Goal: Task Accomplishment & Management: Manage account settings

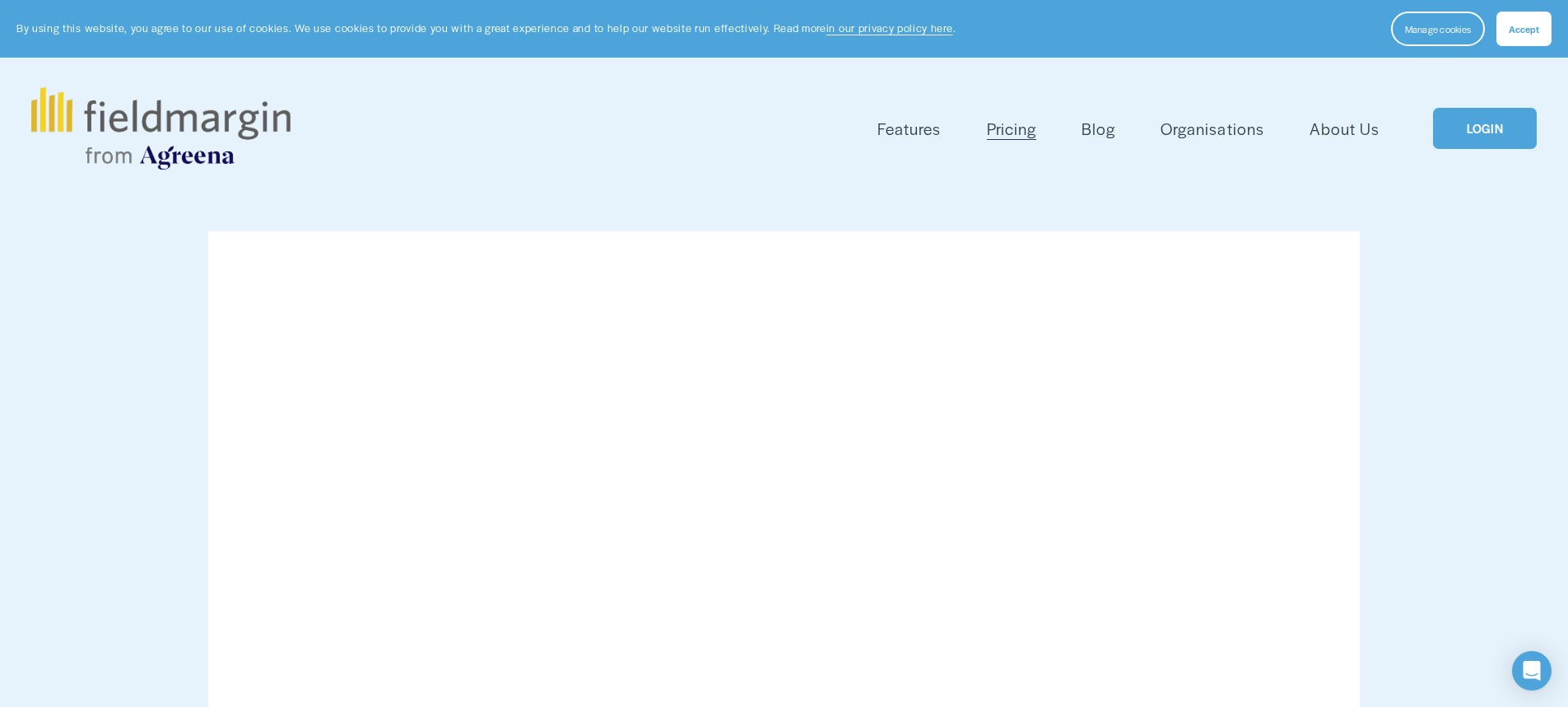
click at [1484, 134] on link "LOGIN" at bounding box center [1485, 128] width 104 height 41
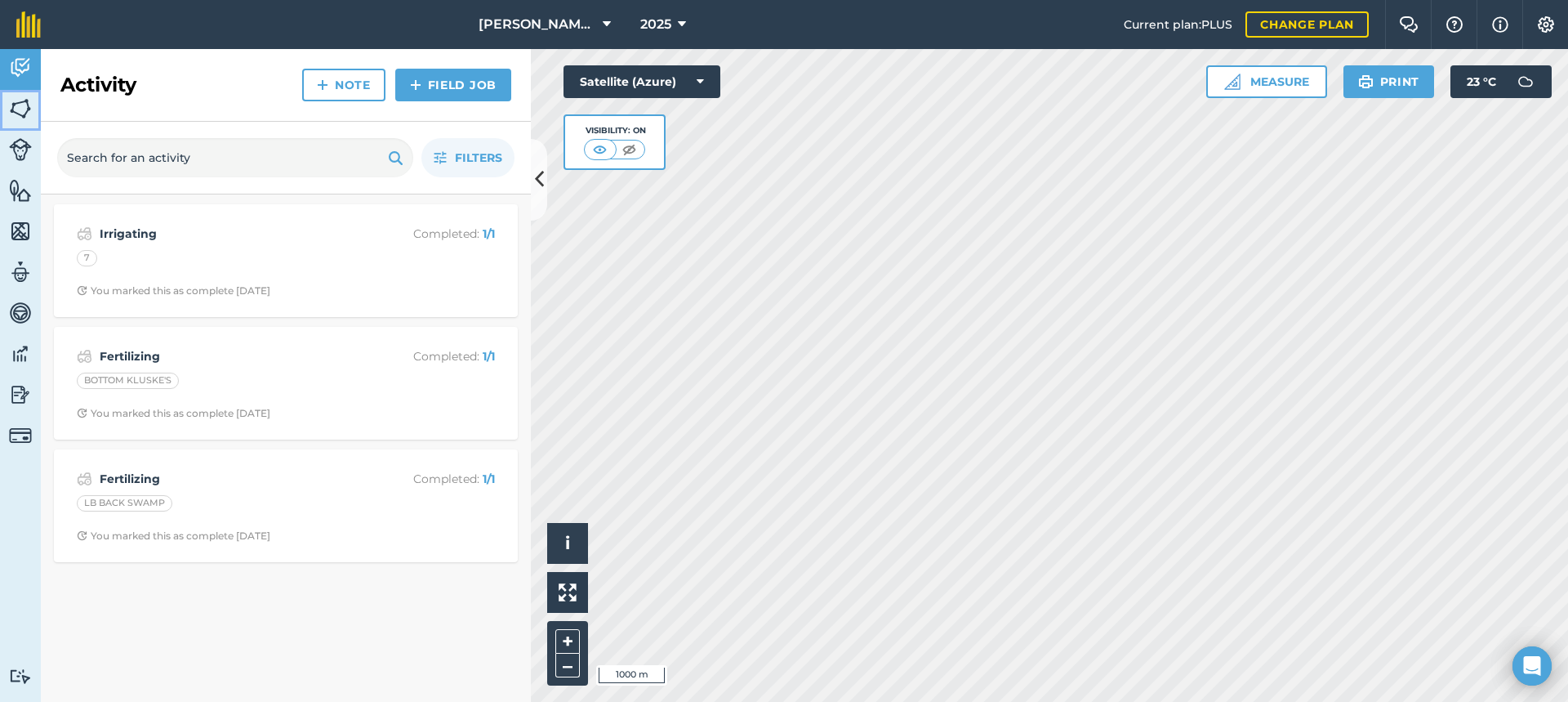
click at [24, 104] on img at bounding box center [20, 108] width 23 height 25
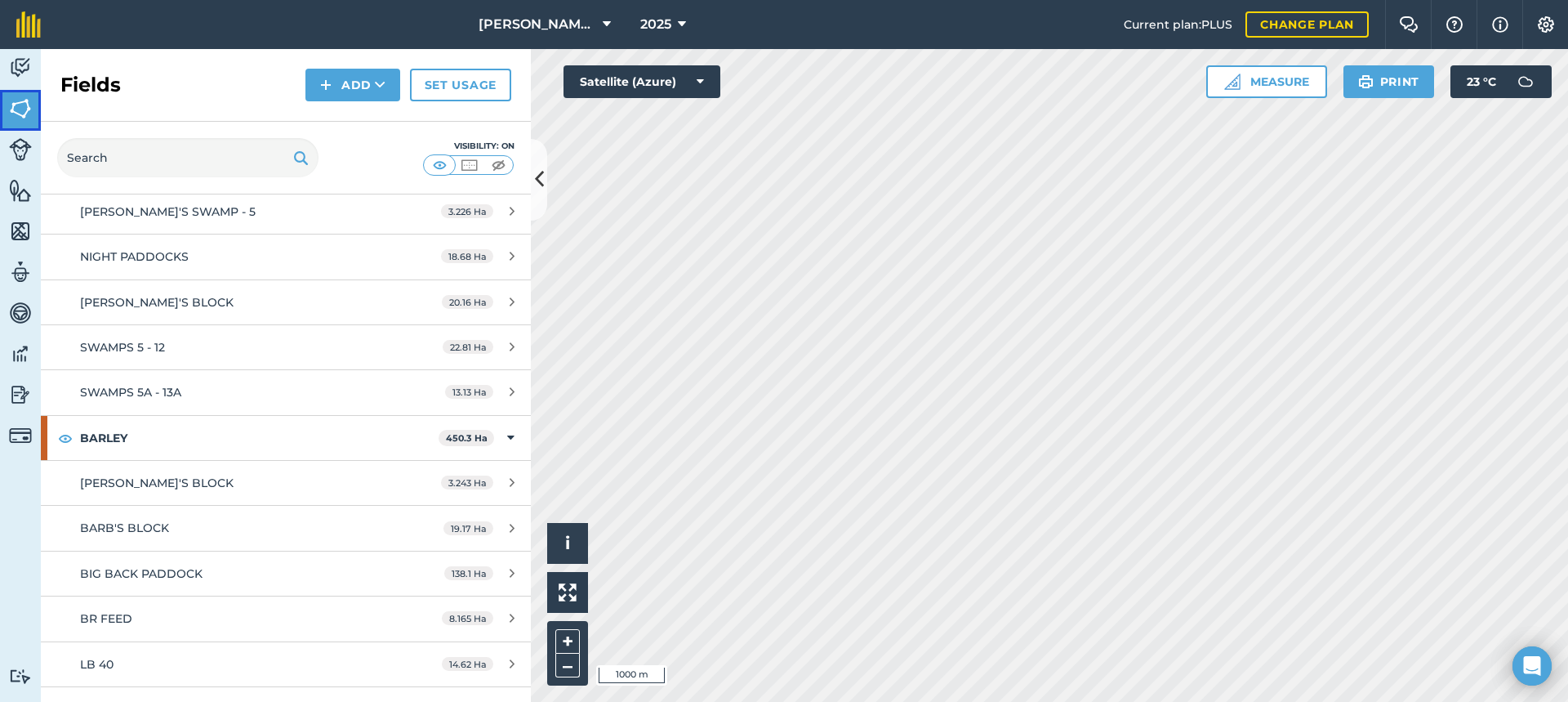
scroll to position [326, 0]
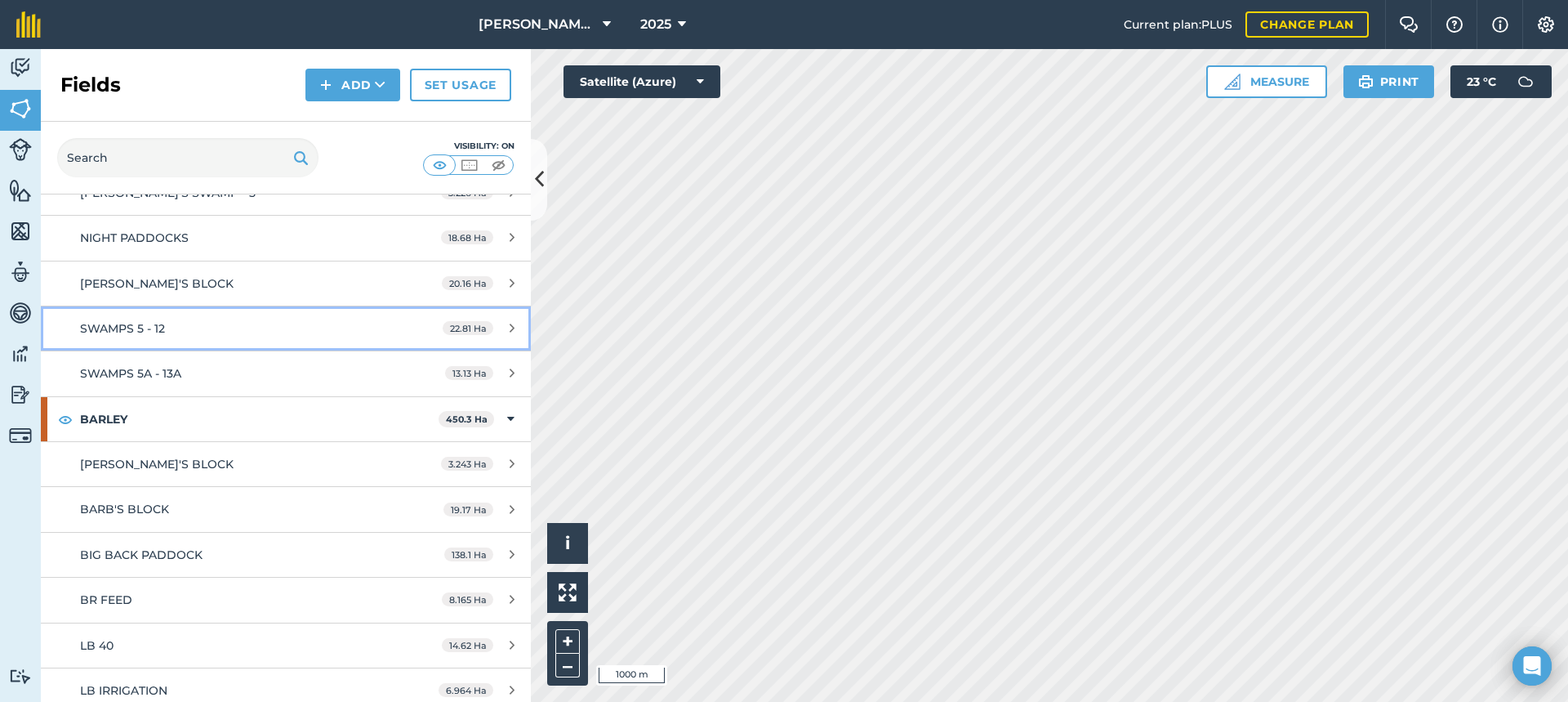
click at [243, 329] on div "SWAMPS 5 - 12" at bounding box center [233, 328] width 307 height 18
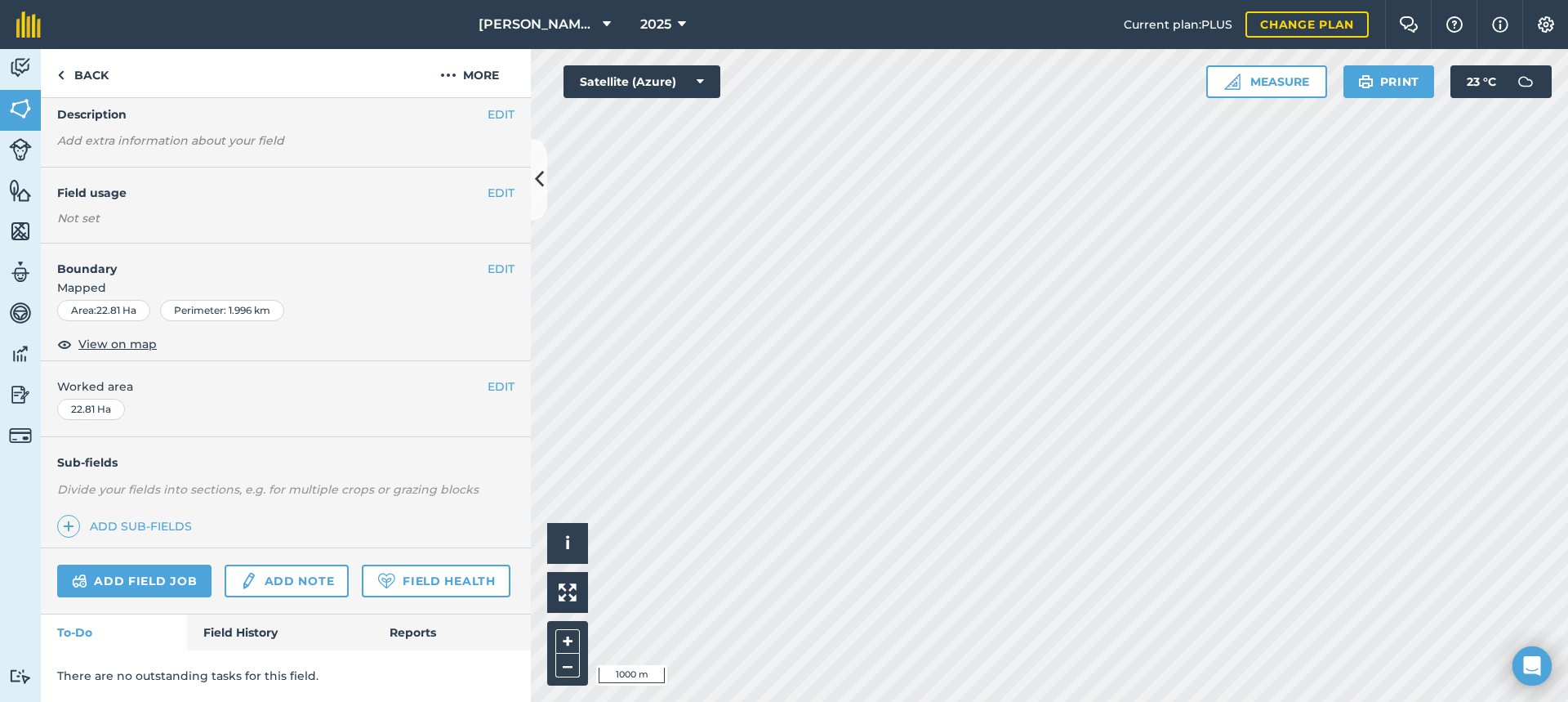
scroll to position [29, 0]
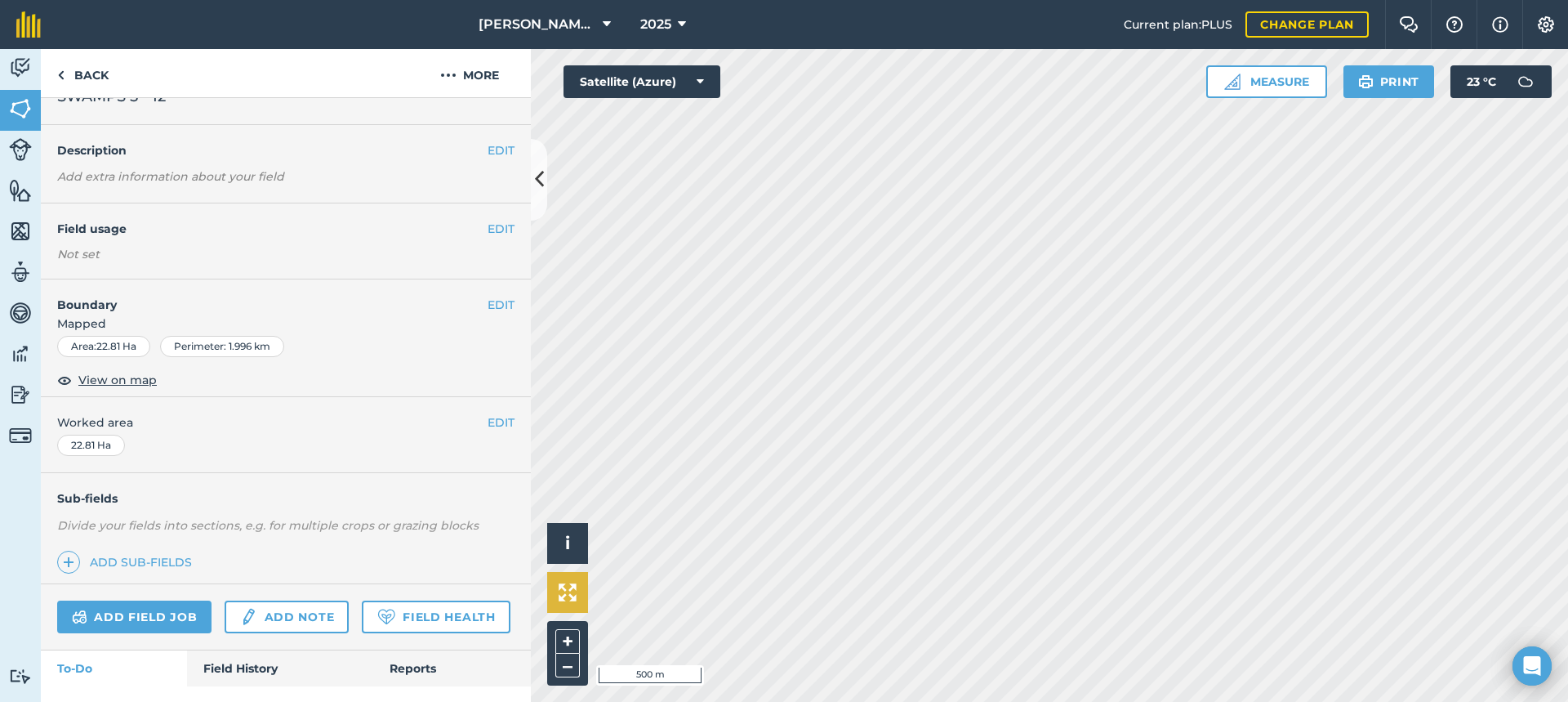
click at [556, 573] on div "Hello i © 2025 TomTom, Microsoft 500 m + – Satellite (Azure) Measure Print 23 °…" at bounding box center [1050, 376] width 1037 height 653
click at [385, 546] on div "Activity Fields Livestock Features Maps Team Vehicles Data Reporting Billing Tu…" at bounding box center [784, 376] width 1568 height 653
click at [138, 617] on link "Add field job" at bounding box center [133, 619] width 154 height 32
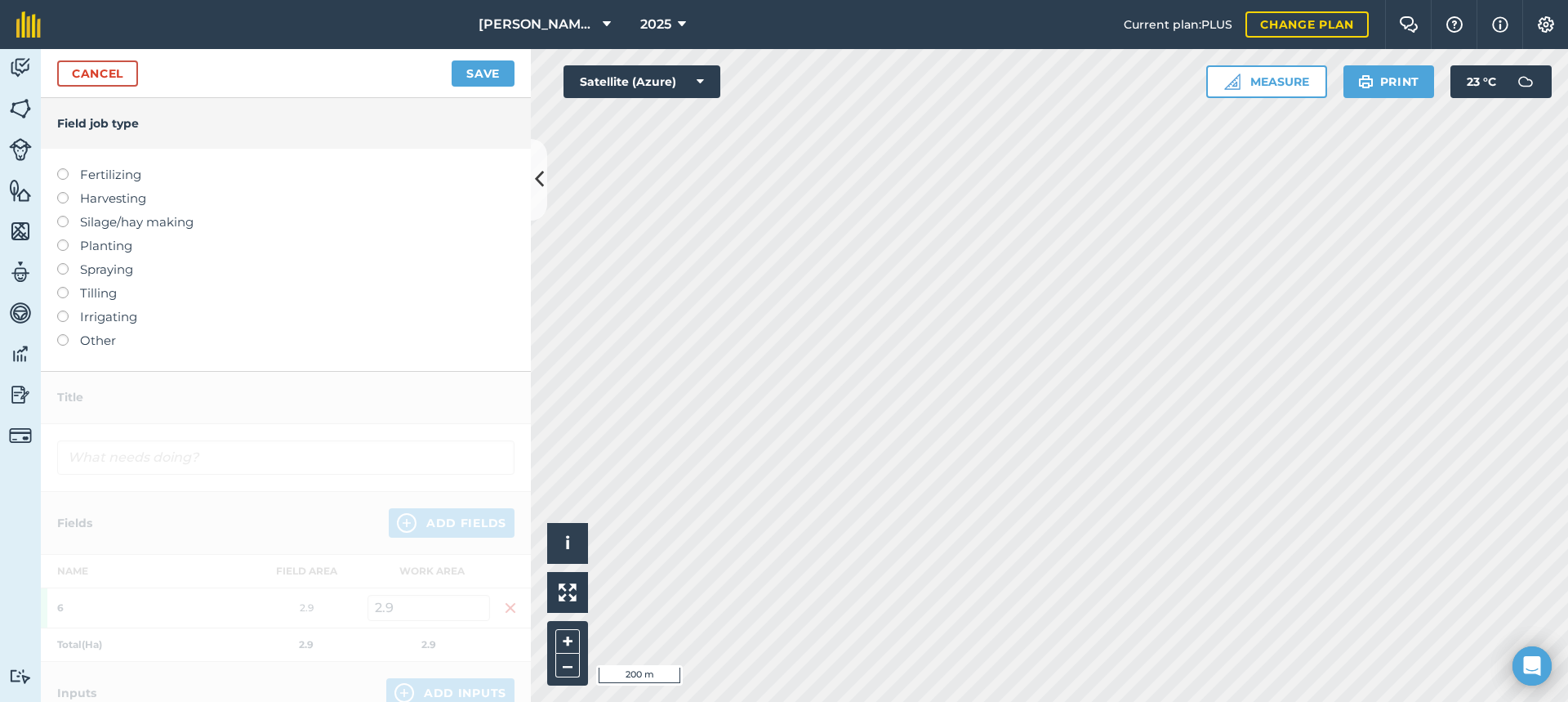
click at [64, 169] on label at bounding box center [68, 169] width 23 height 0
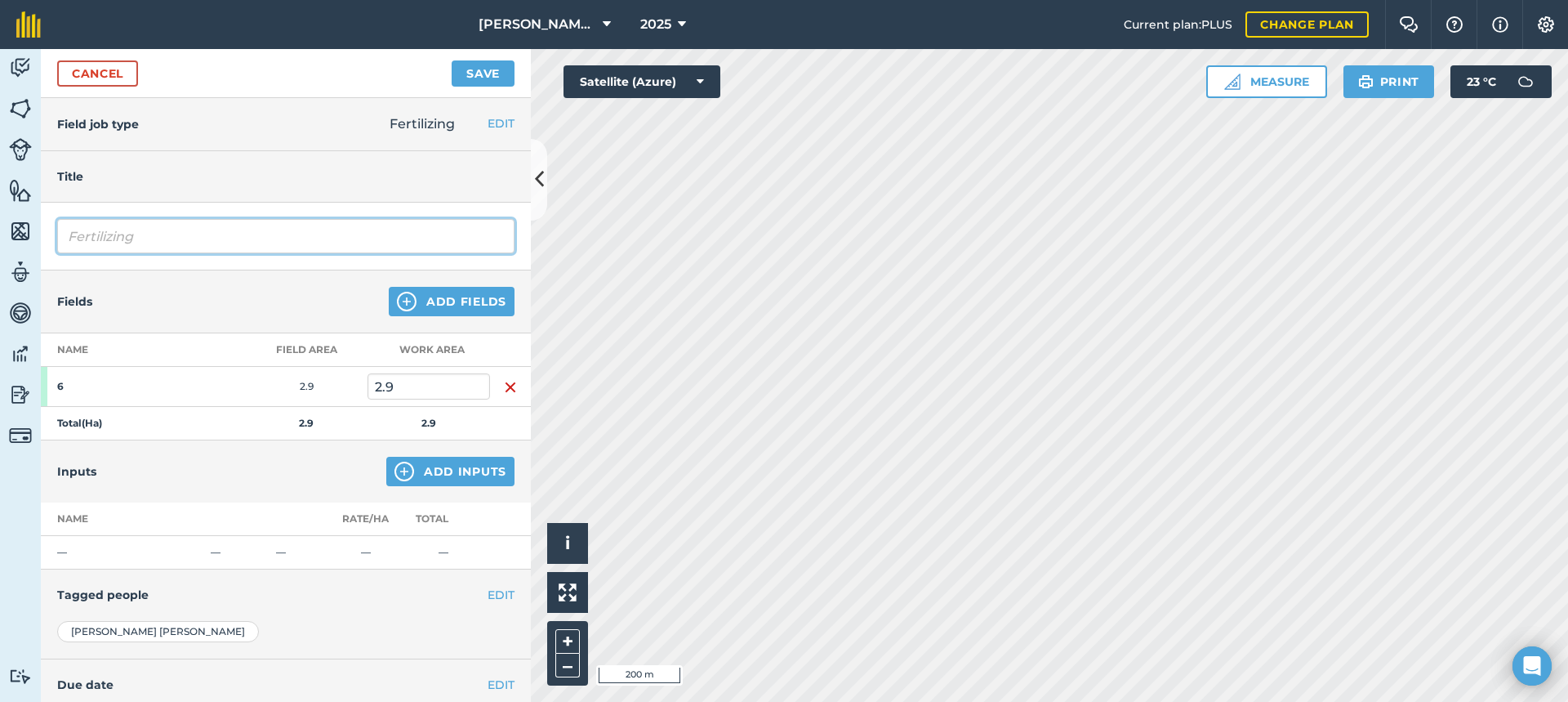
click at [152, 238] on input "Fertilizing" at bounding box center [285, 235] width 458 height 34
type input "Fertilizing"
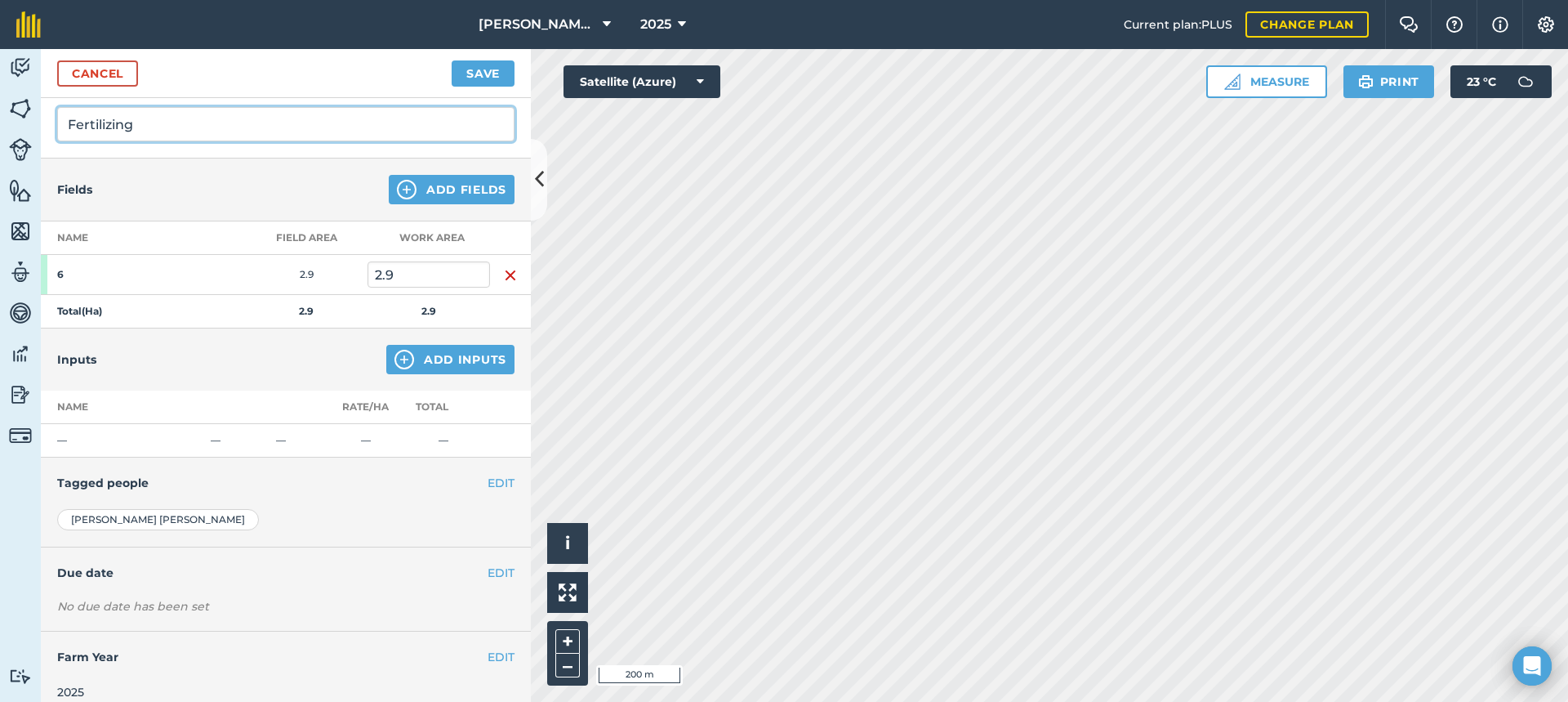
scroll to position [128, 0]
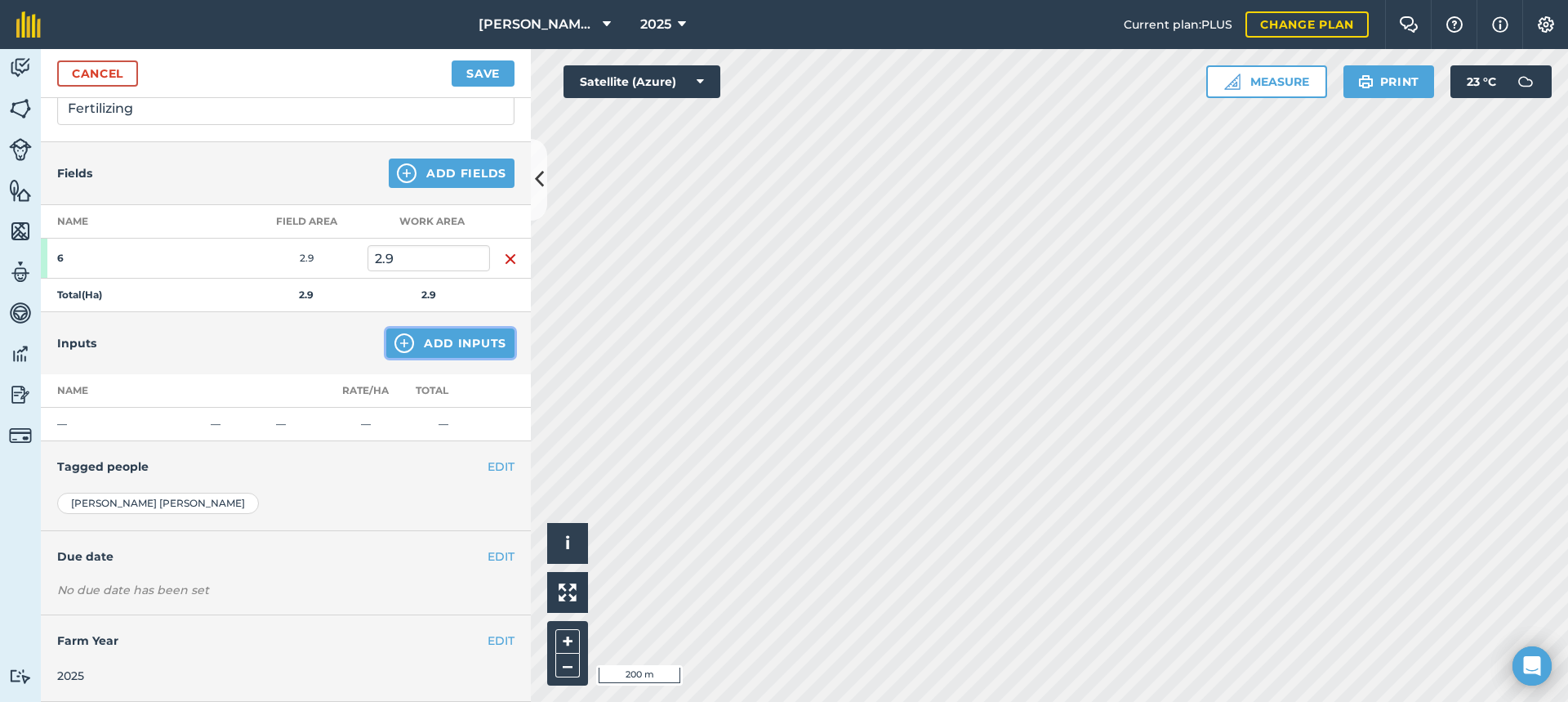
click at [427, 338] on button "Add Inputs" at bounding box center [450, 343] width 128 height 29
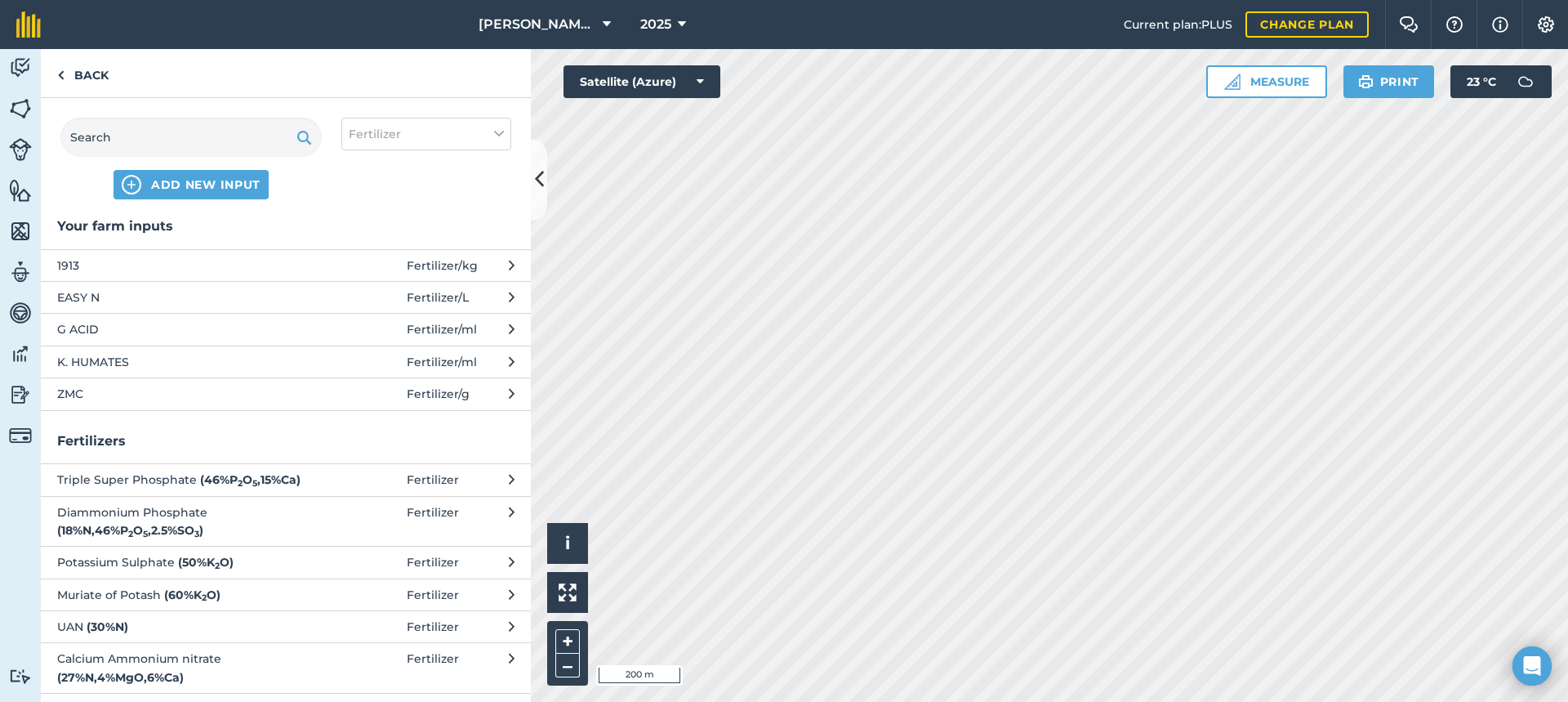
scroll to position [0, 0]
click at [205, 184] on span "ADD NEW INPUT" at bounding box center [206, 184] width 110 height 17
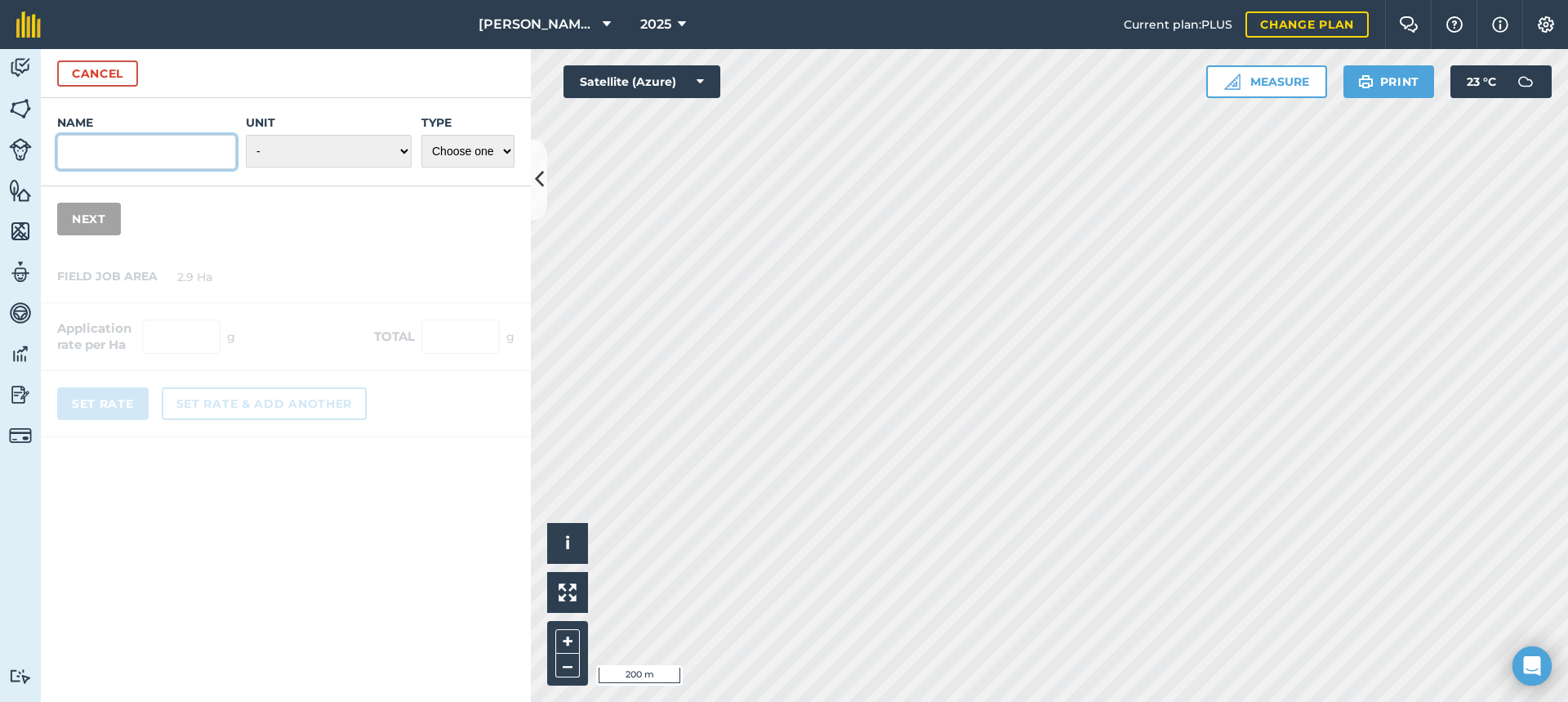
click at [85, 158] on input "Name" at bounding box center [146, 151] width 178 height 34
type input "u"
type input "[MEDICAL_DATA]"
click at [402, 149] on select "- Grams/g Kilograms/kg Metric tonnes/t Millilitres/ml Litres/L Ounces/oz Pounds…" at bounding box center [328, 150] width 166 height 32
select select "KILOGRAMS"
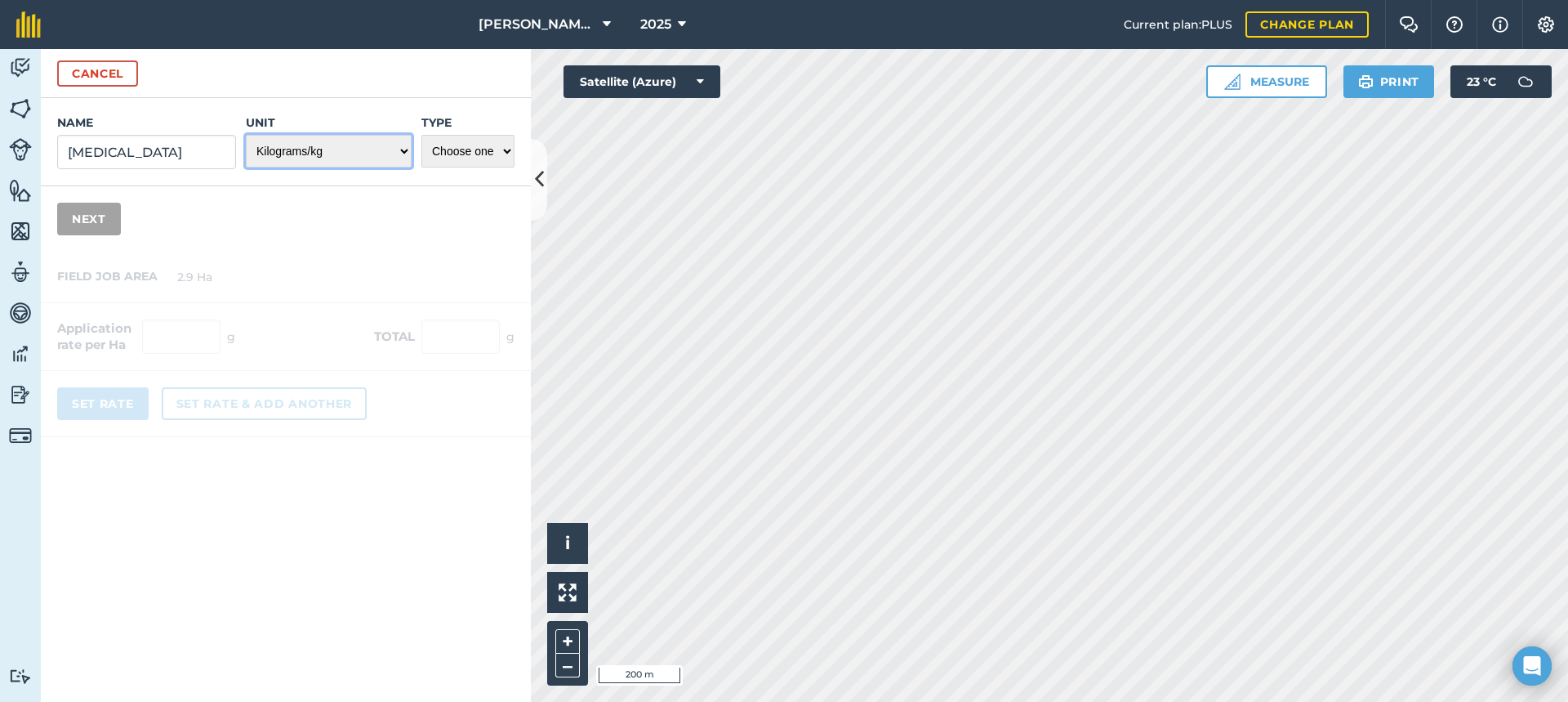
click at [246, 134] on select "- Grams/g Kilograms/kg Metric tonnes/t Millilitres/ml Litres/L Ounces/oz Pounds…" at bounding box center [328, 150] width 166 height 32
click at [508, 149] on select "Choose one Fertilizer Seed Spray Fuel Other" at bounding box center [467, 150] width 93 height 32
select select "FERTILIZER"
click at [421, 134] on select "Choose one Fertilizer Seed Spray Fuel Other" at bounding box center [467, 150] width 93 height 32
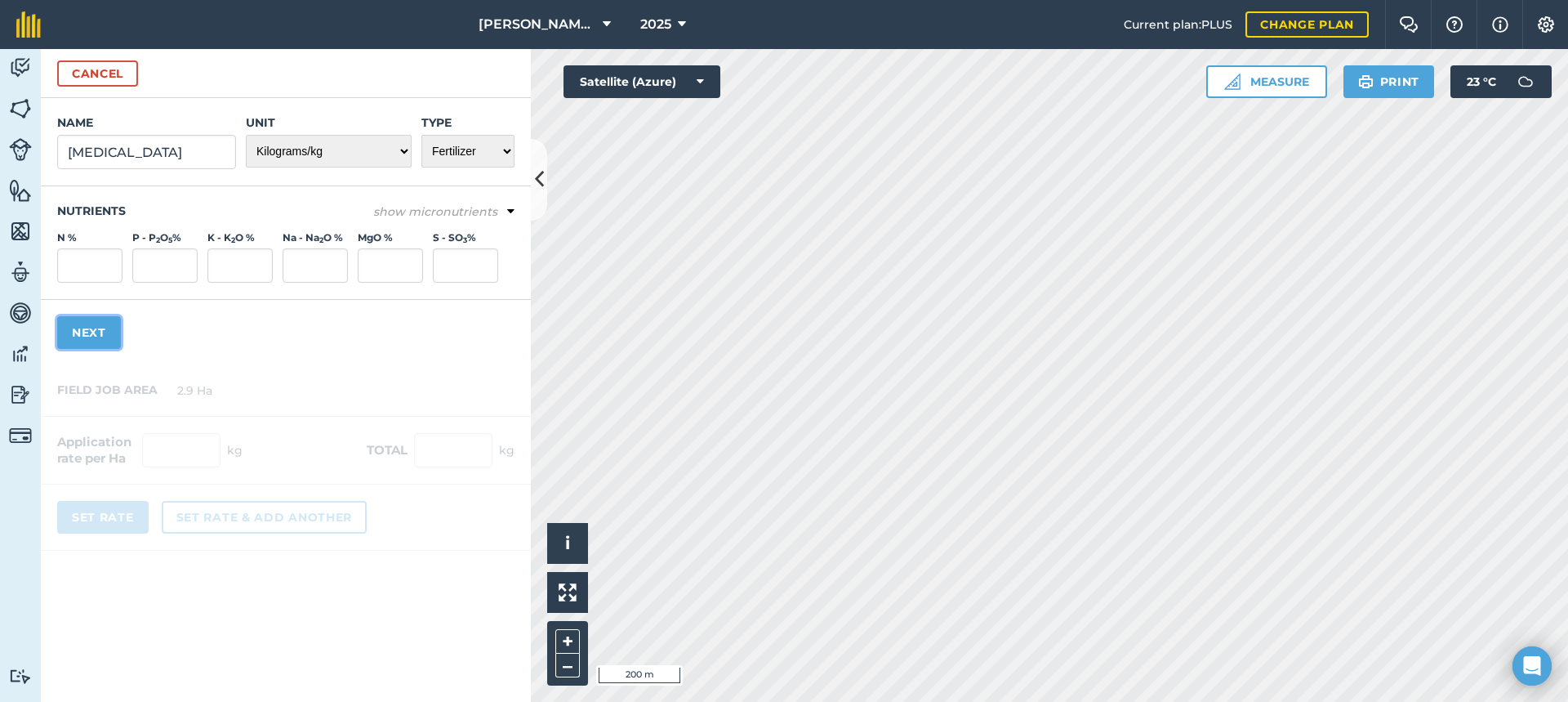
click at [90, 330] on button "Next" at bounding box center [88, 331] width 64 height 32
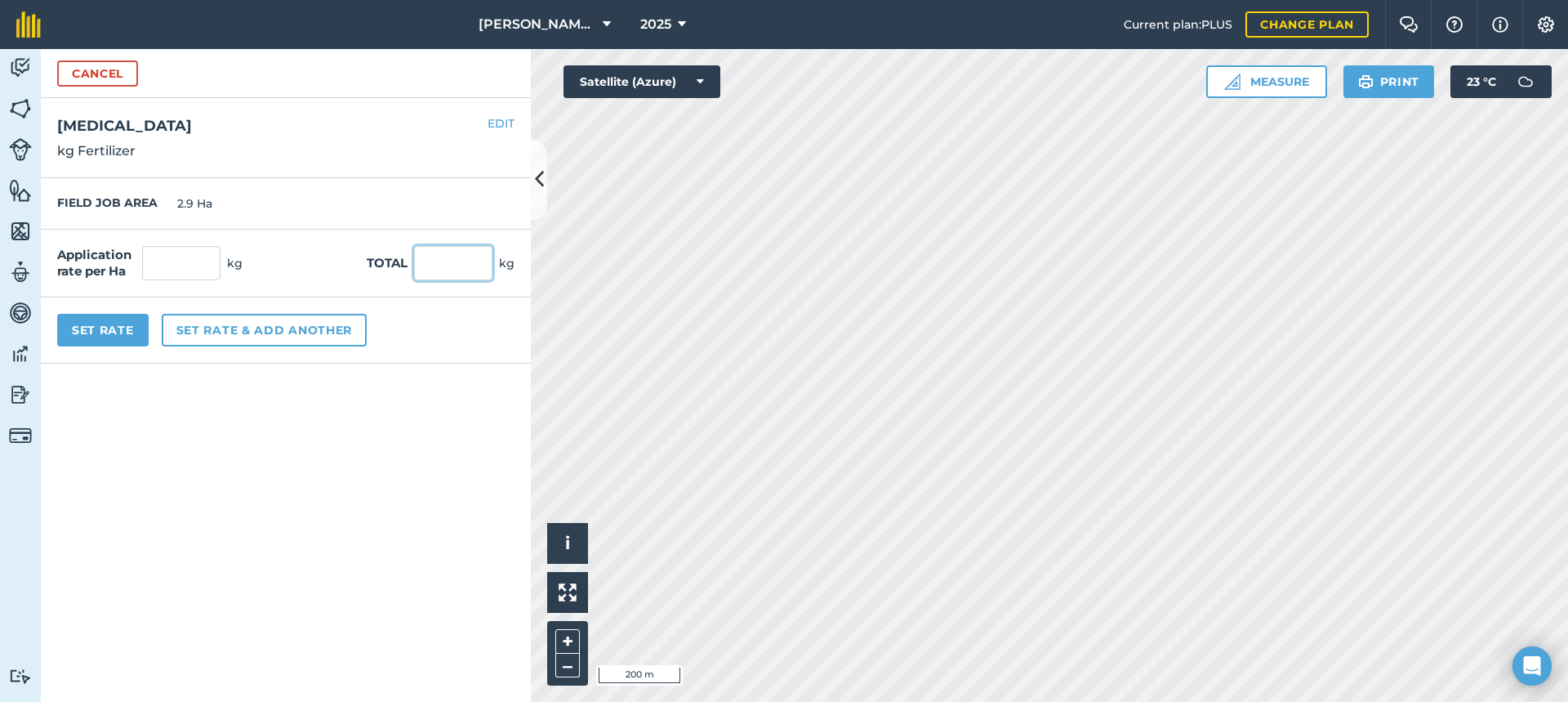
click at [438, 266] on input "text" at bounding box center [453, 263] width 78 height 34
type input "80"
type input "27.586"
click at [94, 328] on button "Set Rate" at bounding box center [102, 329] width 91 height 32
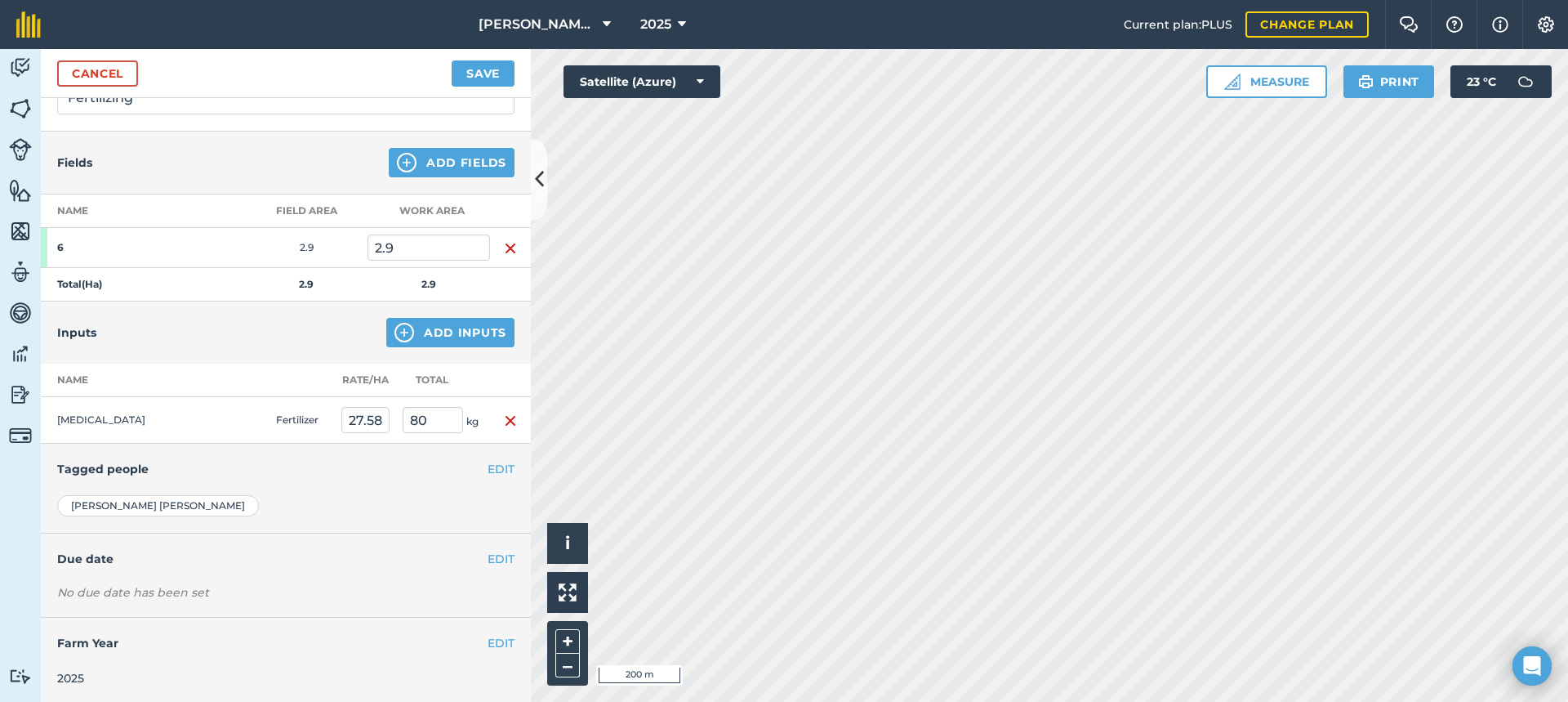
scroll to position [141, 0]
click at [489, 557] on button "EDIT" at bounding box center [500, 556] width 26 height 18
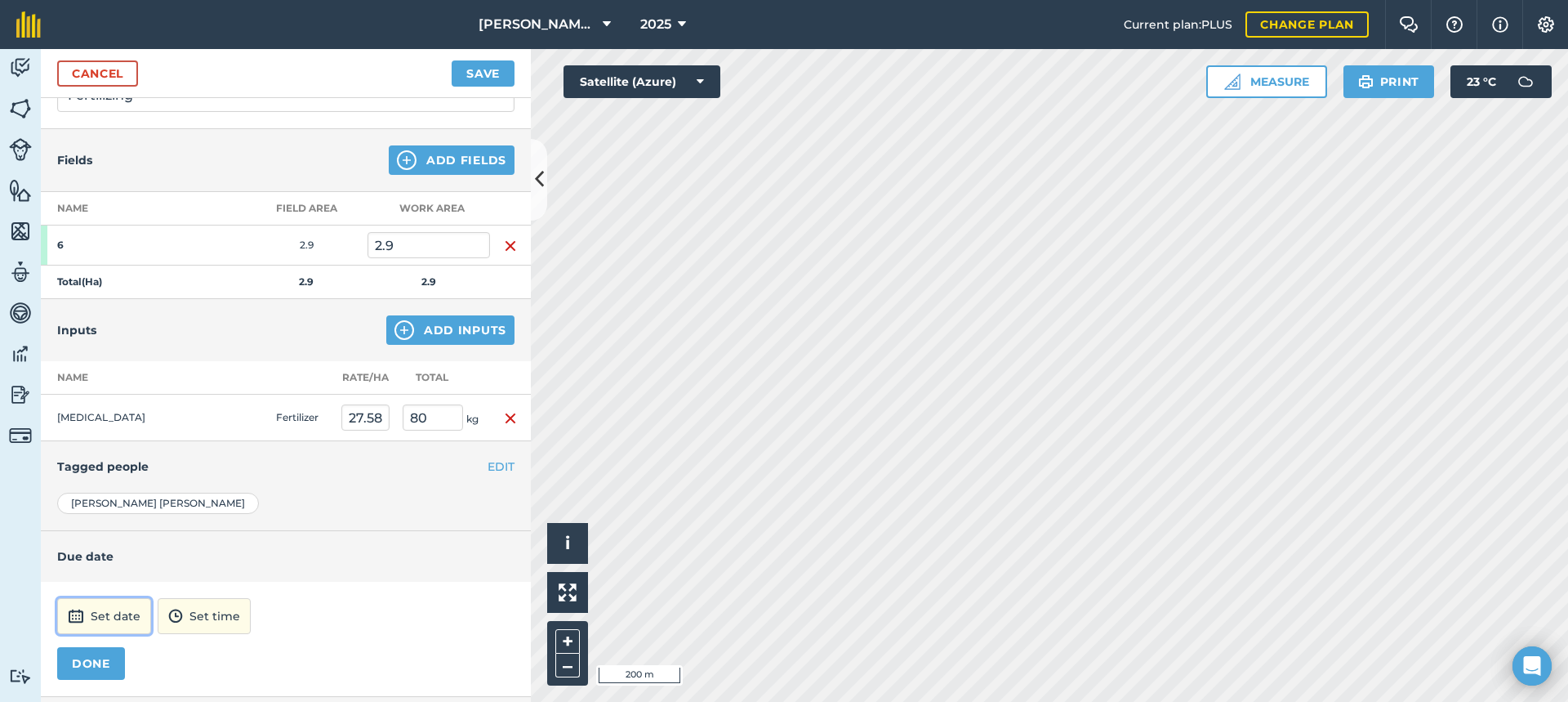
click at [102, 615] on button "Set date" at bounding box center [104, 616] width 94 height 36
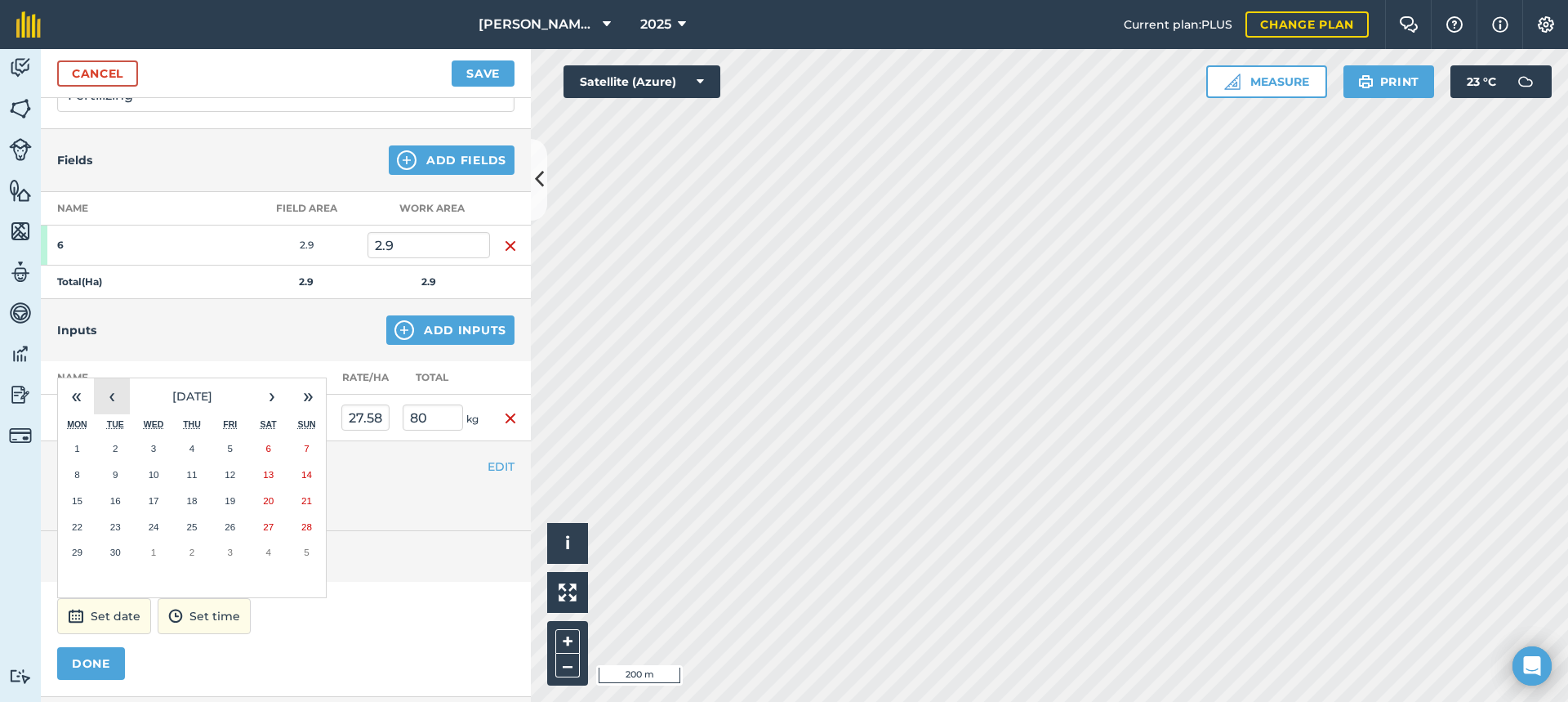
click at [111, 398] on button "‹" at bounding box center [112, 396] width 36 height 36
click at [74, 496] on abbr "11" at bounding box center [76, 500] width 11 height 11
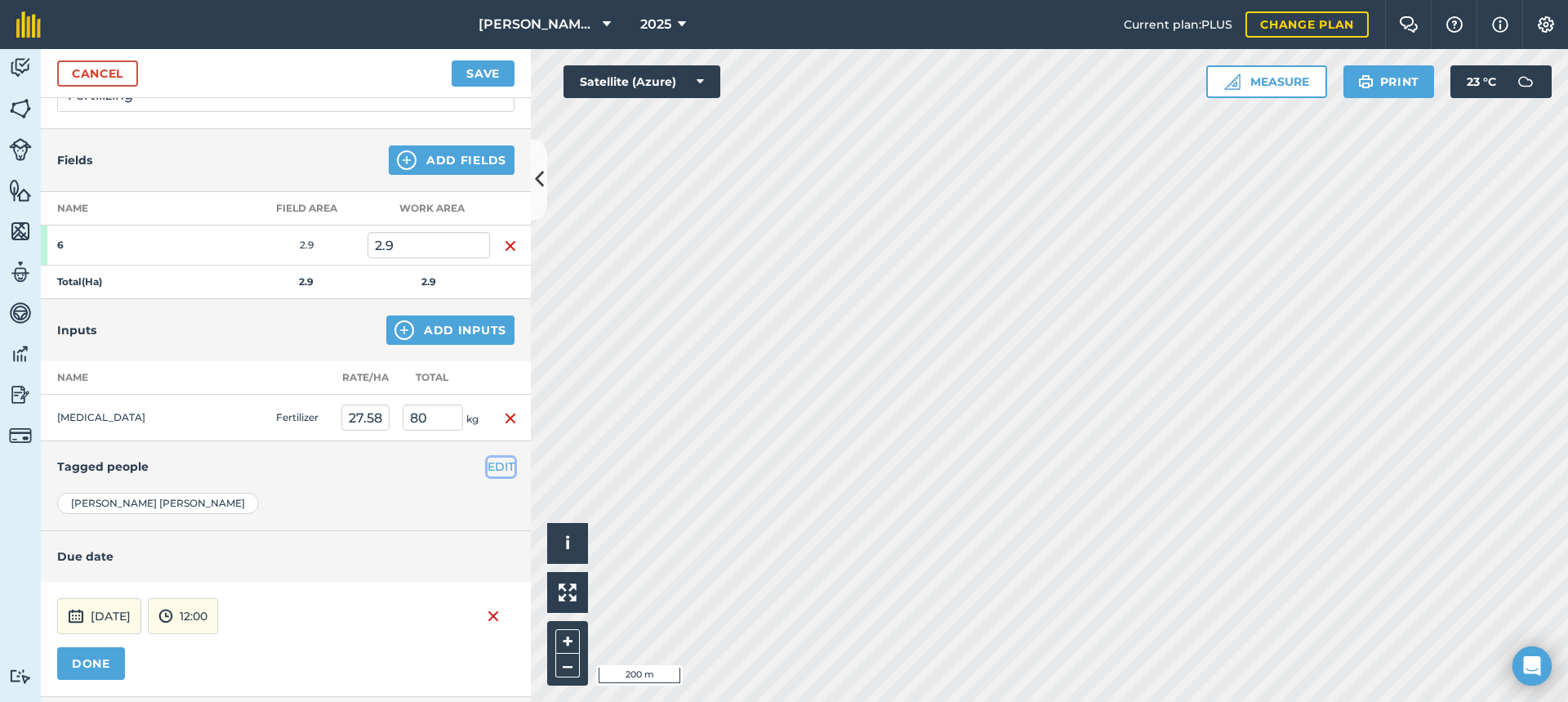
click at [490, 463] on button "EDIT" at bounding box center [500, 467] width 26 height 18
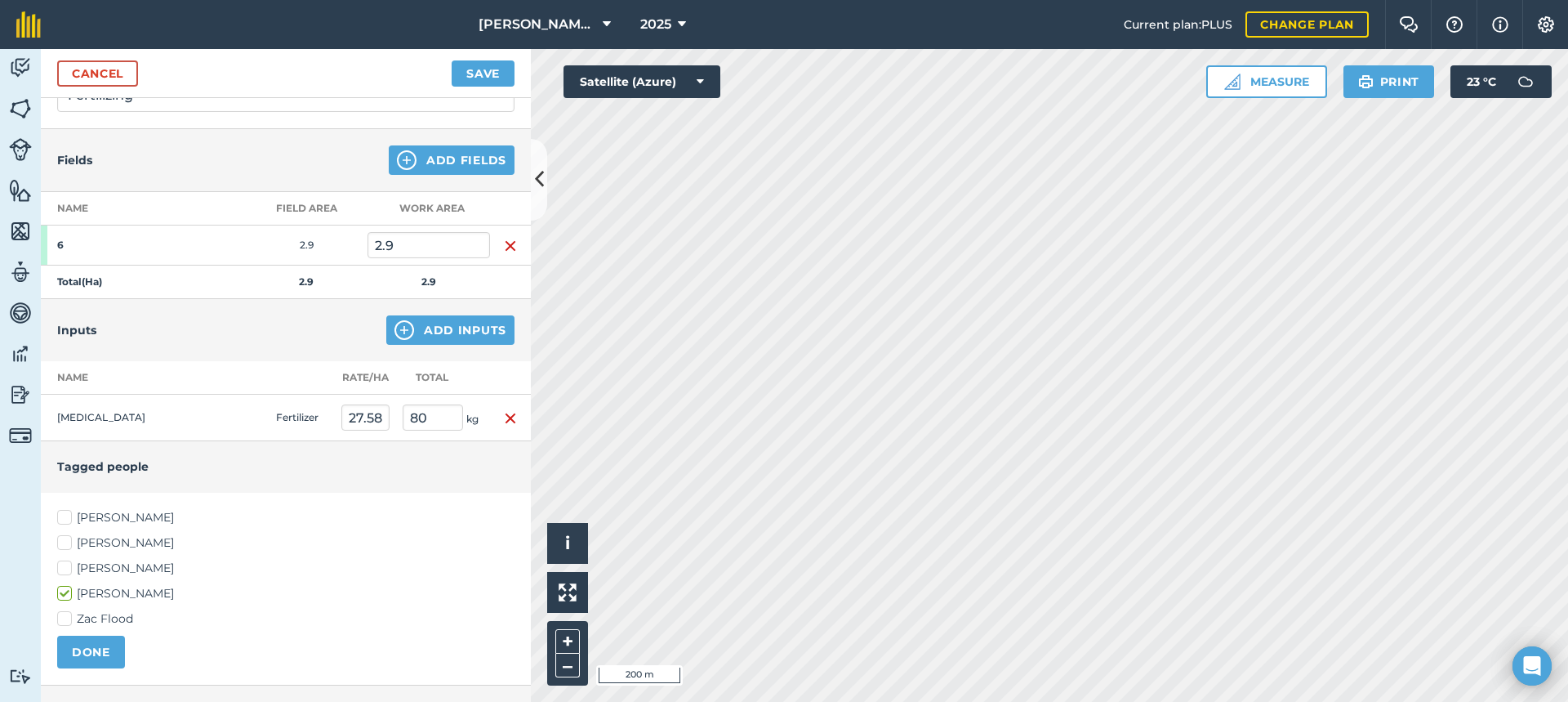
click at [67, 569] on label "[PERSON_NAME]" at bounding box center [285, 568] width 458 height 17
click at [67, 569] on input "[PERSON_NAME]" at bounding box center [62, 565] width 11 height 11
checkbox input "true"
click at [96, 648] on button "DONE" at bounding box center [90, 651] width 68 height 32
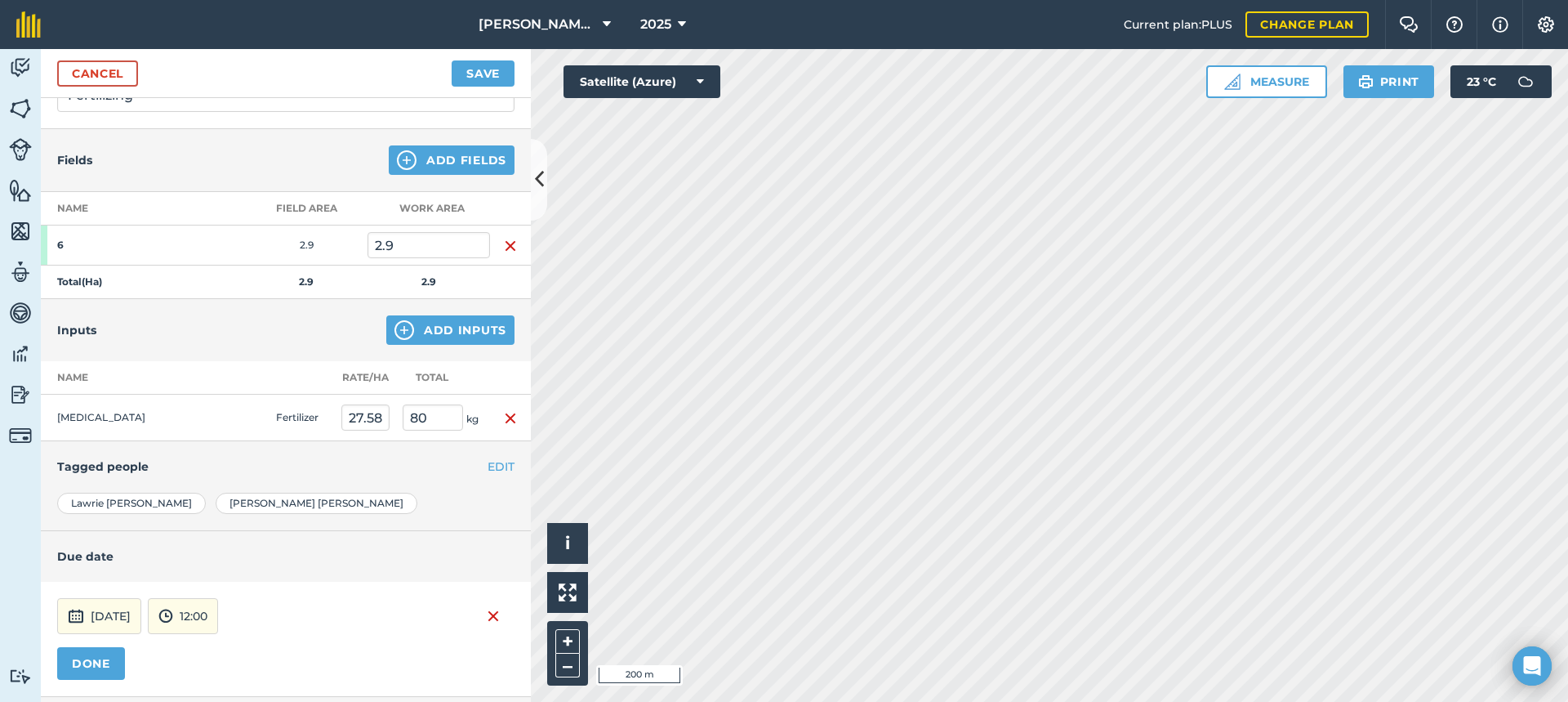
scroll to position [223, 0]
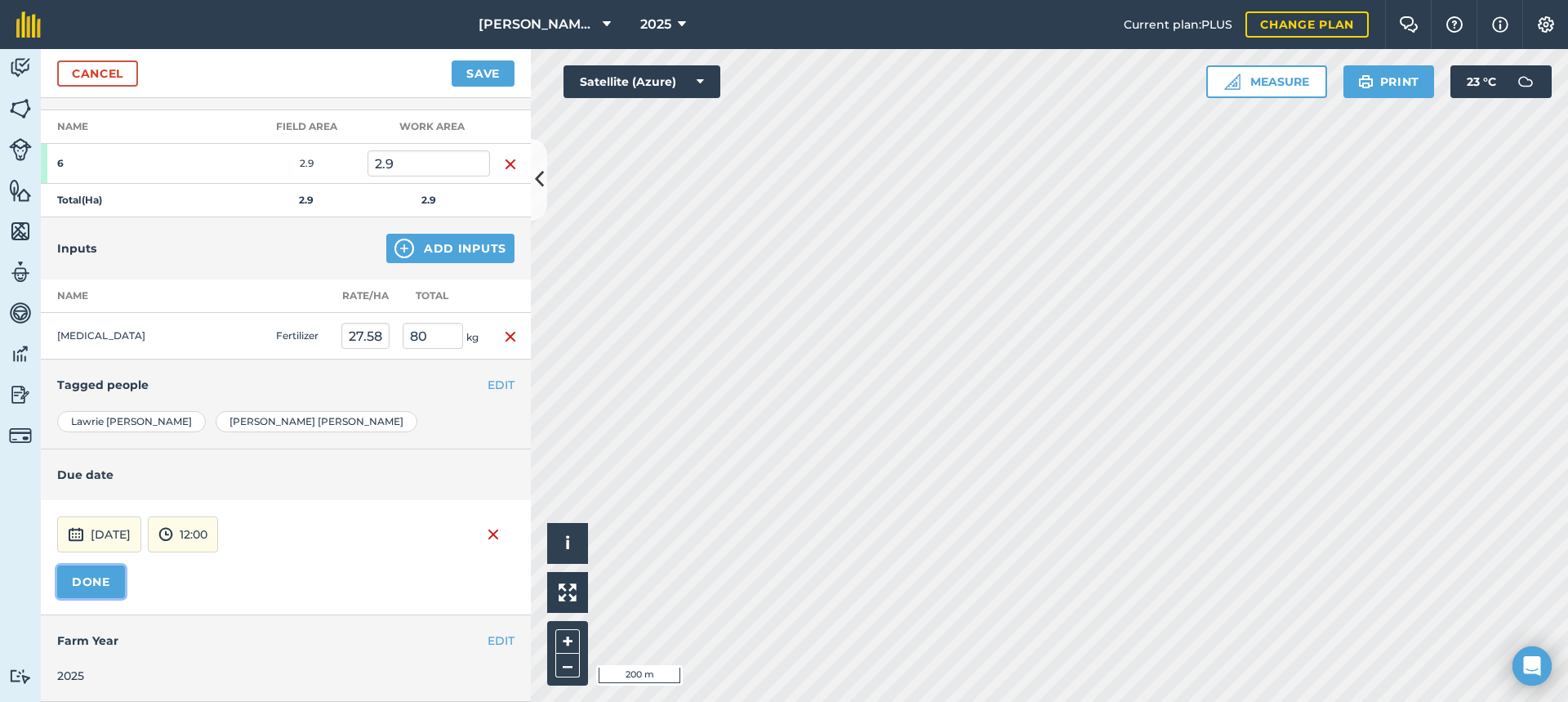
click at [92, 582] on button "DONE" at bounding box center [90, 581] width 68 height 32
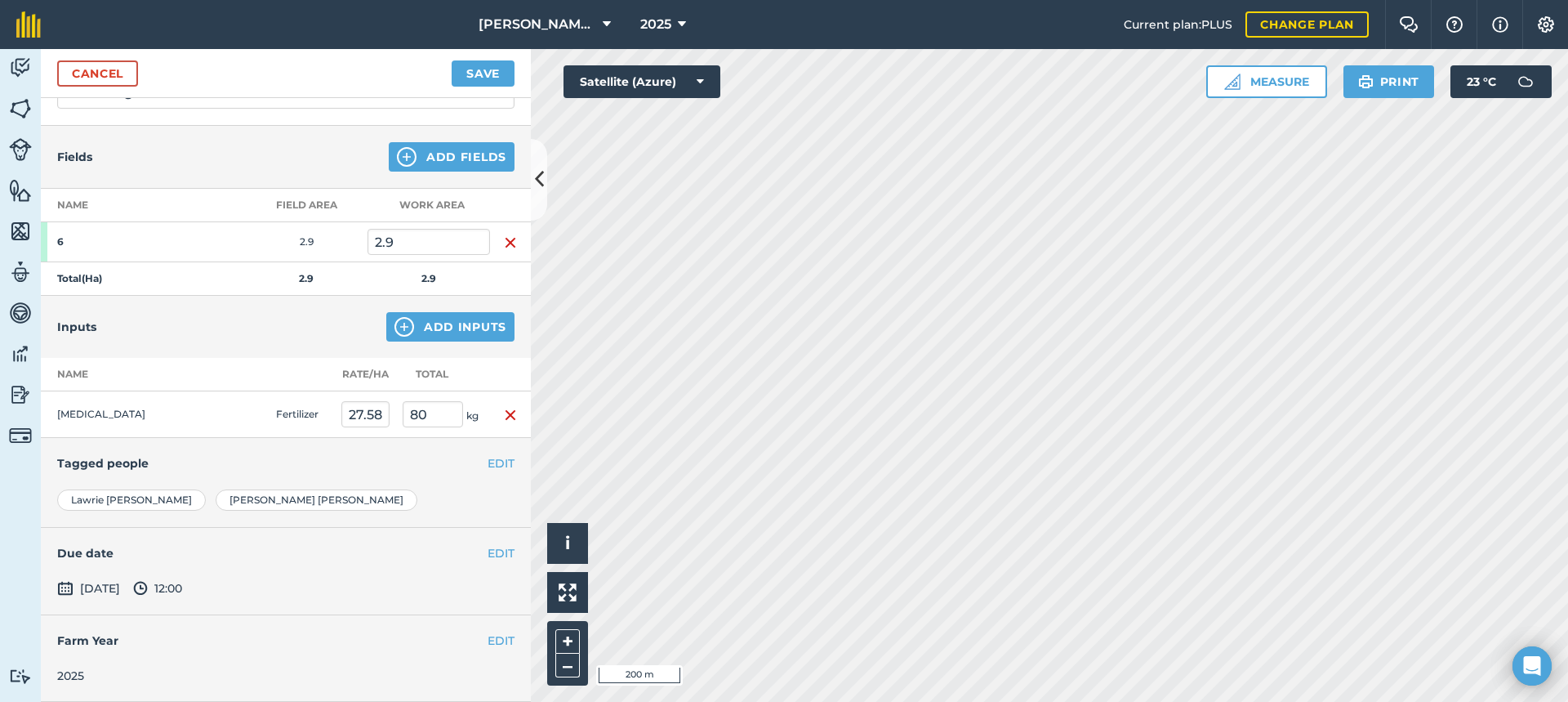
scroll to position [144, 0]
click at [474, 75] on button "Save" at bounding box center [483, 74] width 63 height 26
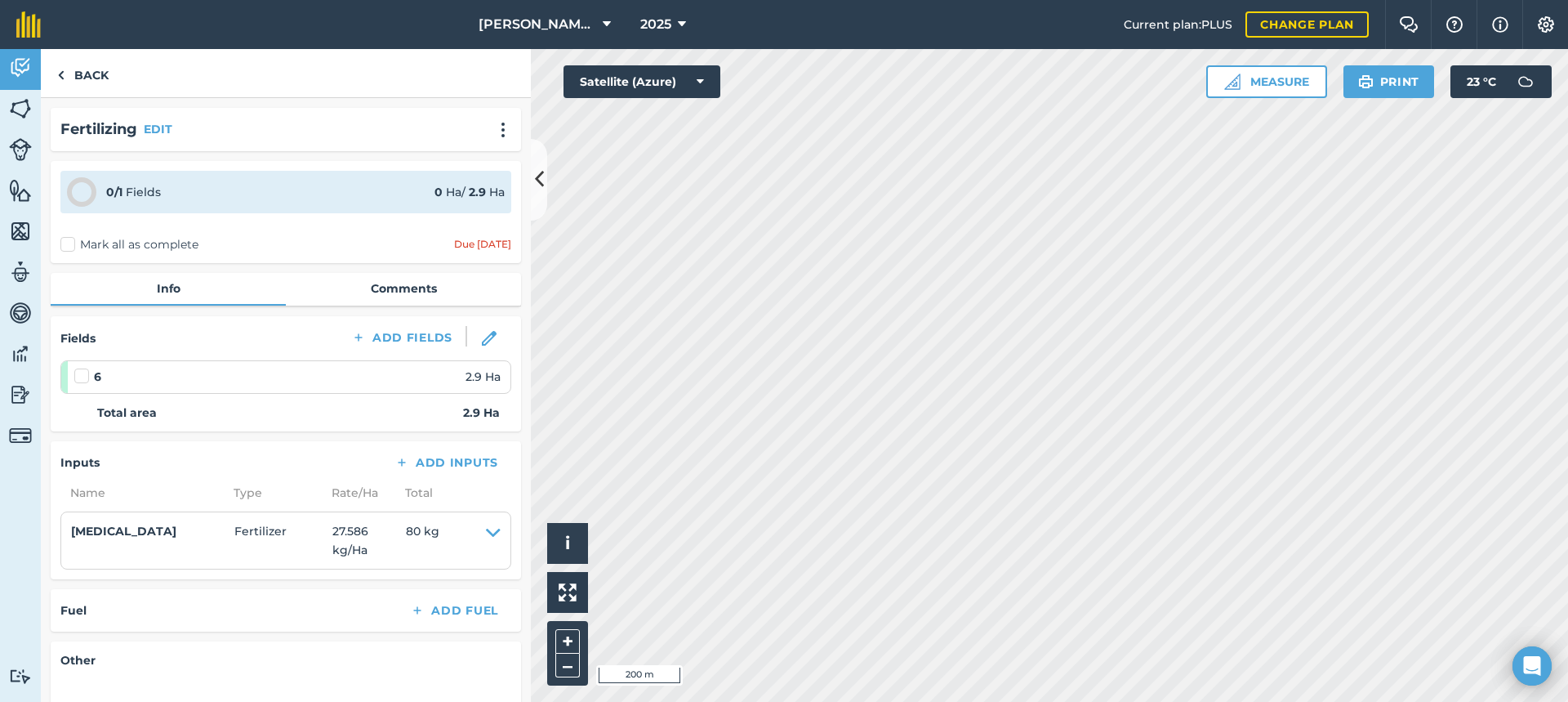
click at [66, 244] on label "Mark all as complete" at bounding box center [129, 244] width 138 height 17
click at [66, 244] on input "Mark all as complete" at bounding box center [66, 241] width 11 height 11
checkbox input "false"
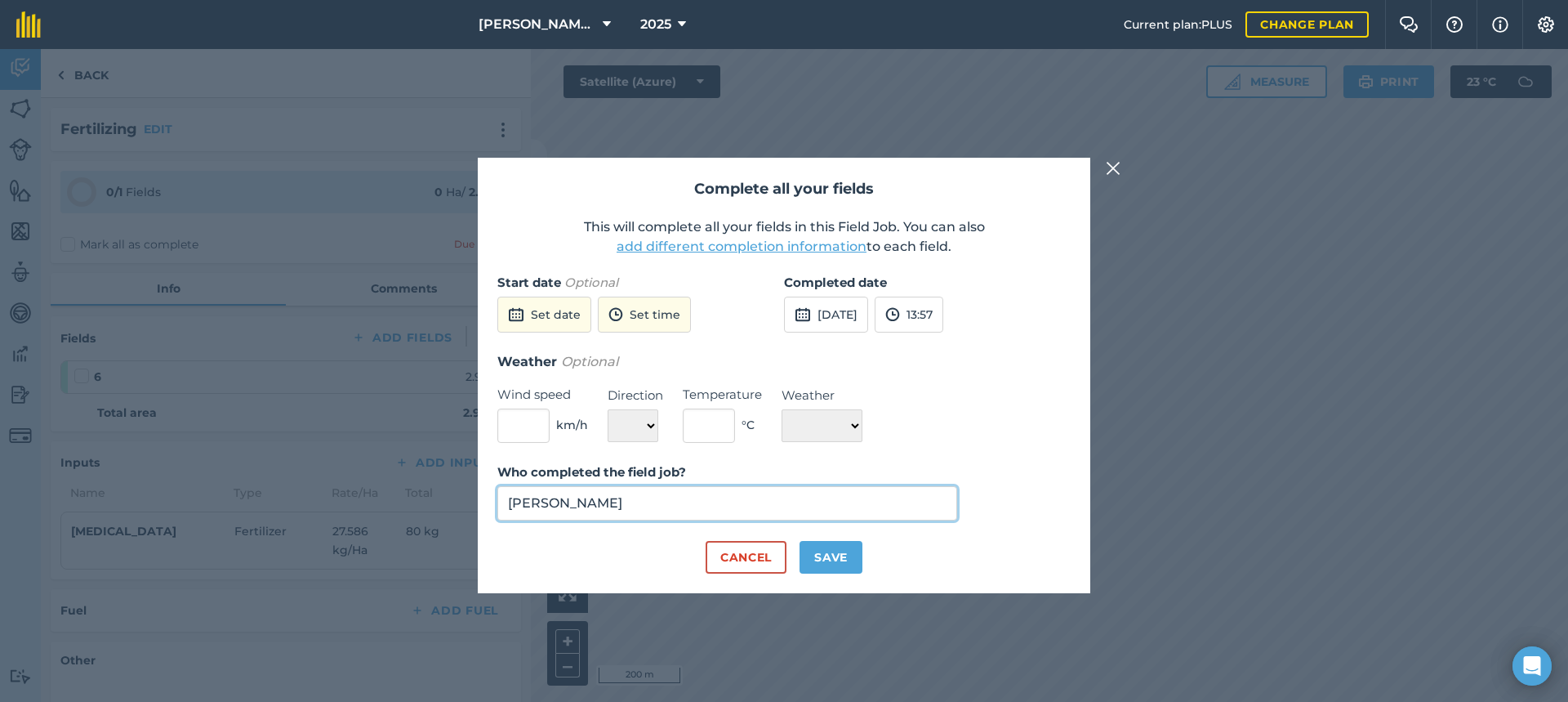
click at [635, 500] on input "[PERSON_NAME]" at bounding box center [726, 503] width 460 height 34
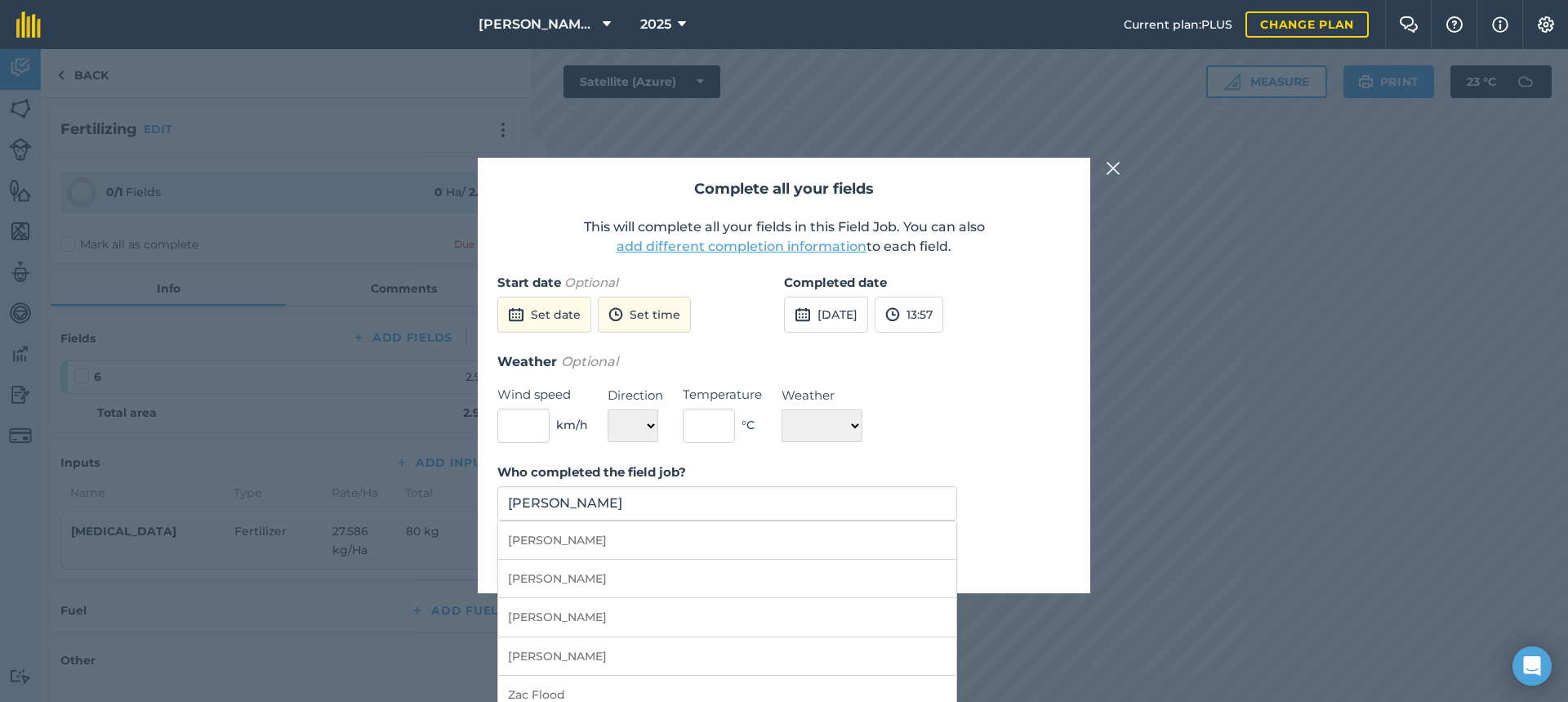
click at [564, 619] on li "[PERSON_NAME]" at bounding box center [726, 617] width 458 height 38
type input "[PERSON_NAME]"
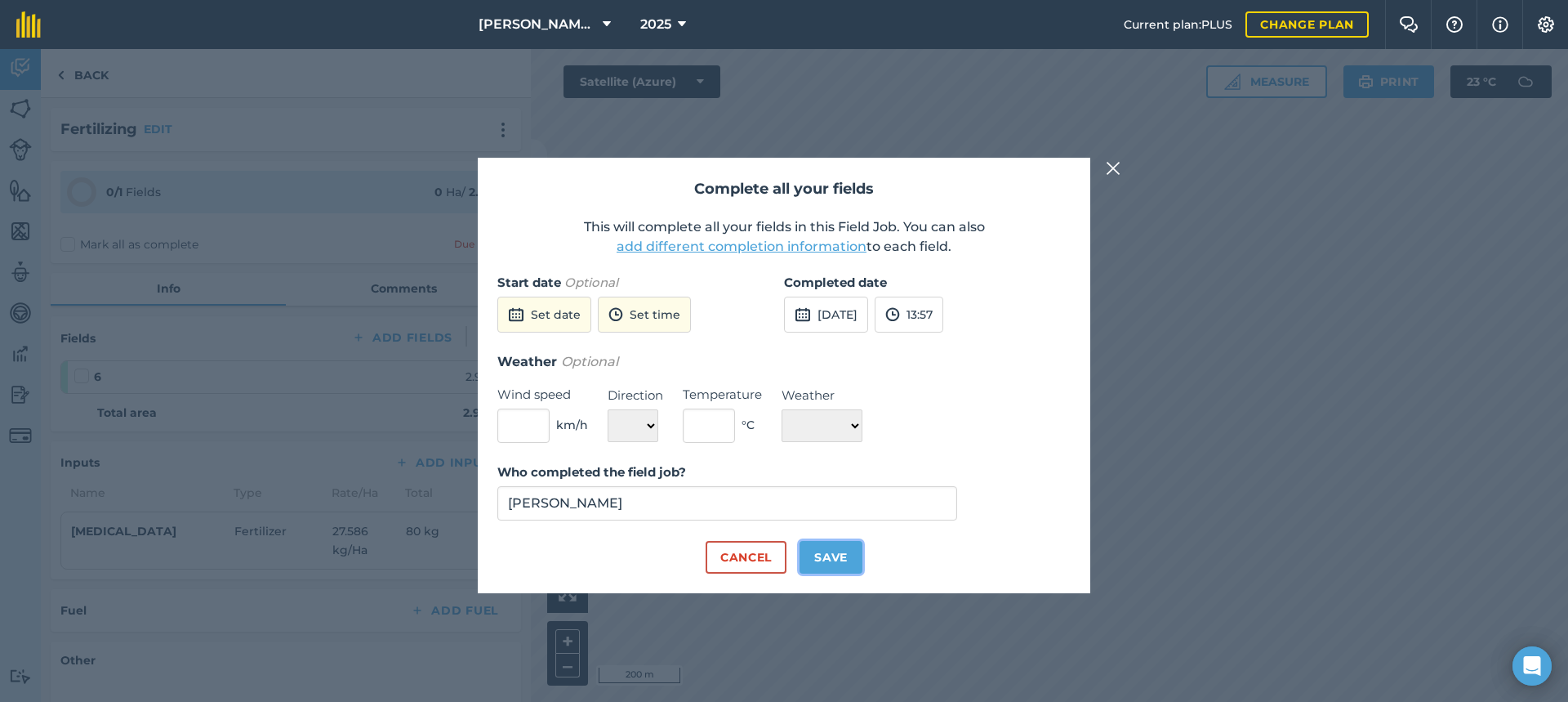
click at [839, 552] on button "Save" at bounding box center [831, 557] width 63 height 32
checkbox input "true"
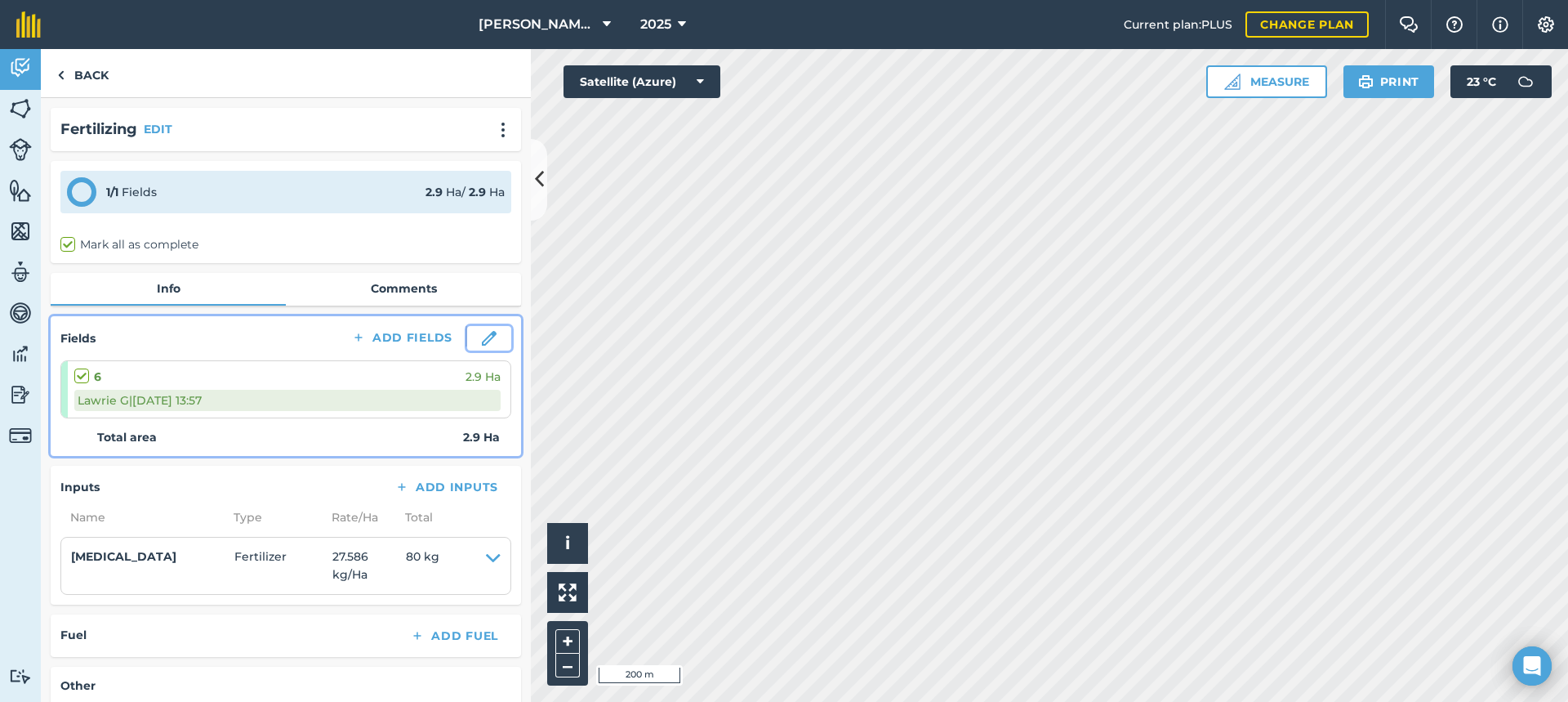
click at [482, 337] on img at bounding box center [489, 337] width 15 height 15
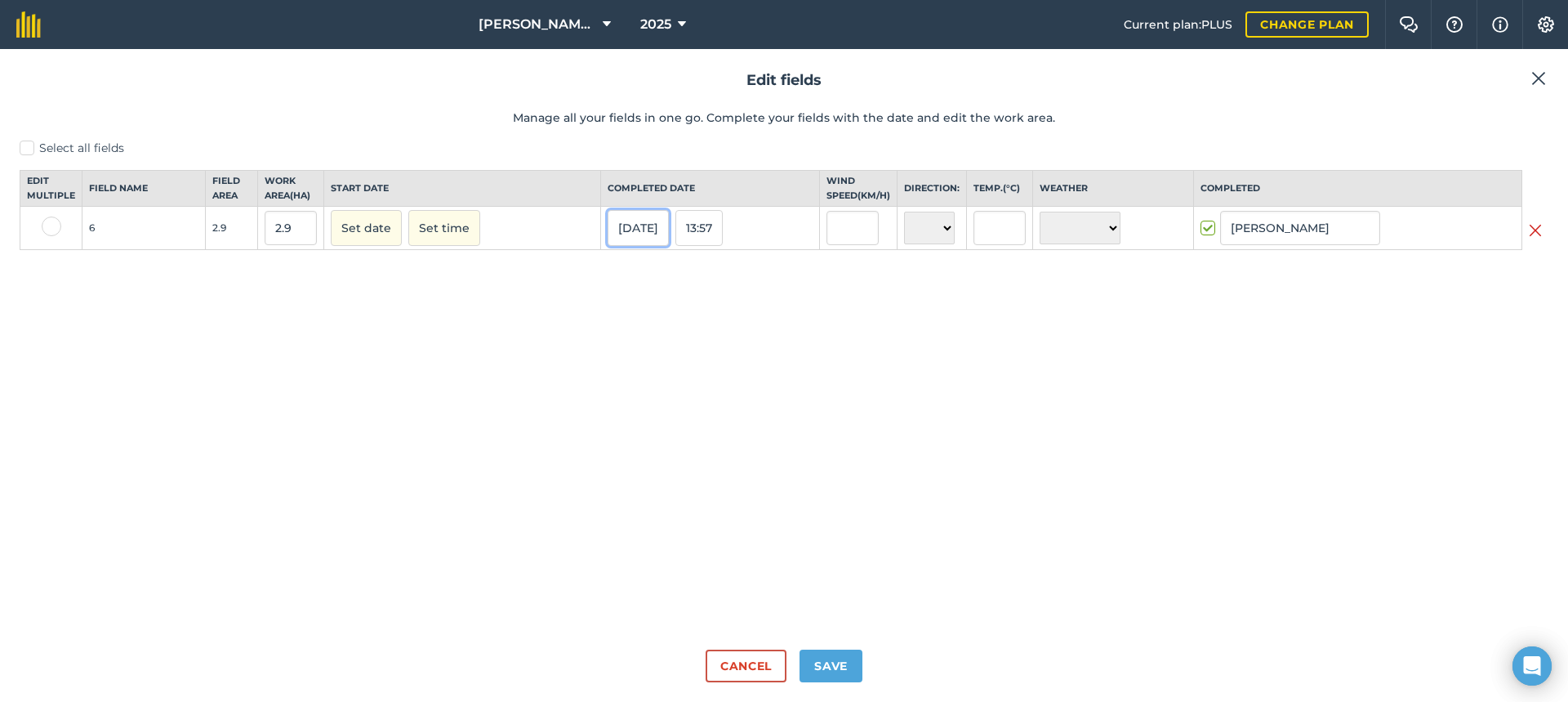
click at [637, 246] on button "[DATE]" at bounding box center [638, 227] width 61 height 36
click at [653, 282] on button "‹" at bounding box center [662, 265] width 36 height 36
click at [623, 366] on abbr "11" at bounding box center [627, 361] width 9 height 9
click at [845, 661] on button "Save" at bounding box center [831, 665] width 63 height 32
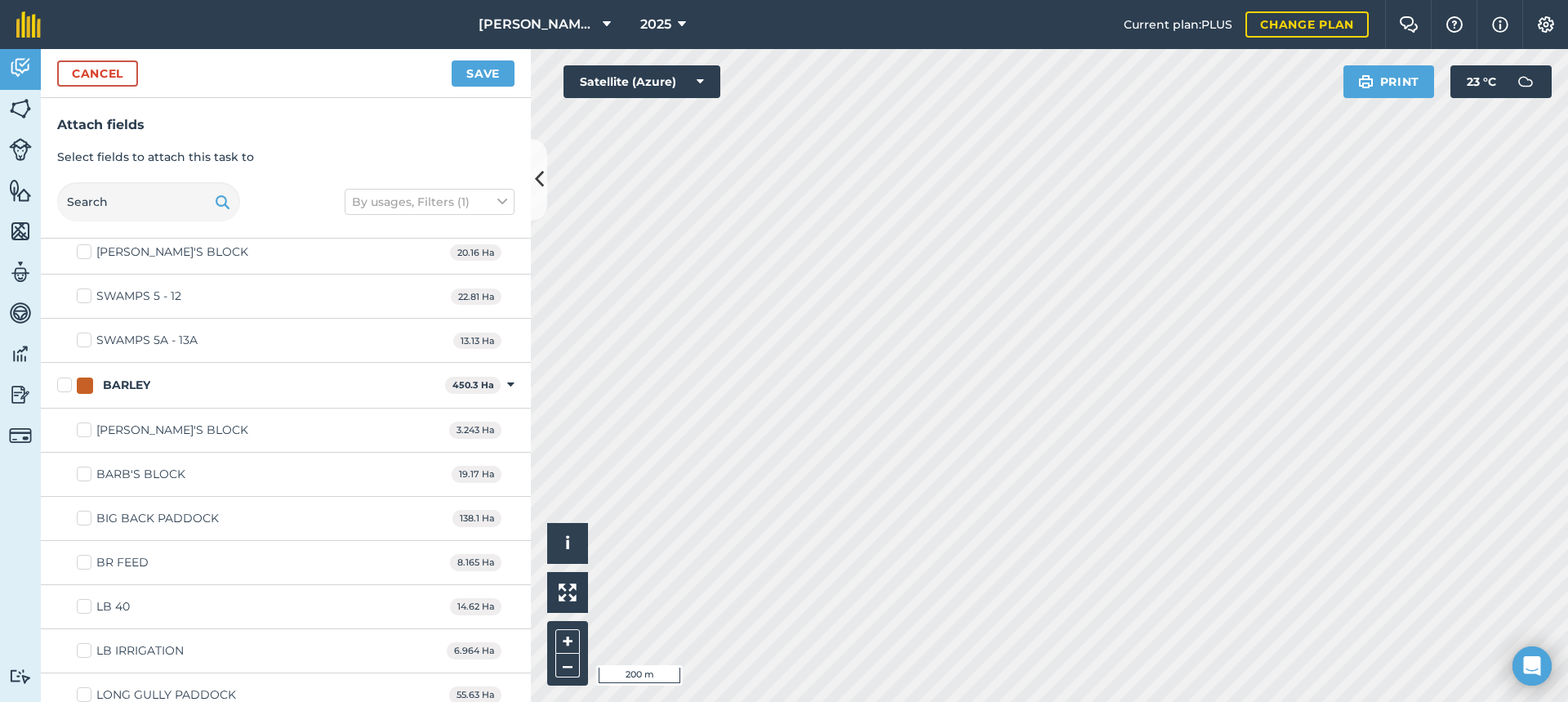
scroll to position [326, 0]
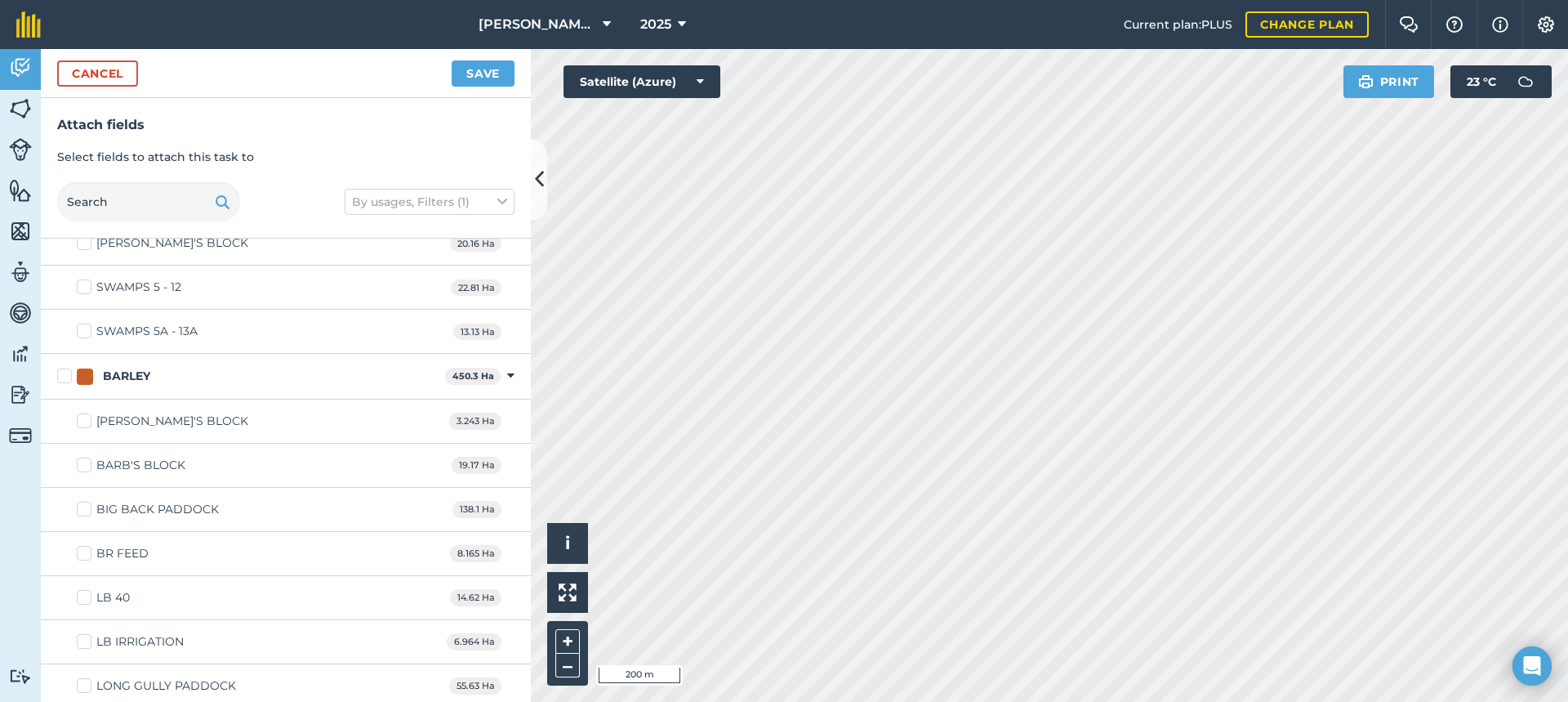
checkbox input "true"
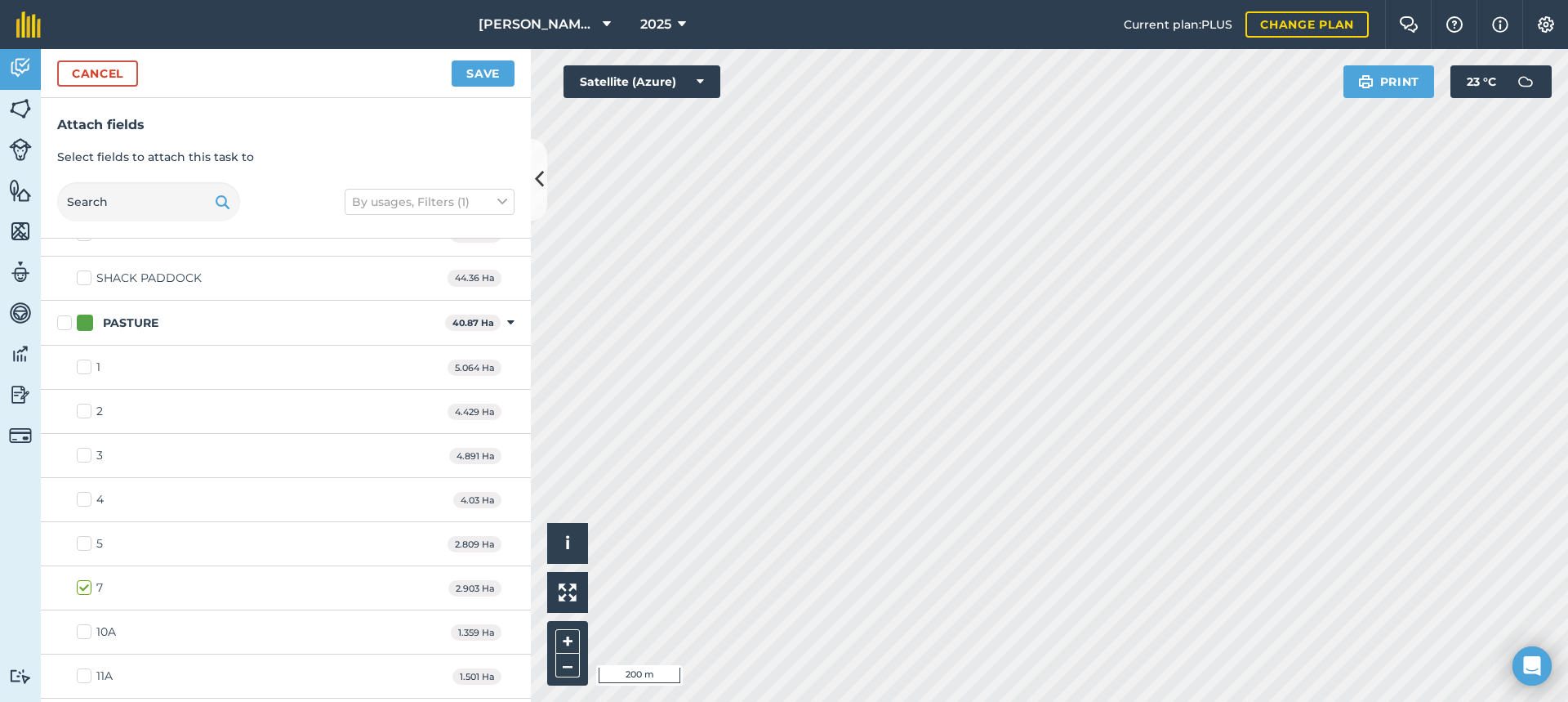
scroll to position [2124, 0]
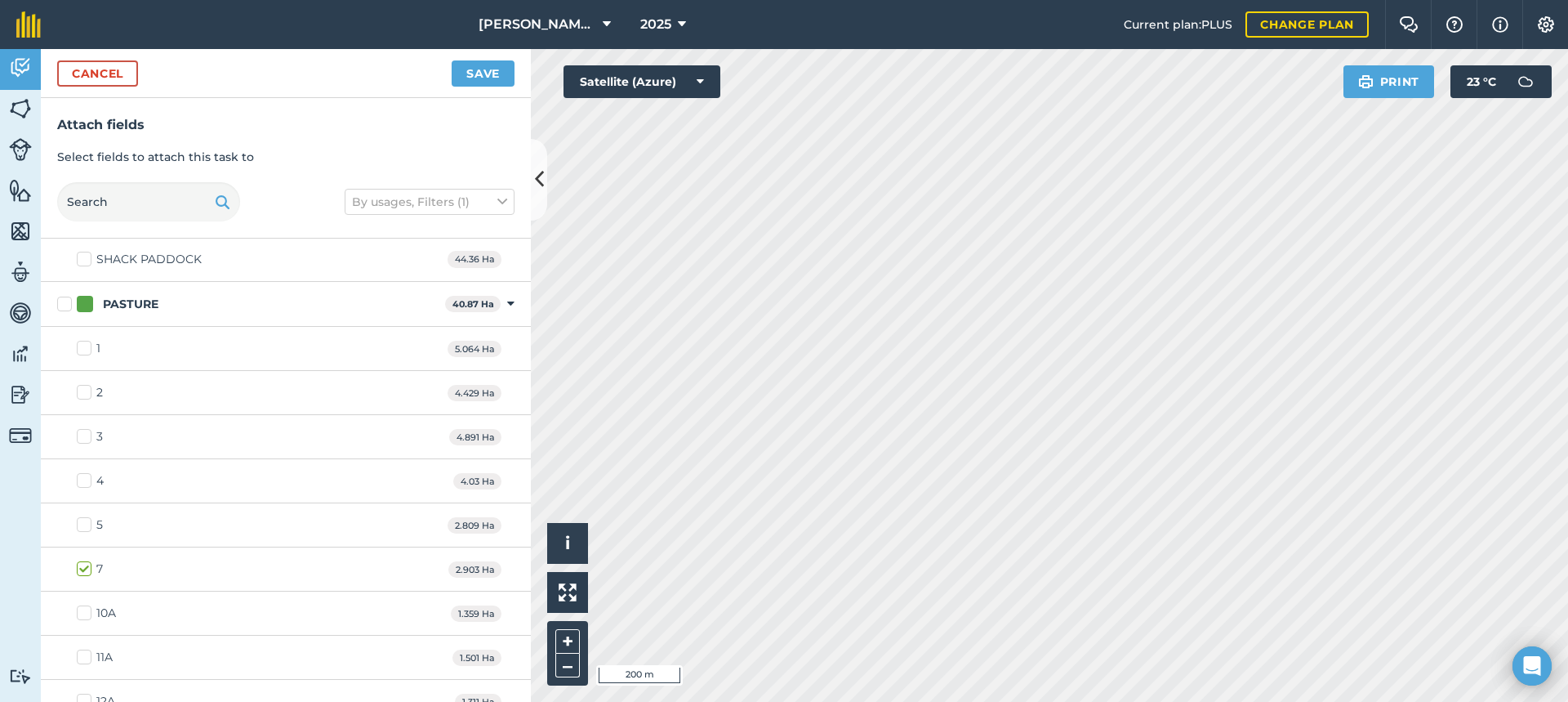
click at [282, 563] on div "7 2.903 Ha" at bounding box center [286, 569] width 490 height 44
click at [491, 66] on button "Save" at bounding box center [483, 74] width 63 height 26
checkbox input "false"
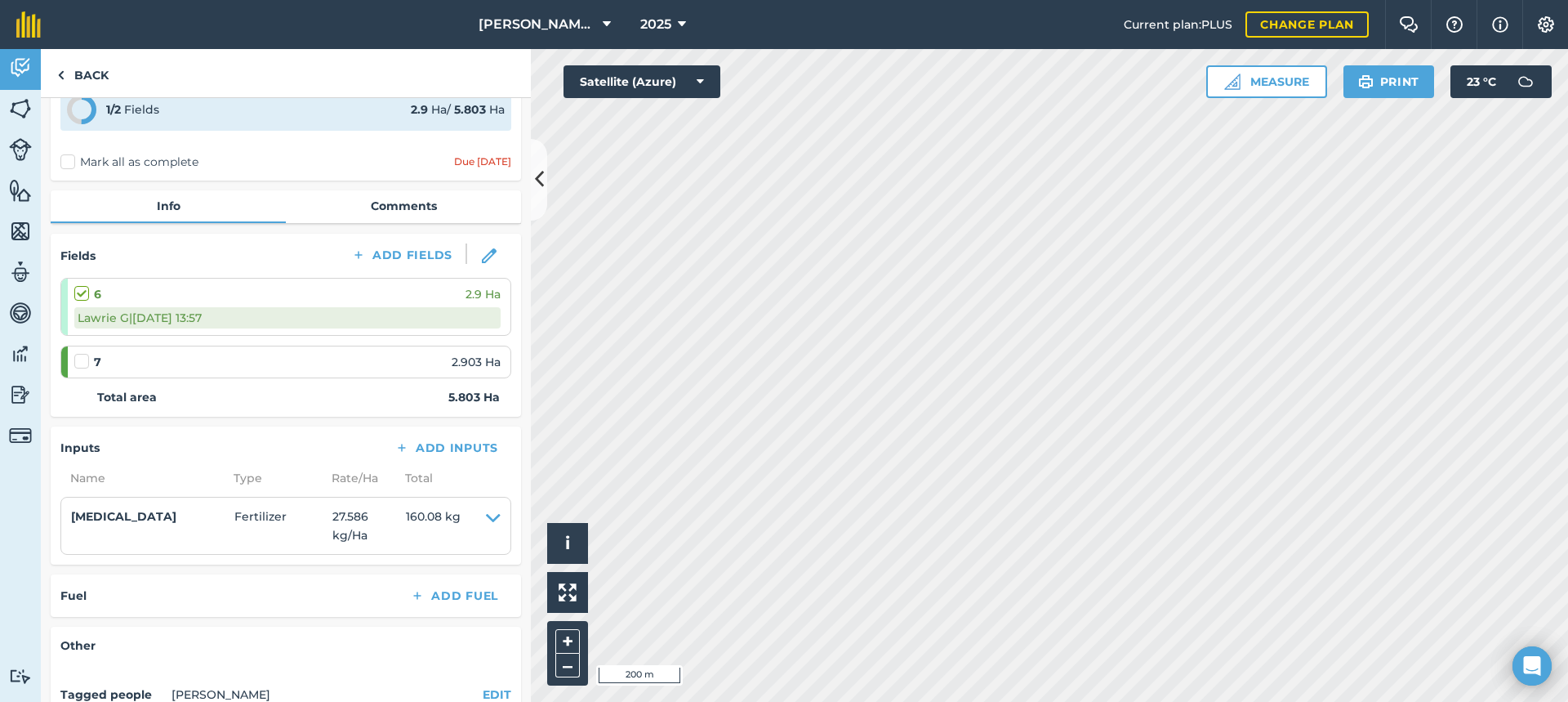
scroll to position [164, 0]
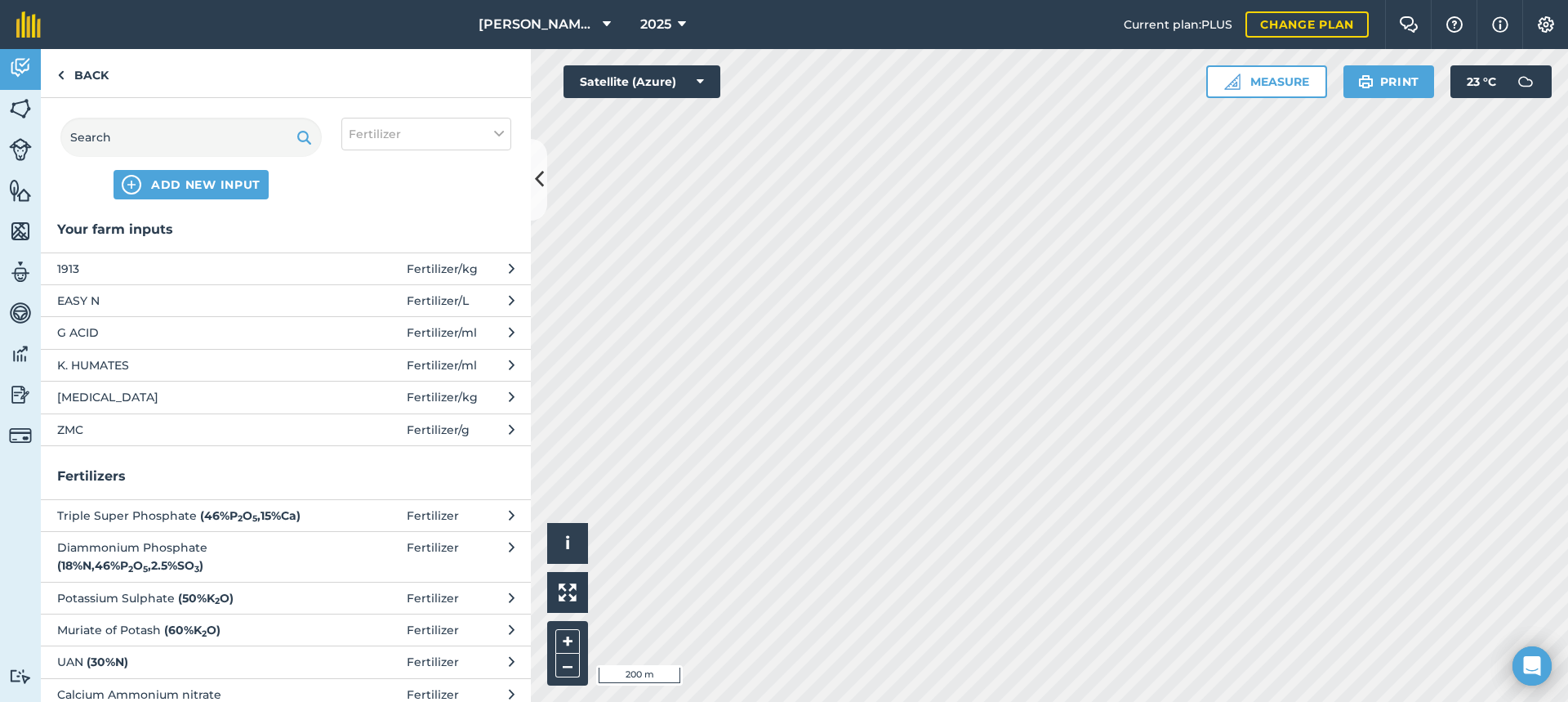
click at [110, 394] on span "[MEDICAL_DATA]" at bounding box center [190, 397] width 267 height 18
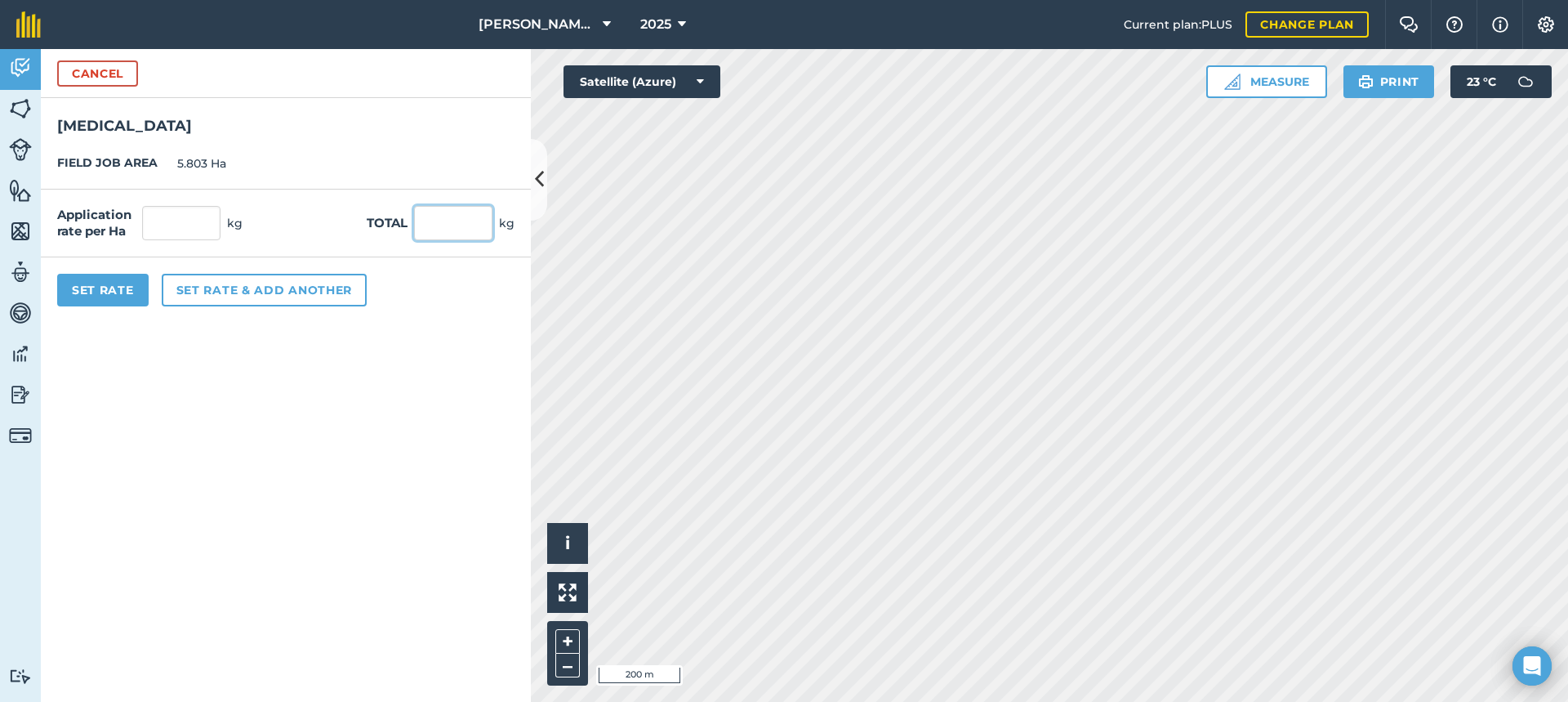
click at [436, 222] on input "text" at bounding box center [453, 223] width 78 height 34
type input "100"
type input "17.232"
click at [115, 285] on button "Set Rate" at bounding box center [102, 289] width 91 height 32
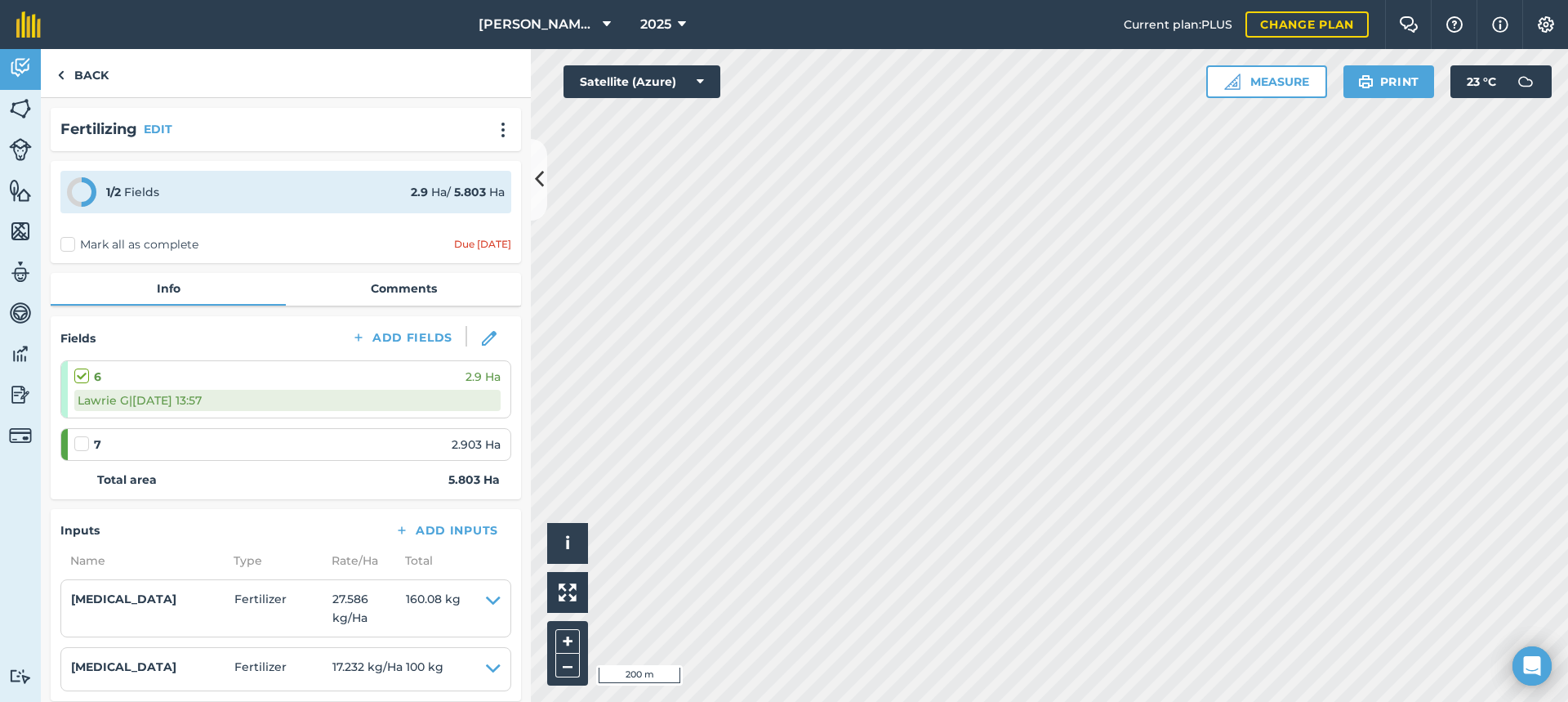
click at [80, 435] on label at bounding box center [84, 435] width 20 height 0
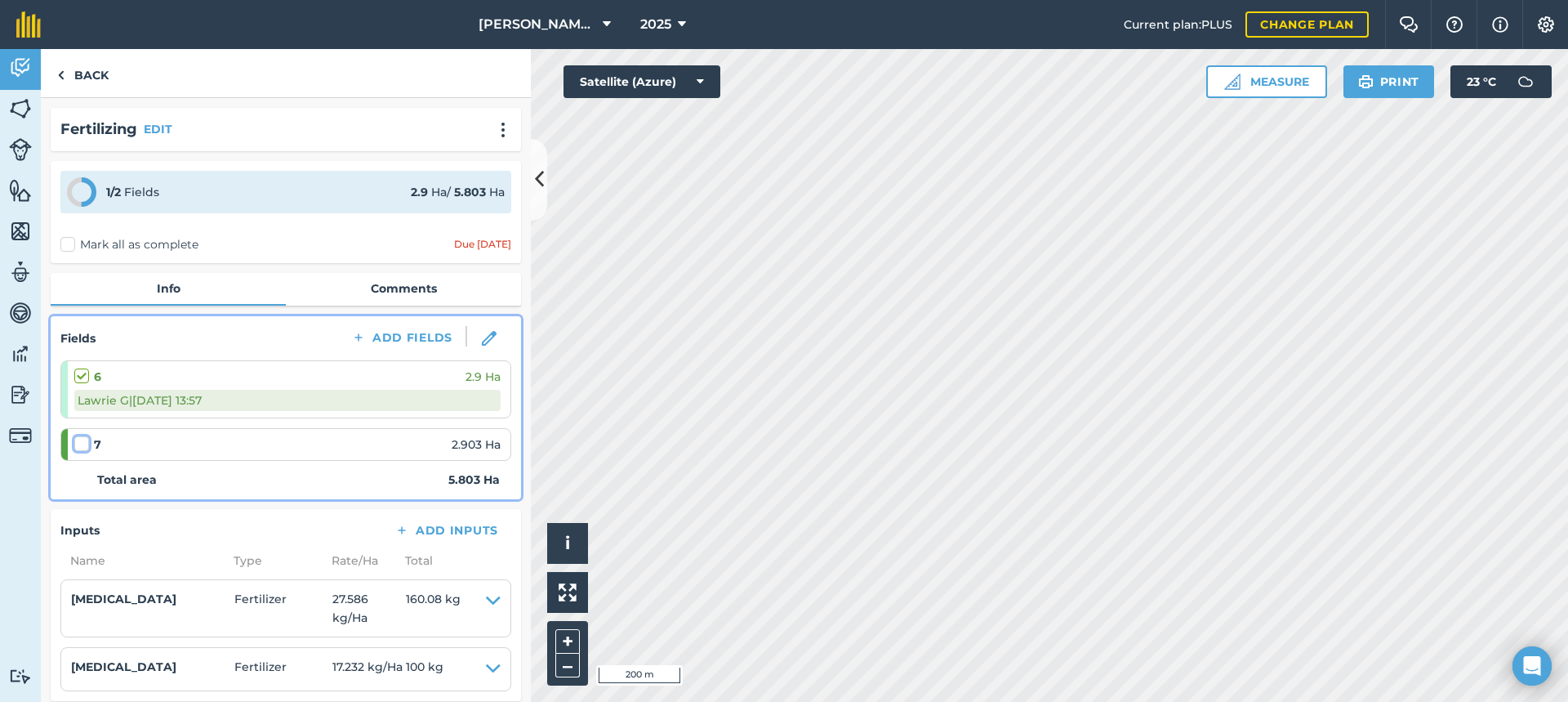
click at [80, 444] on input "checkbox" at bounding box center [79, 440] width 11 height 11
checkbox input "false"
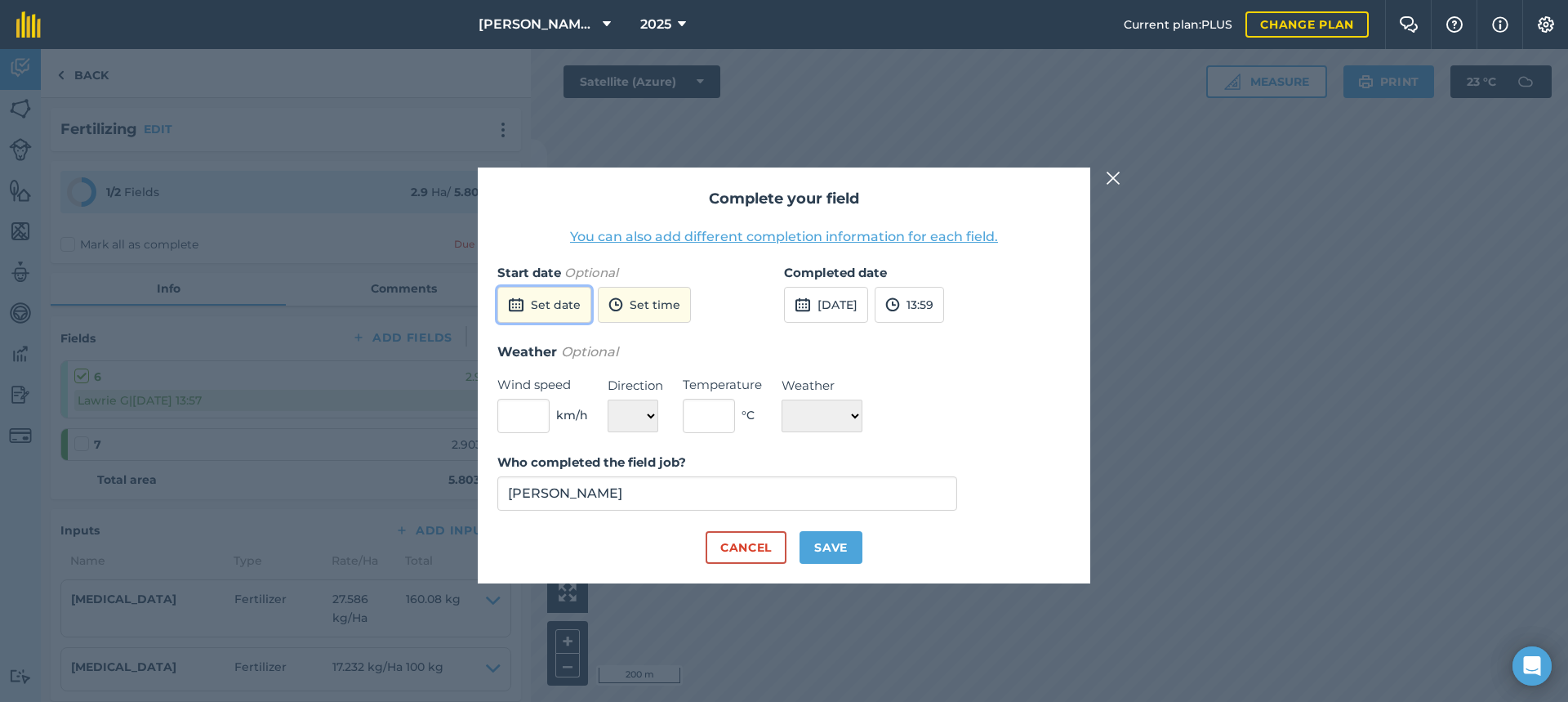
click at [548, 307] on button "Set date" at bounding box center [544, 304] width 94 height 36
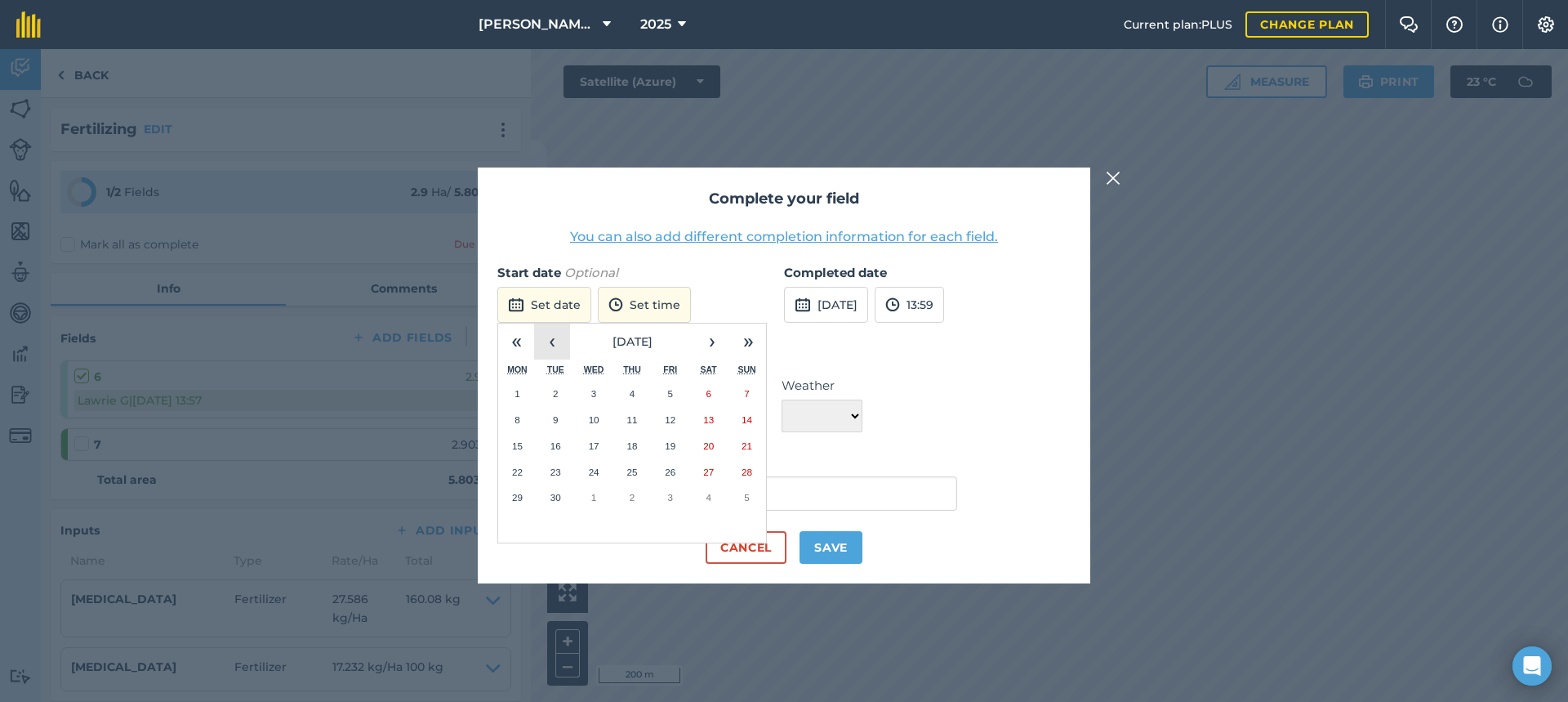
click at [553, 345] on button "‹" at bounding box center [552, 341] width 36 height 36
click at [518, 443] on abbr "11" at bounding box center [516, 445] width 11 height 11
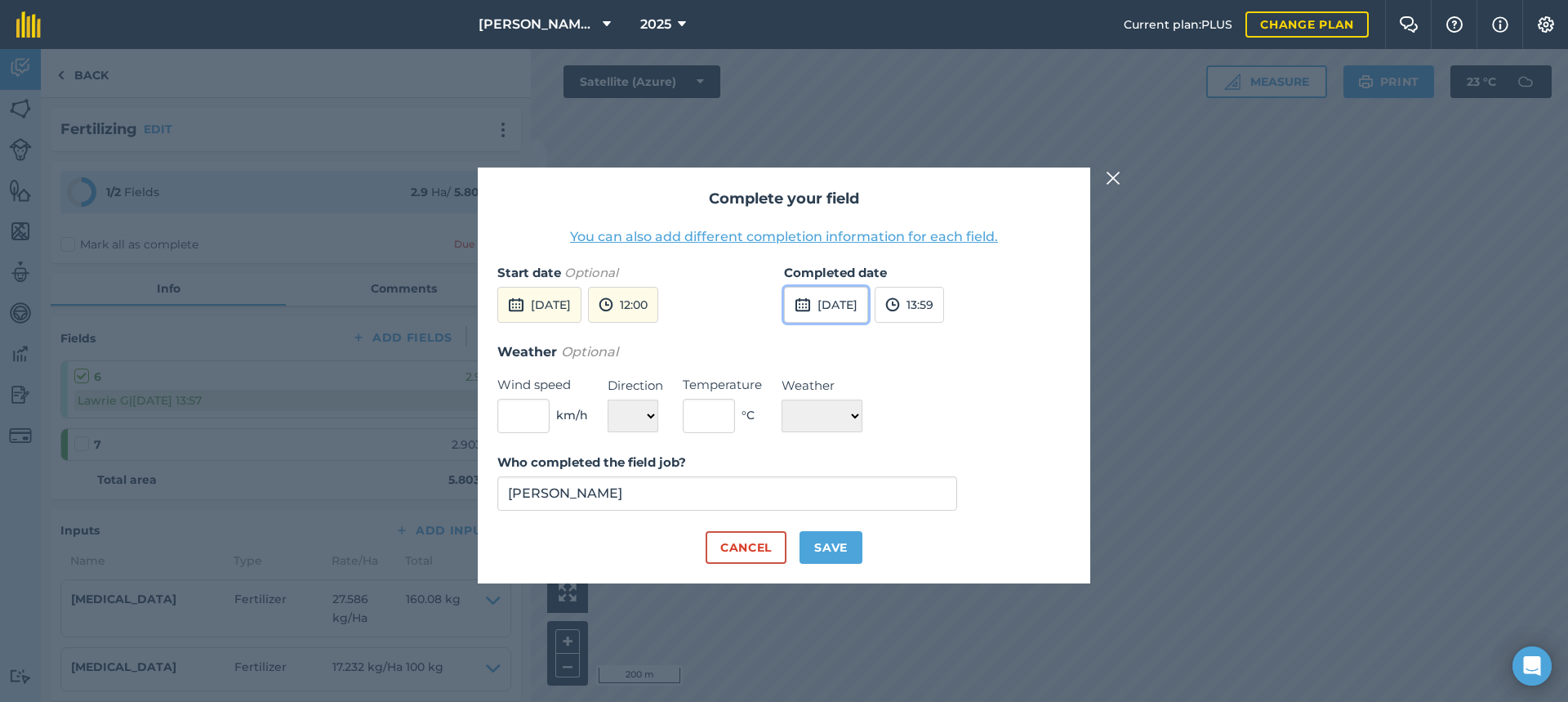
click at [868, 306] on button "[DATE]" at bounding box center [826, 304] width 84 height 36
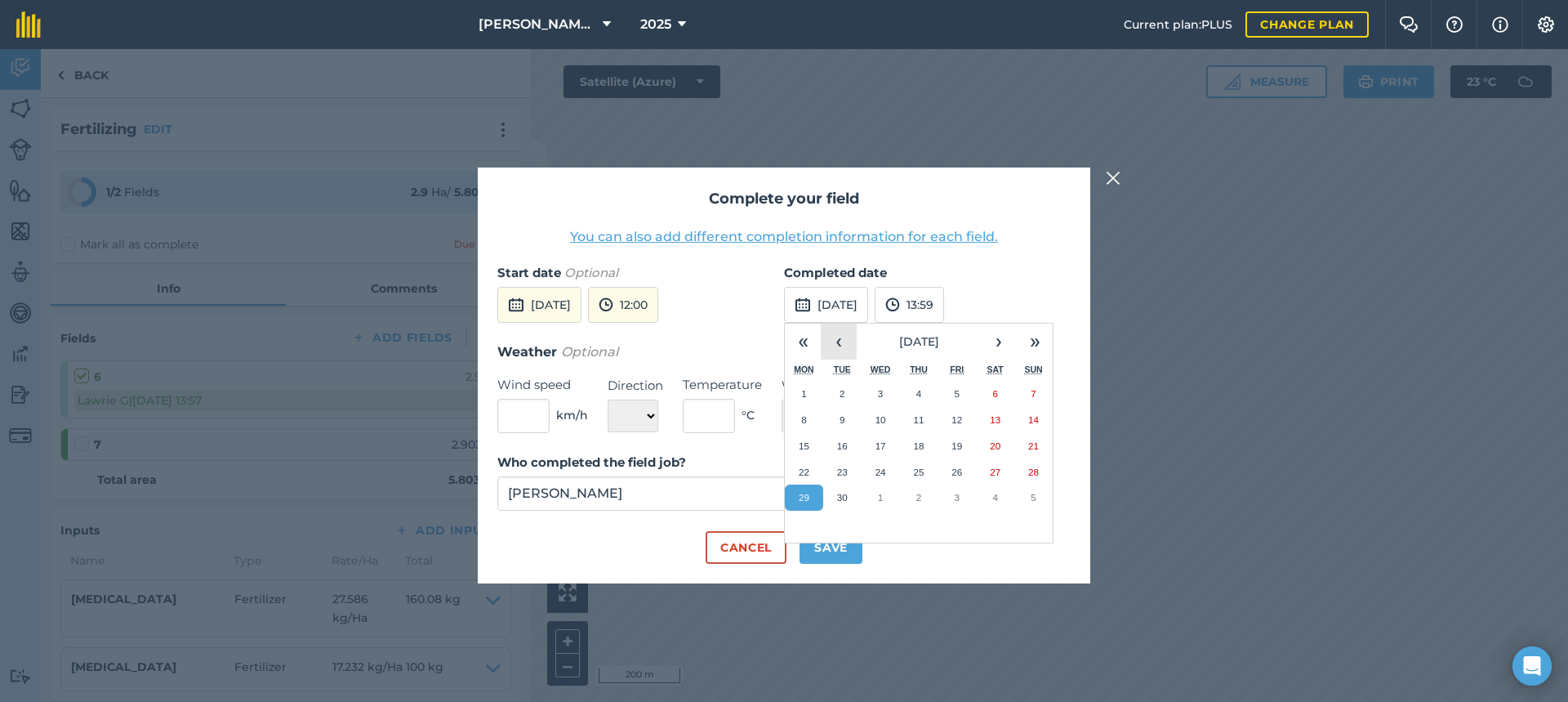
click at [845, 340] on button "‹" at bounding box center [838, 341] width 36 height 36
click at [801, 438] on button "11" at bounding box center [804, 446] width 38 height 26
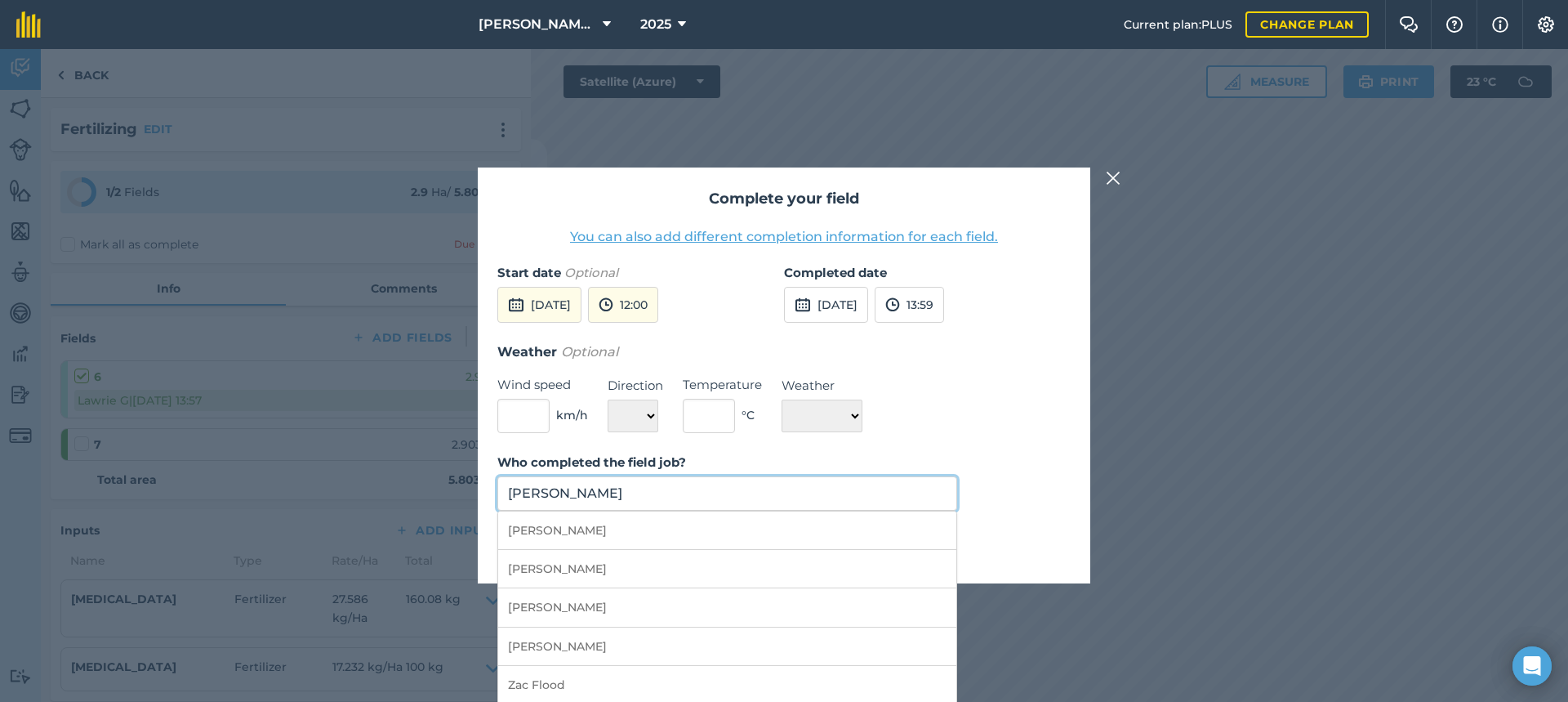
click at [640, 489] on input "[PERSON_NAME]" at bounding box center [726, 493] width 460 height 34
click at [577, 605] on li "[PERSON_NAME]" at bounding box center [726, 607] width 458 height 38
type input "[PERSON_NAME]"
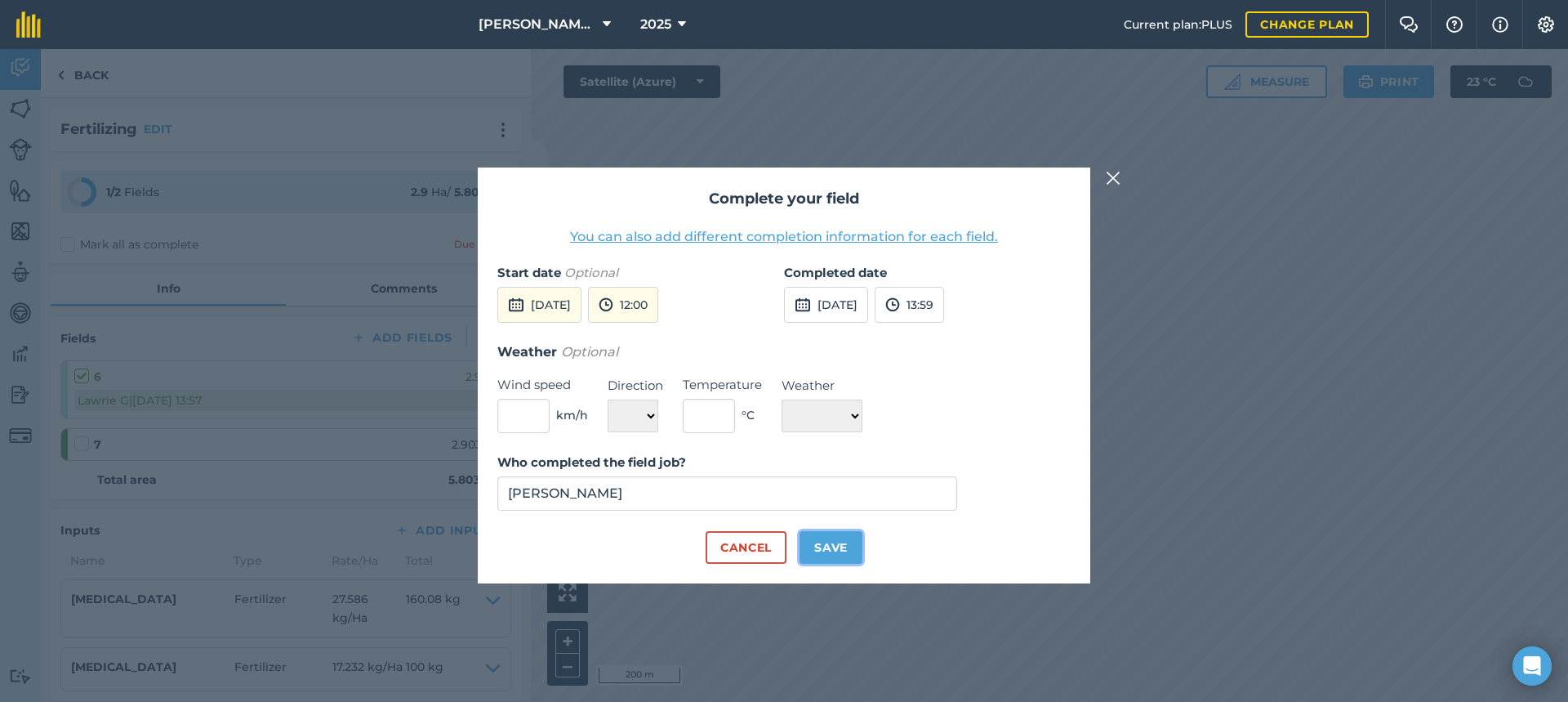
click at [837, 542] on button "Save" at bounding box center [831, 547] width 63 height 32
checkbox input "true"
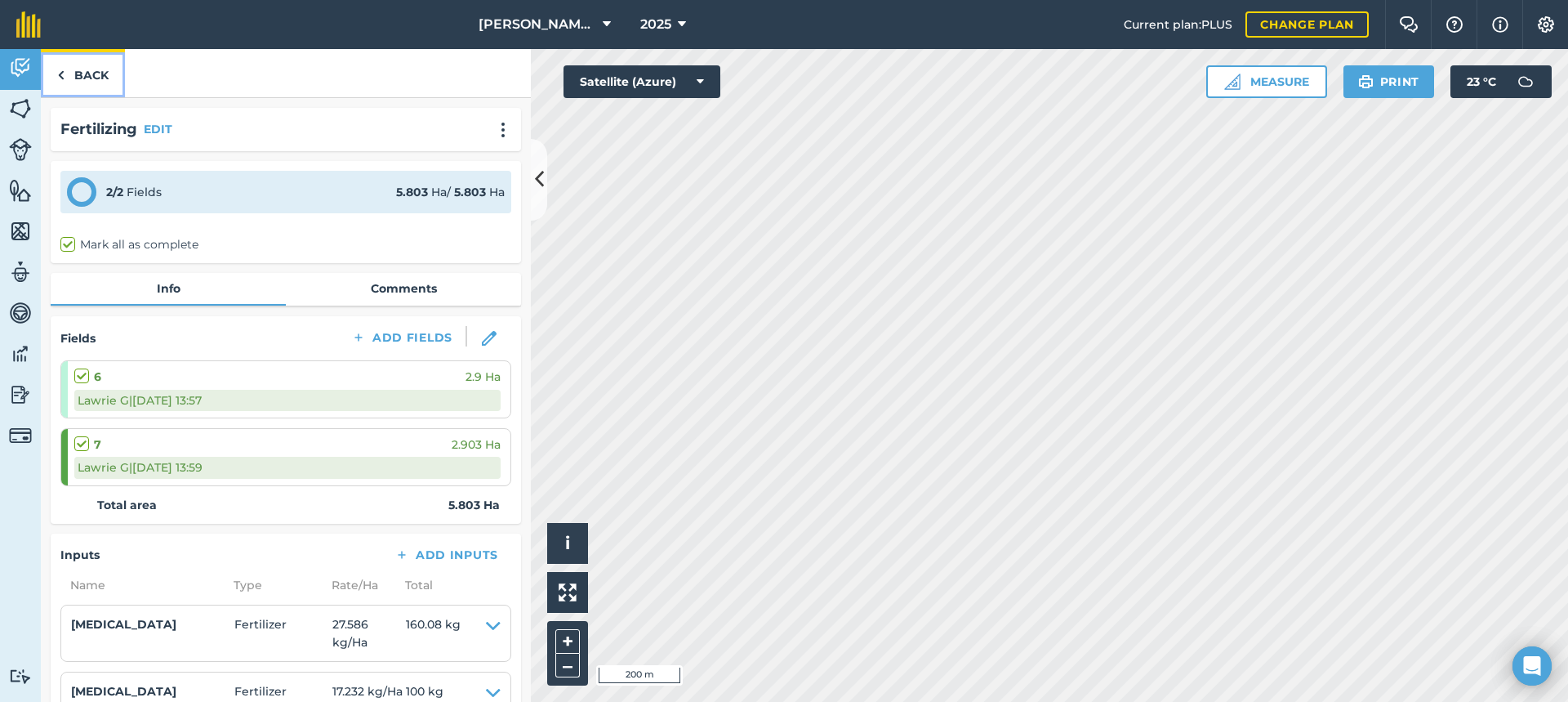
click at [98, 74] on link "Back" at bounding box center [83, 73] width 84 height 48
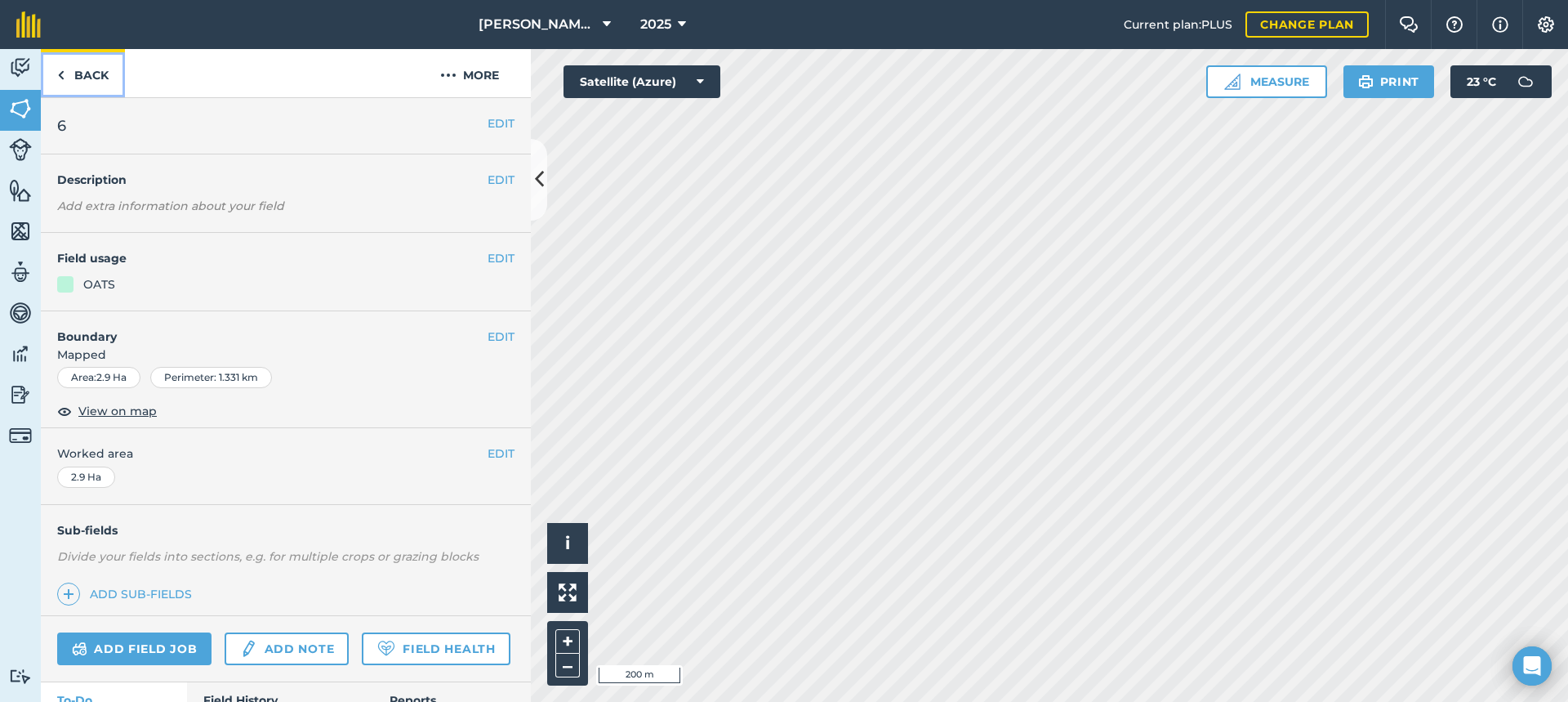
click at [88, 73] on link "Back" at bounding box center [83, 73] width 84 height 48
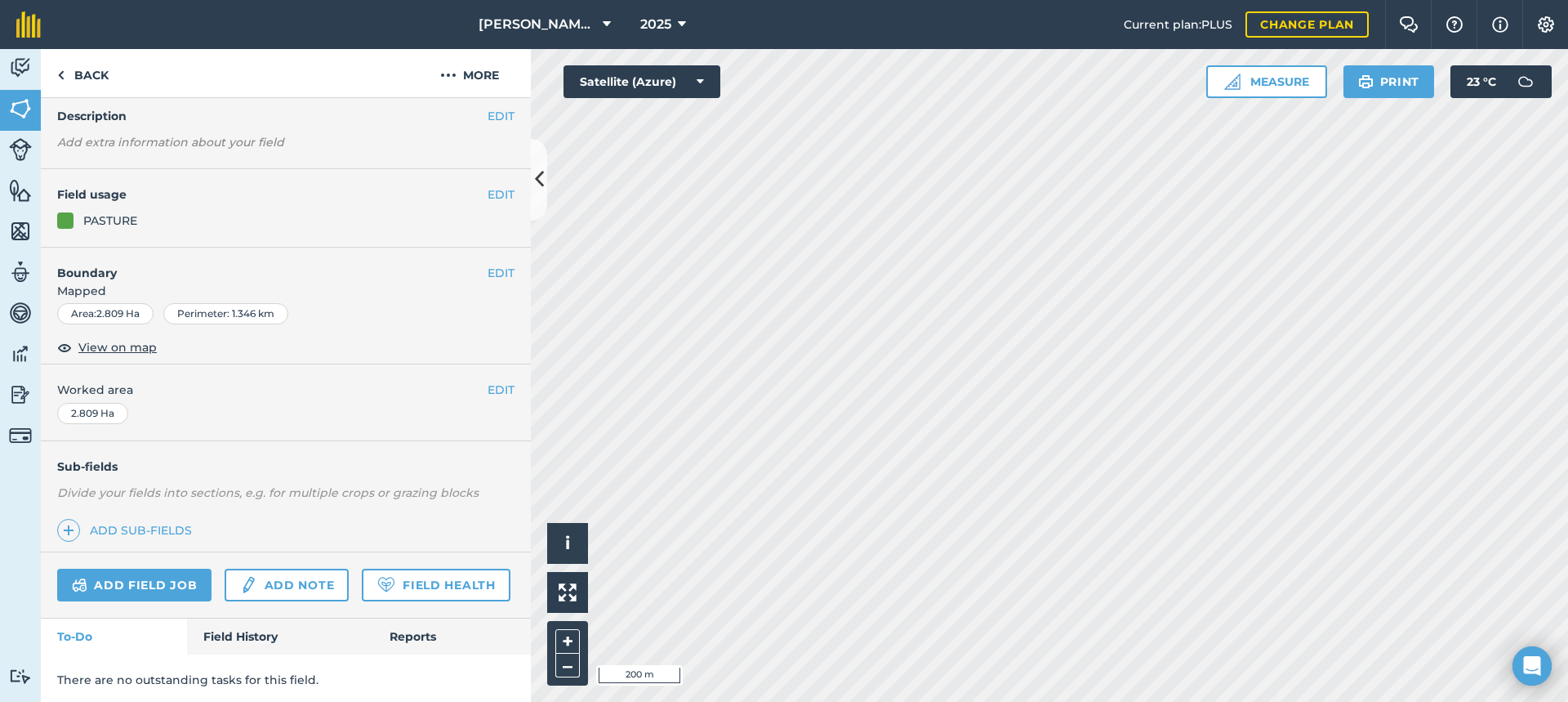
scroll to position [113, 0]
click at [166, 566] on link "Add field job" at bounding box center [133, 581] width 154 height 32
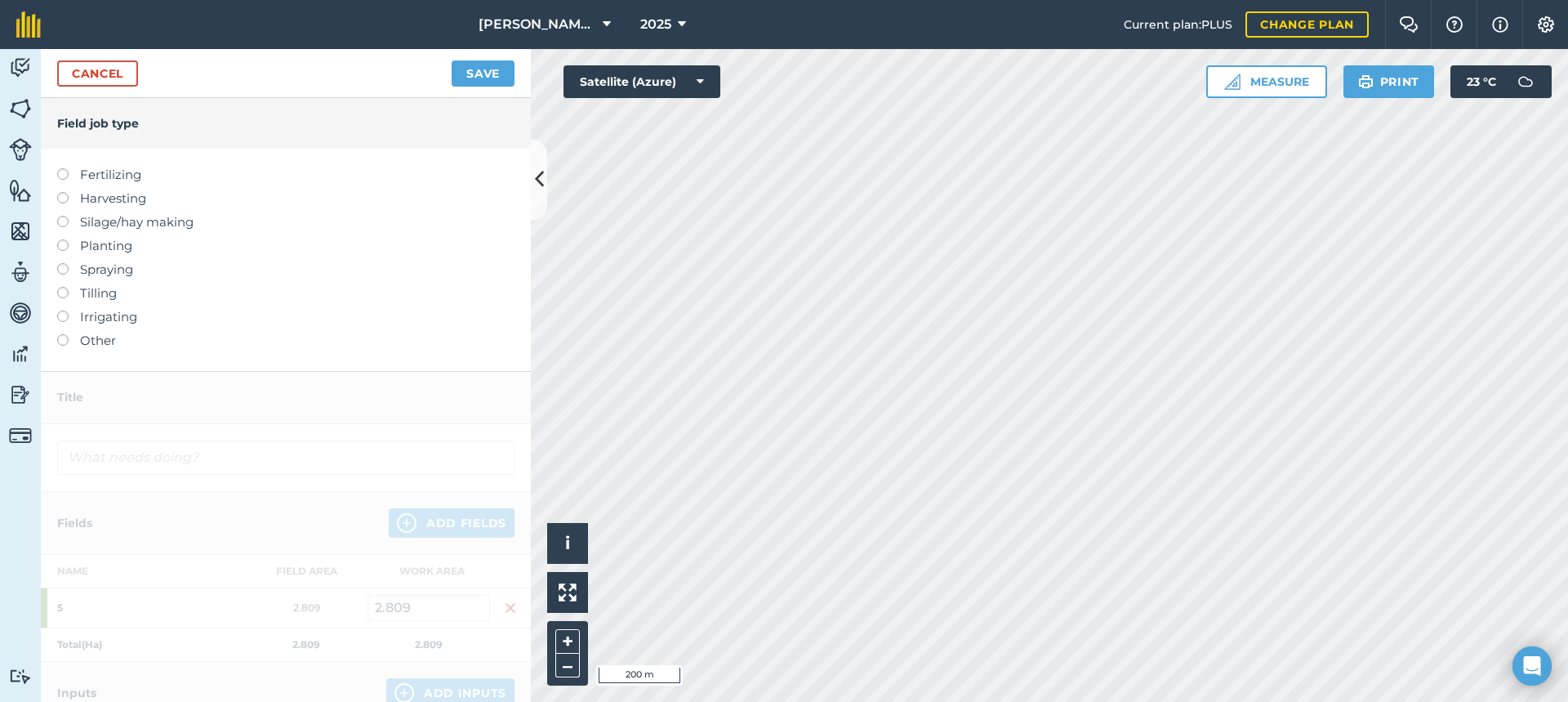
click at [66, 169] on label at bounding box center [68, 169] width 23 height 0
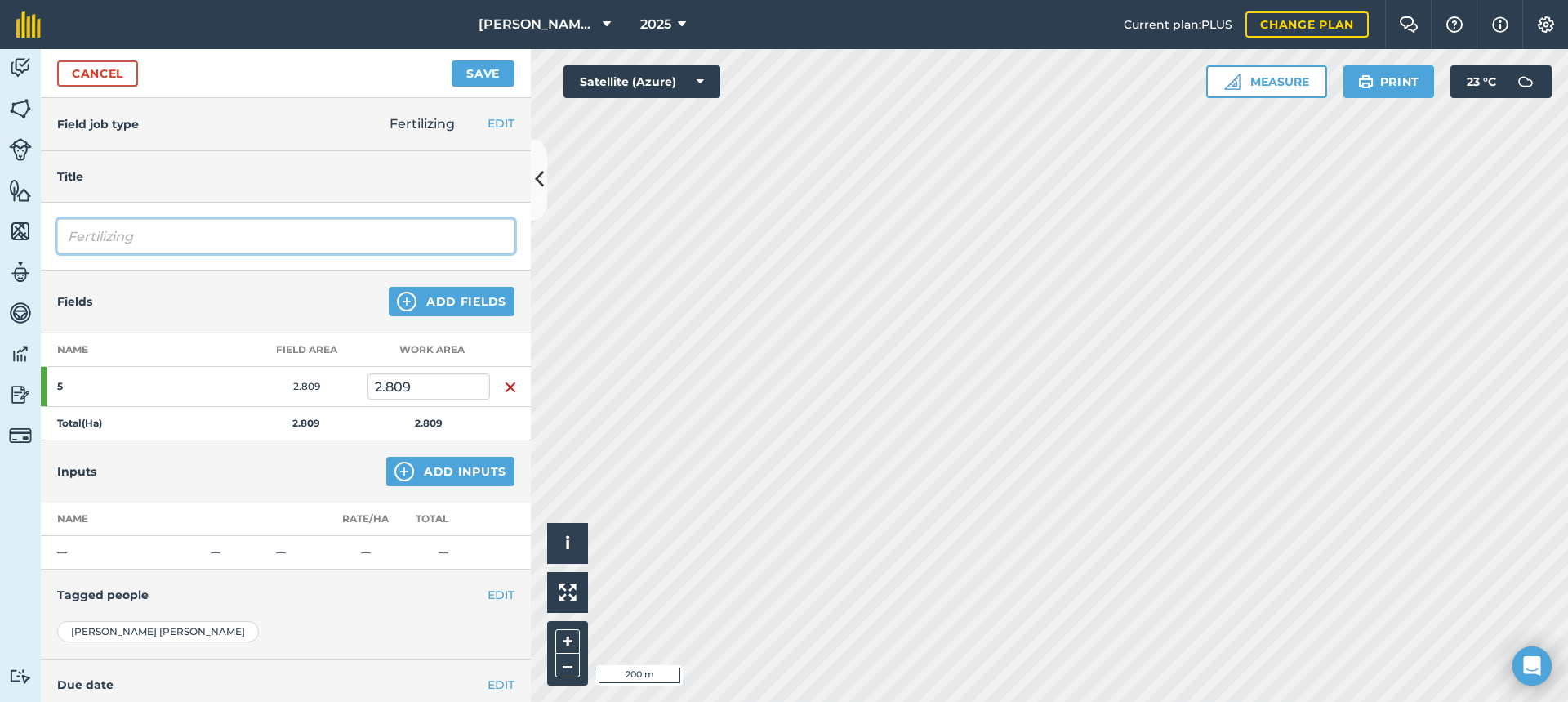
click at [173, 236] on input "Fertilizing" at bounding box center [285, 235] width 458 height 34
type input "Fertilizing"
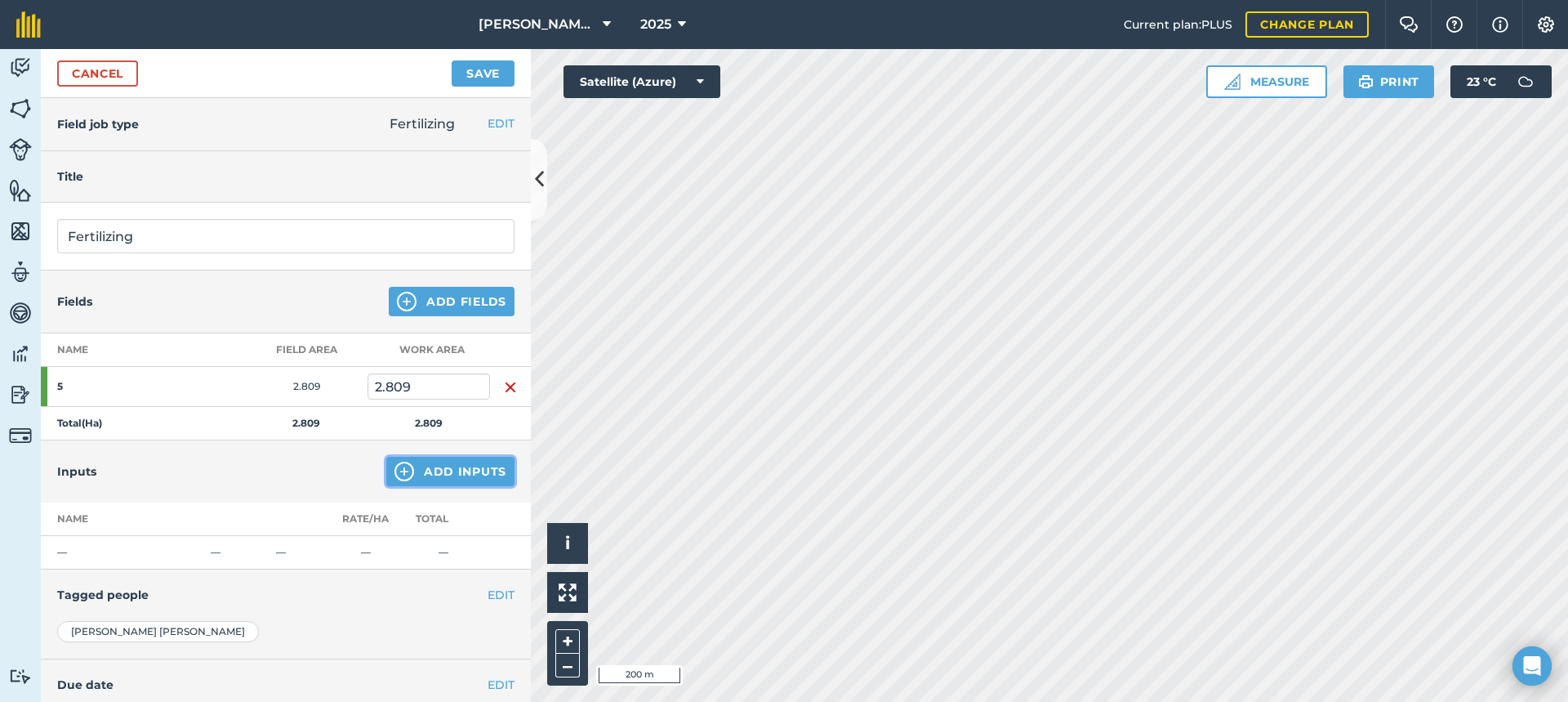
click at [450, 472] on button "Add Inputs" at bounding box center [450, 472] width 128 height 29
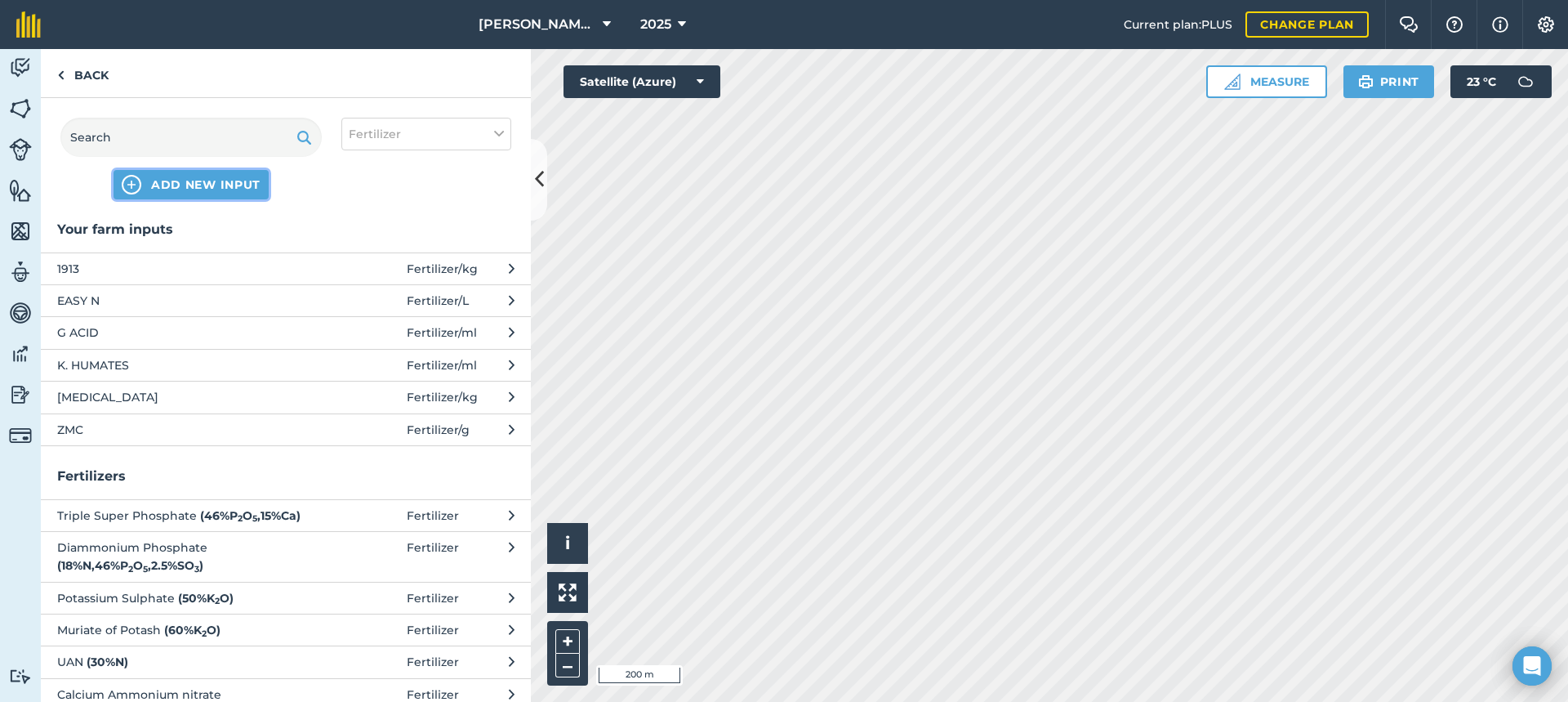
click at [186, 188] on span "ADD NEW INPUT" at bounding box center [206, 184] width 110 height 17
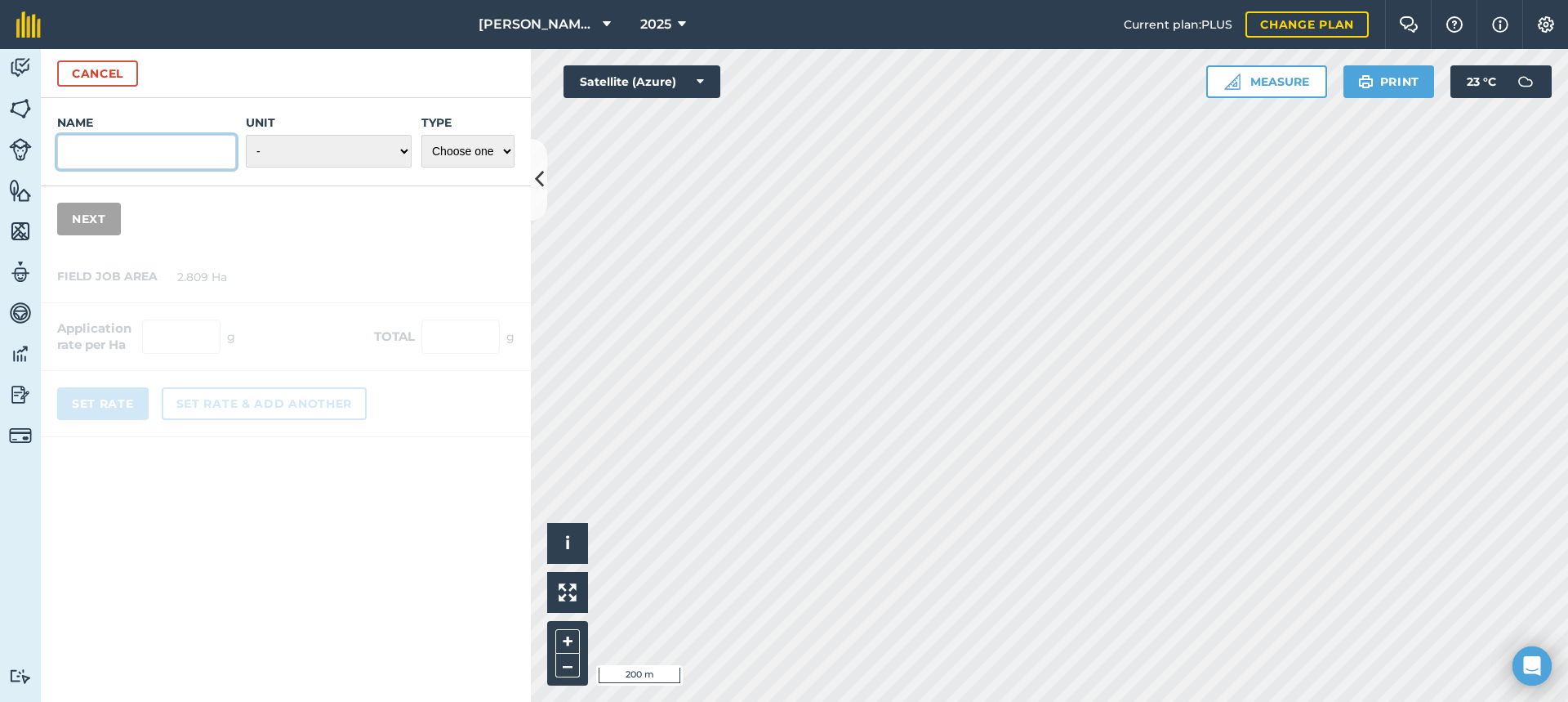
click at [83, 152] on input "Name" at bounding box center [146, 151] width 178 height 34
type input "SOA [MEDICAL_DATA] Blend 50/50"
click at [340, 147] on select "- Grams/g Kilograms/kg Metric tonnes/t Millilitres/ml Litres/L Ounces/oz Pounds…" at bounding box center [328, 150] width 166 height 32
select select "KILOGRAMS"
click at [246, 134] on select "- Grams/g Kilograms/kg Metric tonnes/t Millilitres/ml Litres/L Ounces/oz Pounds…" at bounding box center [328, 150] width 166 height 32
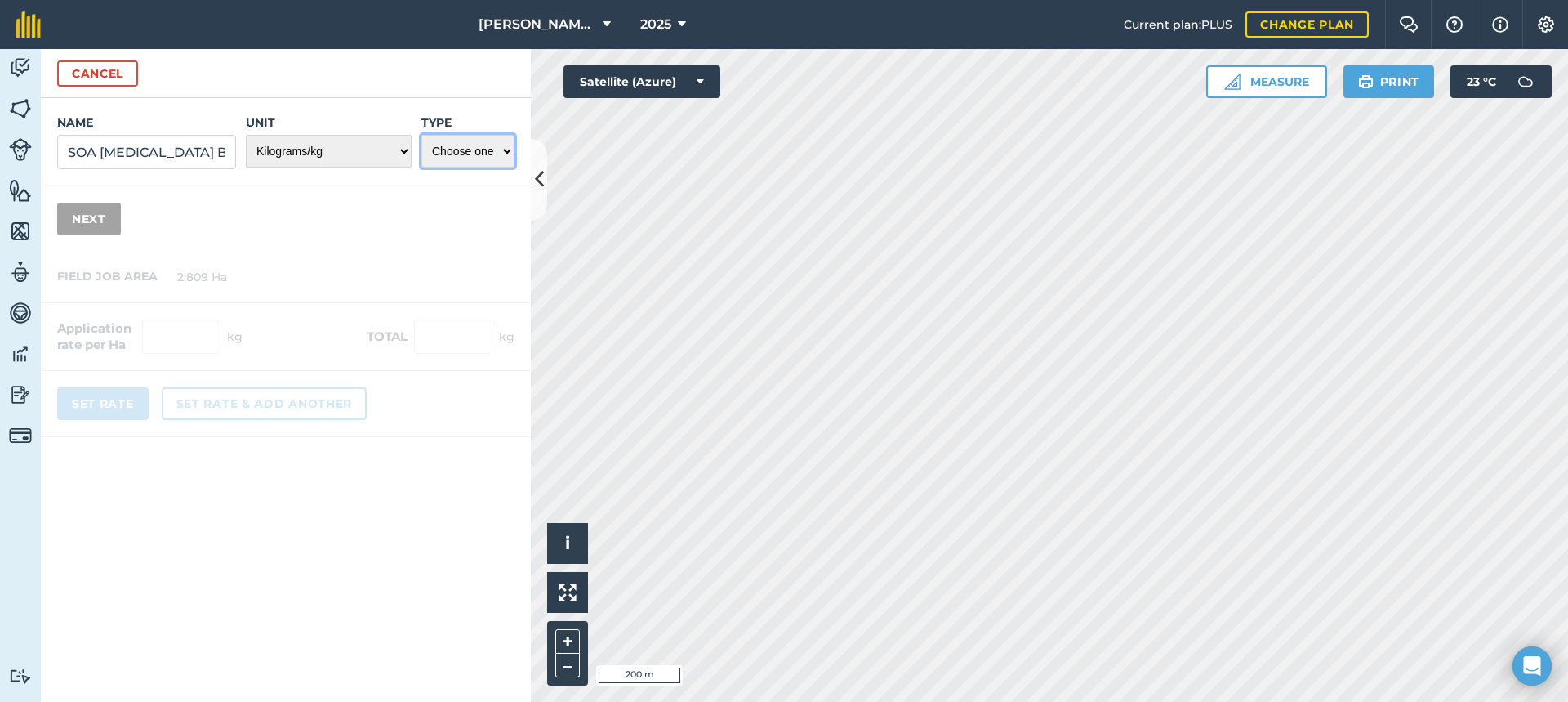
click at [502, 149] on select "Choose one Fertilizer Seed Spray Fuel Other" at bounding box center [467, 150] width 93 height 32
select select "FERTILIZER"
click at [421, 134] on select "Choose one Fertilizer Seed Spray Fuel Other" at bounding box center [467, 150] width 93 height 32
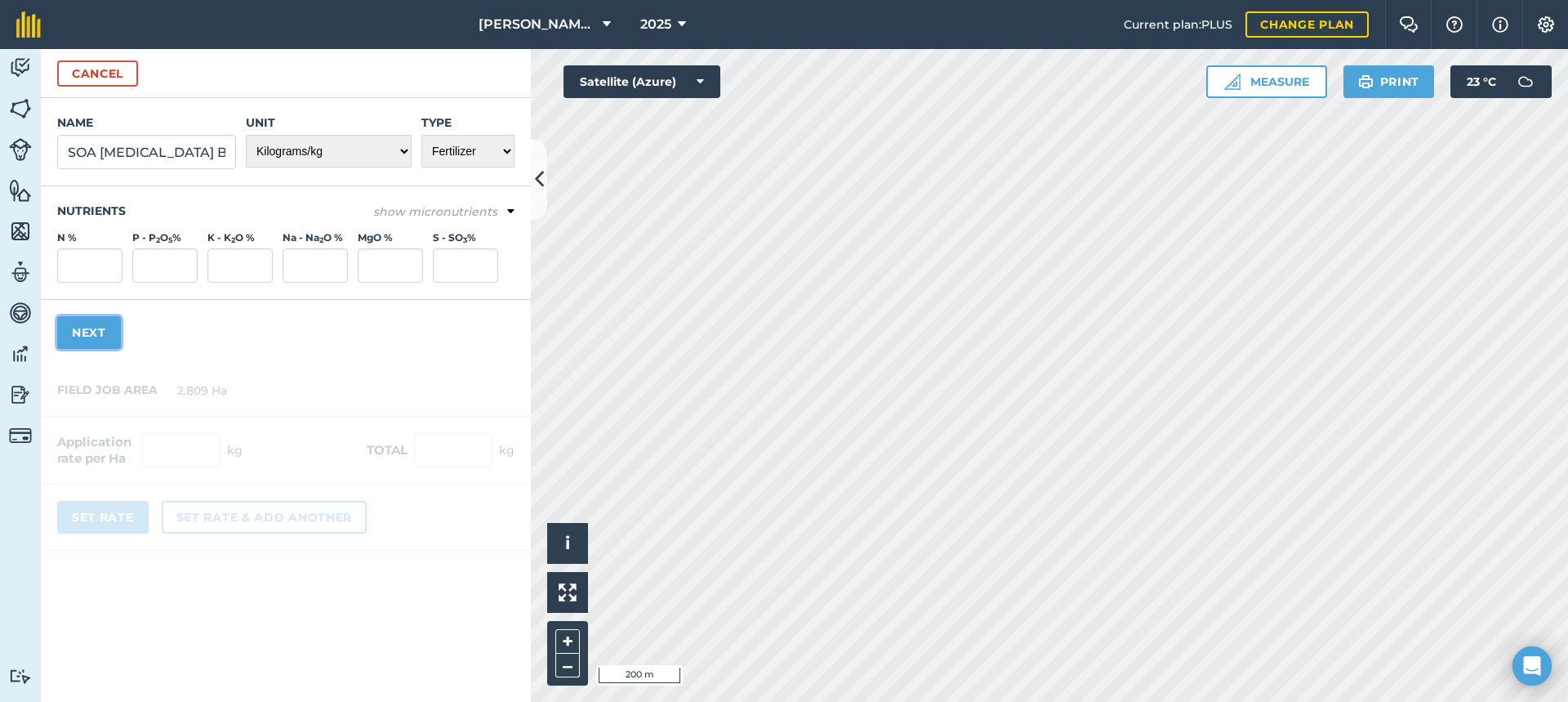
click at [94, 330] on button "Next" at bounding box center [88, 331] width 64 height 32
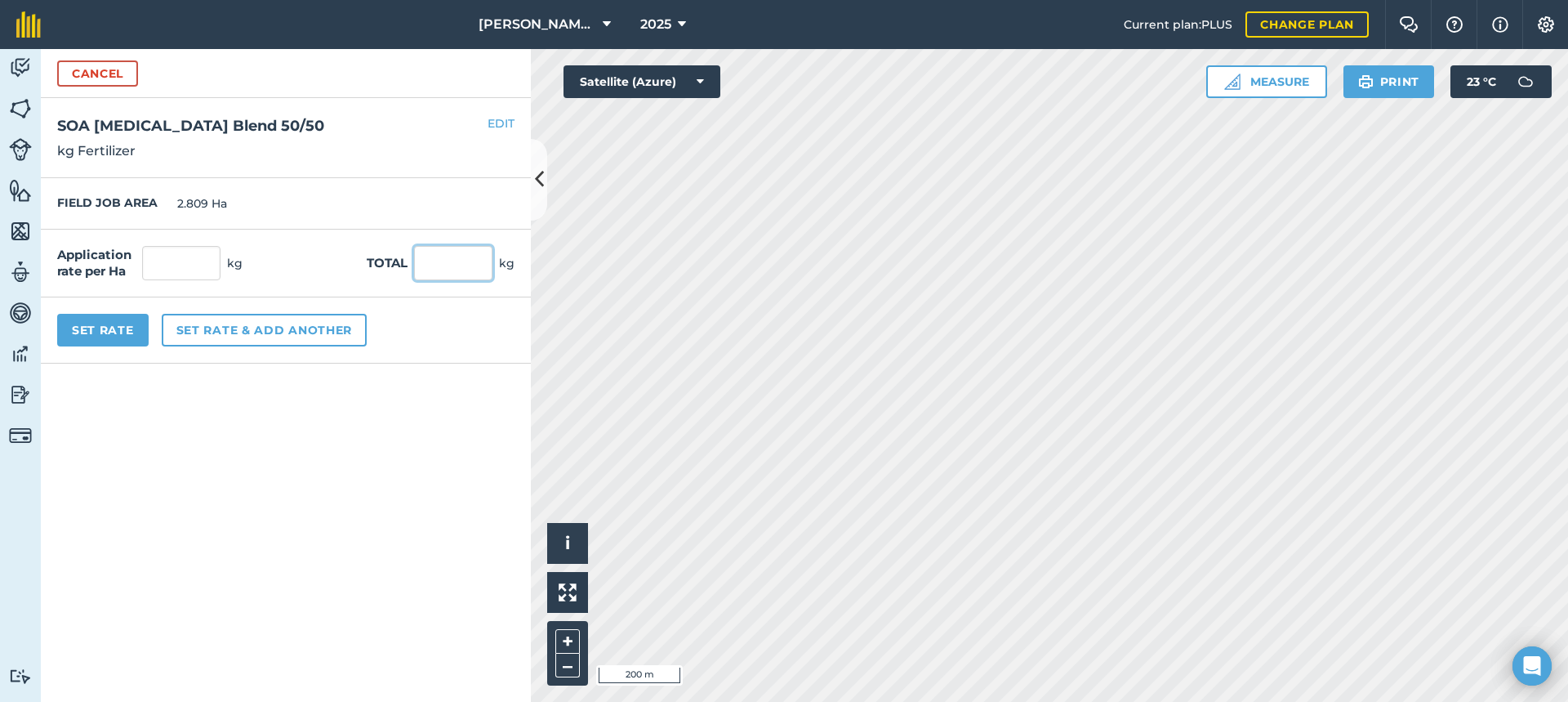
click at [435, 266] on input "text" at bounding box center [453, 263] width 78 height 34
type input "100"
type input "35.6"
click at [116, 326] on button "Set Rate" at bounding box center [102, 329] width 91 height 32
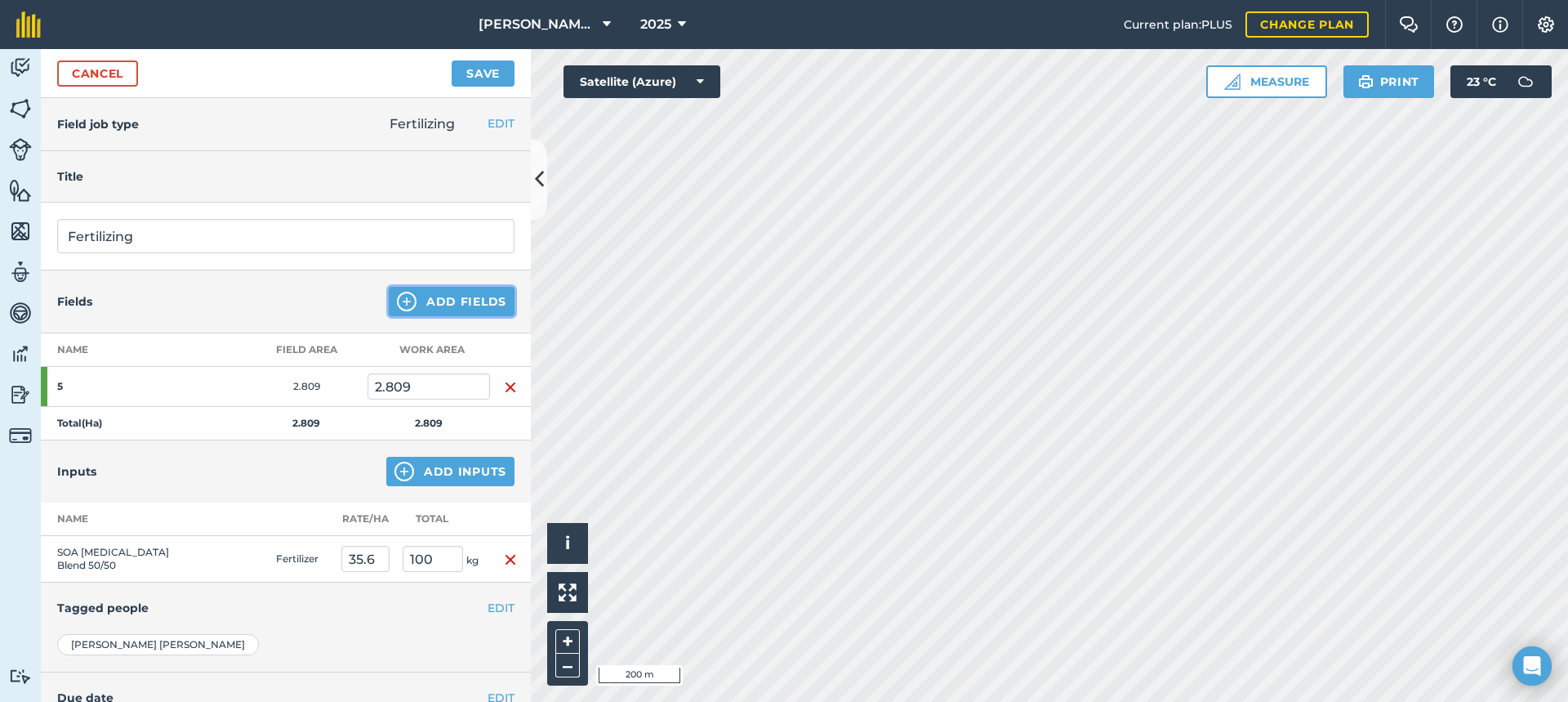
click at [433, 302] on button "Add Fields" at bounding box center [452, 301] width 125 height 29
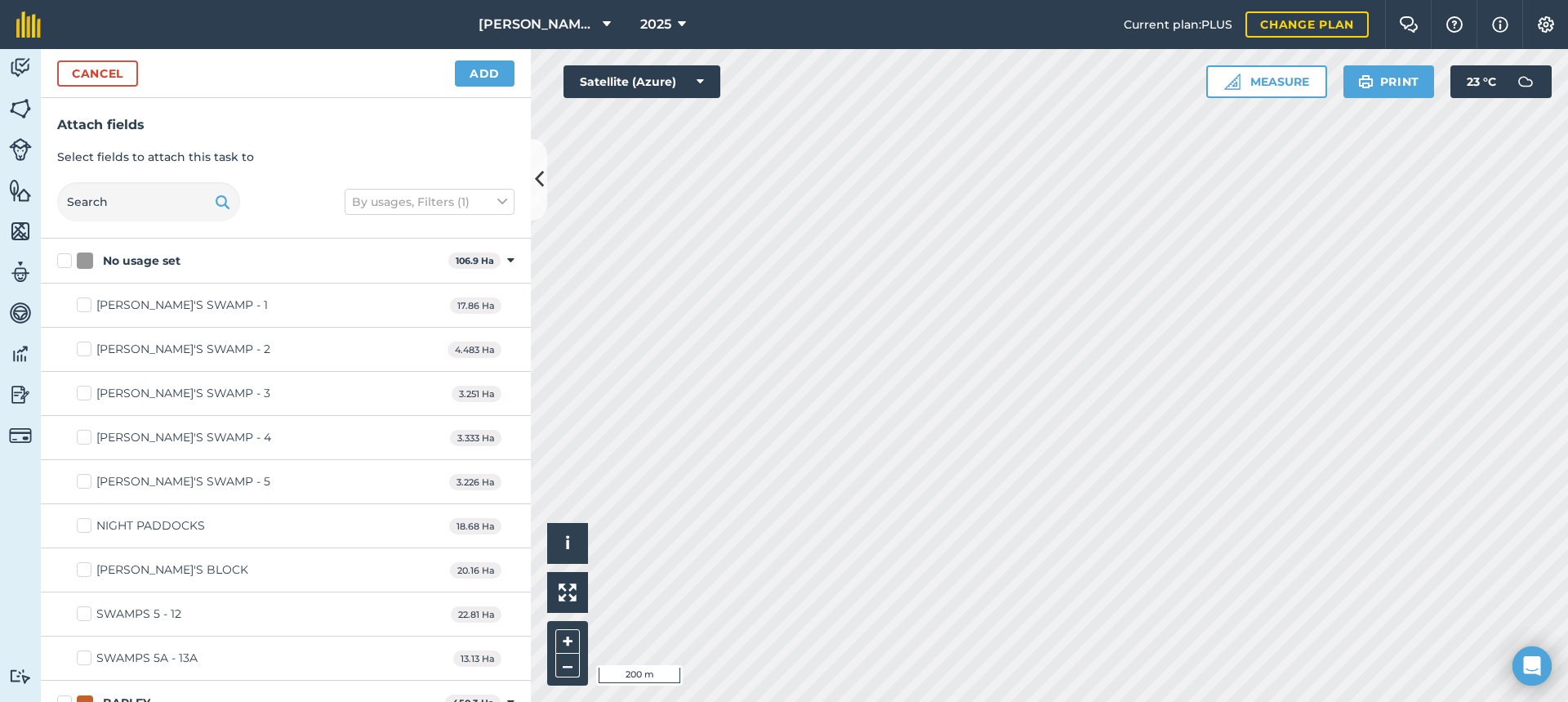
checkbox input "true"
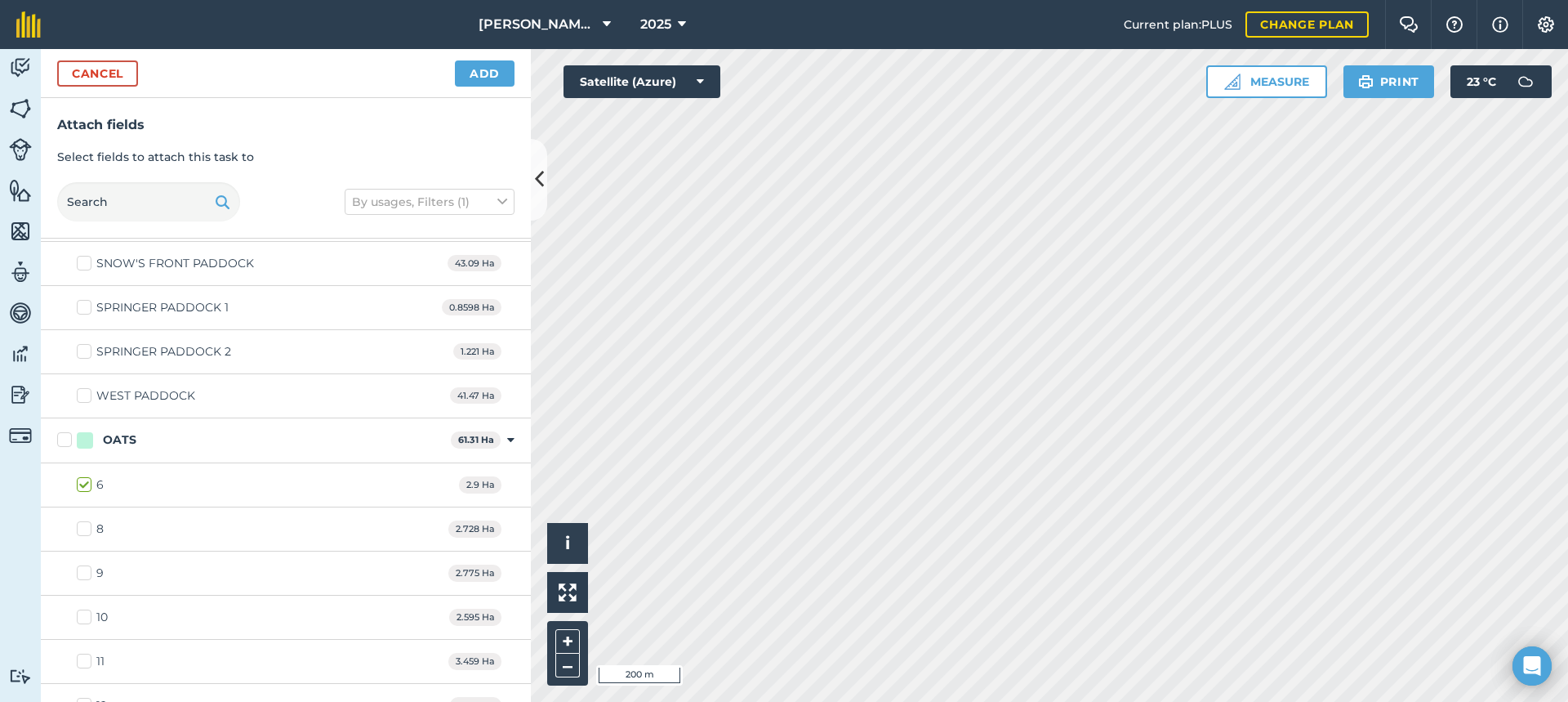
scroll to position [1716, 0]
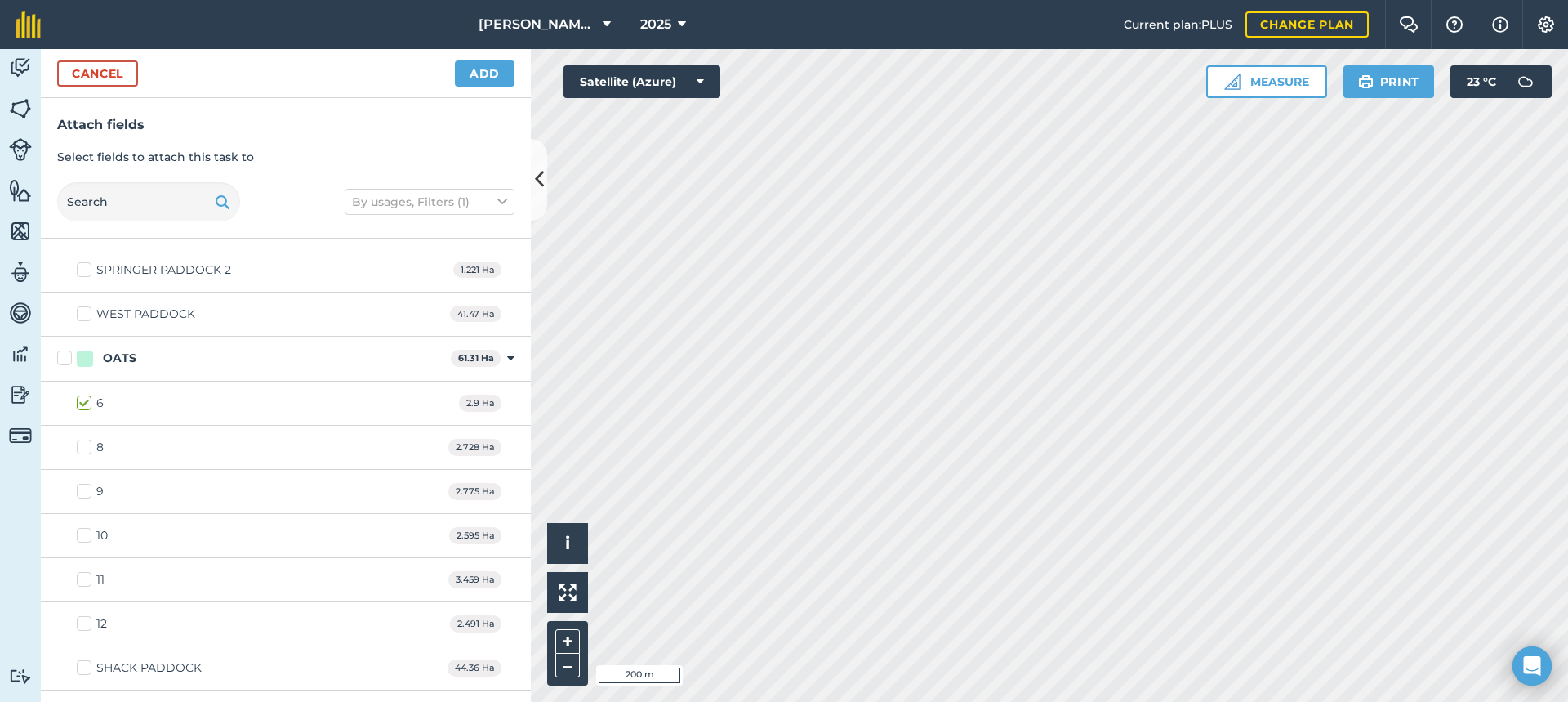
click at [85, 453] on label "8" at bounding box center [89, 446] width 26 height 17
click at [85, 449] on input "8" at bounding box center [81, 443] width 11 height 11
checkbox input "true"
click at [87, 491] on label "9" at bounding box center [89, 490] width 26 height 17
click at [87, 491] on input "9" at bounding box center [81, 487] width 11 height 11
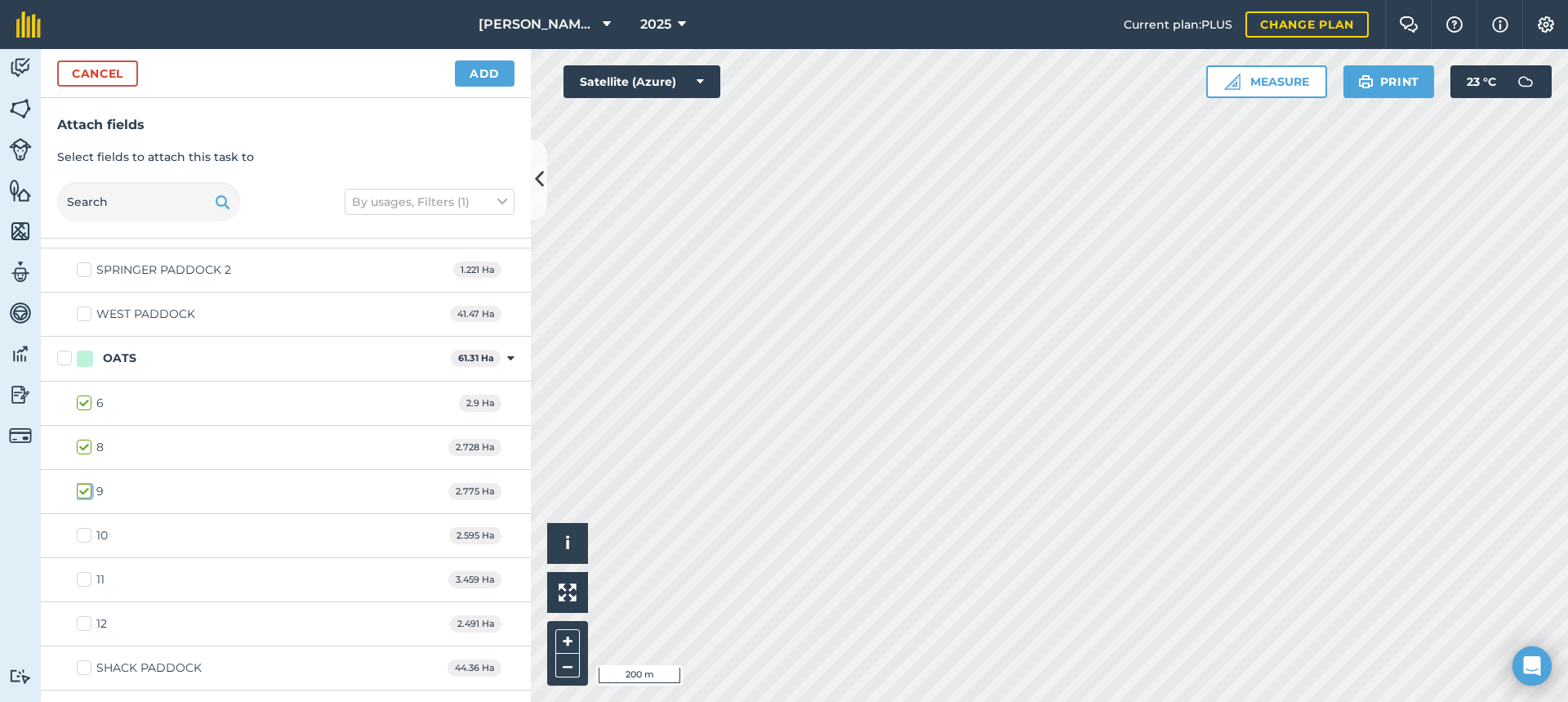
checkbox input "true"
click at [85, 535] on label "10" at bounding box center [92, 534] width 31 height 17
click at [85, 535] on input "10" at bounding box center [81, 531] width 11 height 11
checkbox input "true"
click at [90, 577] on label "11" at bounding box center [90, 578] width 27 height 17
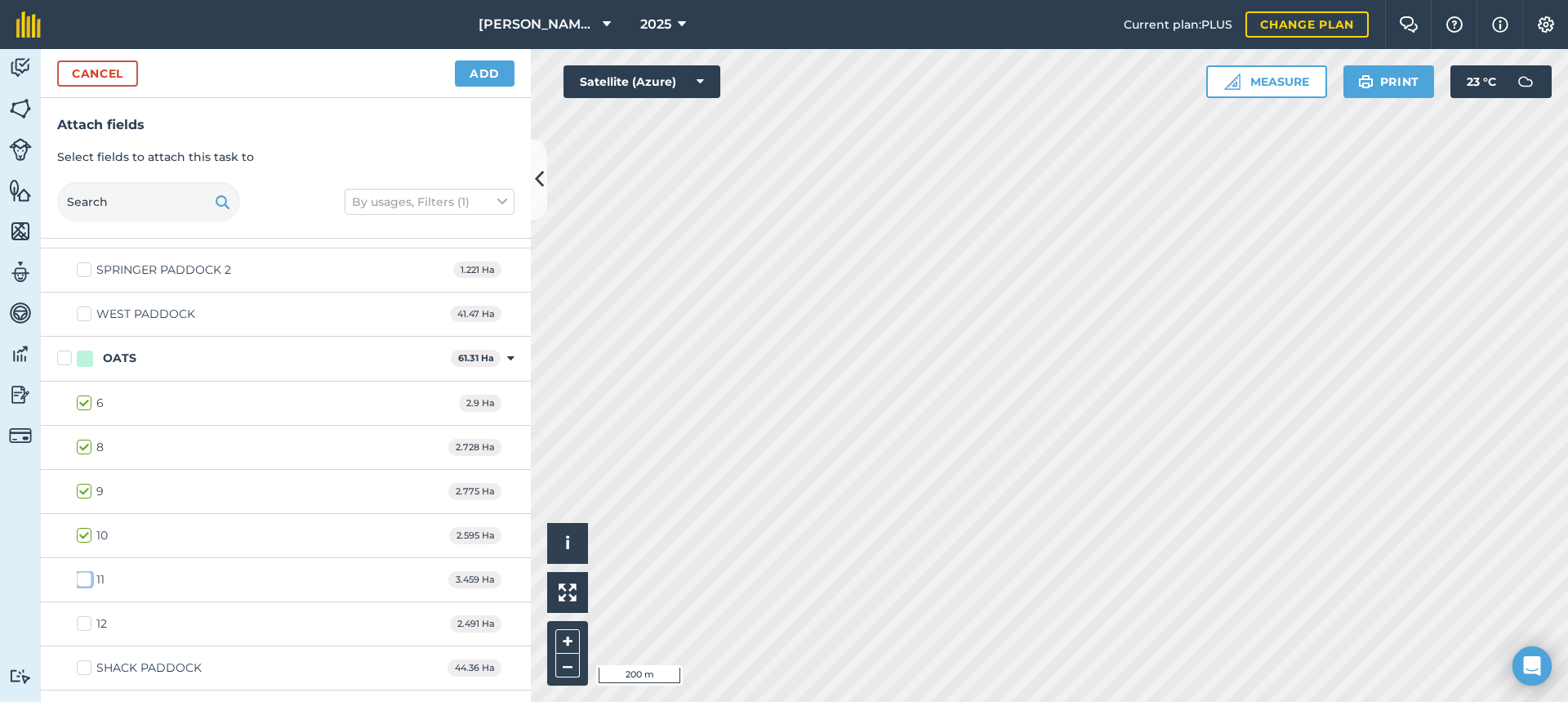
click at [87, 577] on input "11" at bounding box center [81, 576] width 11 height 11
checkbox input "true"
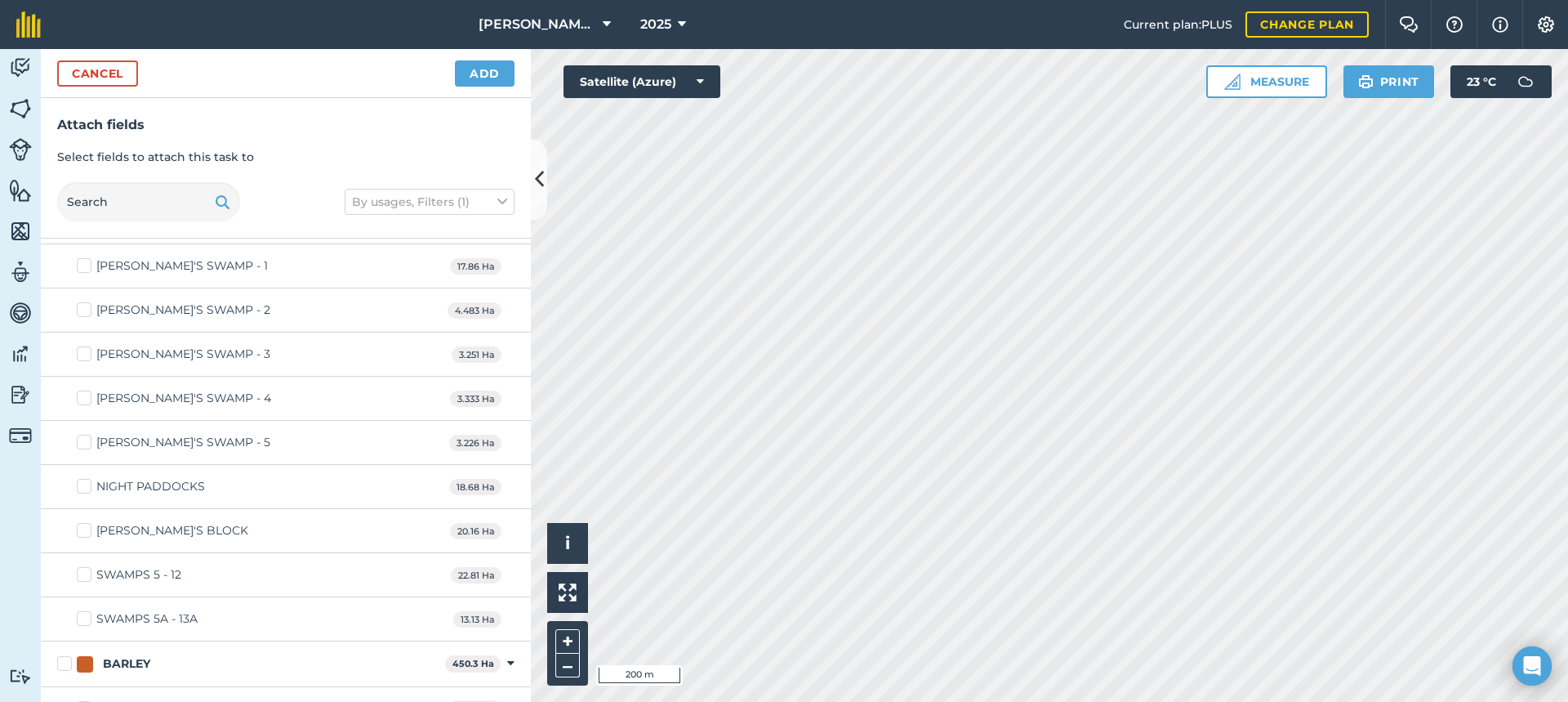
scroll to position [0, 0]
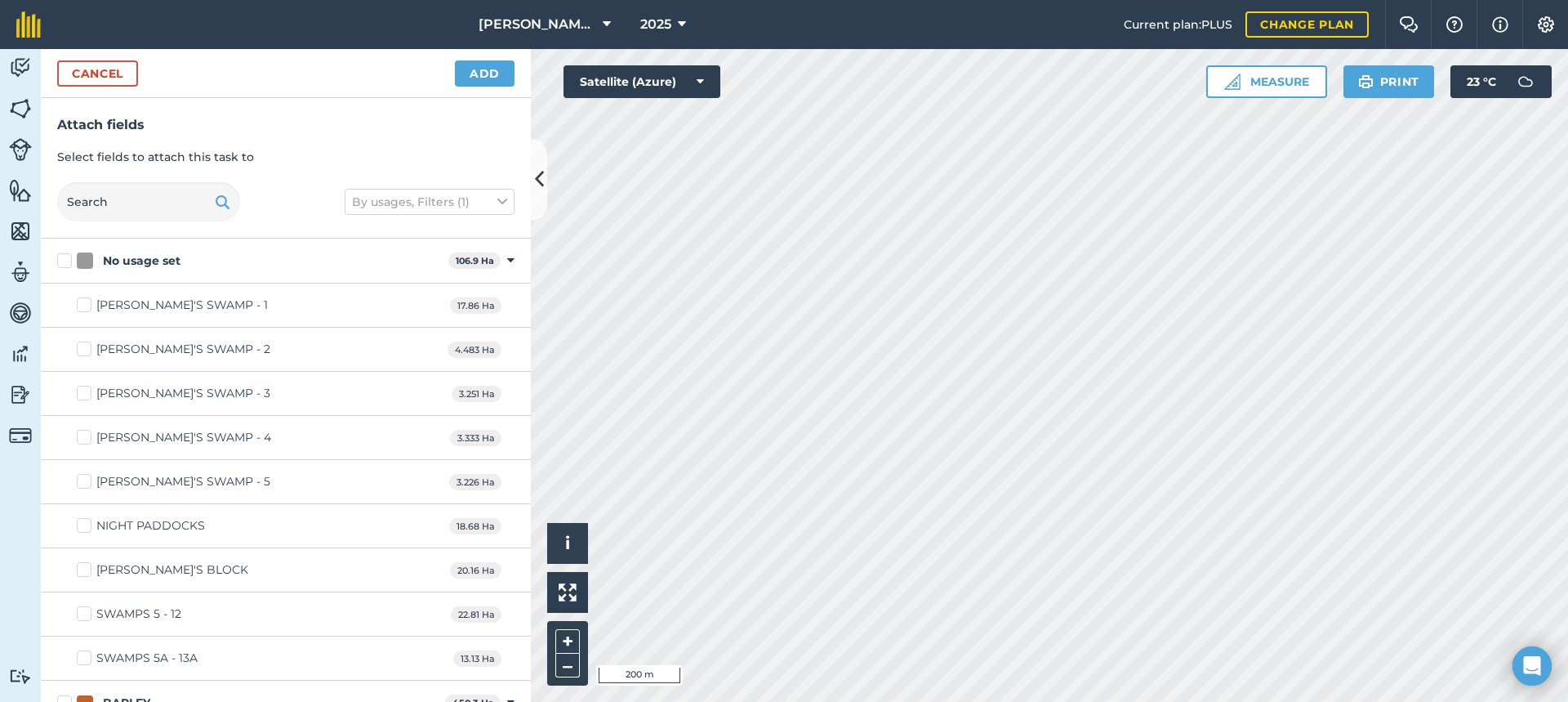
drag, startPoint x: 84, startPoint y: 393, endPoint x: 86, endPoint y: 404, distance: 11.2
click at [85, 393] on label "[PERSON_NAME]'S SWAMP - 3" at bounding box center [172, 392] width 193 height 17
click at [85, 393] on input "[PERSON_NAME]'S SWAMP - 3" at bounding box center [81, 389] width 11 height 11
checkbox input "true"
click at [86, 435] on label "[PERSON_NAME]'S SWAMP - 4" at bounding box center [173, 436] width 194 height 17
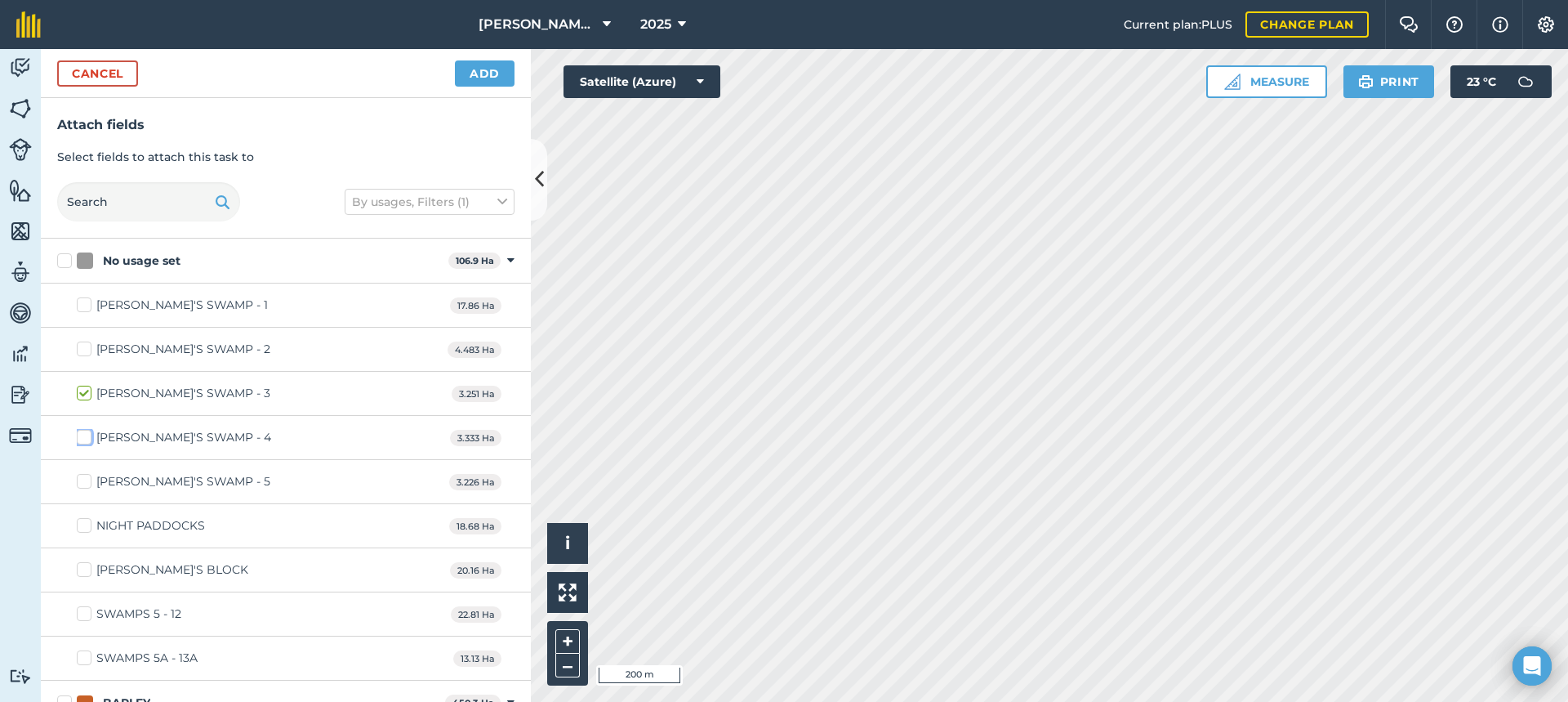
click at [86, 435] on input "[PERSON_NAME]'S SWAMP - 4" at bounding box center [81, 433] width 11 height 11
checkbox input "true"
click at [492, 74] on button "Add" at bounding box center [484, 74] width 60 height 26
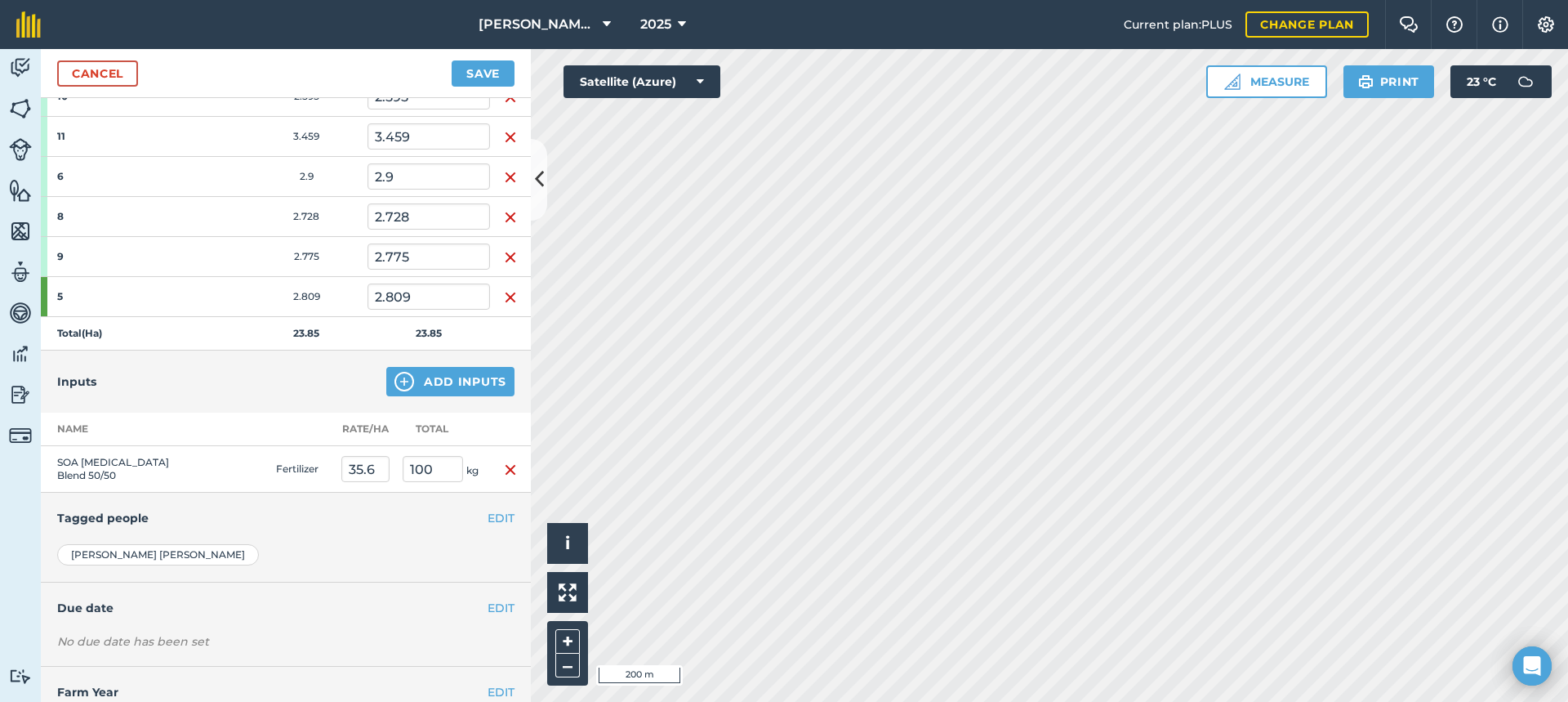
scroll to position [409, 0]
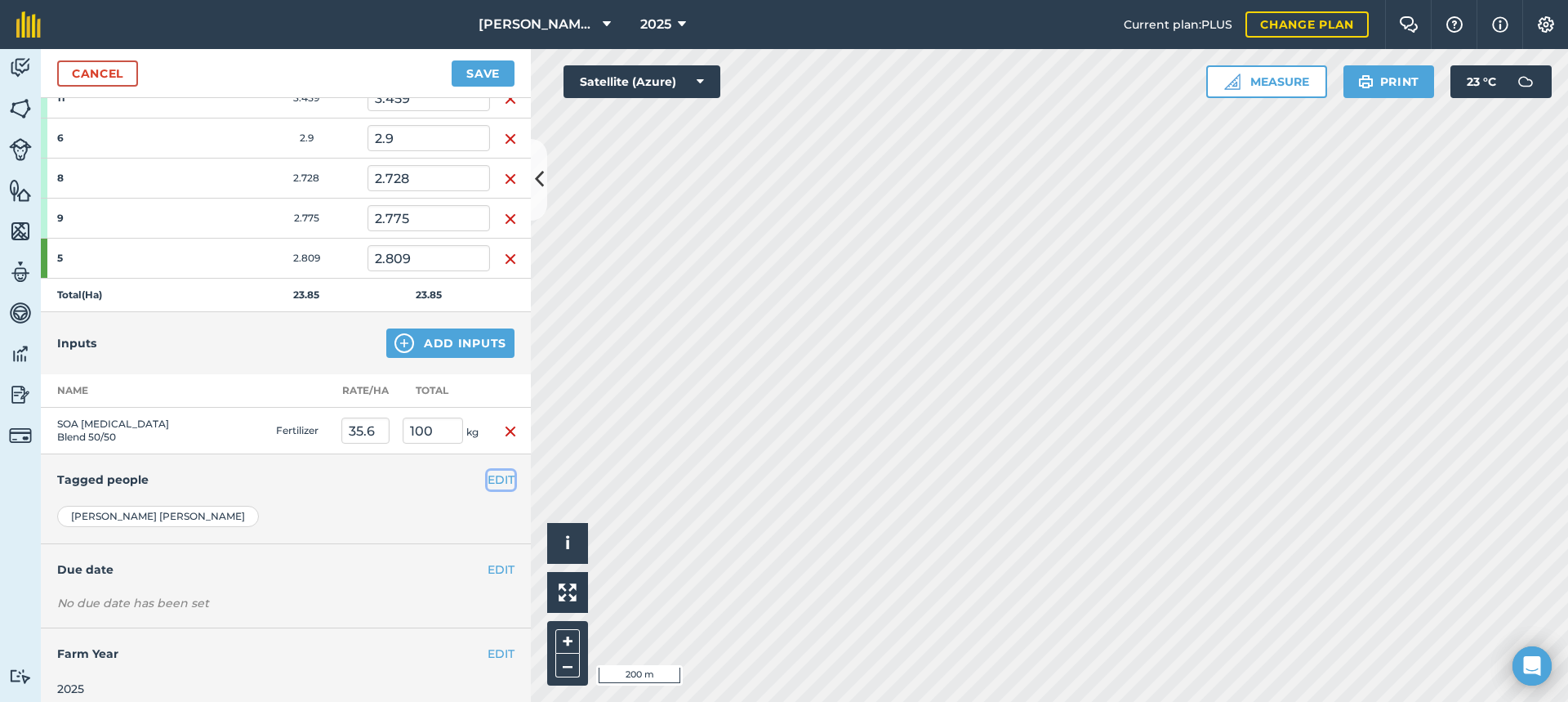
click at [487, 476] on button "EDIT" at bounding box center [500, 479] width 26 height 18
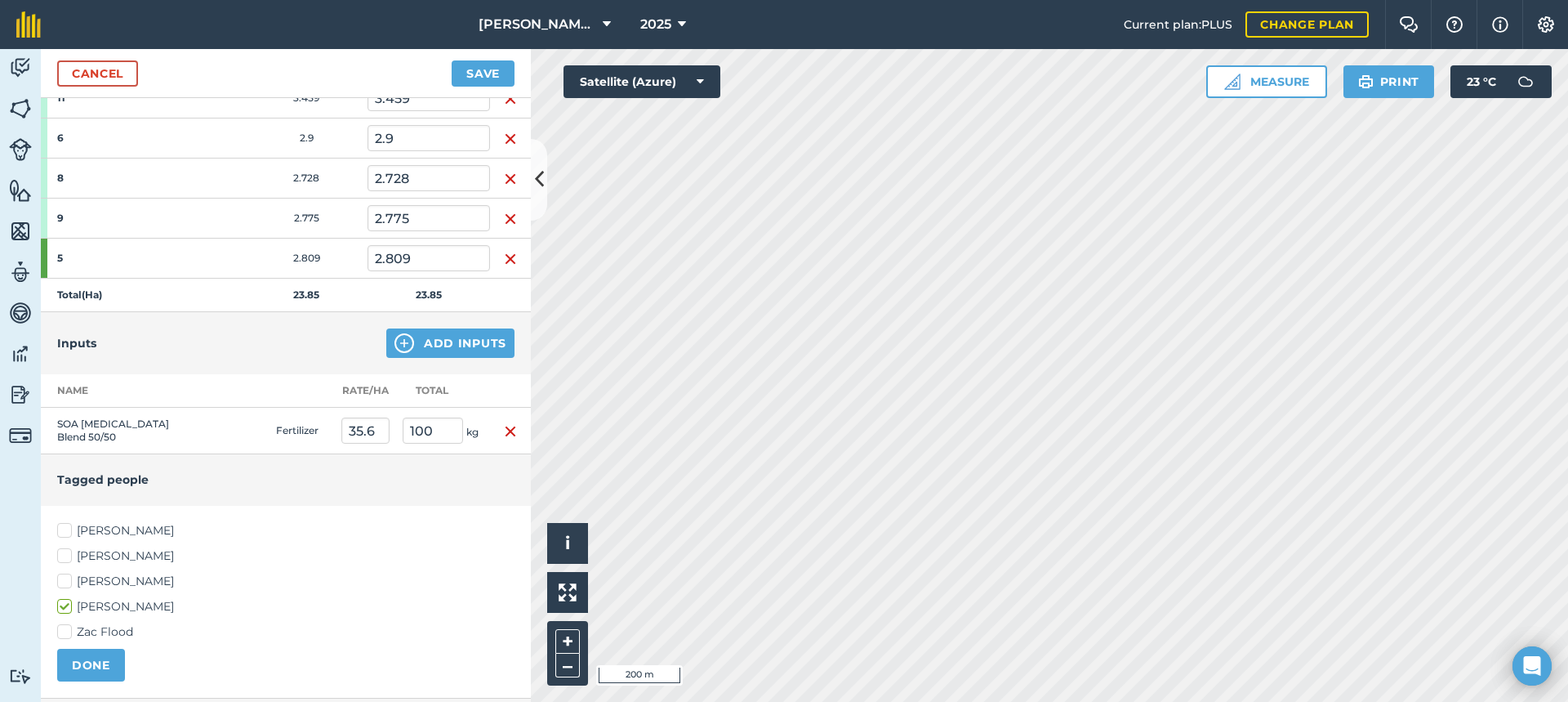
click at [69, 578] on label "[PERSON_NAME]" at bounding box center [285, 580] width 458 height 17
click at [68, 578] on input "[PERSON_NAME]" at bounding box center [62, 577] width 11 height 11
checkbox input "true"
click at [61, 526] on label "[PERSON_NAME]" at bounding box center [285, 529] width 458 height 17
click at [61, 526] on input "[PERSON_NAME]" at bounding box center [62, 526] width 11 height 11
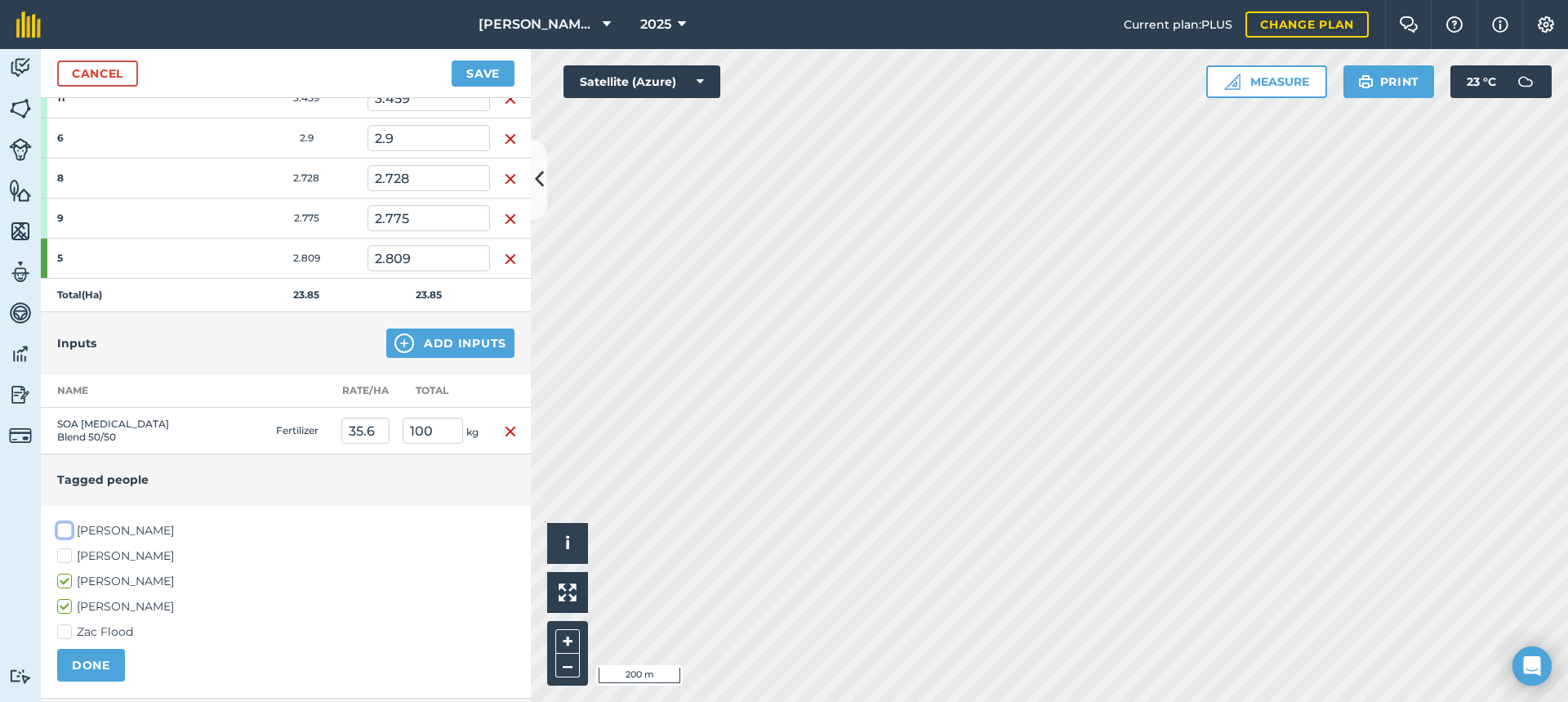
checkbox input "true"
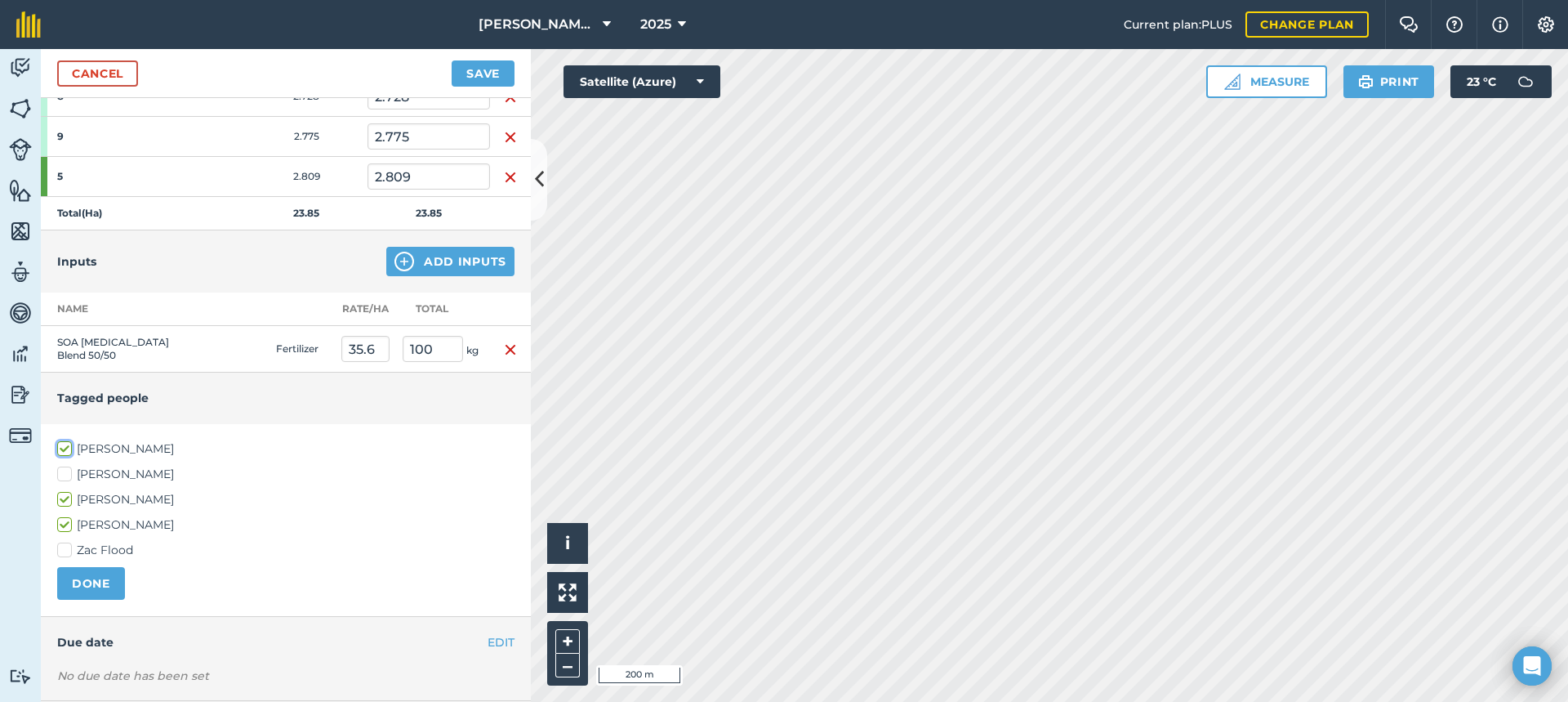
scroll to position [572, 0]
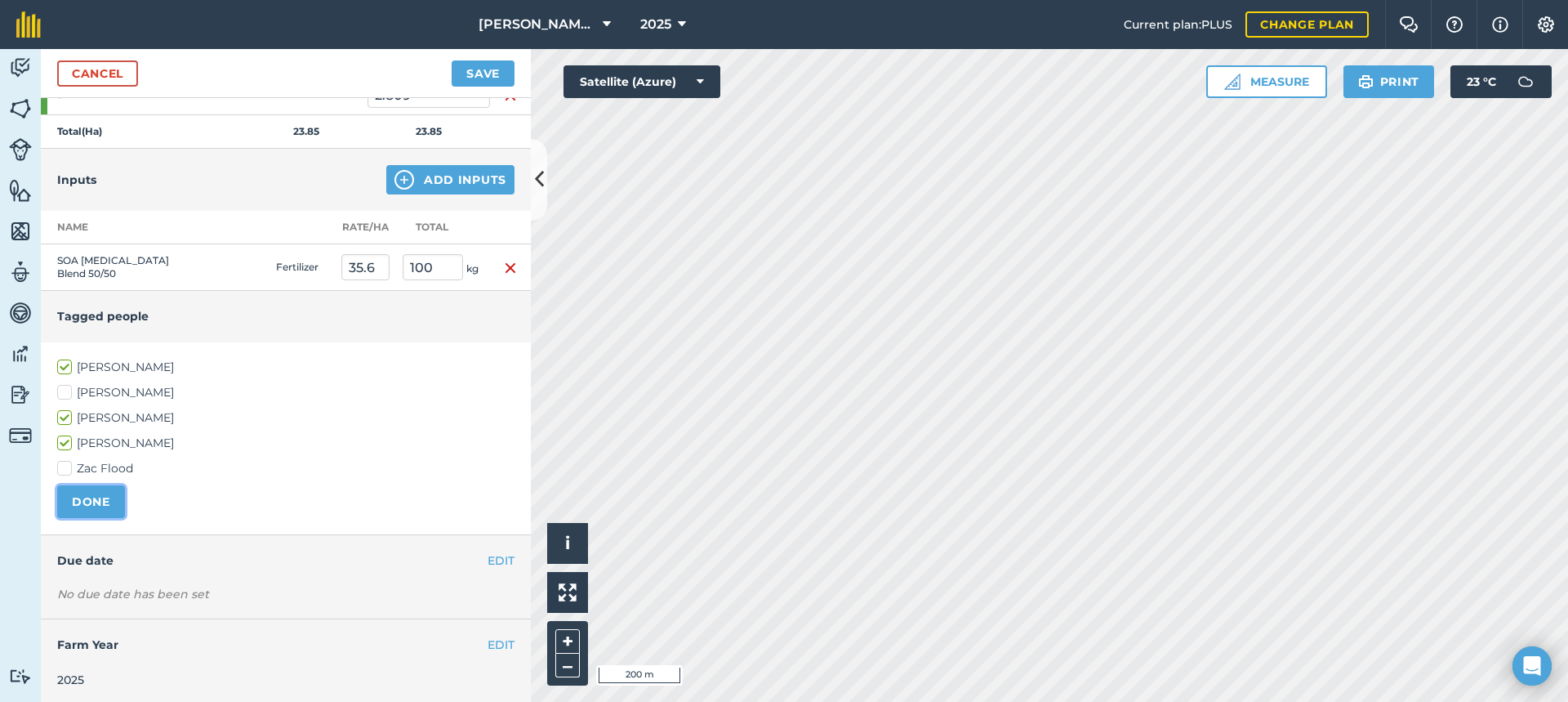
click at [95, 496] on button "DONE" at bounding box center [90, 501] width 68 height 32
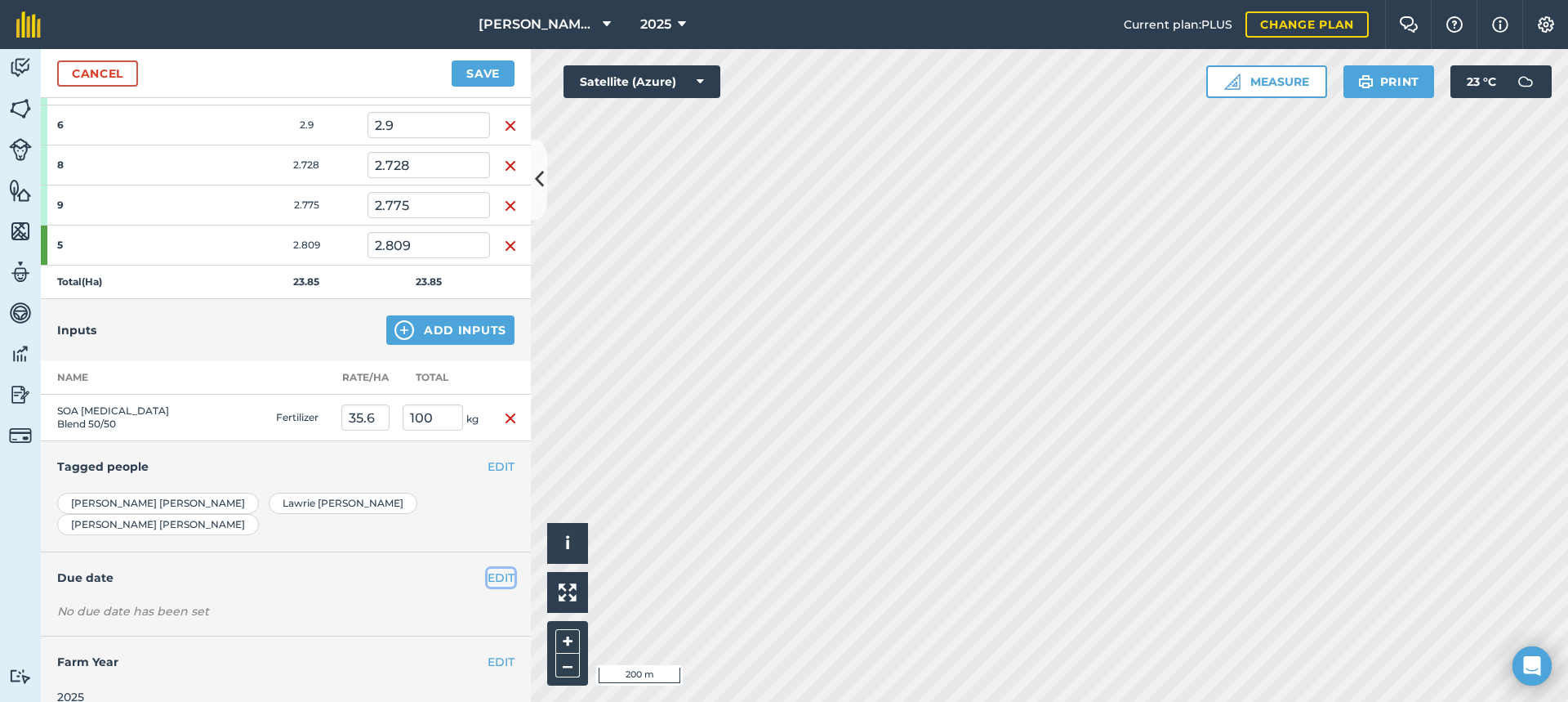
click at [494, 569] on button "EDIT" at bounding box center [500, 577] width 26 height 18
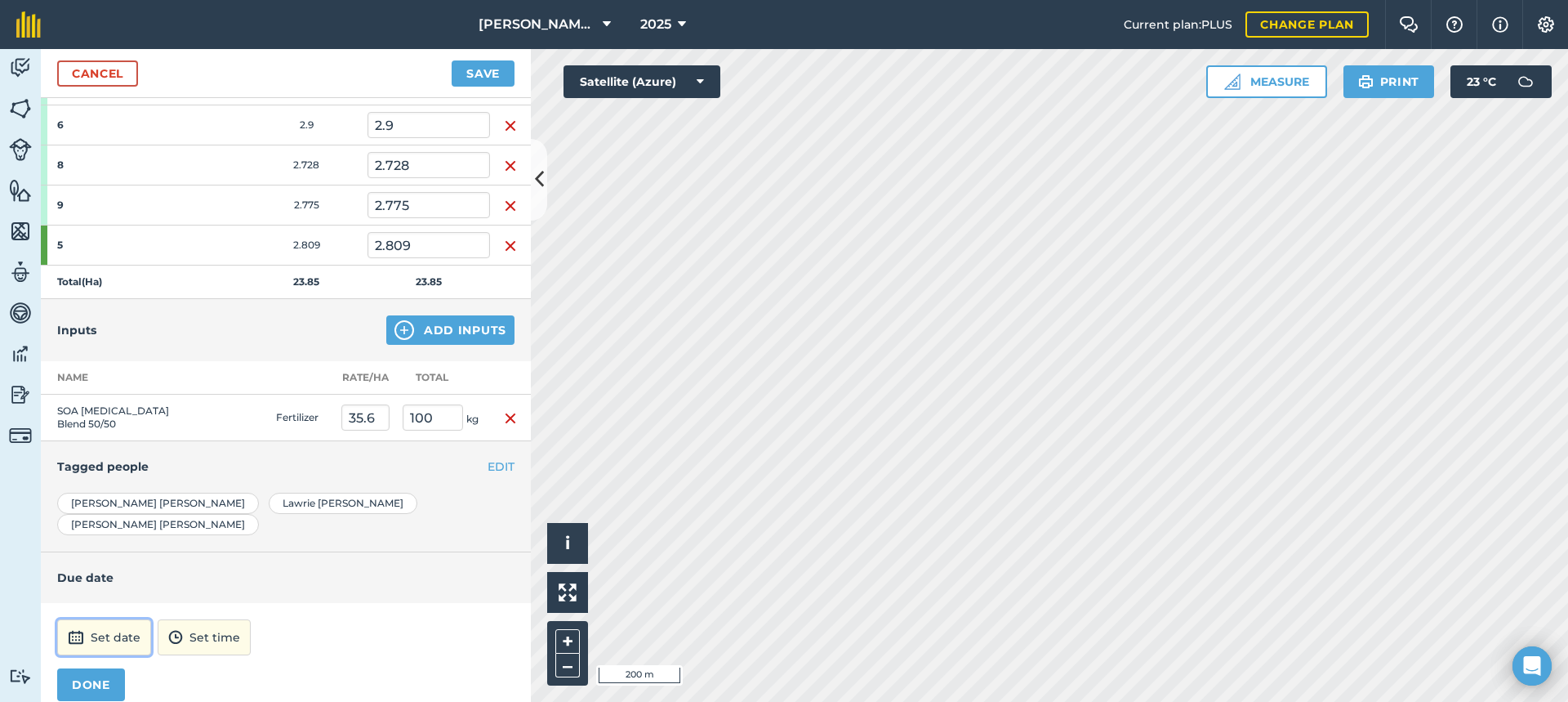
click at [115, 620] on button "Set date" at bounding box center [104, 637] width 94 height 36
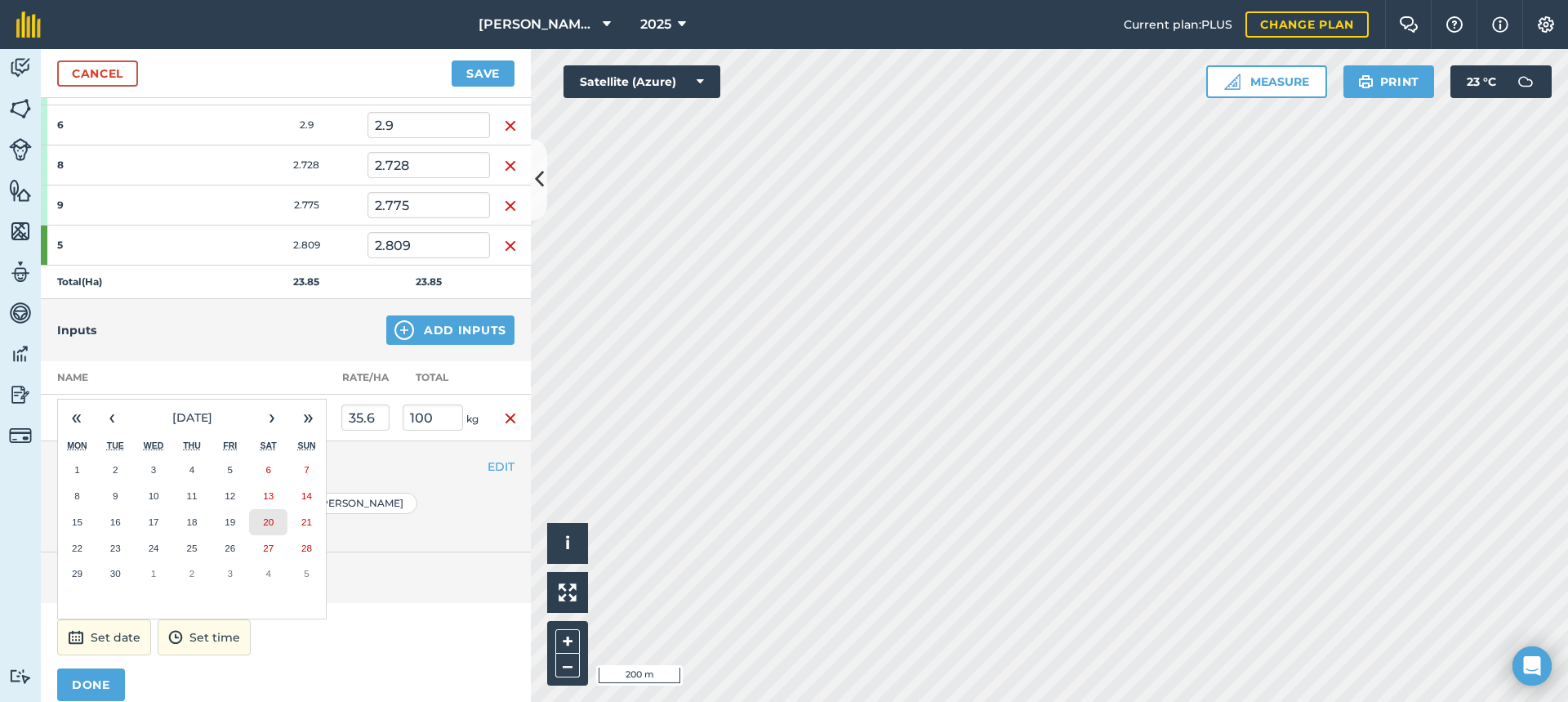
click at [271, 517] on abbr "20" at bounding box center [268, 522] width 11 height 11
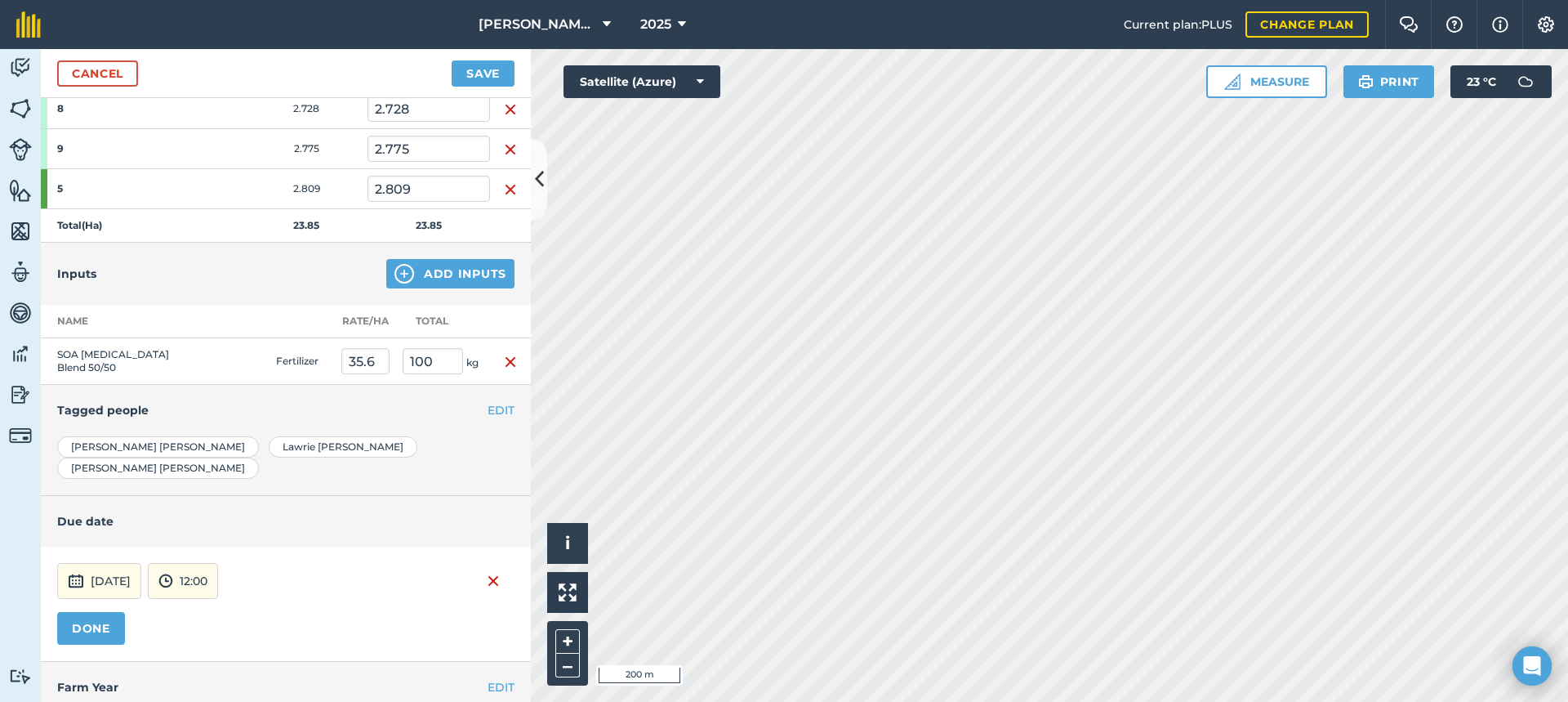
scroll to position [503, 0]
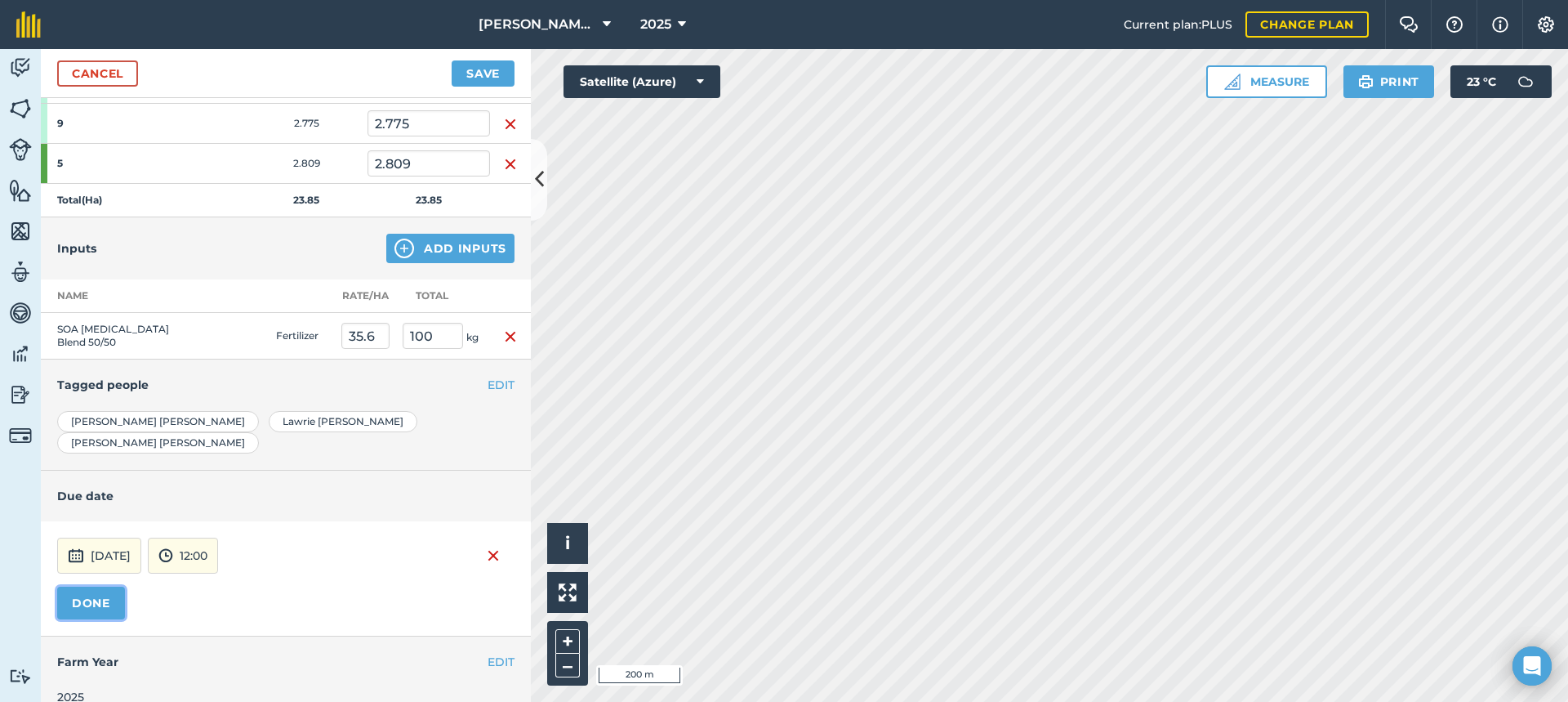
click at [107, 586] on button "DONE" at bounding box center [90, 602] width 68 height 32
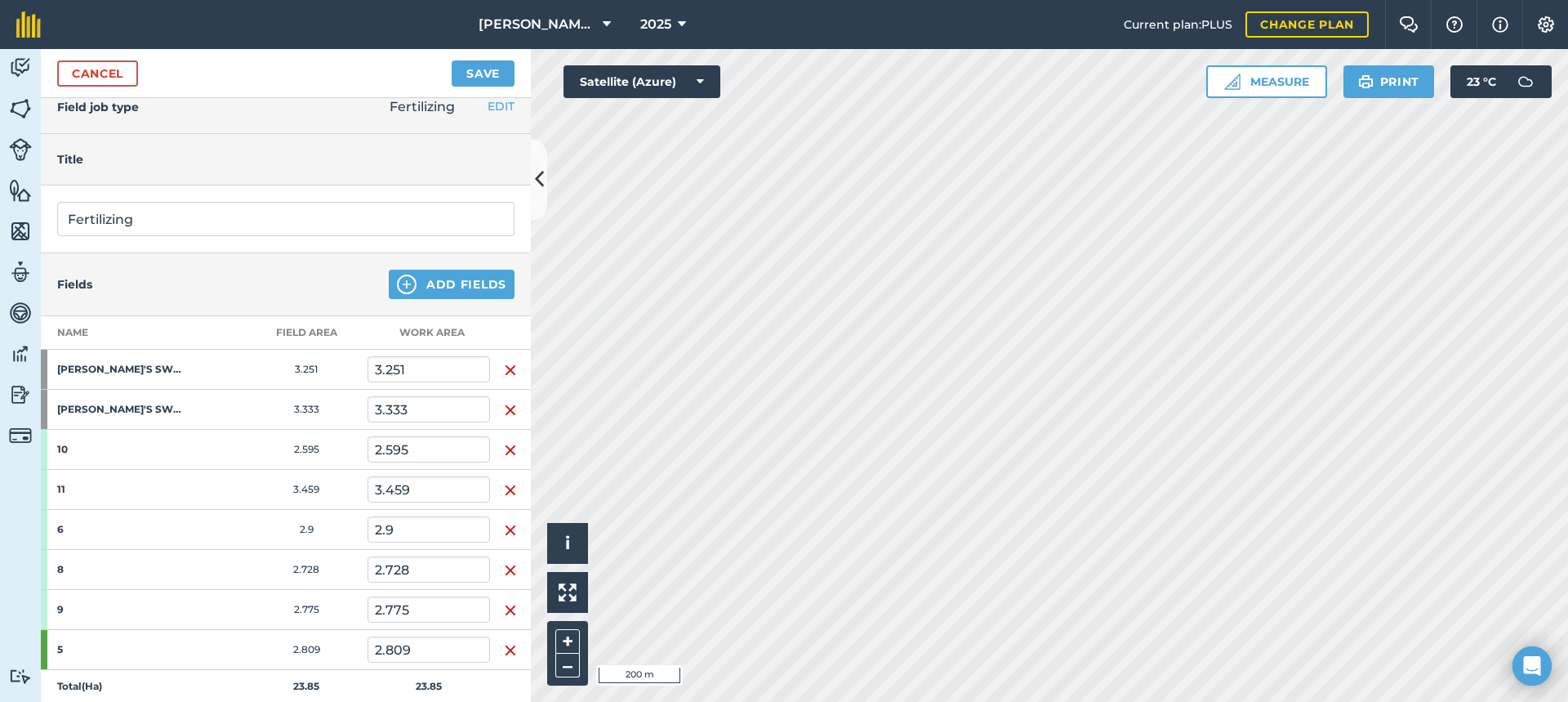
scroll to position [17, 0]
click at [482, 73] on button "Save" at bounding box center [483, 74] width 63 height 26
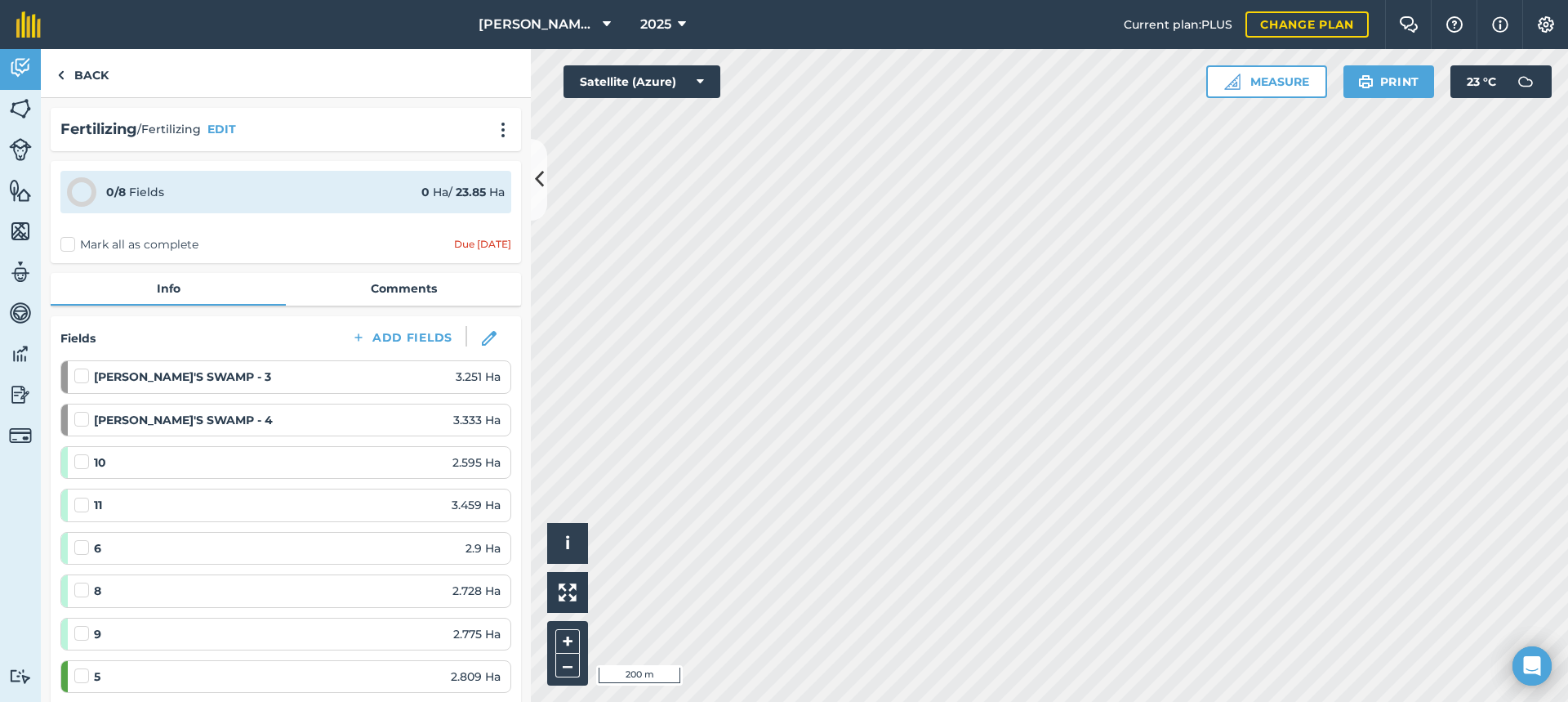
click at [66, 242] on label "Mark all as complete" at bounding box center [129, 244] width 138 height 17
click at [66, 242] on input "Mark all as complete" at bounding box center [66, 241] width 11 height 11
checkbox input "false"
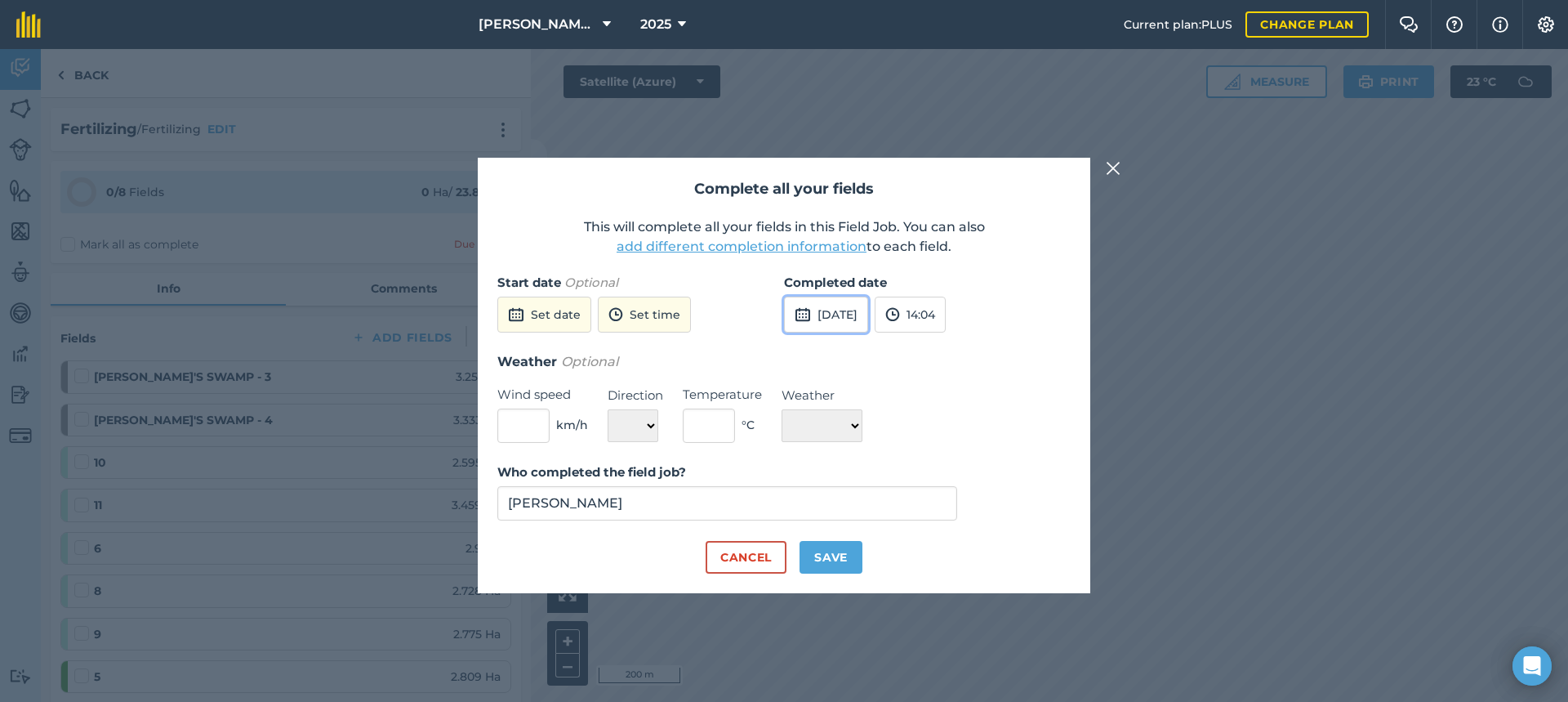
click at [868, 312] on button "[DATE]" at bounding box center [826, 314] width 84 height 36
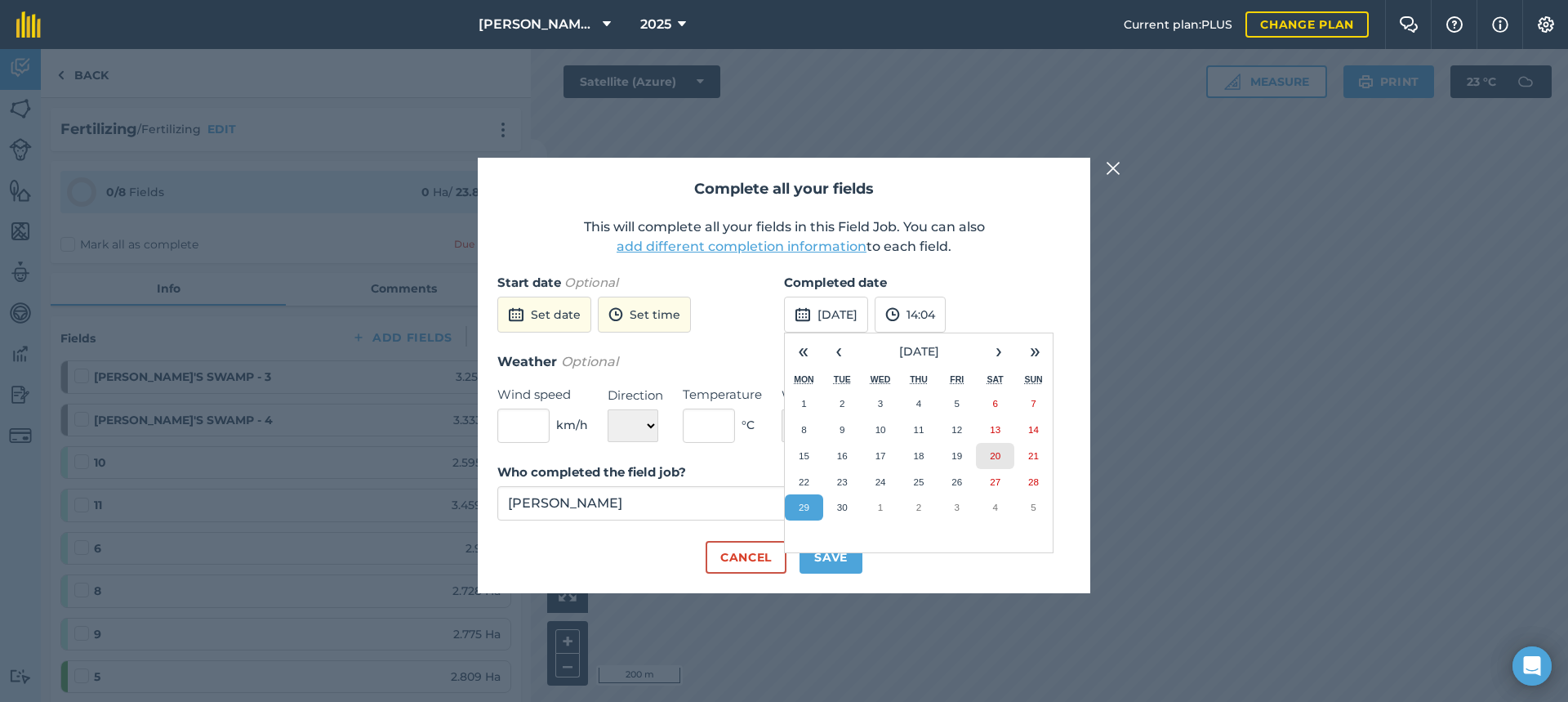
click at [993, 450] on abbr "20" at bounding box center [995, 455] width 11 height 11
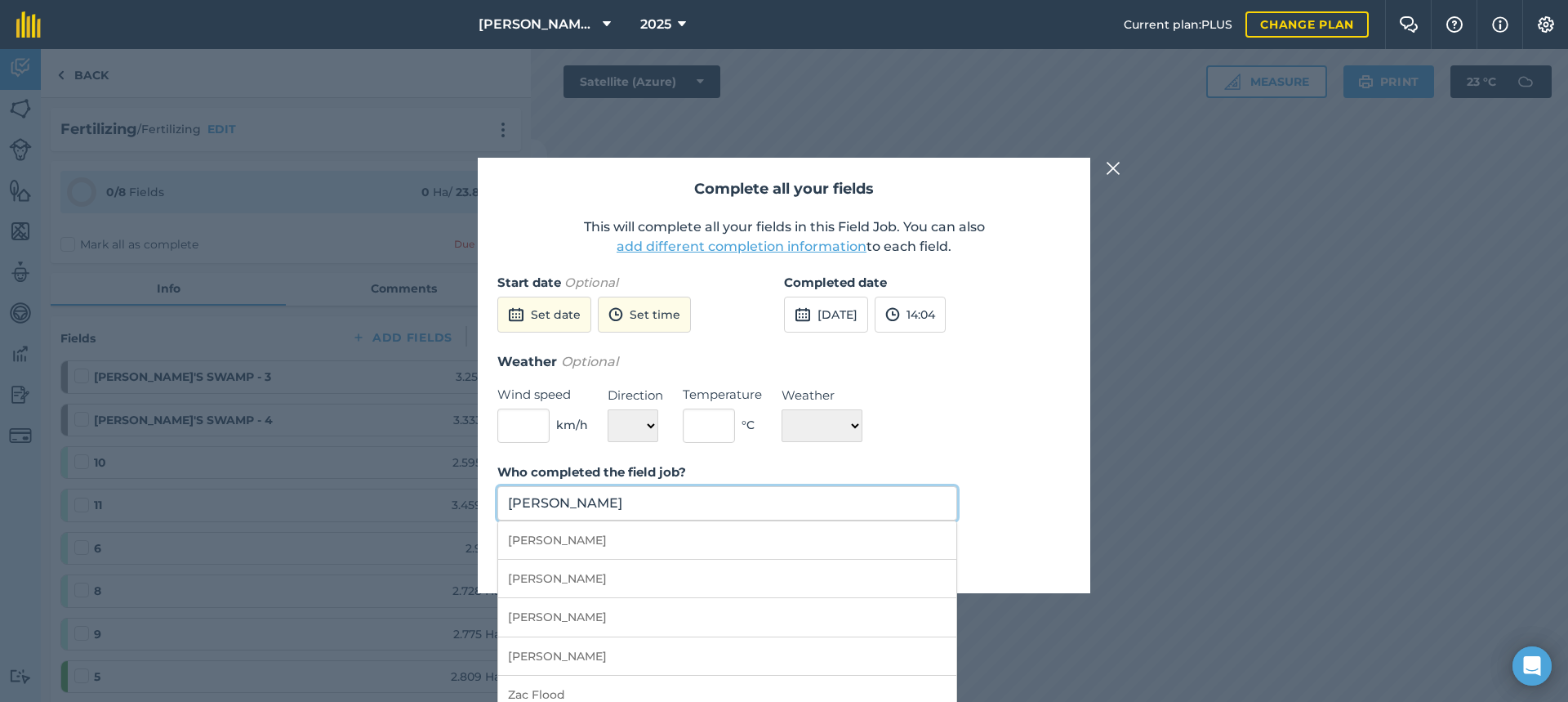
click at [709, 503] on input "[PERSON_NAME]" at bounding box center [726, 503] width 460 height 34
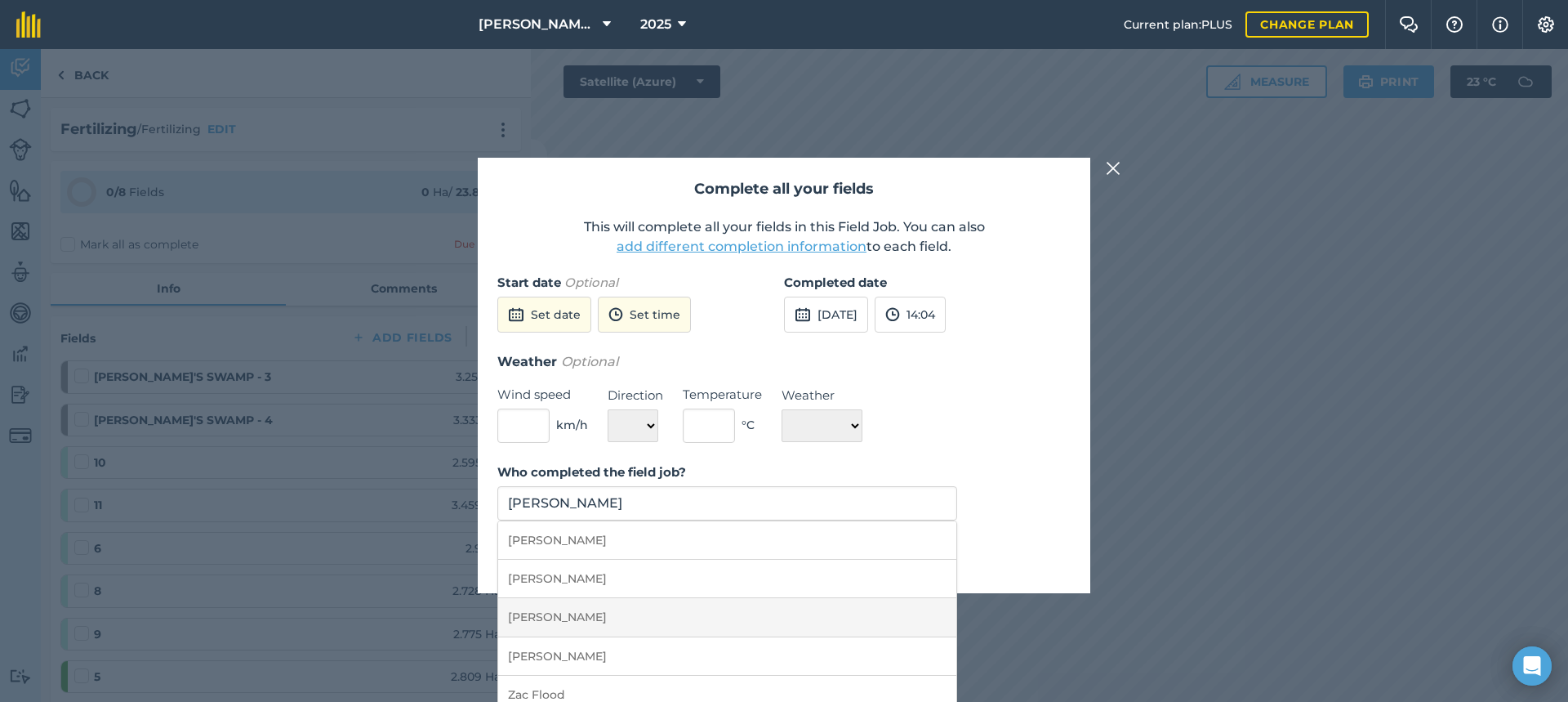
click at [575, 615] on li "[PERSON_NAME]" at bounding box center [726, 617] width 458 height 38
type input "[PERSON_NAME]"
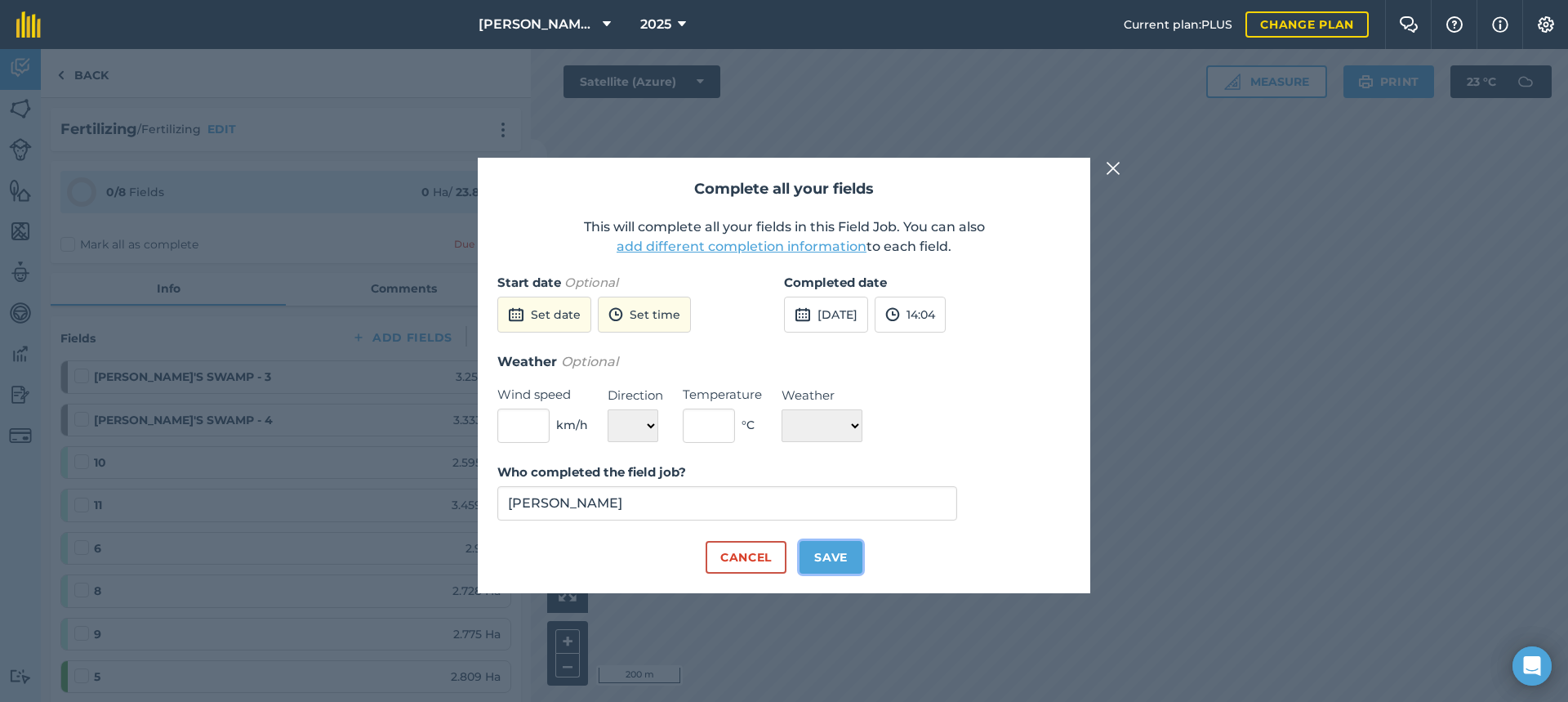
click at [838, 558] on button "Save" at bounding box center [831, 557] width 63 height 32
checkbox input "true"
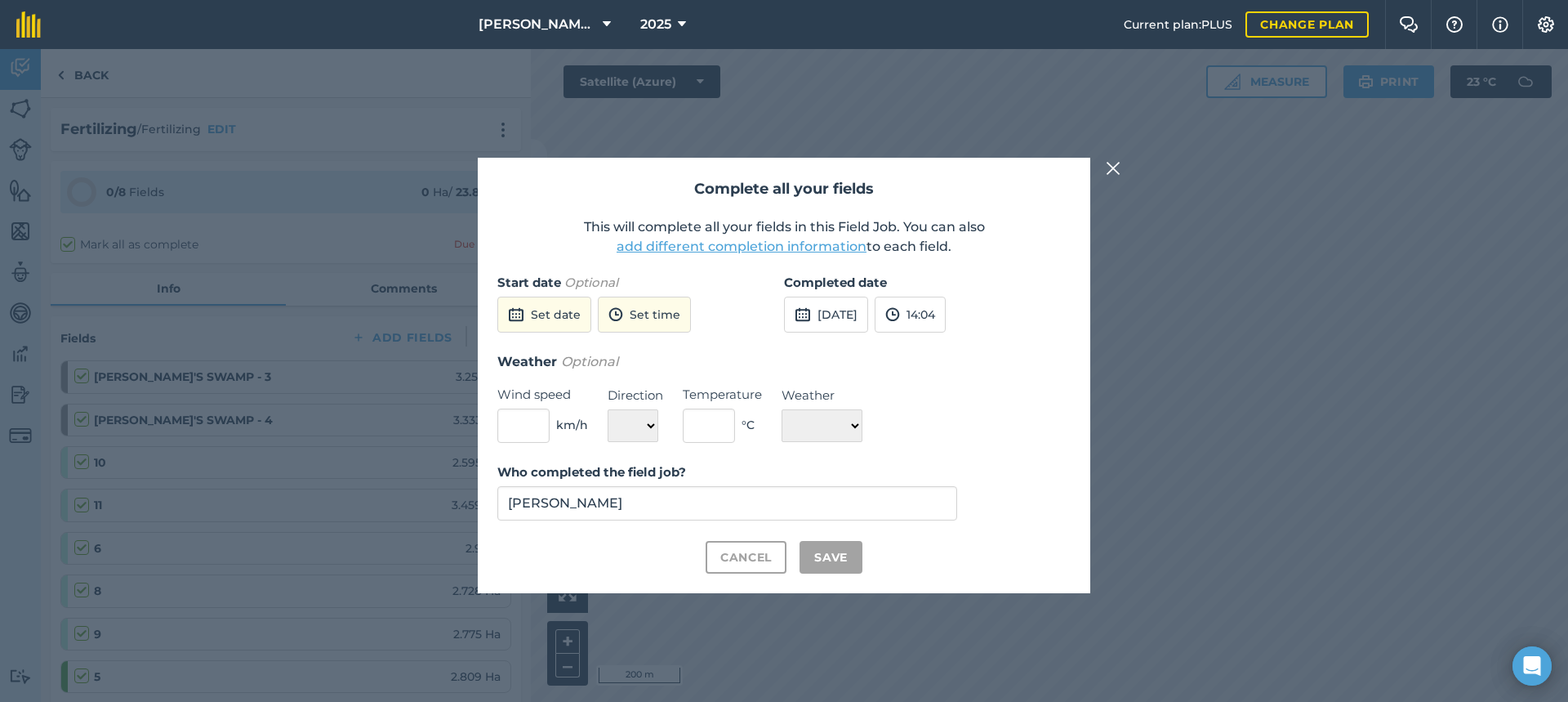
checkbox input "true"
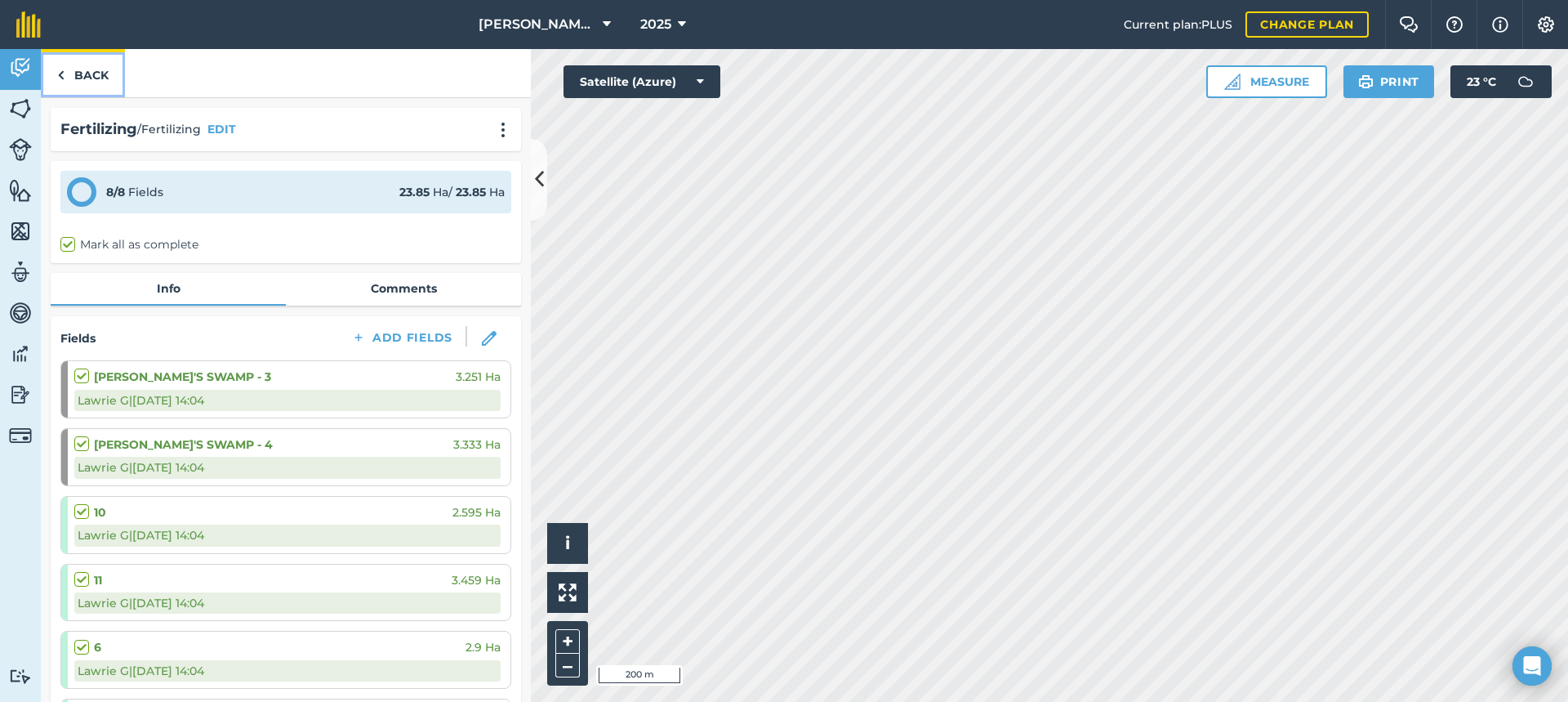
click at [90, 75] on link "Back" at bounding box center [83, 73] width 84 height 48
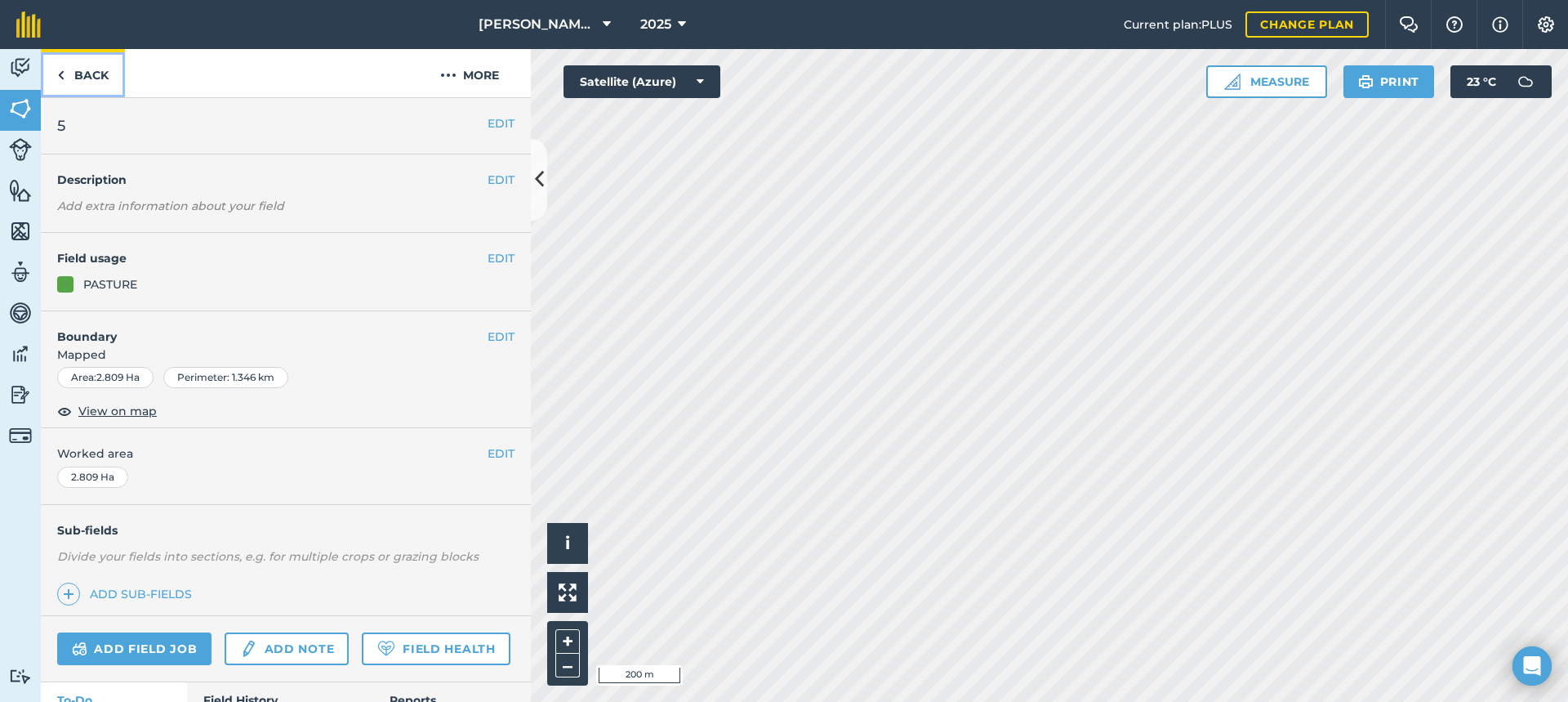
click at [81, 75] on link "Back" at bounding box center [83, 73] width 84 height 48
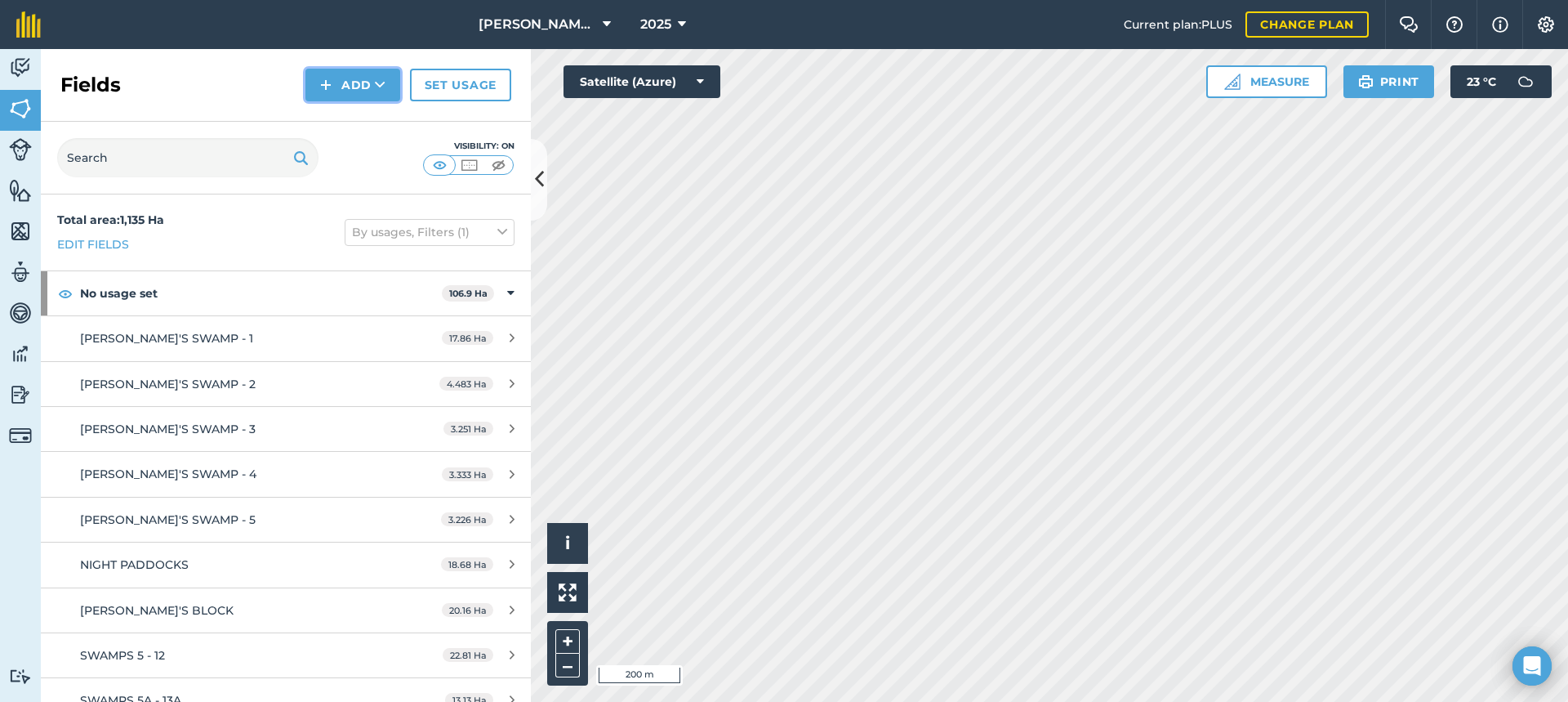
click at [366, 88] on button "Add" at bounding box center [353, 84] width 95 height 32
click at [284, 242] on div "Total area : 1,135 Ha Edit fields By usages, Filters (1)" at bounding box center [286, 231] width 490 height 75
click at [134, 335] on span "[PERSON_NAME]'S SWAMP - 1" at bounding box center [167, 337] width 173 height 15
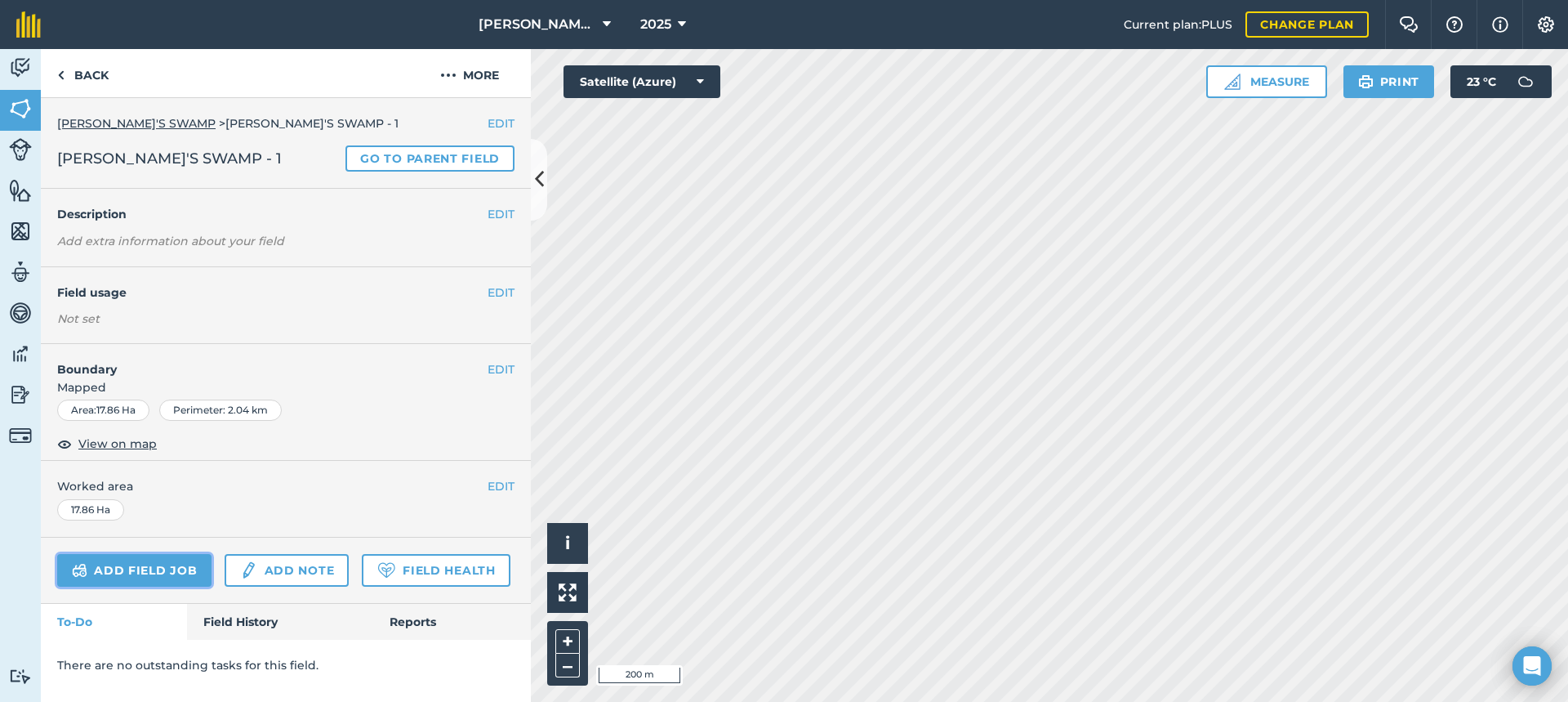
click at [169, 564] on link "Add field job" at bounding box center [133, 570] width 154 height 32
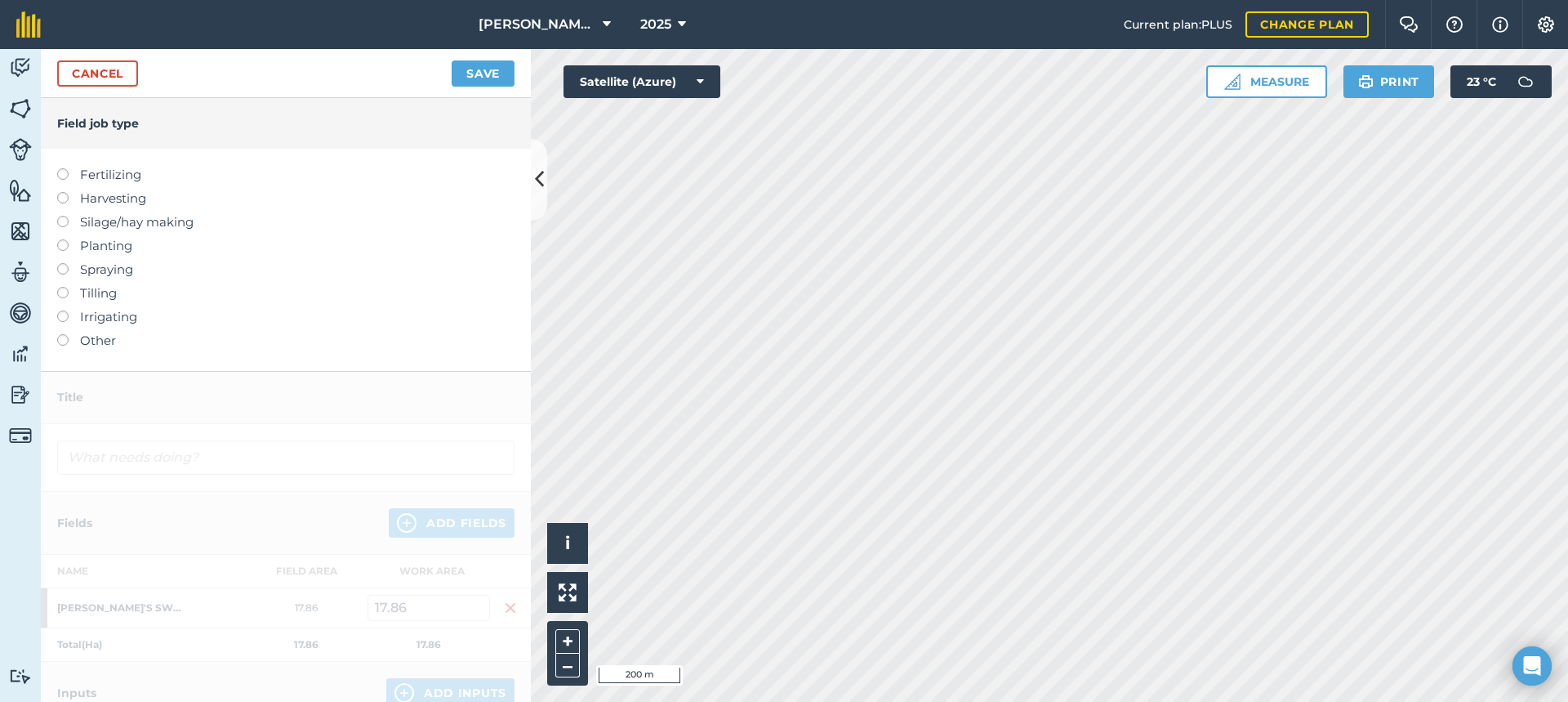
click at [61, 169] on label at bounding box center [68, 169] width 23 height 0
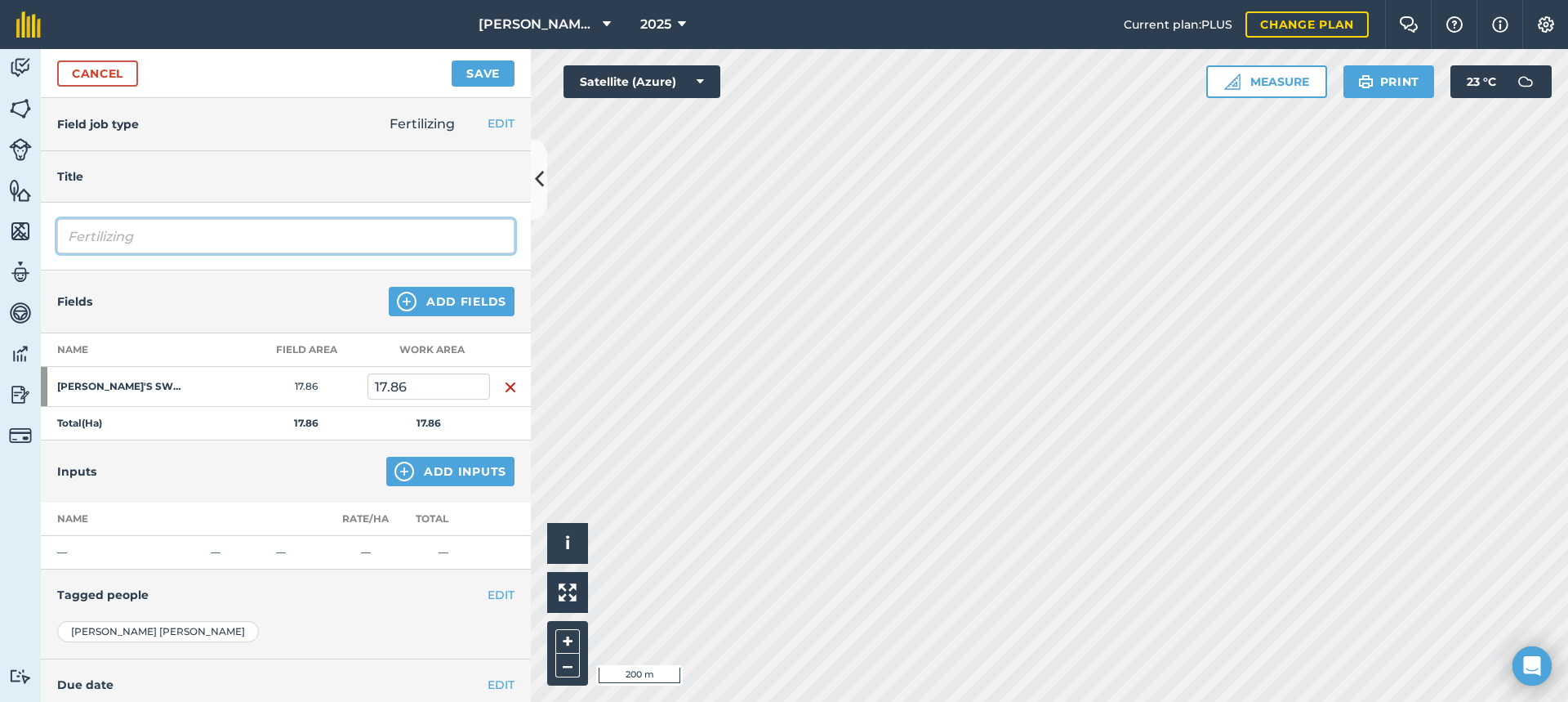
click at [163, 232] on input "Fertilizing" at bounding box center [285, 235] width 458 height 34
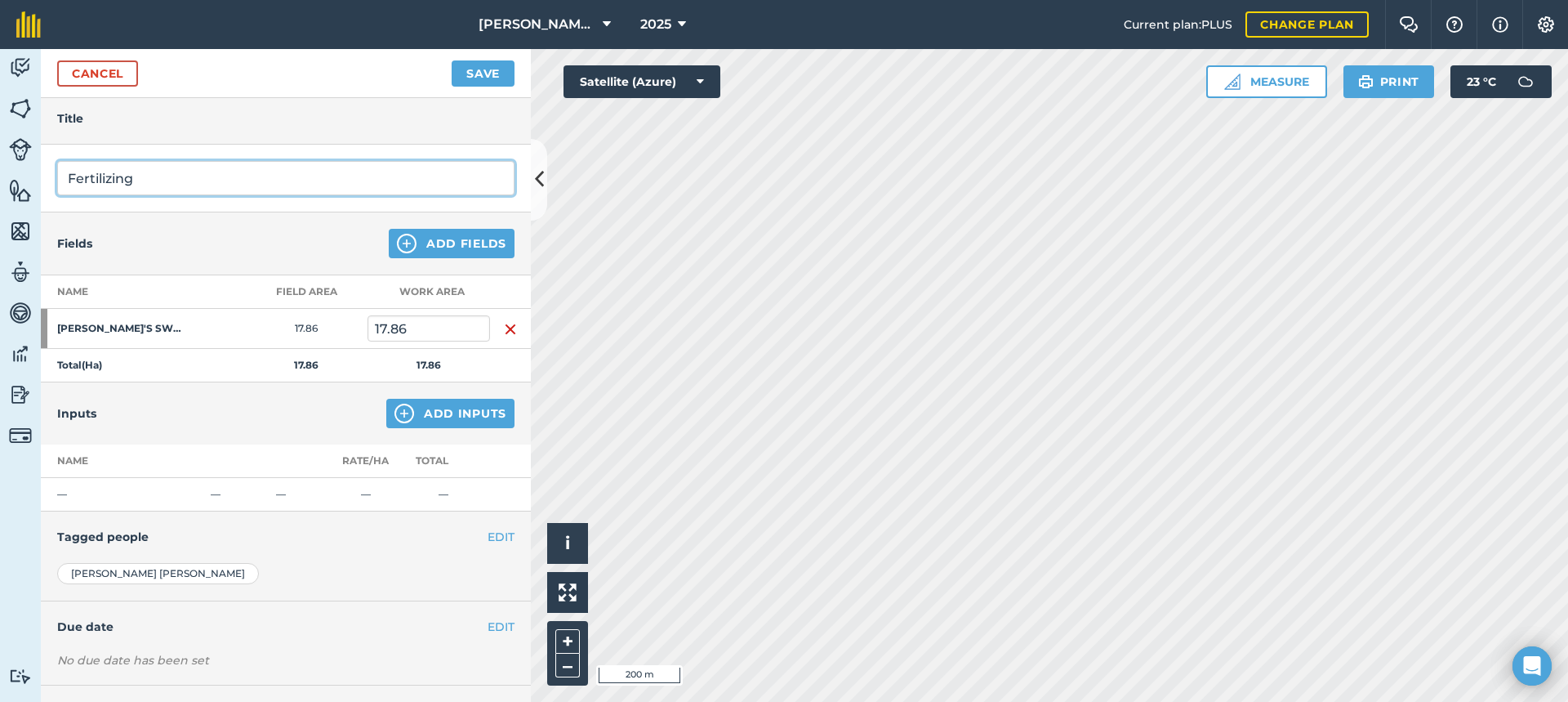
scroll to position [81, 0]
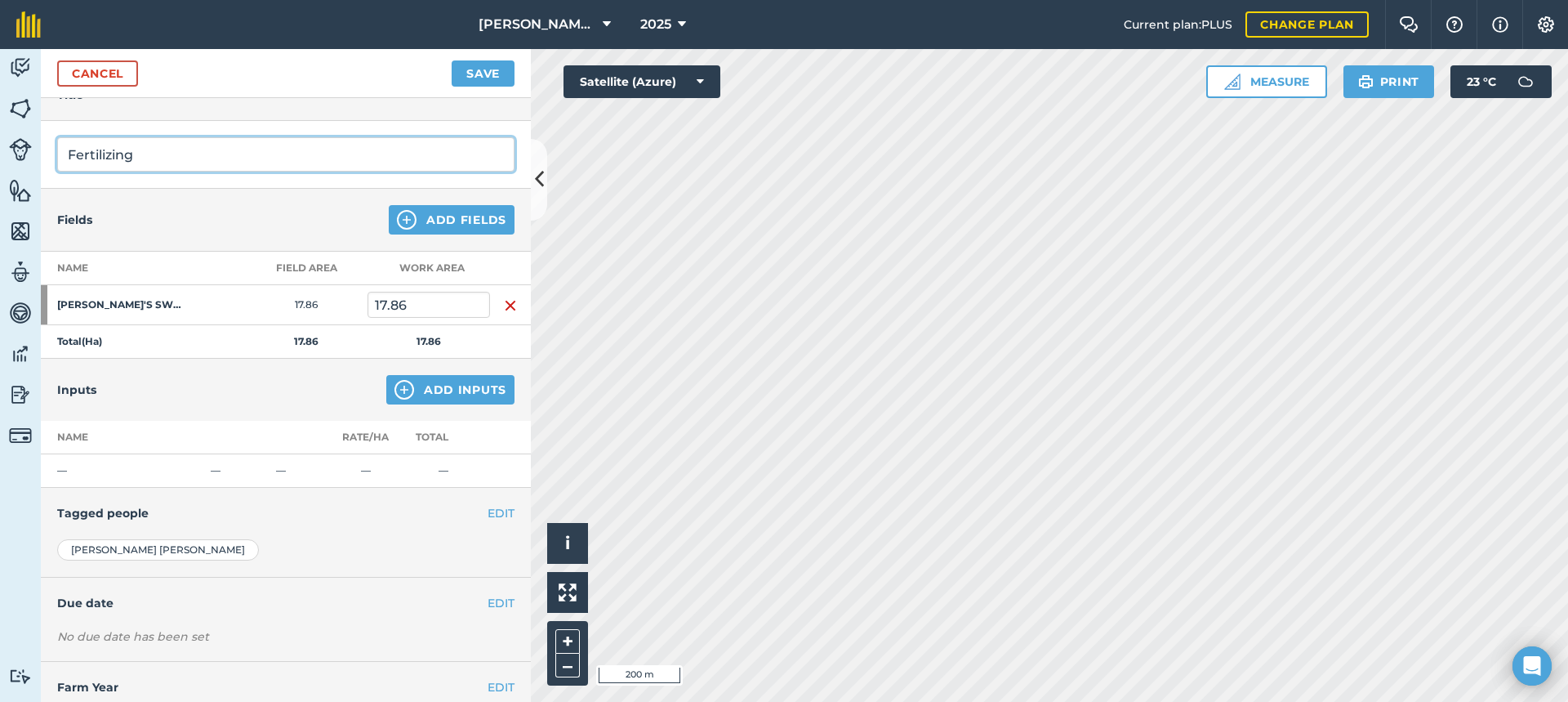
type input "Fertilizing"
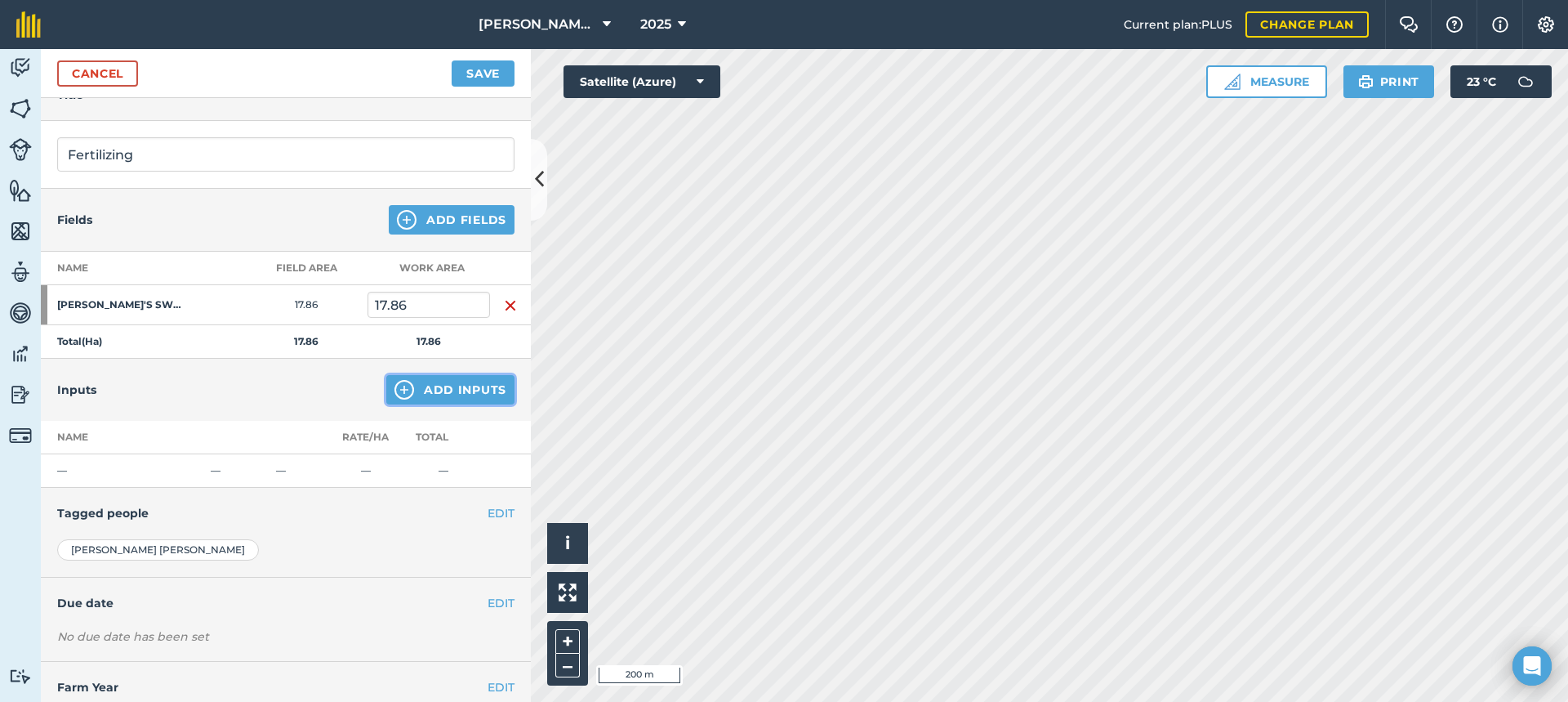
click at [419, 390] on button "Add Inputs" at bounding box center [450, 389] width 128 height 29
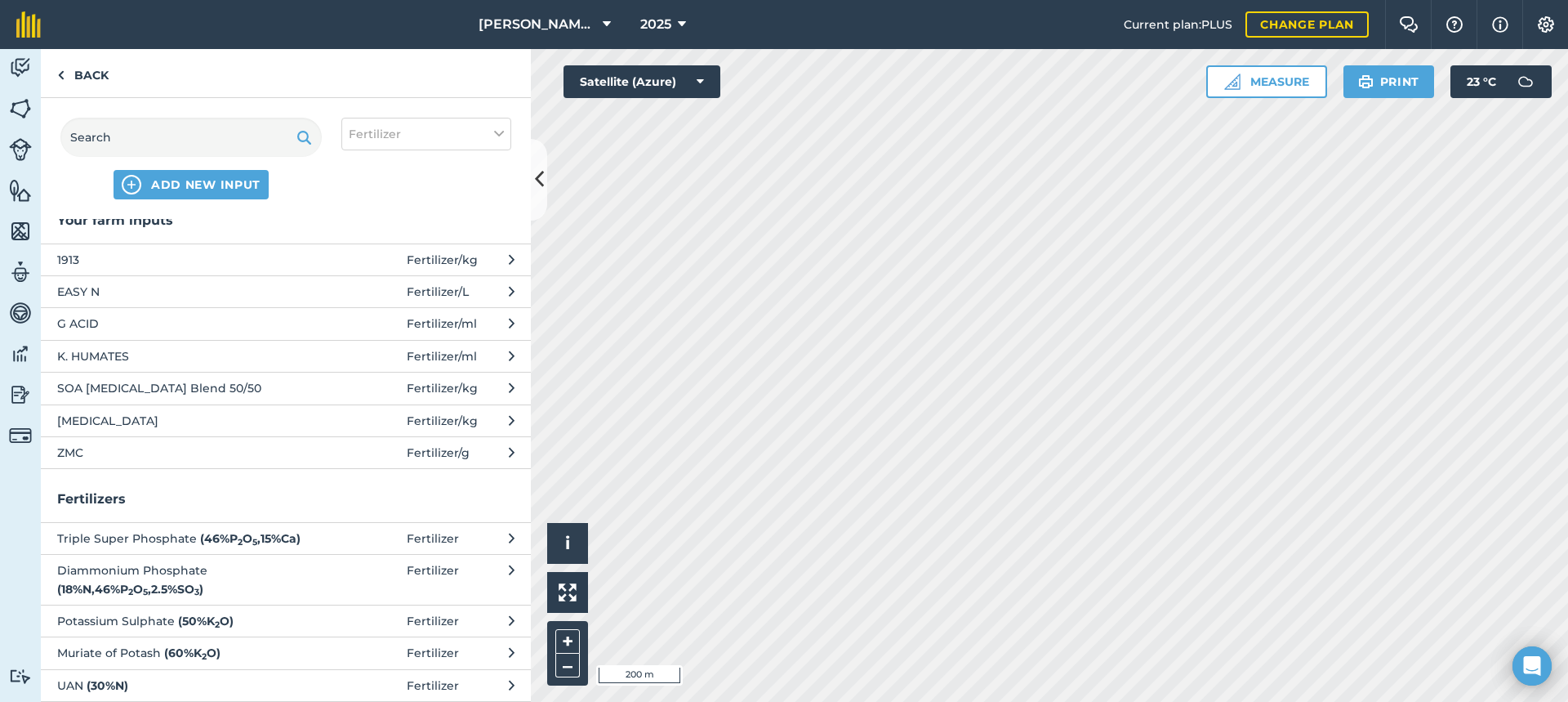
scroll to position [0, 0]
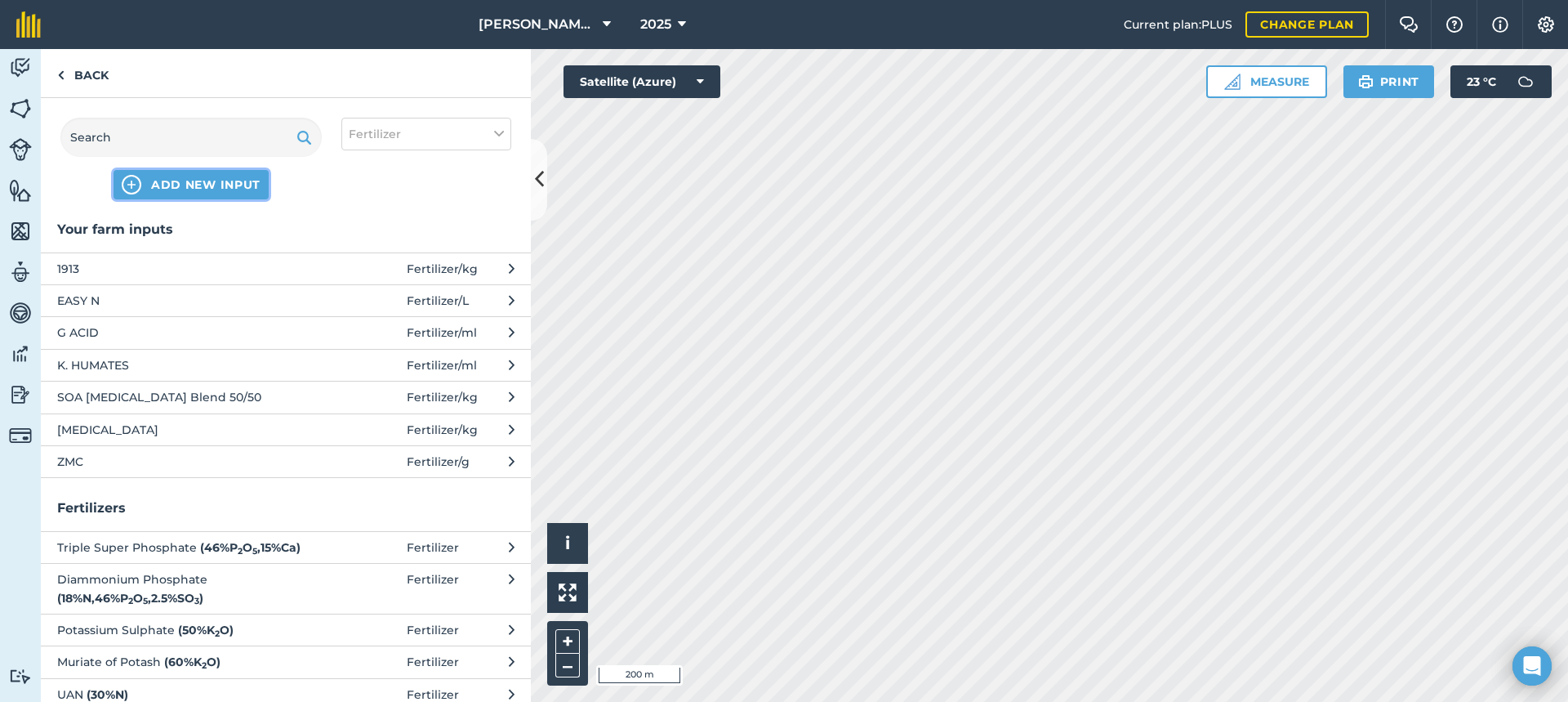
click at [199, 180] on span "ADD NEW INPUT" at bounding box center [206, 184] width 110 height 17
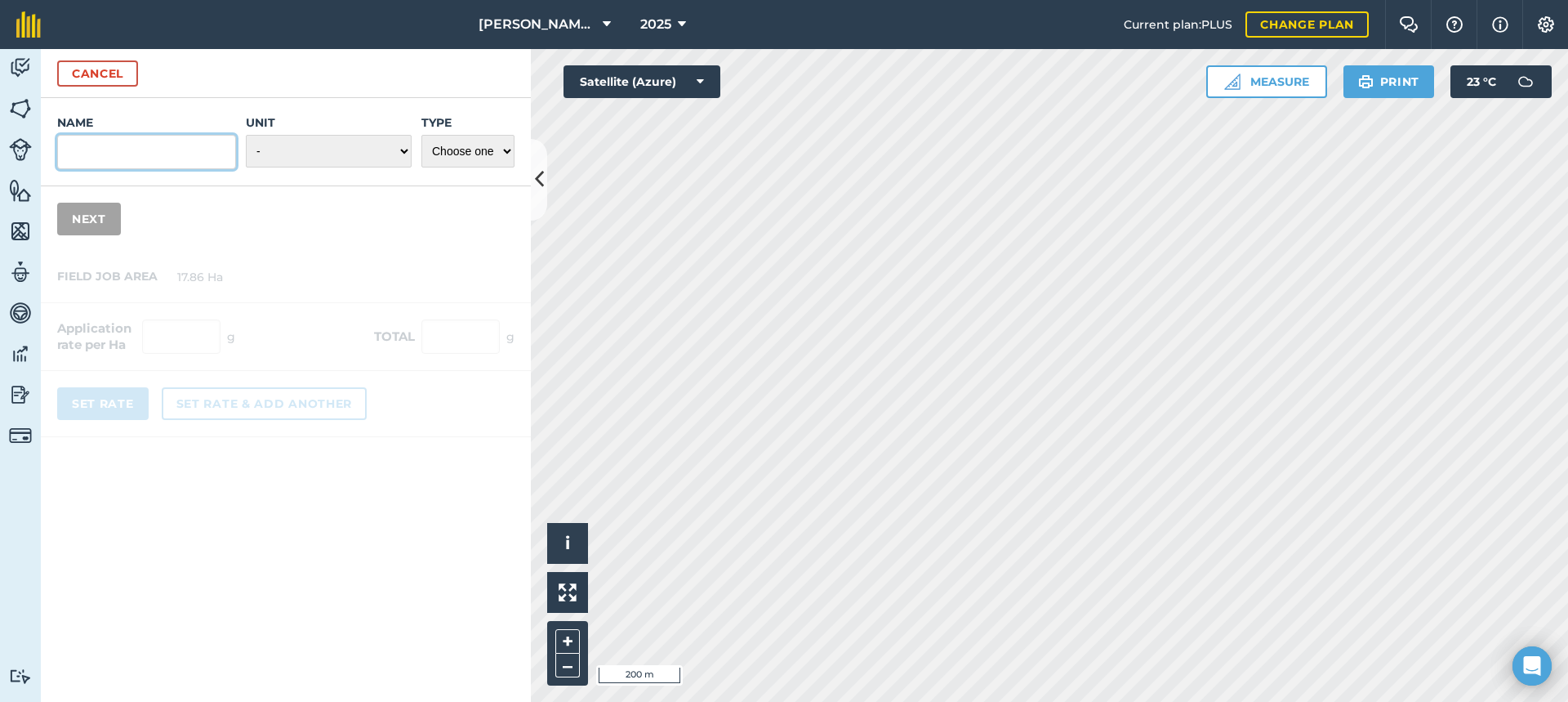
click at [96, 147] on input "Name" at bounding box center [146, 151] width 178 height 34
type input "NPK"
click at [341, 141] on select "- Grams/g Kilograms/kg Metric tonnes/t Millilitres/ml Litres/L Ounces/oz Pounds…" at bounding box center [328, 150] width 166 height 32
select select "KILOGRAMS"
click at [246, 134] on select "- Grams/g Kilograms/kg Metric tonnes/t Millilitres/ml Litres/L Ounces/oz Pounds…" at bounding box center [328, 150] width 166 height 32
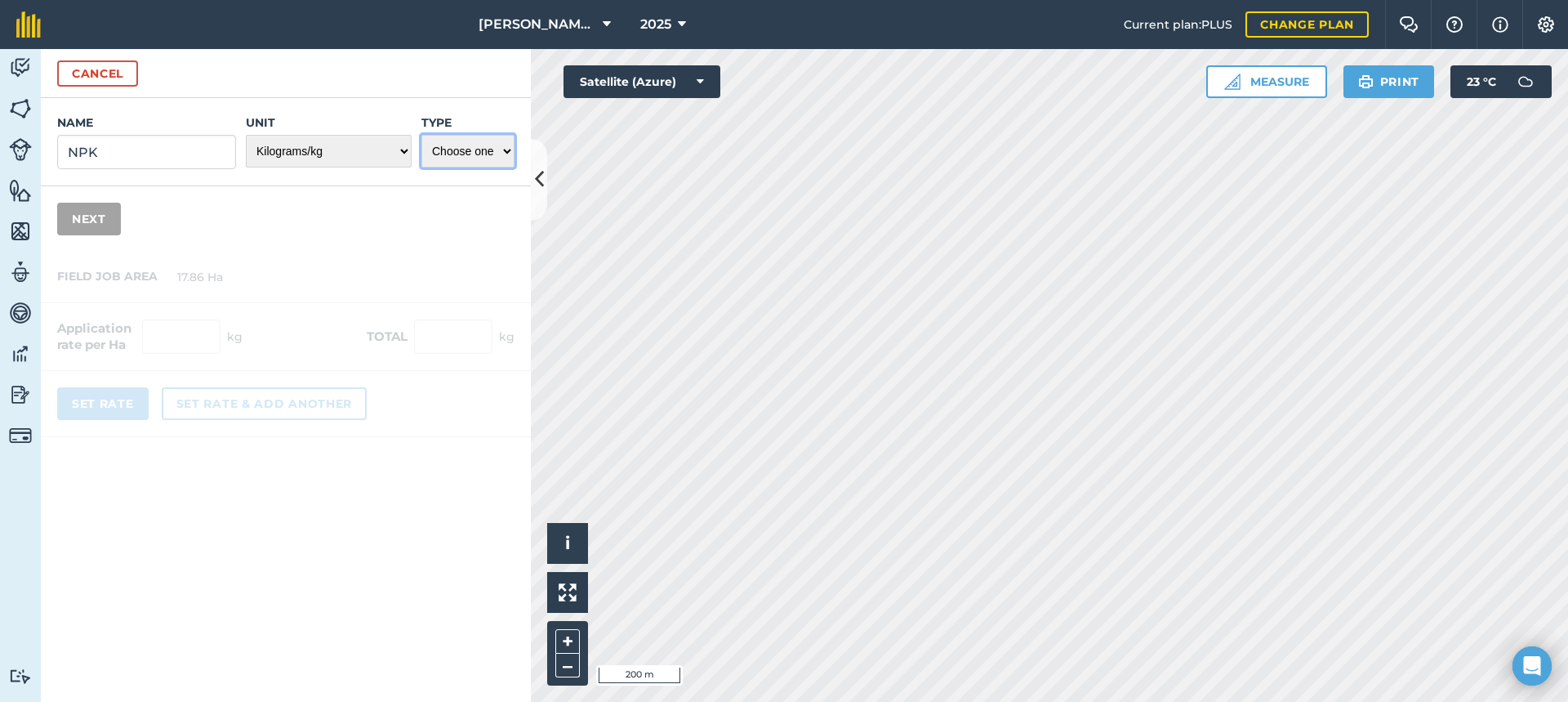
click at [479, 152] on select "Choose one Fertilizer Seed Spray Fuel Other" at bounding box center [467, 150] width 93 height 32
select select "FERTILIZER"
click at [421, 134] on select "Choose one Fertilizer Seed Spray Fuel Other" at bounding box center [467, 150] width 93 height 32
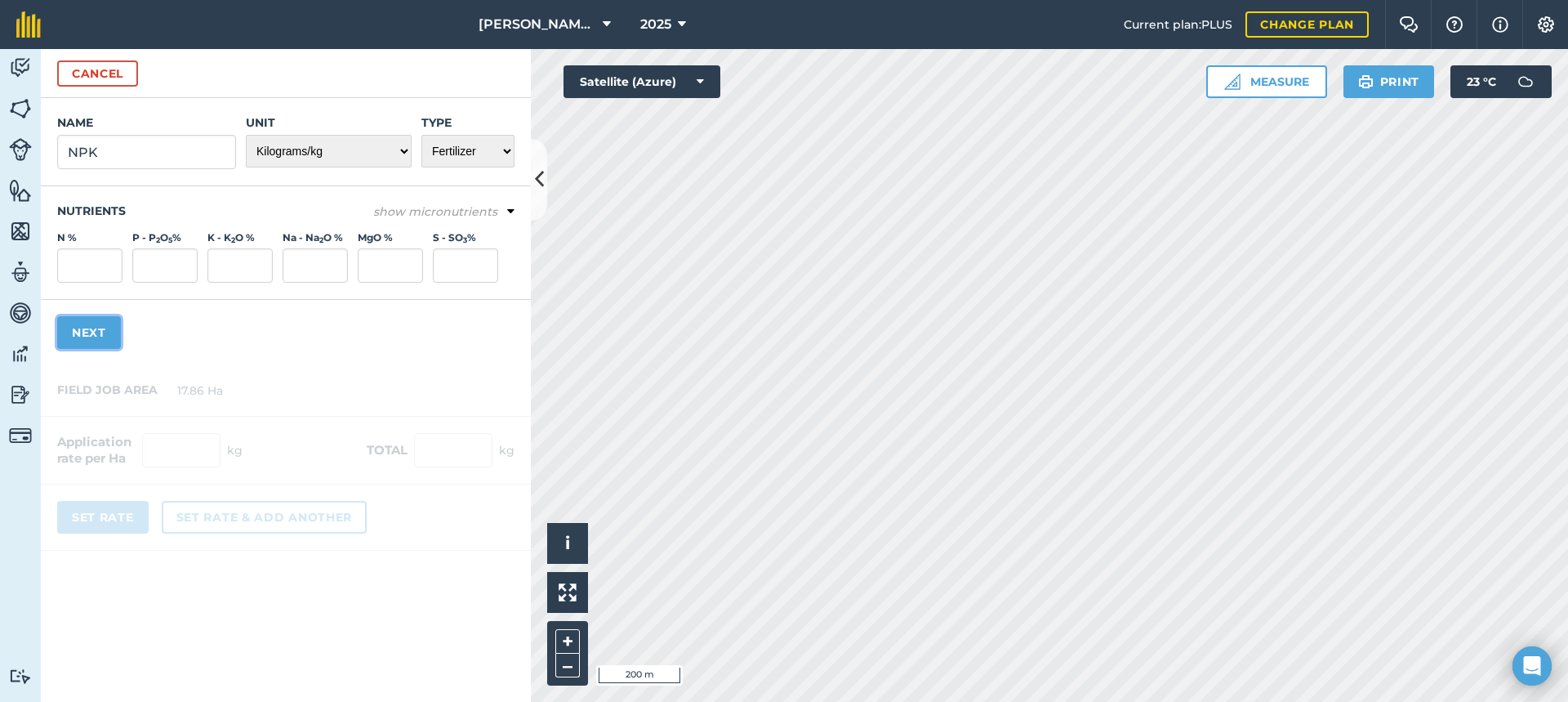
click at [91, 333] on button "Next" at bounding box center [88, 331] width 64 height 32
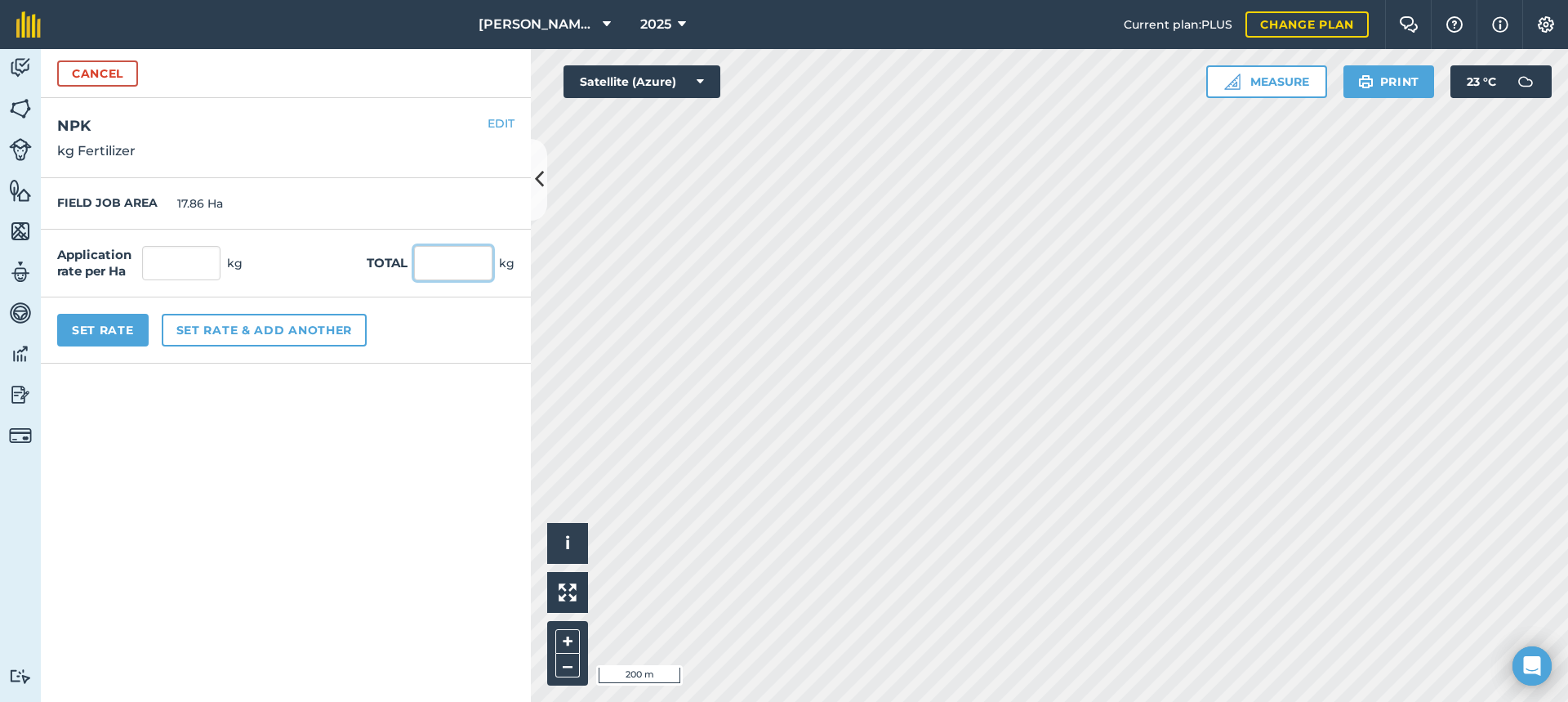
click at [433, 261] on input "text" at bounding box center [453, 263] width 78 height 34
type input "110"
type input "6.159"
click at [98, 326] on button "Set Rate" at bounding box center [102, 329] width 91 height 32
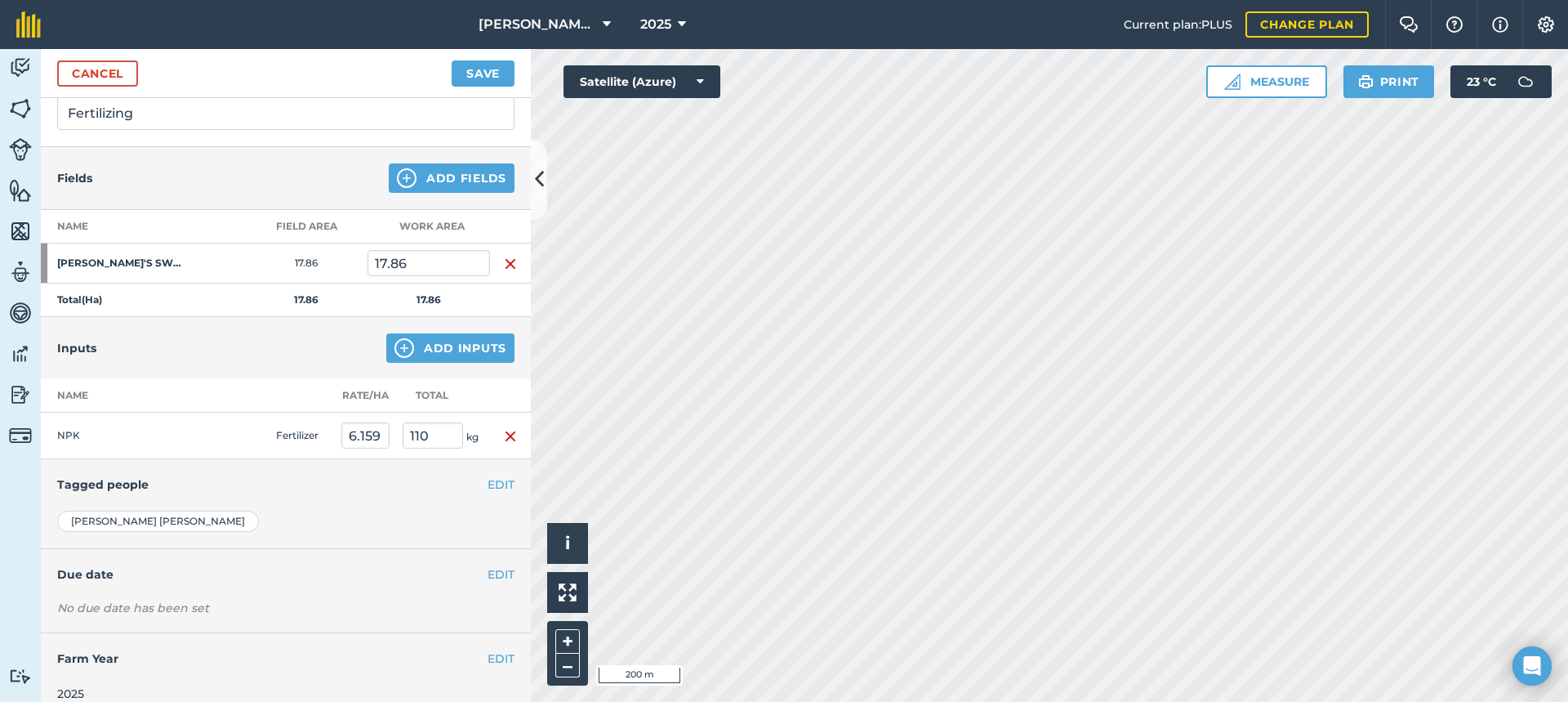
scroll to position [141, 0]
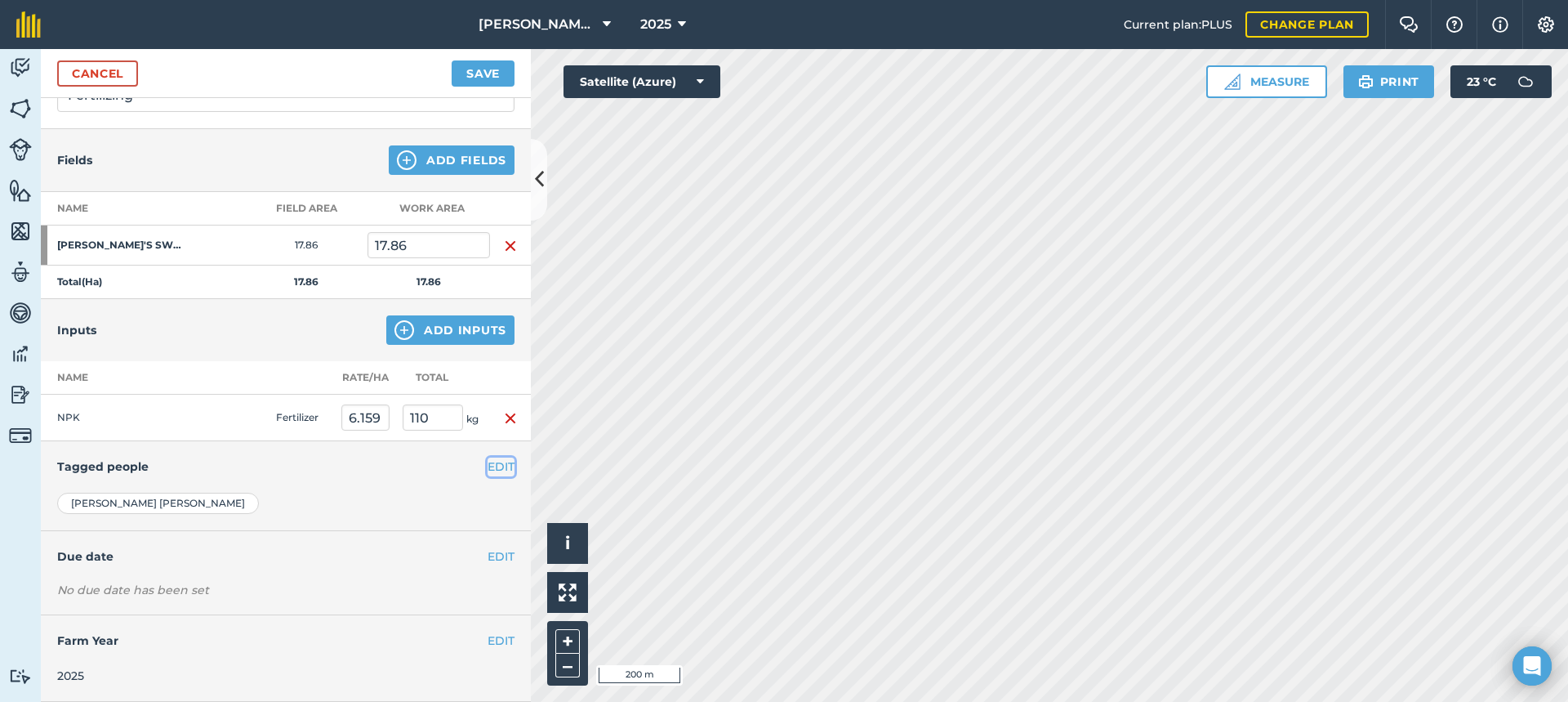
click at [487, 471] on button "EDIT" at bounding box center [500, 467] width 26 height 18
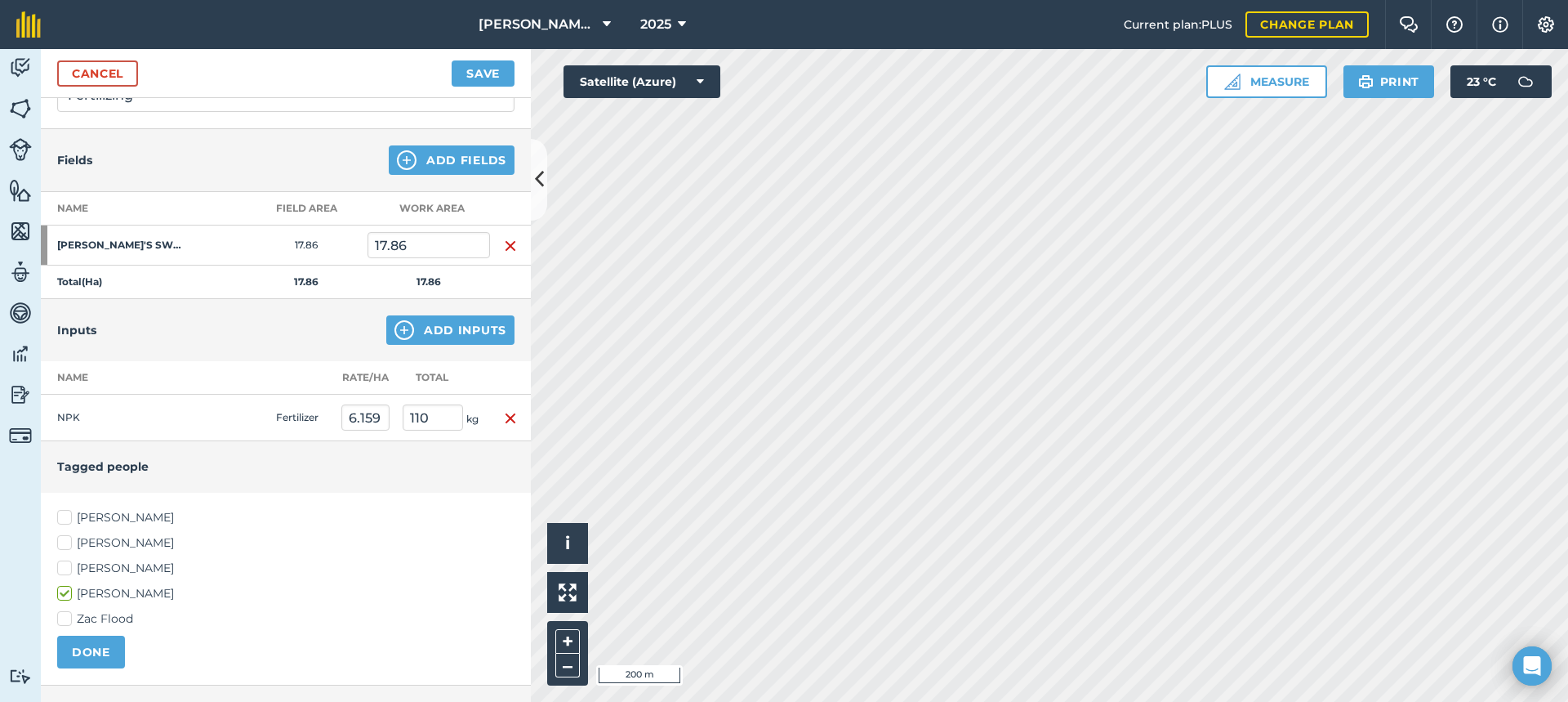
click at [63, 517] on label "[PERSON_NAME]" at bounding box center [285, 517] width 458 height 17
click at [63, 517] on input "[PERSON_NAME]" at bounding box center [62, 514] width 11 height 11
checkbox input "true"
click at [62, 566] on label "[PERSON_NAME]" at bounding box center [285, 568] width 458 height 17
click at [62, 566] on input "[PERSON_NAME]" at bounding box center [62, 565] width 11 height 11
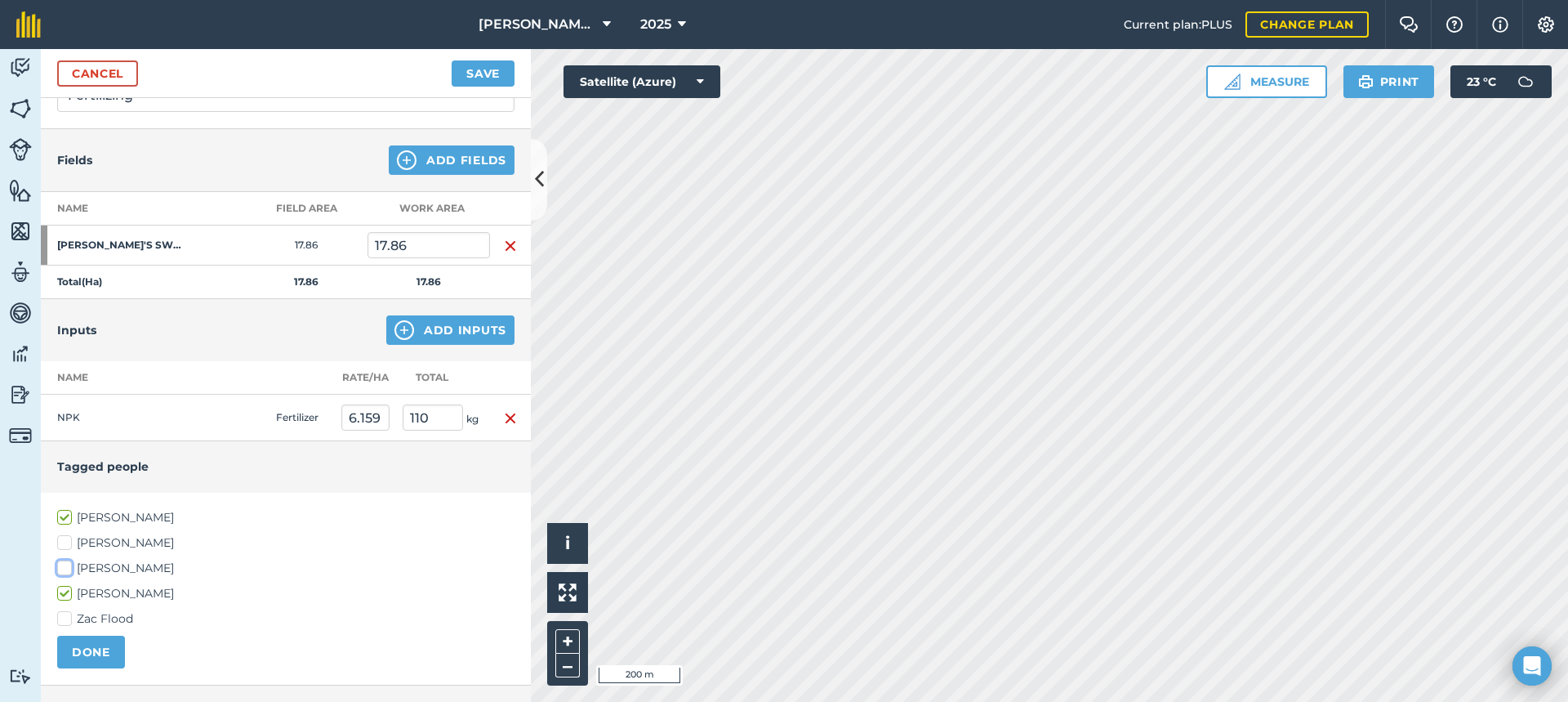
checkbox input "true"
click at [97, 646] on button "DONE" at bounding box center [90, 651] width 68 height 32
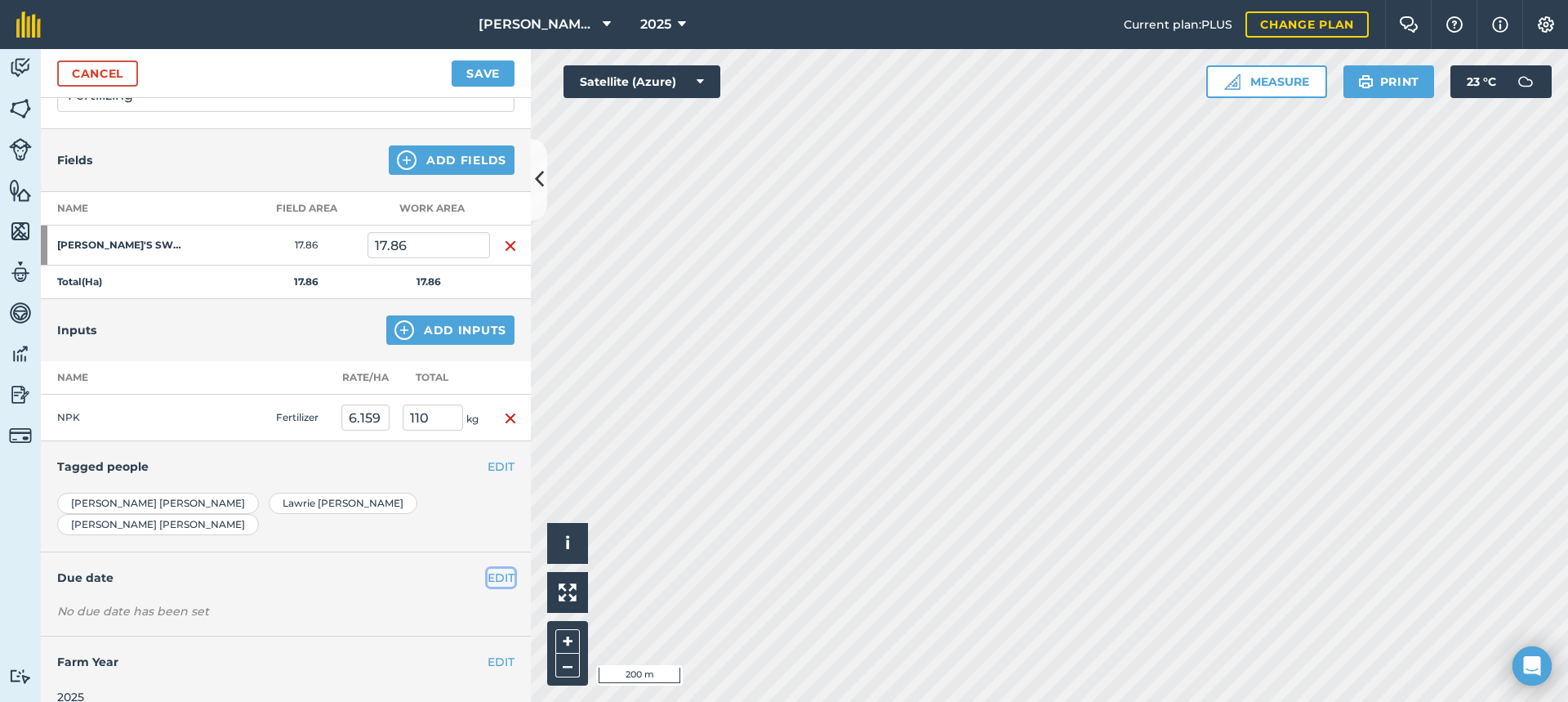
click at [487, 569] on button "EDIT" at bounding box center [500, 577] width 26 height 18
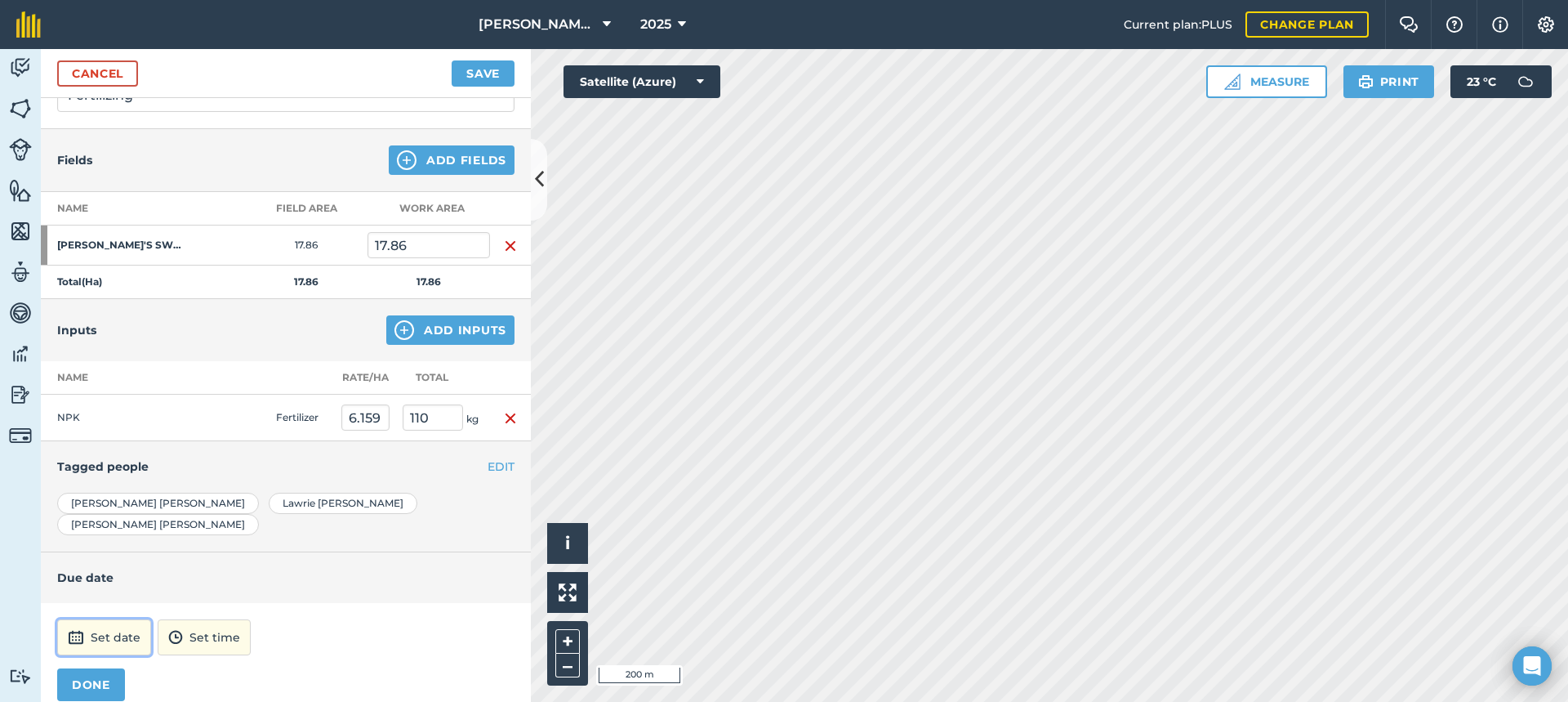
click at [90, 620] on button "Set date" at bounding box center [104, 637] width 94 height 36
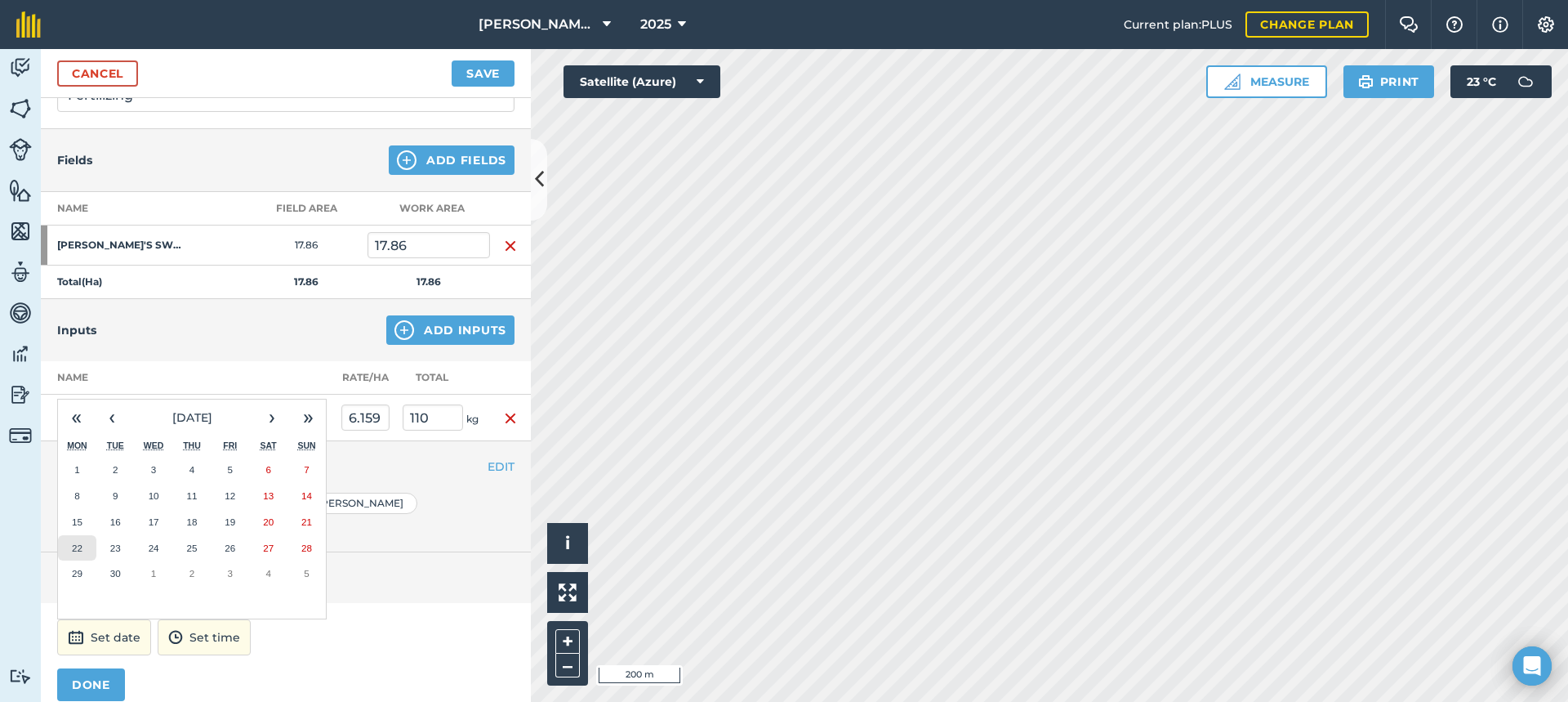
click at [79, 542] on abbr "22" at bounding box center [76, 547] width 11 height 11
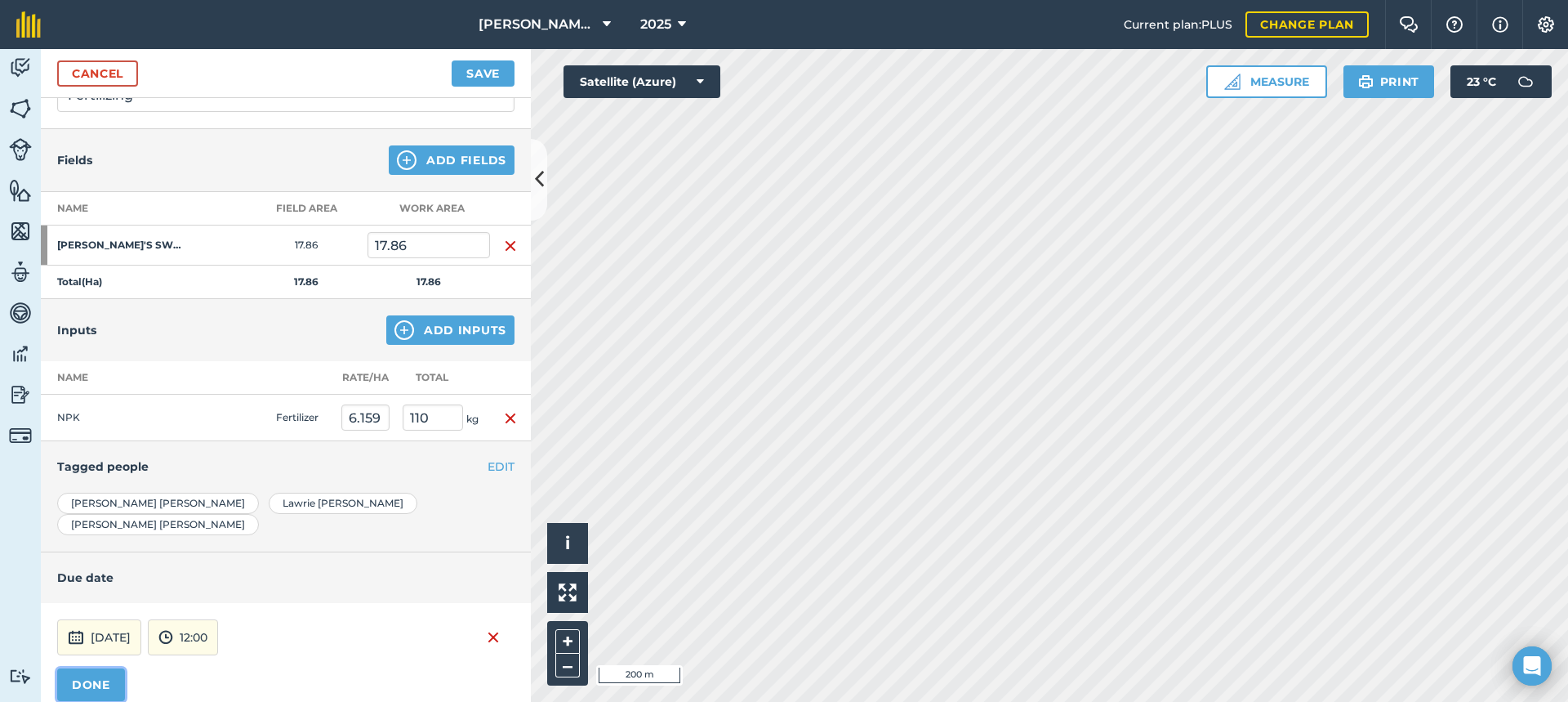
click at [109, 669] on button "DONE" at bounding box center [90, 684] width 68 height 32
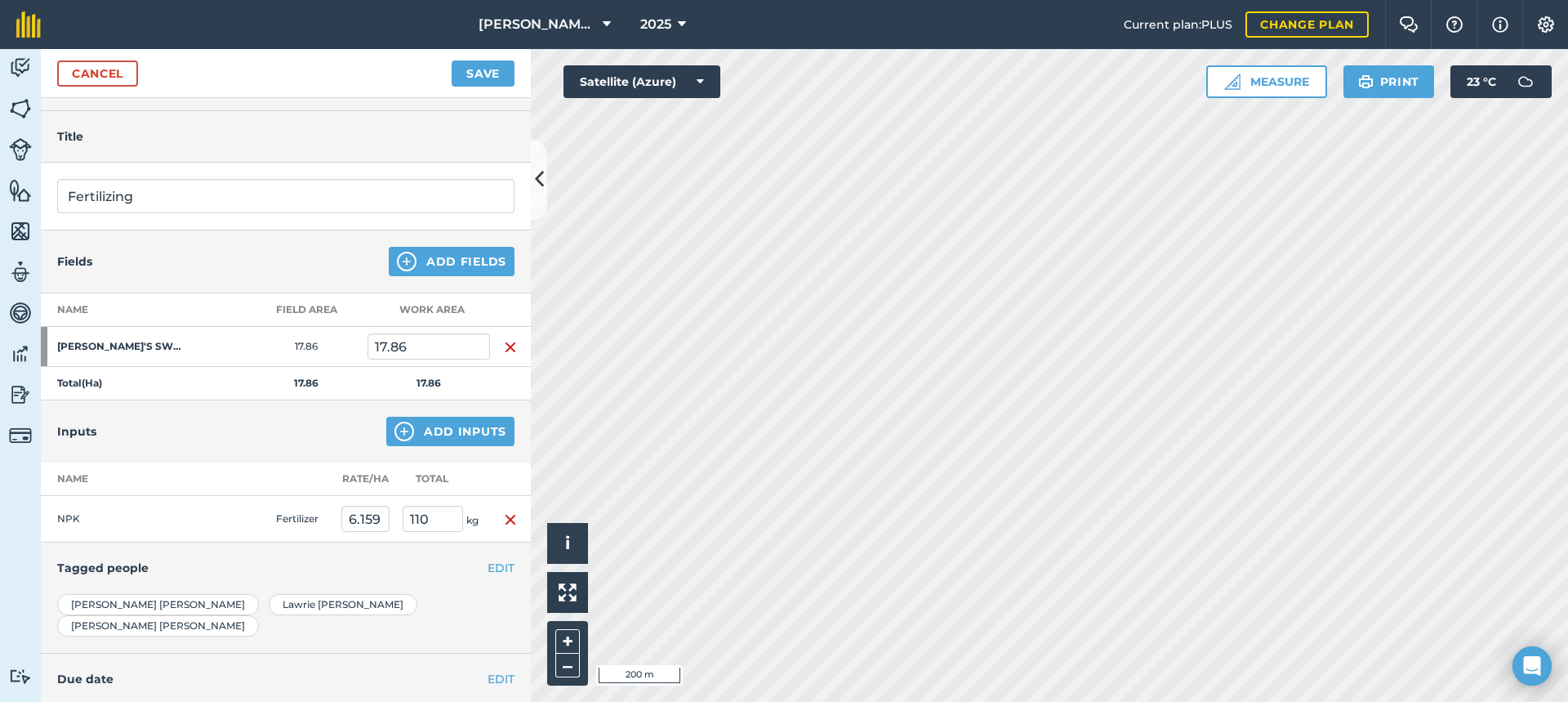
scroll to position [0, 0]
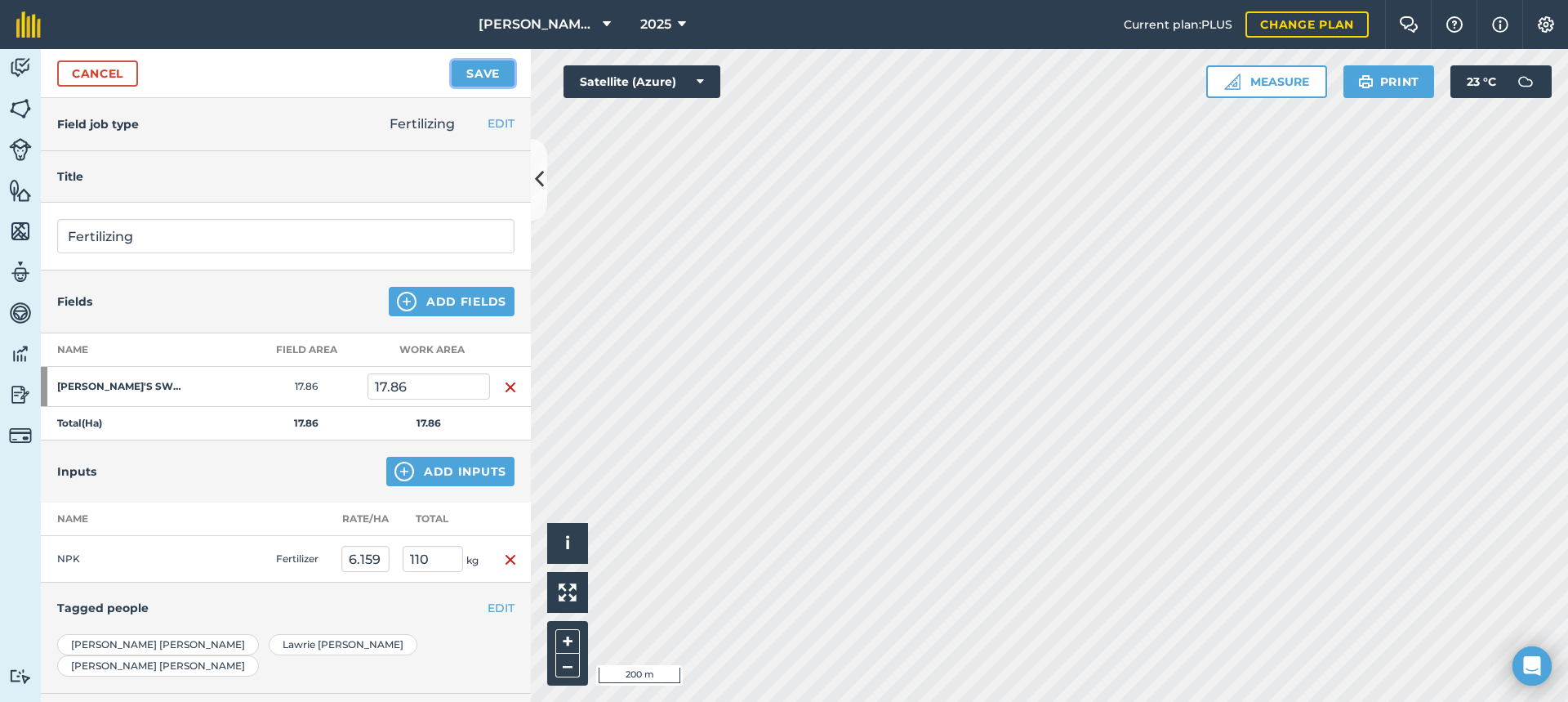
click at [475, 75] on button "Save" at bounding box center [483, 74] width 63 height 26
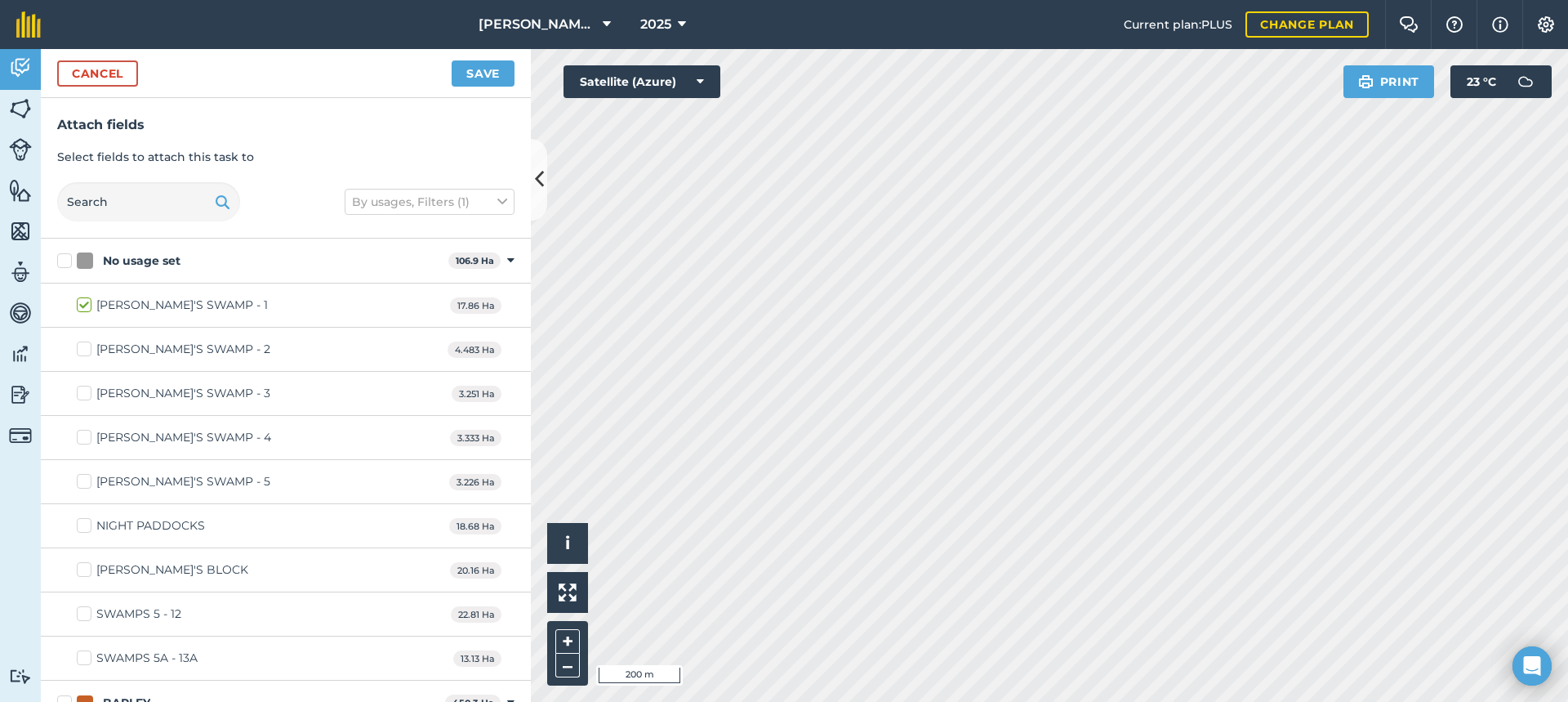
click at [80, 349] on label "[PERSON_NAME]'S SWAMP - 2" at bounding box center [172, 348] width 193 height 17
click at [80, 349] on input "[PERSON_NAME]'S SWAMP - 2" at bounding box center [81, 345] width 11 height 11
checkbox input "true"
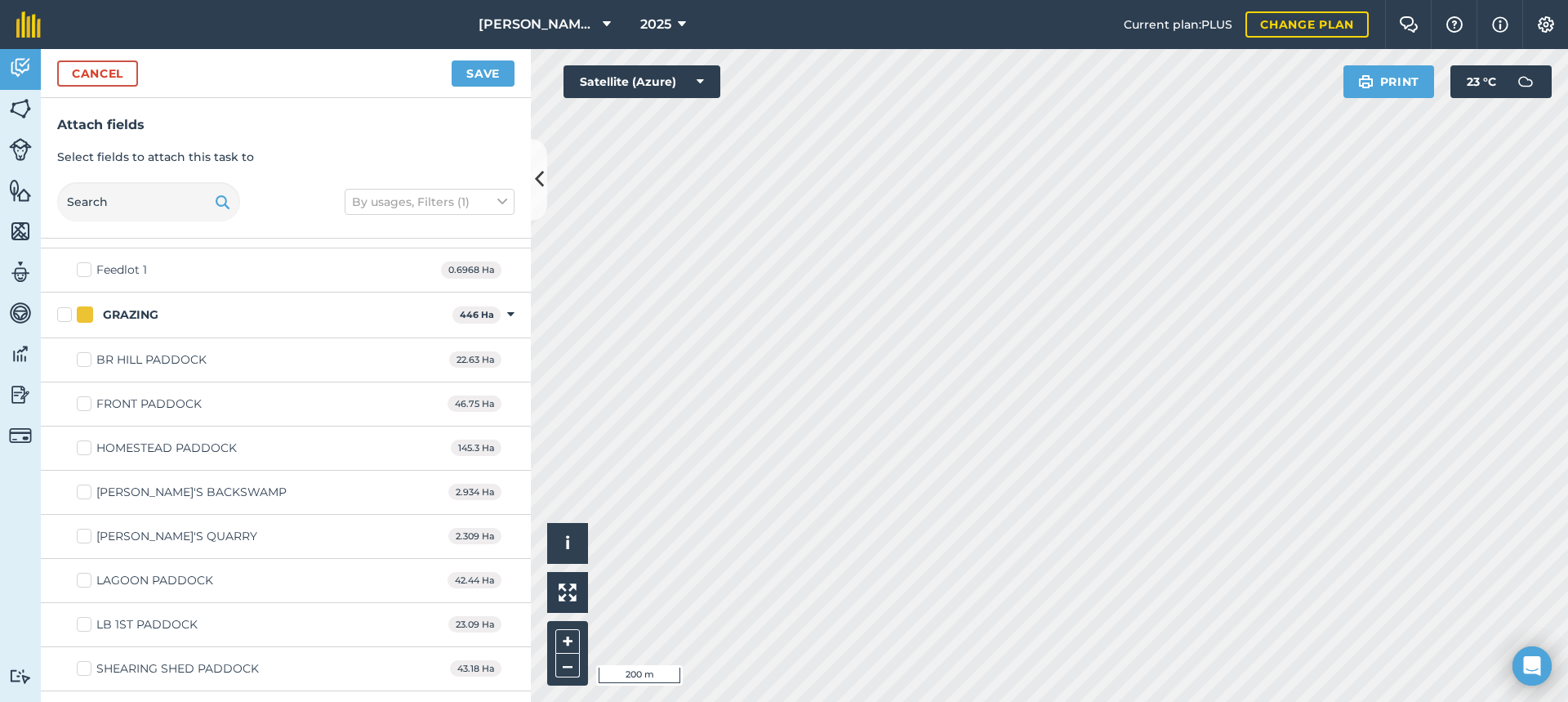
scroll to position [1144, 0]
checkbox input "true"
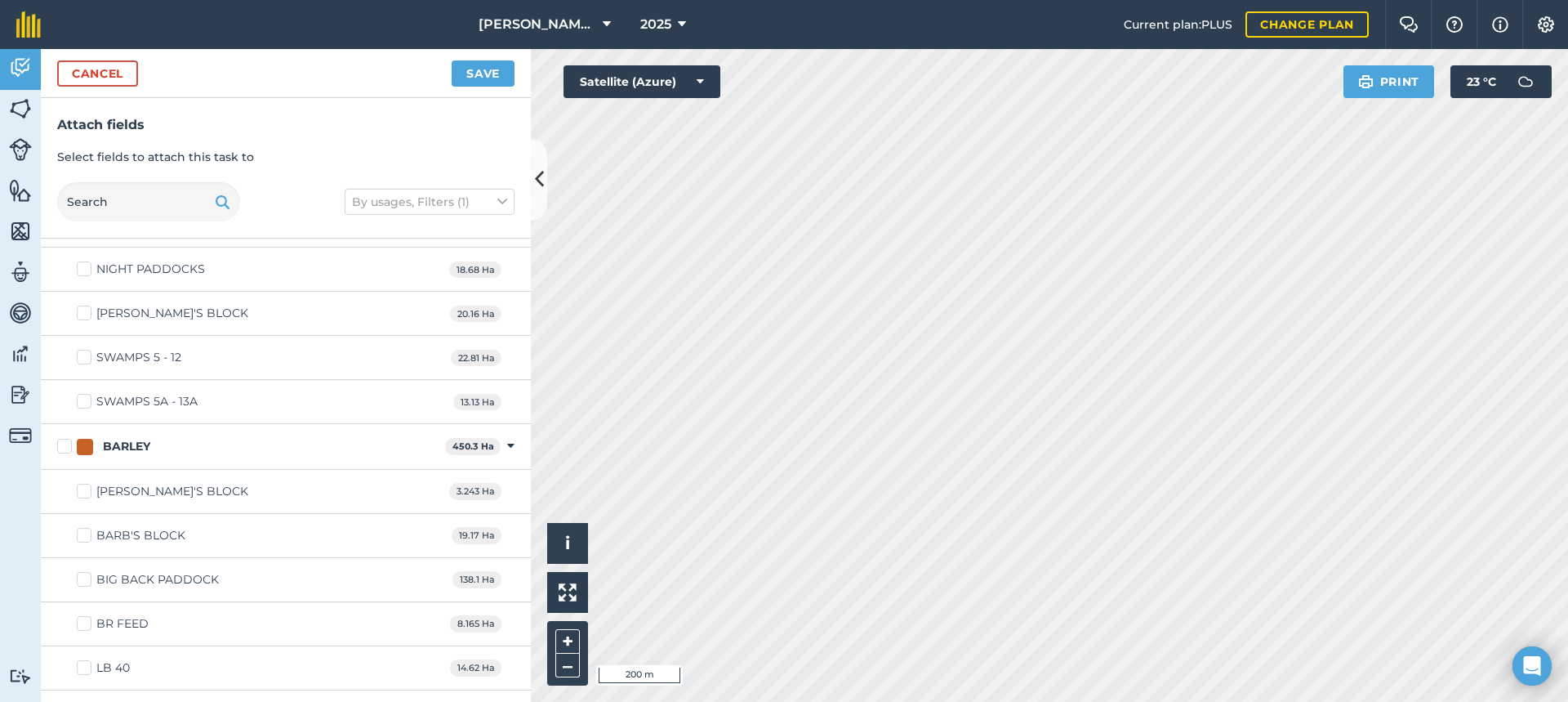
scroll to position [0, 0]
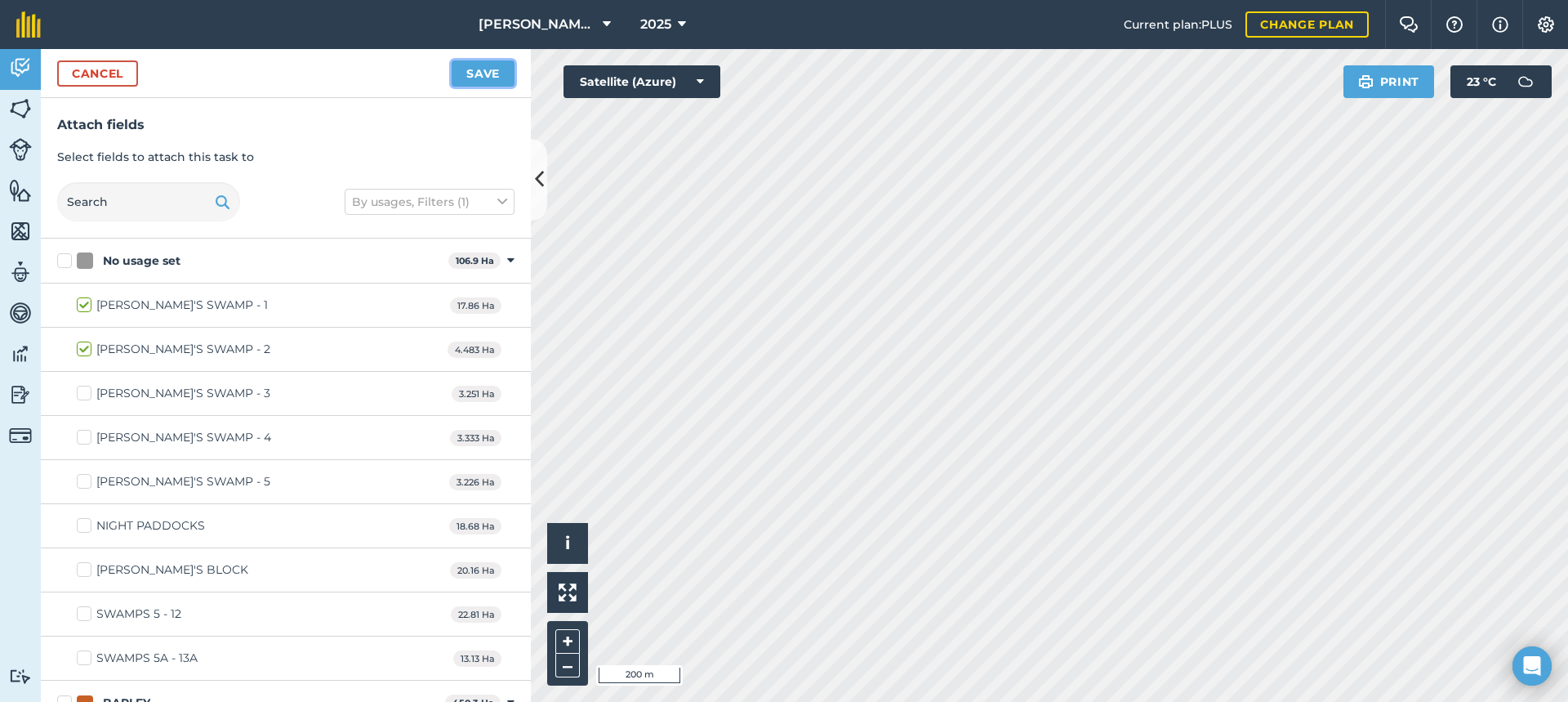
click at [477, 71] on button "Save" at bounding box center [483, 74] width 63 height 26
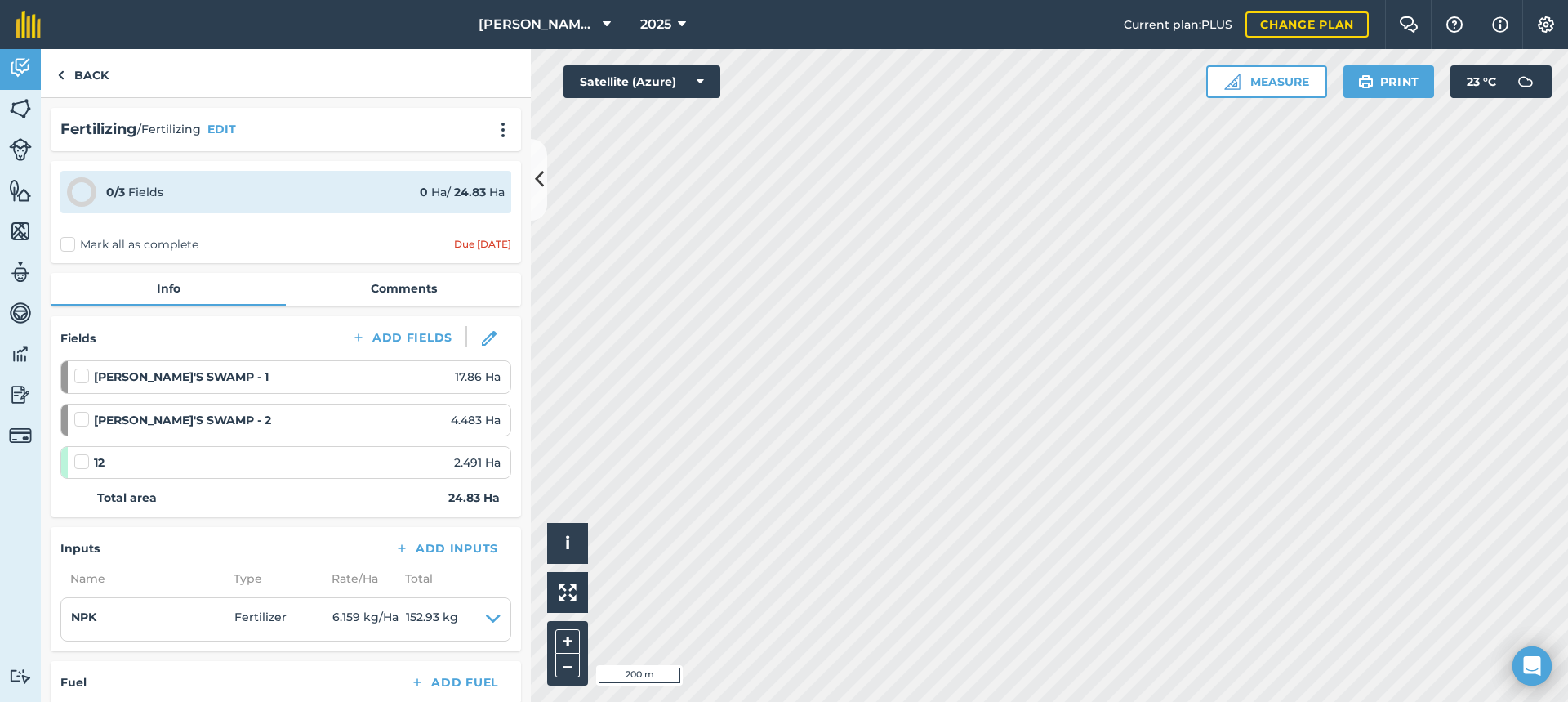
click at [66, 240] on label "Mark all as complete" at bounding box center [129, 244] width 138 height 17
click at [66, 240] on input "Mark all as complete" at bounding box center [66, 241] width 11 height 11
checkbox input "false"
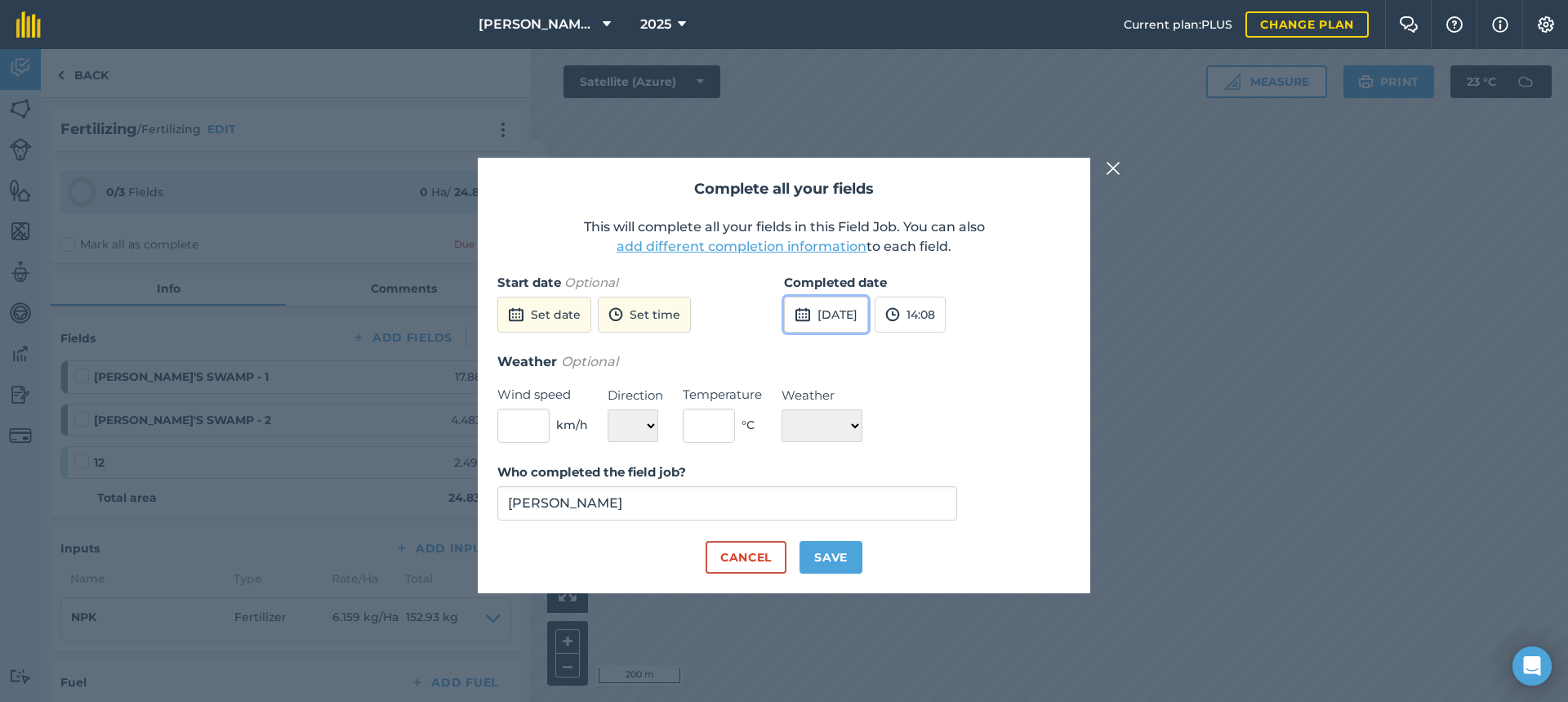
click at [865, 315] on button "[DATE]" at bounding box center [826, 314] width 84 height 36
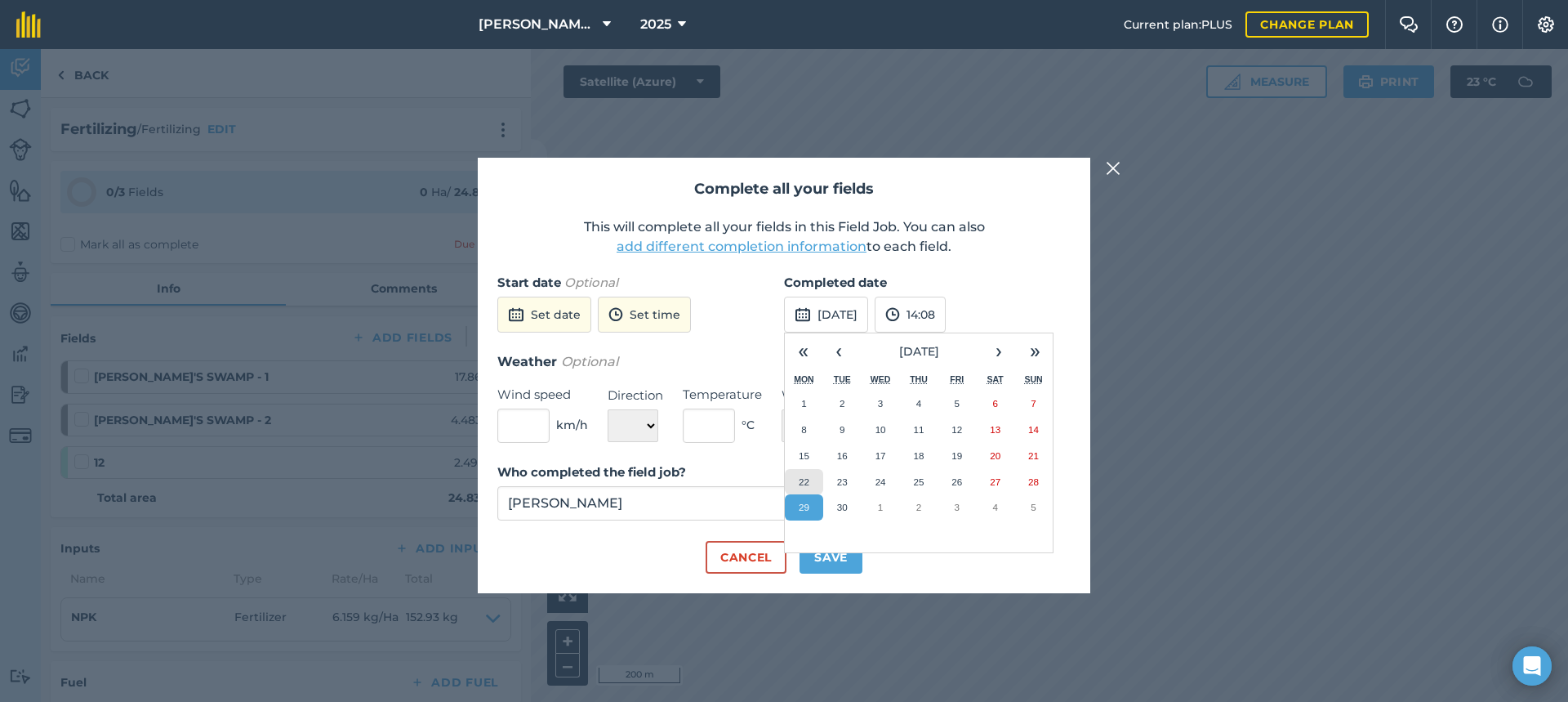
click at [799, 476] on abbr "22" at bounding box center [804, 481] width 11 height 11
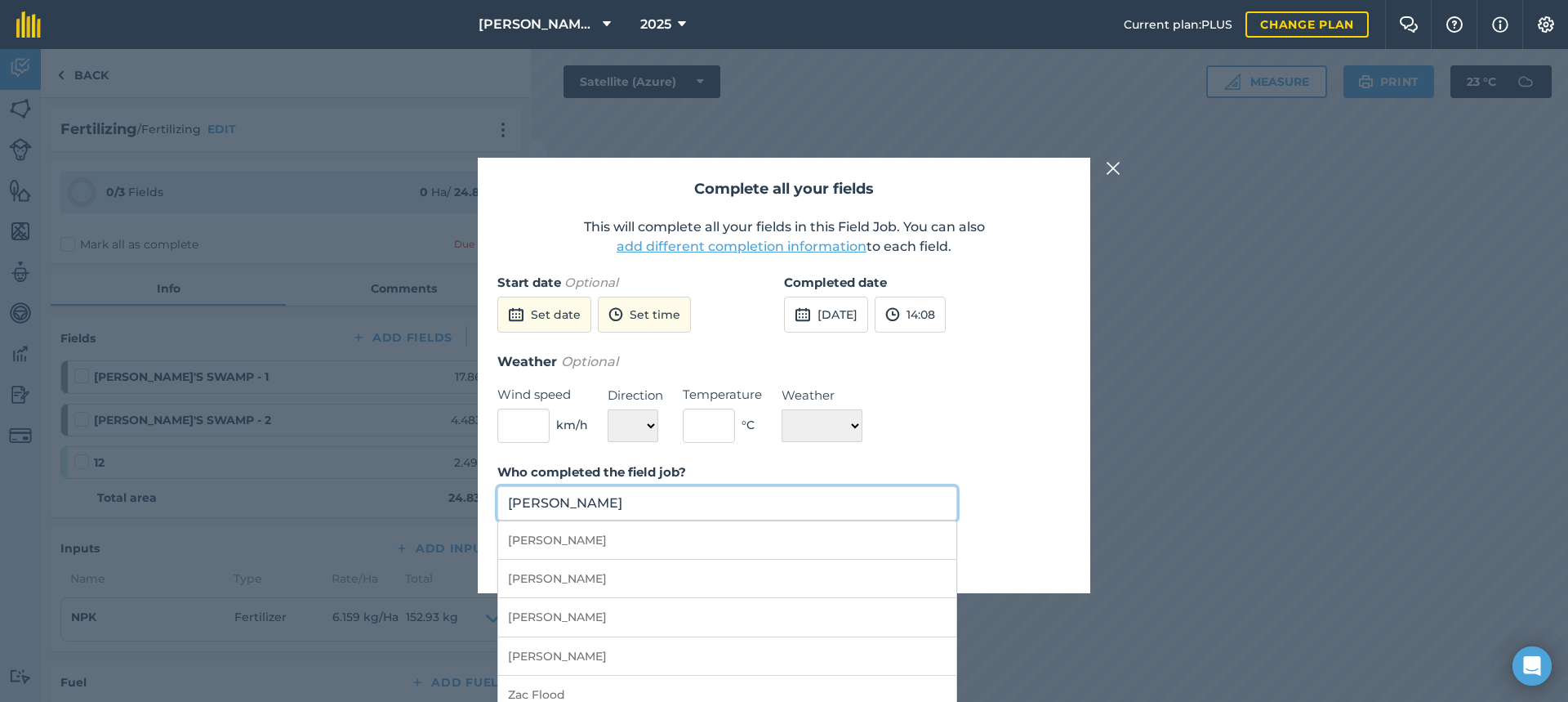
click at [693, 497] on input "[PERSON_NAME]" at bounding box center [726, 503] width 460 height 34
click at [568, 615] on li "[PERSON_NAME]" at bounding box center [726, 617] width 458 height 38
type input "[PERSON_NAME]"
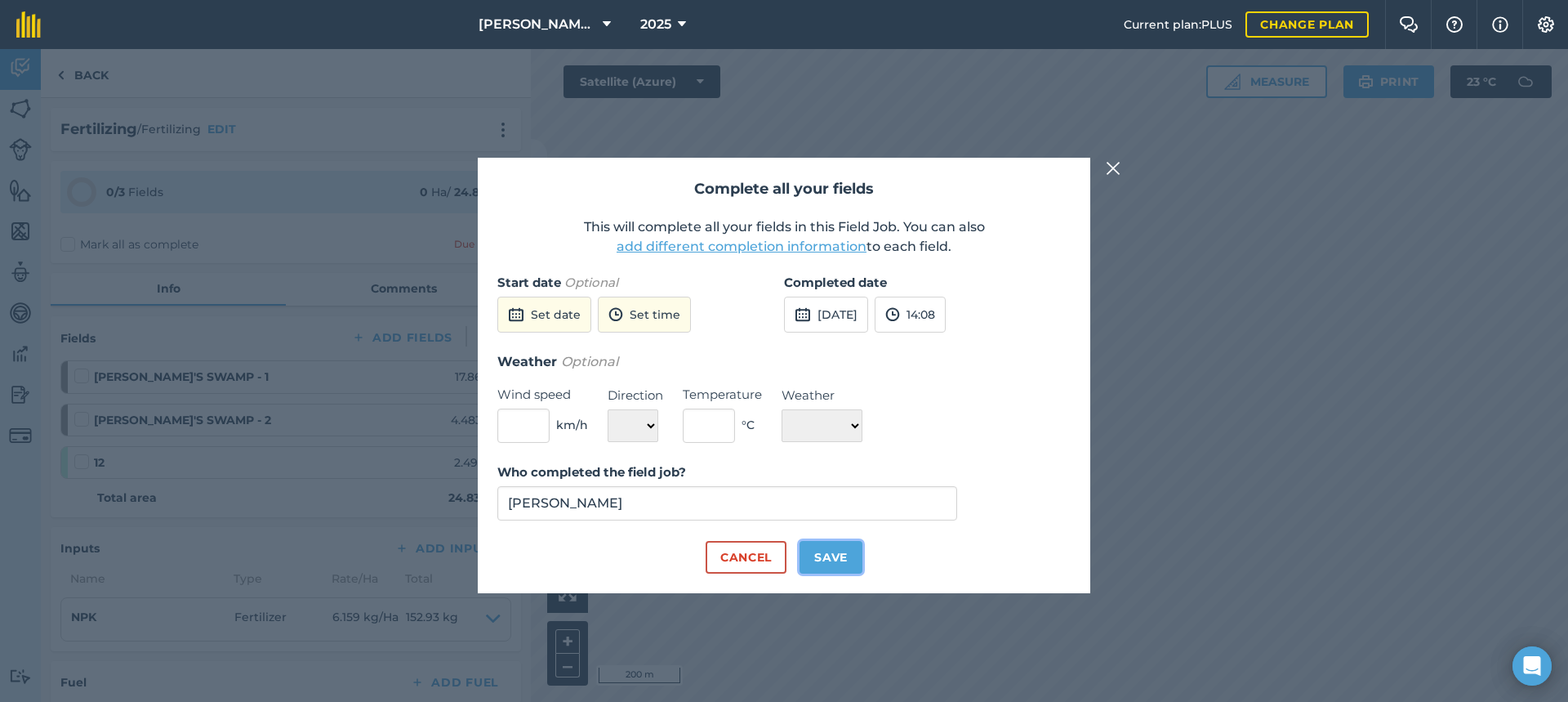
click at [839, 556] on button "Save" at bounding box center [831, 557] width 63 height 32
checkbox input "true"
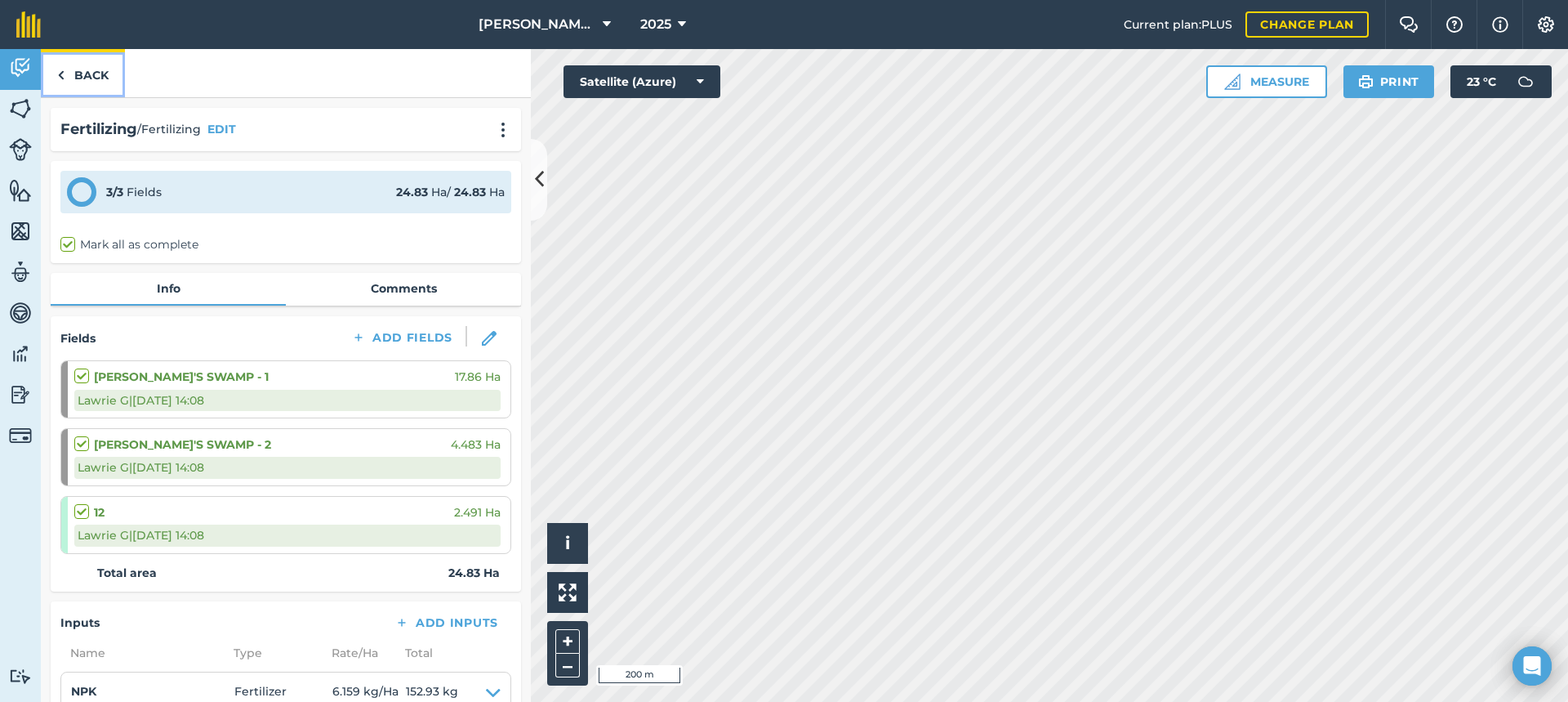
click at [94, 76] on link "Back" at bounding box center [83, 73] width 84 height 48
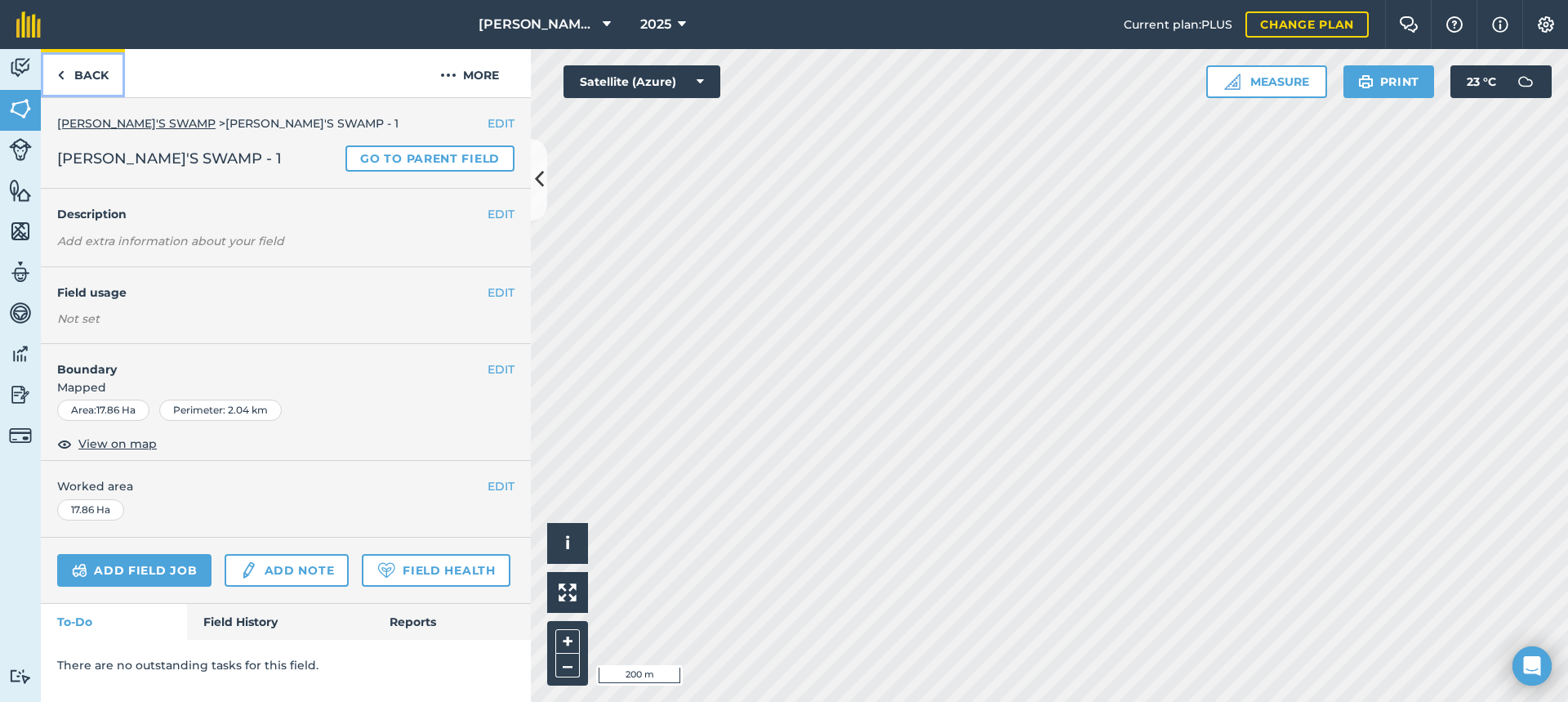
click at [94, 76] on link "Back" at bounding box center [83, 73] width 84 height 48
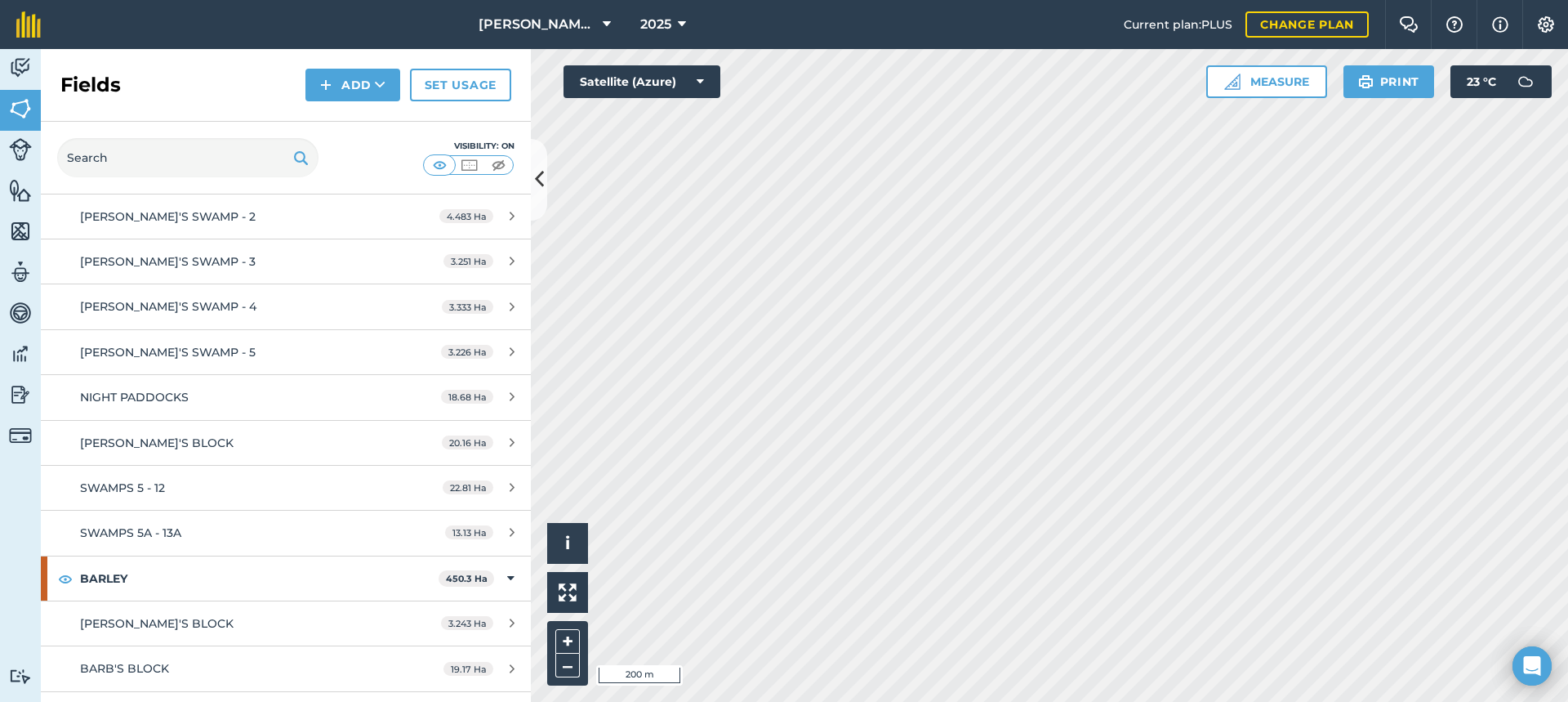
scroll to position [245, 0]
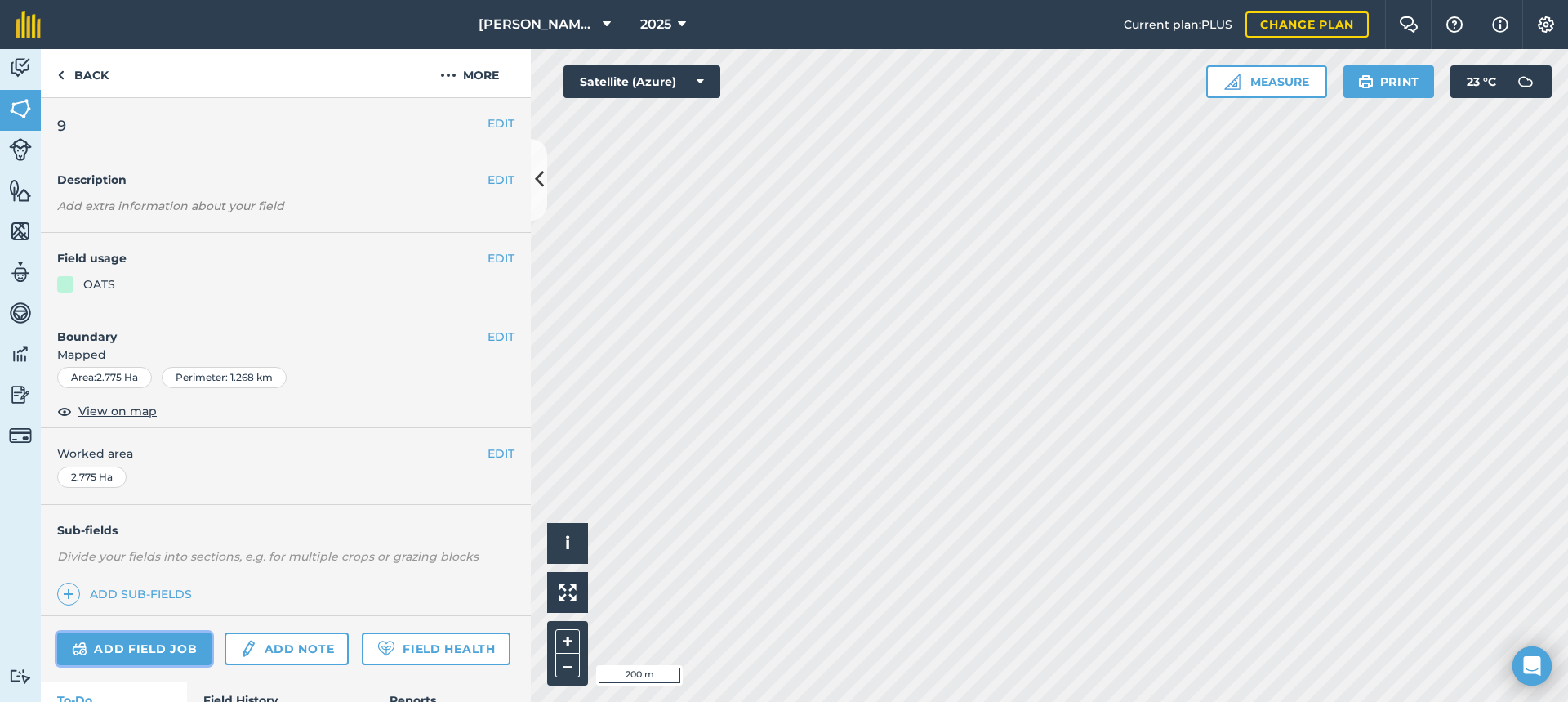
click at [157, 643] on link "Add field job" at bounding box center [133, 648] width 154 height 32
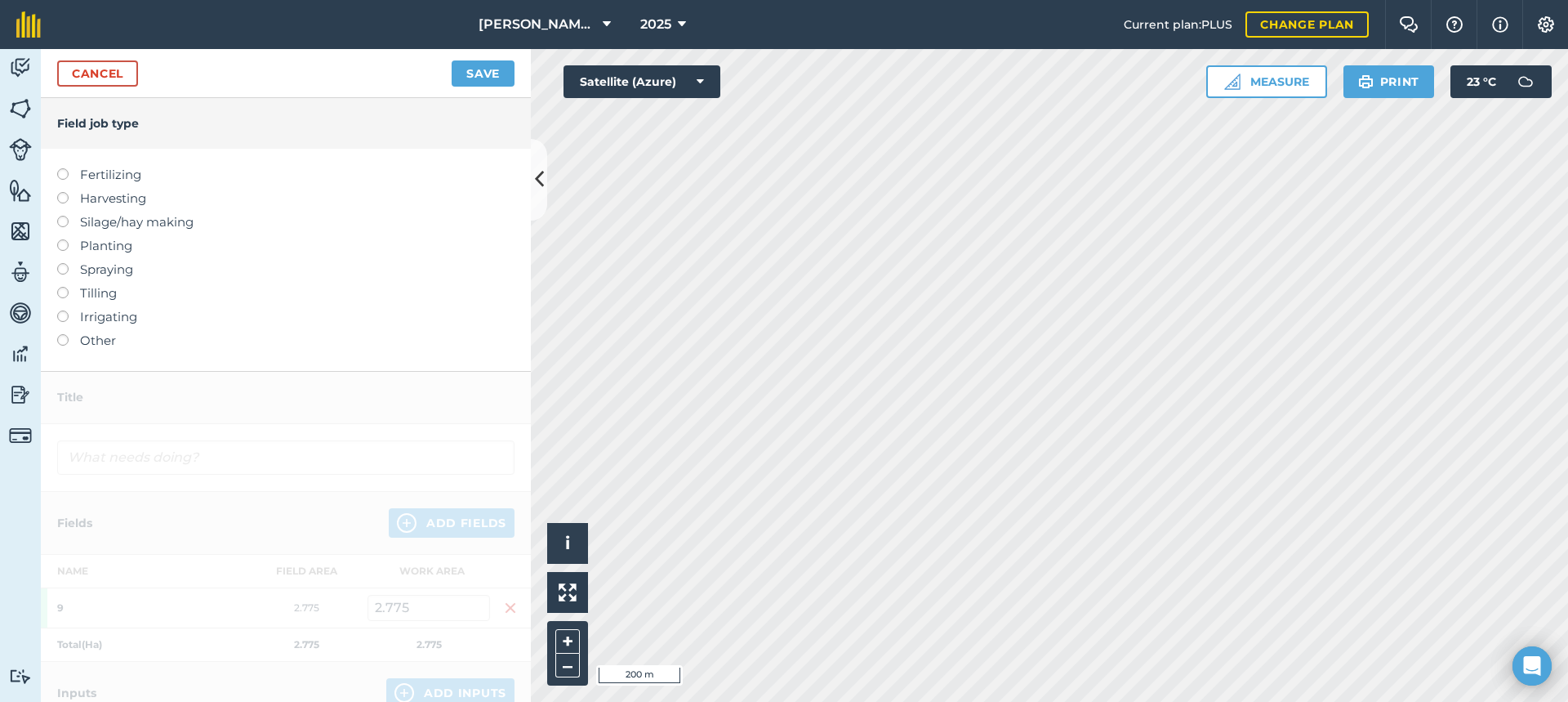
click at [66, 311] on label at bounding box center [68, 311] width 23 height 0
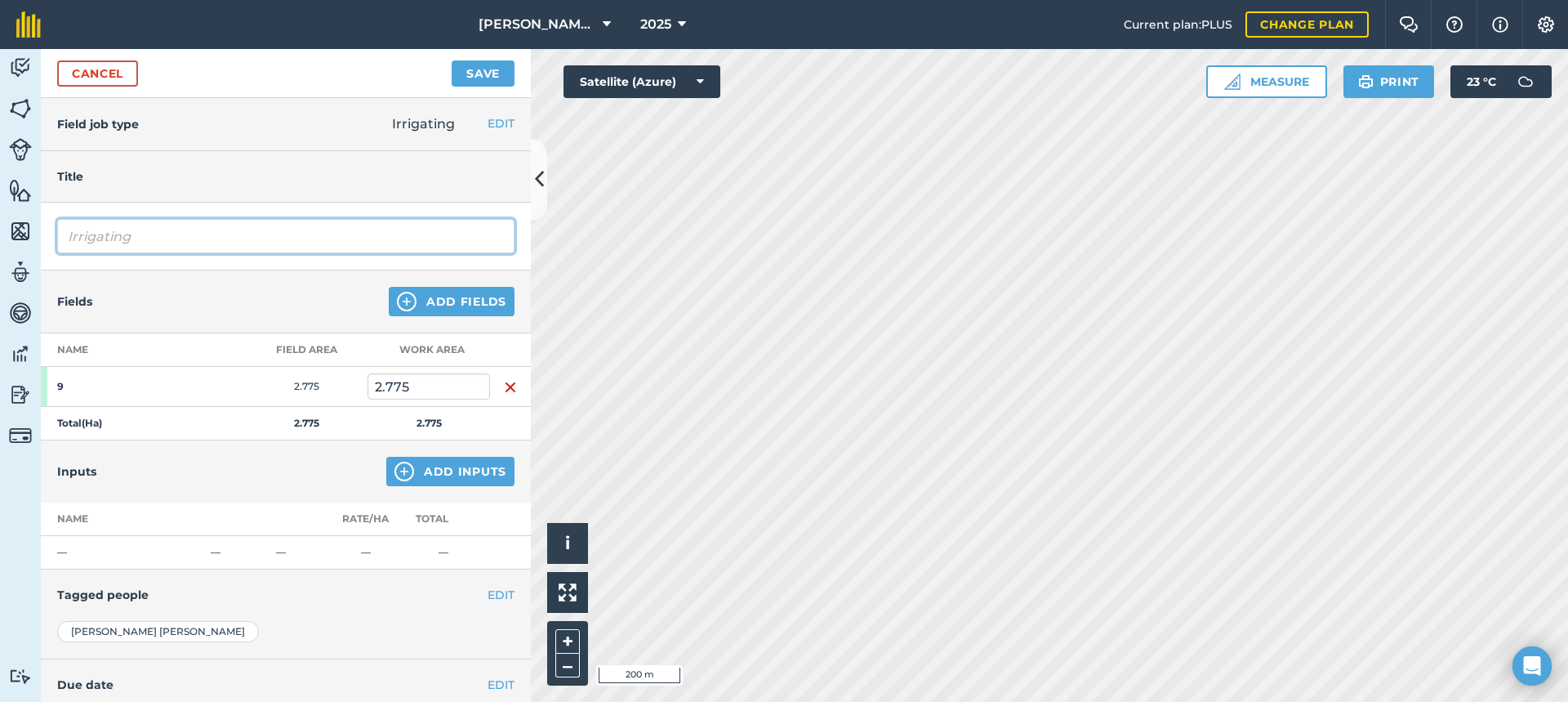
click at [183, 241] on input "Irrigating" at bounding box center [285, 235] width 458 height 34
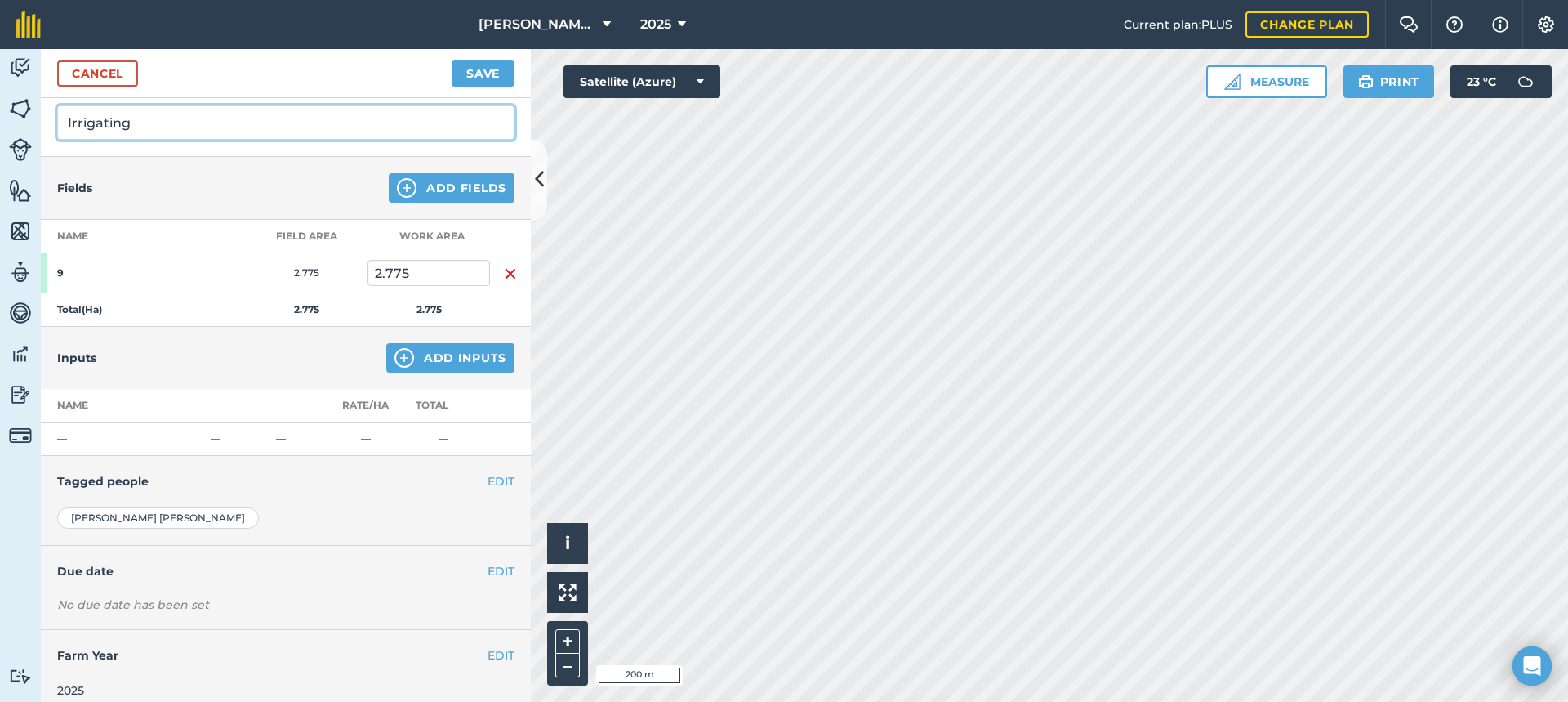
scroll to position [128, 0]
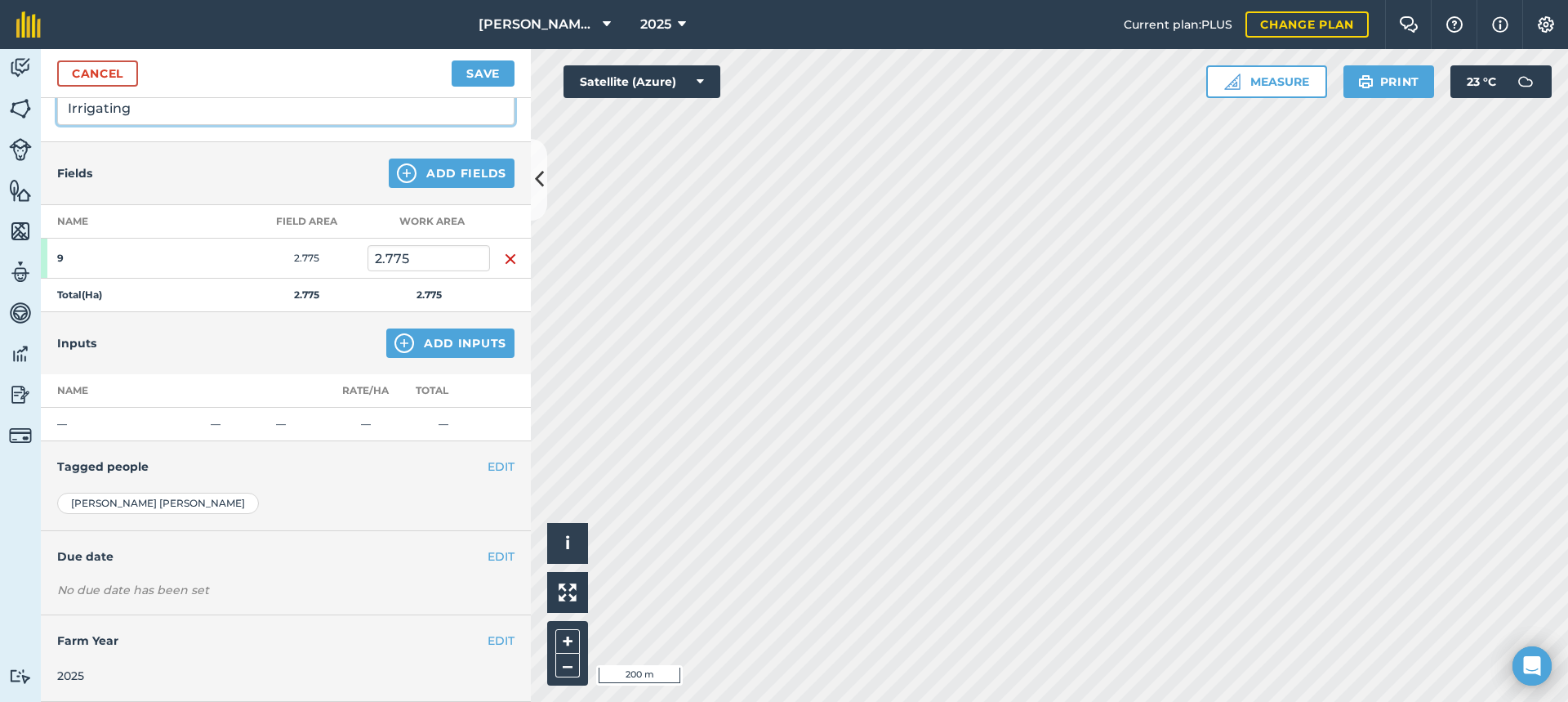
type input "Irrigating"
click at [490, 467] on button "EDIT" at bounding box center [500, 467] width 26 height 18
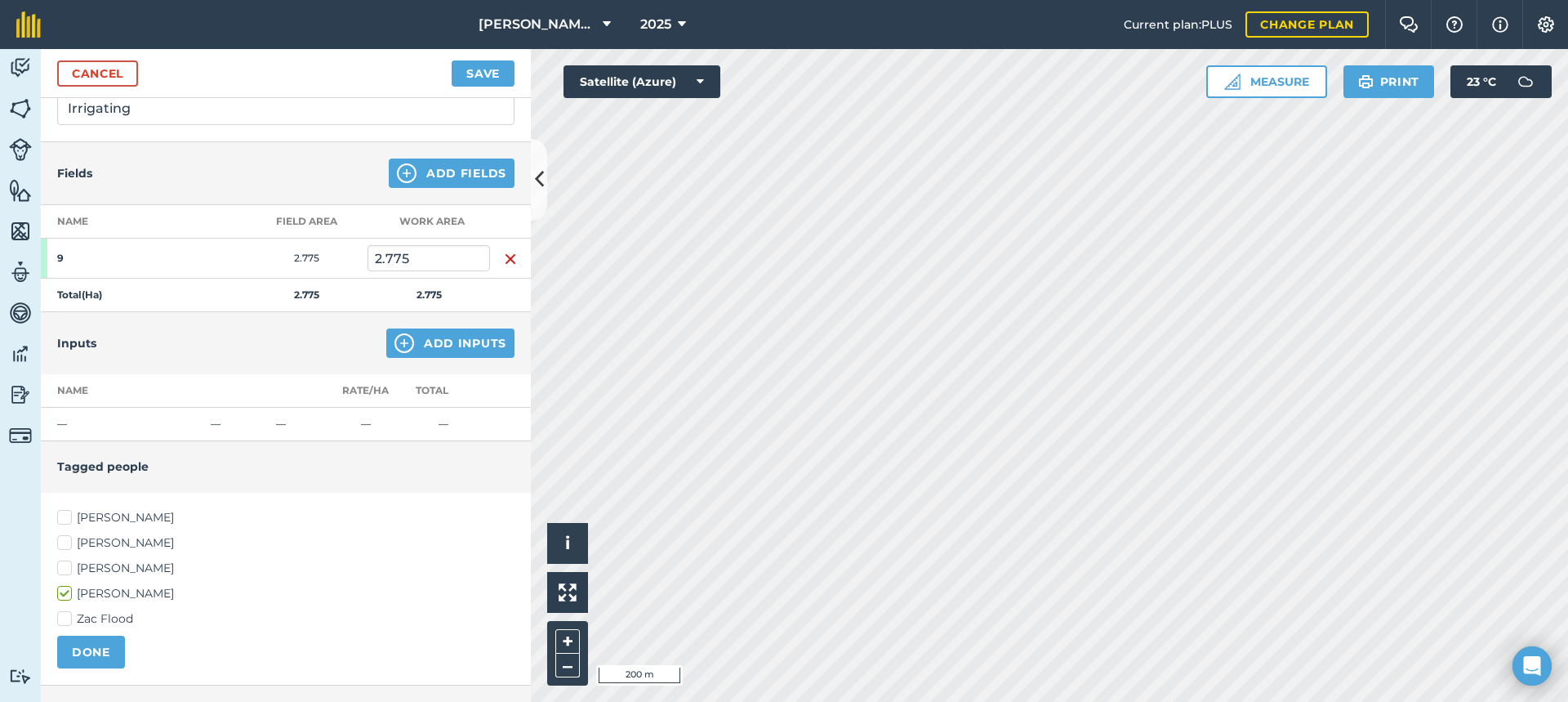
click at [69, 515] on label "[PERSON_NAME]" at bounding box center [285, 517] width 458 height 17
click at [68, 515] on input "[PERSON_NAME]" at bounding box center [62, 514] width 11 height 11
checkbox input "true"
click at [65, 566] on label "[PERSON_NAME]" at bounding box center [285, 568] width 458 height 17
click at [65, 566] on input "[PERSON_NAME]" at bounding box center [62, 565] width 11 height 11
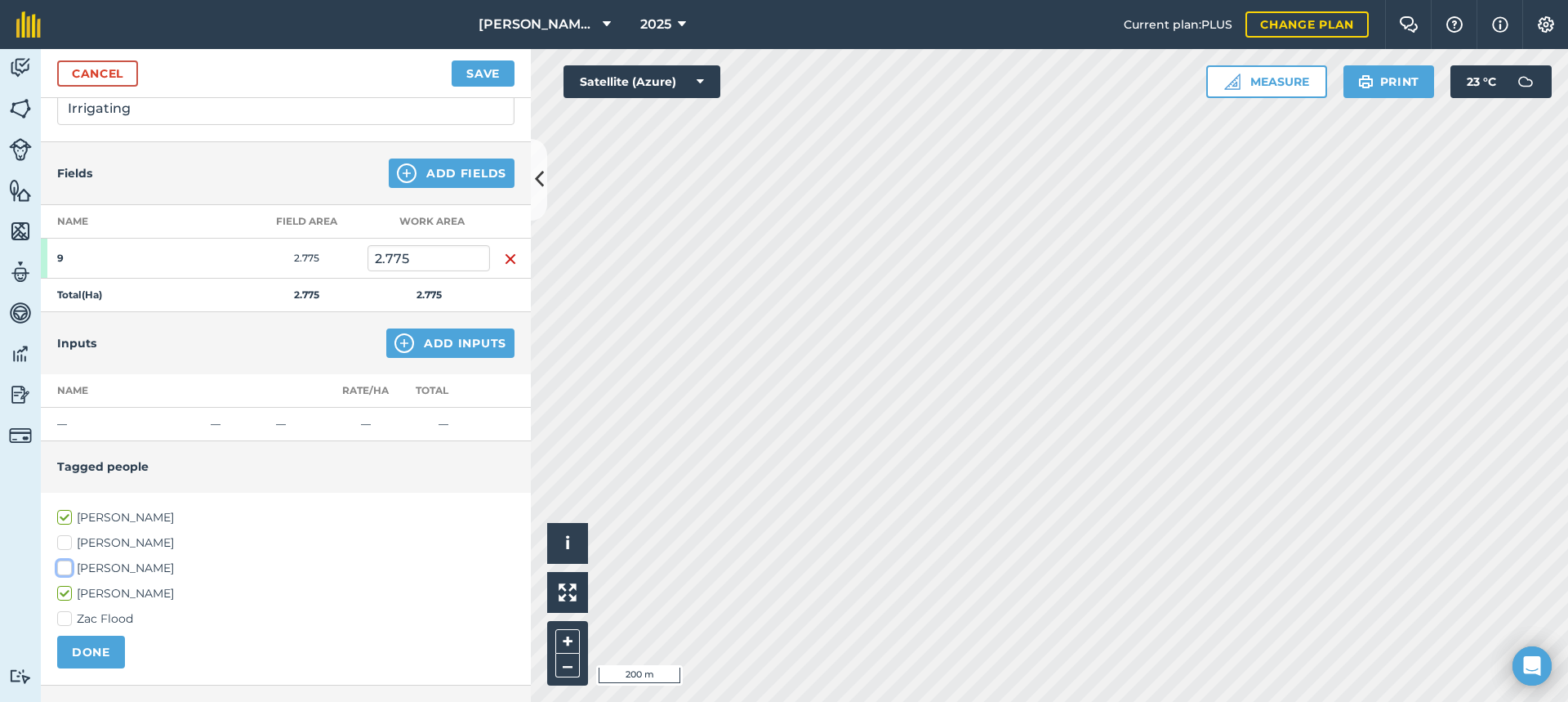
checkbox input "true"
drag, startPoint x: 95, startPoint y: 649, endPoint x: 118, endPoint y: 631, distance: 29.2
click at [96, 645] on button "DONE" at bounding box center [90, 651] width 68 height 32
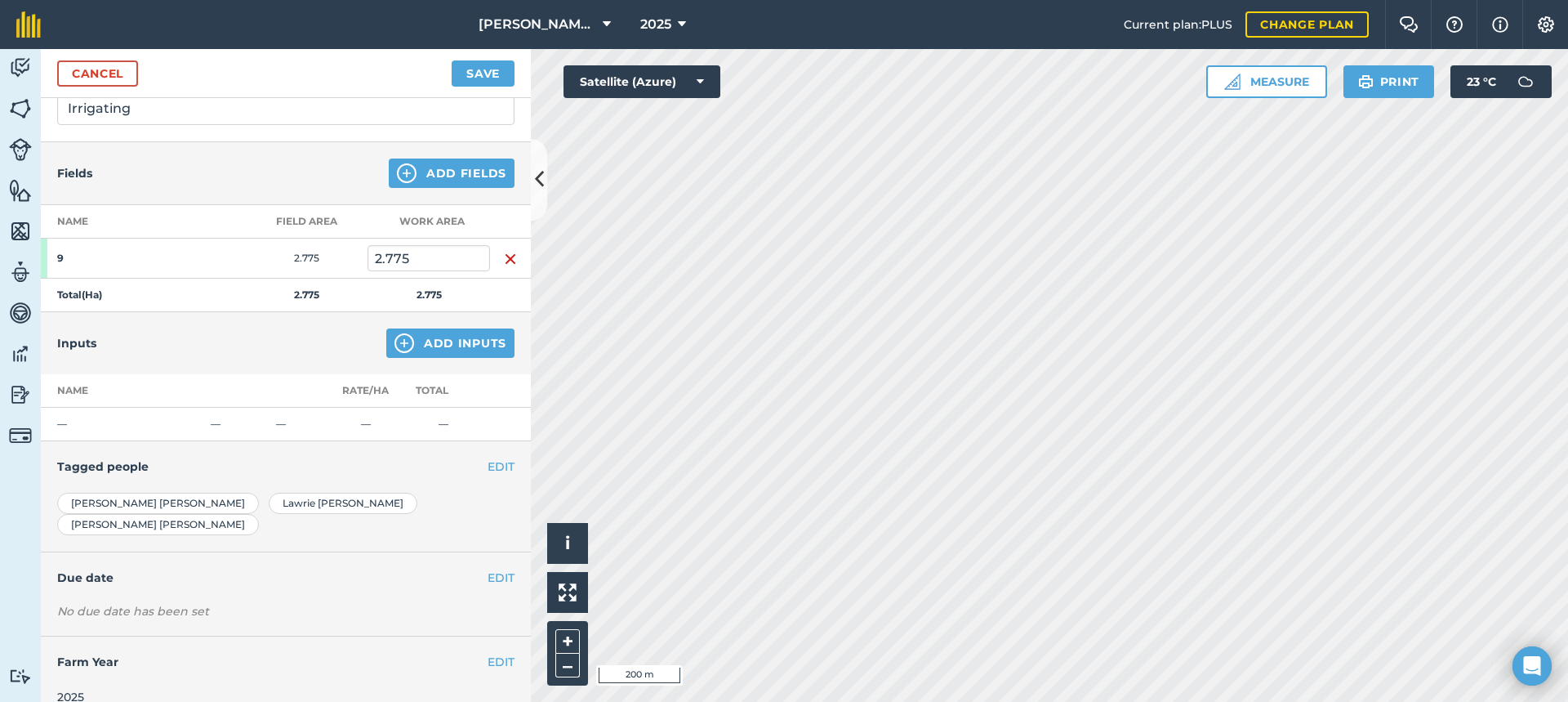
click at [282, 580] on div "EDIT Due date" at bounding box center [286, 577] width 490 height 51
click at [487, 569] on button "EDIT" at bounding box center [500, 577] width 26 height 18
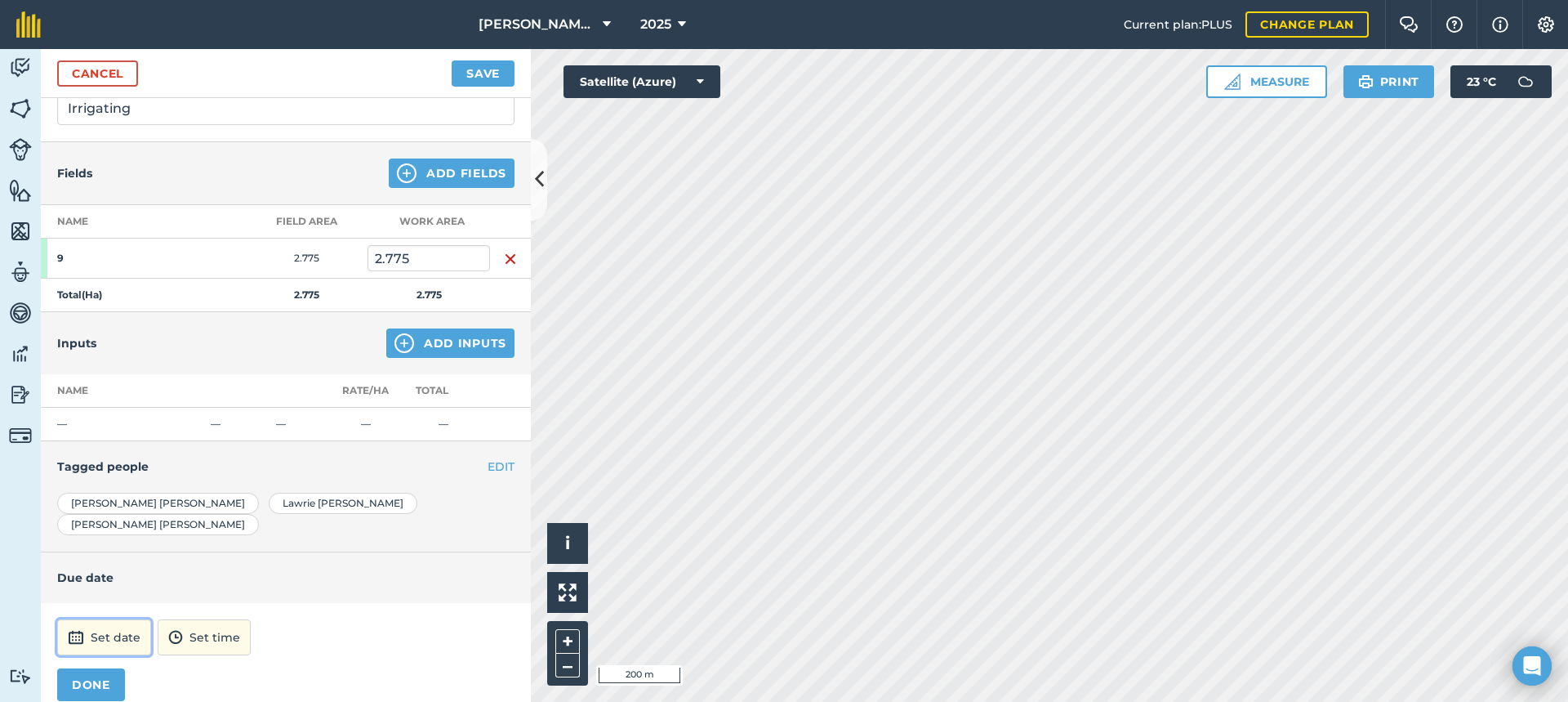
click at [122, 620] on button "Set date" at bounding box center [104, 637] width 94 height 36
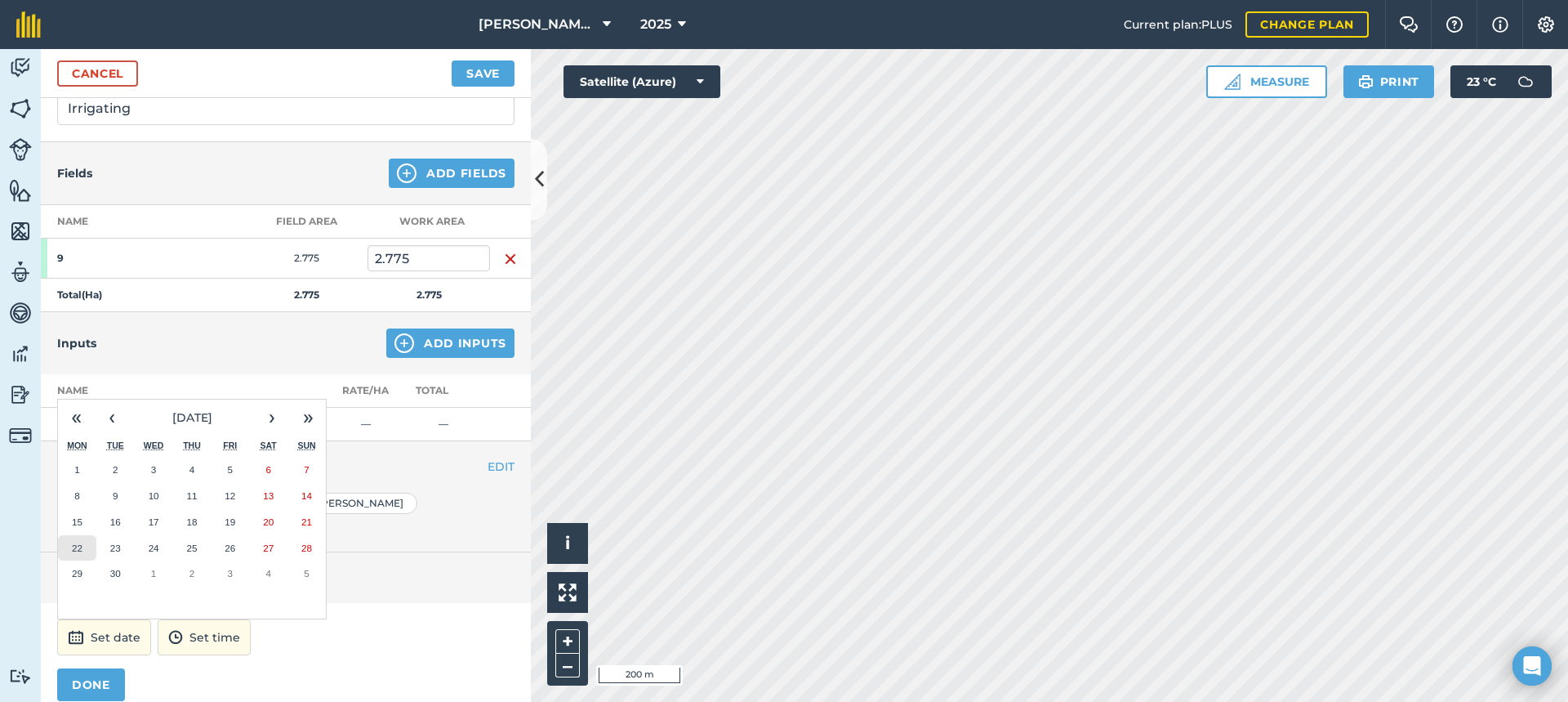
click at [80, 542] on abbr "22" at bounding box center [76, 547] width 11 height 11
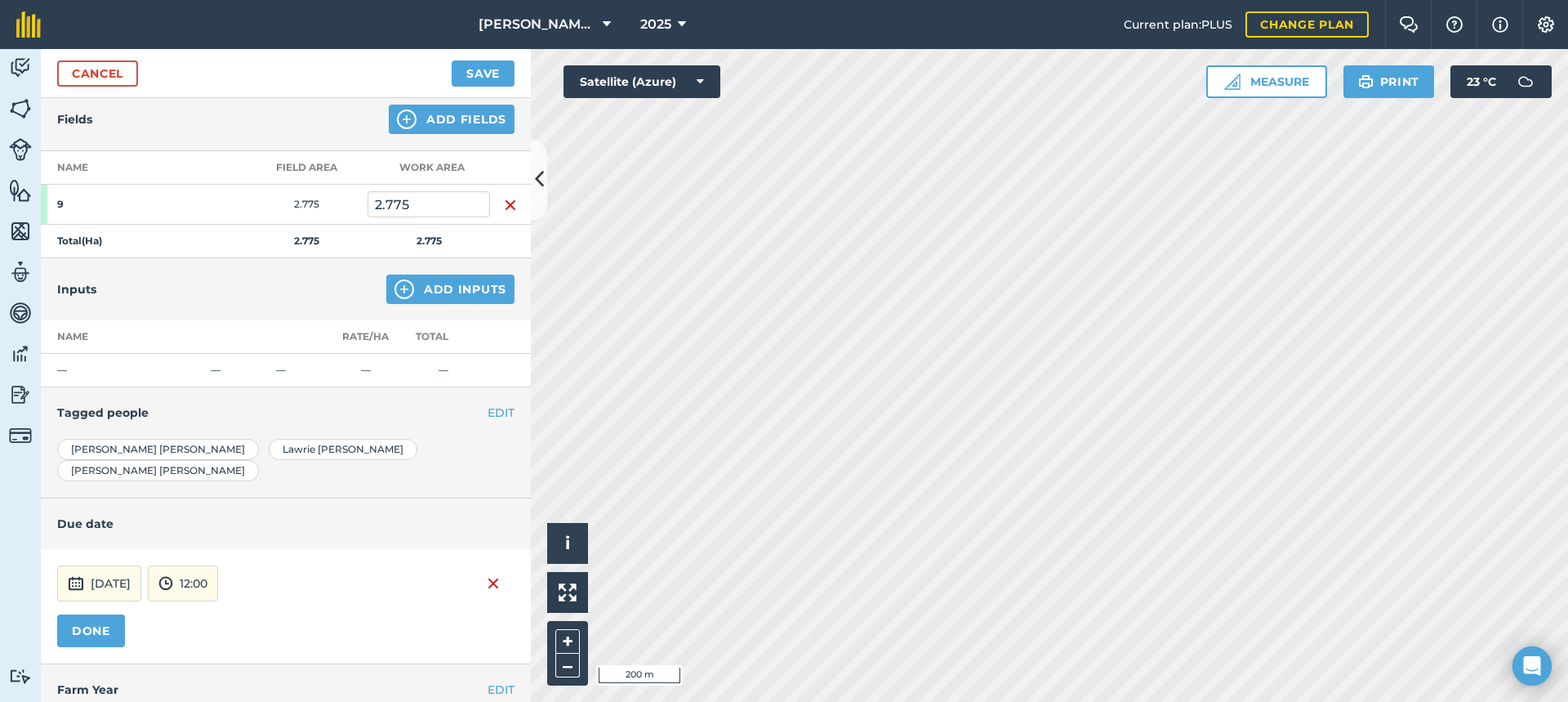
scroll to position [210, 0]
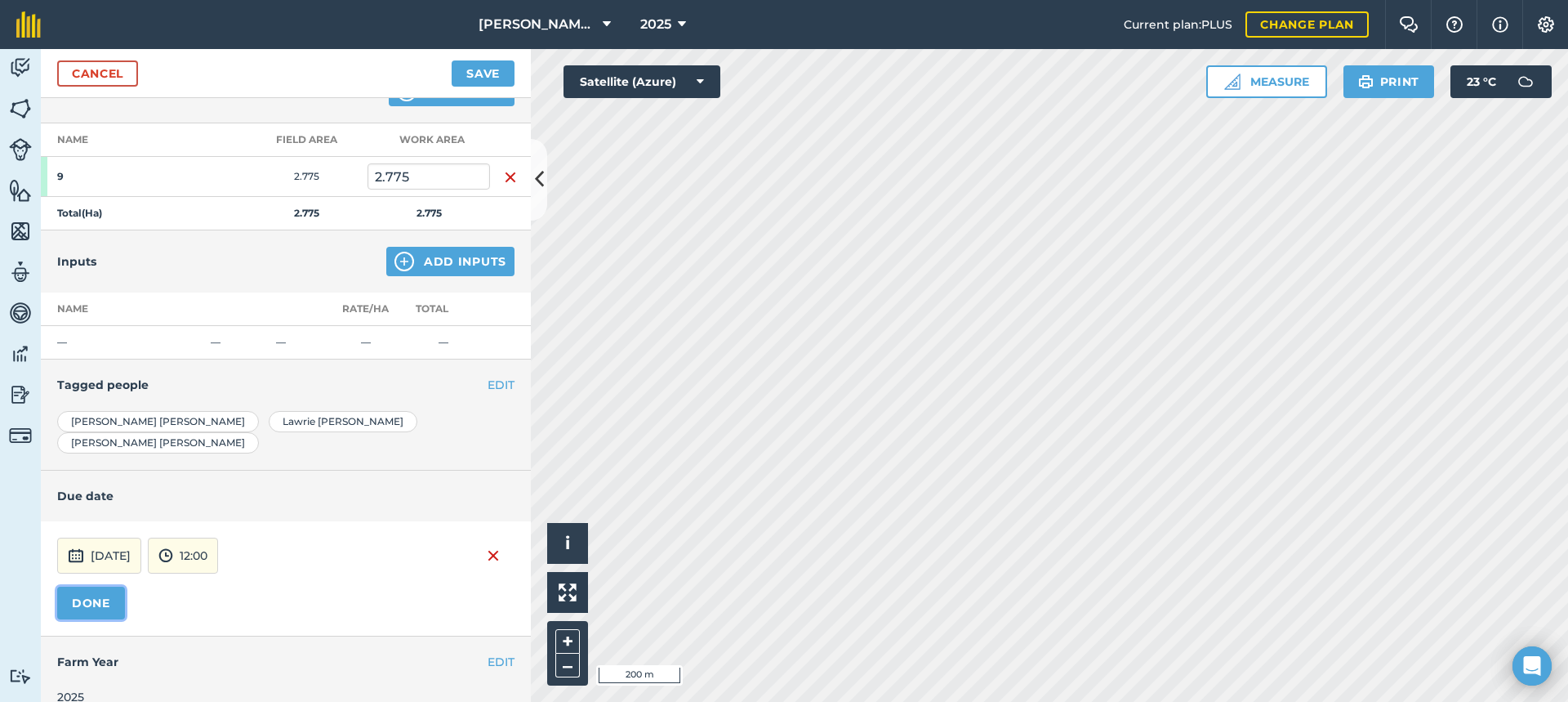
click at [95, 586] on button "DONE" at bounding box center [90, 602] width 68 height 32
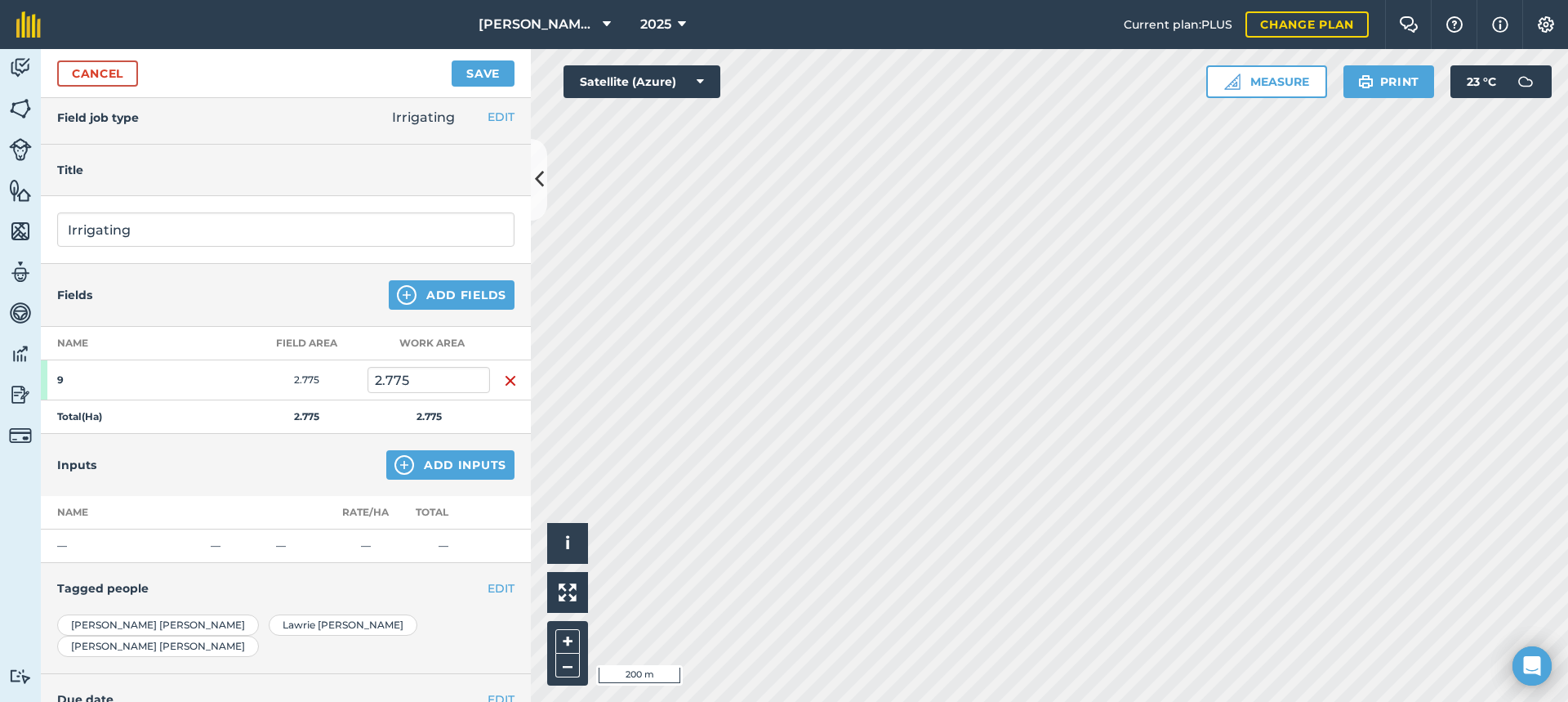
scroll to position [0, 0]
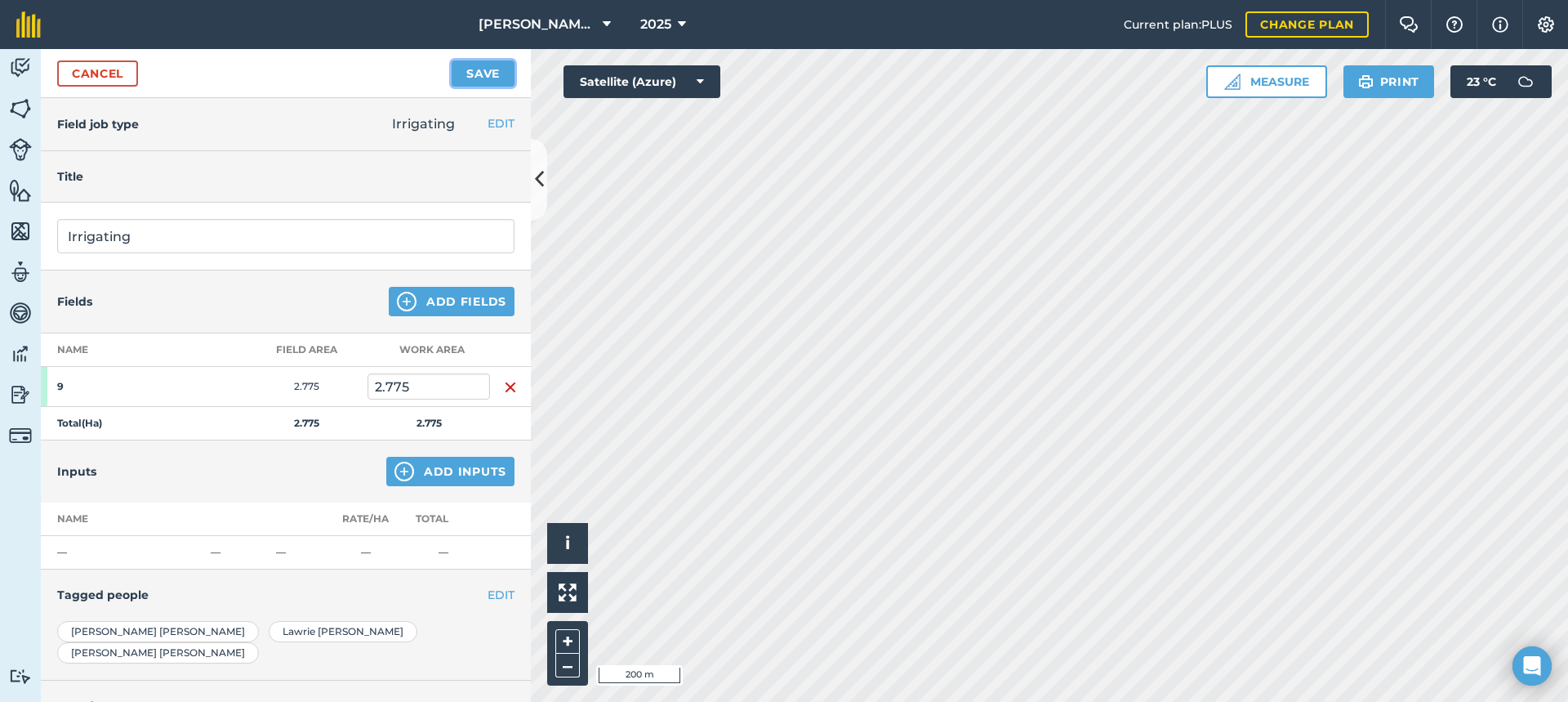
click at [480, 66] on button "Save" at bounding box center [483, 74] width 63 height 26
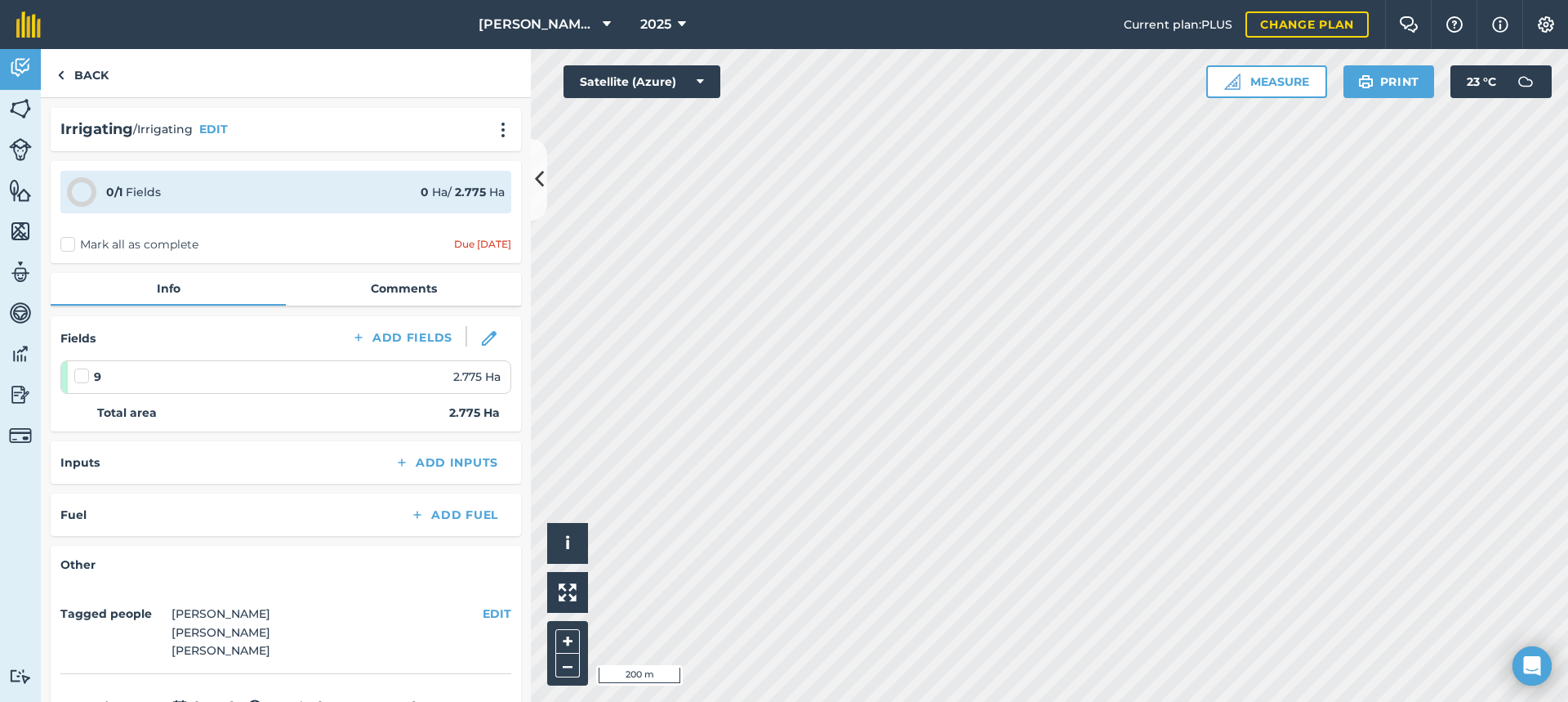
click at [66, 246] on label "Mark all as complete" at bounding box center [129, 244] width 138 height 17
click at [66, 246] on input "Mark all as complete" at bounding box center [66, 241] width 11 height 11
checkbox input "false"
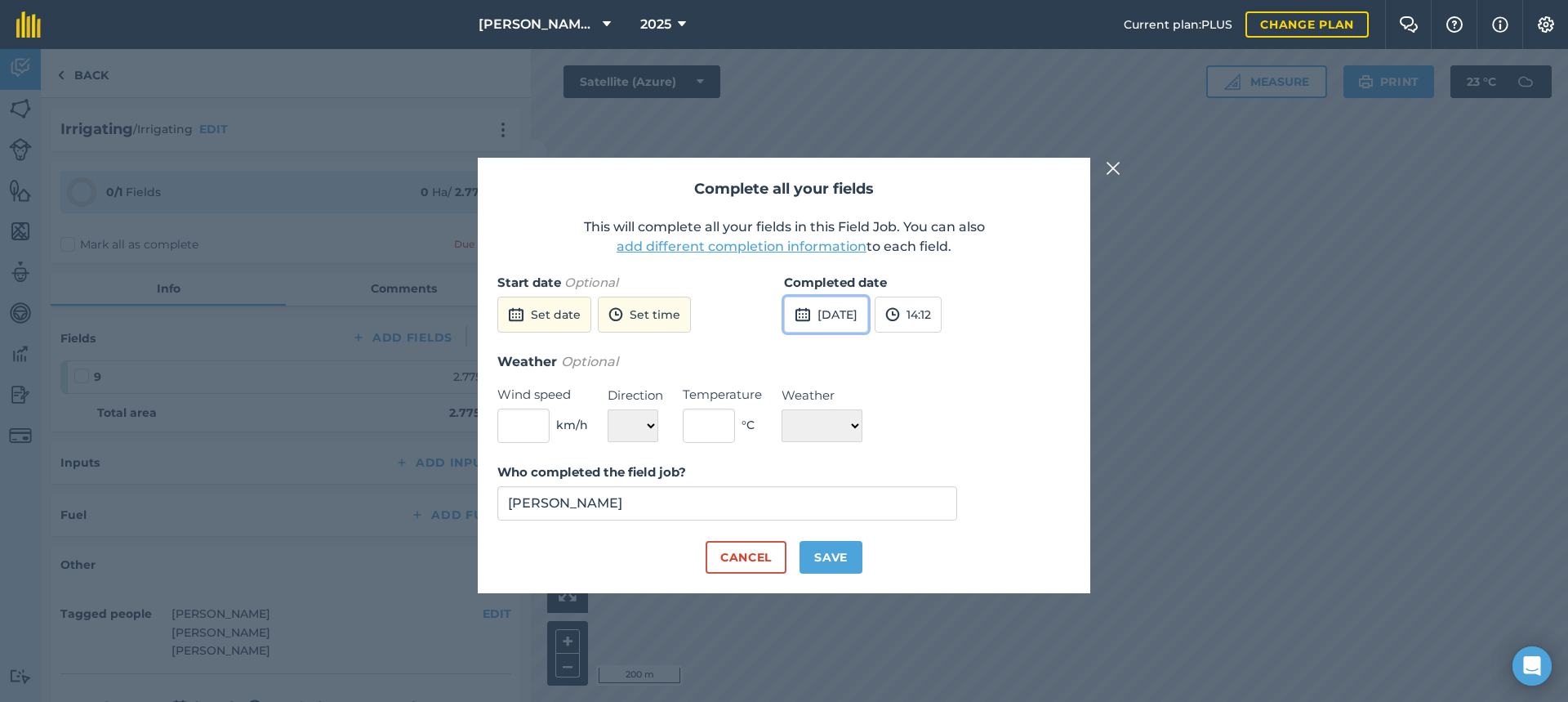
click at [831, 315] on button "[DATE]" at bounding box center [826, 314] width 84 height 36
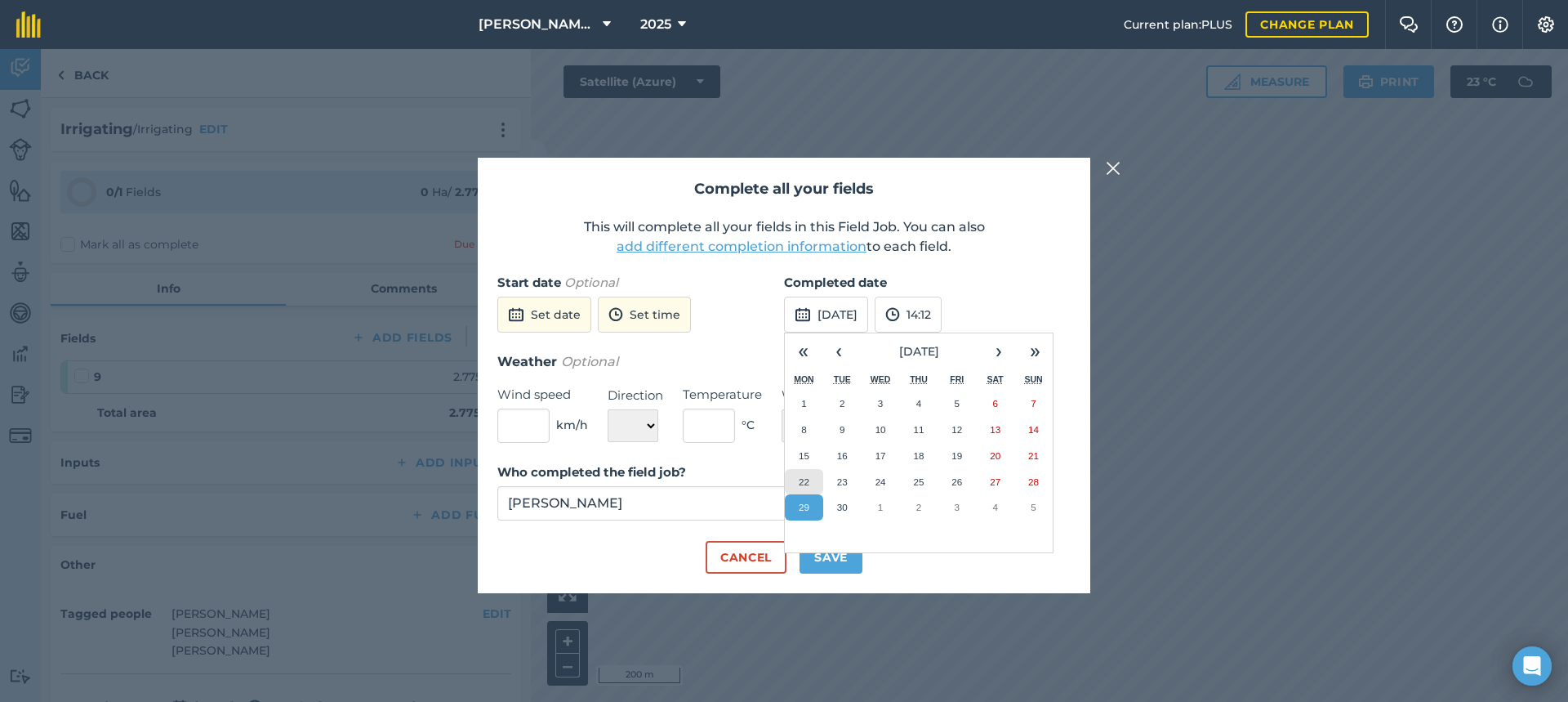
click at [806, 480] on abbr "22" at bounding box center [804, 481] width 11 height 11
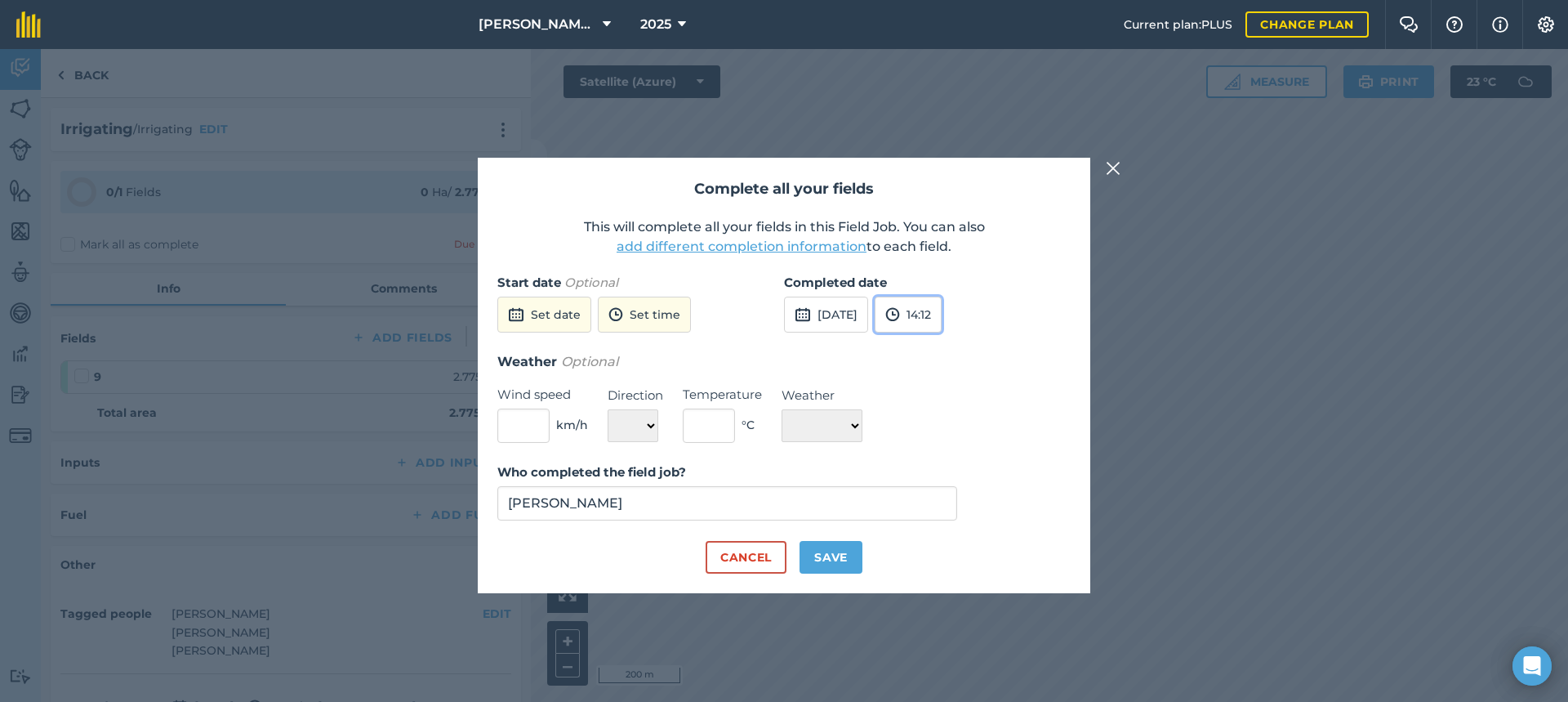
click at [942, 319] on button "14:12" at bounding box center [907, 314] width 67 height 36
click at [953, 313] on input "14:12" at bounding box center [913, 314] width 78 height 36
type input "17:50"
drag, startPoint x: 946, startPoint y: 566, endPoint x: 931, endPoint y: 566, distance: 15.0
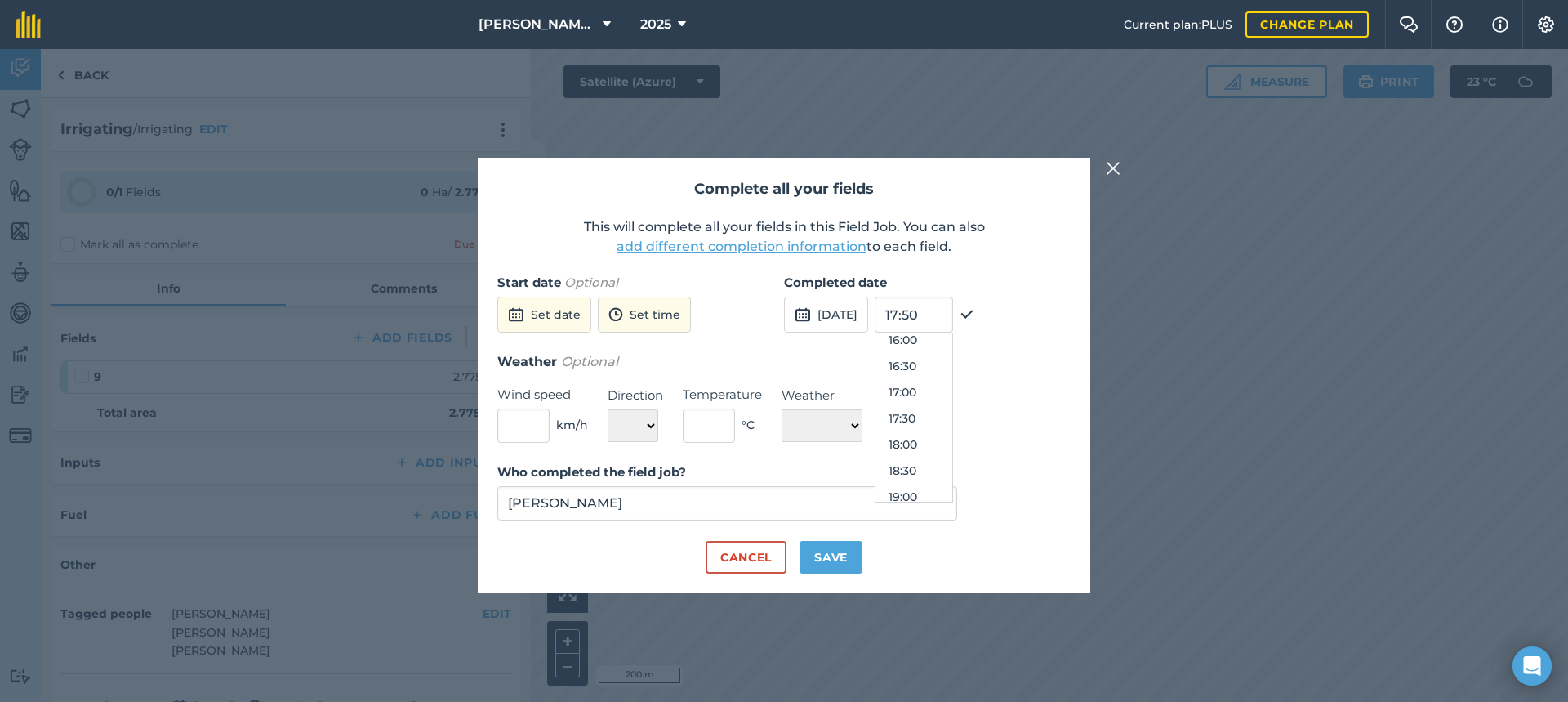
click at [947, 566] on div "Cancel Save" at bounding box center [783, 557] width 573 height 32
click at [839, 556] on button "Save" at bounding box center [831, 557] width 63 height 32
checkbox input "true"
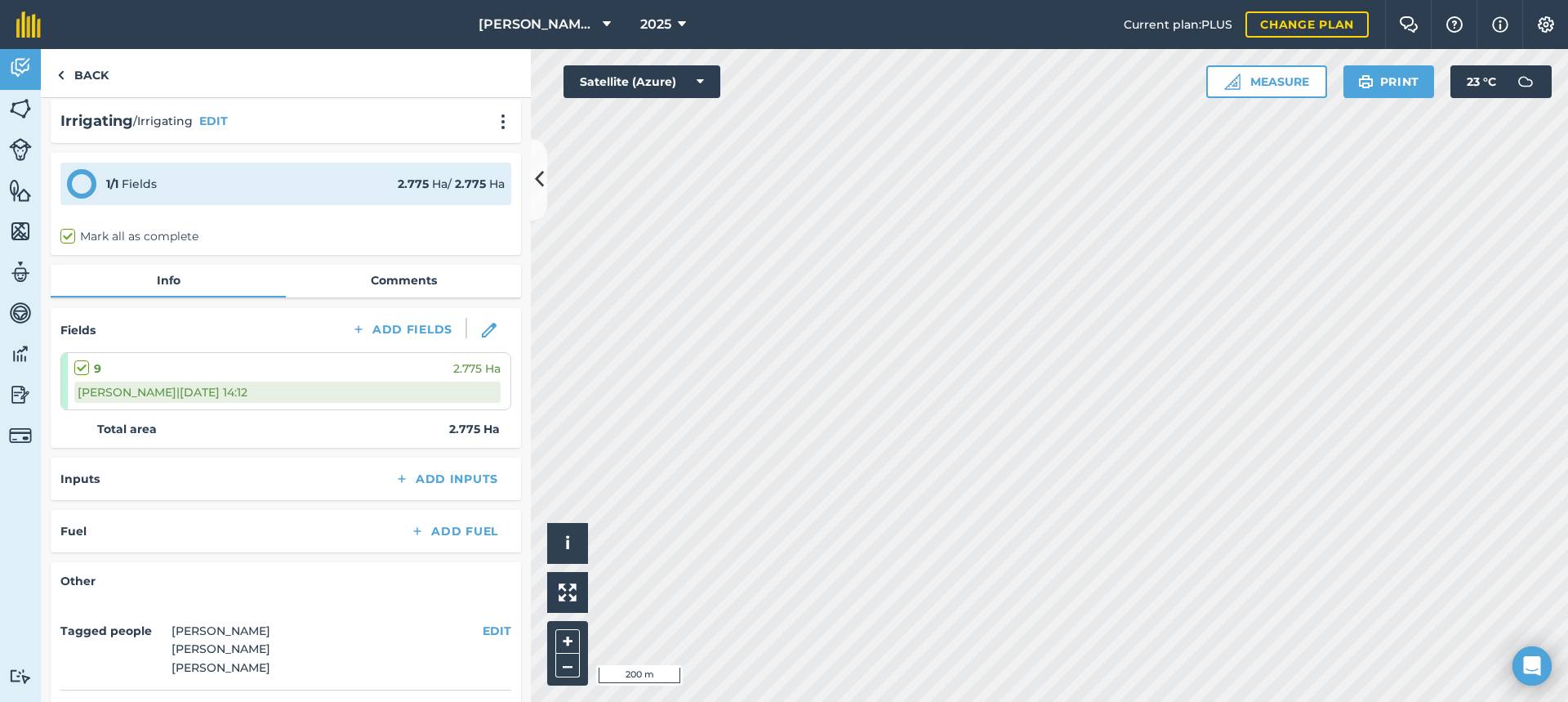
scroll to position [0, 0]
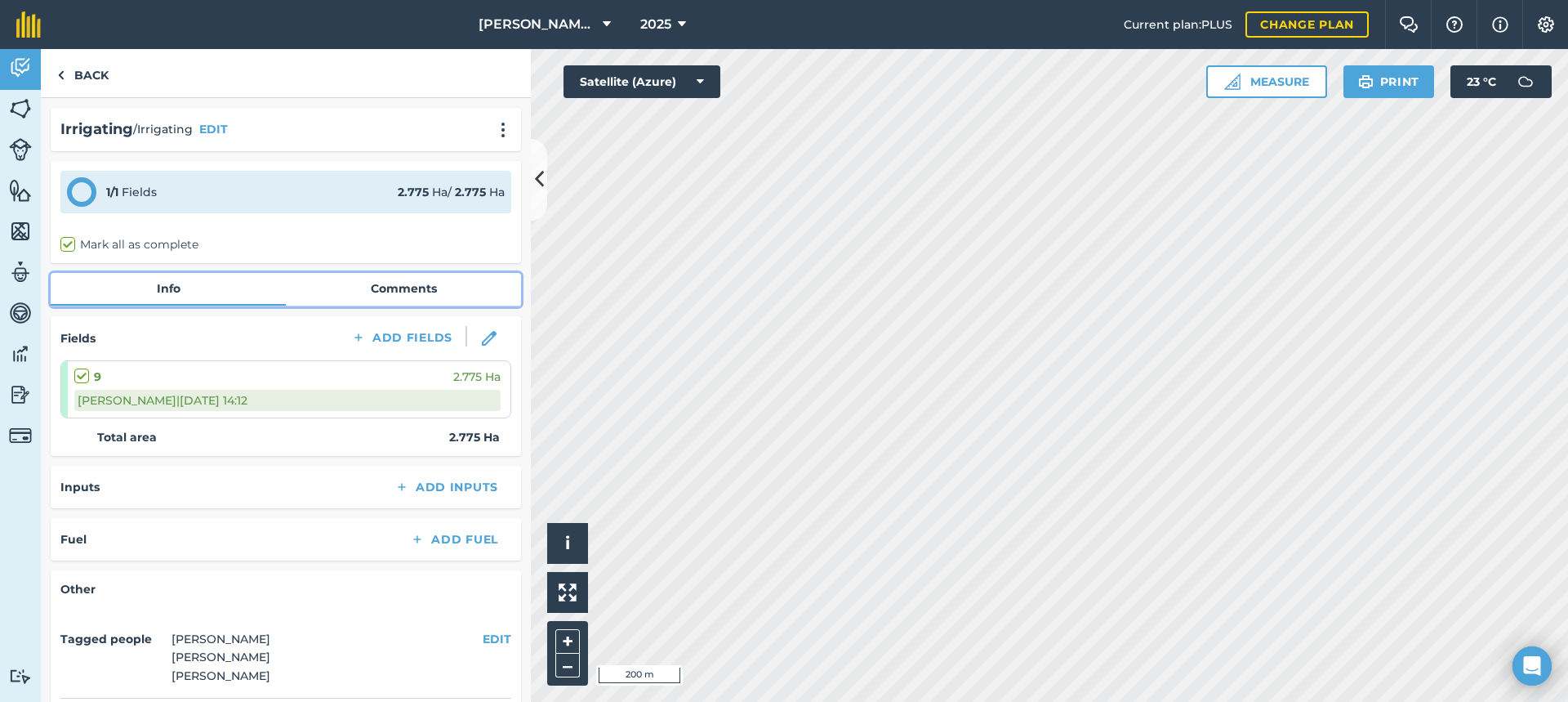
click at [386, 283] on link "Comments" at bounding box center [404, 288] width 235 height 31
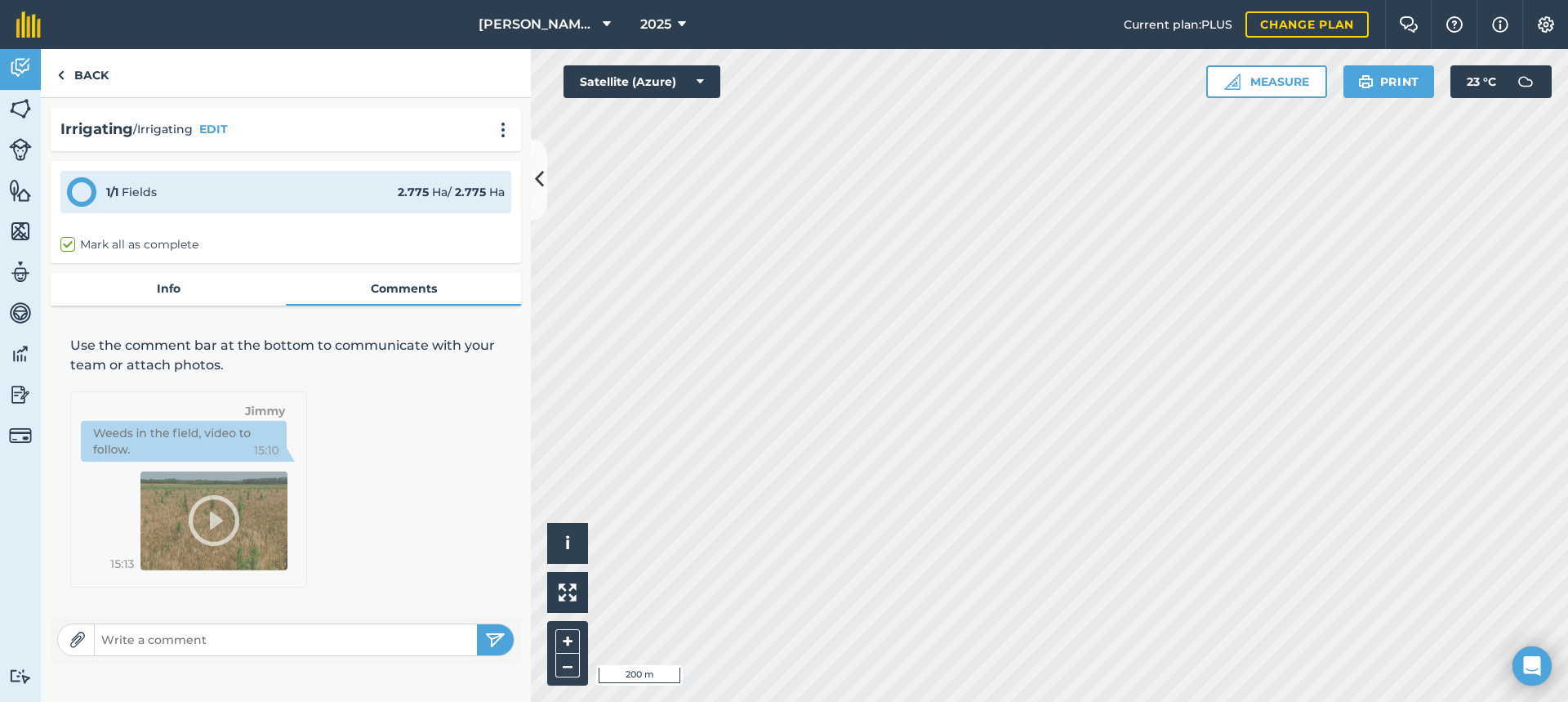
click at [134, 636] on input "text" at bounding box center [286, 639] width 382 height 23
click at [129, 643] on input "Start 2:30pm - Off 5:50pm, past LID" at bounding box center [286, 639] width 382 height 23
type input "Turned ON 2:30pm - Off 5:50pm, past LID"
click at [484, 636] on button "submit" at bounding box center [495, 640] width 36 height 31
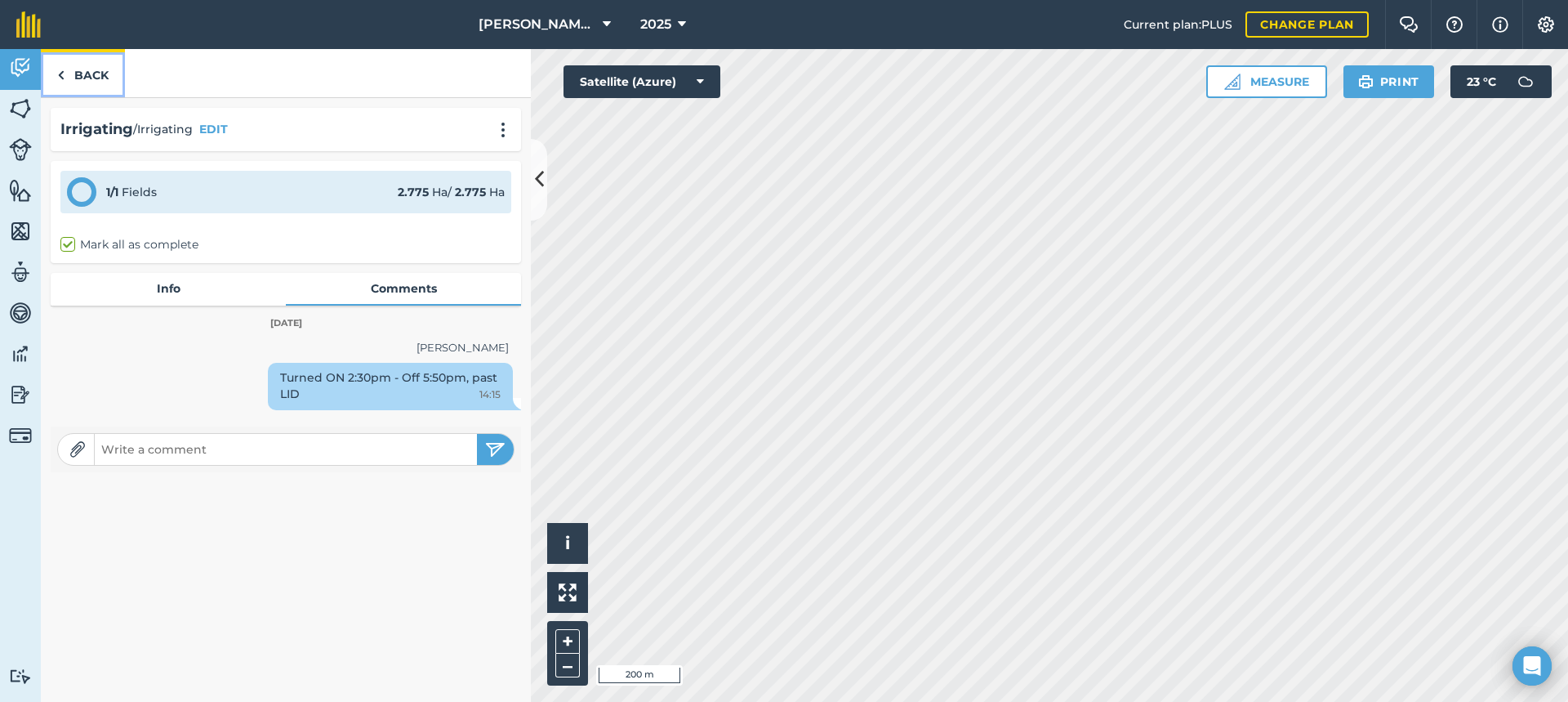
click at [87, 74] on link "Back" at bounding box center [83, 73] width 84 height 48
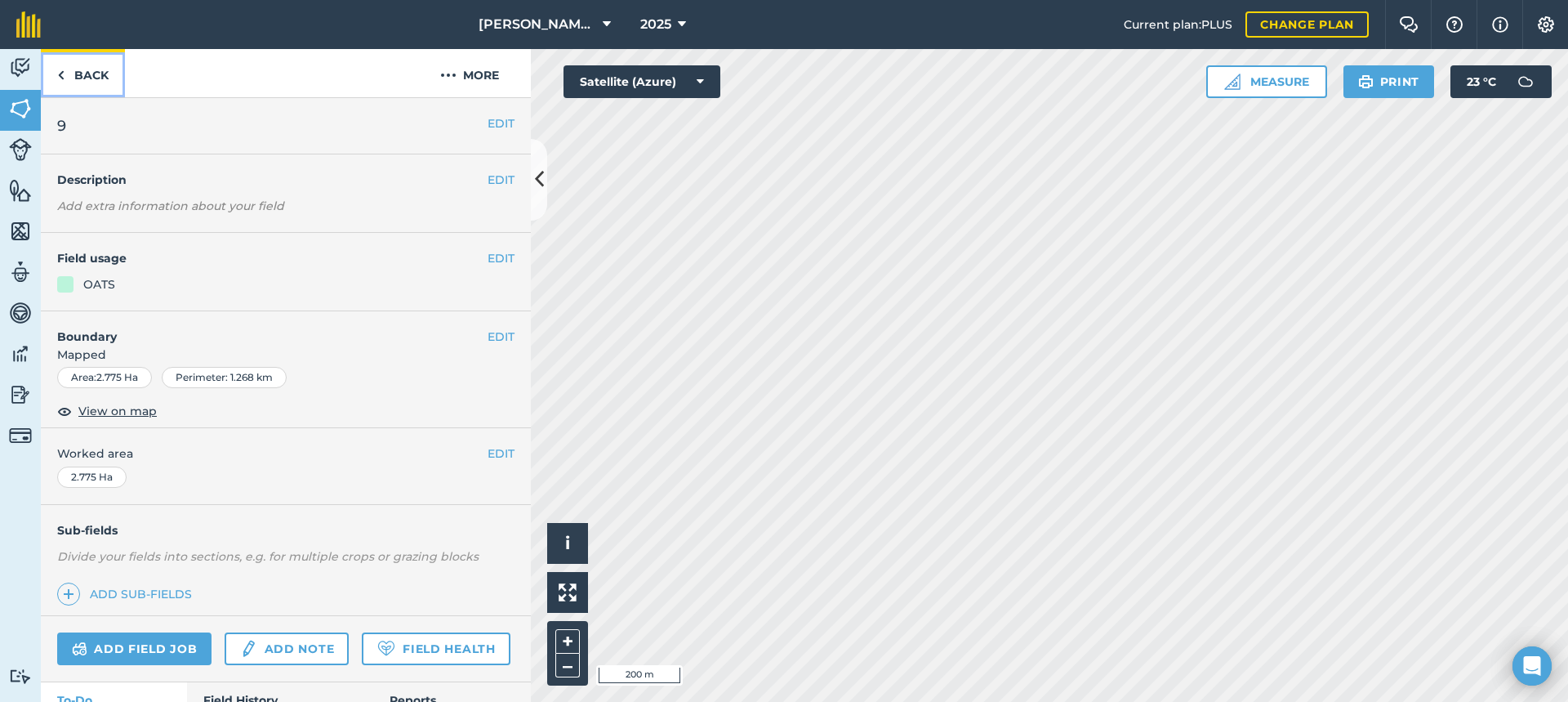
click at [82, 74] on link "Back" at bounding box center [83, 73] width 84 height 48
click at [150, 649] on link "Add field job" at bounding box center [133, 648] width 154 height 32
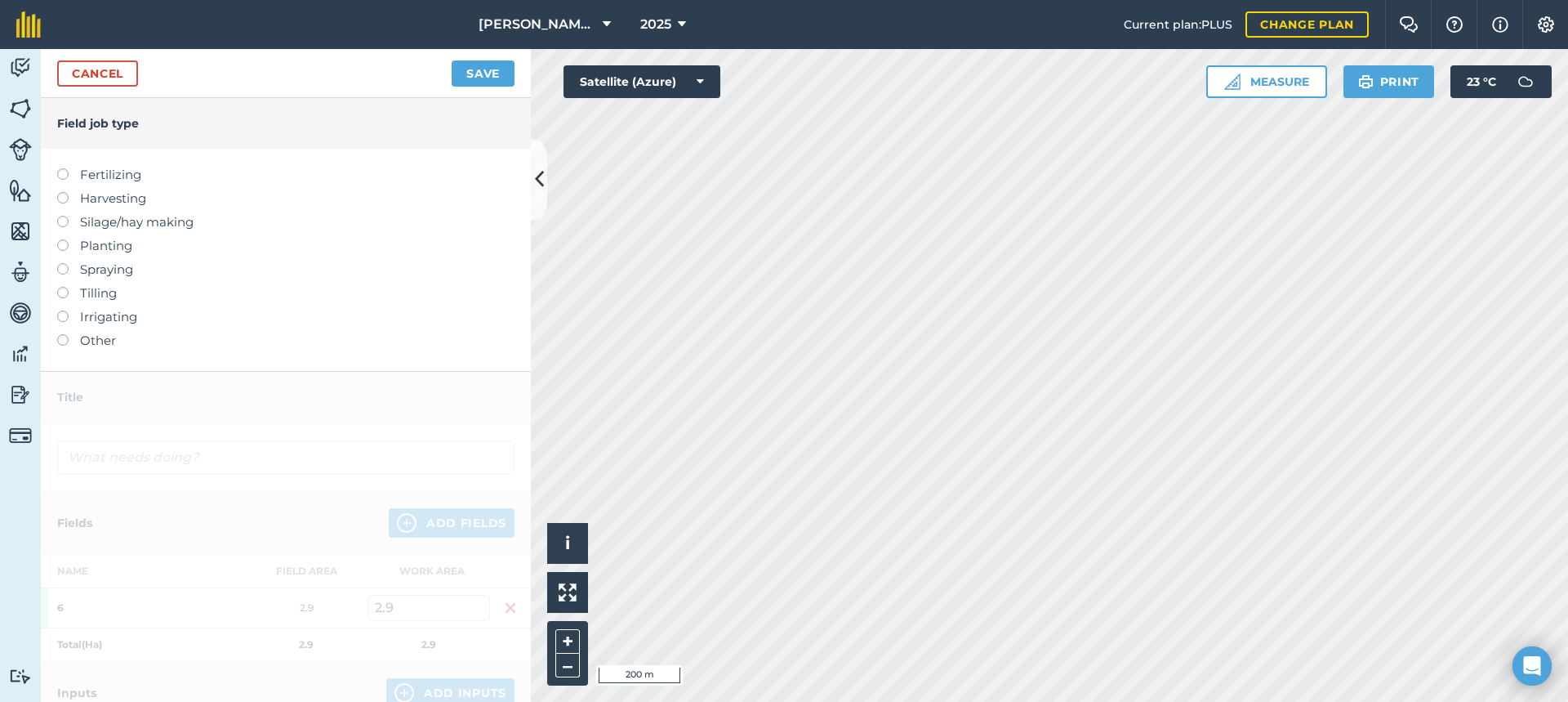
click at [61, 311] on label at bounding box center [68, 311] width 23 height 0
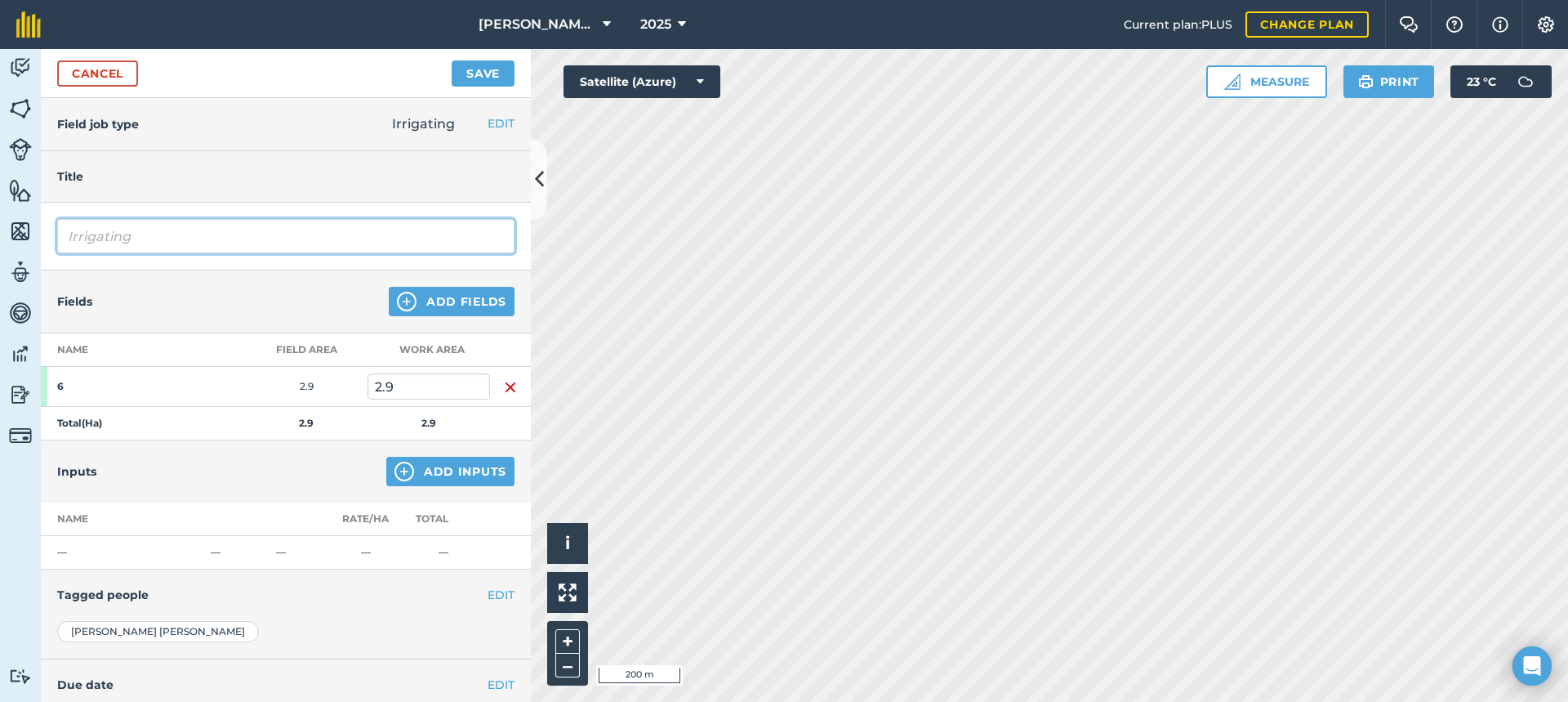
click at [183, 241] on input "Irrigating" at bounding box center [285, 235] width 458 height 34
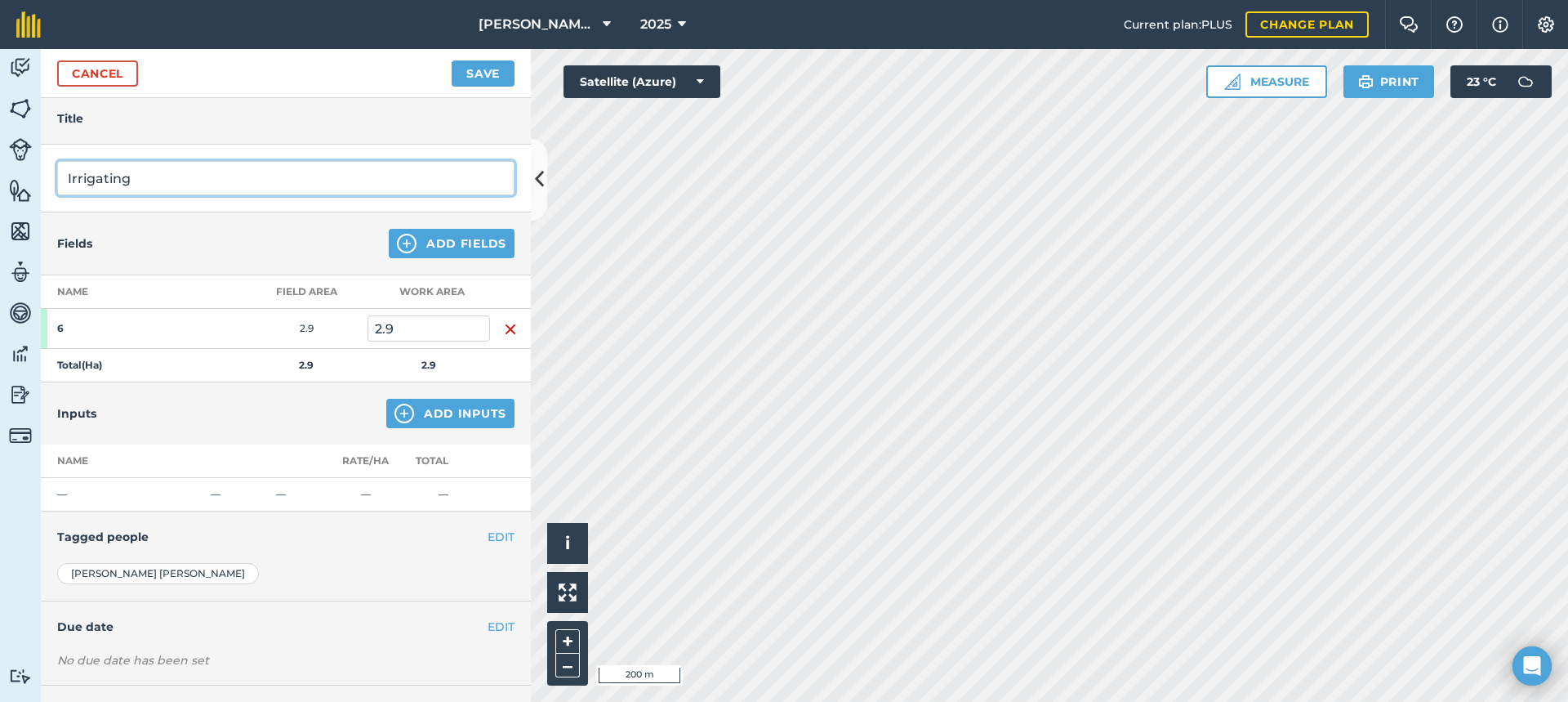
scroll to position [128, 0]
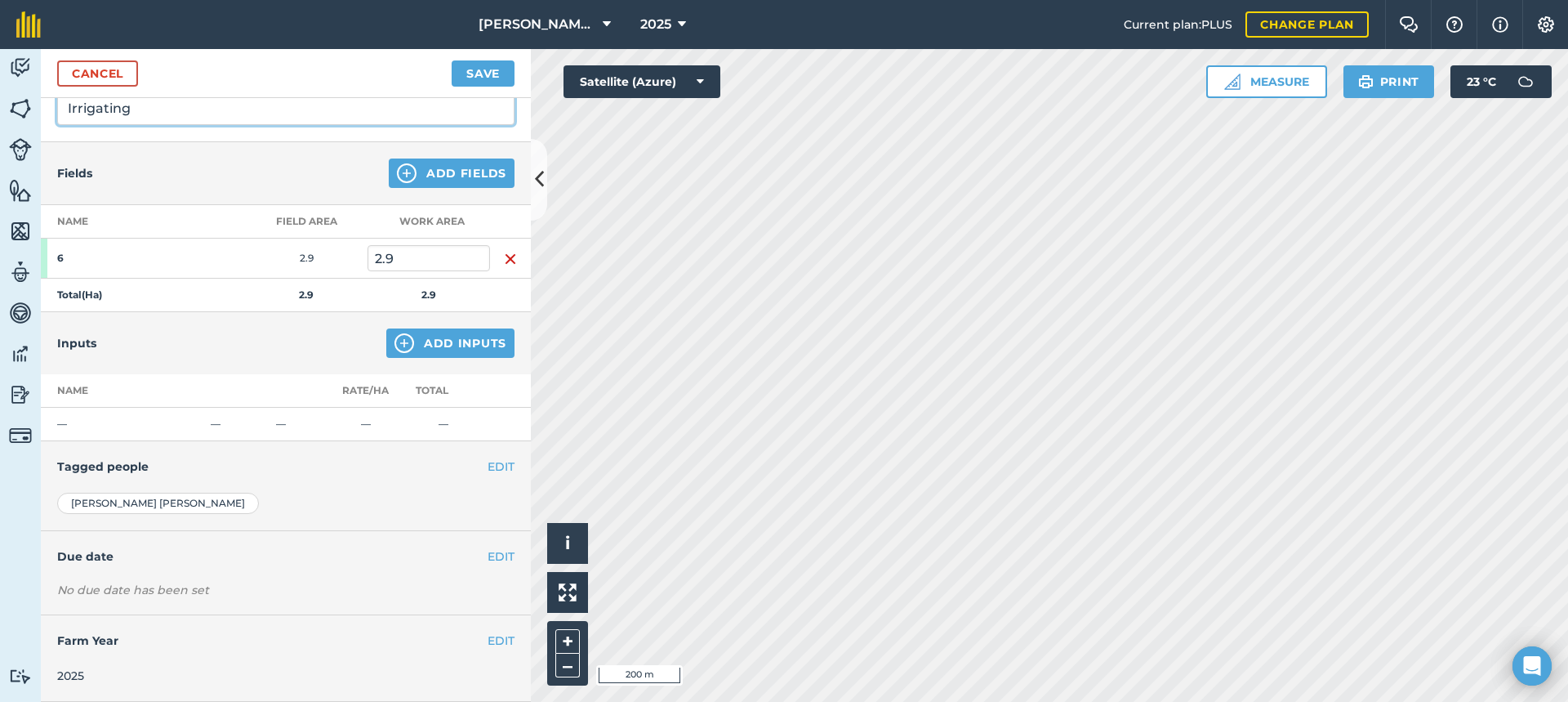
type input "Irrigating"
click at [487, 468] on button "EDIT" at bounding box center [500, 467] width 26 height 18
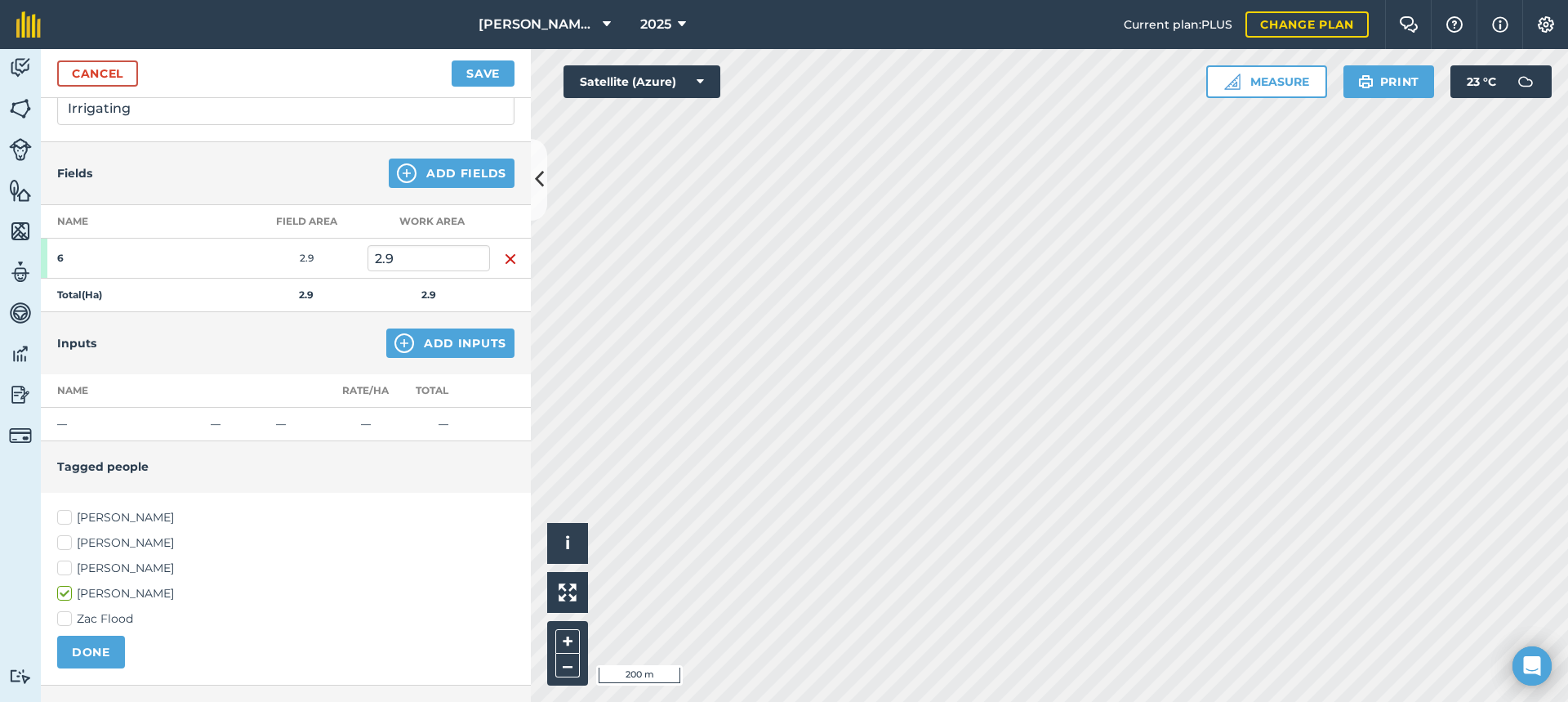
click at [61, 513] on label "[PERSON_NAME]" at bounding box center [285, 517] width 458 height 17
click at [61, 513] on input "[PERSON_NAME]" at bounding box center [62, 514] width 11 height 11
checkbox input "true"
click at [64, 568] on label "[PERSON_NAME]" at bounding box center [285, 568] width 458 height 17
click at [64, 568] on input "[PERSON_NAME]" at bounding box center [62, 565] width 11 height 11
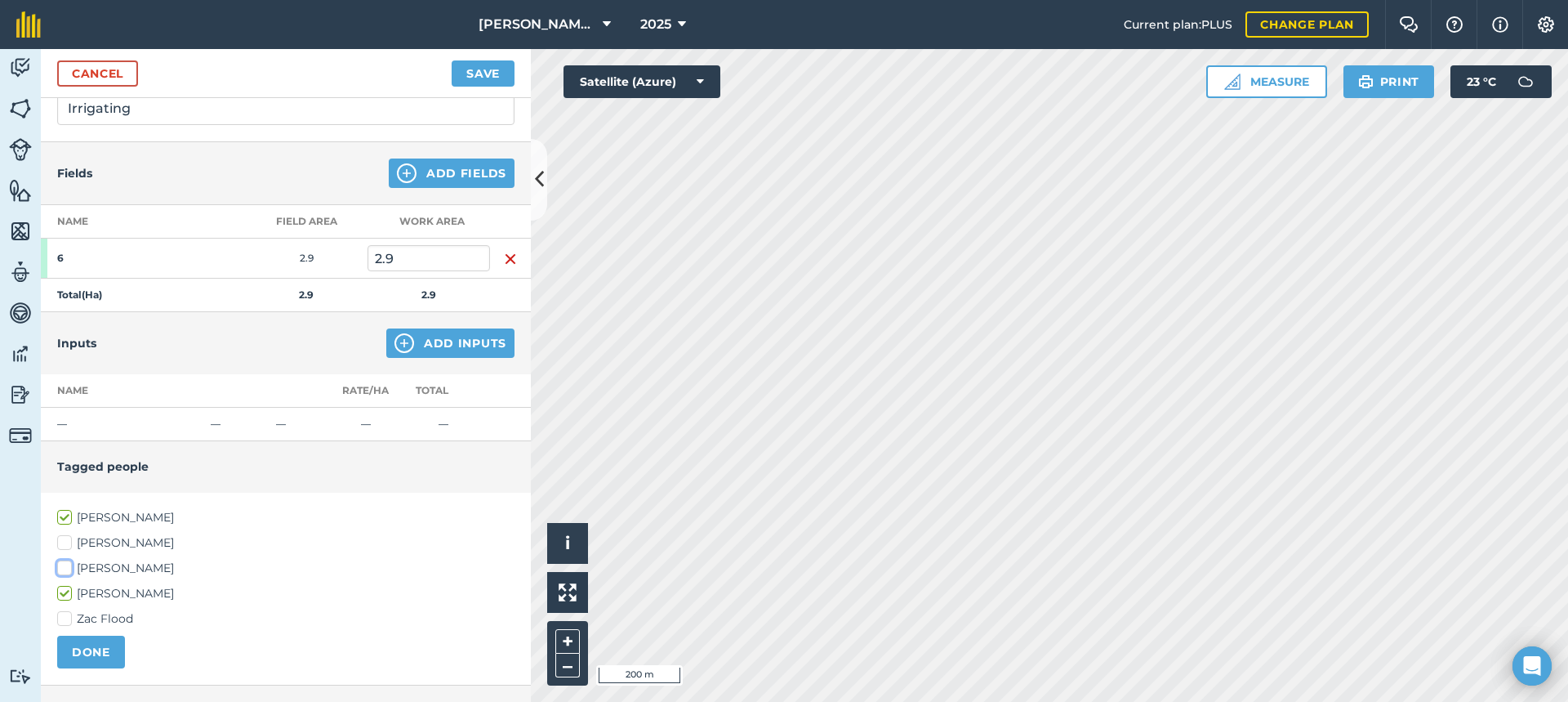
checkbox input "true"
click at [96, 646] on button "DONE" at bounding box center [90, 651] width 68 height 32
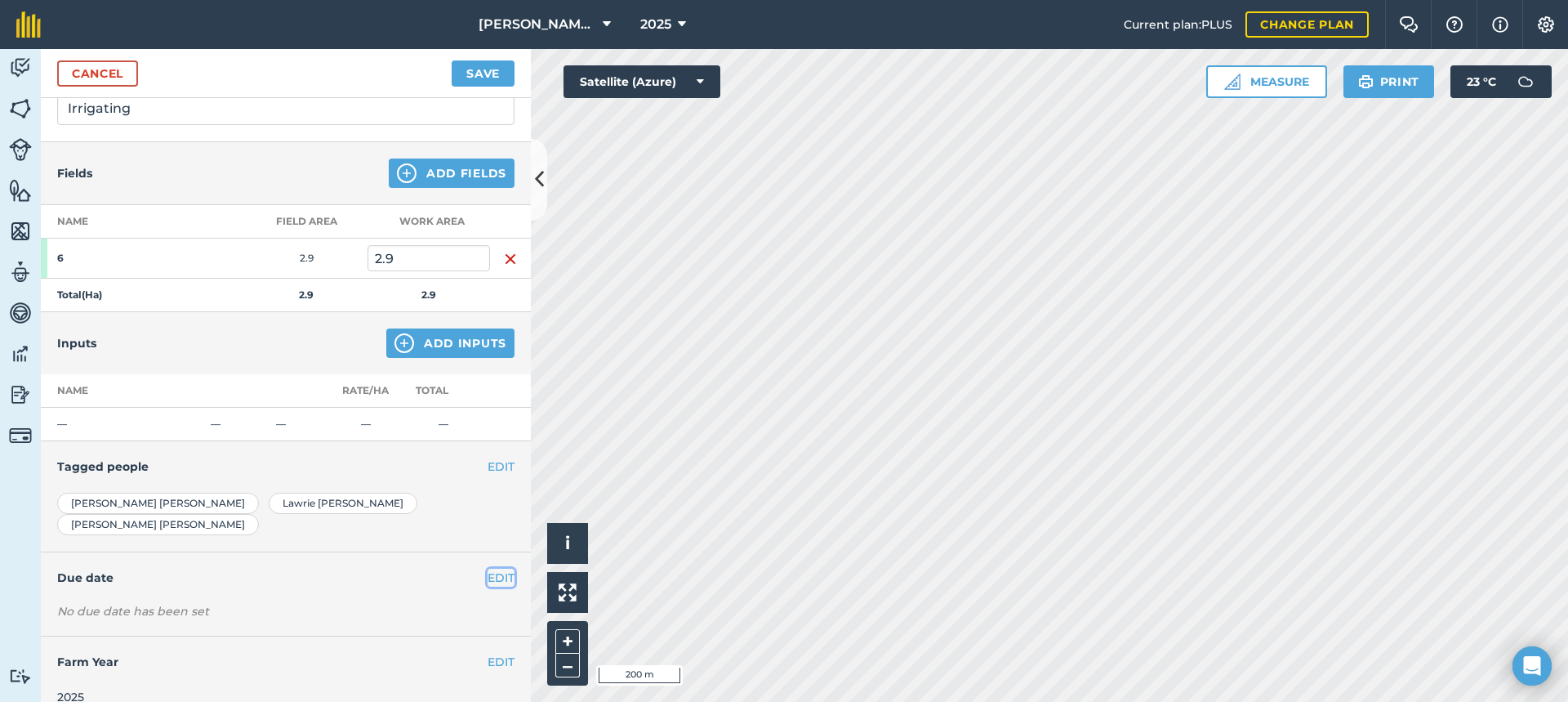
drag, startPoint x: 487, startPoint y: 556, endPoint x: 469, endPoint y: 566, distance: 20.6
click at [487, 569] on button "EDIT" at bounding box center [500, 577] width 26 height 18
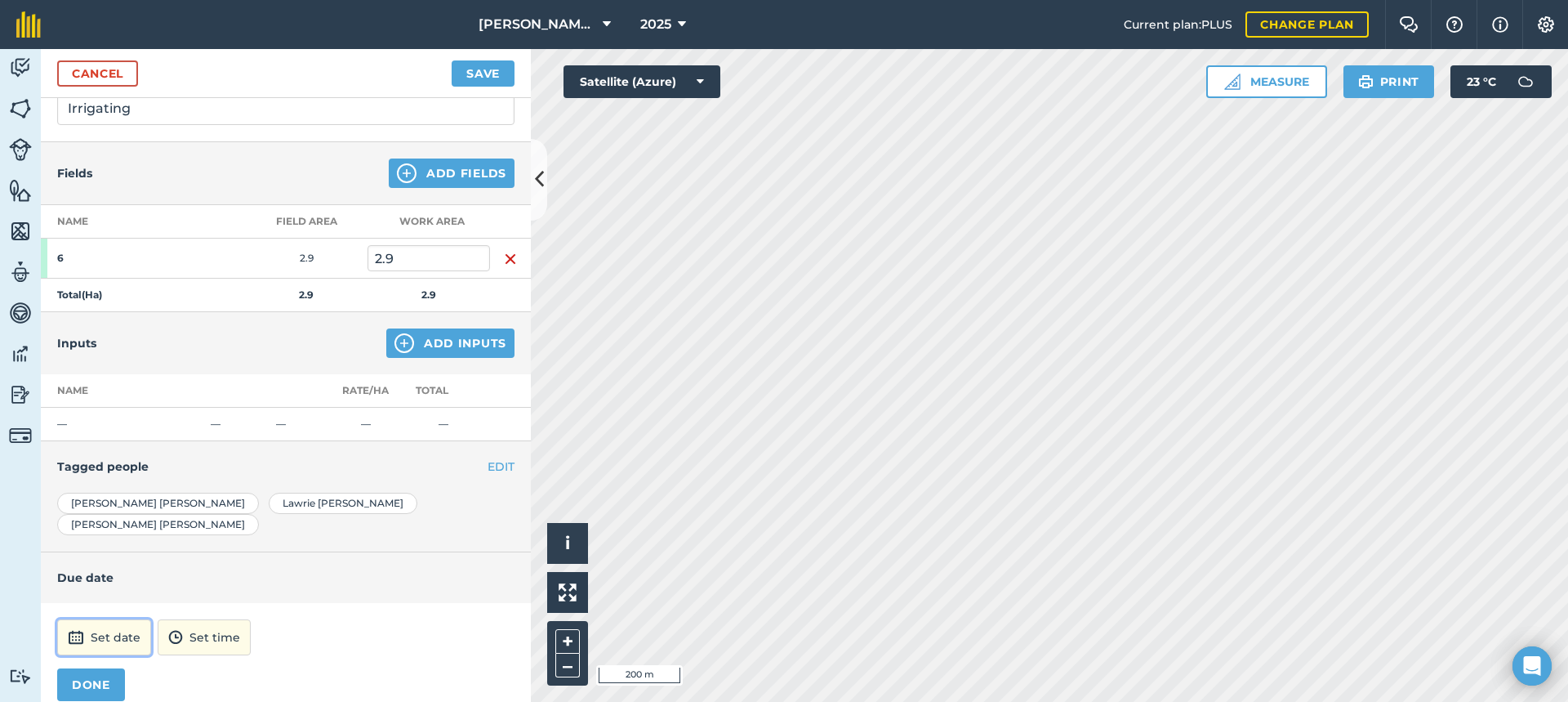
click at [120, 620] on button "Set date" at bounding box center [104, 637] width 94 height 36
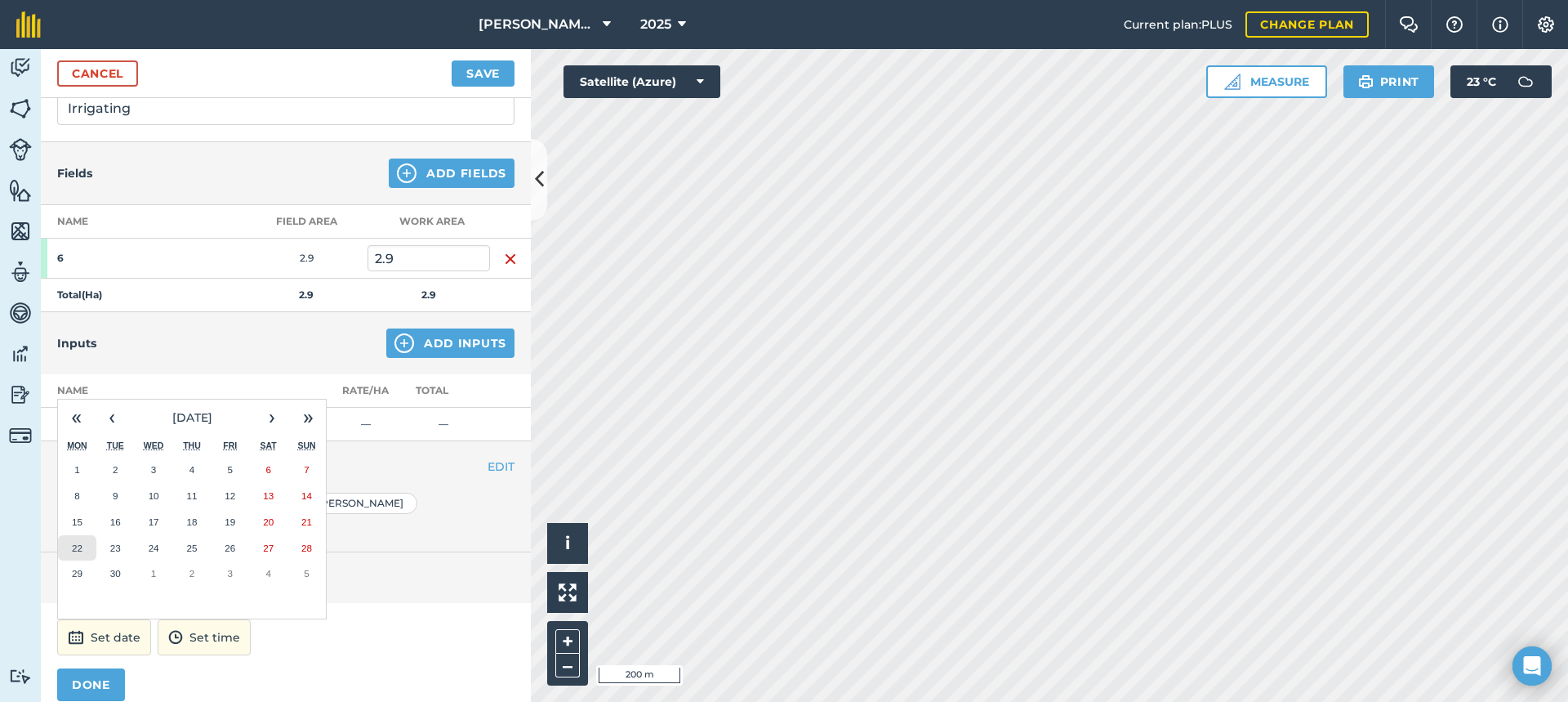
click at [76, 542] on abbr "22" at bounding box center [76, 547] width 11 height 11
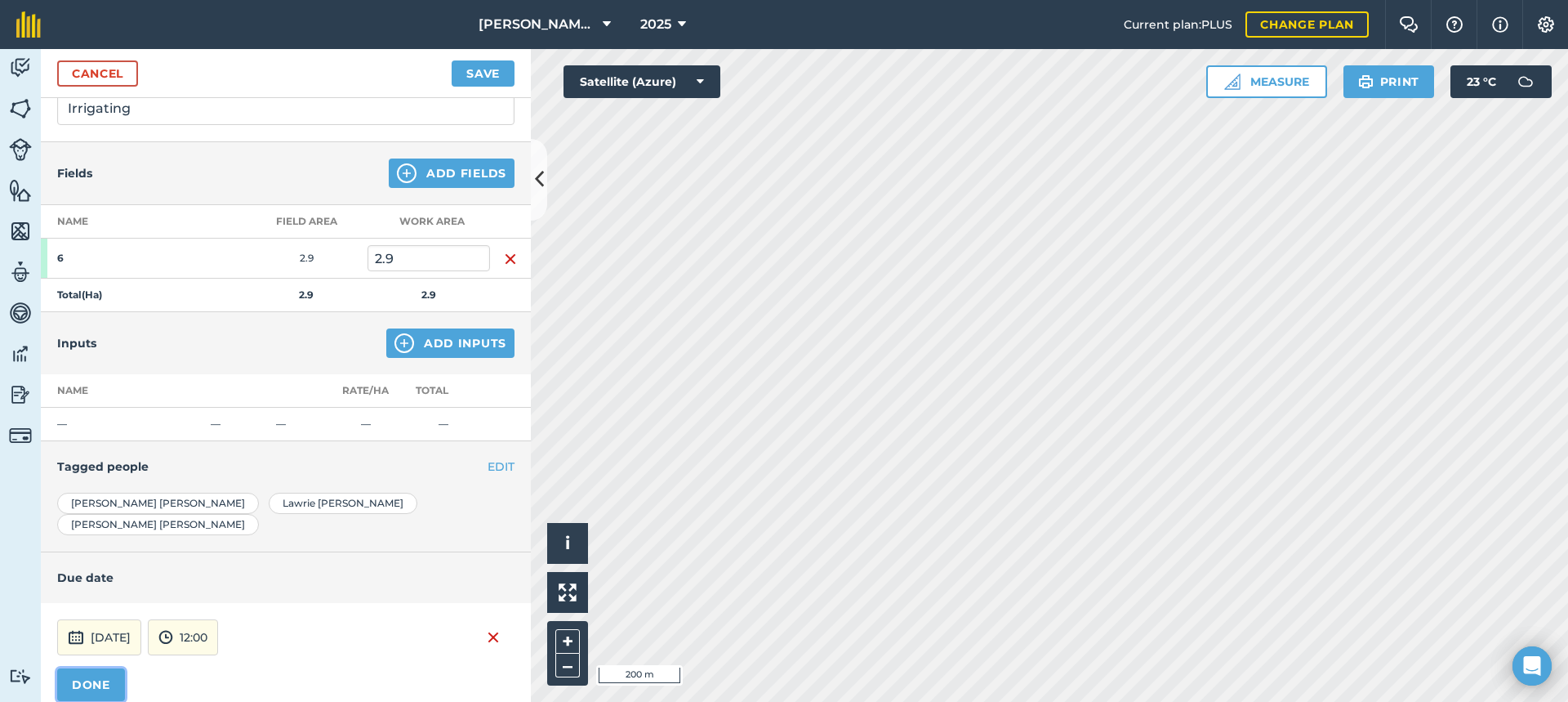
click at [100, 669] on button "DONE" at bounding box center [90, 684] width 68 height 32
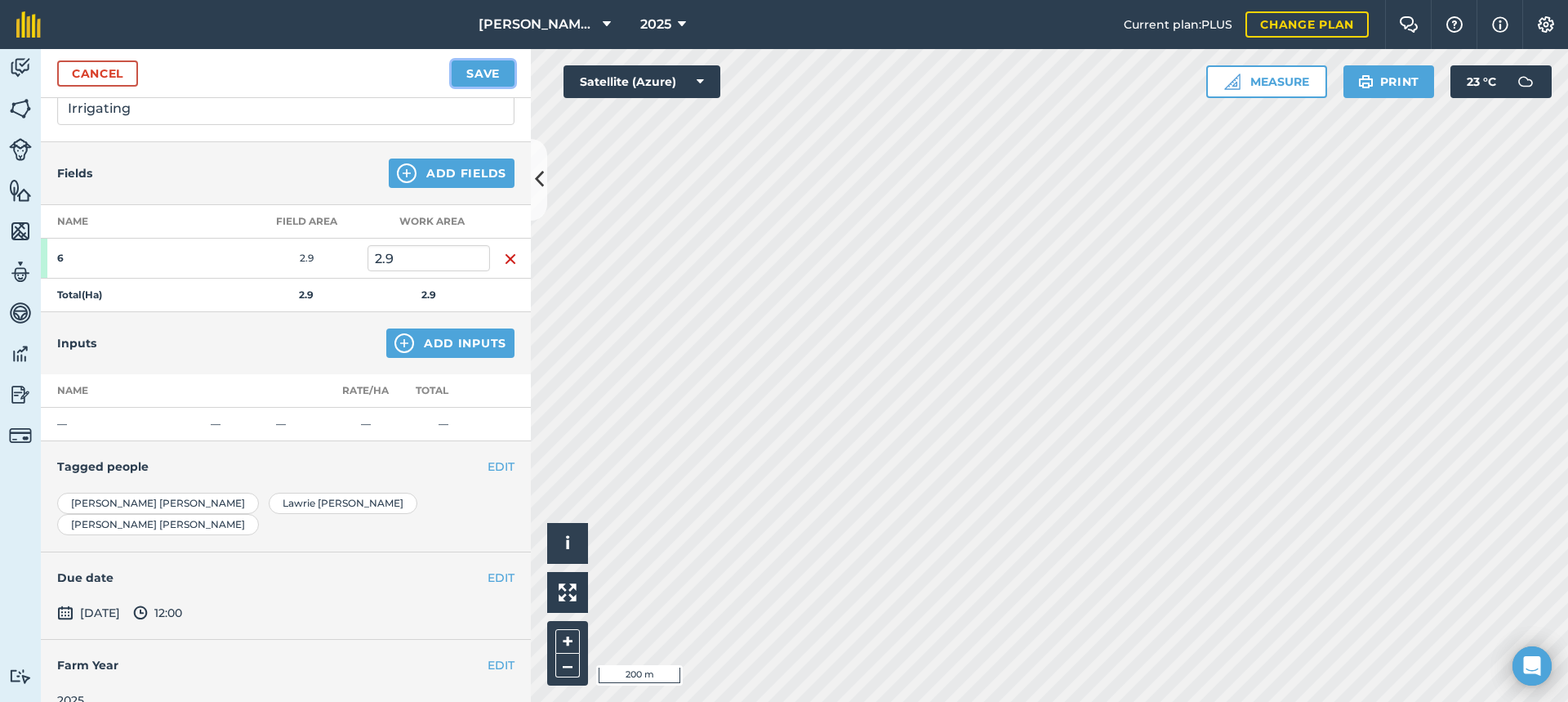
click at [488, 72] on button "Save" at bounding box center [483, 74] width 63 height 26
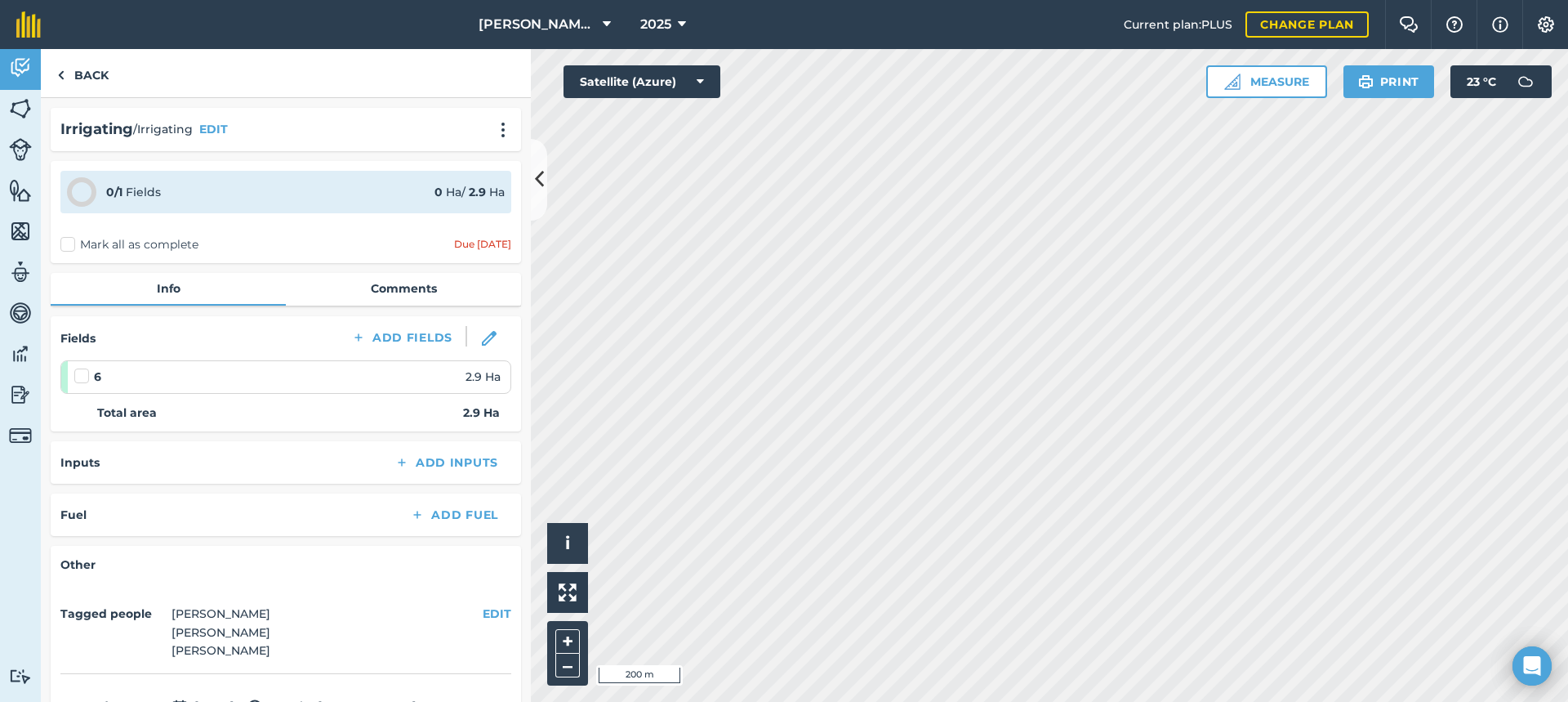
click at [68, 242] on label "Mark all as complete" at bounding box center [129, 244] width 138 height 17
click at [68, 242] on input "Mark all as complete" at bounding box center [66, 241] width 11 height 11
checkbox input "false"
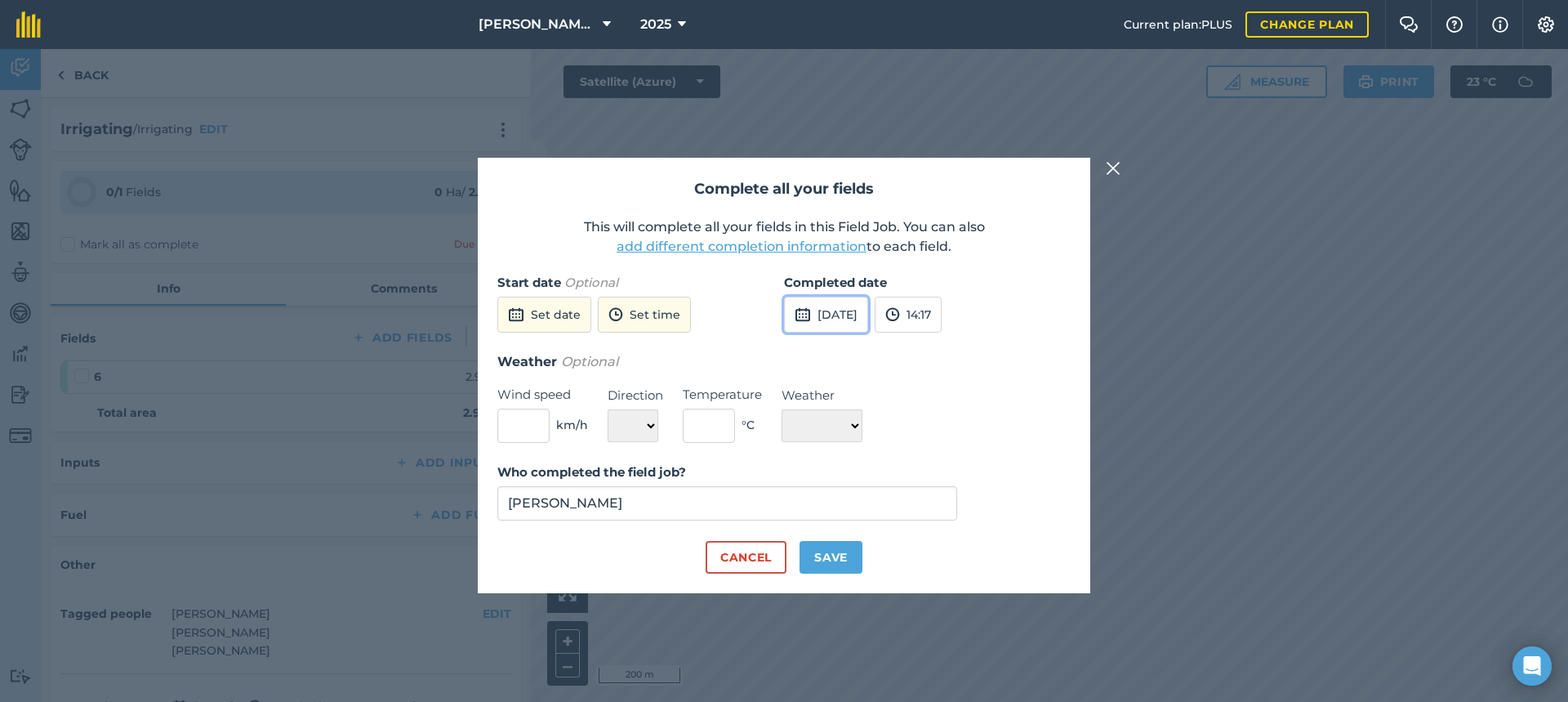
click at [868, 314] on button "[DATE]" at bounding box center [826, 314] width 84 height 36
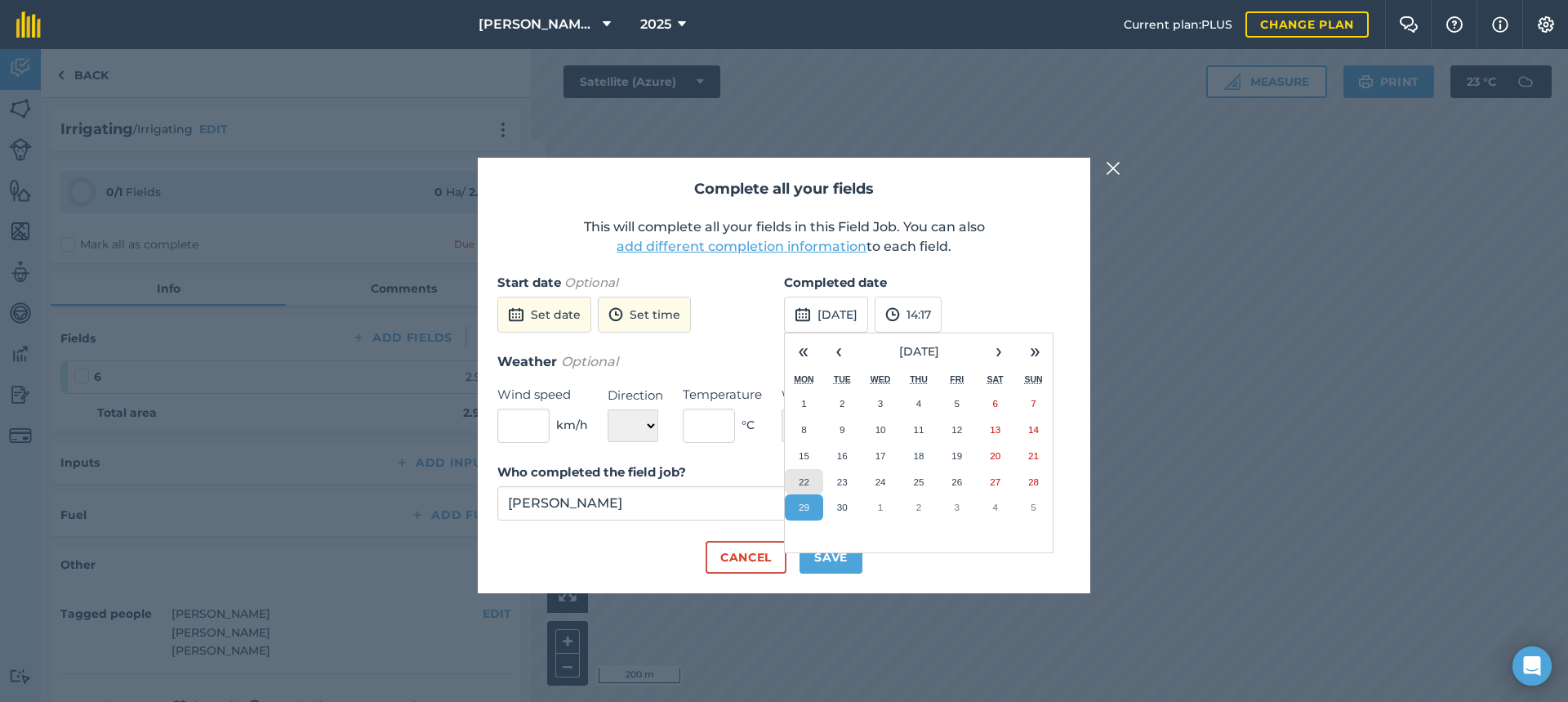
click at [807, 479] on abbr "22" at bounding box center [804, 481] width 11 height 11
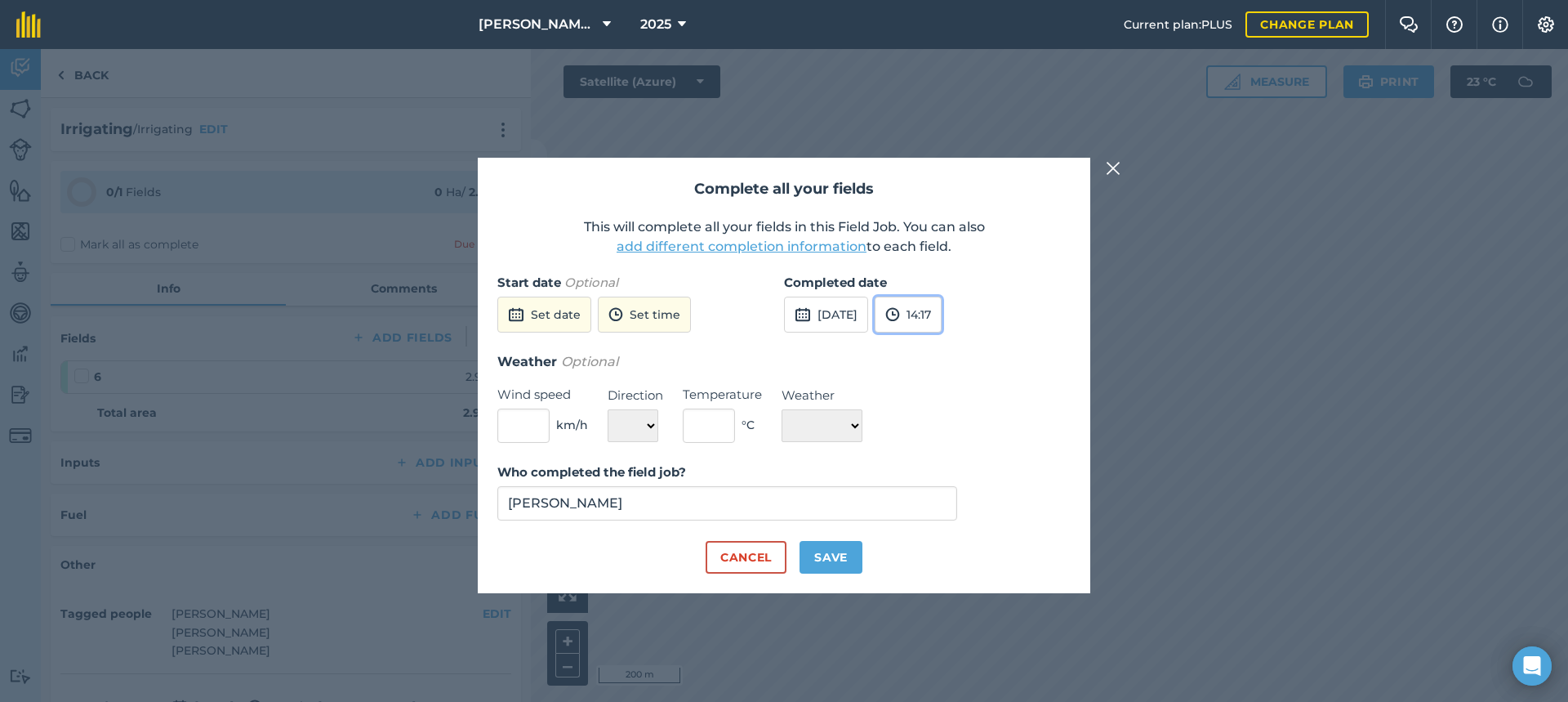
click at [942, 314] on button "14:17" at bounding box center [907, 314] width 67 height 36
click at [946, 426] on button "11:30" at bounding box center [913, 431] width 76 height 26
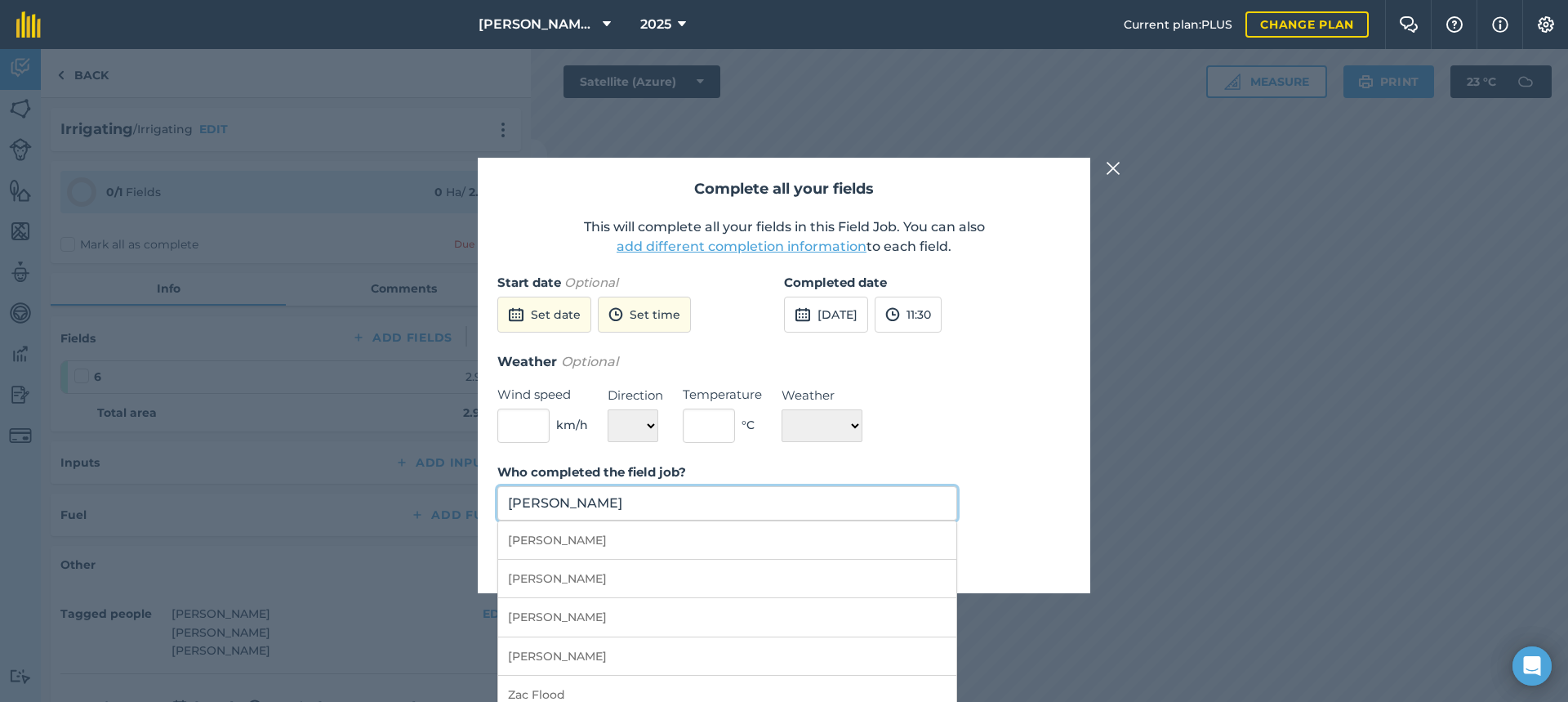
click at [640, 499] on input "[PERSON_NAME]" at bounding box center [726, 503] width 460 height 34
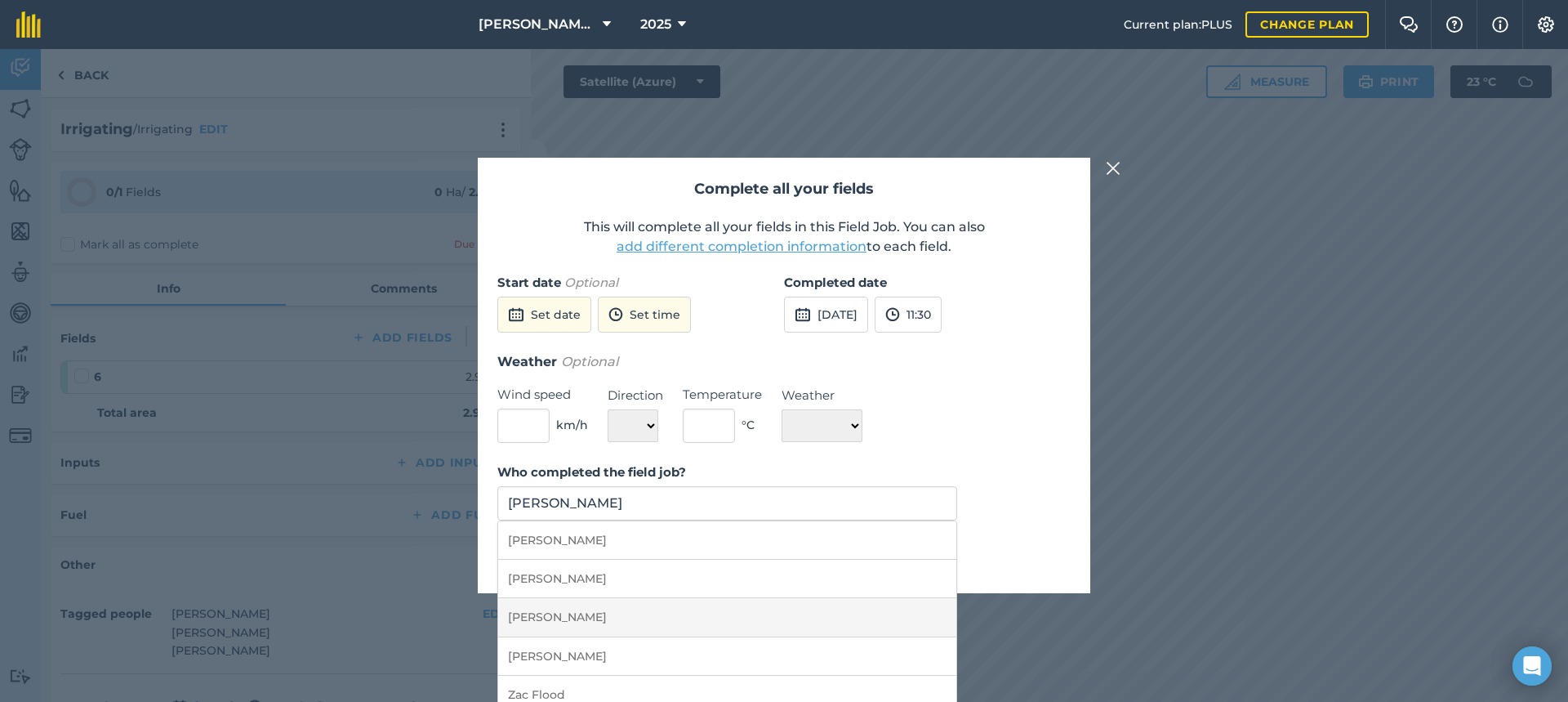
click at [580, 614] on li "[PERSON_NAME]" at bounding box center [726, 617] width 458 height 38
type input "[PERSON_NAME]"
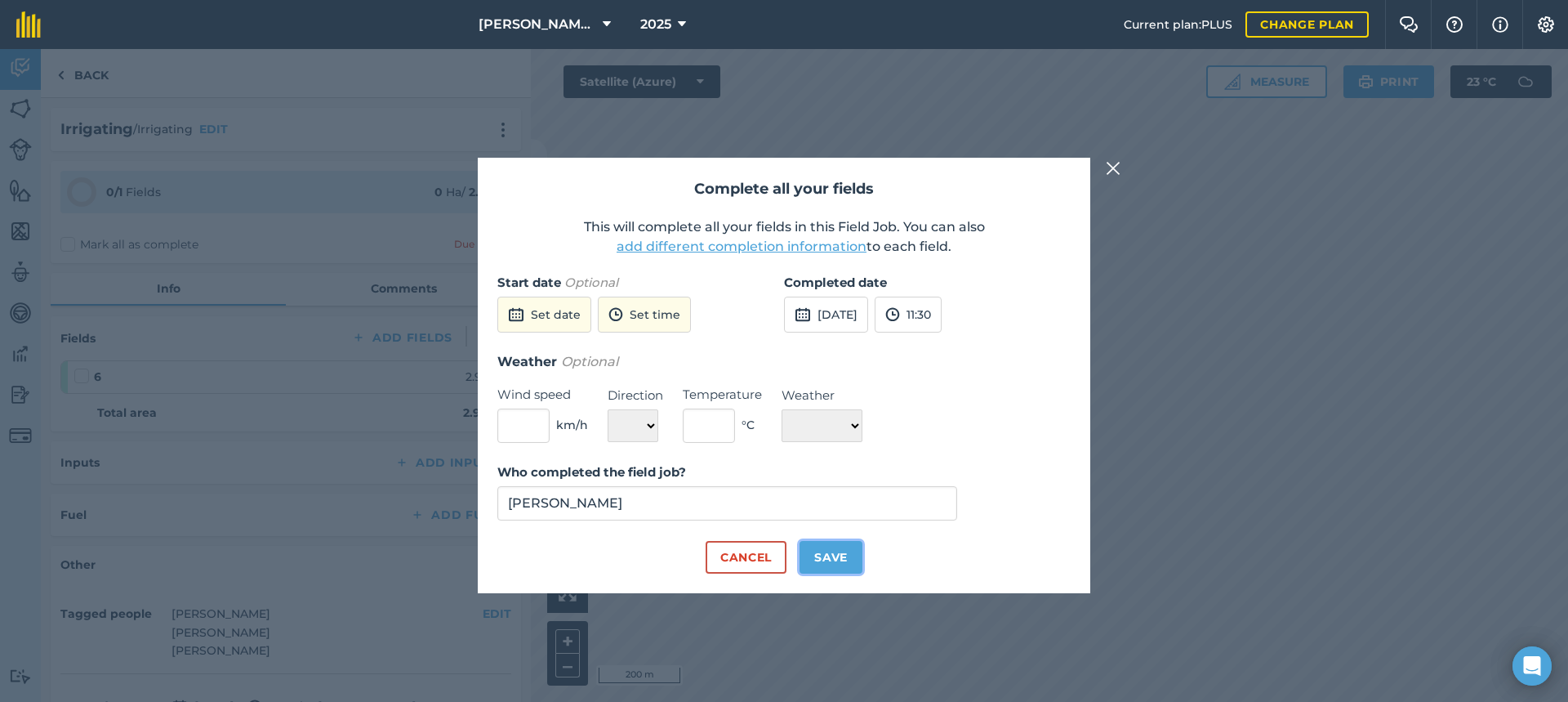
click at [842, 556] on button "Save" at bounding box center [831, 557] width 63 height 32
checkbox input "true"
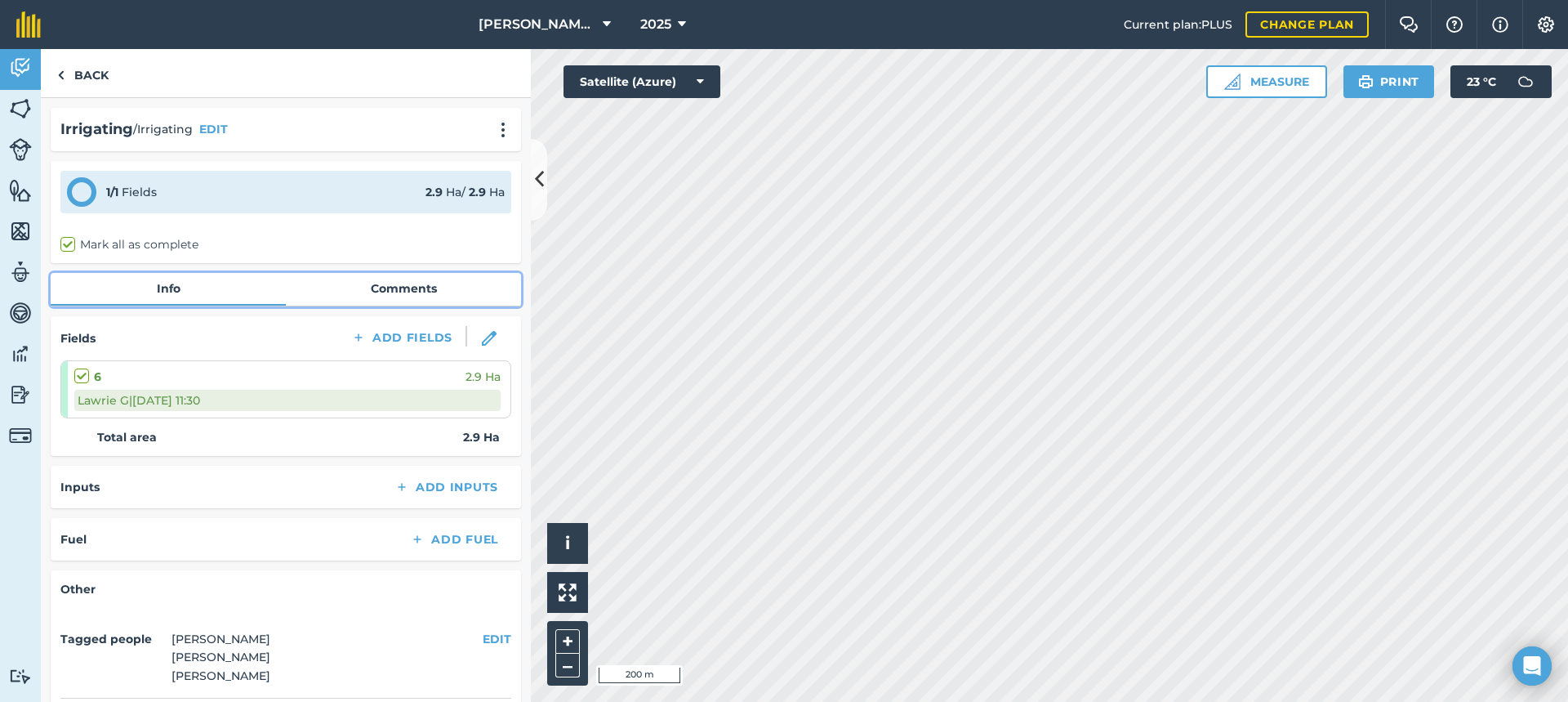
click at [408, 287] on link "Comments" at bounding box center [404, 288] width 235 height 31
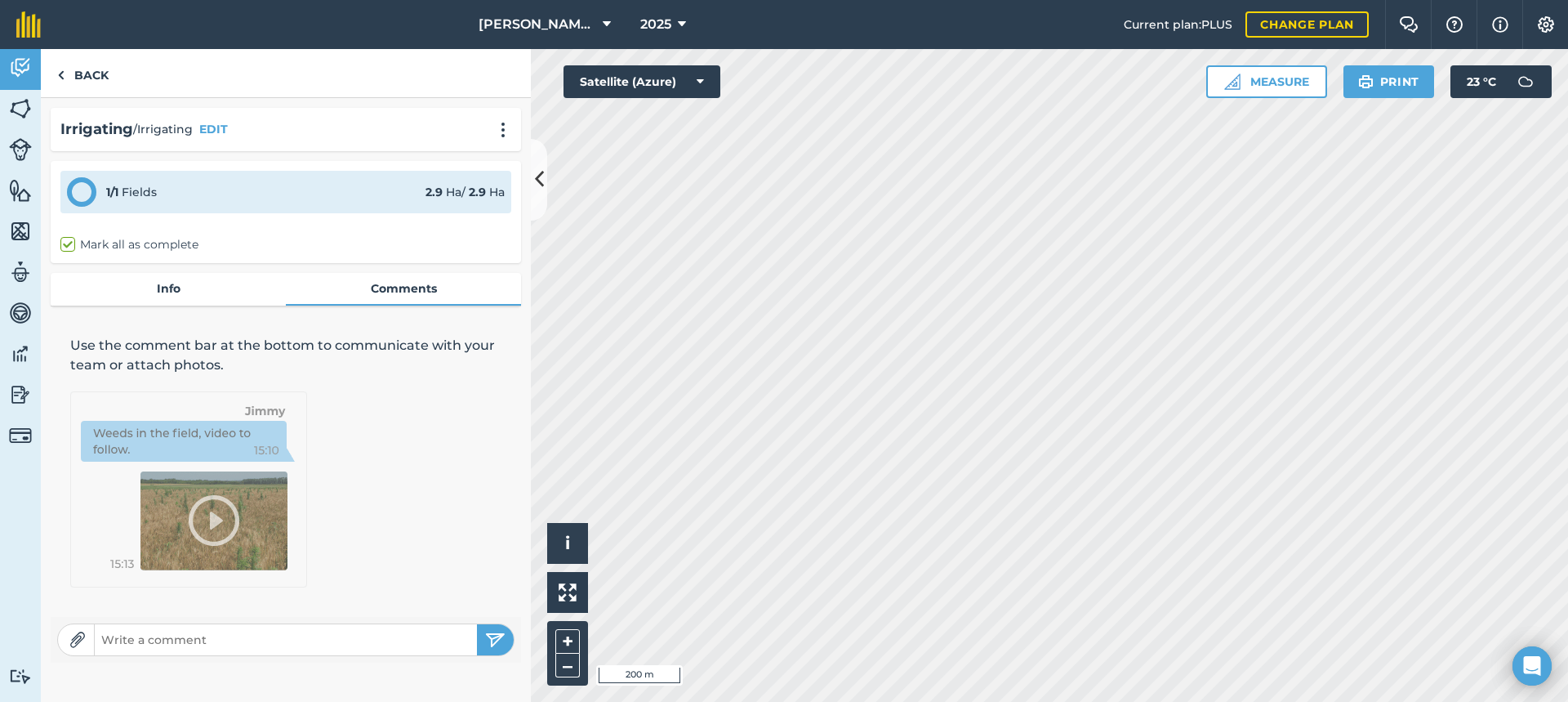
click at [137, 630] on input "text" at bounding box center [286, 639] width 382 height 23
click at [242, 634] on input "Turned ON 7:30am - OFF11:30am" at bounding box center [286, 639] width 382 height 23
click at [247, 636] on input "Turned ON 7:30am - OFF11:30am" at bounding box center [286, 639] width 382 height 23
click at [243, 638] on input "Turned ON 7:30am - OFF11:30am" at bounding box center [286, 639] width 382 height 23
drag, startPoint x: 292, startPoint y: 641, endPoint x: 306, endPoint y: 635, distance: 15.2
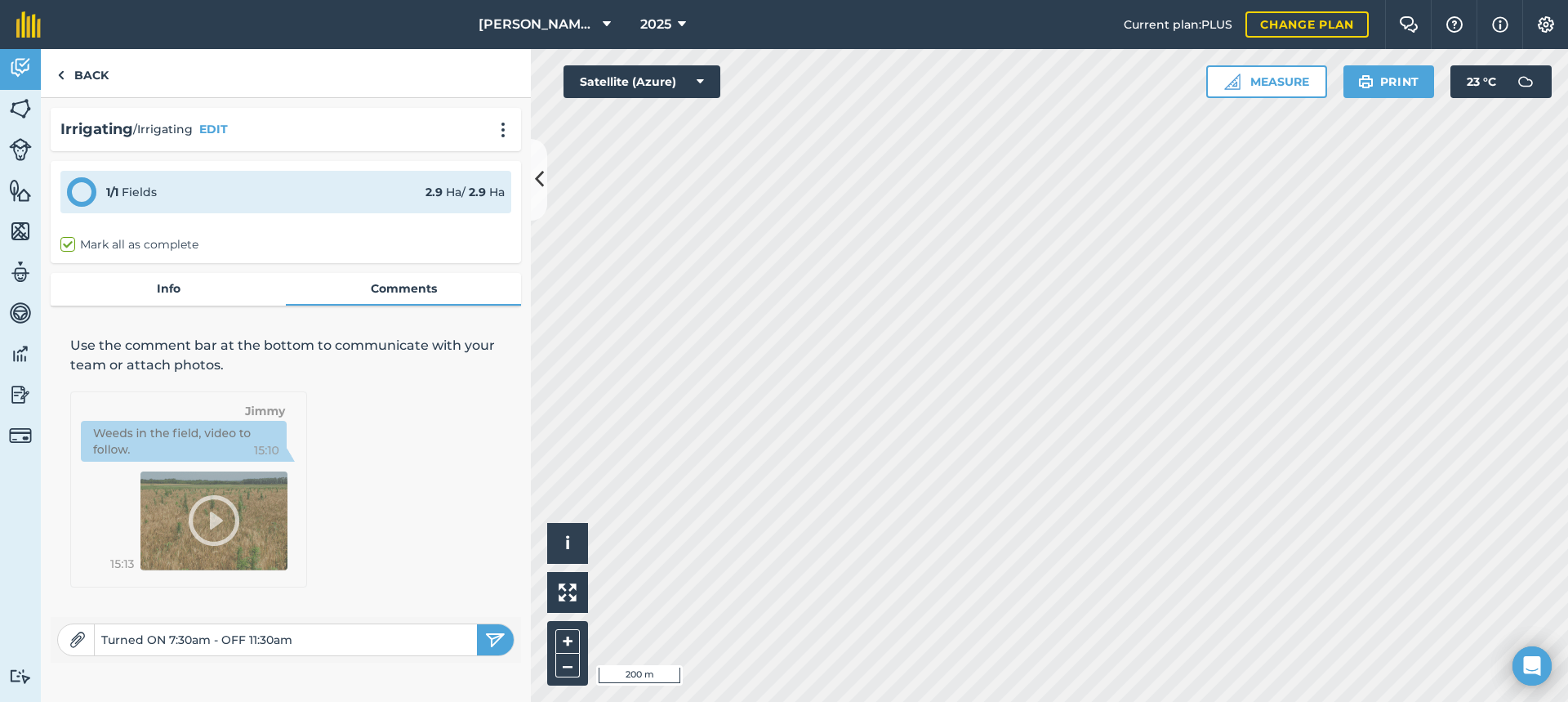
click at [292, 639] on input "Turned ON 7:30am - OFF 11:30am" at bounding box center [286, 639] width 382 height 23
type input "Turned ON 7:30am - OFF 11:30am, 1 post before LID."
click at [477, 625] on button "submit" at bounding box center [495, 640] width 36 height 31
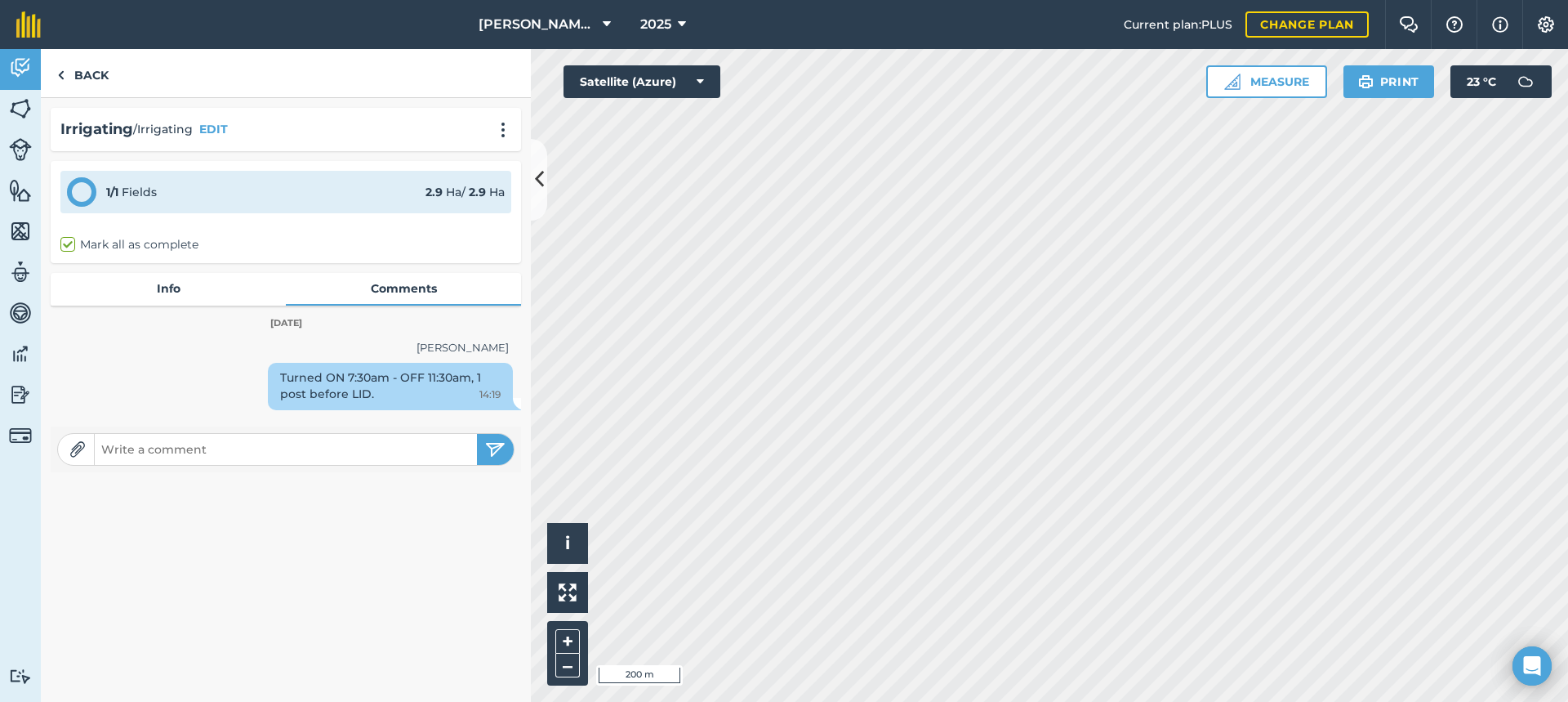
click at [399, 396] on div "Turned ON 7:30am - OFF 11:30am, 1 post before LID. 14:19" at bounding box center [390, 386] width 245 height 47
click at [368, 390] on div "Turned ON 7:30am - OFF 11:30am, 1 post before LID. 14:19" at bounding box center [390, 386] width 245 height 47
click at [368, 389] on div "Turned ON 7:30am - OFF 11:30am, 1 post before LID. 14:19" at bounding box center [390, 386] width 245 height 47
click at [123, 443] on input "text" at bounding box center [286, 449] width 382 height 23
type input "Good Result."
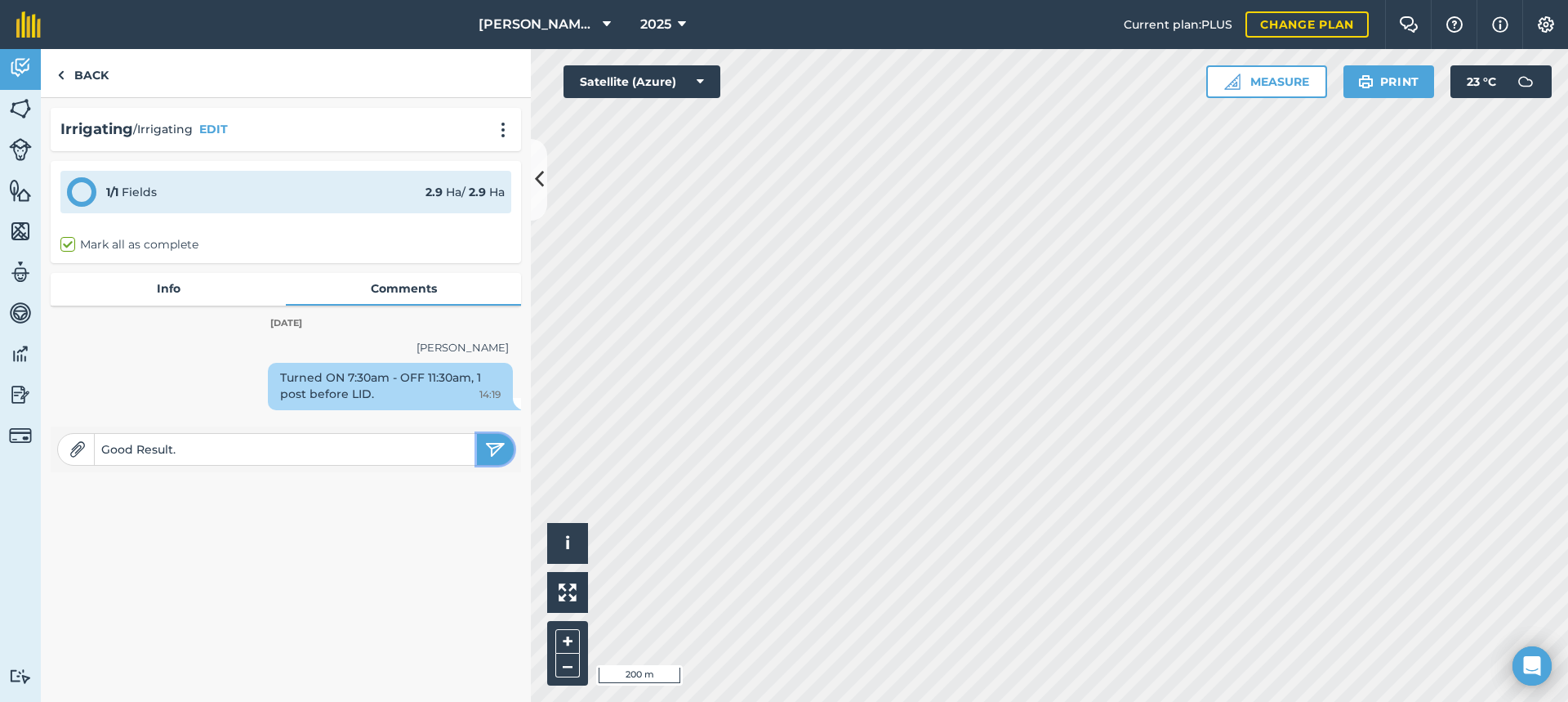
click at [487, 444] on img "submit" at bounding box center [495, 449] width 21 height 20
click at [81, 70] on link "Back" at bounding box center [83, 73] width 84 height 48
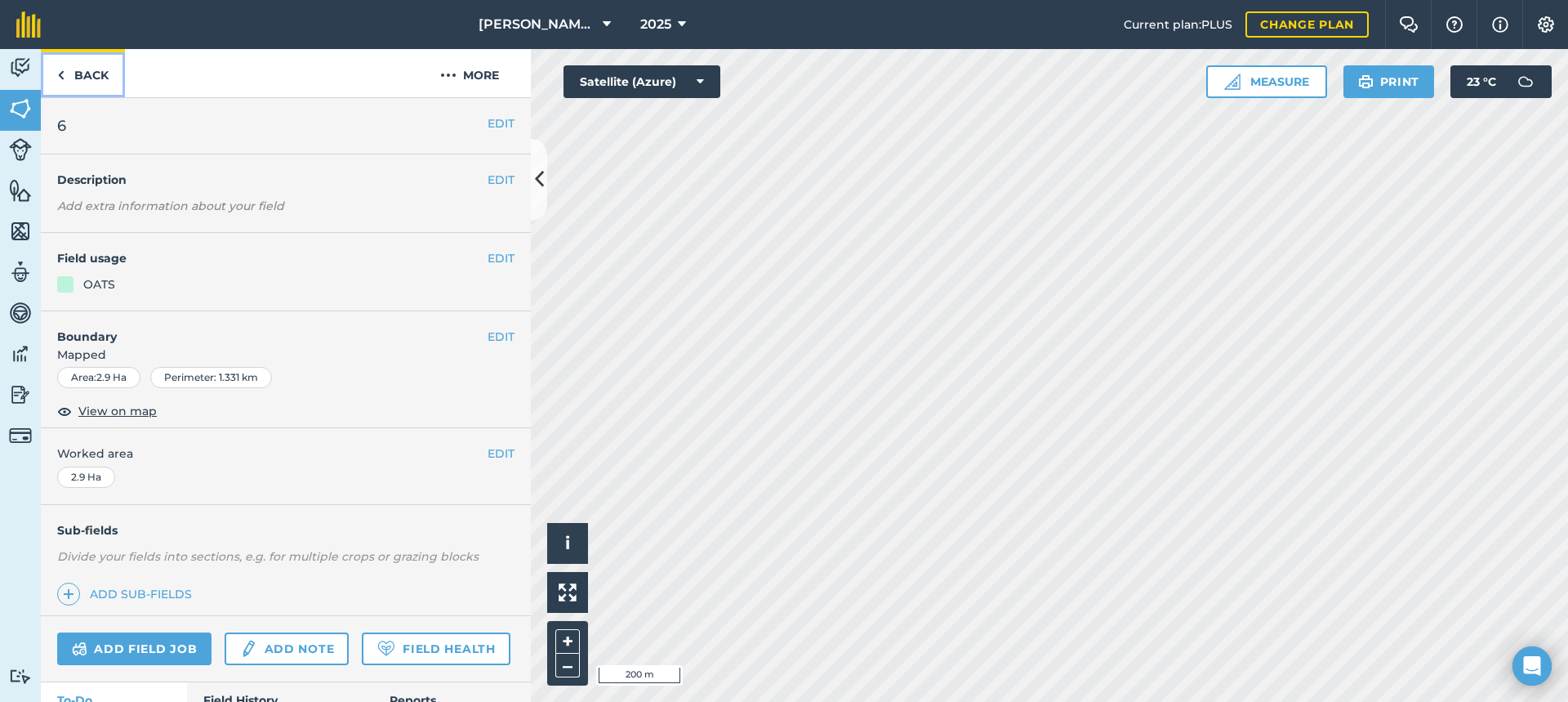
click at [96, 79] on link "Back" at bounding box center [83, 73] width 84 height 48
click at [169, 644] on link "Add field job" at bounding box center [133, 648] width 154 height 32
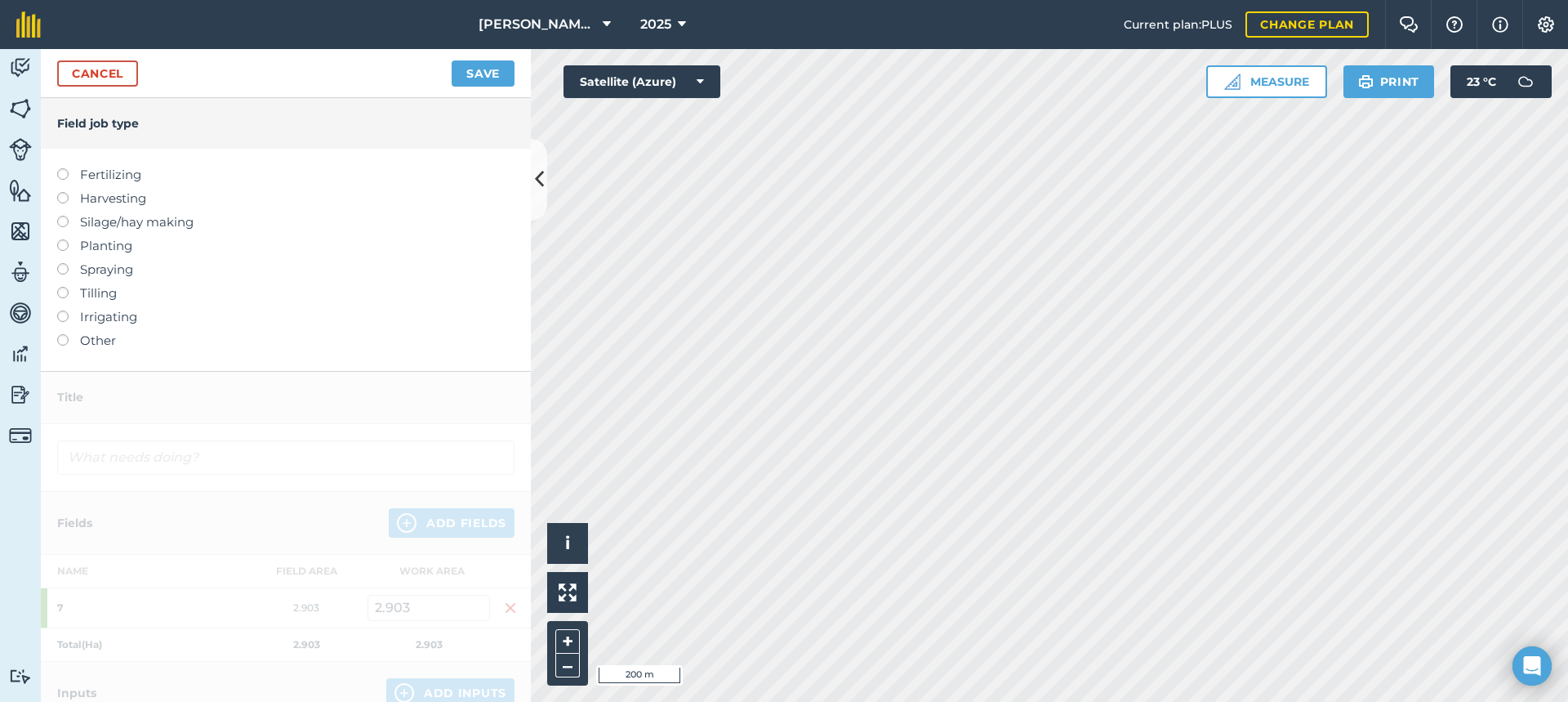
click at [60, 311] on label at bounding box center [68, 311] width 23 height 0
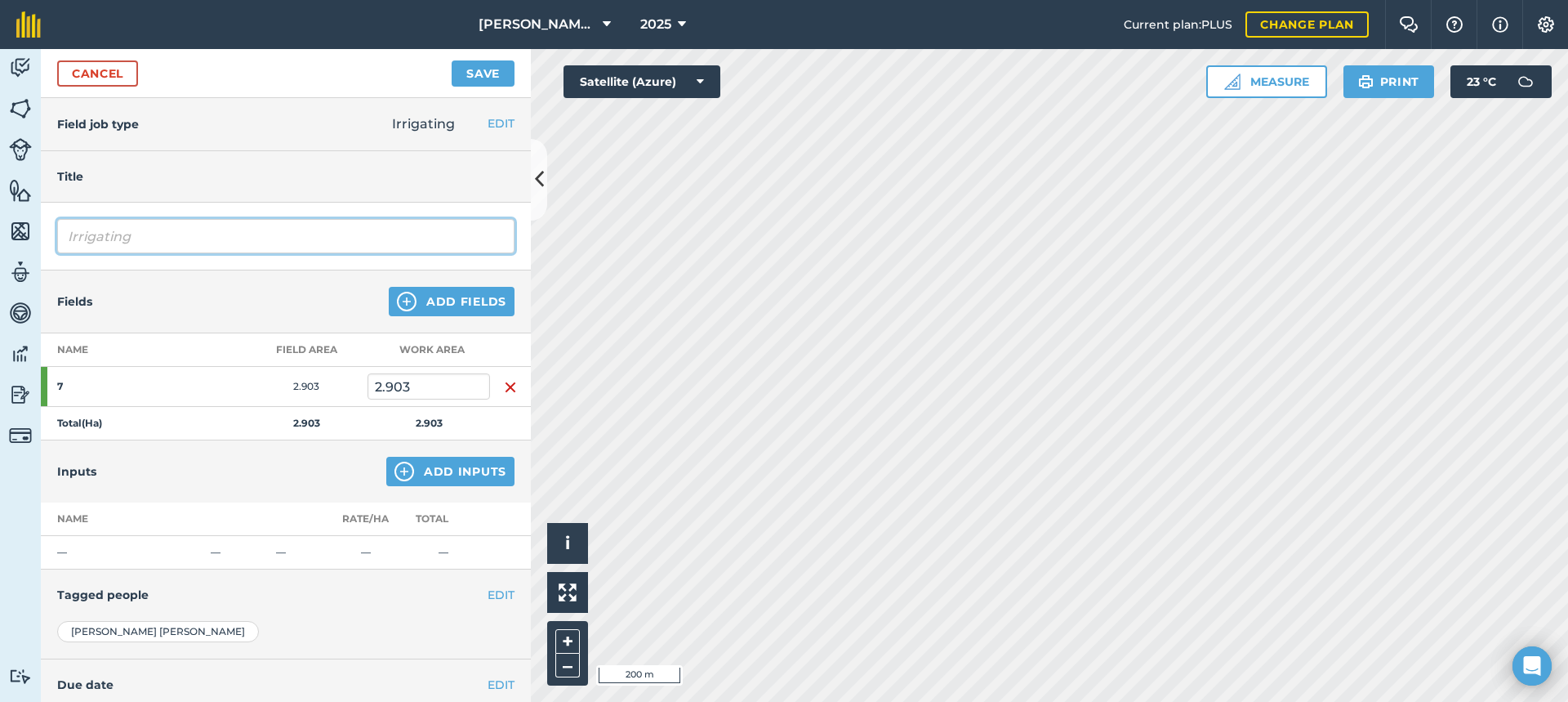
click at [208, 235] on input "Irrigating" at bounding box center [285, 235] width 458 height 34
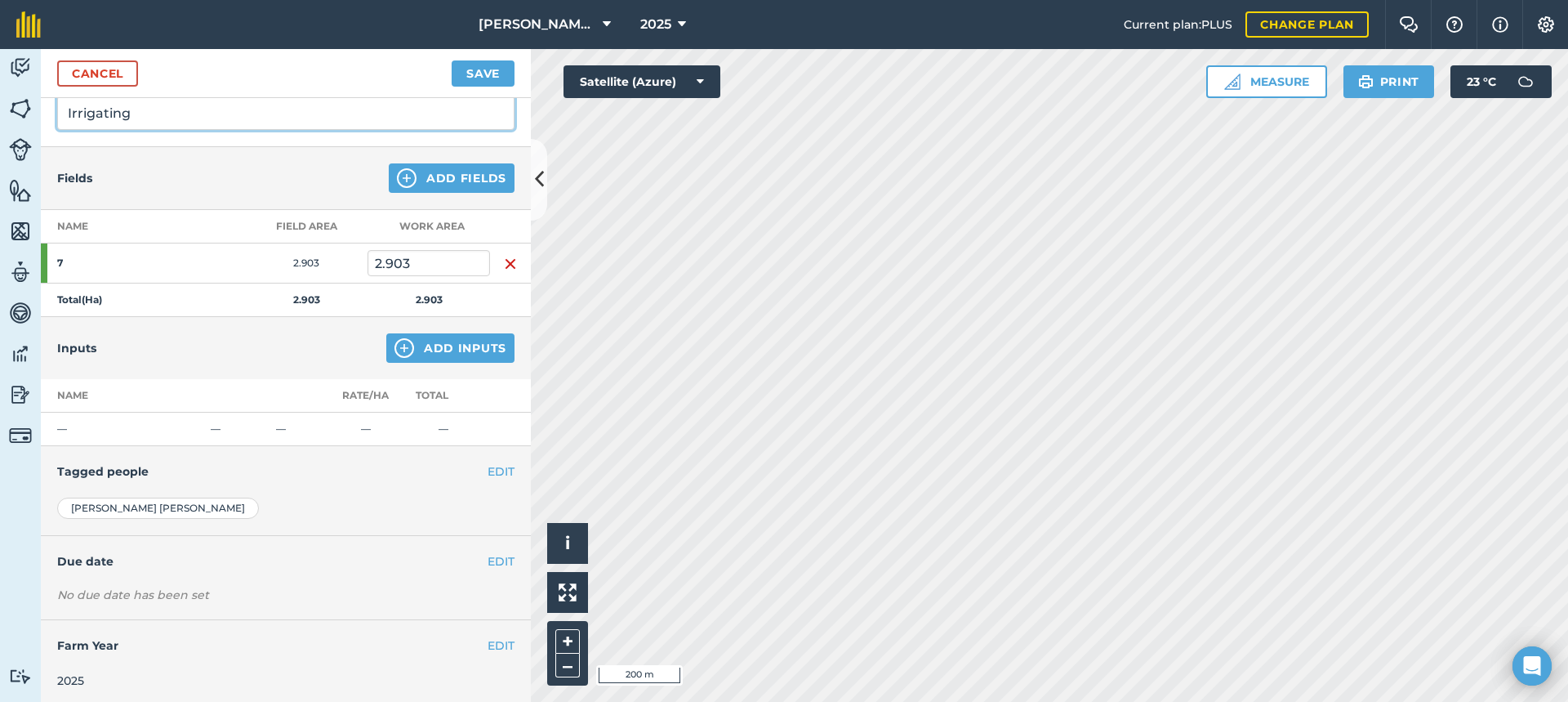
scroll to position [128, 0]
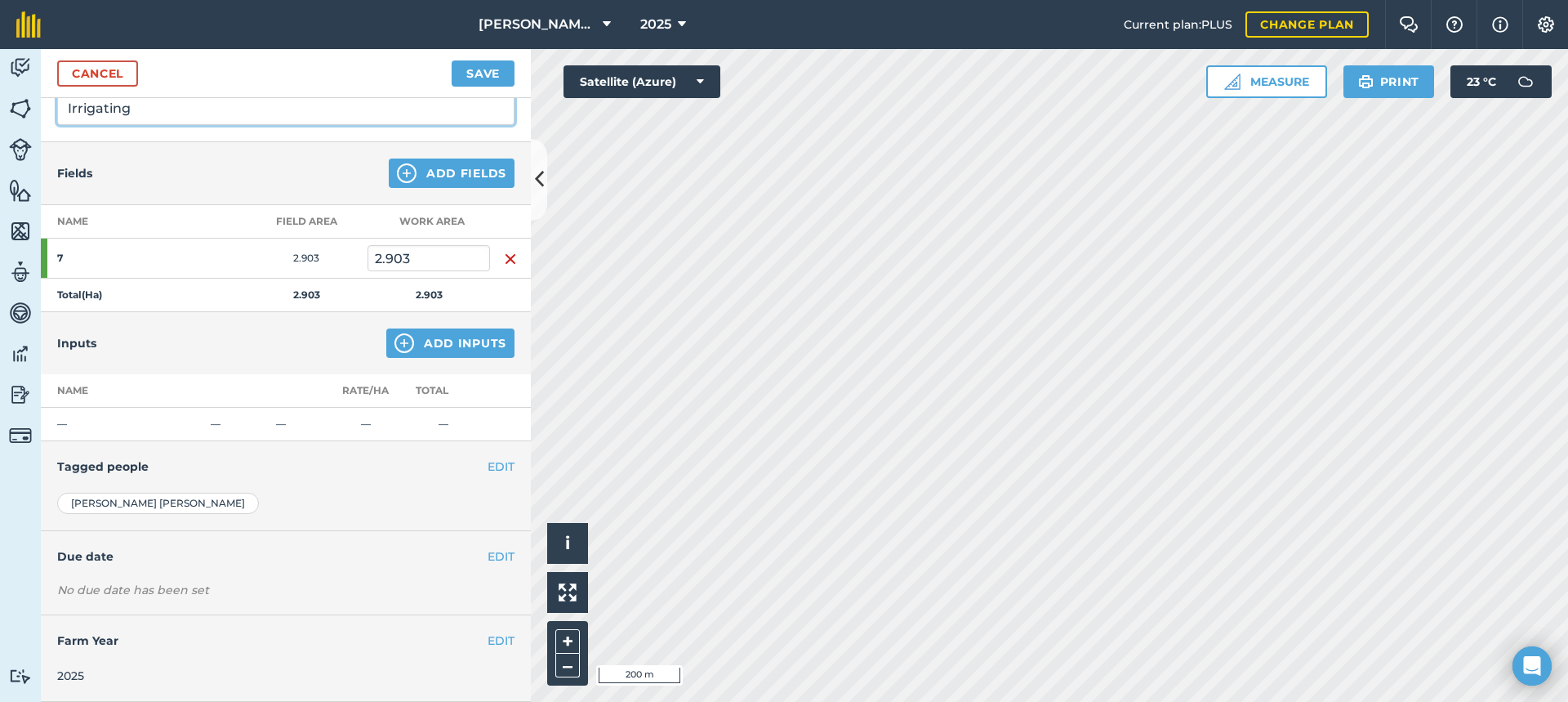
type input "Irrigating"
click at [236, 476] on h4 "Tagged people" at bounding box center [285, 467] width 458 height 18
click at [487, 464] on button "EDIT" at bounding box center [500, 467] width 26 height 18
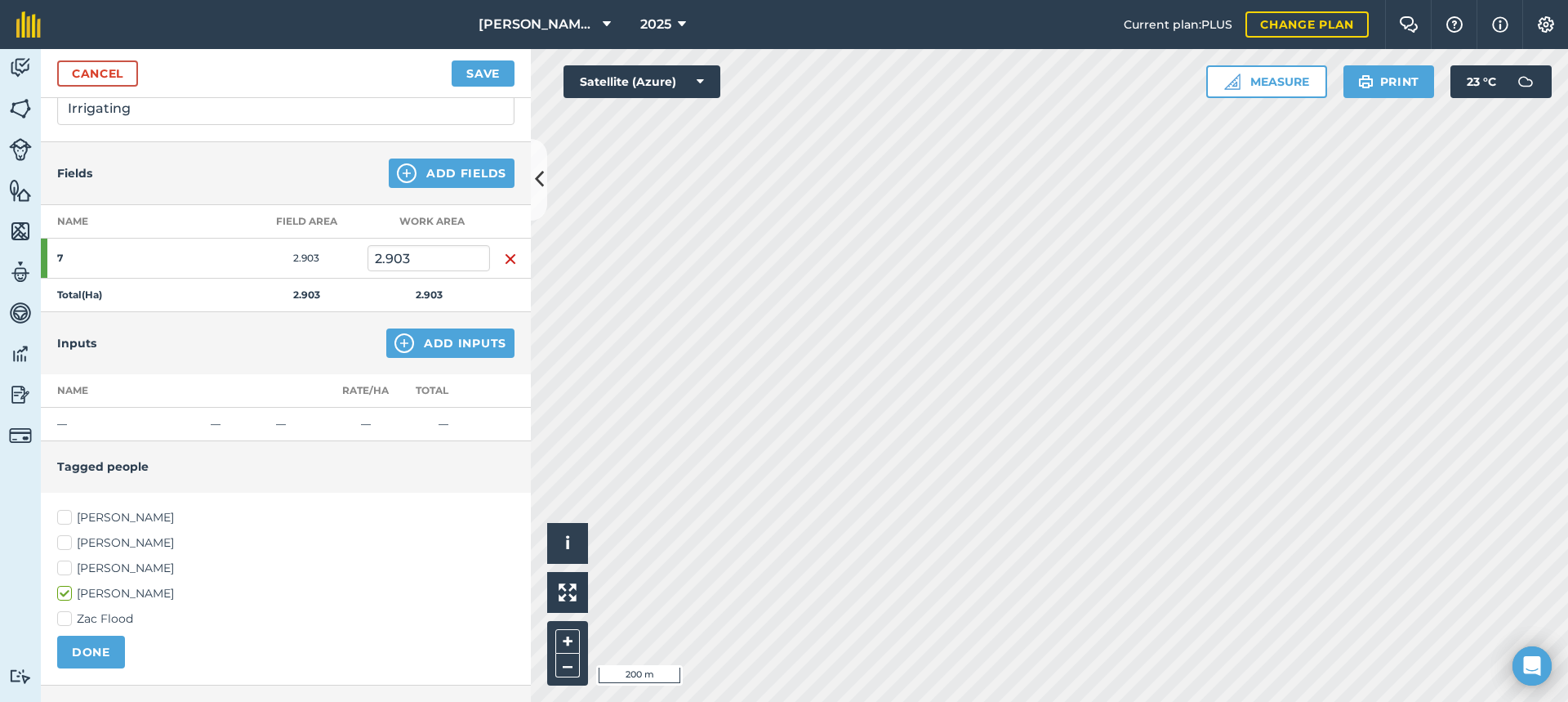
click at [65, 517] on label "[PERSON_NAME]" at bounding box center [285, 517] width 458 height 17
click at [65, 517] on input "[PERSON_NAME]" at bounding box center [62, 514] width 11 height 11
checkbox input "true"
click at [61, 566] on label "[PERSON_NAME]" at bounding box center [285, 568] width 458 height 17
click at [61, 566] on input "[PERSON_NAME]" at bounding box center [62, 565] width 11 height 11
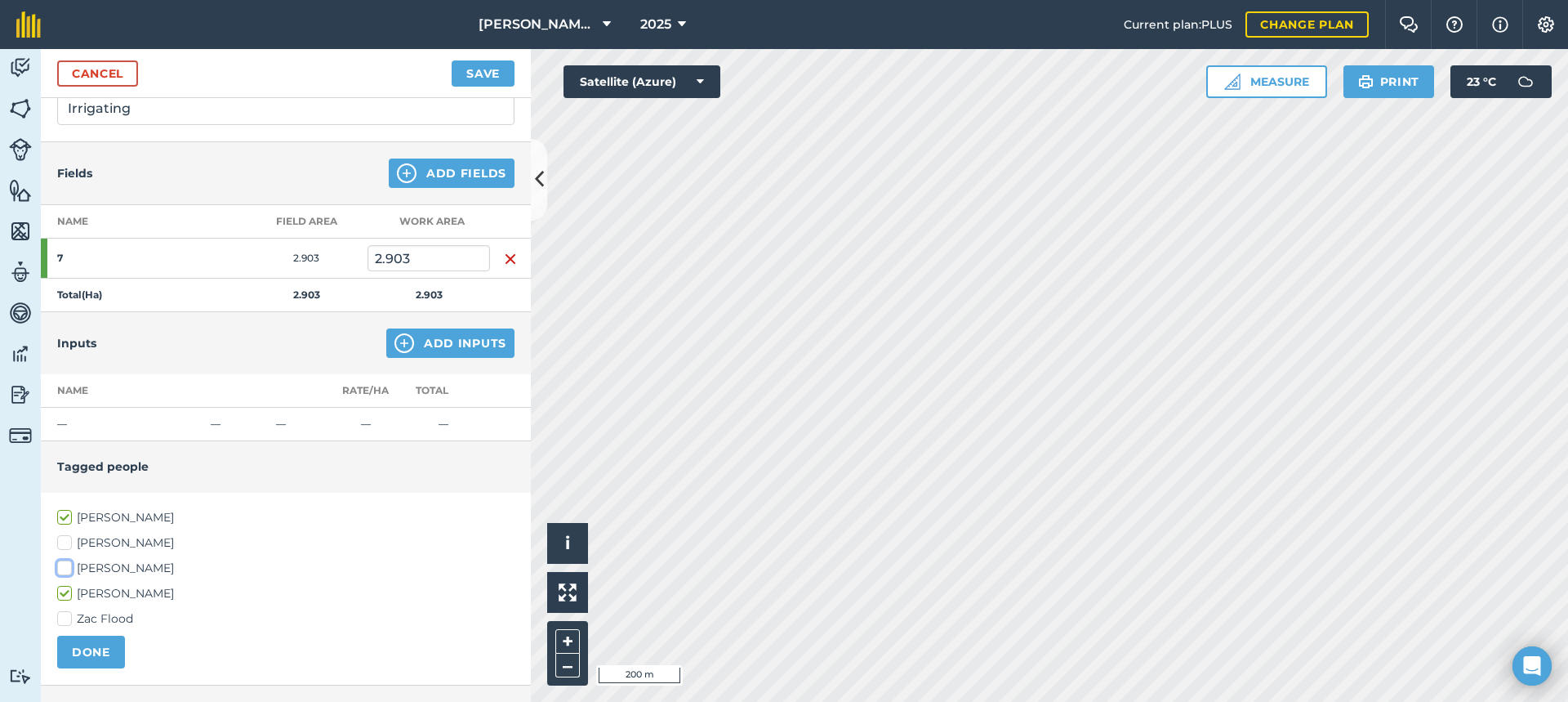
checkbox input "true"
drag, startPoint x: 97, startPoint y: 647, endPoint x: 100, endPoint y: 639, distance: 8.5
click at [97, 646] on button "DONE" at bounding box center [90, 651] width 68 height 32
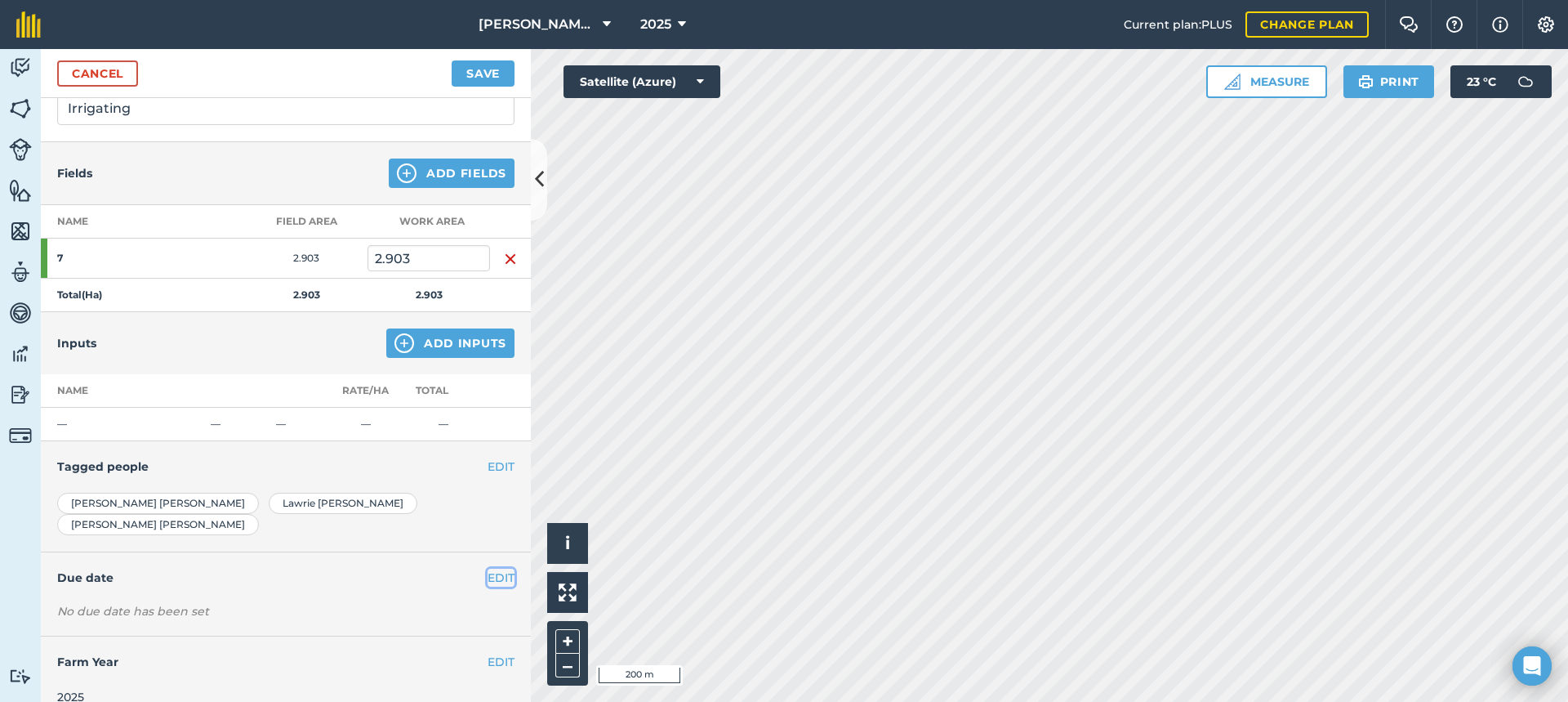
click at [491, 569] on button "EDIT" at bounding box center [500, 577] width 26 height 18
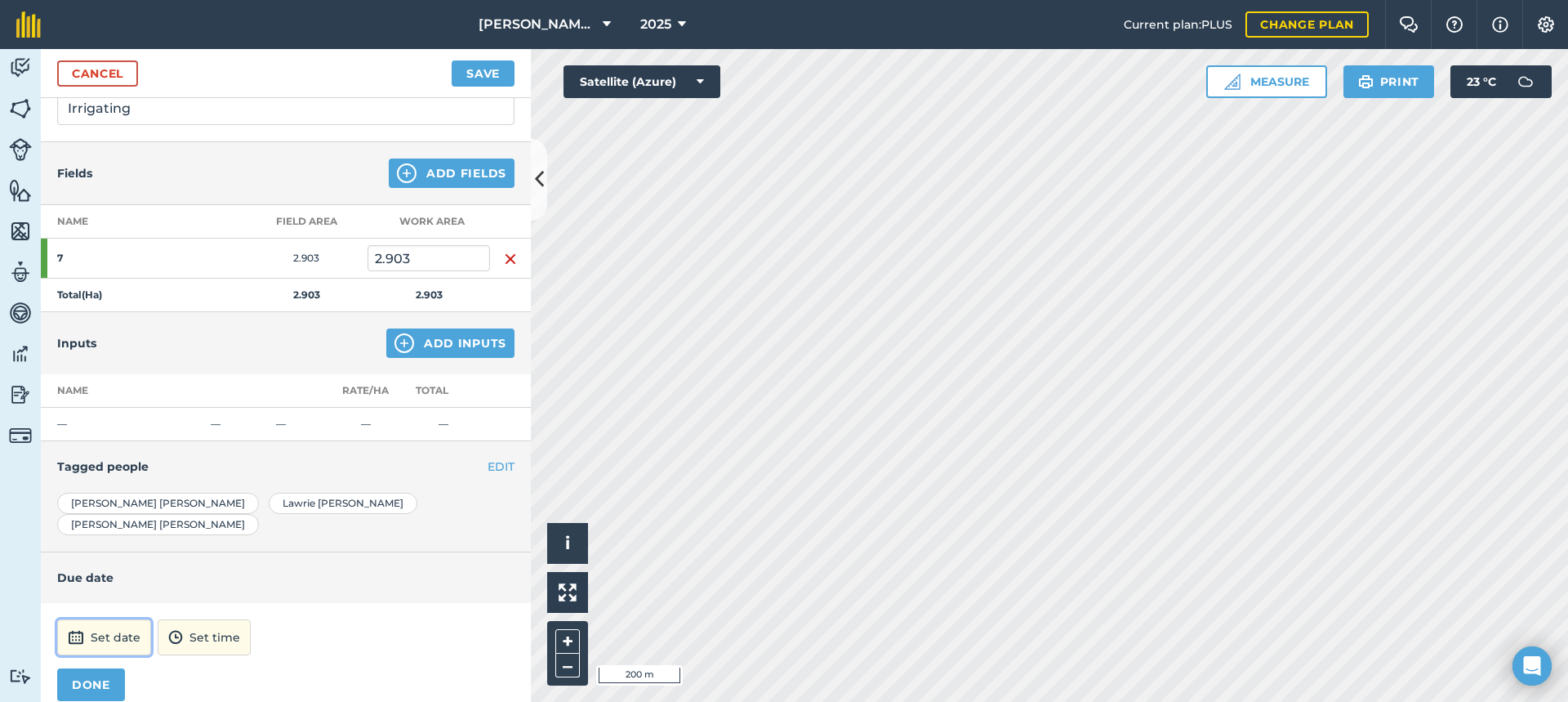
click at [131, 620] on button "Set date" at bounding box center [104, 637] width 94 height 36
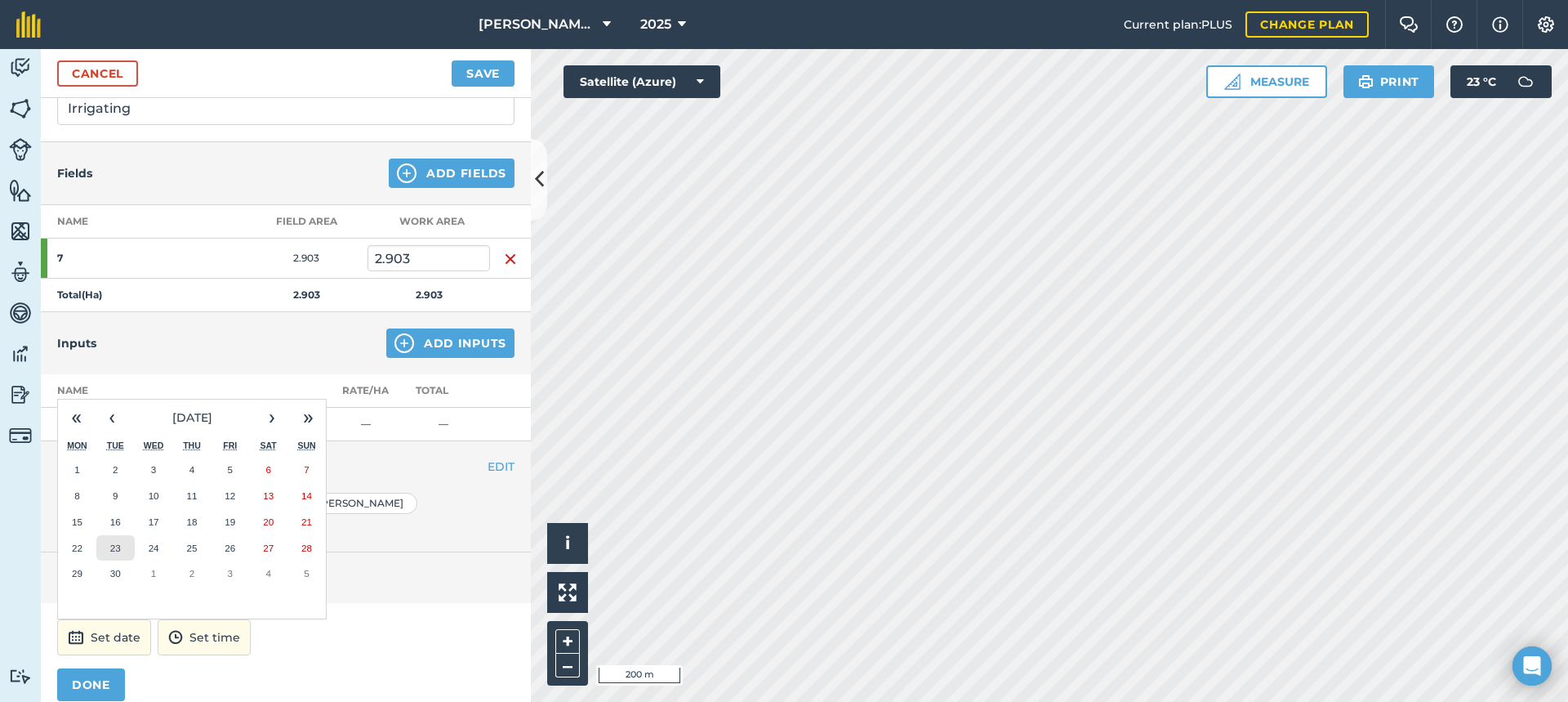
click at [113, 542] on abbr "23" at bounding box center [115, 547] width 11 height 11
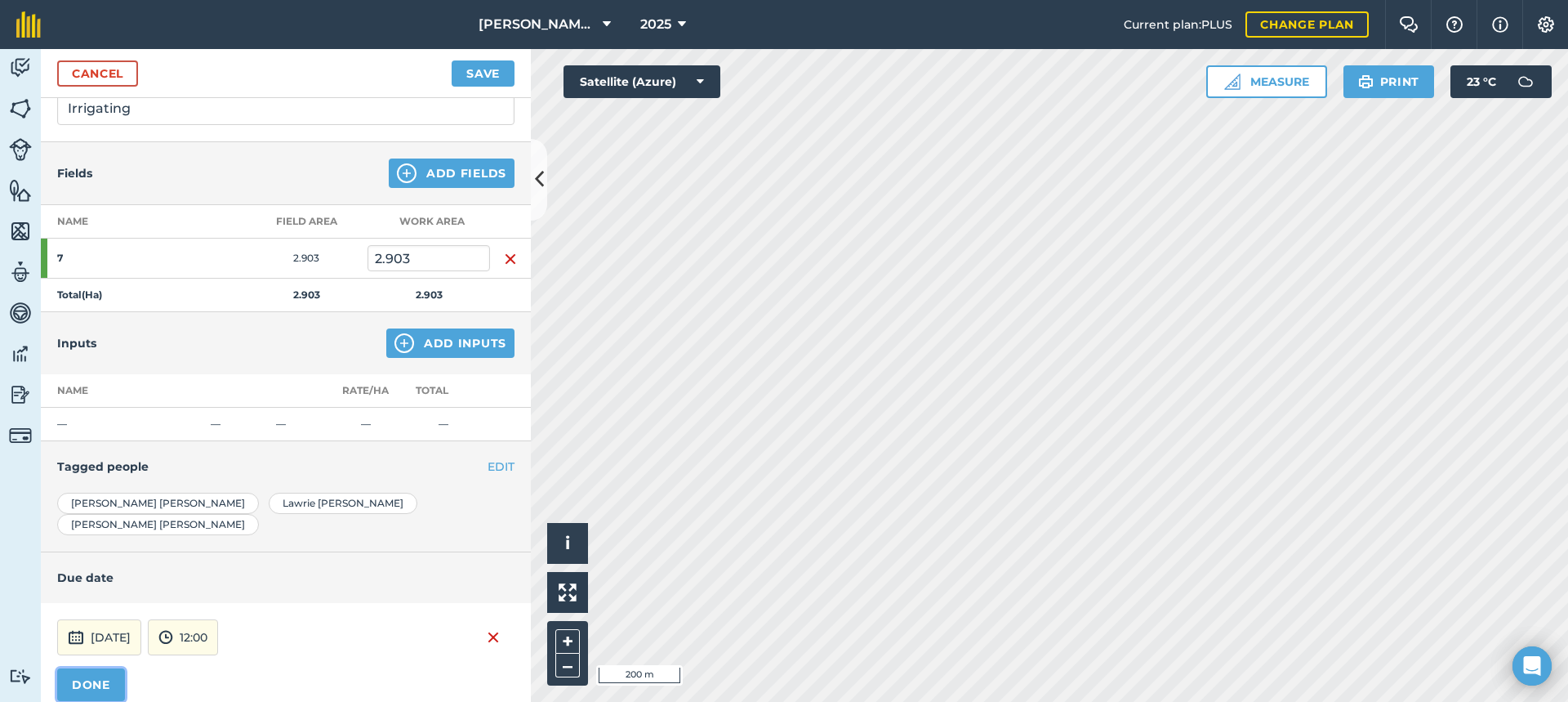
click at [85, 669] on button "DONE" at bounding box center [90, 684] width 68 height 32
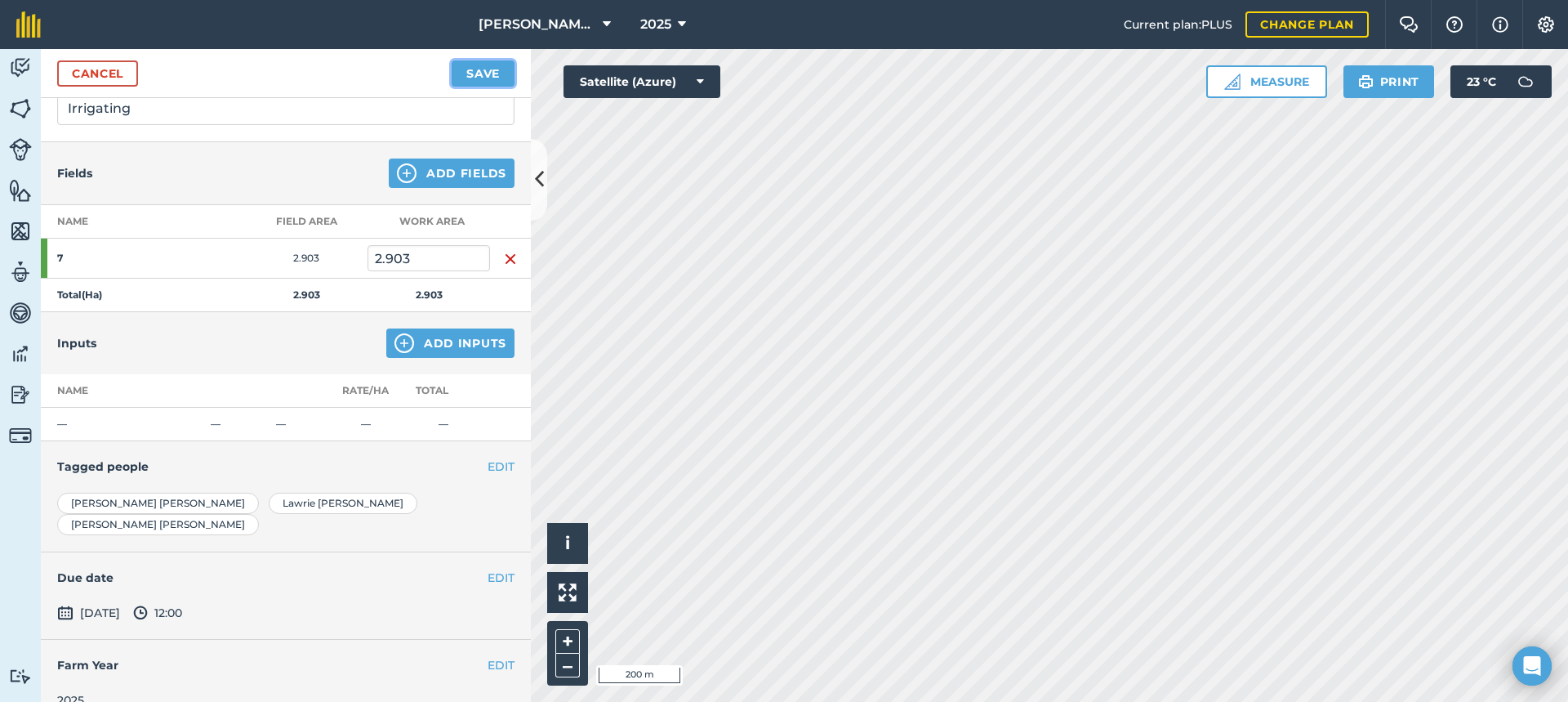
click at [472, 72] on button "Save" at bounding box center [483, 74] width 63 height 26
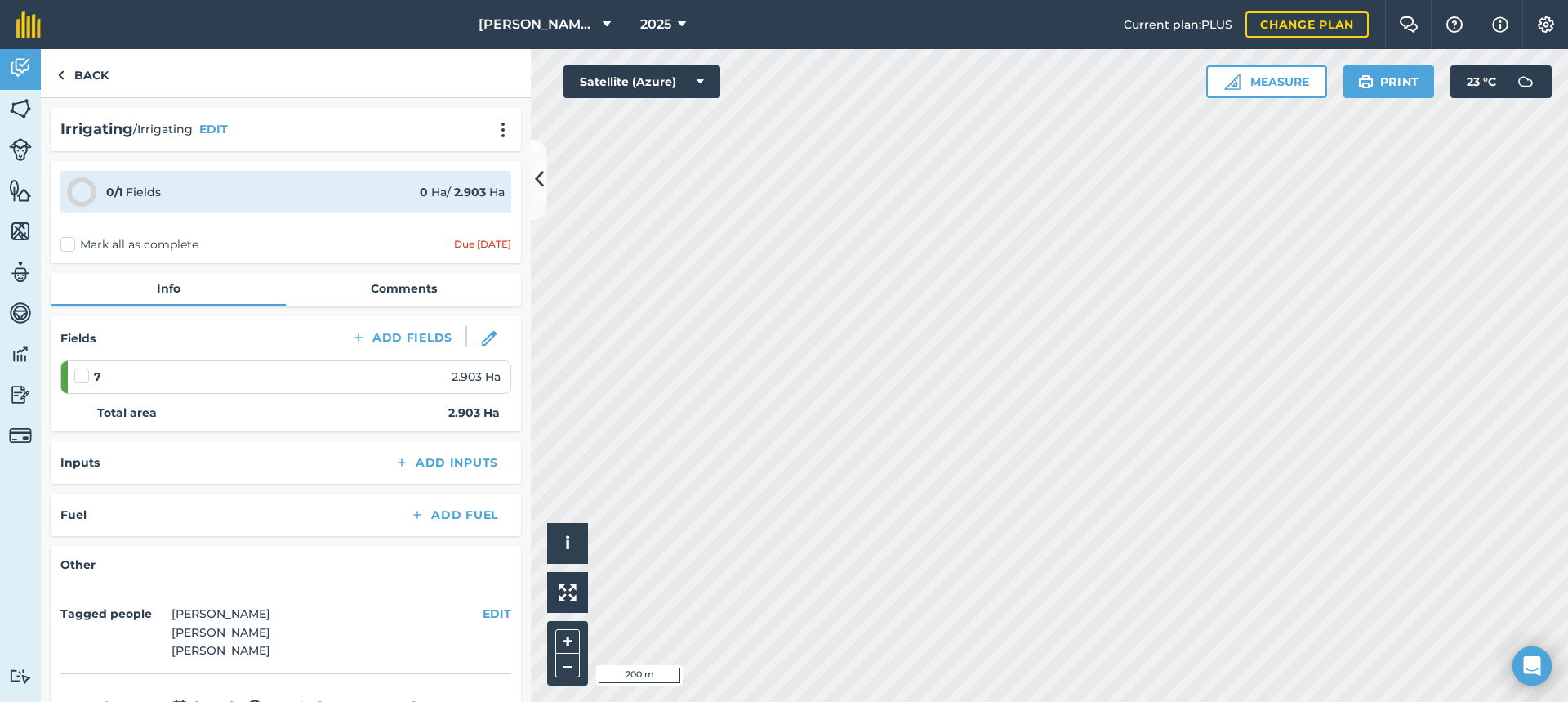
click at [64, 245] on label "Mark all as complete" at bounding box center [129, 244] width 138 height 17
click at [64, 245] on input "Mark all as complete" at bounding box center [66, 241] width 11 height 11
checkbox input "false"
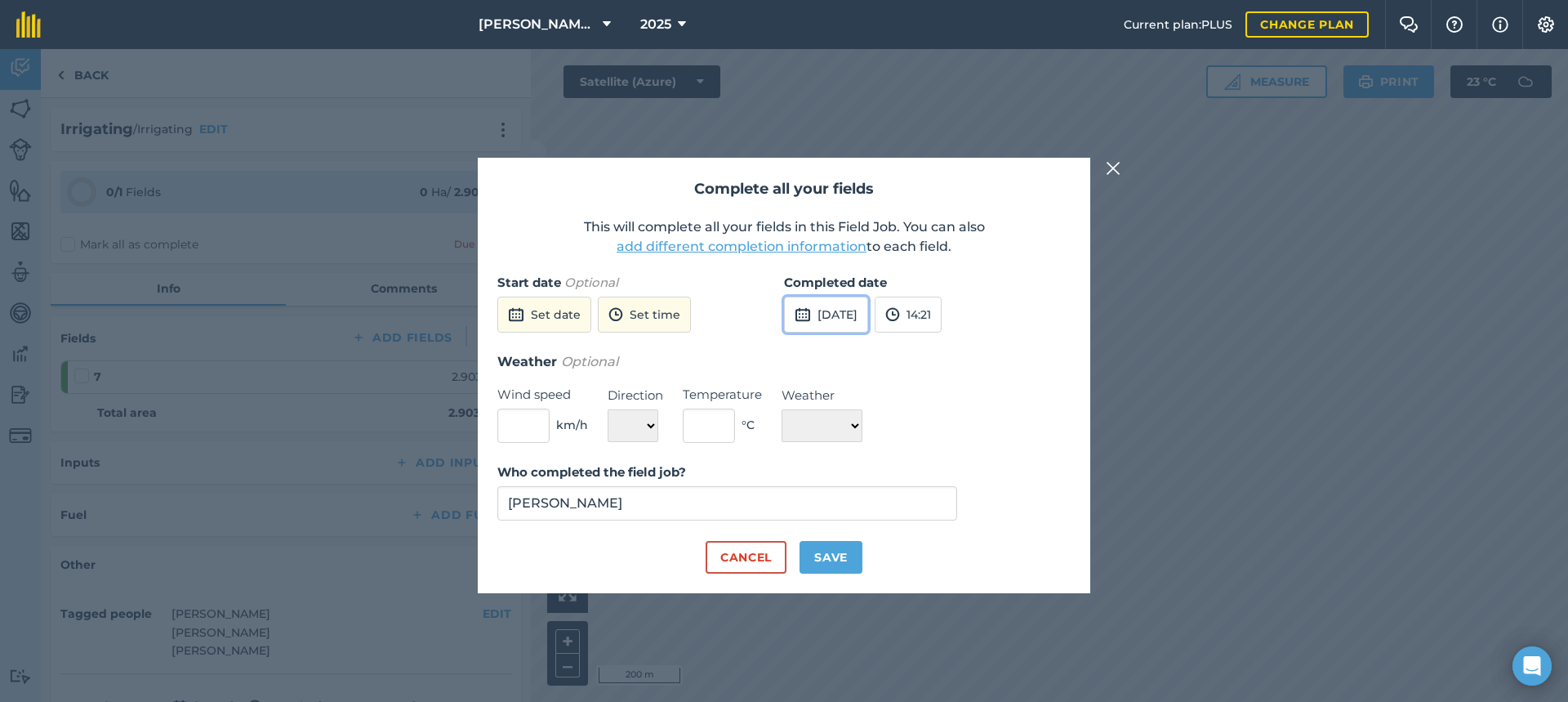
click at [845, 312] on button "[DATE]" at bounding box center [826, 314] width 84 height 36
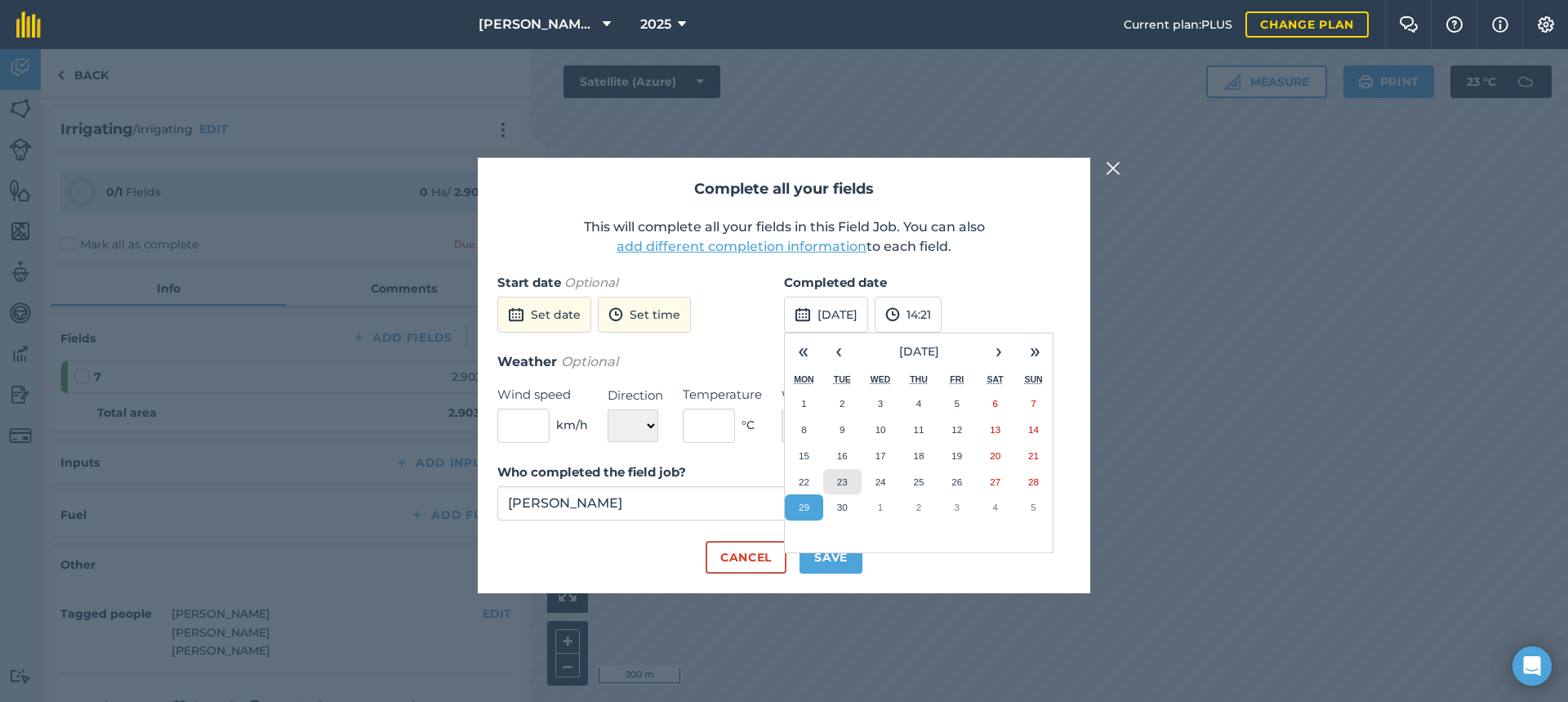
click at [841, 479] on abbr "23" at bounding box center [842, 481] width 11 height 11
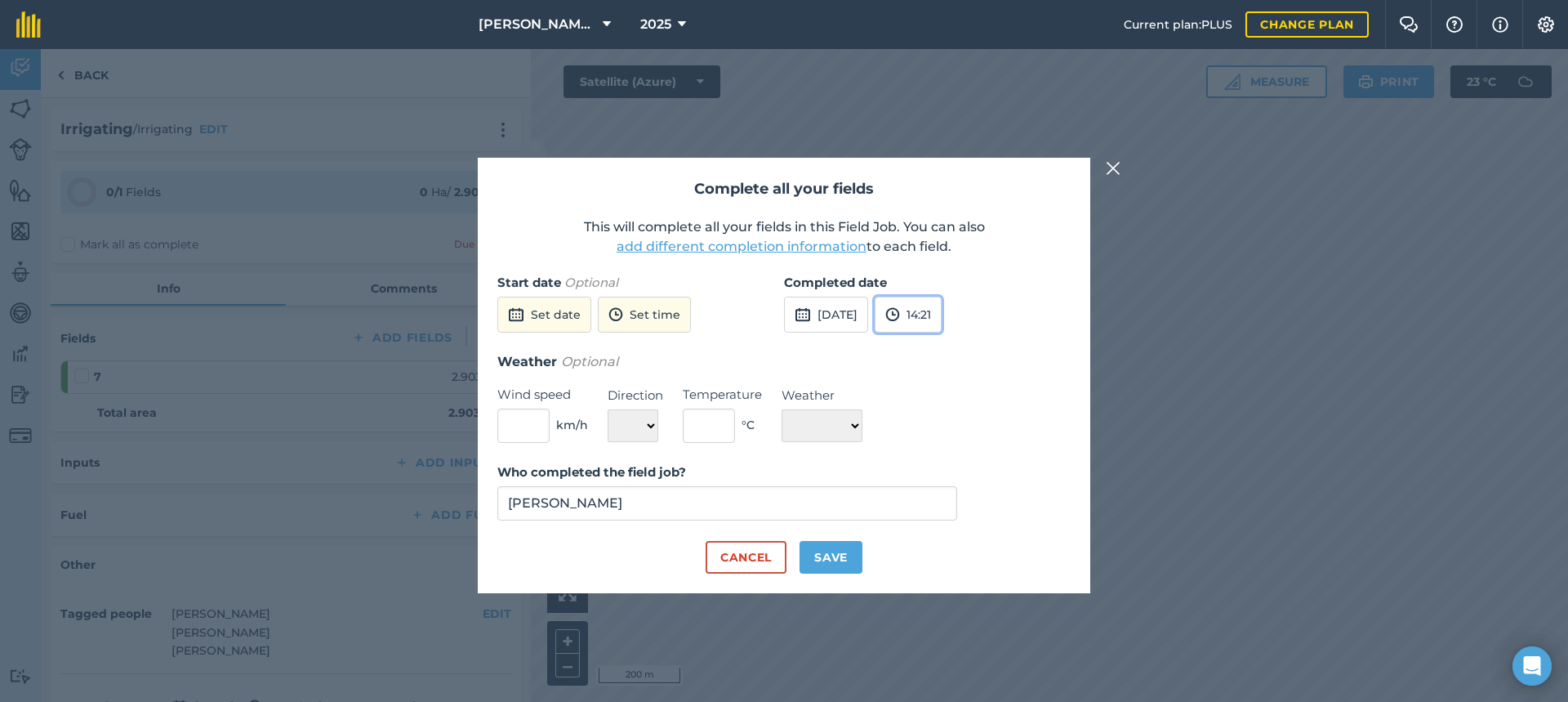
click at [942, 310] on button "14:21" at bounding box center [907, 314] width 67 height 36
click at [952, 399] on button "14:00" at bounding box center [913, 398] width 76 height 26
click at [946, 310] on button "14:00" at bounding box center [909, 314] width 71 height 36
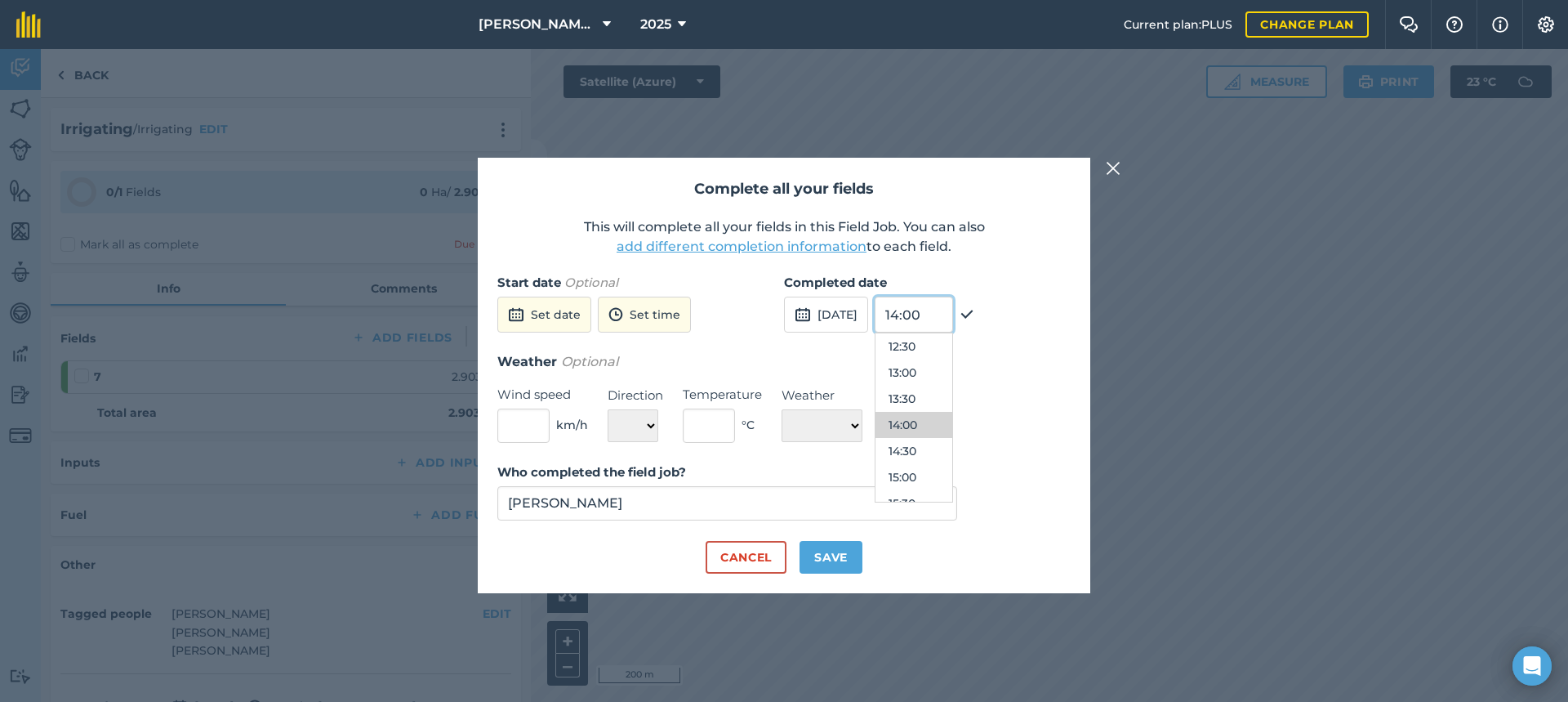
click at [953, 313] on input "14:00" at bounding box center [913, 314] width 78 height 36
type input "14:20"
click at [1050, 385] on div "Weather Optional Wind speed km/h Direction N NE E SE S SW W NW Temperature ° C …" at bounding box center [783, 396] width 573 height 91
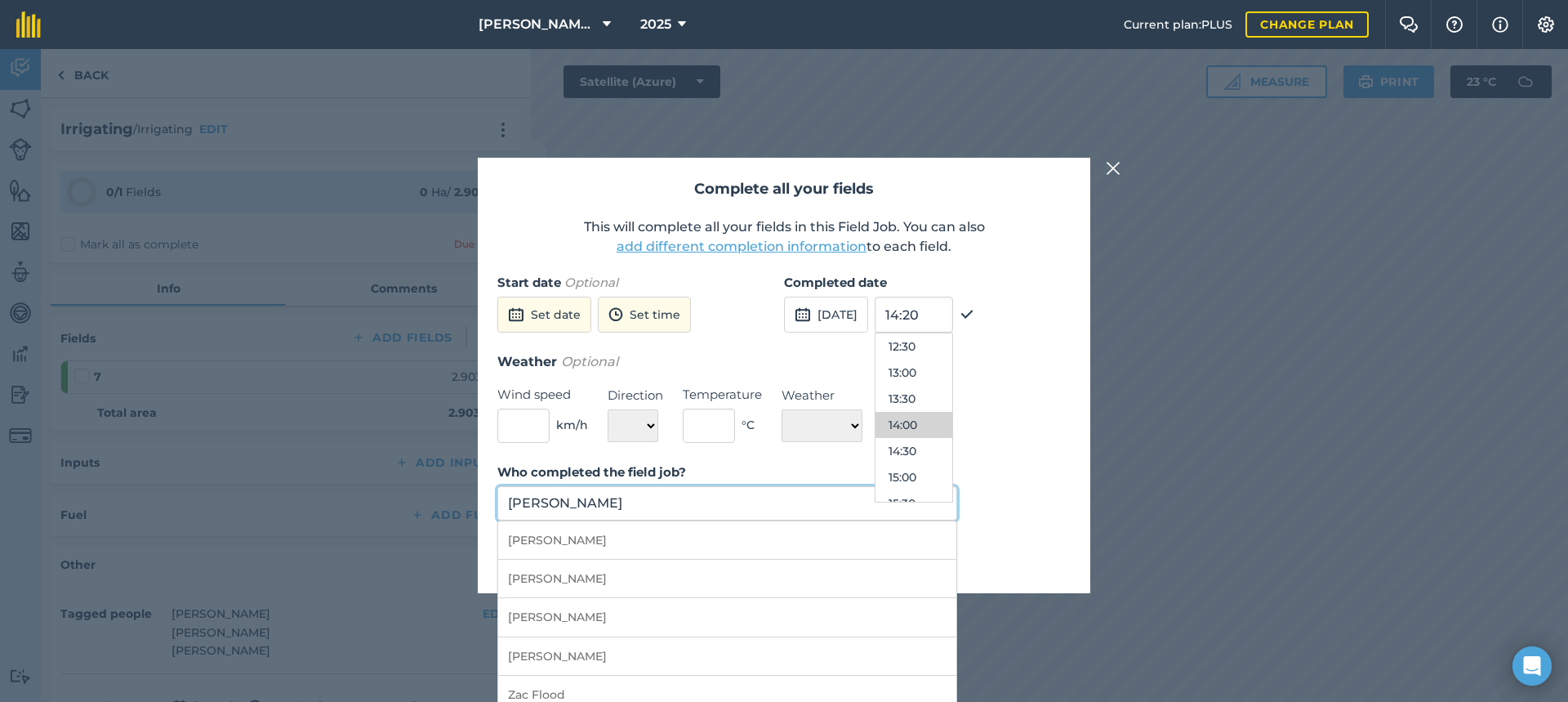
click at [688, 507] on input "[PERSON_NAME]" at bounding box center [726, 503] width 460 height 34
click at [551, 613] on li "[PERSON_NAME]" at bounding box center [726, 617] width 458 height 38
type input "[PERSON_NAME]"
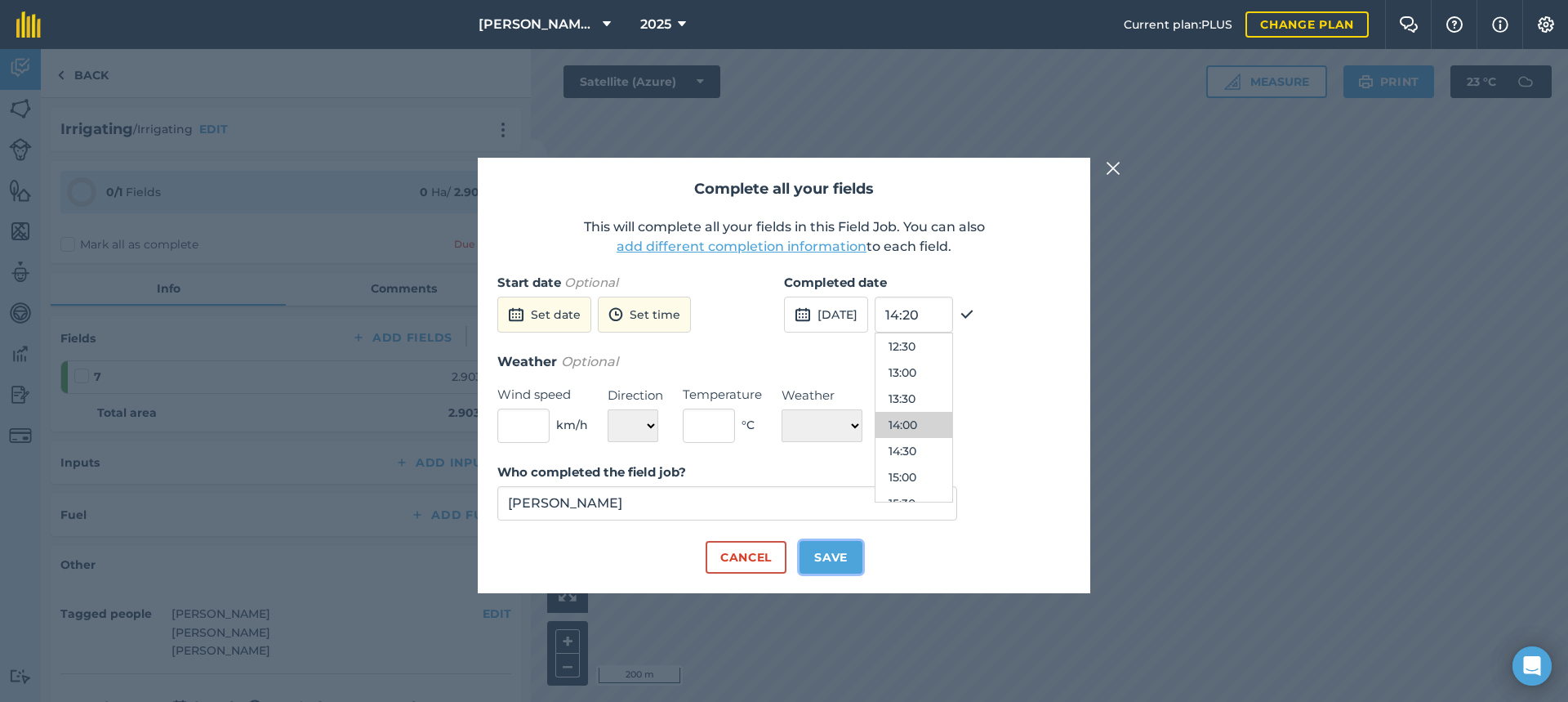
click at [833, 555] on button "Save" at bounding box center [831, 557] width 63 height 32
checkbox input "true"
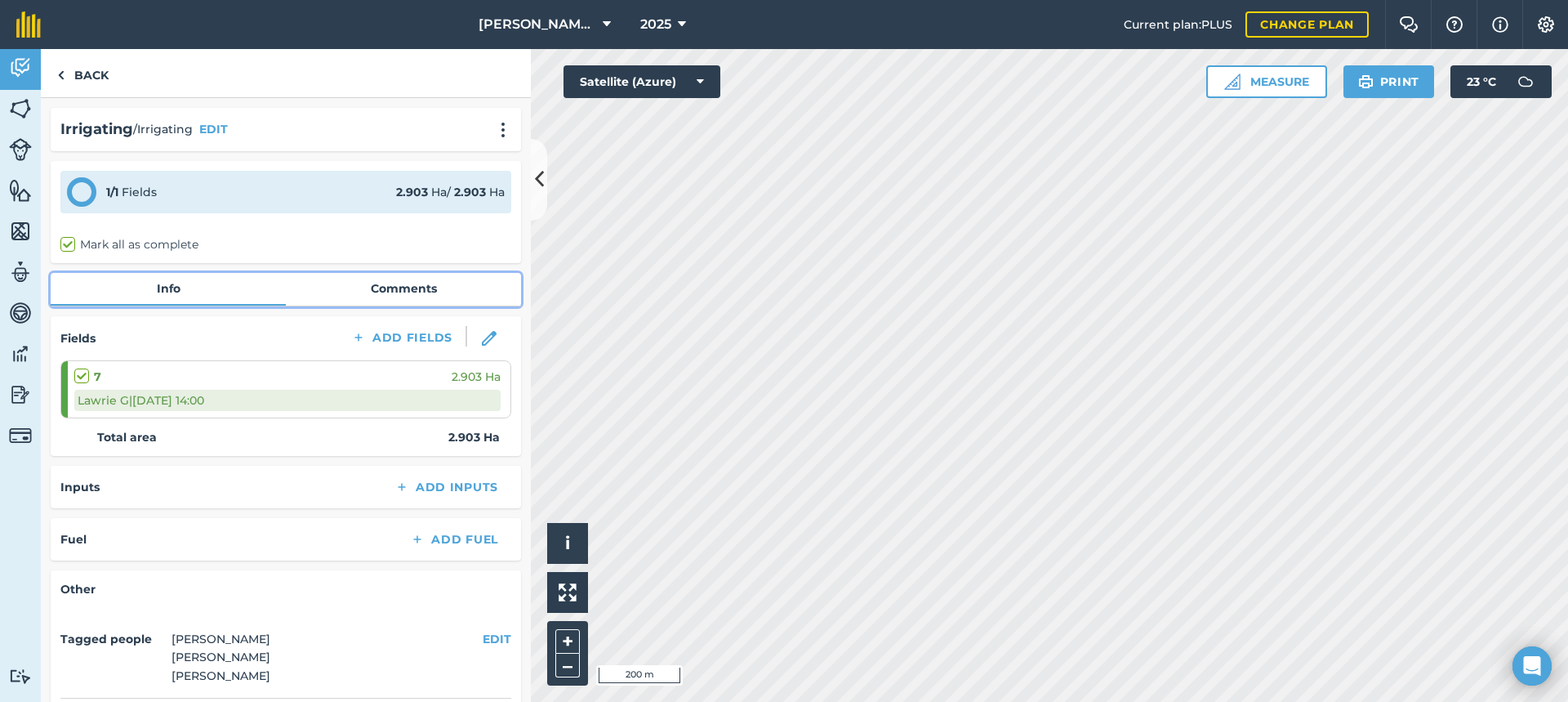
click at [399, 287] on link "Comments" at bounding box center [404, 288] width 235 height 31
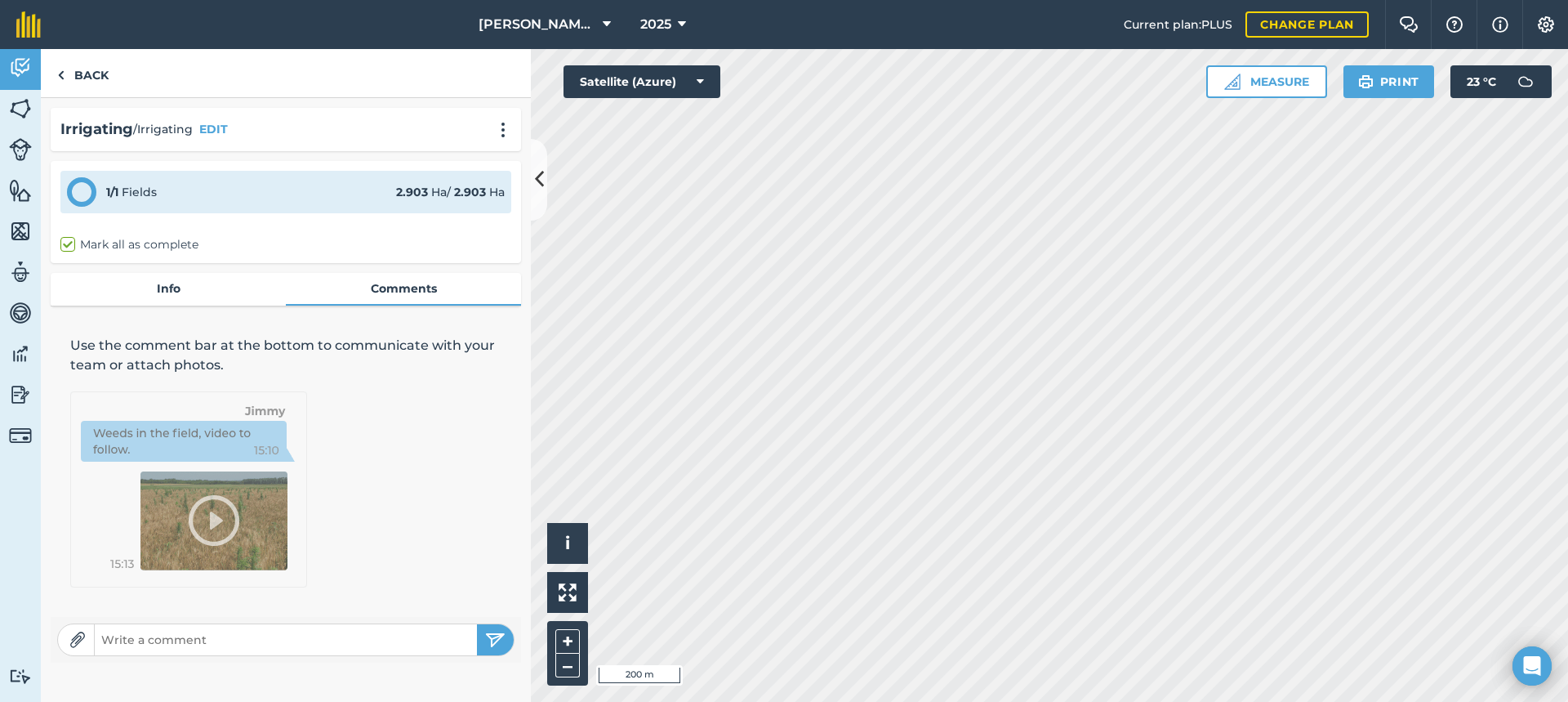
click at [160, 639] on input "text" at bounding box center [286, 639] width 382 height 23
click at [324, 641] on input "Turned ON 11:30am - OFF 2:20pm, 2 psots before the LID" at bounding box center [286, 639] width 382 height 23
click at [322, 641] on input "Turned ON 11:30am - OFF 2:20pm, 2 pots before the LID" at bounding box center [286, 639] width 382 height 23
click at [433, 644] on input "Turned ON 11:30am - OFF 2:20pm, 2 posts before the LID" at bounding box center [286, 639] width 382 height 23
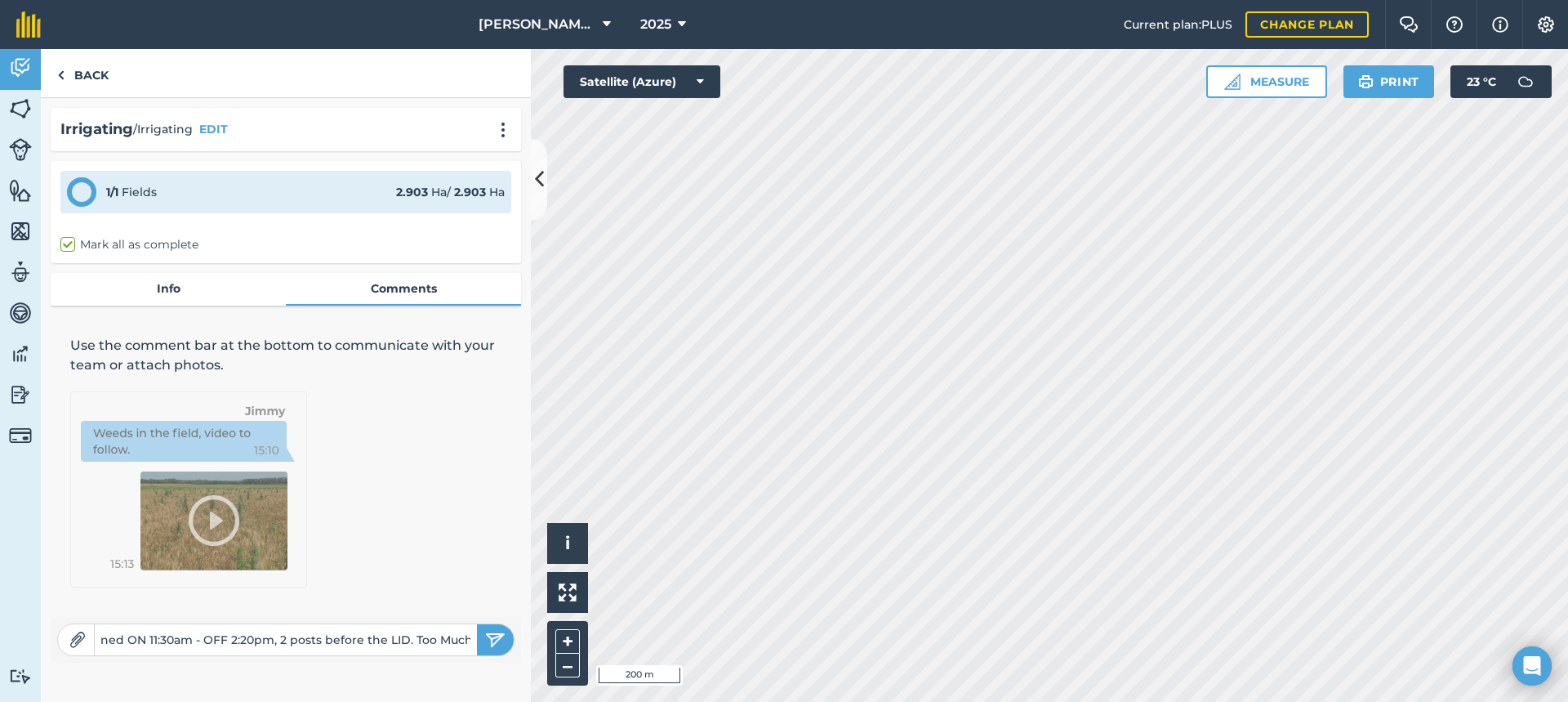
type input "Turned ON 11:30am - OFF 2:20pm, 2 posts before the LID. Too Much!"
click at [496, 639] on img "submit" at bounding box center [495, 639] width 21 height 20
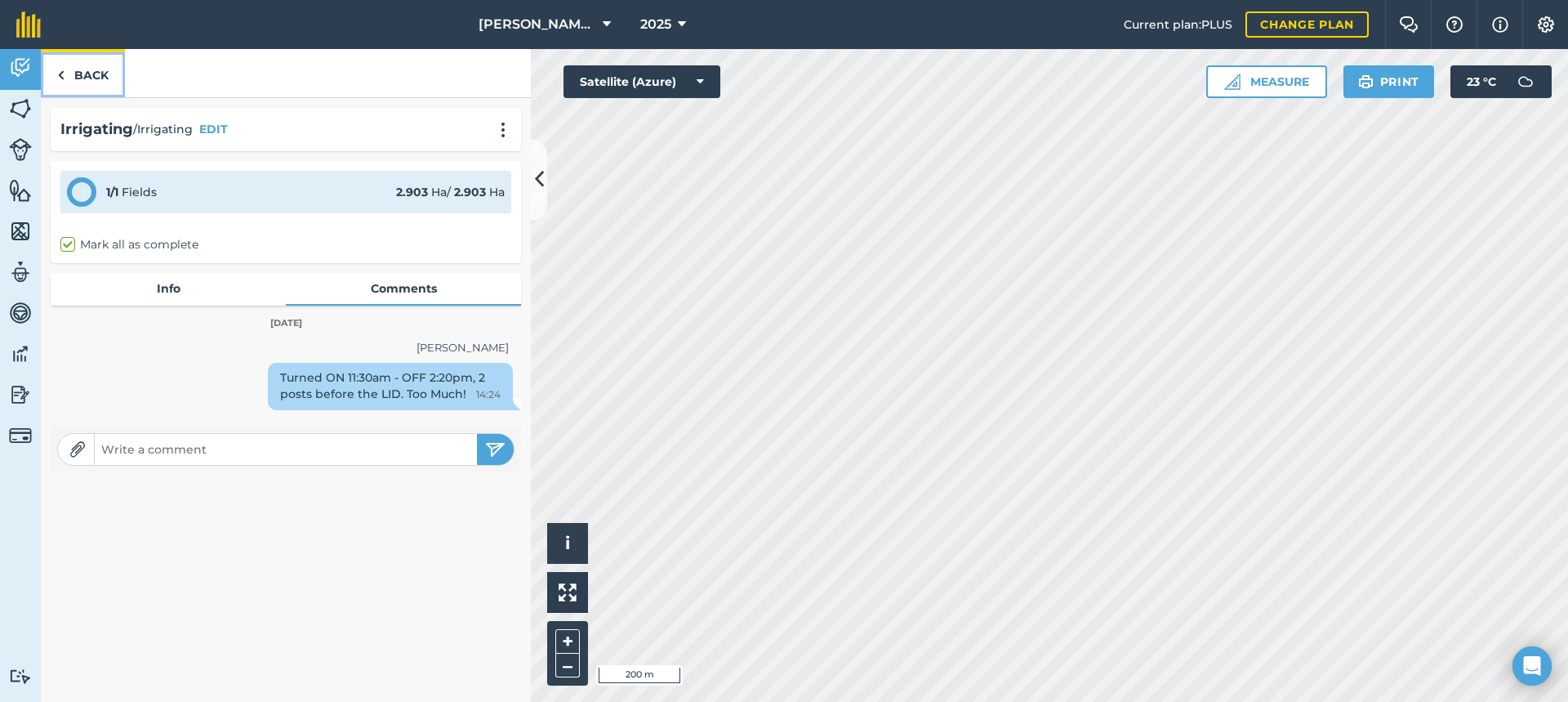
click at [98, 78] on link "Back" at bounding box center [83, 73] width 84 height 48
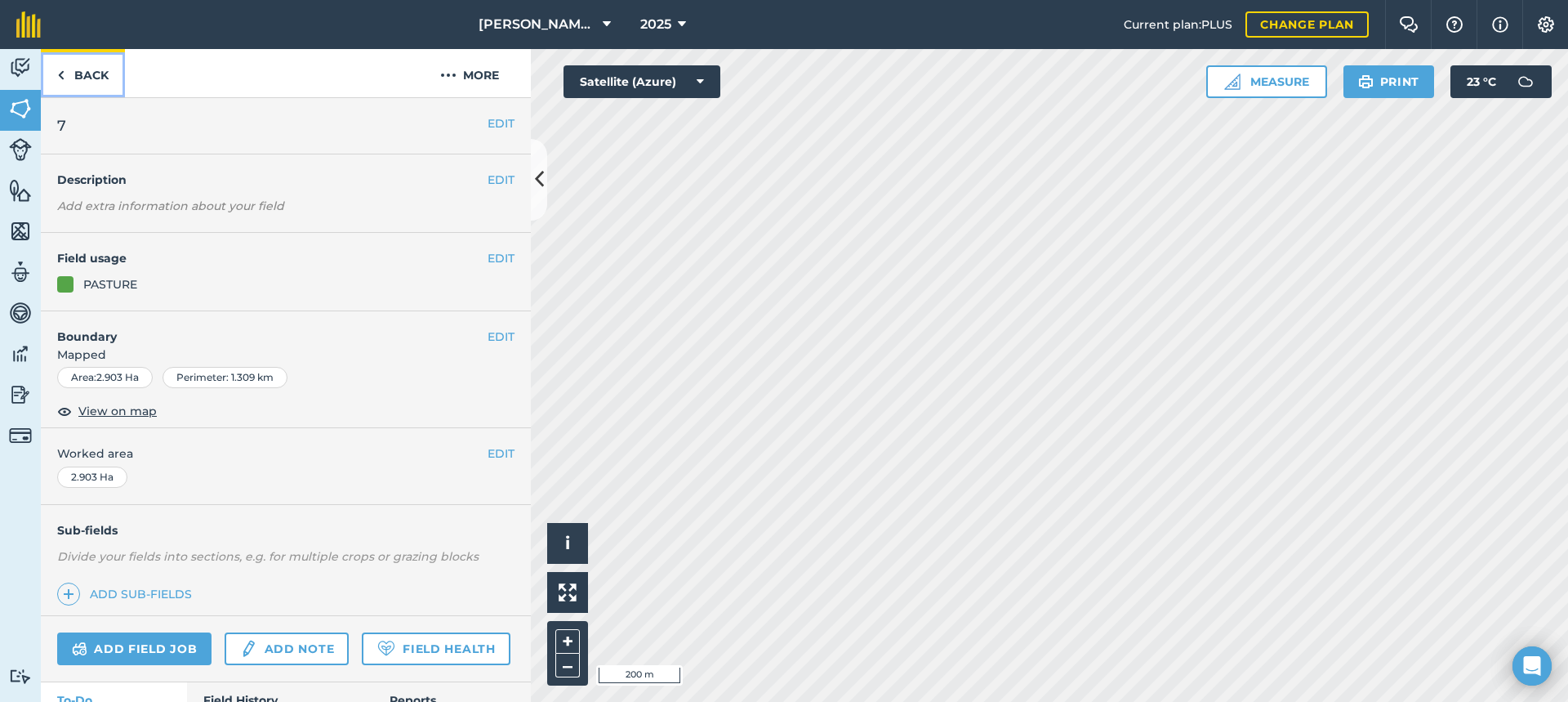
click at [90, 75] on link "Back" at bounding box center [83, 73] width 84 height 48
click at [161, 648] on link "Add field job" at bounding box center [133, 648] width 154 height 32
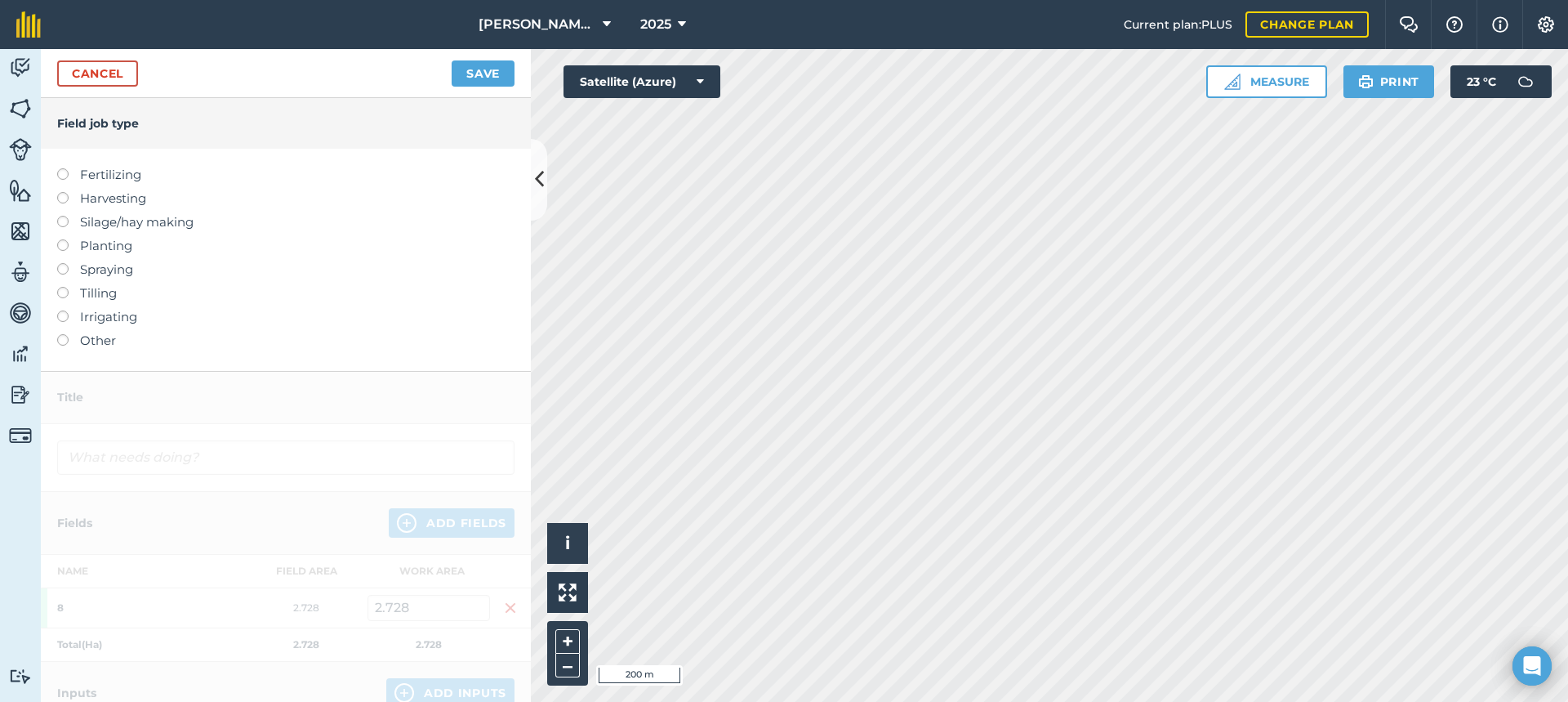
click at [65, 311] on label at bounding box center [68, 311] width 23 height 0
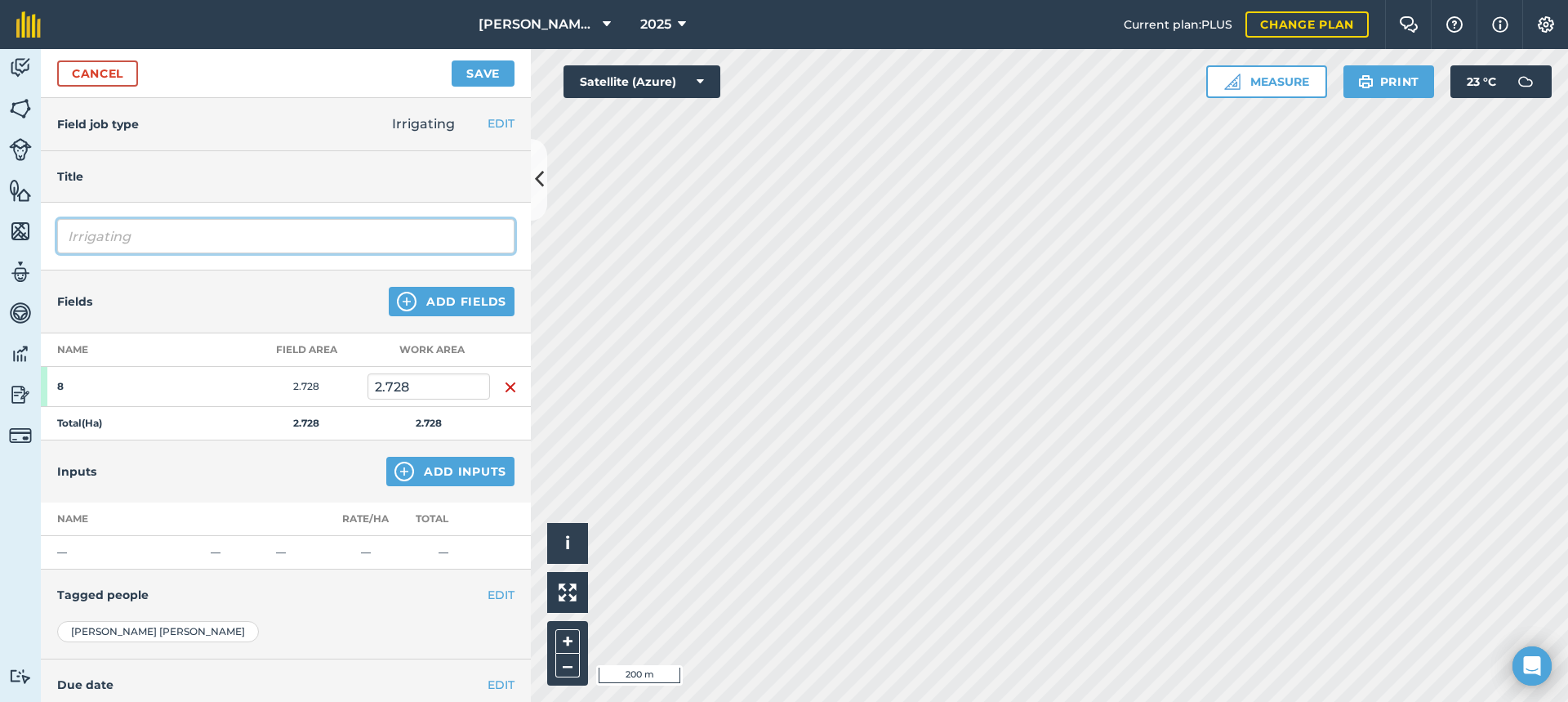
click at [218, 236] on input "Irrigating" at bounding box center [285, 235] width 458 height 34
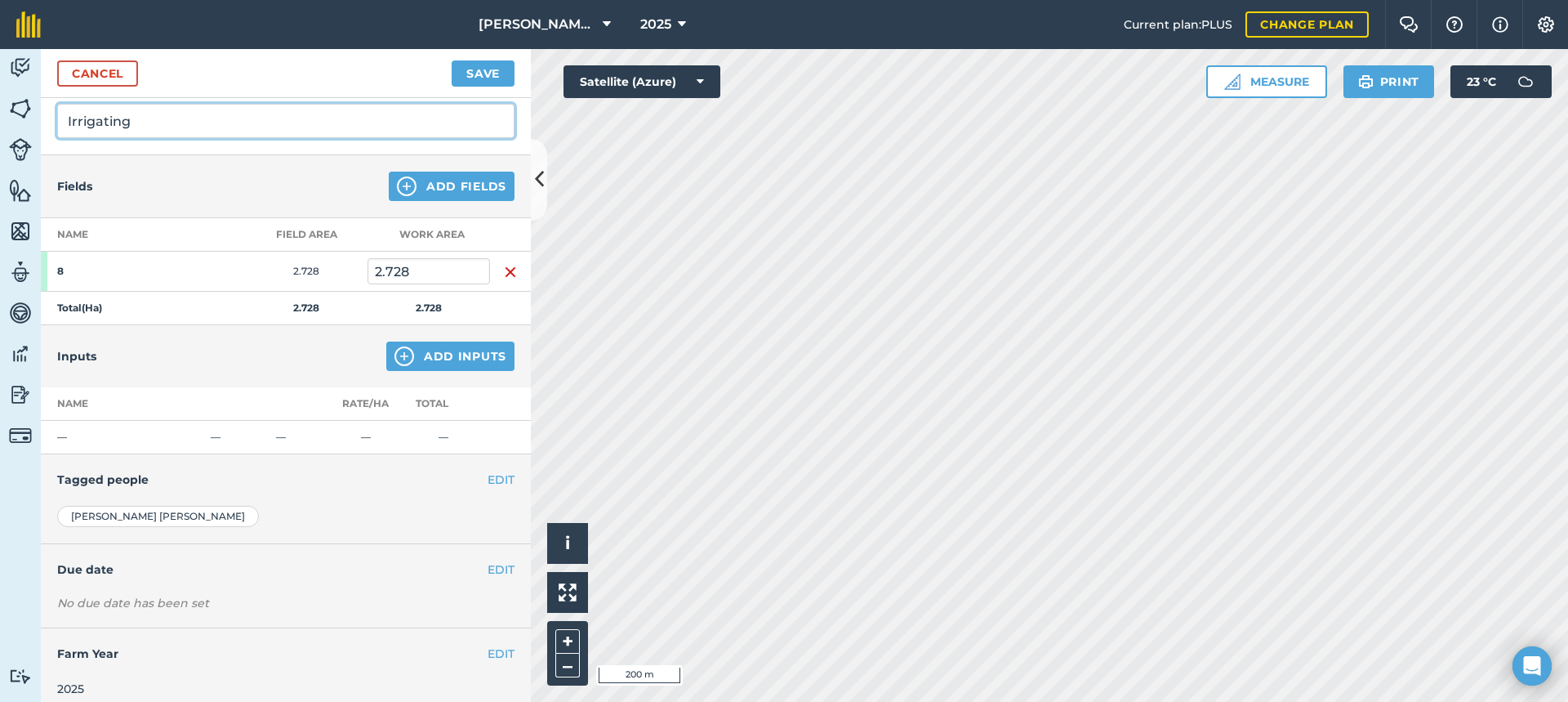
scroll to position [128, 0]
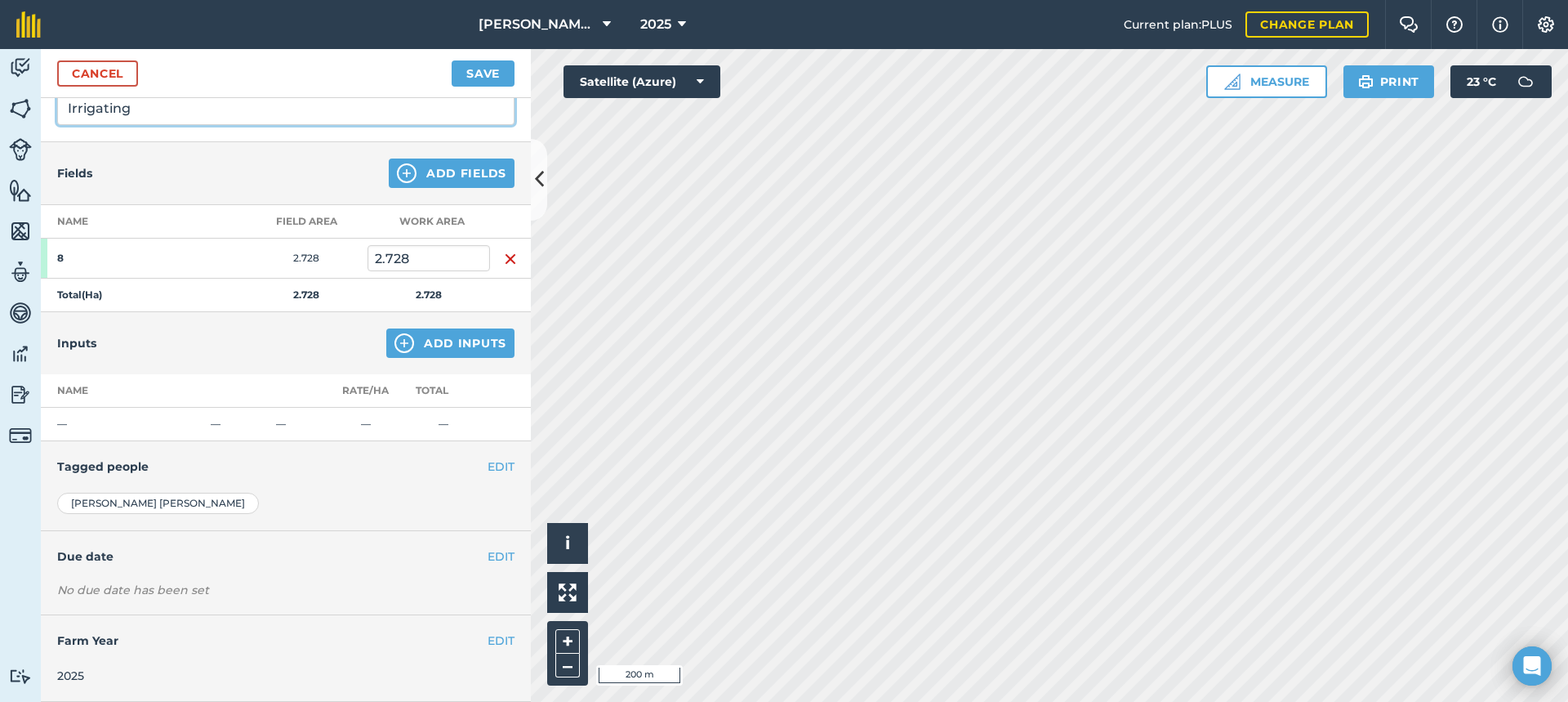
type input "Irrigating"
click at [487, 463] on button "EDIT" at bounding box center [500, 467] width 26 height 18
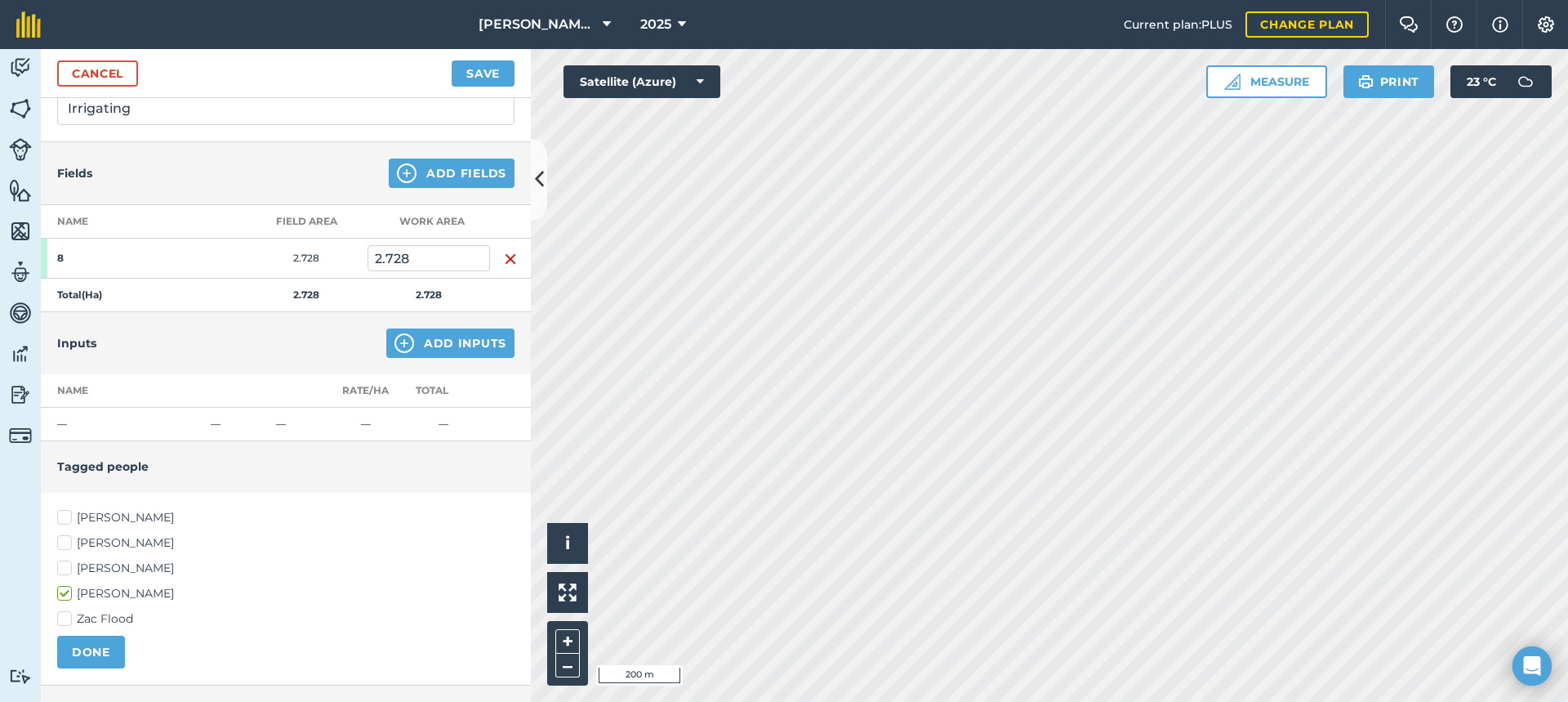
drag, startPoint x: 61, startPoint y: 512, endPoint x: 65, endPoint y: 524, distance: 12.6
click at [61, 512] on label "[PERSON_NAME]" at bounding box center [285, 517] width 458 height 17
click at [61, 512] on input "[PERSON_NAME]" at bounding box center [62, 514] width 11 height 11
checkbox input "true"
click at [64, 566] on label "[PERSON_NAME]" at bounding box center [285, 568] width 458 height 17
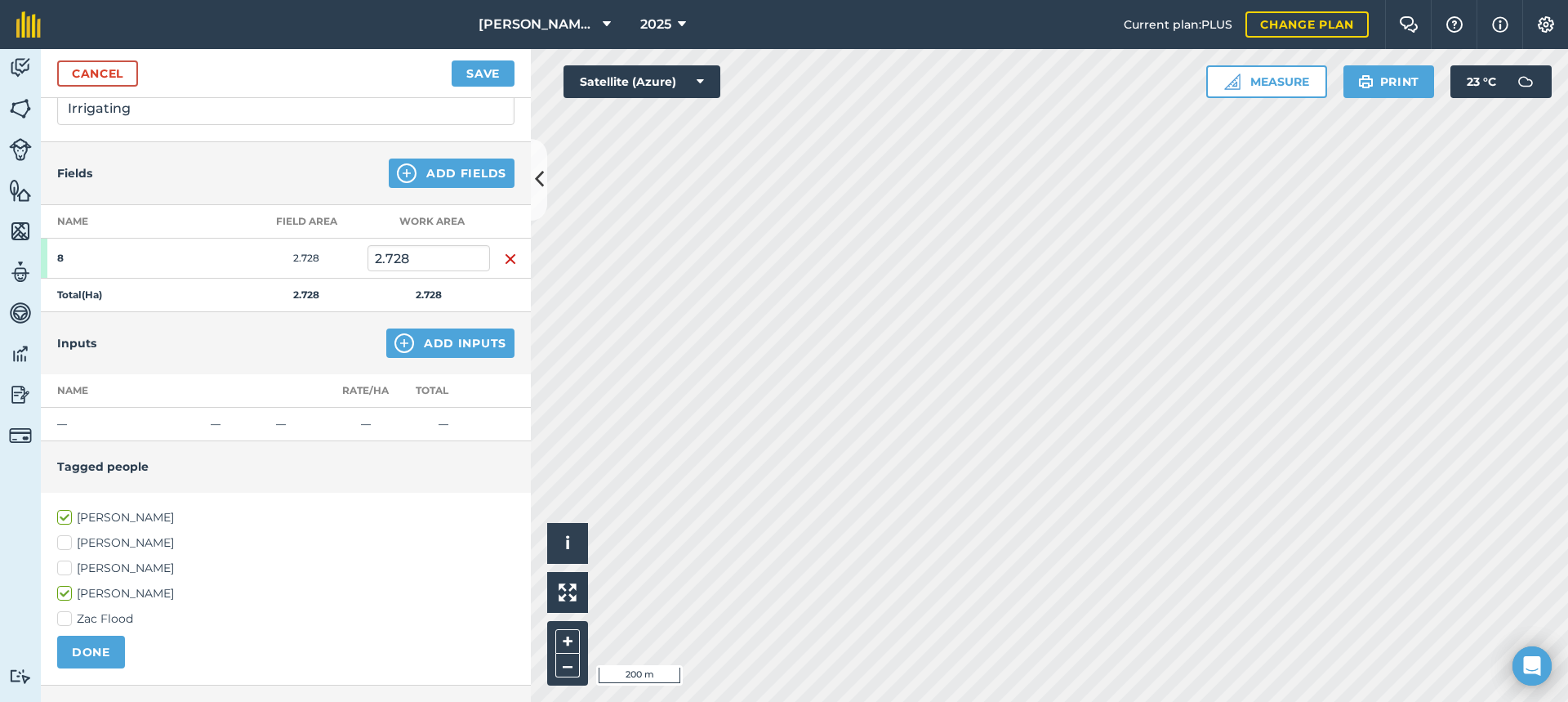
click at [64, 566] on input "[PERSON_NAME]" at bounding box center [62, 565] width 11 height 11
checkbox input "true"
click at [105, 651] on button "DONE" at bounding box center [90, 651] width 68 height 32
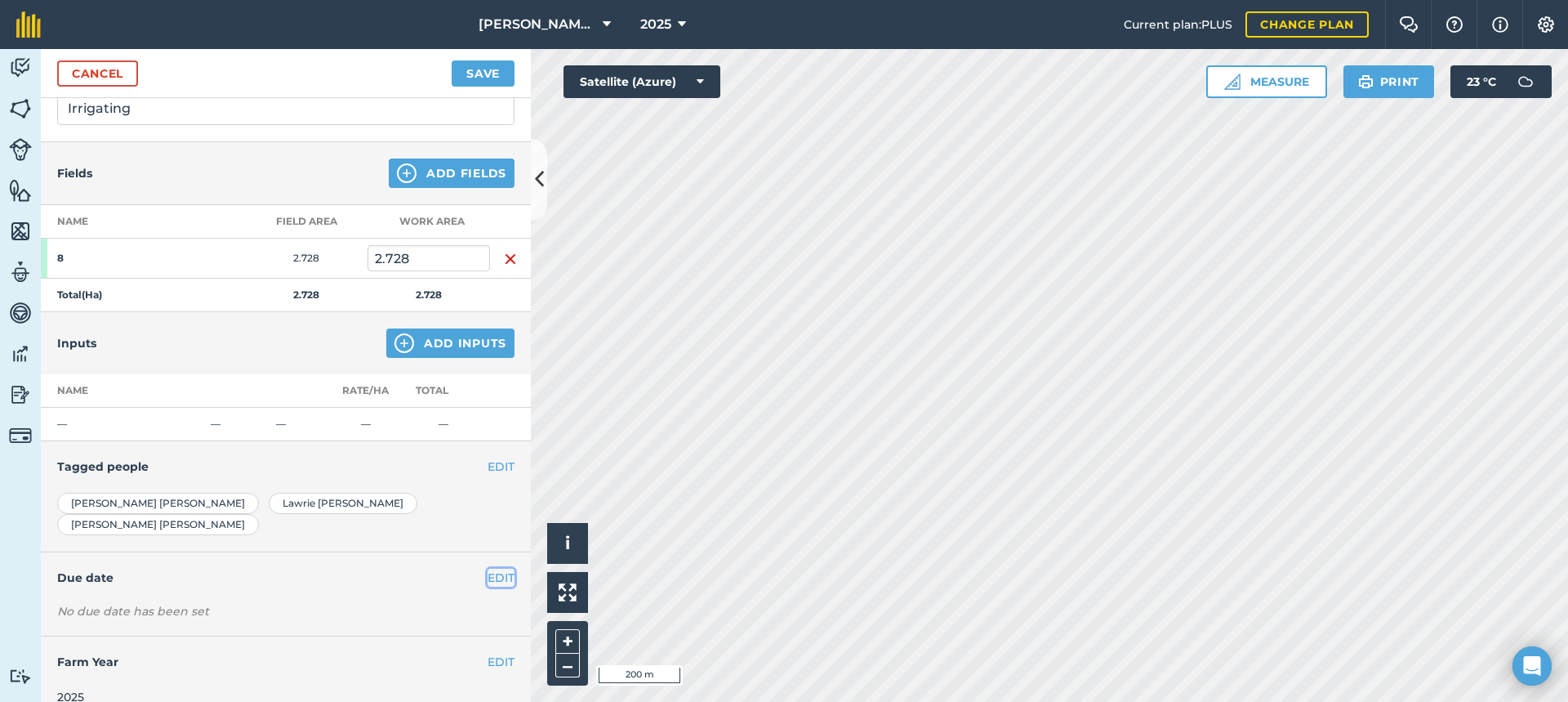
click at [493, 569] on button "EDIT" at bounding box center [500, 577] width 26 height 18
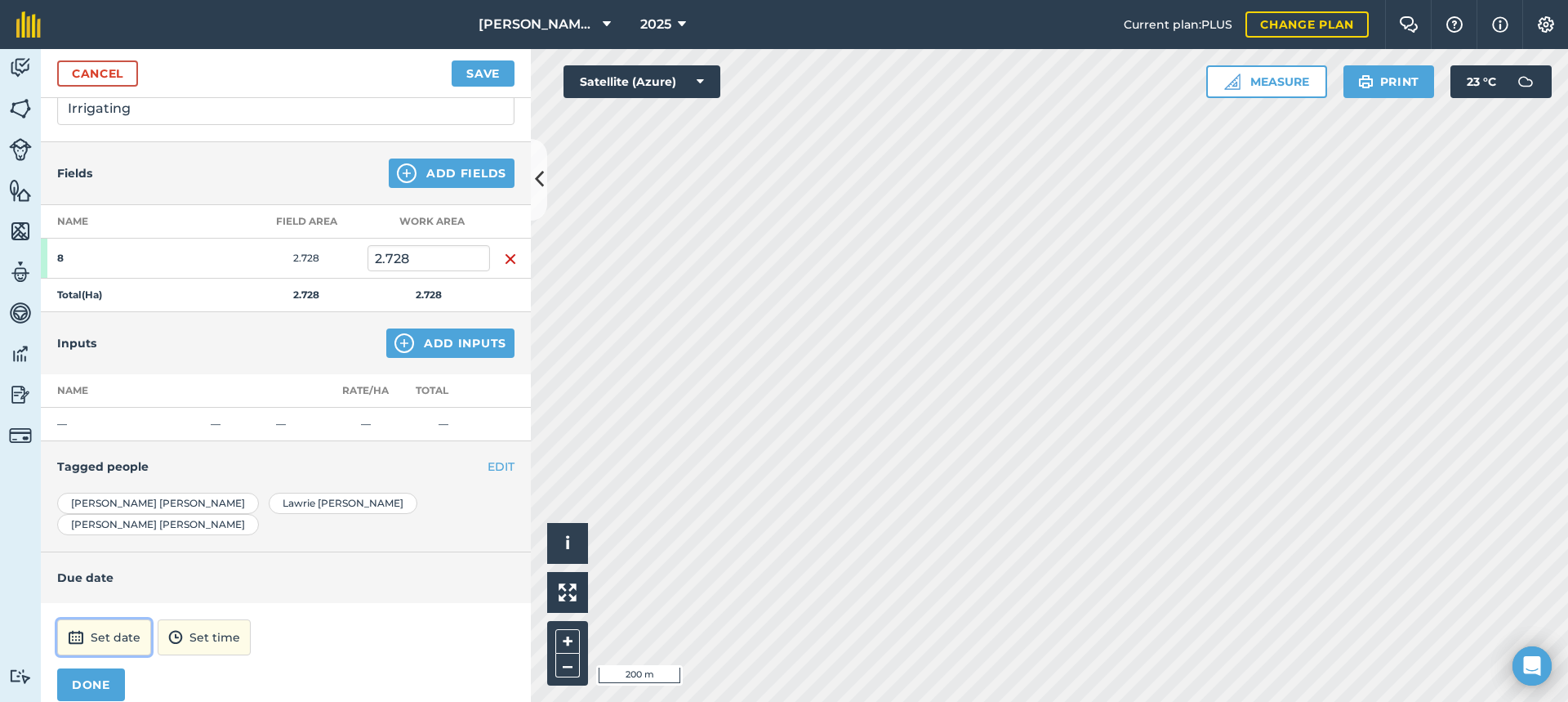
click at [117, 620] on button "Set date" at bounding box center [104, 637] width 94 height 36
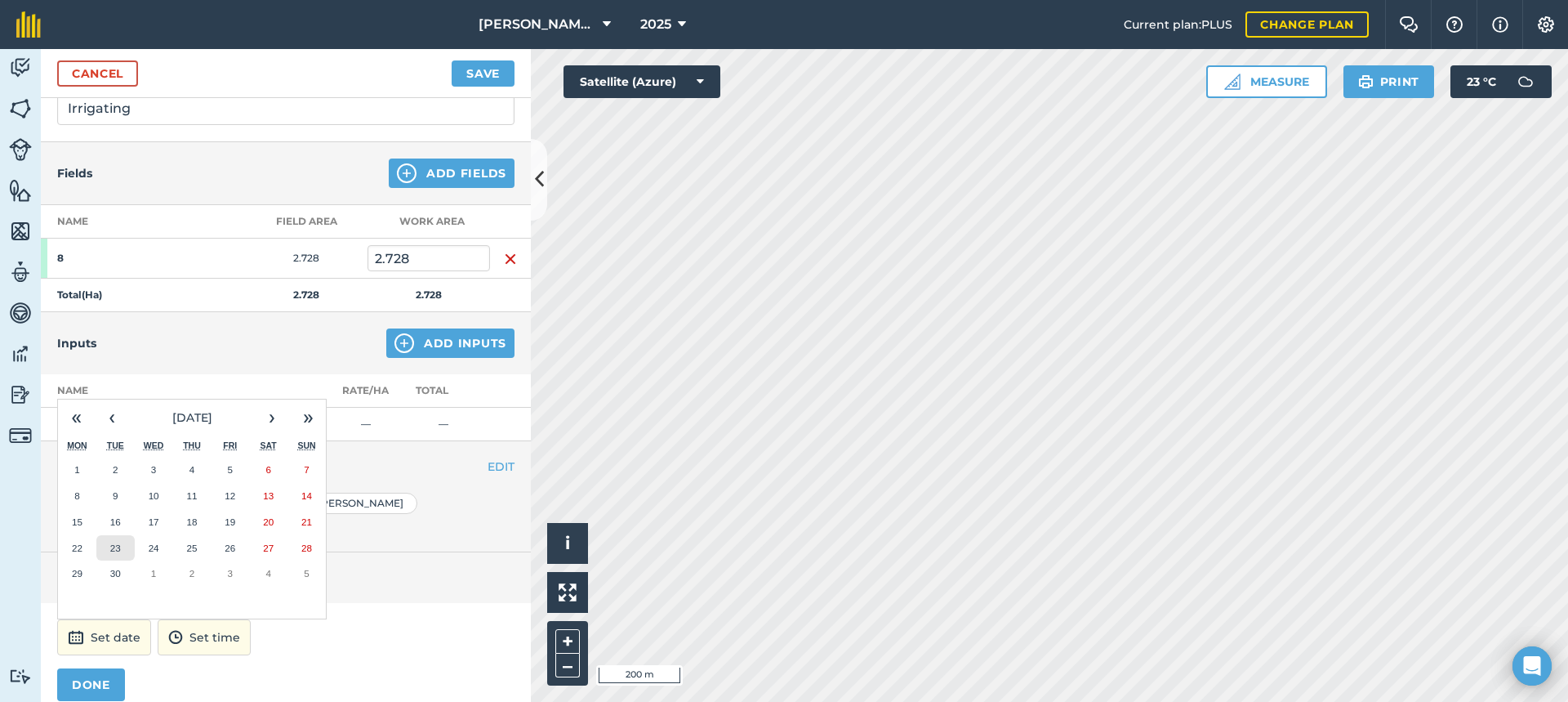
click at [122, 535] on button "23" at bounding box center [115, 548] width 38 height 26
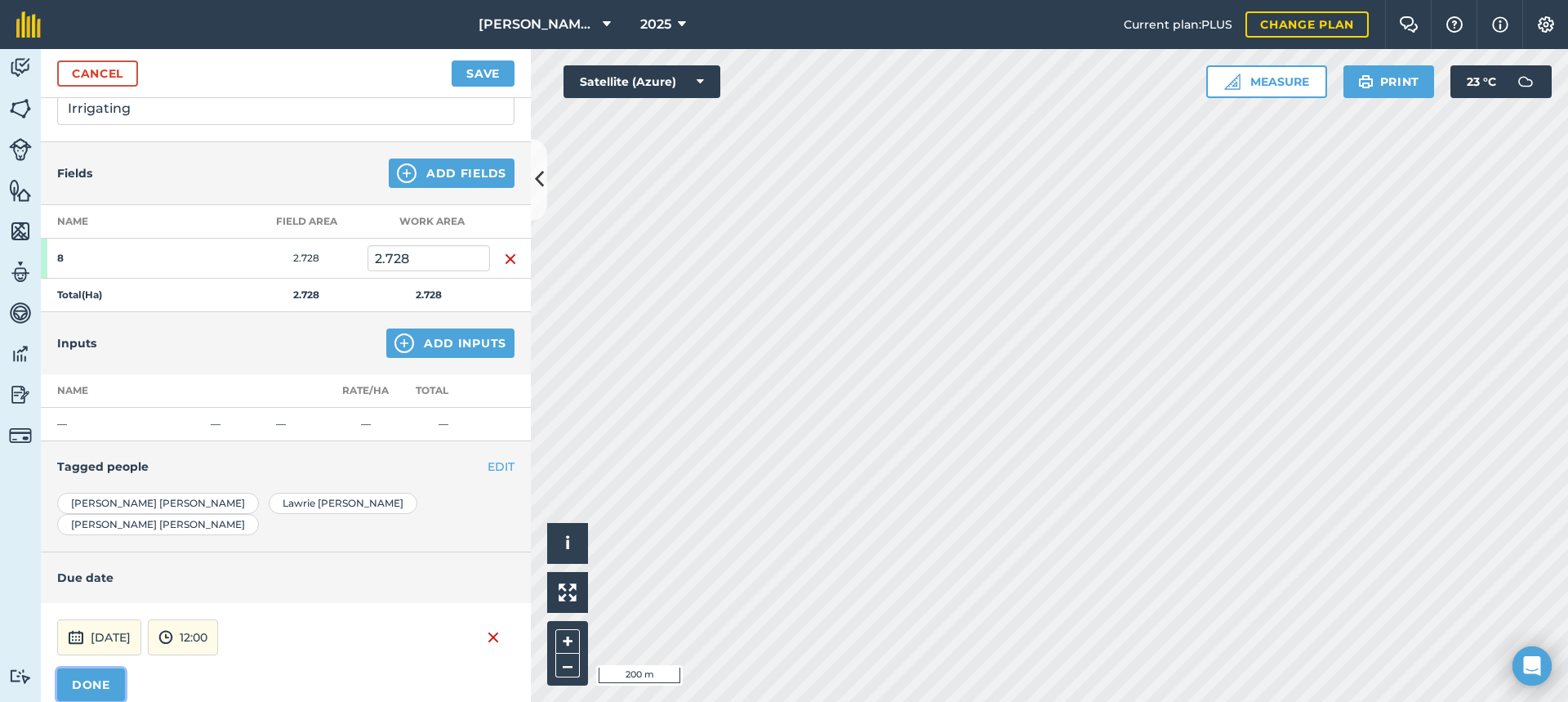
click at [99, 669] on button "DONE" at bounding box center [90, 684] width 68 height 32
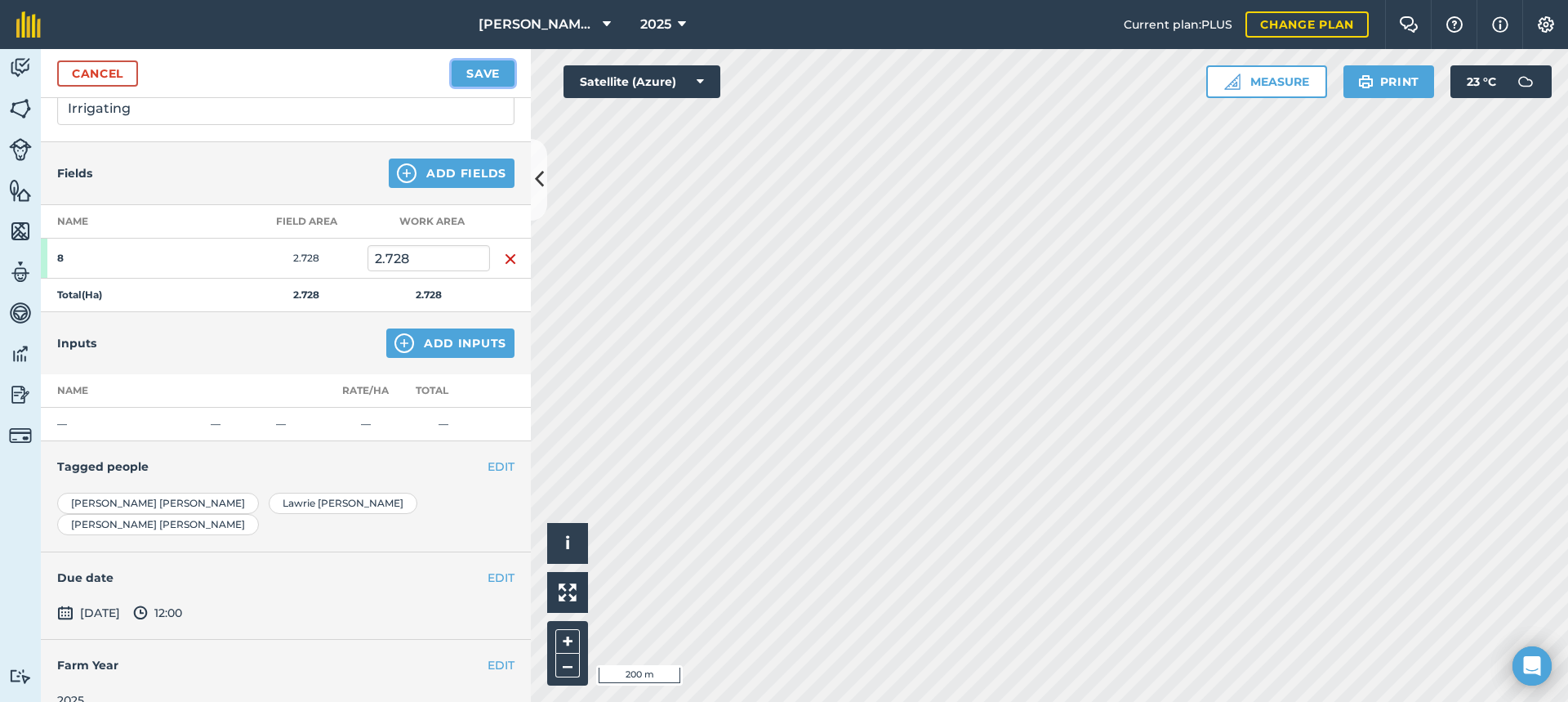
click at [485, 68] on button "Save" at bounding box center [483, 74] width 63 height 26
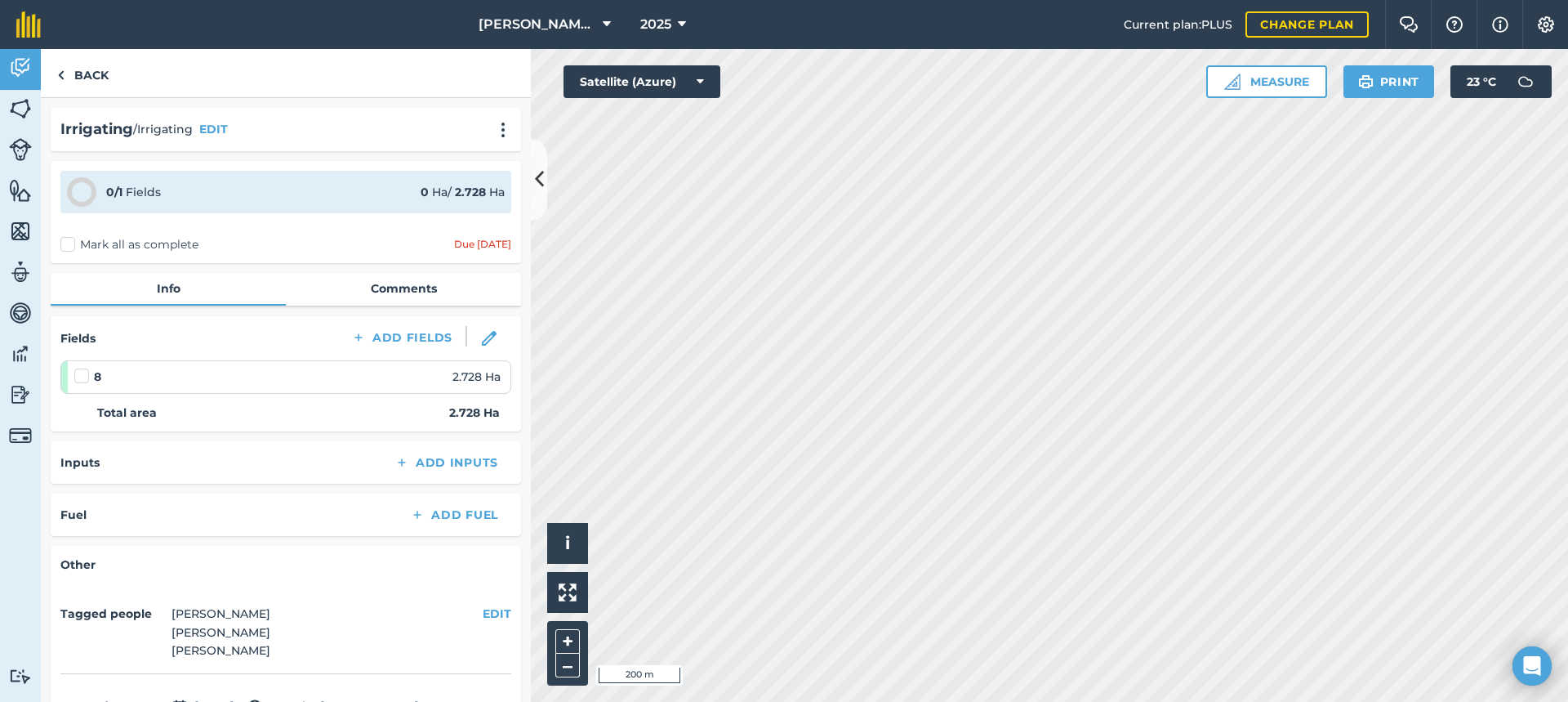
click at [71, 248] on label "Mark all as complete" at bounding box center [129, 244] width 138 height 17
click at [71, 247] on input "Mark all as complete" at bounding box center [66, 241] width 11 height 11
checkbox input "false"
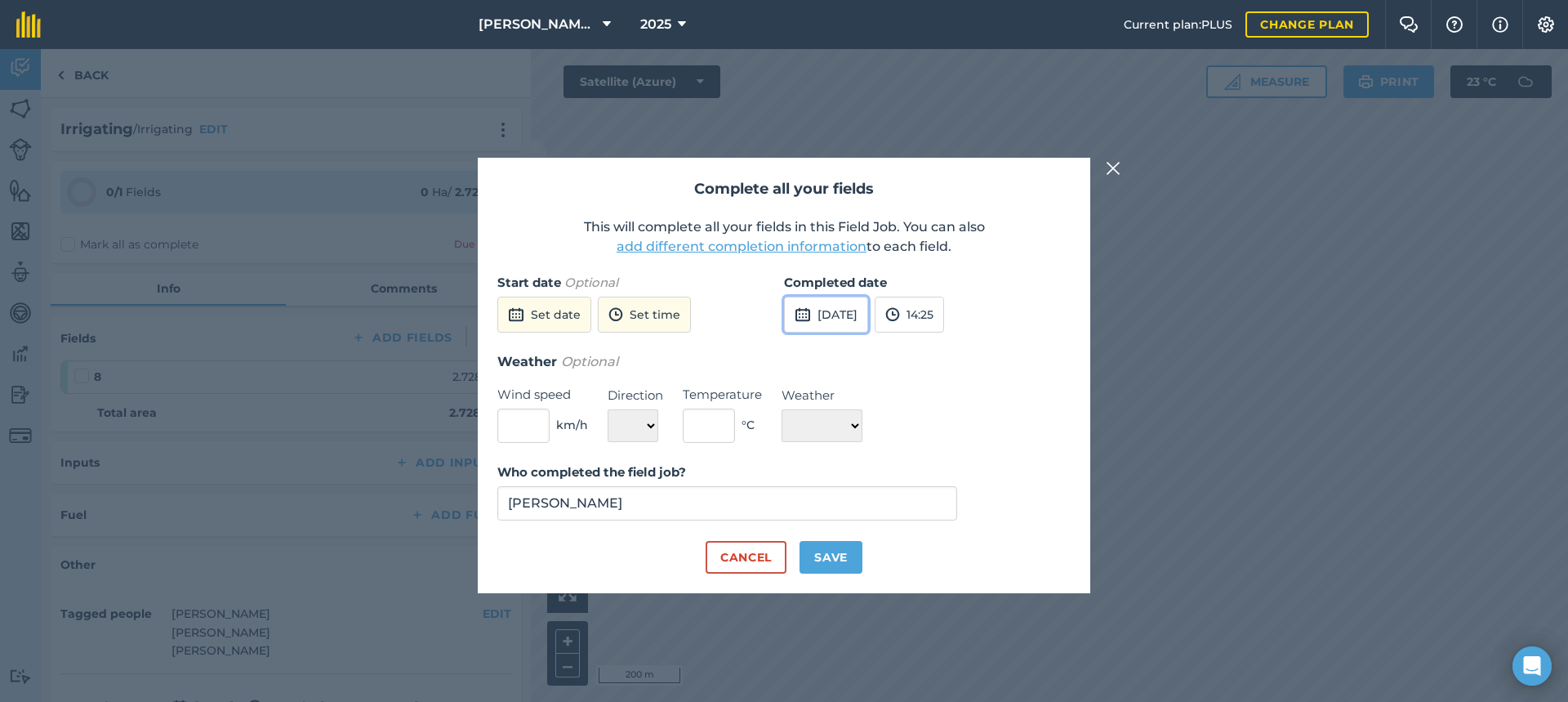
click at [868, 318] on button "[DATE]" at bounding box center [826, 314] width 84 height 36
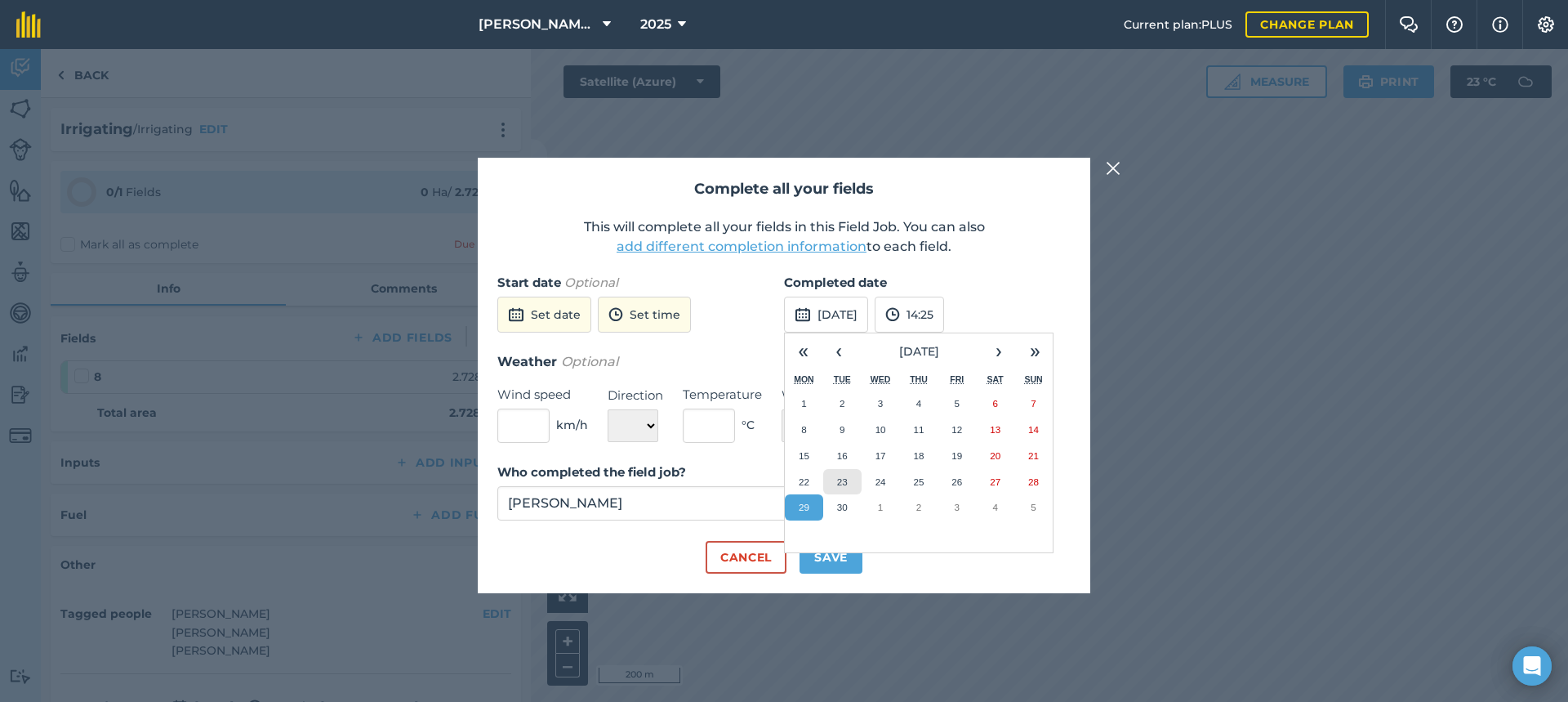
click at [840, 477] on abbr "23" at bounding box center [842, 481] width 11 height 11
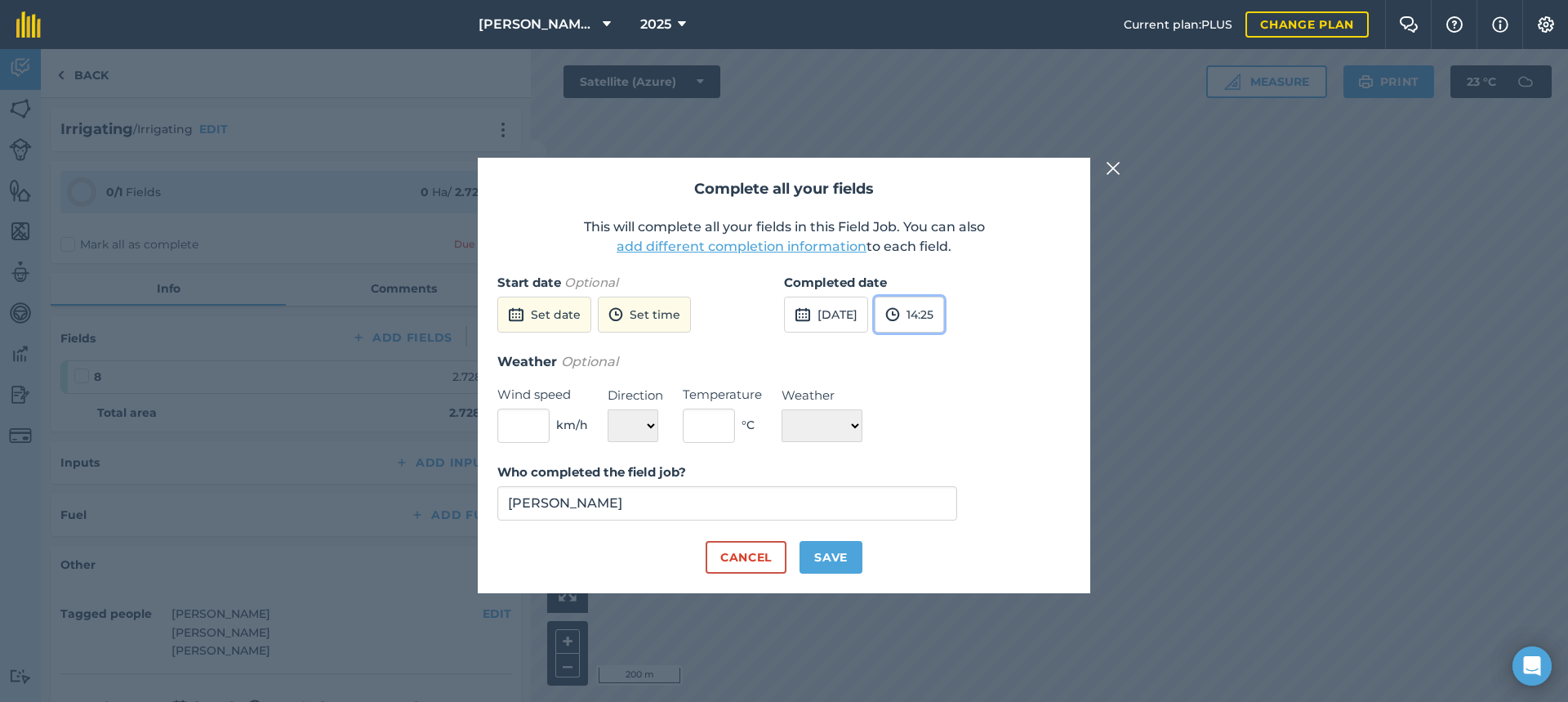
click at [944, 315] on button "14:25" at bounding box center [908, 314] width 70 height 36
click at [941, 474] on button "17:00" at bounding box center [913, 474] width 76 height 26
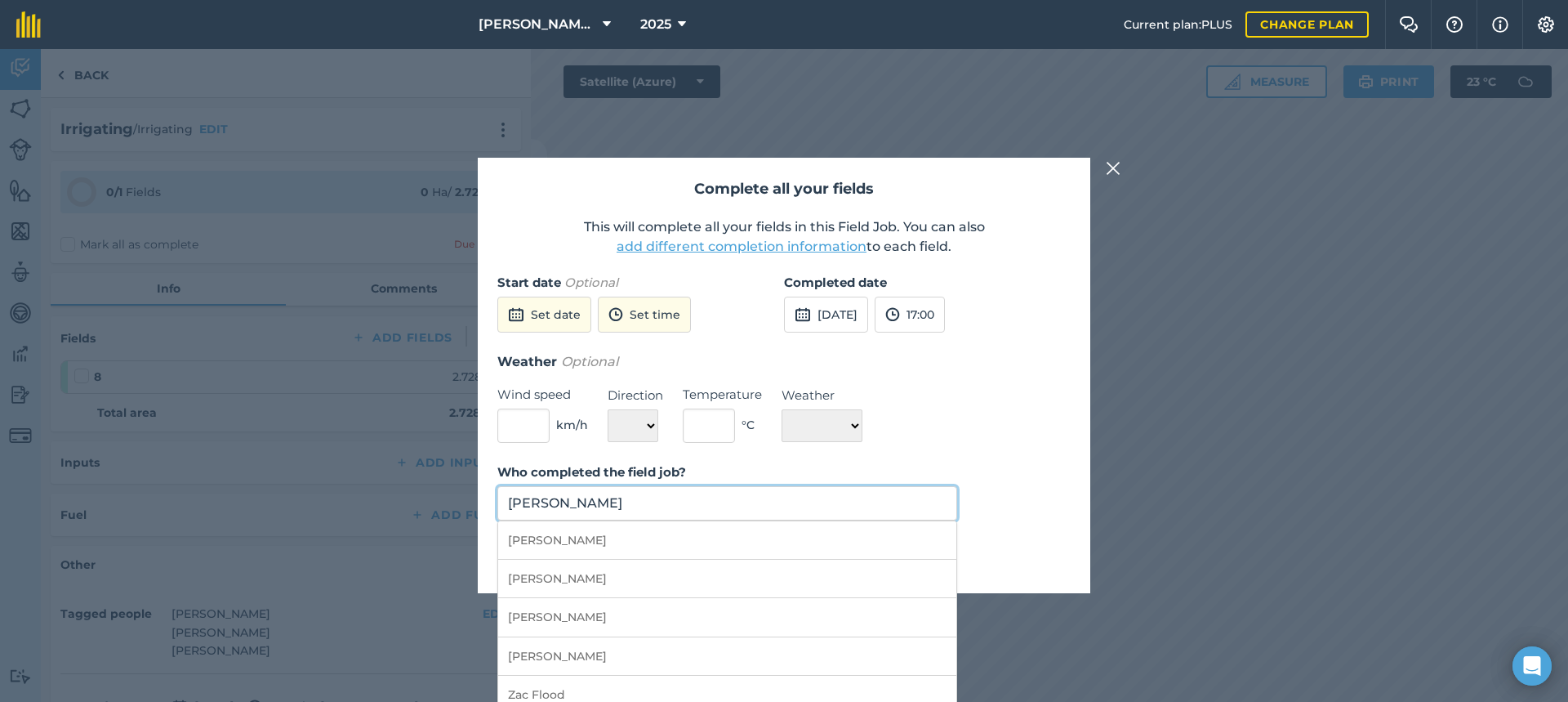
click at [681, 502] on input "[PERSON_NAME]" at bounding box center [726, 503] width 460 height 34
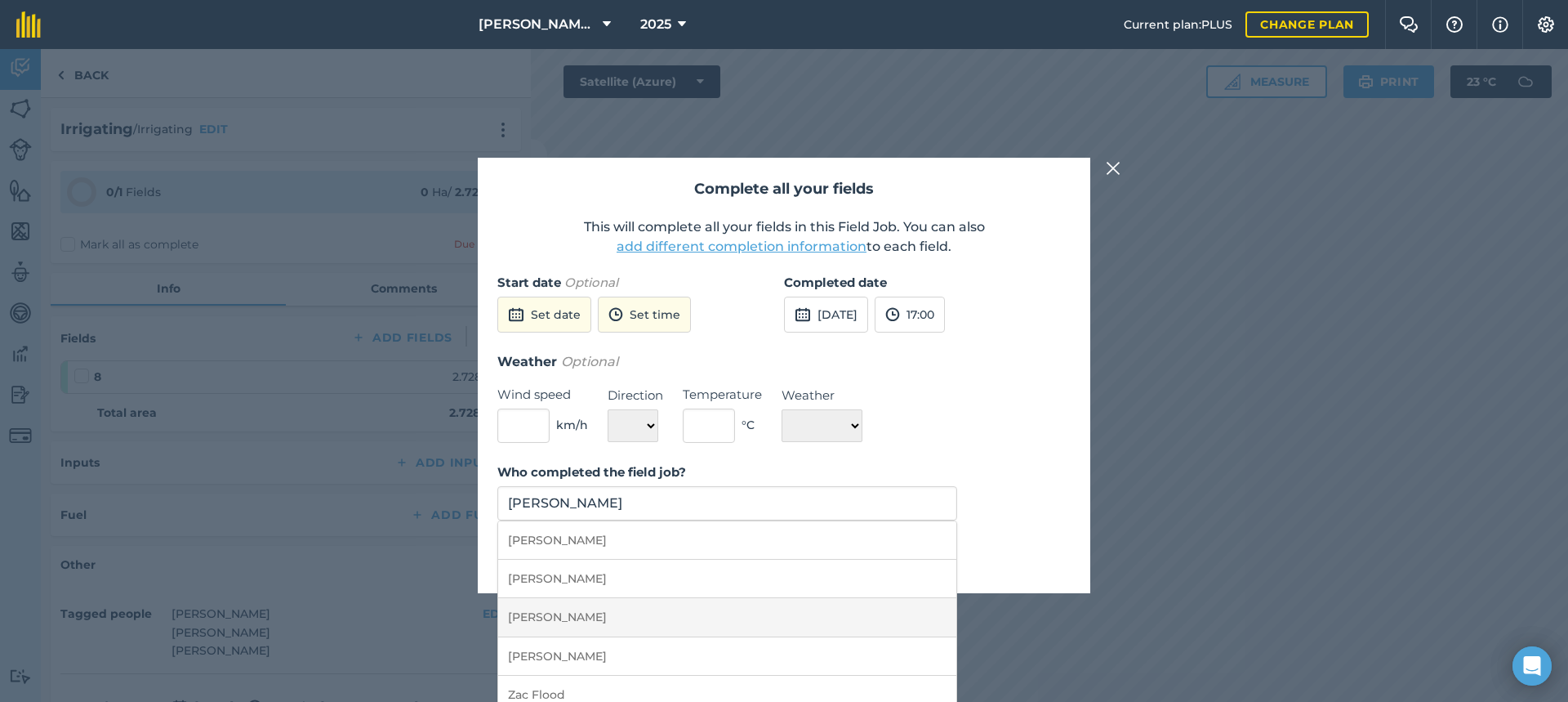
click at [576, 613] on li "[PERSON_NAME]" at bounding box center [726, 617] width 458 height 38
type input "[PERSON_NAME]"
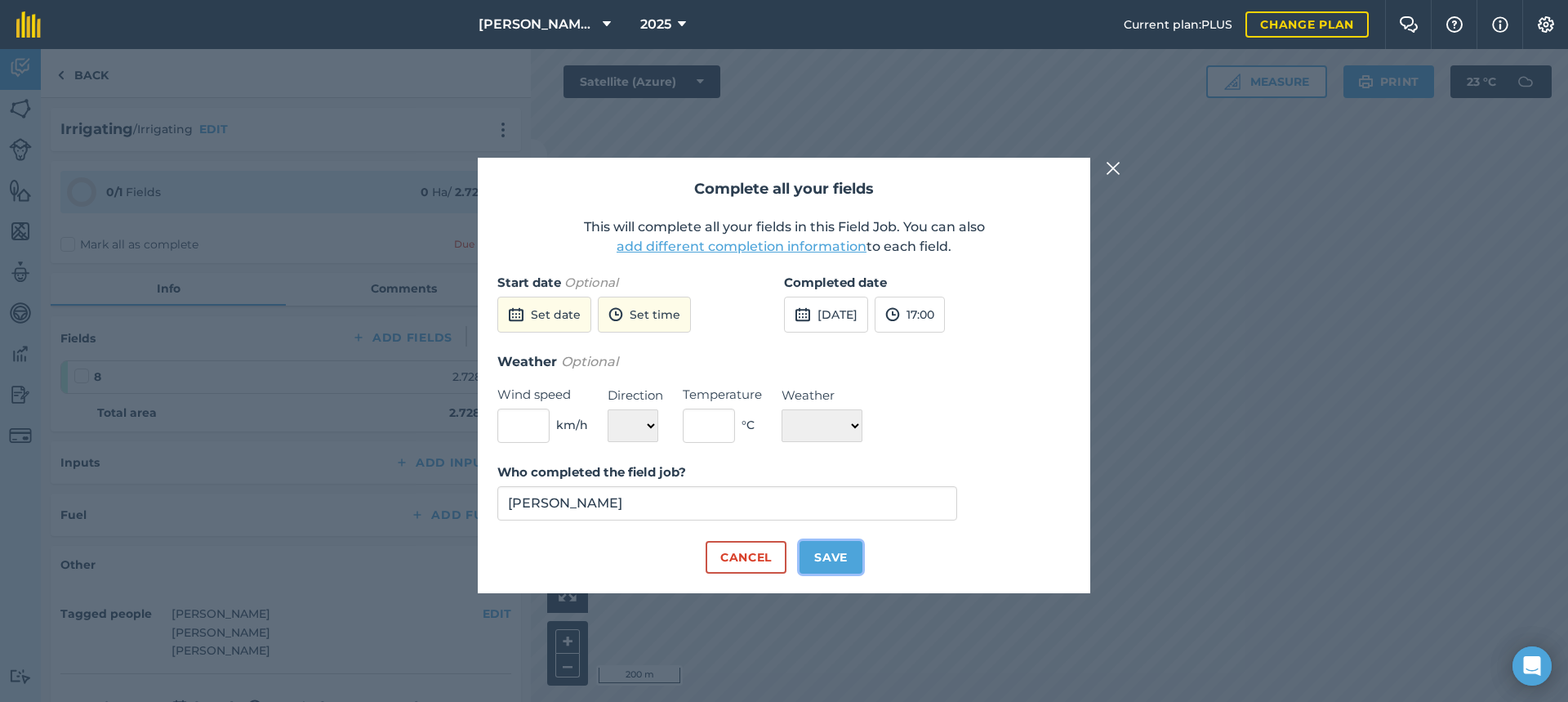
click at [850, 554] on button "Save" at bounding box center [831, 557] width 63 height 32
checkbox input "true"
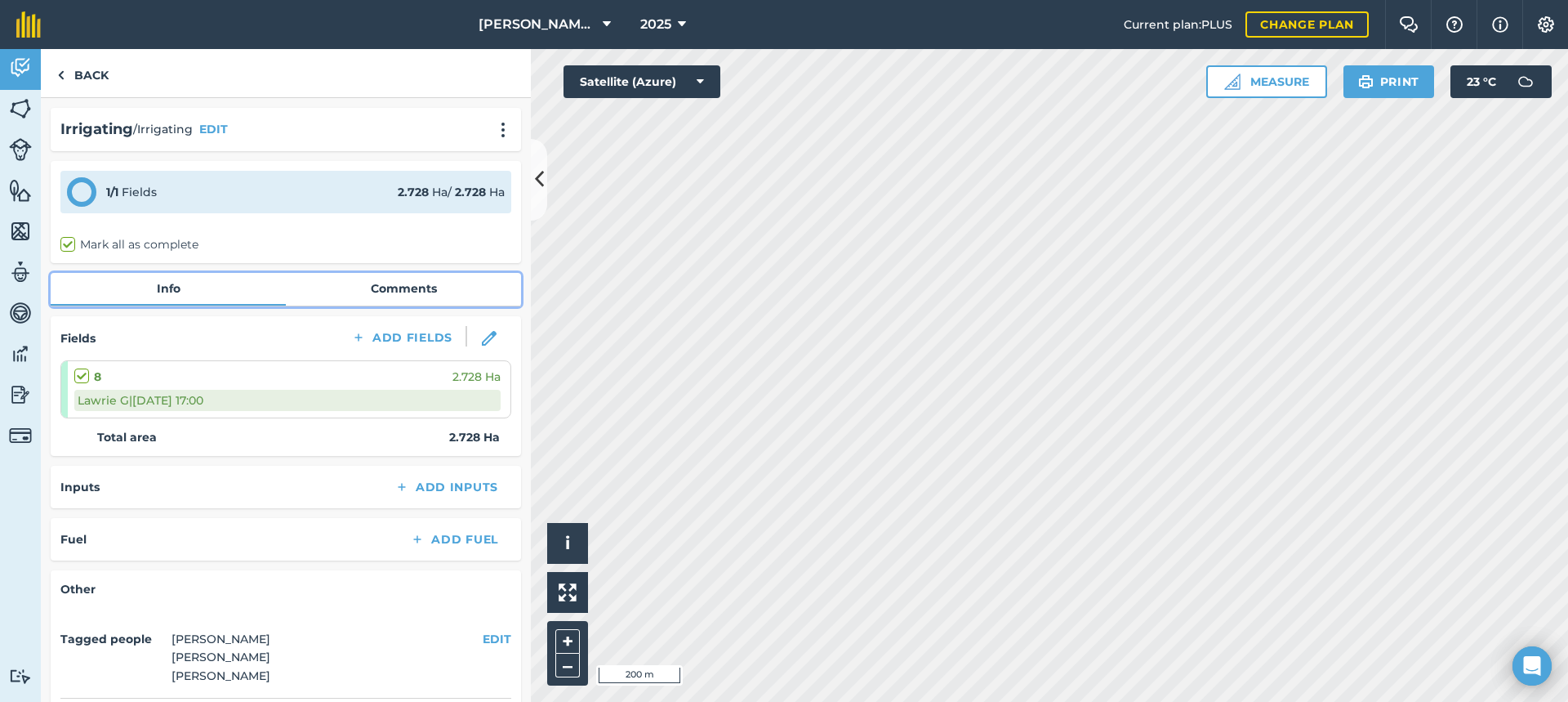
click at [388, 290] on link "Comments" at bounding box center [404, 288] width 235 height 31
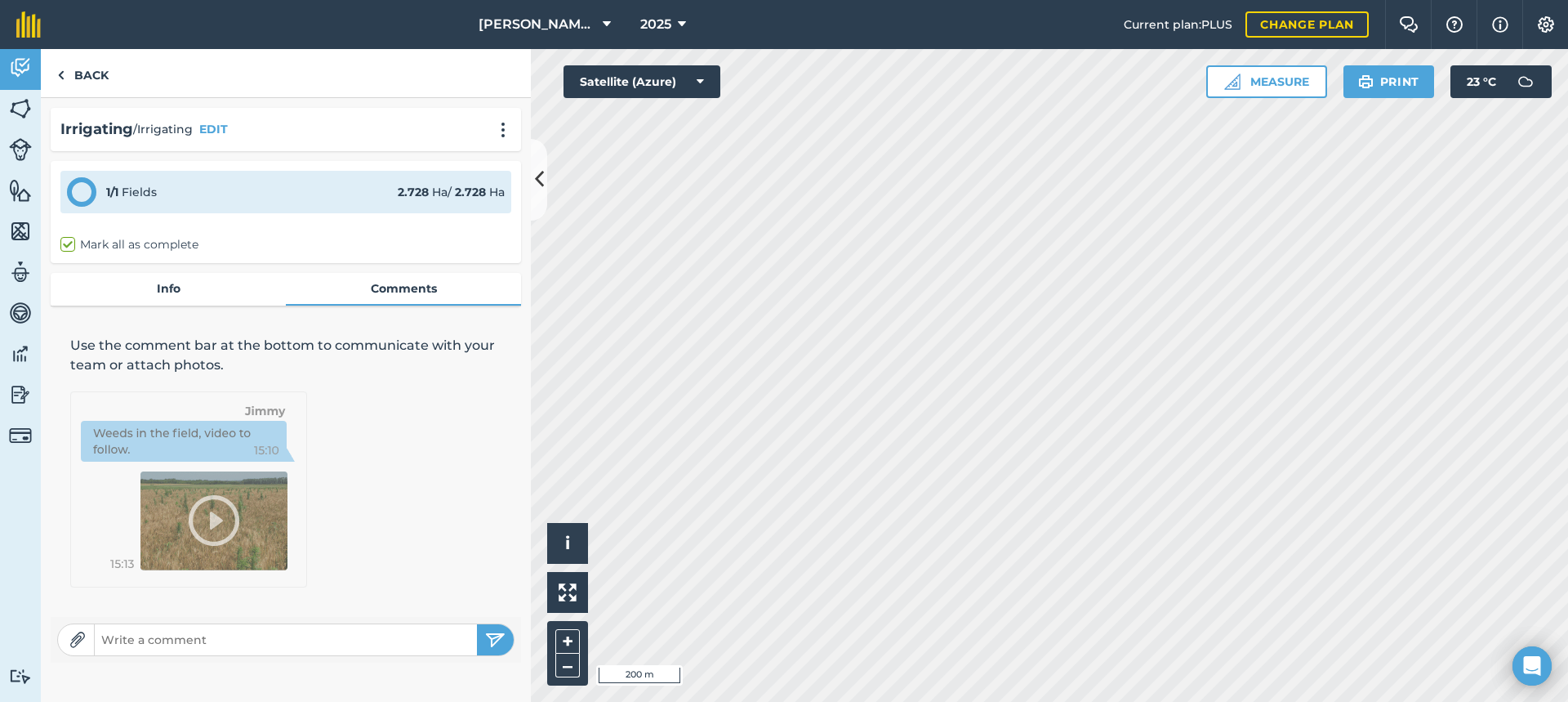
click at [157, 636] on input "text" at bounding box center [286, 639] width 382 height 23
type input "Turned ON 2:20pm - OFF 5:00pm. Too much!!"
click at [492, 634] on img "submit" at bounding box center [495, 639] width 21 height 20
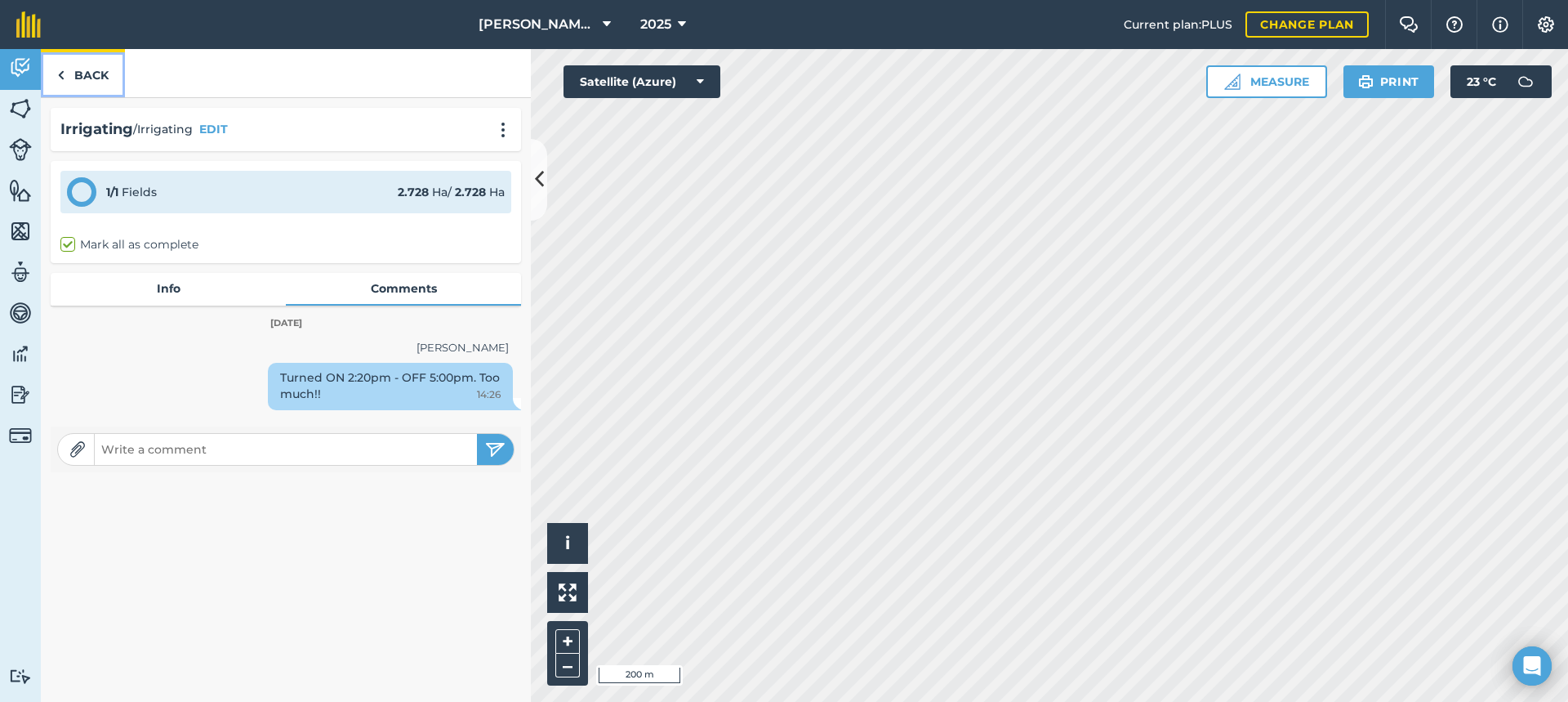
click at [89, 71] on link "Back" at bounding box center [83, 73] width 84 height 48
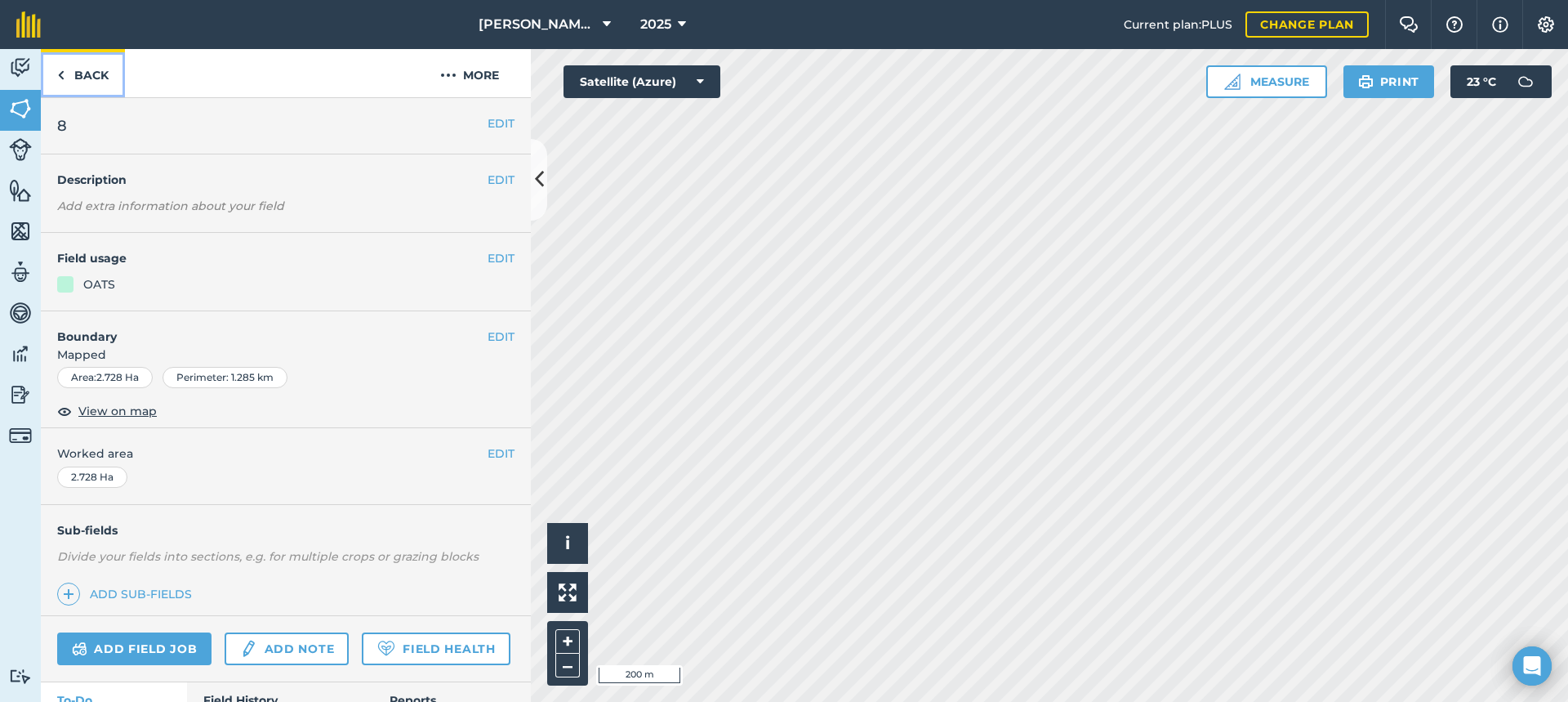
click at [96, 74] on link "Back" at bounding box center [83, 73] width 84 height 48
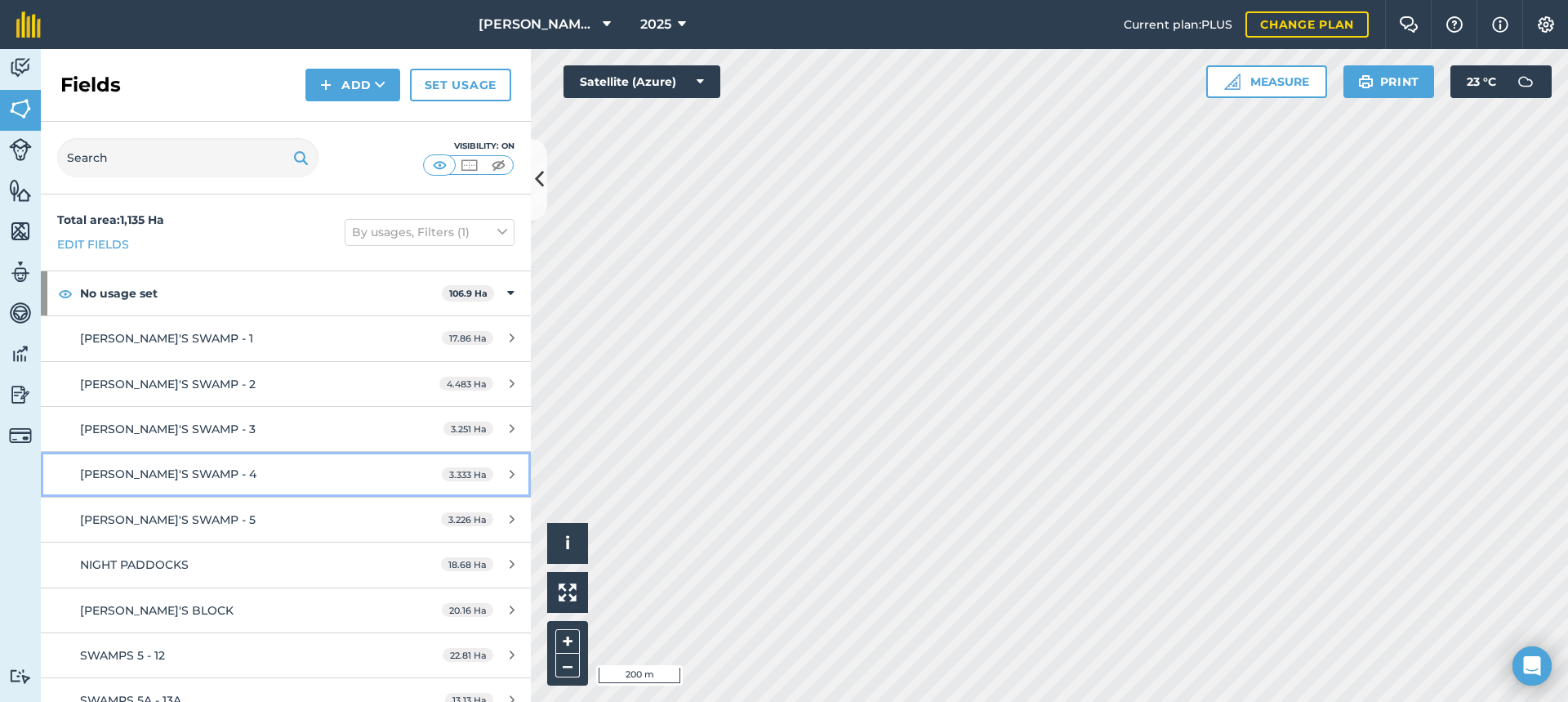
click at [151, 469] on span "[PERSON_NAME]'S SWAMP - 4" at bounding box center [169, 474] width 176 height 15
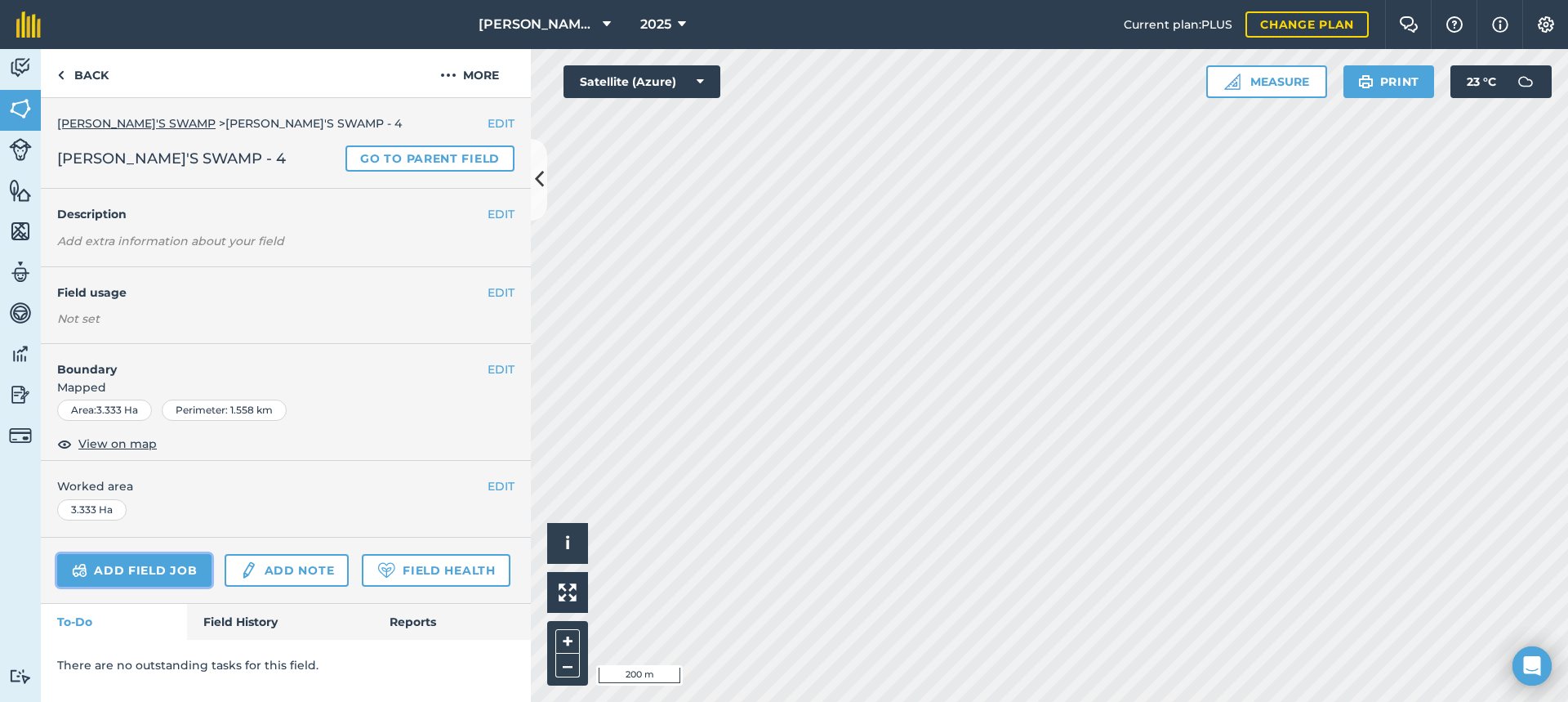
click at [134, 572] on link "Add field job" at bounding box center [133, 570] width 154 height 32
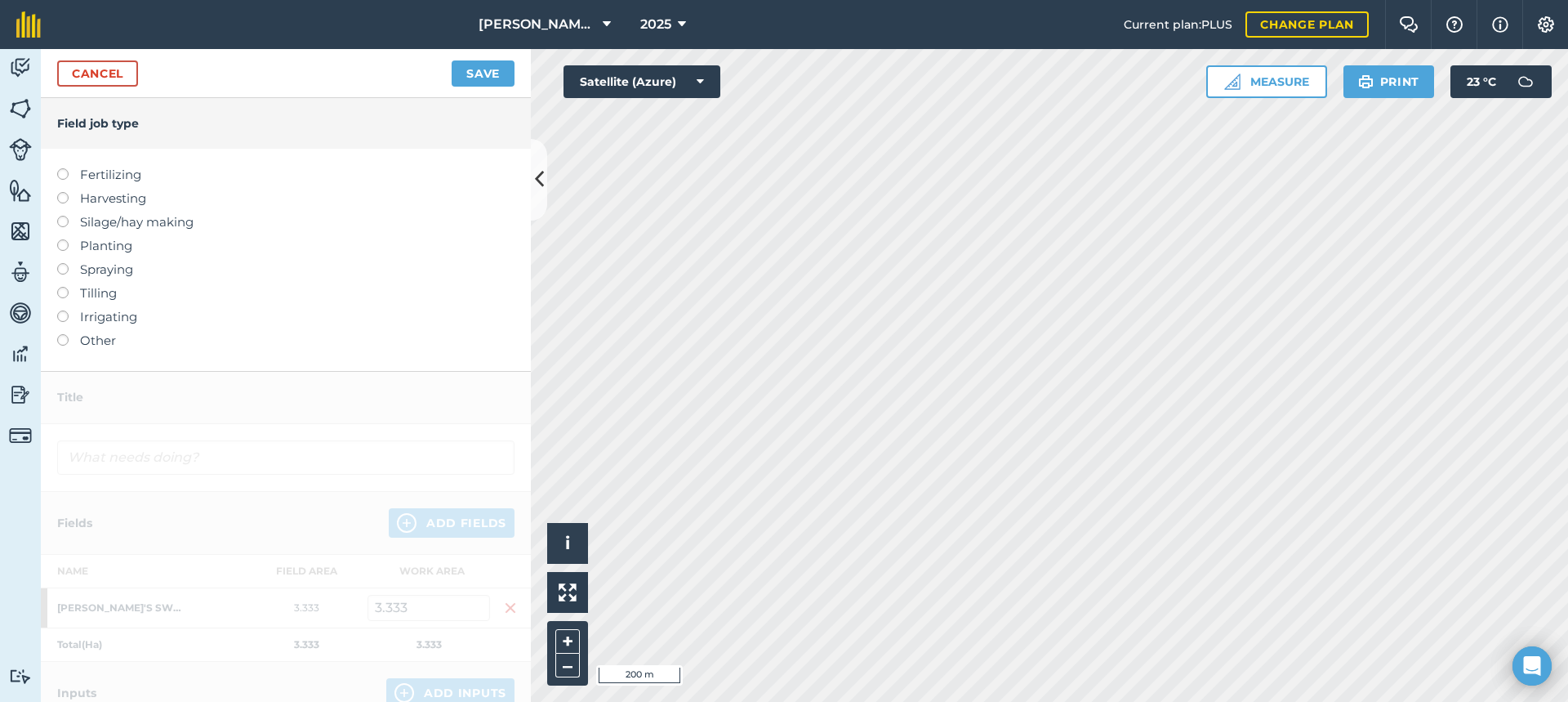
click at [69, 318] on li "Irrigating" at bounding box center [285, 317] width 458 height 20
click at [61, 311] on label at bounding box center [68, 311] width 23 height 0
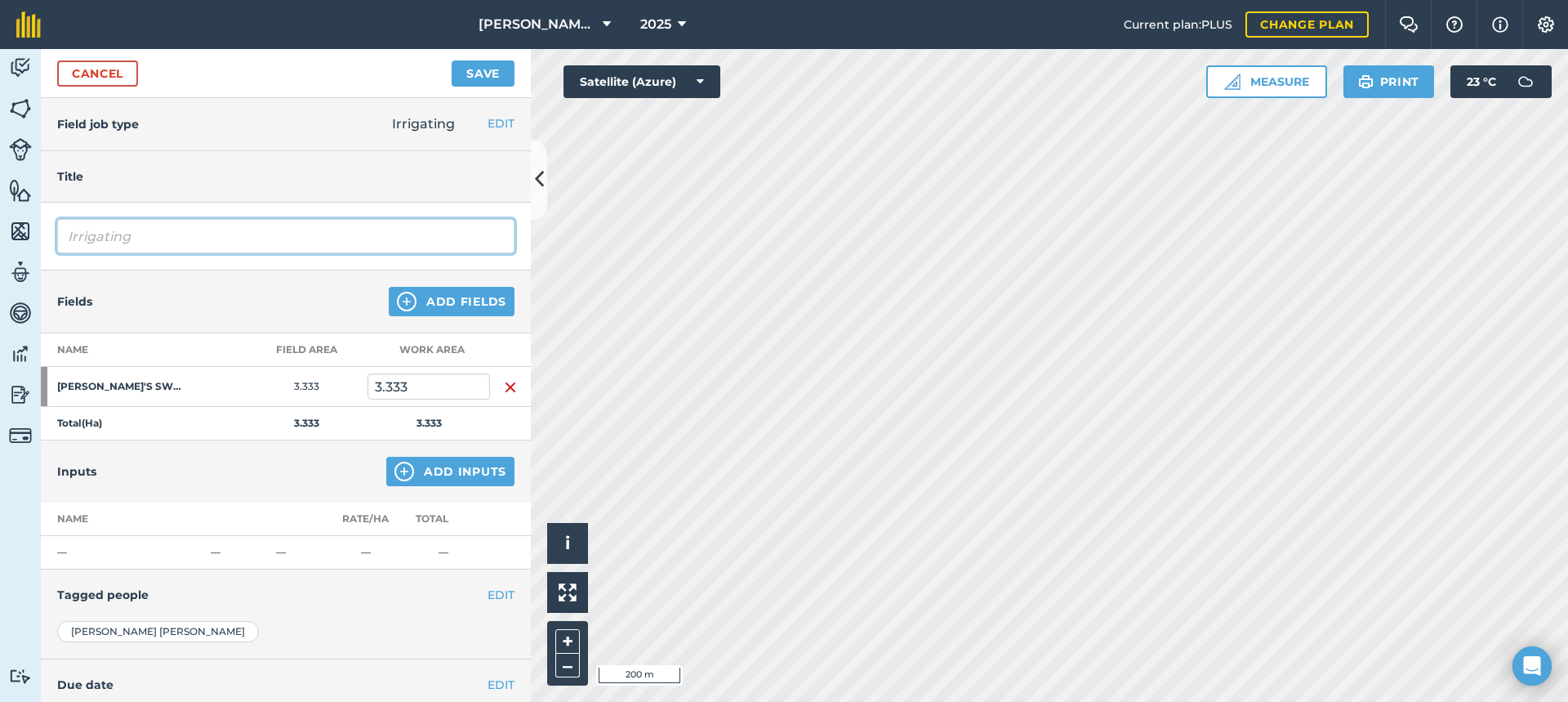
click at [158, 241] on input "Irrigating" at bounding box center [285, 235] width 458 height 34
type input "Irrigating"
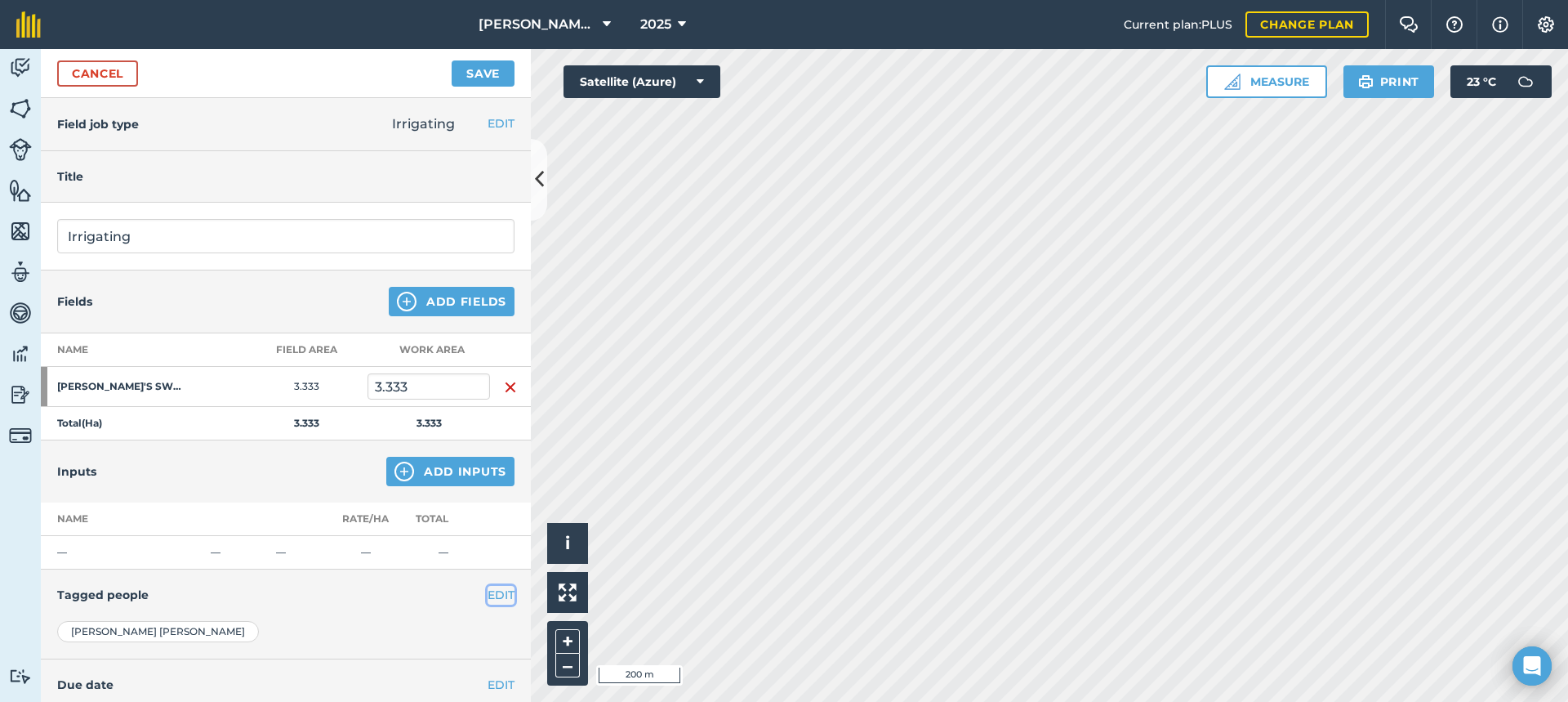
click at [488, 594] on button "EDIT" at bounding box center [500, 594] width 26 height 18
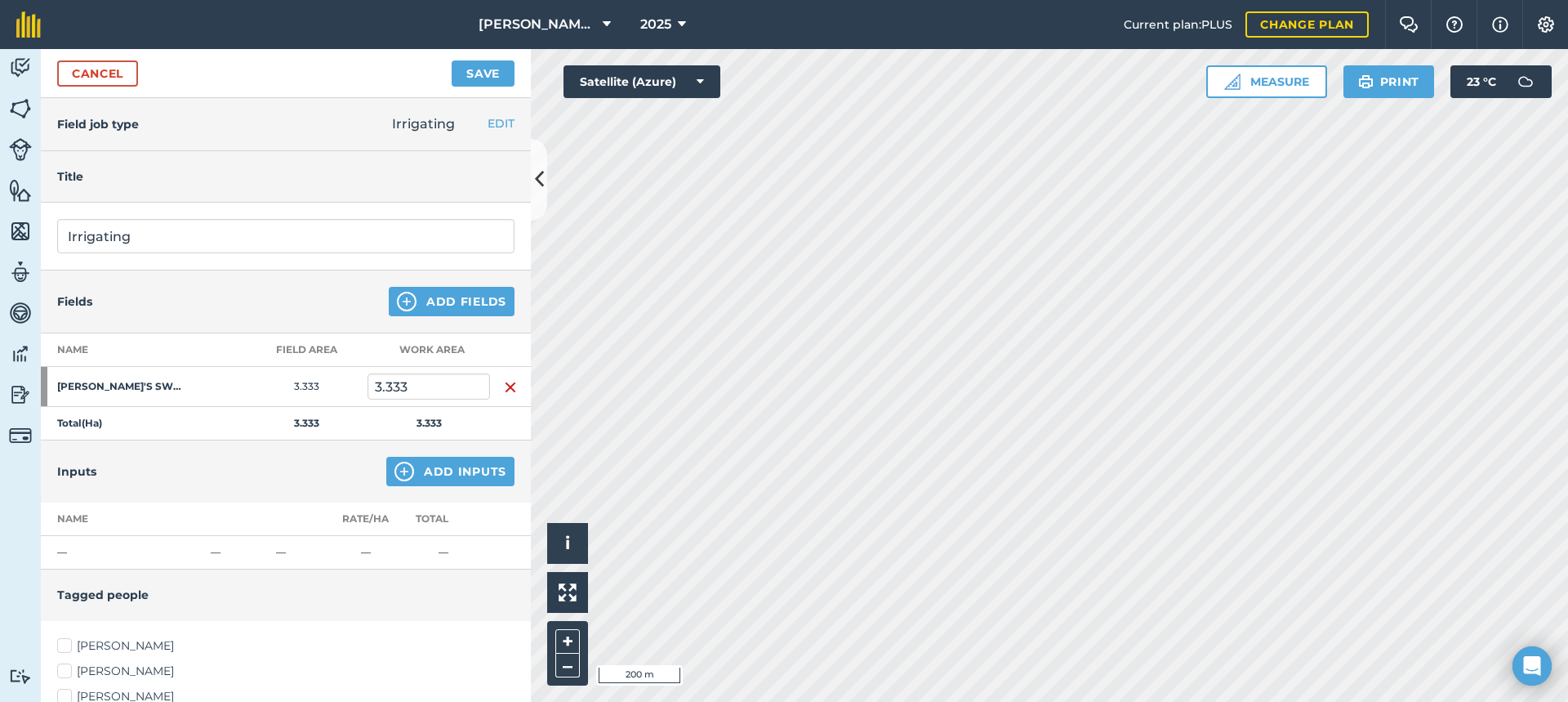
click at [66, 644] on label "[PERSON_NAME]" at bounding box center [285, 645] width 458 height 17
click at [66, 644] on input "[PERSON_NAME]" at bounding box center [62, 642] width 11 height 11
checkbox input "true"
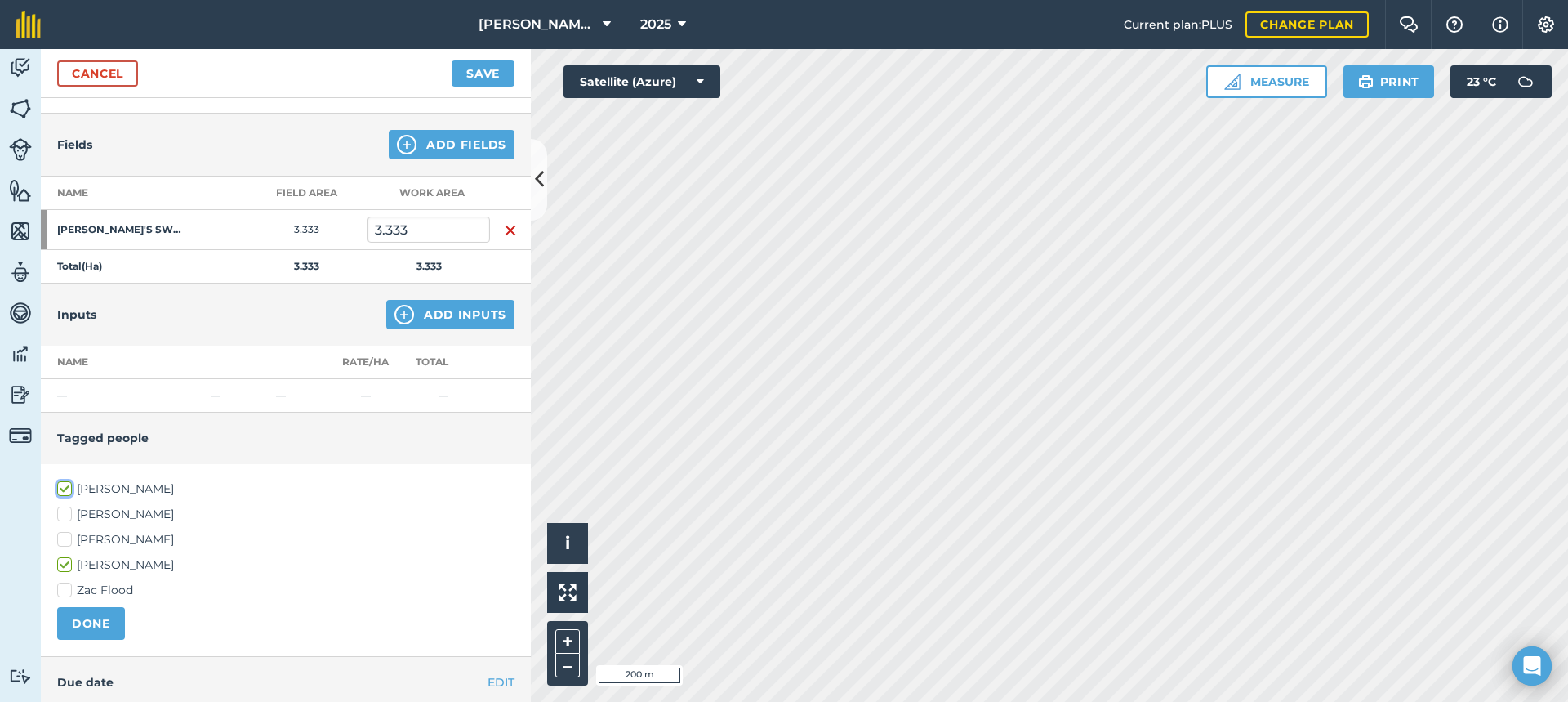
scroll to position [164, 0]
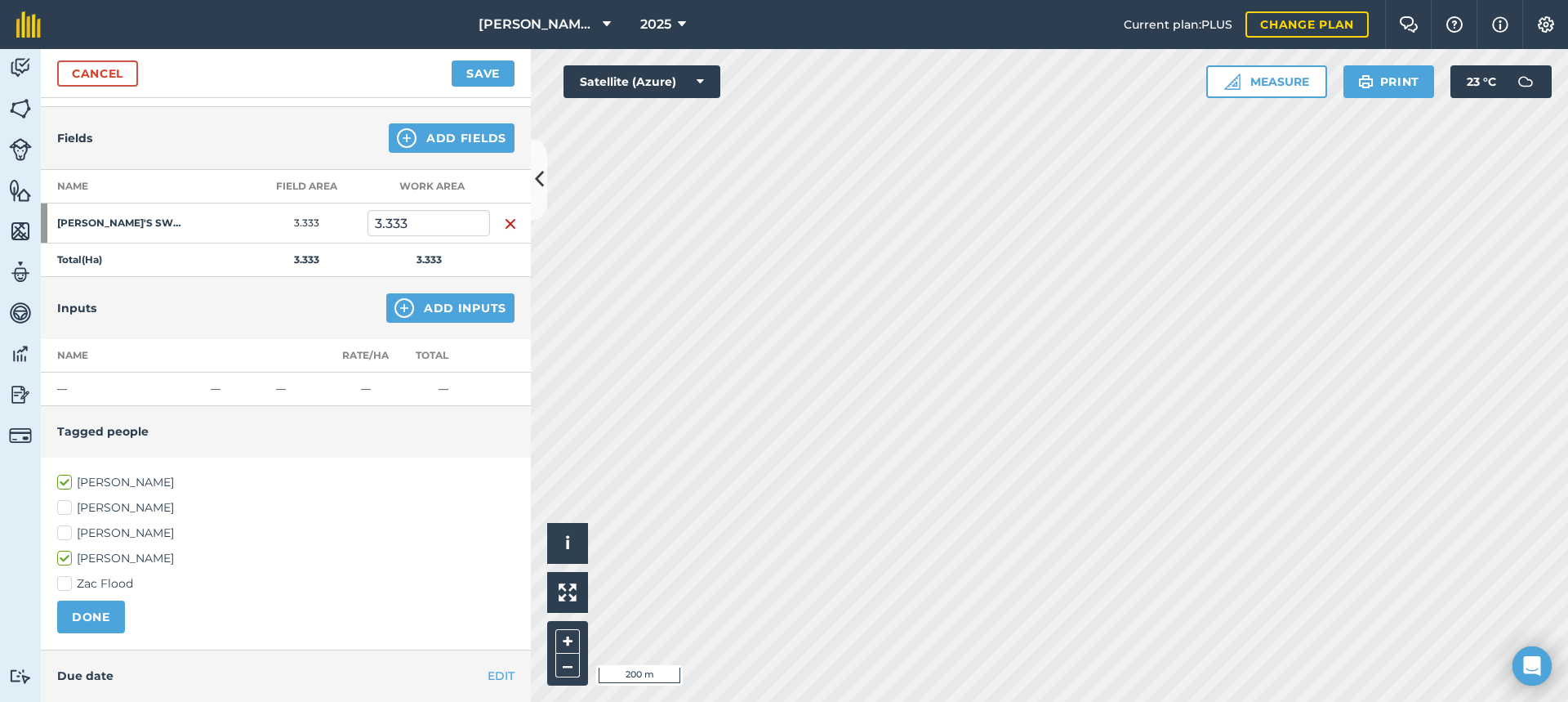
click at [66, 531] on label "[PERSON_NAME]" at bounding box center [285, 532] width 458 height 17
click at [66, 531] on input "[PERSON_NAME]" at bounding box center [62, 529] width 11 height 11
checkbox input "true"
click at [93, 617] on button "DONE" at bounding box center [90, 616] width 68 height 32
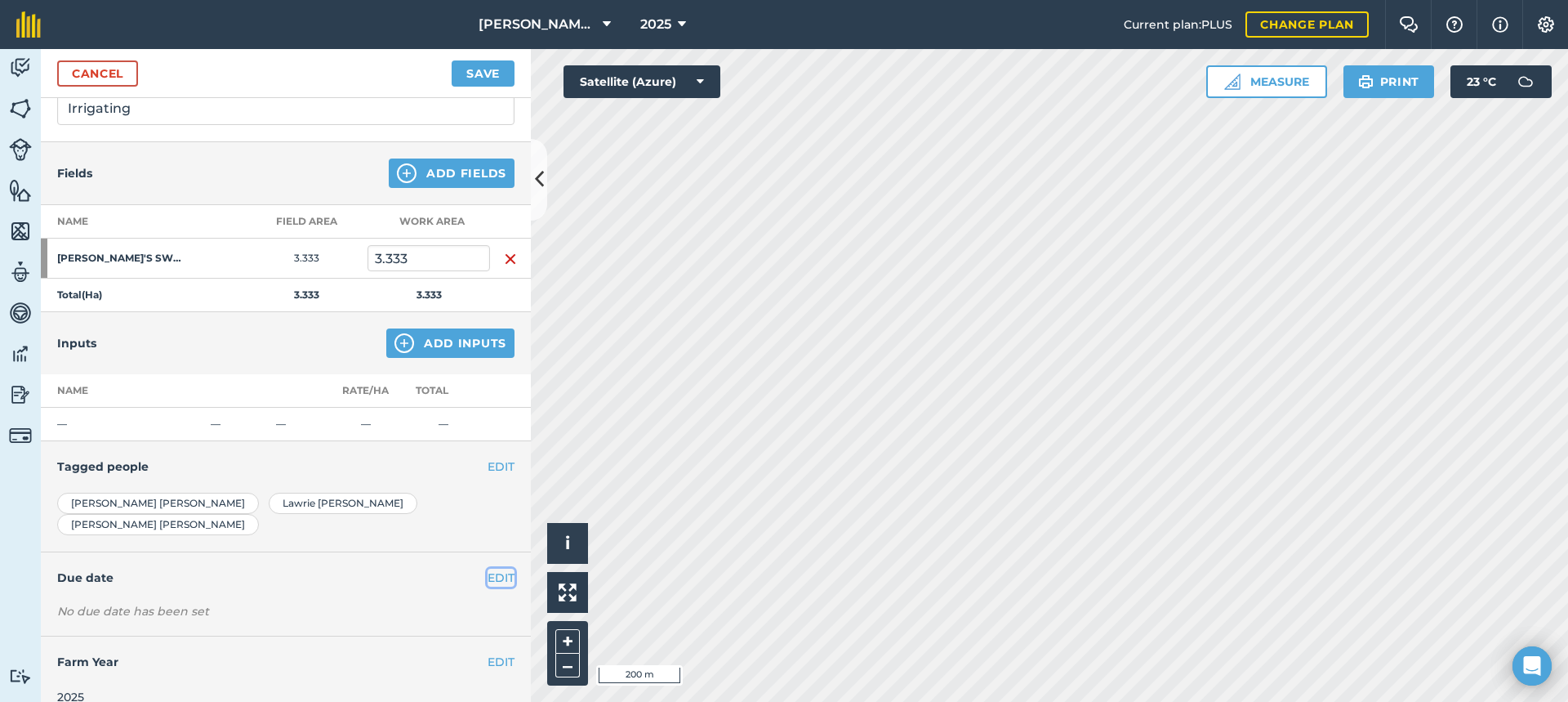
click at [492, 569] on button "EDIT" at bounding box center [500, 577] width 26 height 18
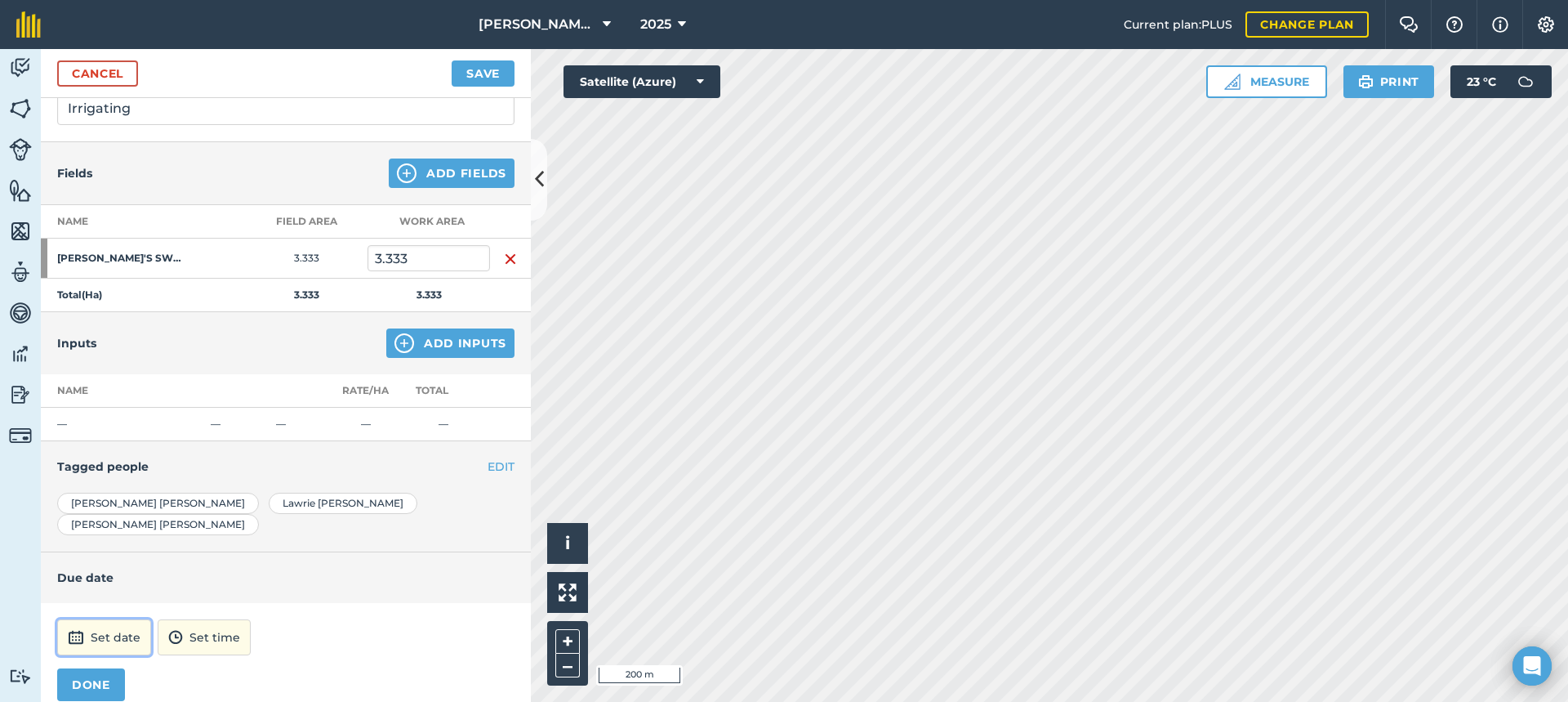
click at [112, 620] on button "Set date" at bounding box center [104, 637] width 94 height 36
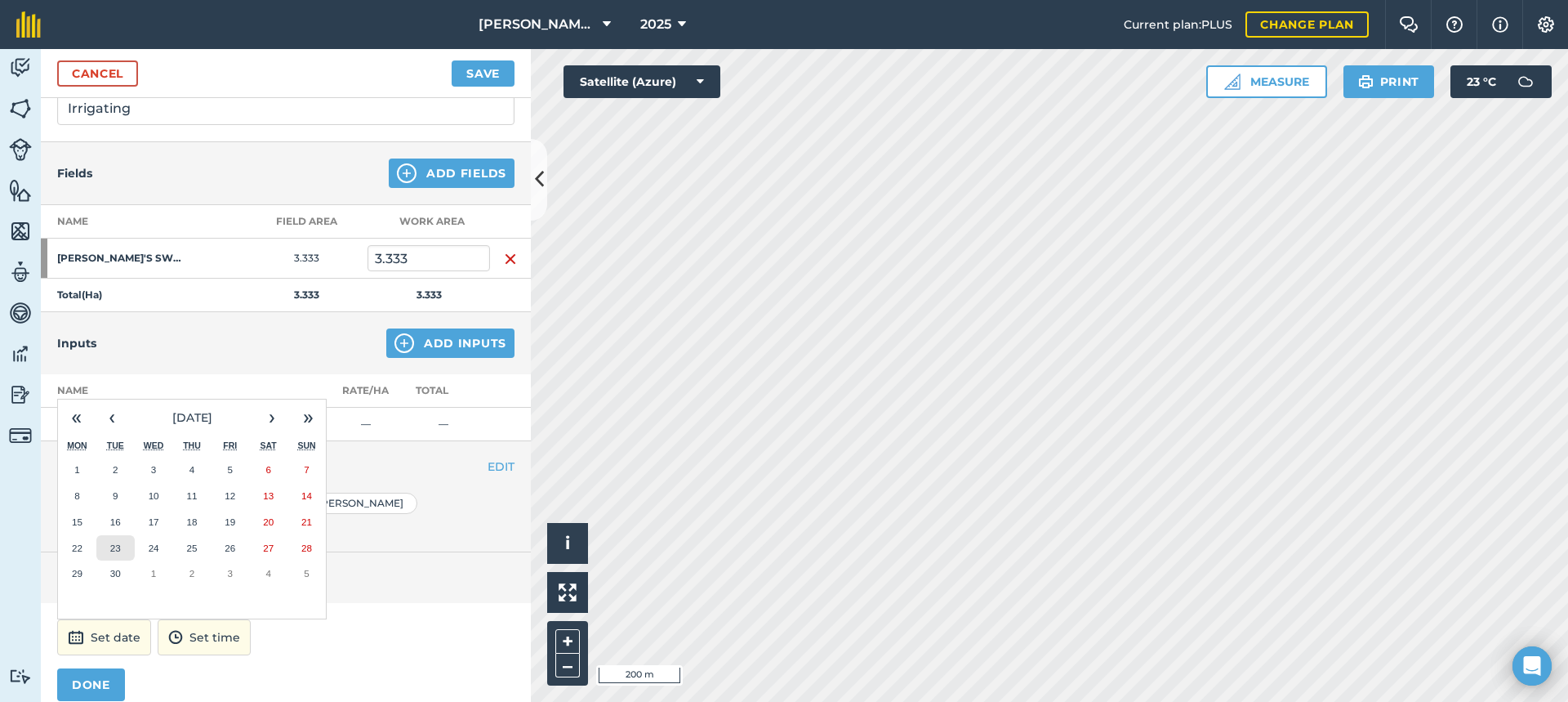
click at [112, 542] on abbr "23" at bounding box center [115, 547] width 11 height 11
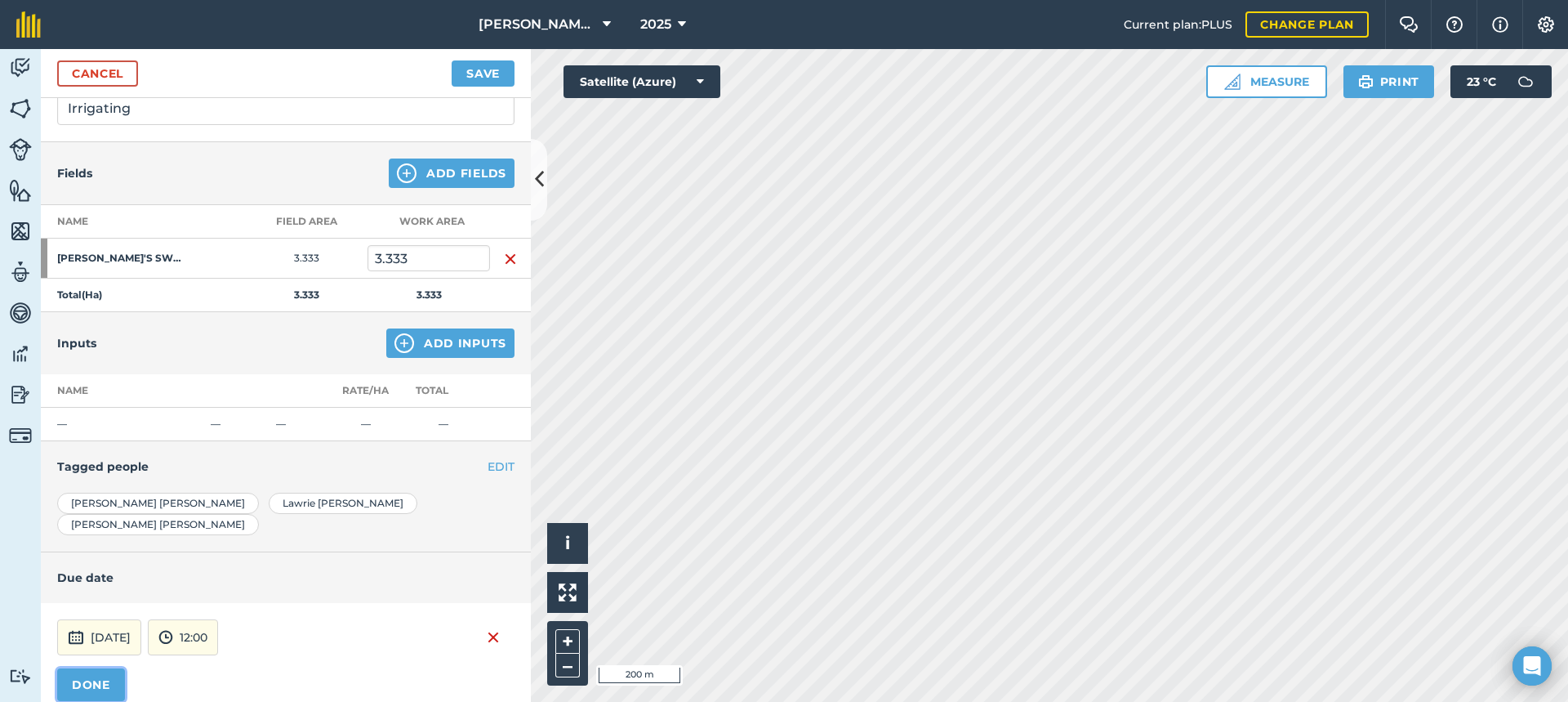
click at [98, 669] on button "DONE" at bounding box center [90, 684] width 68 height 32
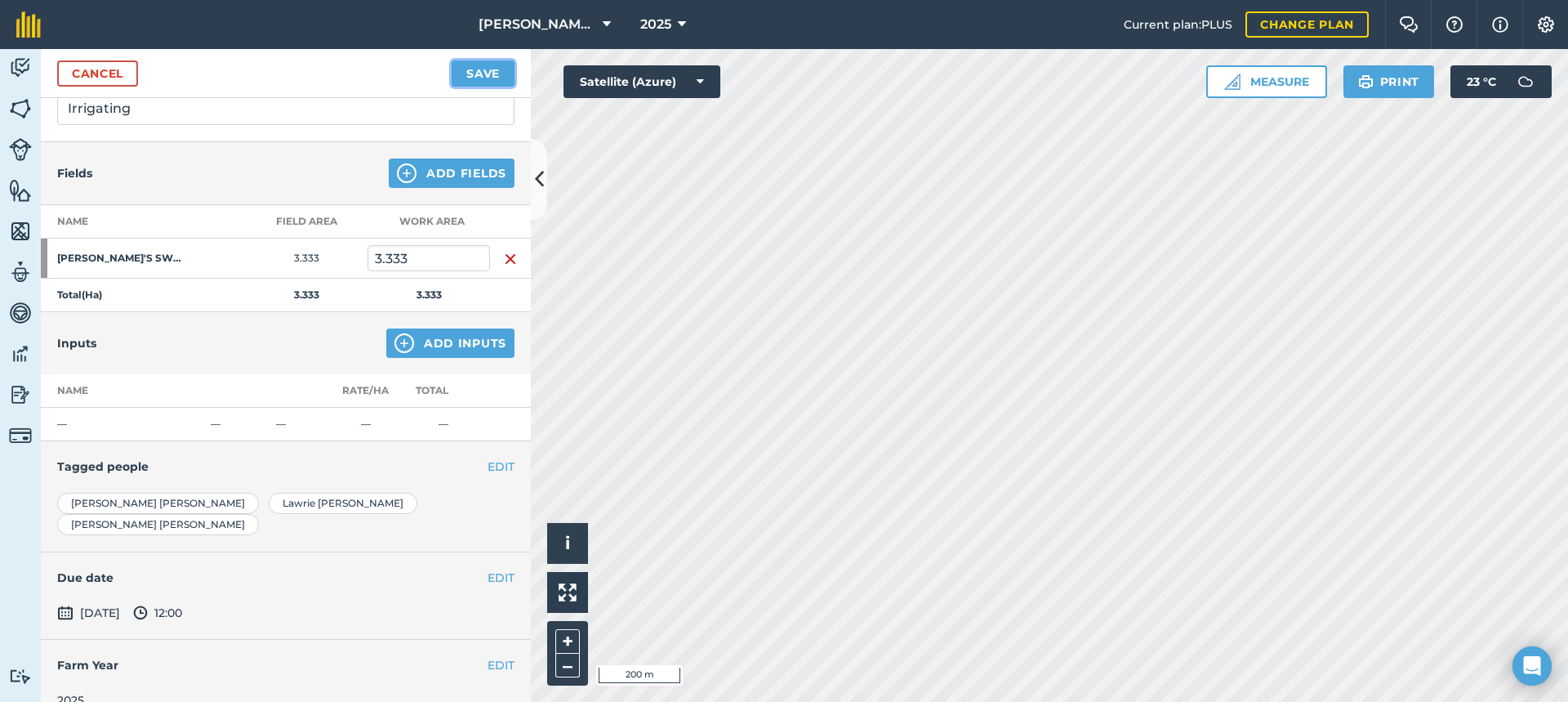
click at [497, 74] on button "Save" at bounding box center [483, 74] width 63 height 26
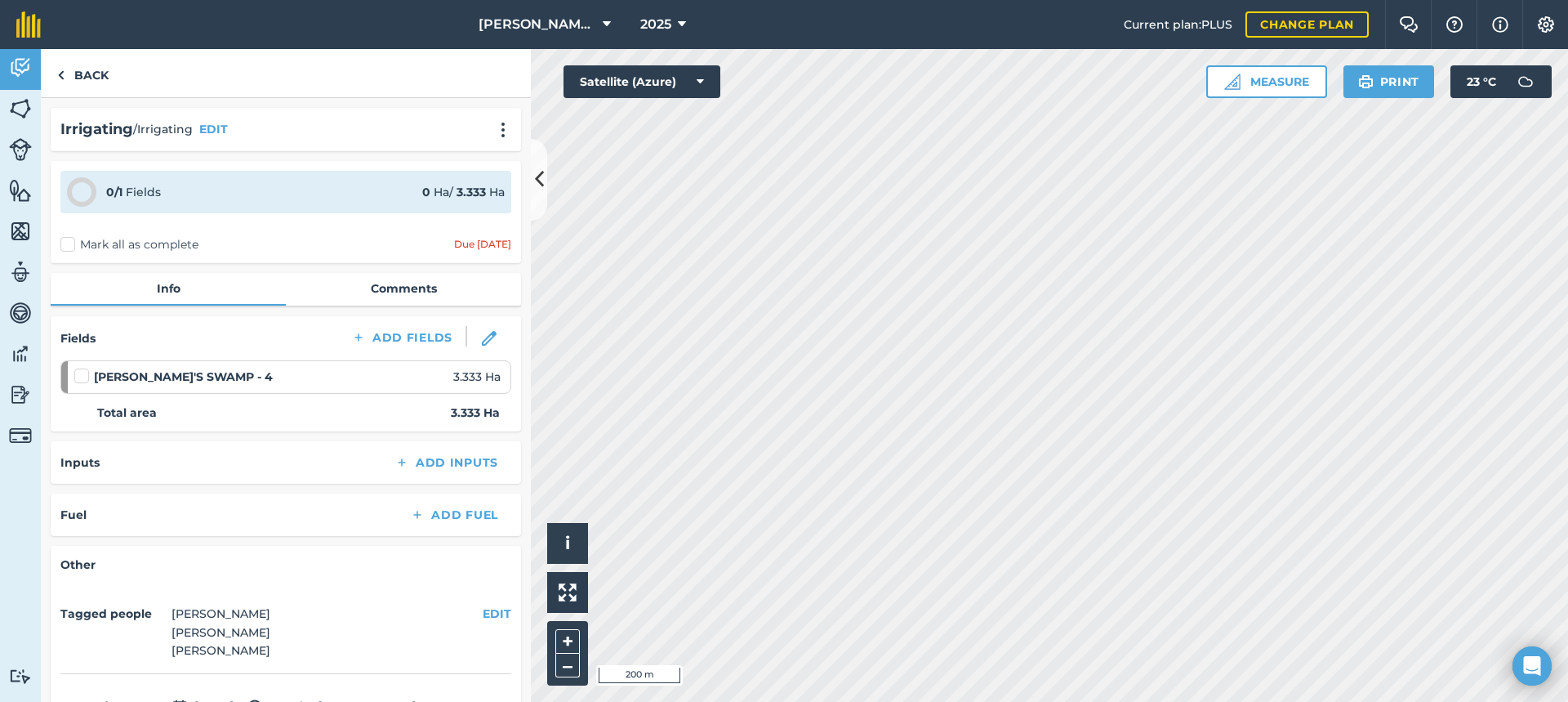
click at [69, 246] on label "Mark all as complete" at bounding box center [129, 244] width 138 height 17
click at [69, 246] on input "Mark all as complete" at bounding box center [66, 241] width 11 height 11
checkbox input "false"
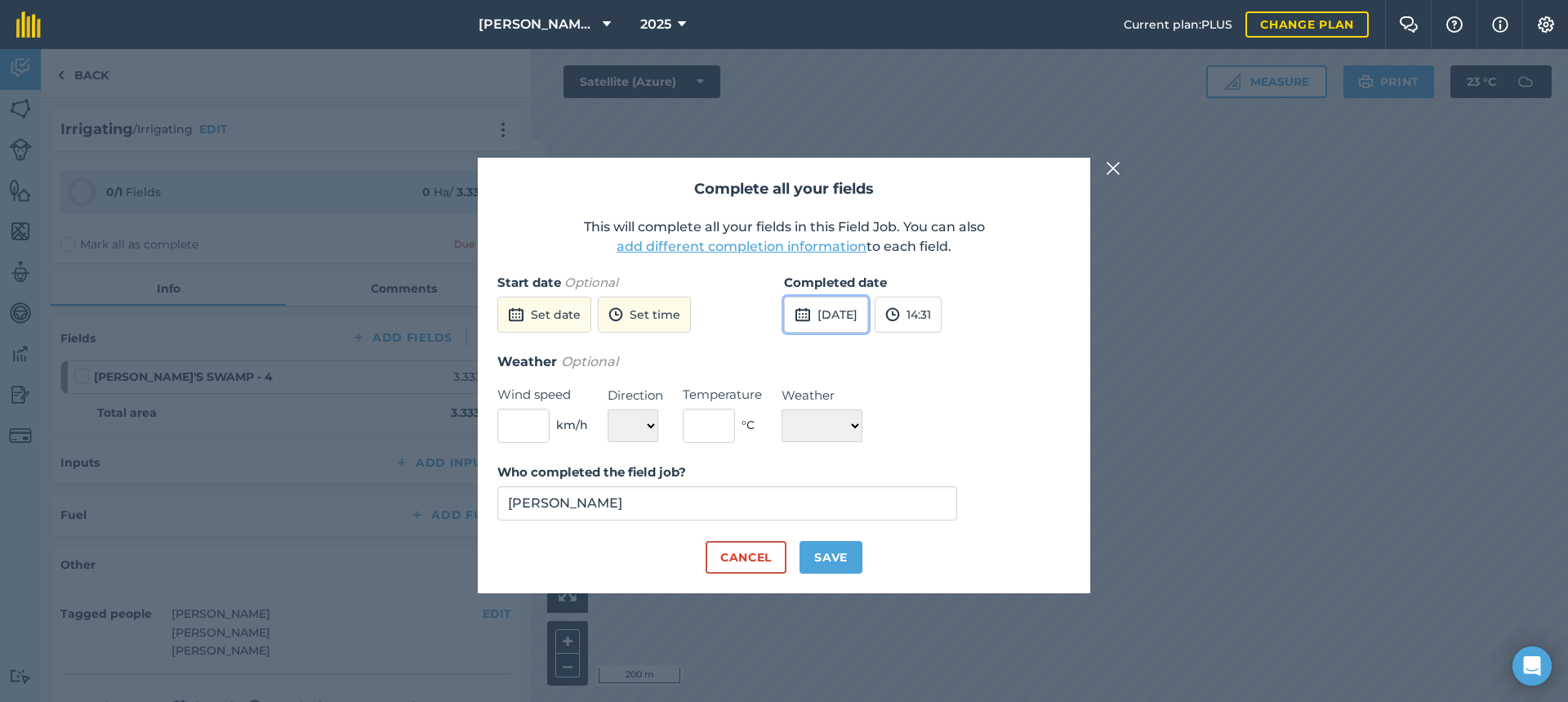
click at [847, 312] on button "[DATE]" at bounding box center [826, 314] width 84 height 36
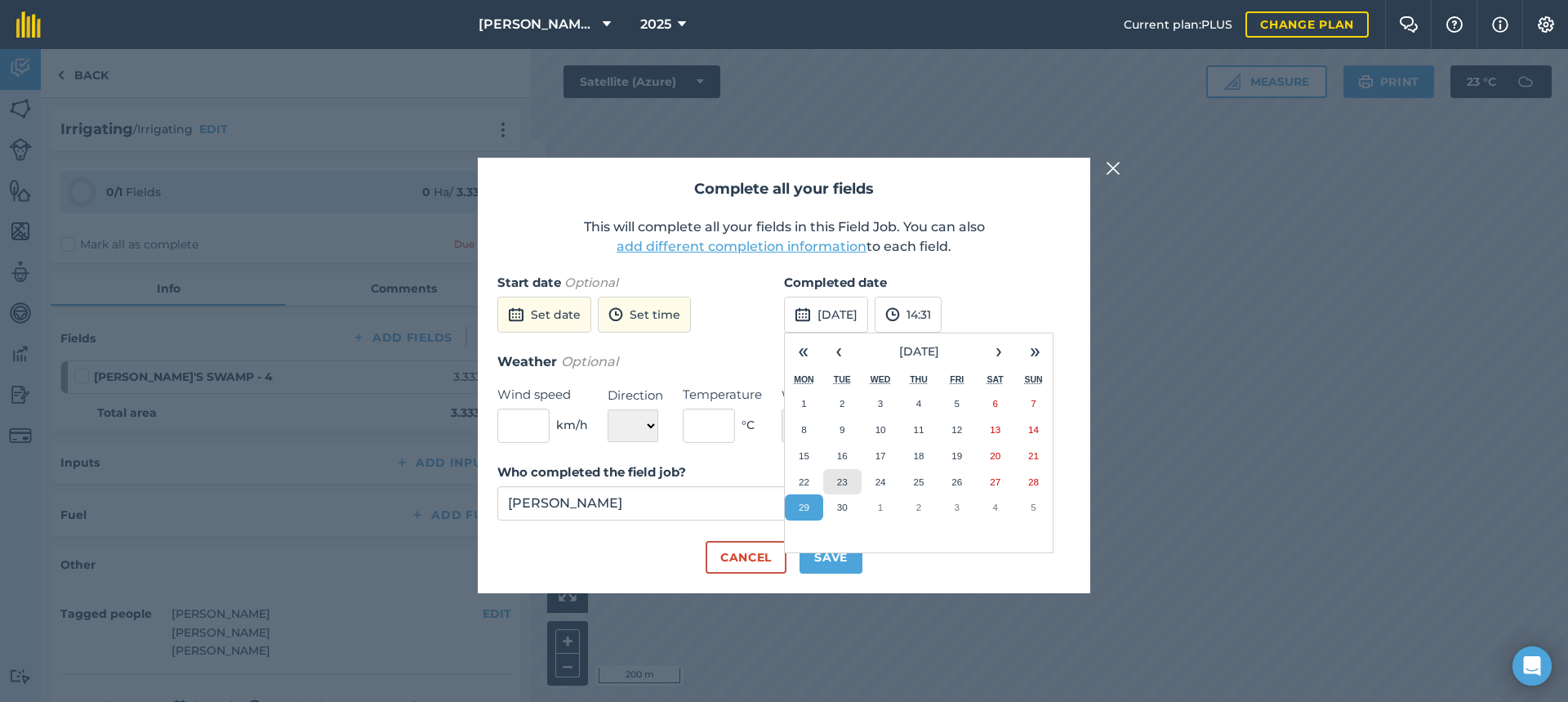
click at [844, 476] on abbr "23" at bounding box center [842, 481] width 11 height 11
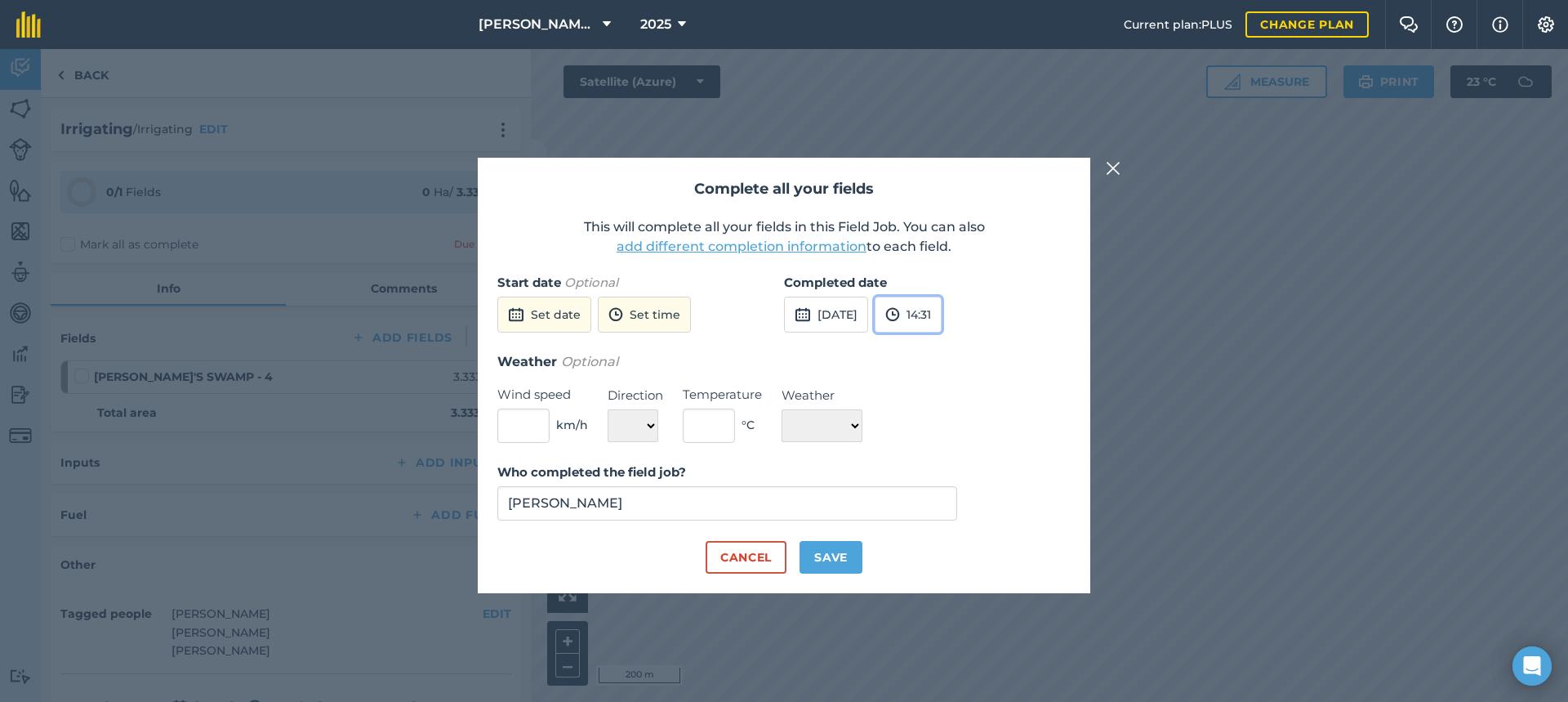
click at [942, 313] on button "14:31" at bounding box center [907, 314] width 67 height 36
click at [948, 473] on button "16:00" at bounding box center [913, 476] width 76 height 26
click at [946, 307] on button "16:00" at bounding box center [909, 314] width 71 height 36
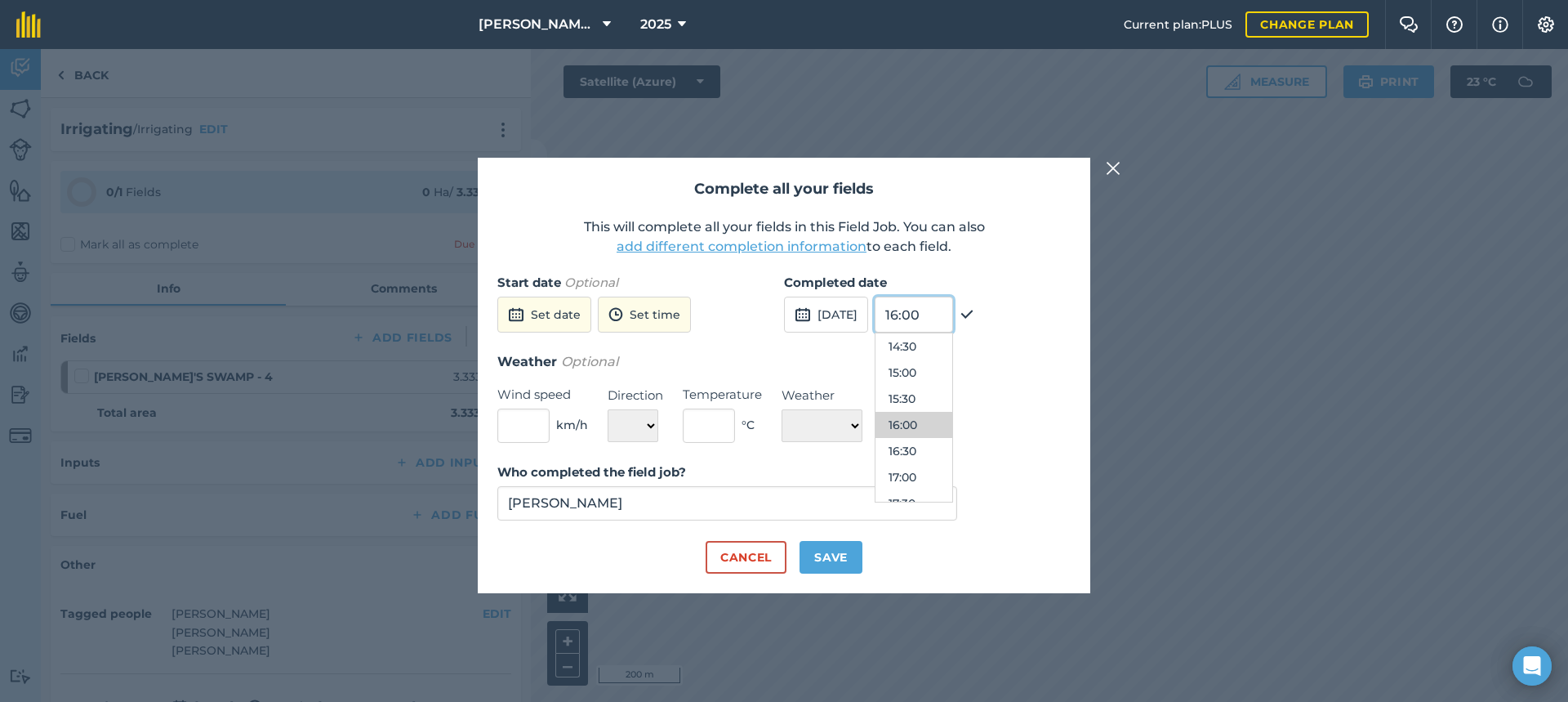
click at [953, 316] on input "16:00" at bounding box center [913, 314] width 78 height 36
type input "16:20"
click at [1031, 360] on h3 "Weather Optional" at bounding box center [783, 362] width 573 height 22
click at [1038, 388] on div "Weather Optional Wind speed km/h Direction N NE E SE S SW W NW Temperature ° C …" at bounding box center [783, 396] width 573 height 91
click at [650, 510] on input "[PERSON_NAME]" at bounding box center [726, 503] width 460 height 34
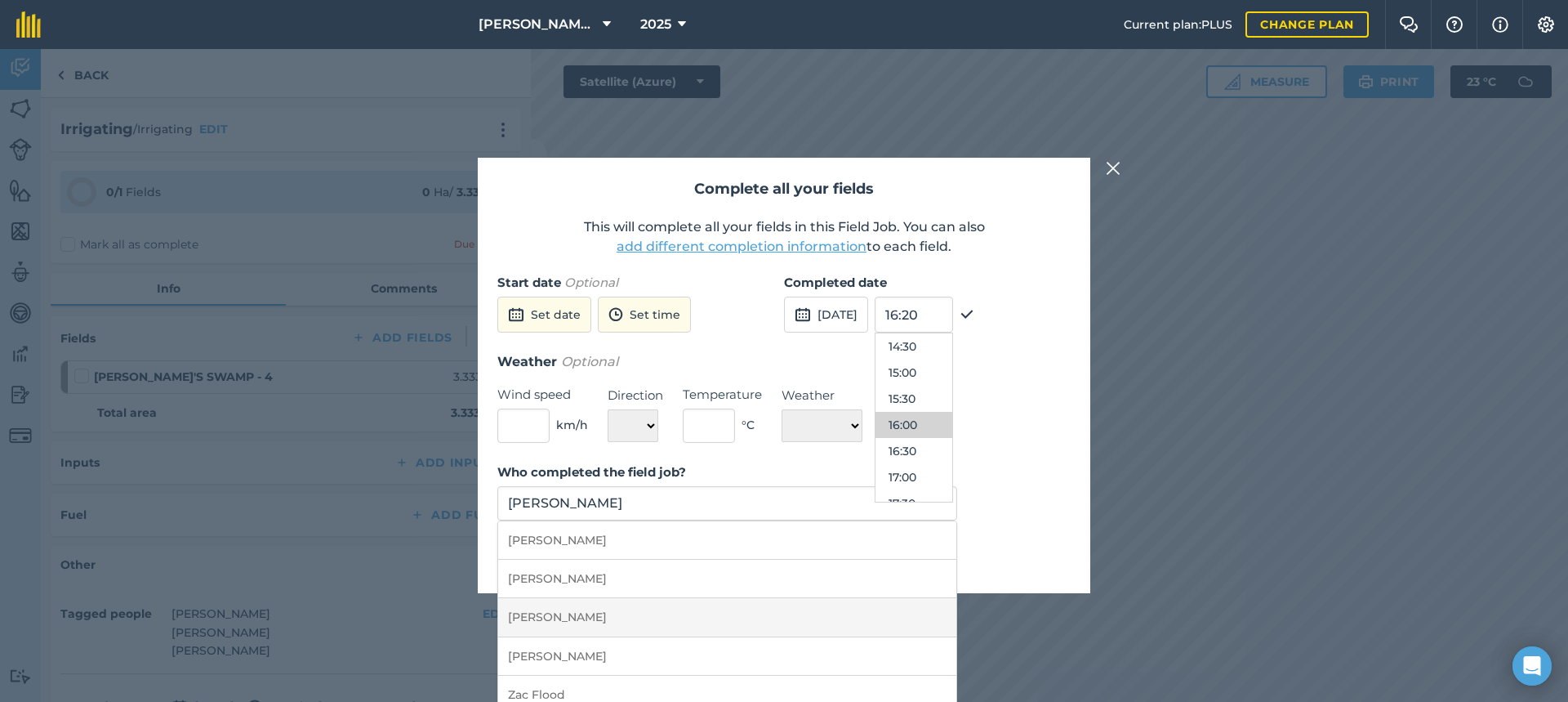
click at [541, 615] on li "[PERSON_NAME]" at bounding box center [726, 617] width 458 height 38
type input "[PERSON_NAME]"
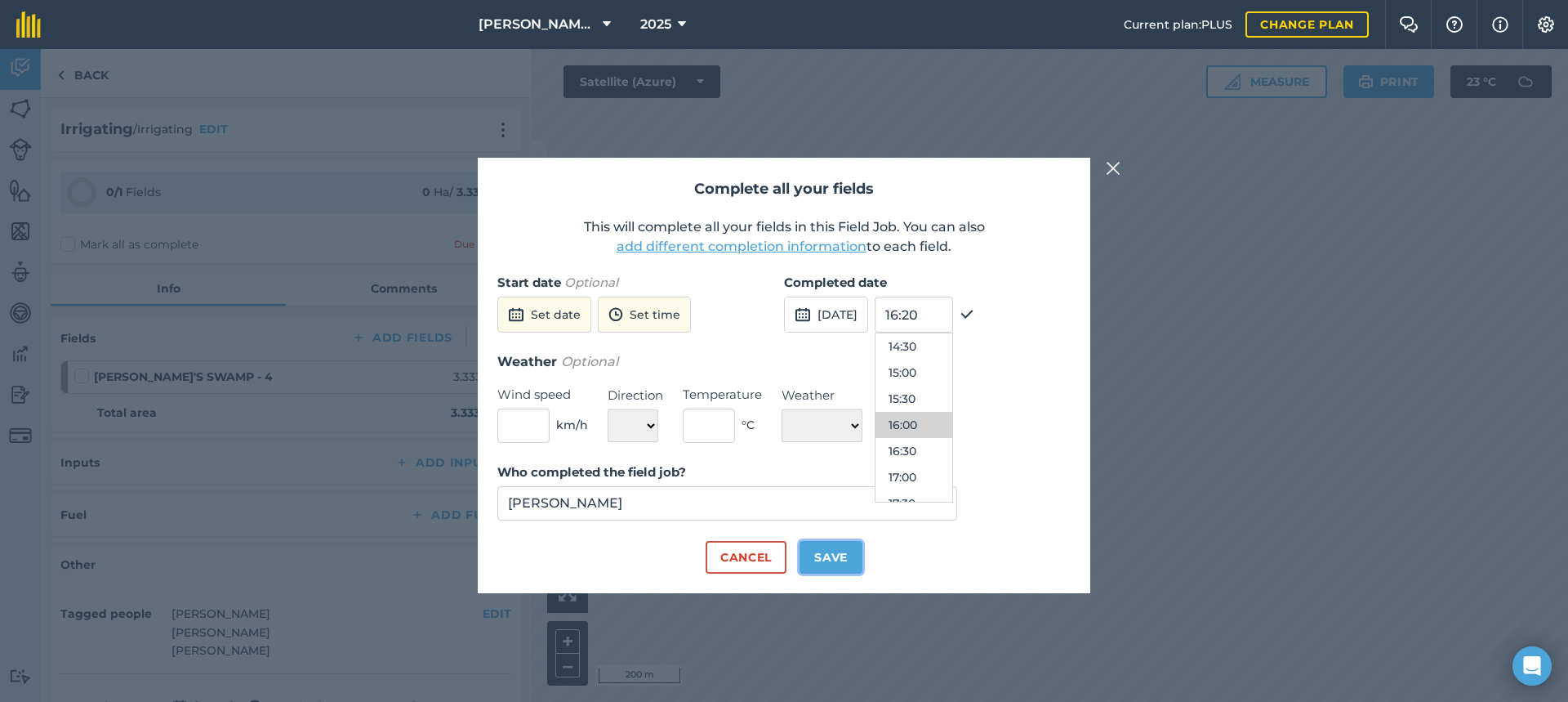
click at [819, 556] on button "Save" at bounding box center [831, 557] width 63 height 32
checkbox input "true"
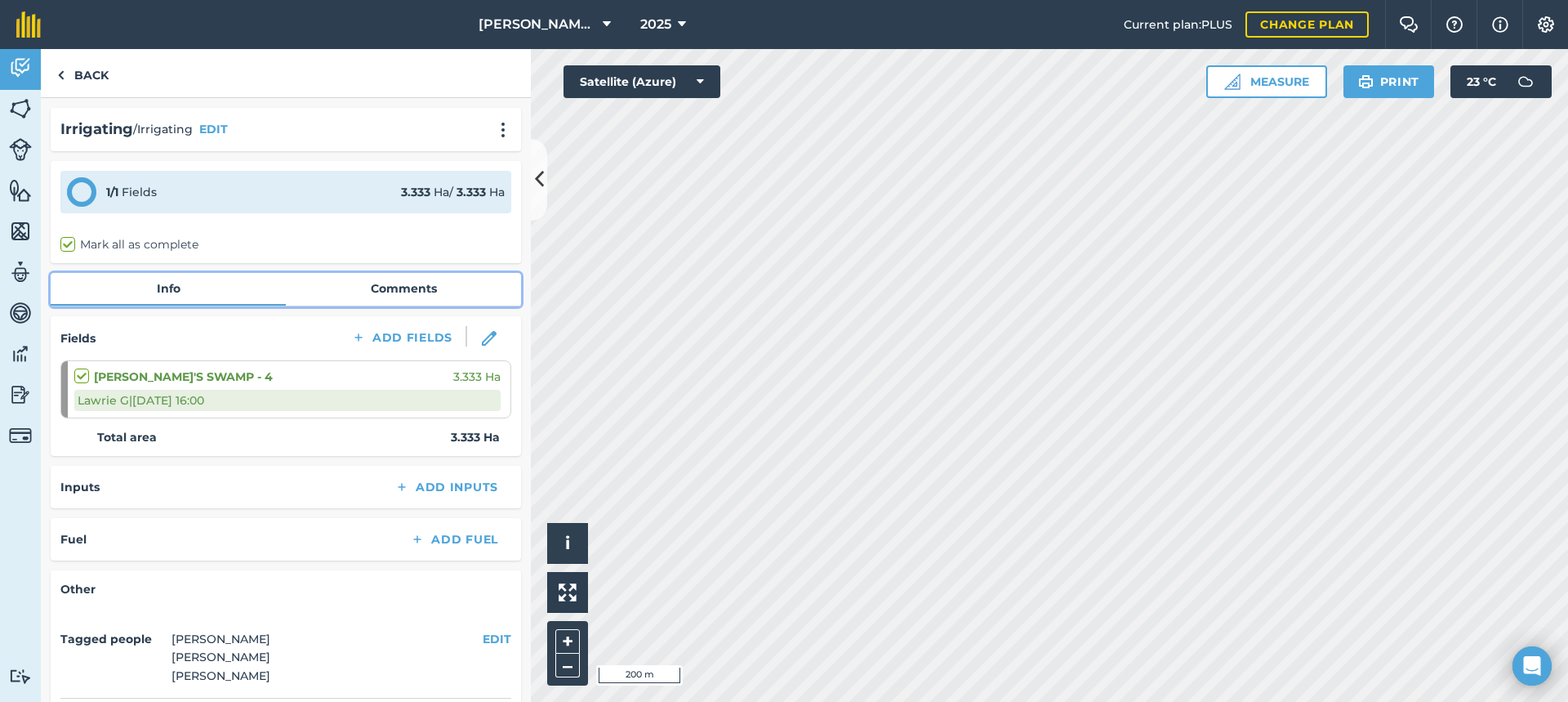
click at [413, 289] on link "Comments" at bounding box center [404, 288] width 235 height 31
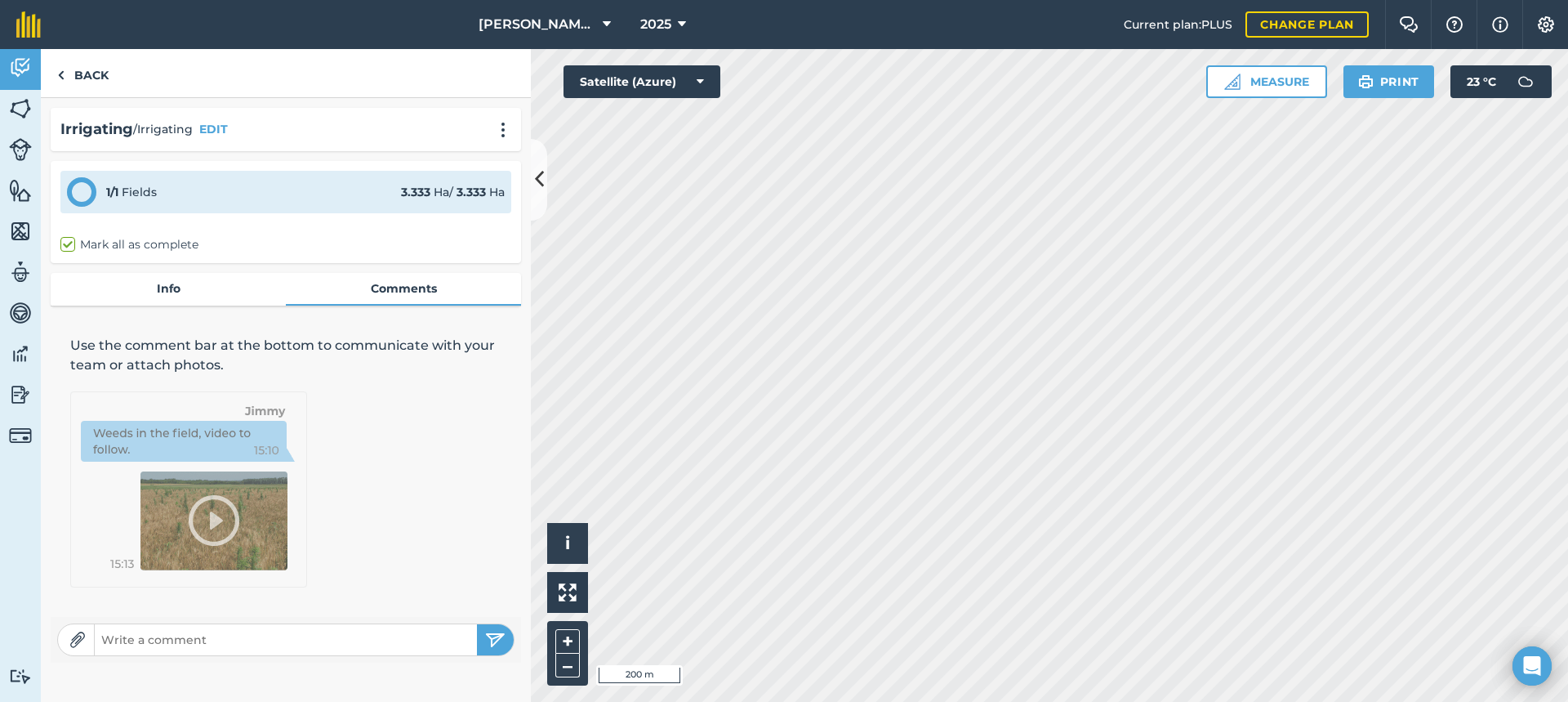
click at [178, 634] on input "text" at bounding box center [286, 639] width 382 height 23
type input "Turned ON-8:30am - OFF 4:20pm"
click at [492, 634] on img "submit" at bounding box center [495, 639] width 21 height 20
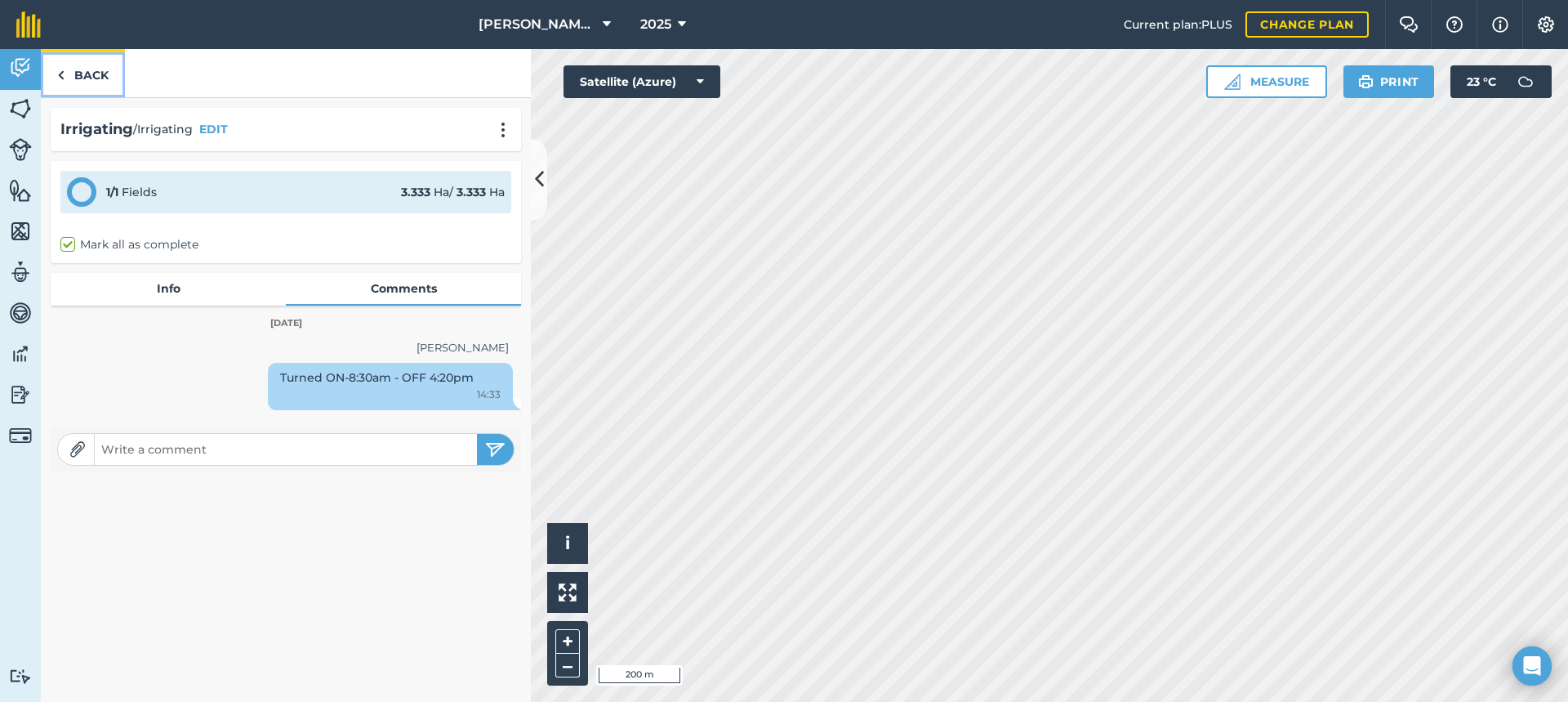
click at [87, 71] on link "Back" at bounding box center [83, 73] width 84 height 48
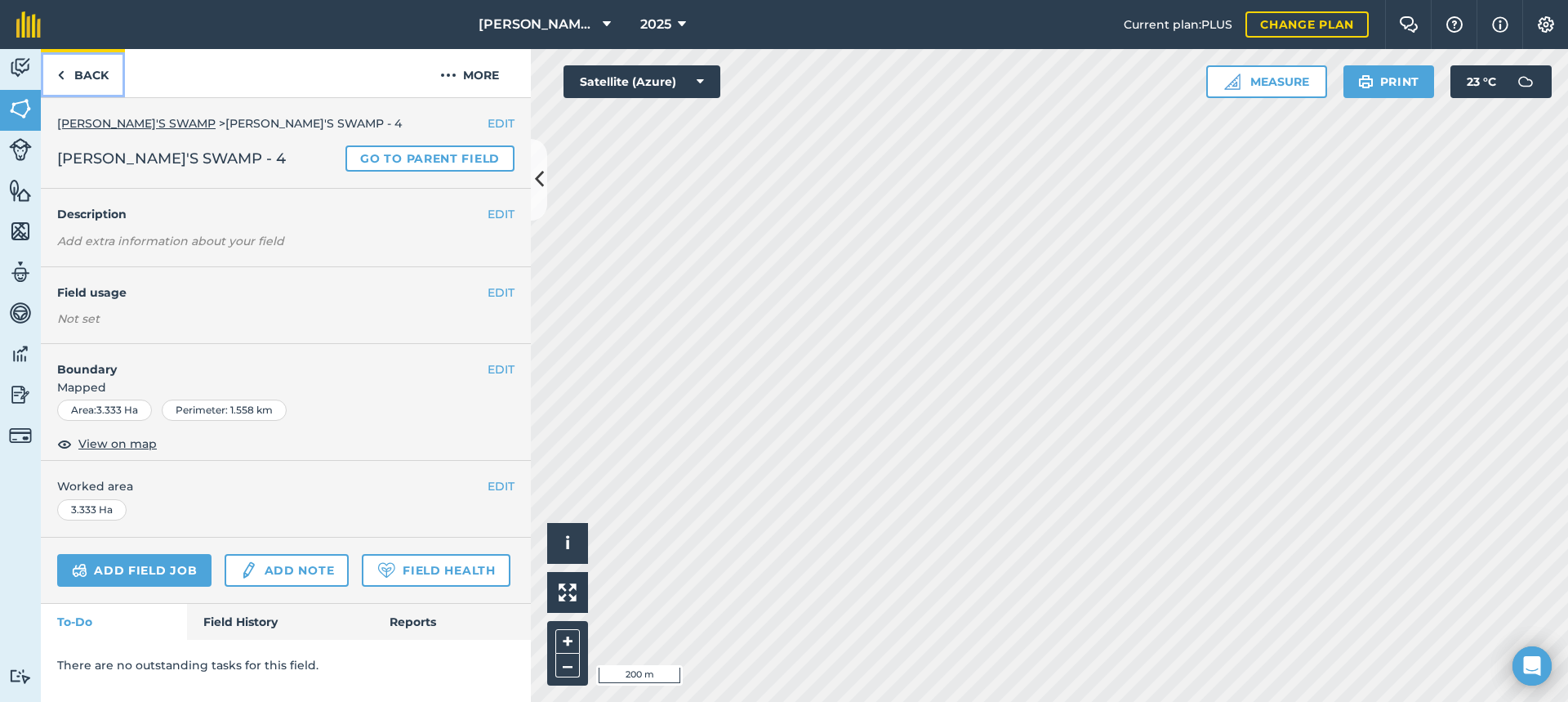
click at [87, 71] on link "Back" at bounding box center [83, 73] width 84 height 48
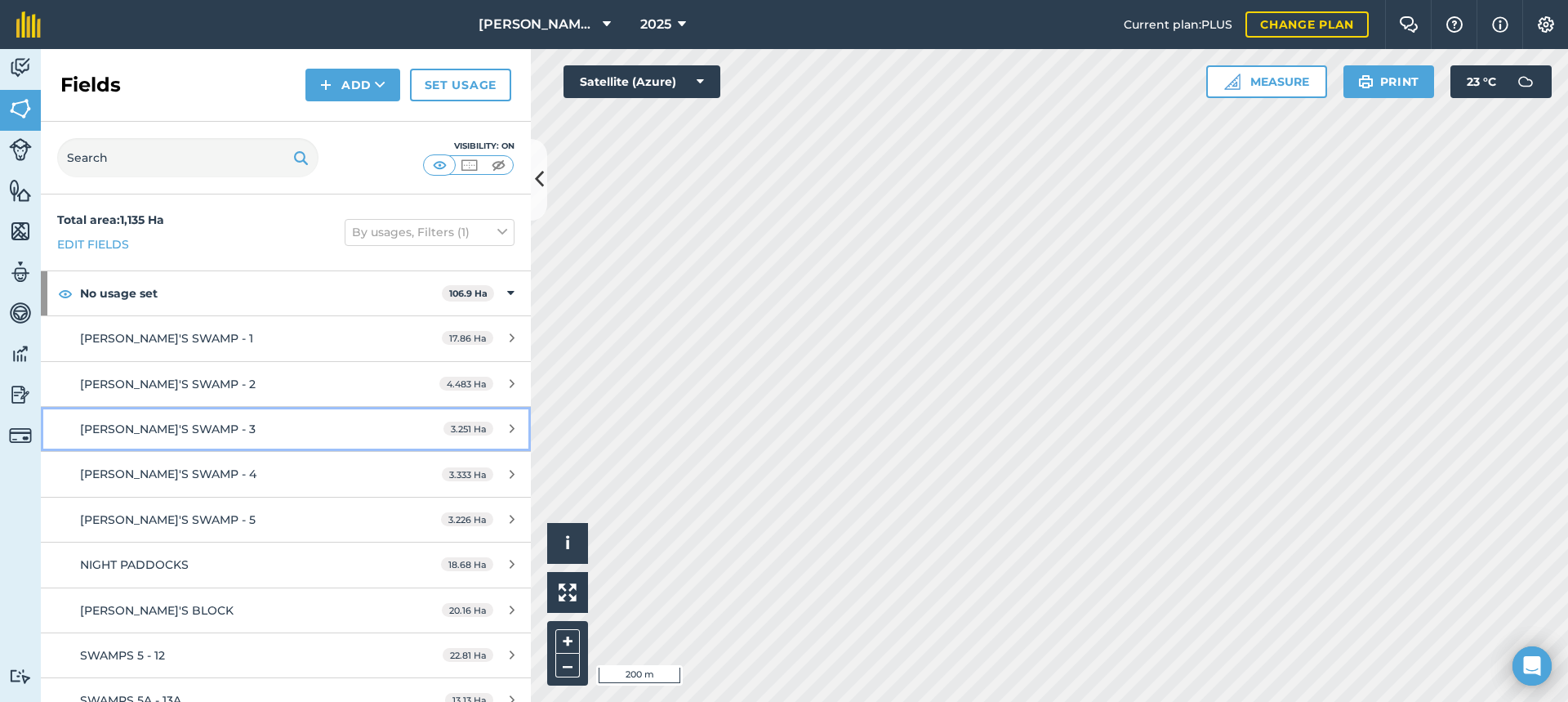
click at [169, 426] on span "[PERSON_NAME]'S SWAMP - 3" at bounding box center [168, 428] width 175 height 15
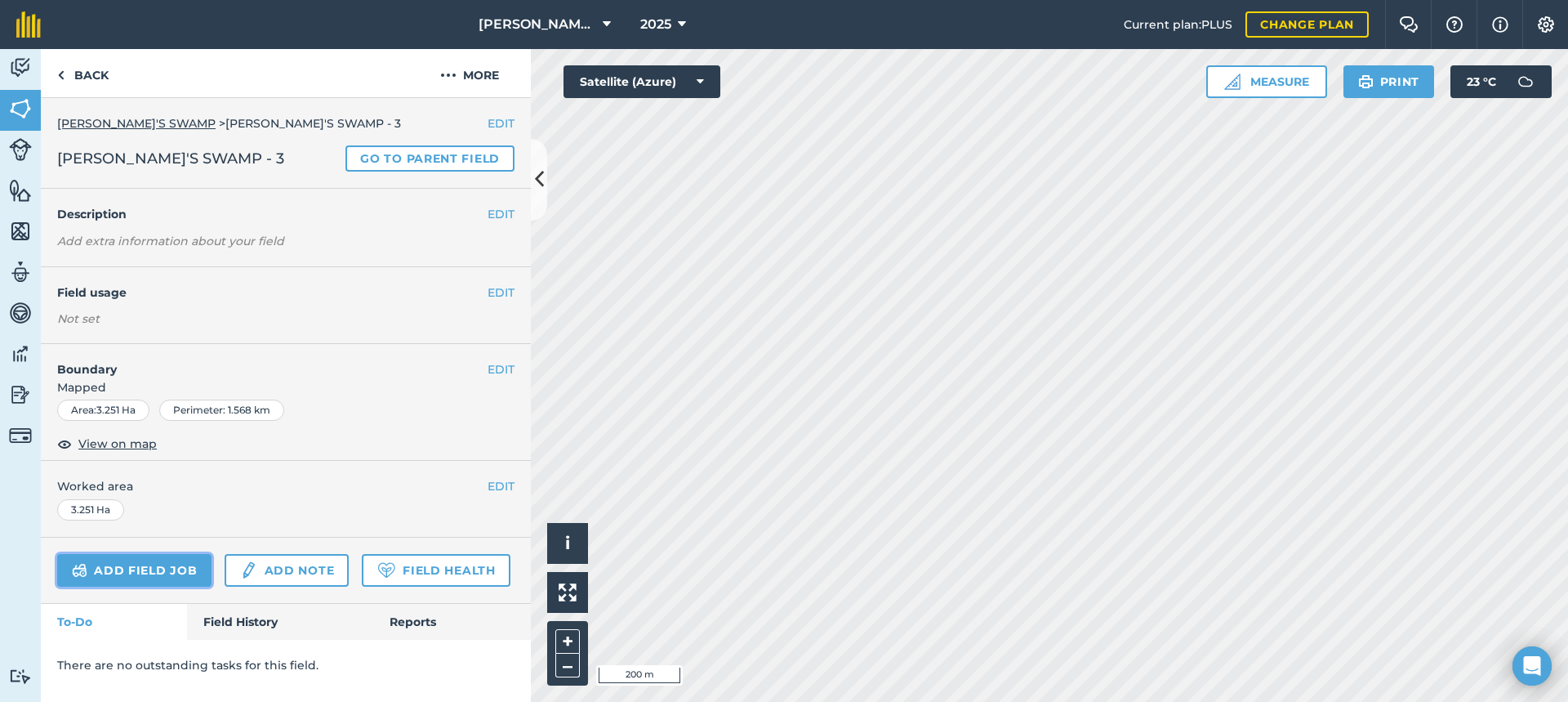
click at [167, 563] on link "Add field job" at bounding box center [133, 570] width 154 height 32
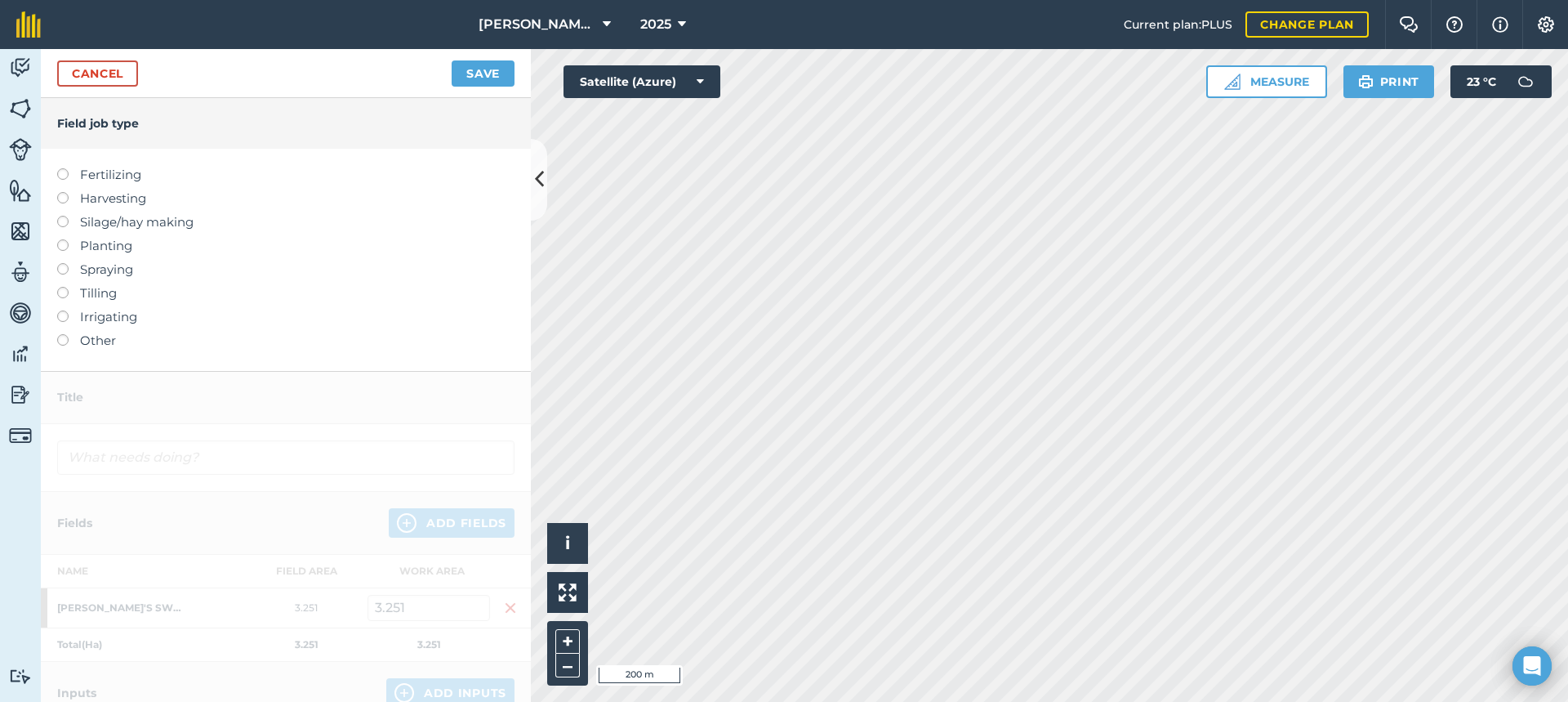
click at [62, 311] on label at bounding box center [68, 311] width 23 height 0
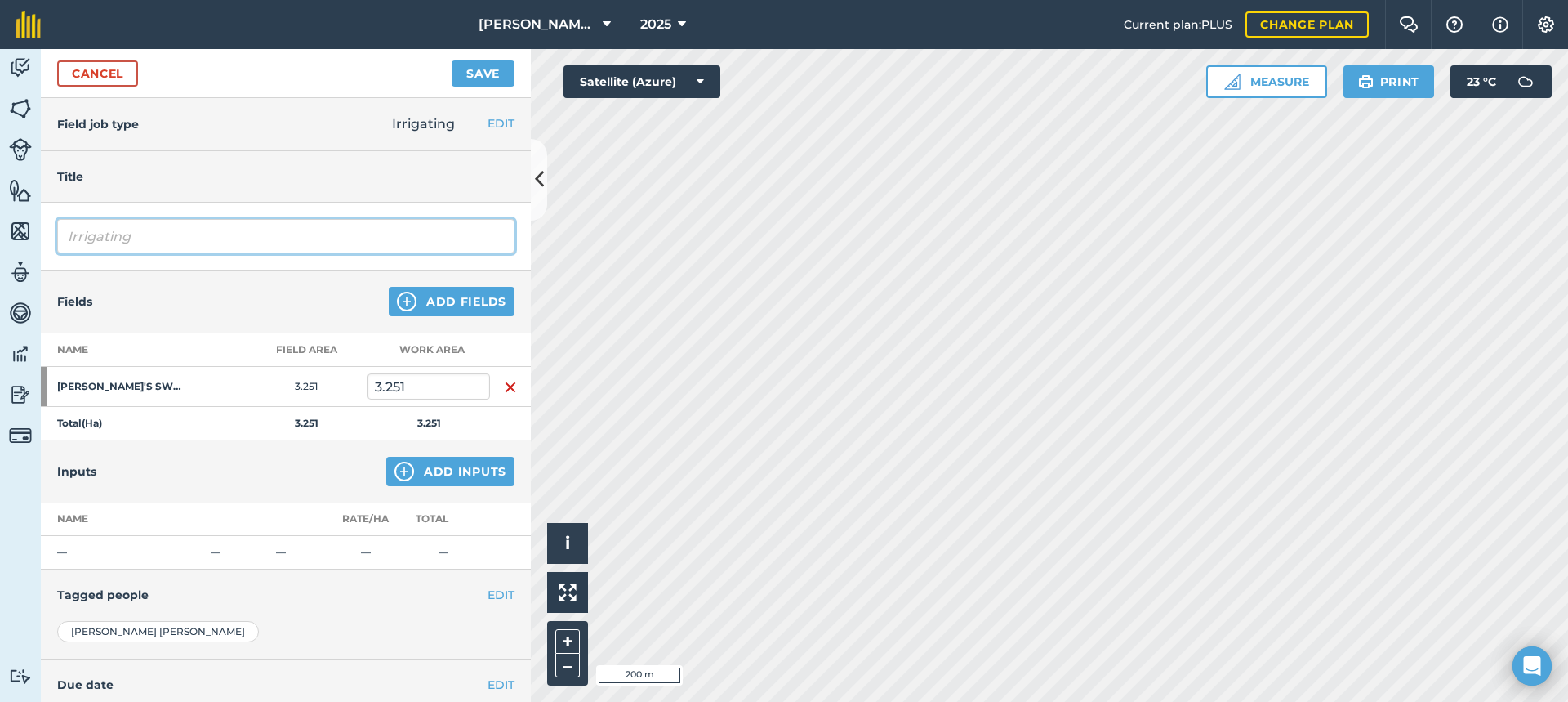
click at [226, 235] on input "Irrigating" at bounding box center [285, 235] width 458 height 34
type input "Irrigating"
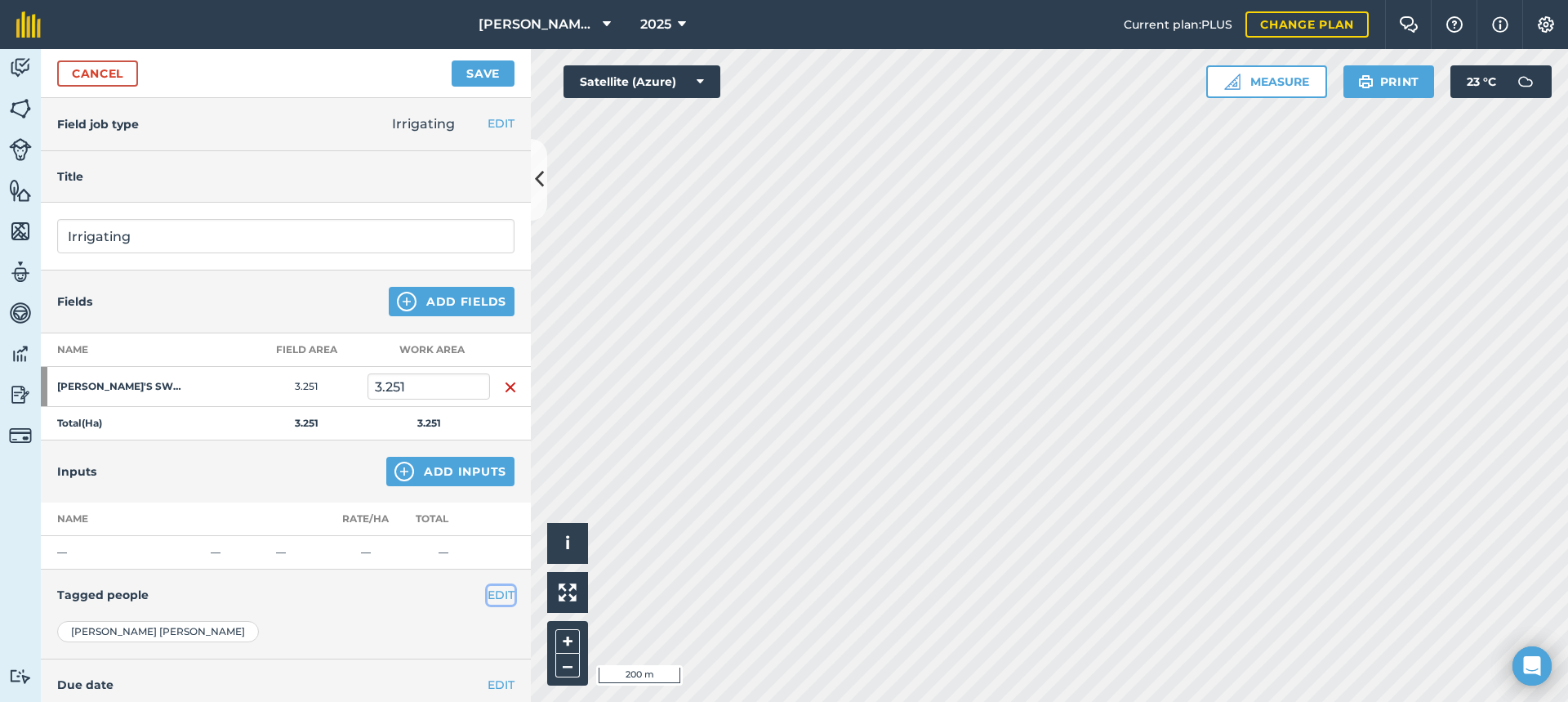
click at [492, 596] on button "EDIT" at bounding box center [500, 594] width 26 height 18
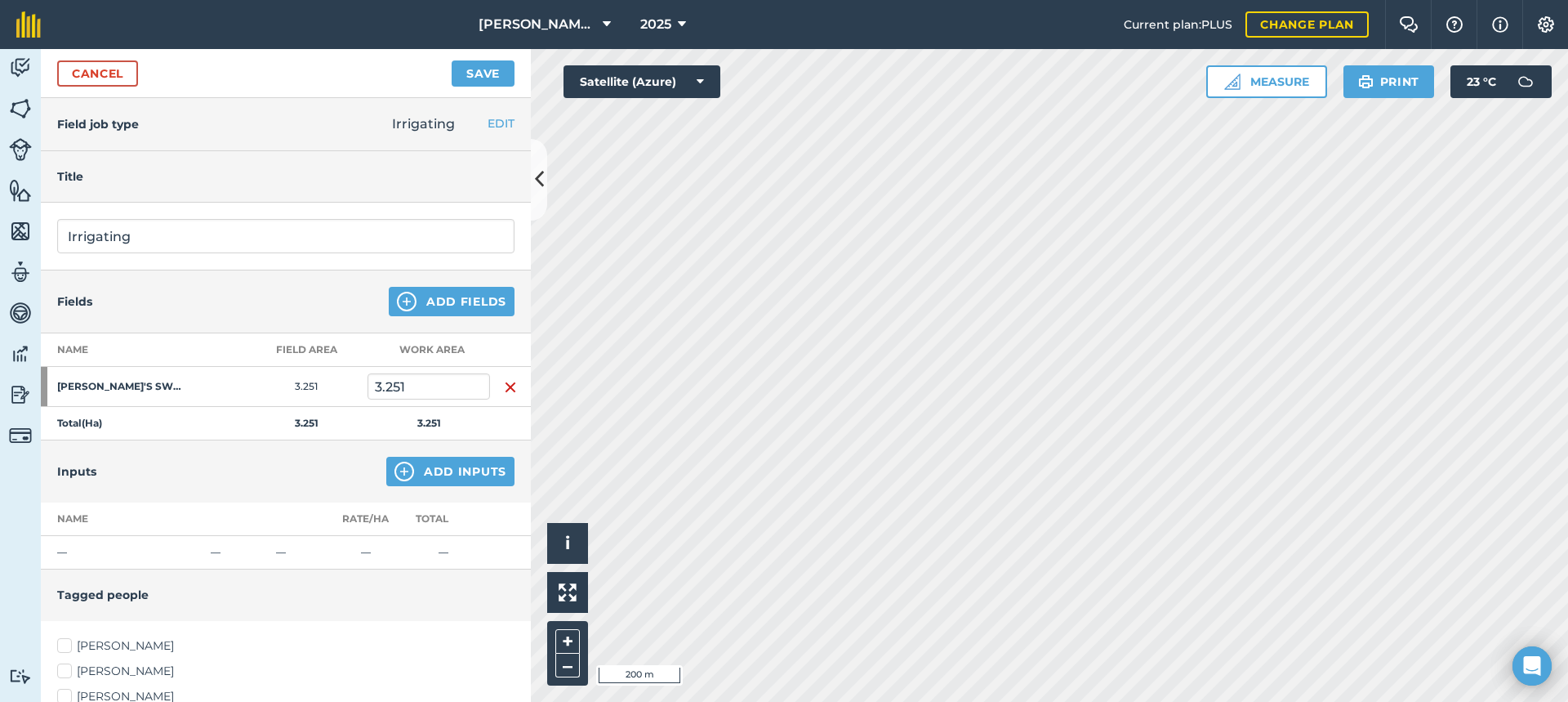
drag, startPoint x: 65, startPoint y: 642, endPoint x: 60, endPoint y: 666, distance: 24.5
click at [65, 644] on label "[PERSON_NAME]" at bounding box center [285, 645] width 458 height 17
click at [65, 644] on input "[PERSON_NAME]" at bounding box center [62, 642] width 11 height 11
checkbox input "true"
click at [68, 693] on label "[PERSON_NAME]" at bounding box center [285, 696] width 458 height 17
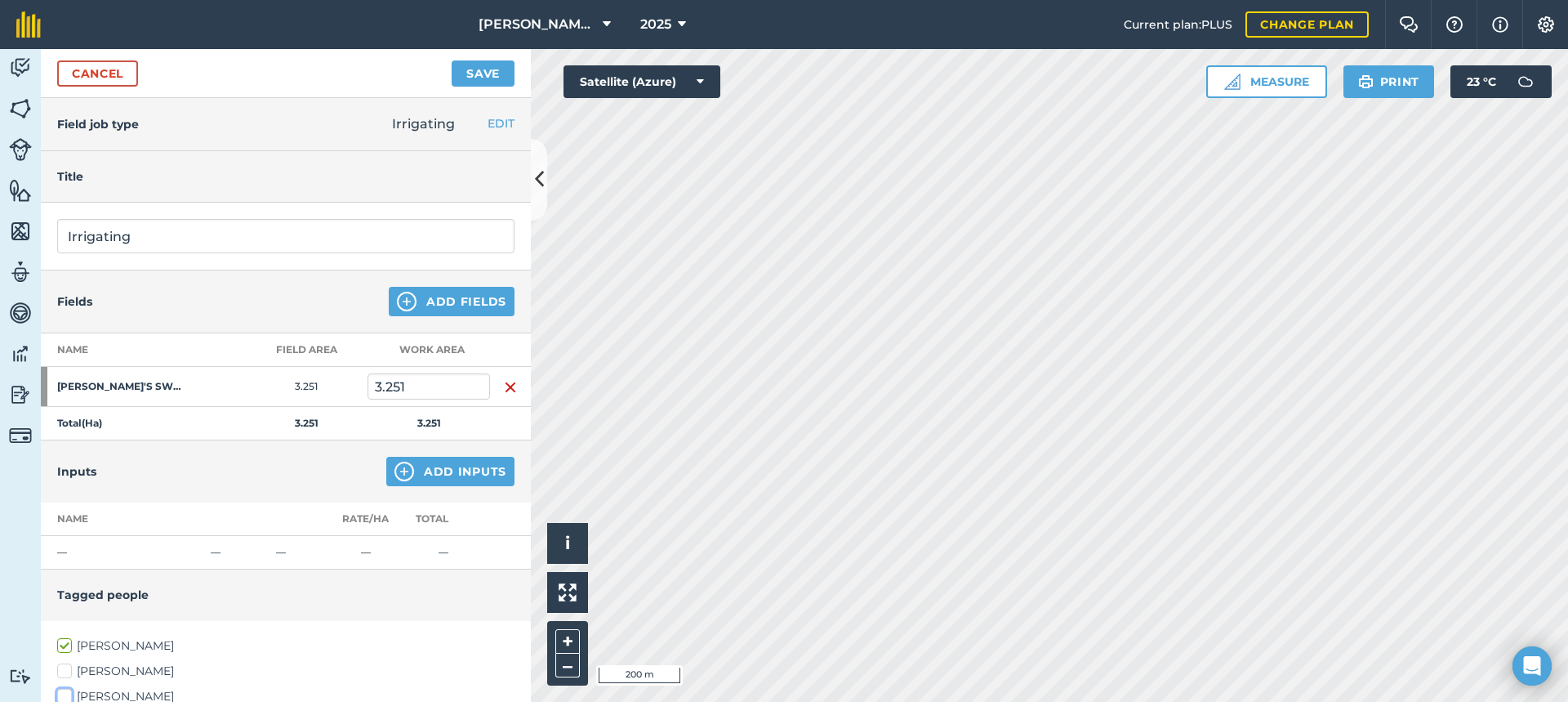
click at [68, 693] on input "[PERSON_NAME]" at bounding box center [62, 693] width 11 height 11
checkbox input "true"
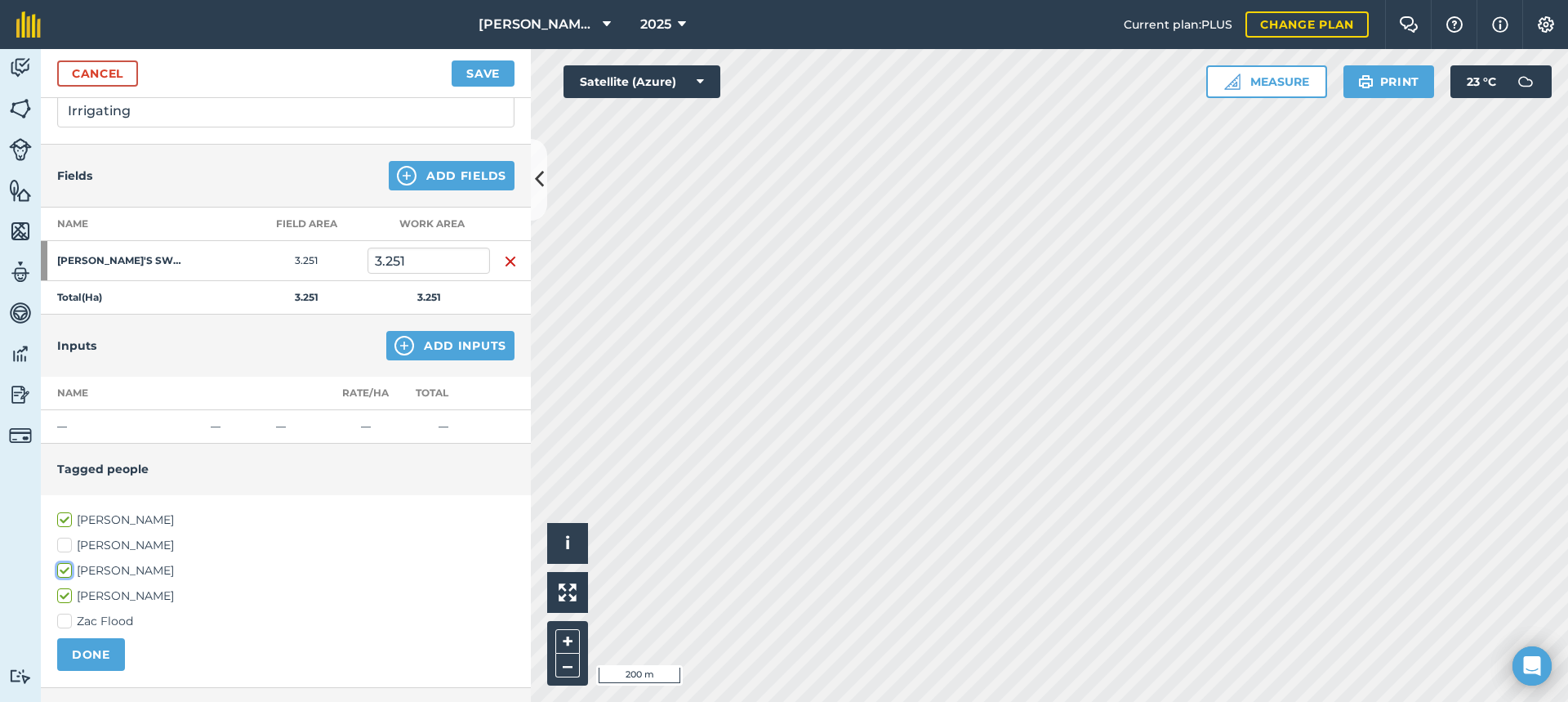
scroll to position [245, 0]
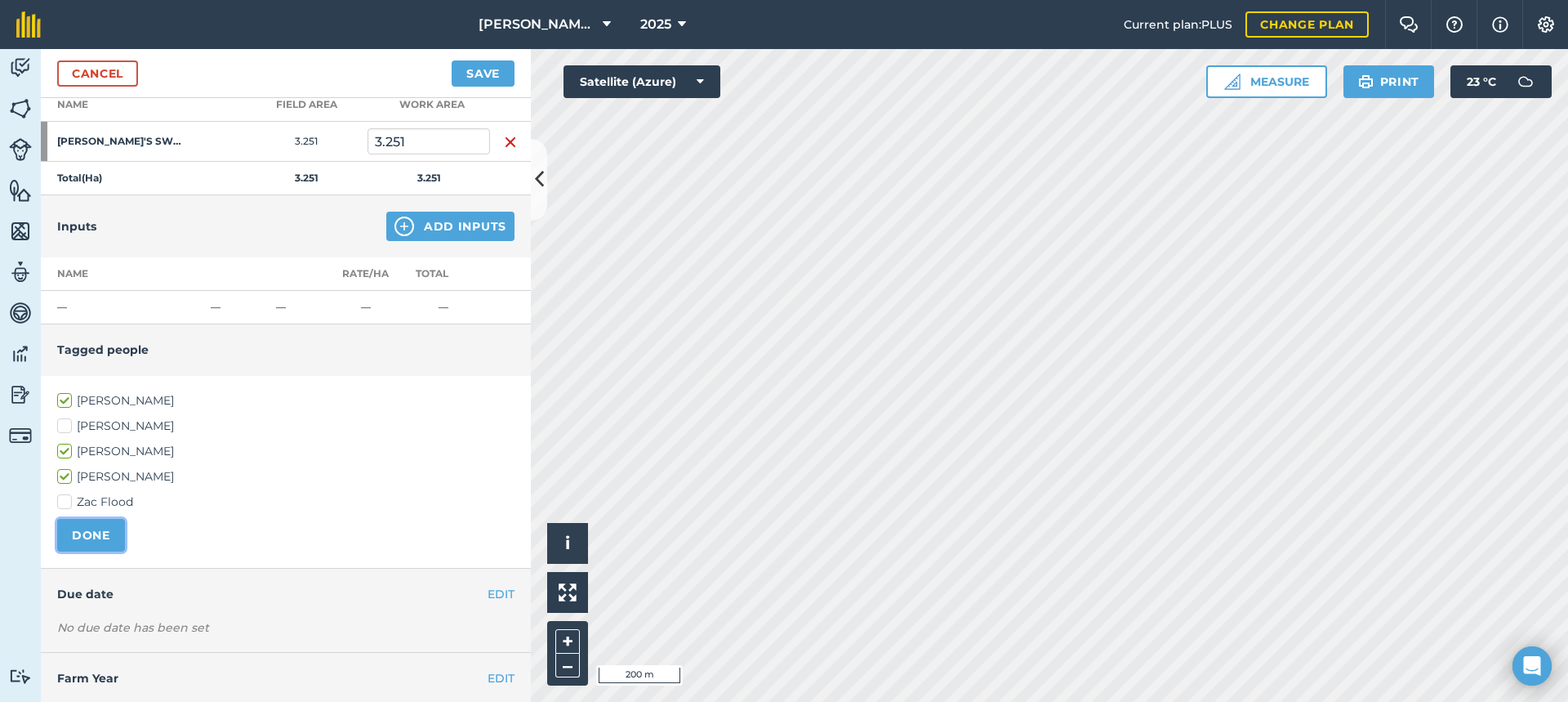
click at [91, 534] on button "DONE" at bounding box center [90, 534] width 68 height 32
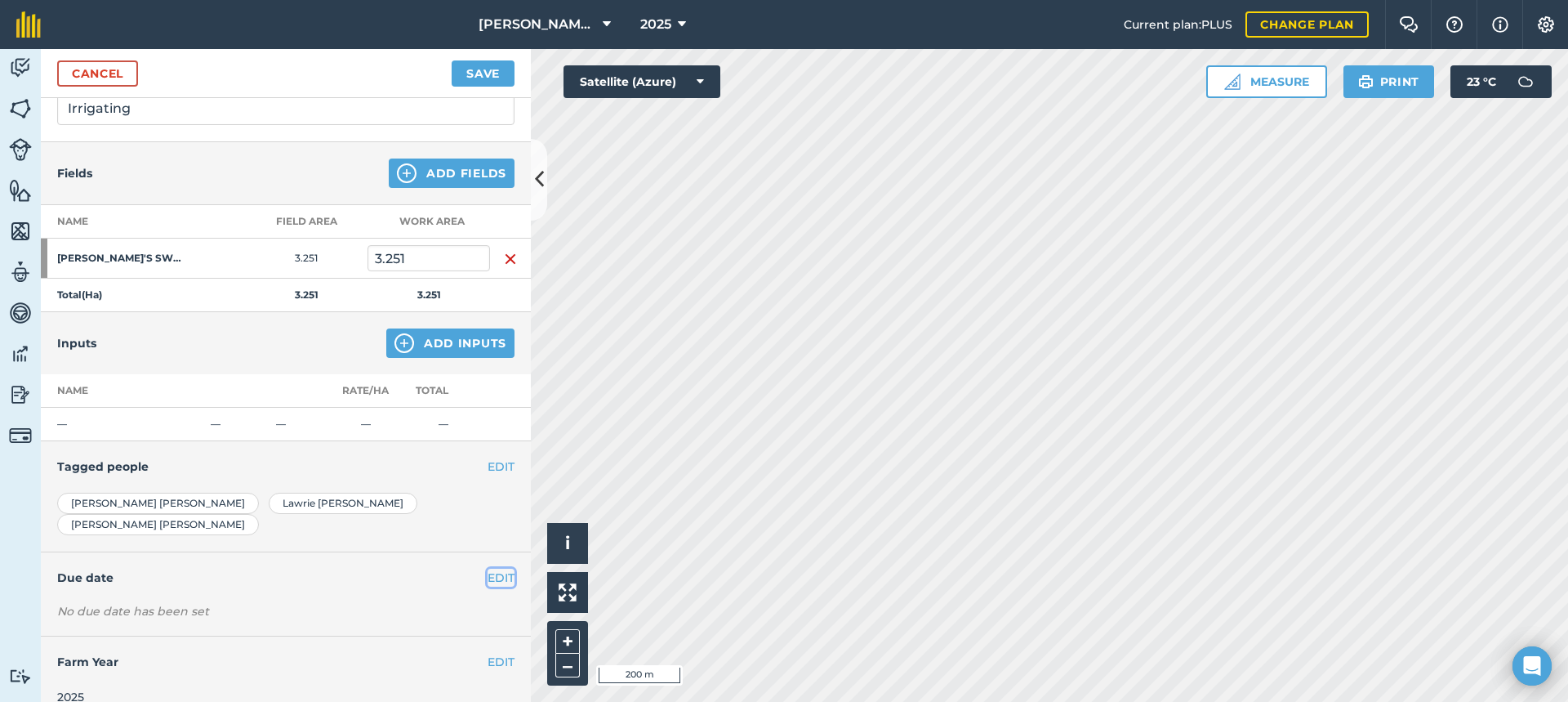
click at [487, 569] on button "EDIT" at bounding box center [500, 577] width 26 height 18
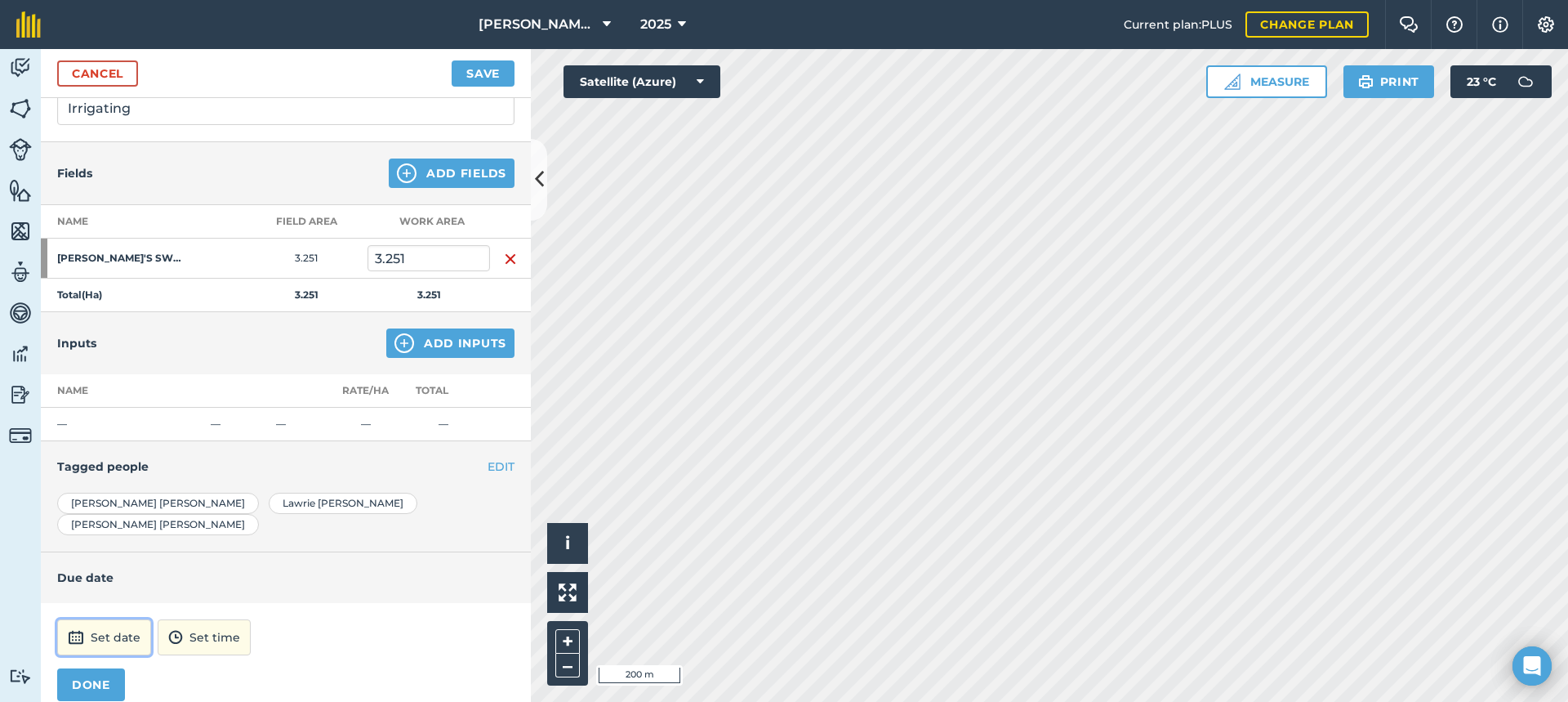
click at [122, 620] on button "Set date" at bounding box center [104, 637] width 94 height 36
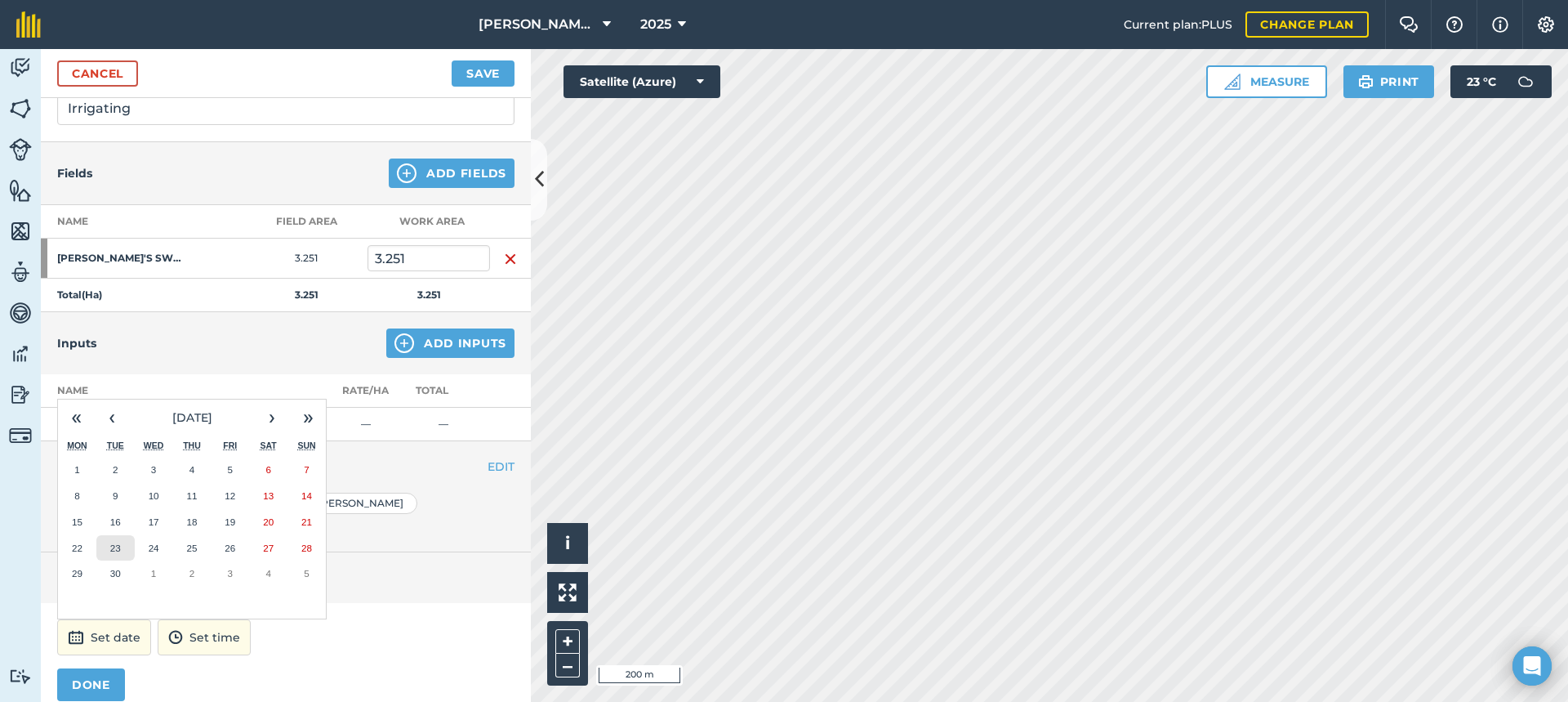
click at [112, 542] on abbr "23" at bounding box center [115, 547] width 11 height 11
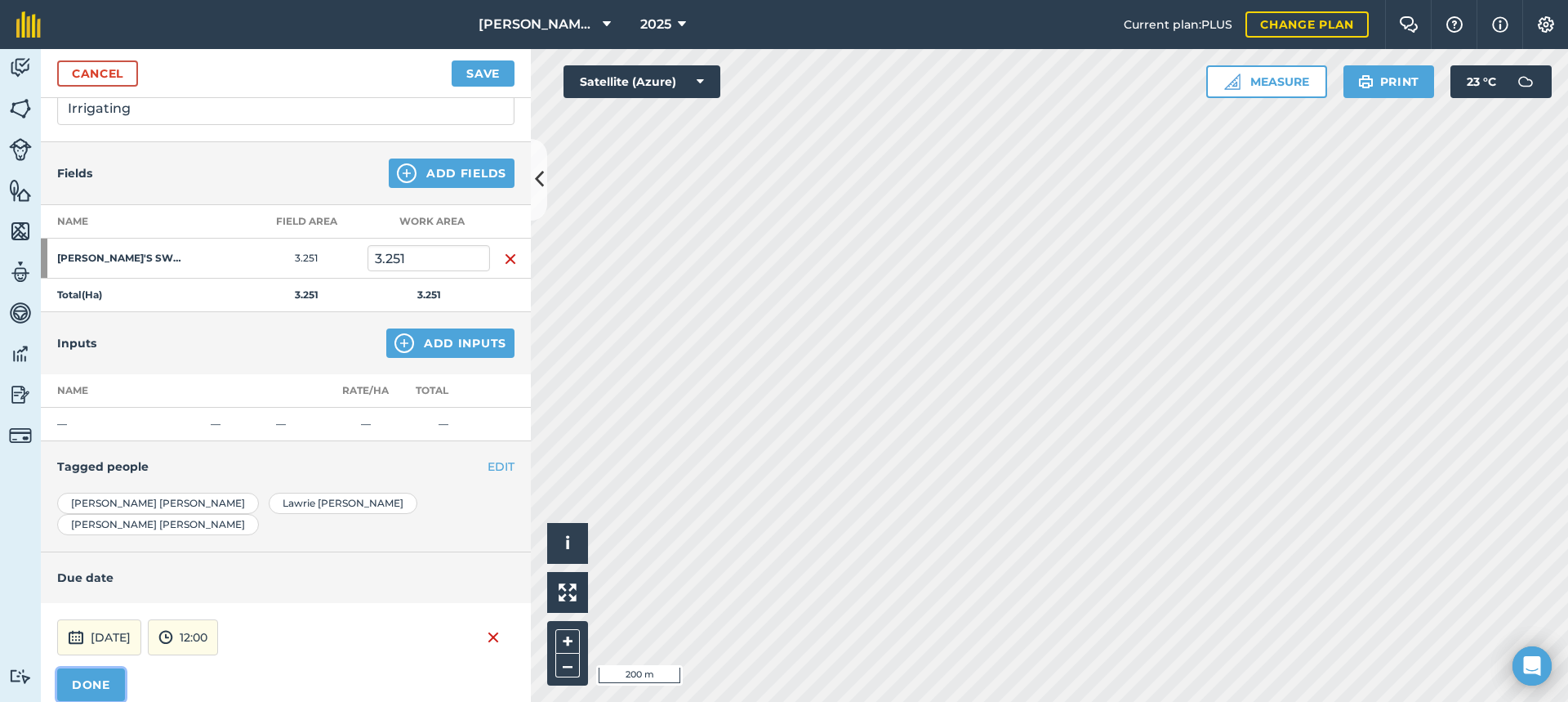
click at [94, 669] on button "DONE" at bounding box center [90, 684] width 68 height 32
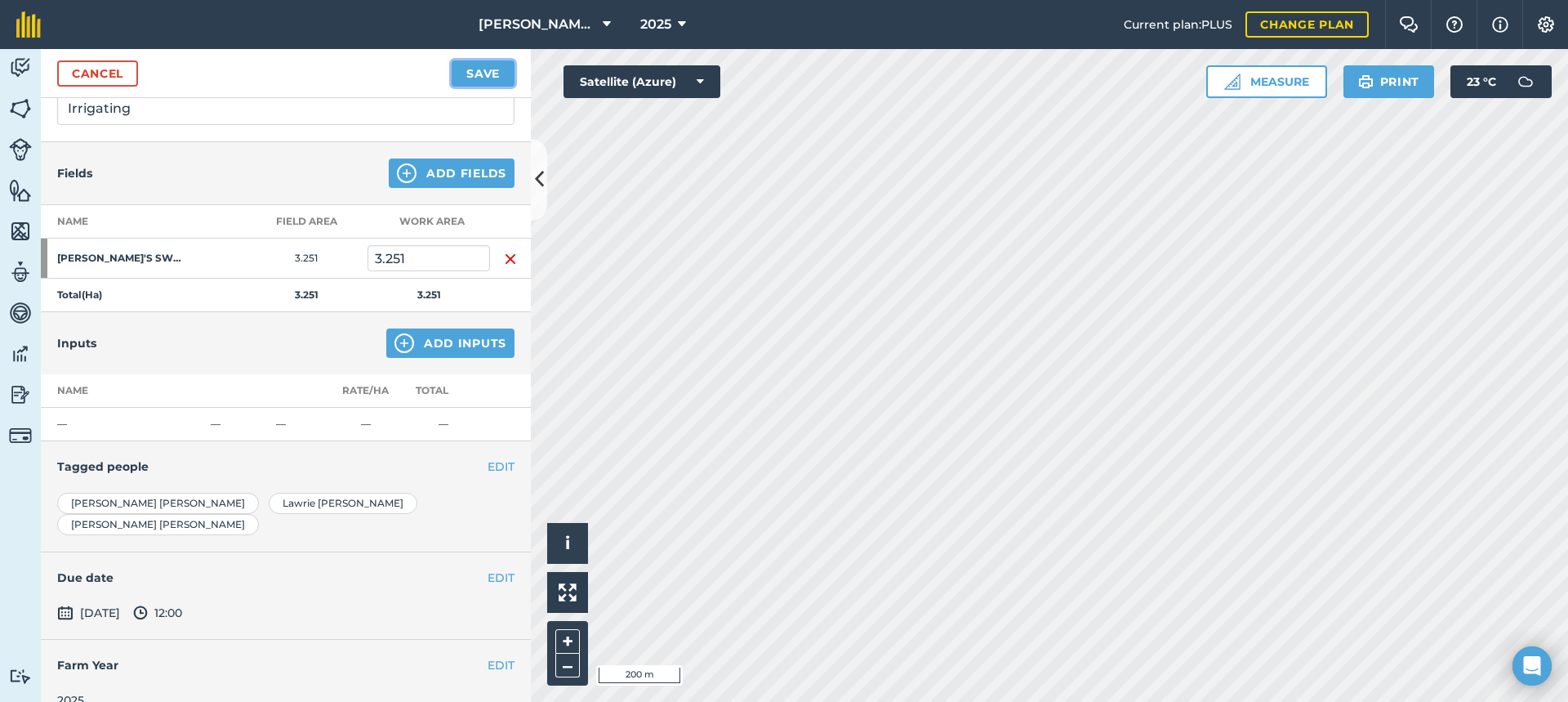
click at [482, 75] on button "Save" at bounding box center [483, 74] width 63 height 26
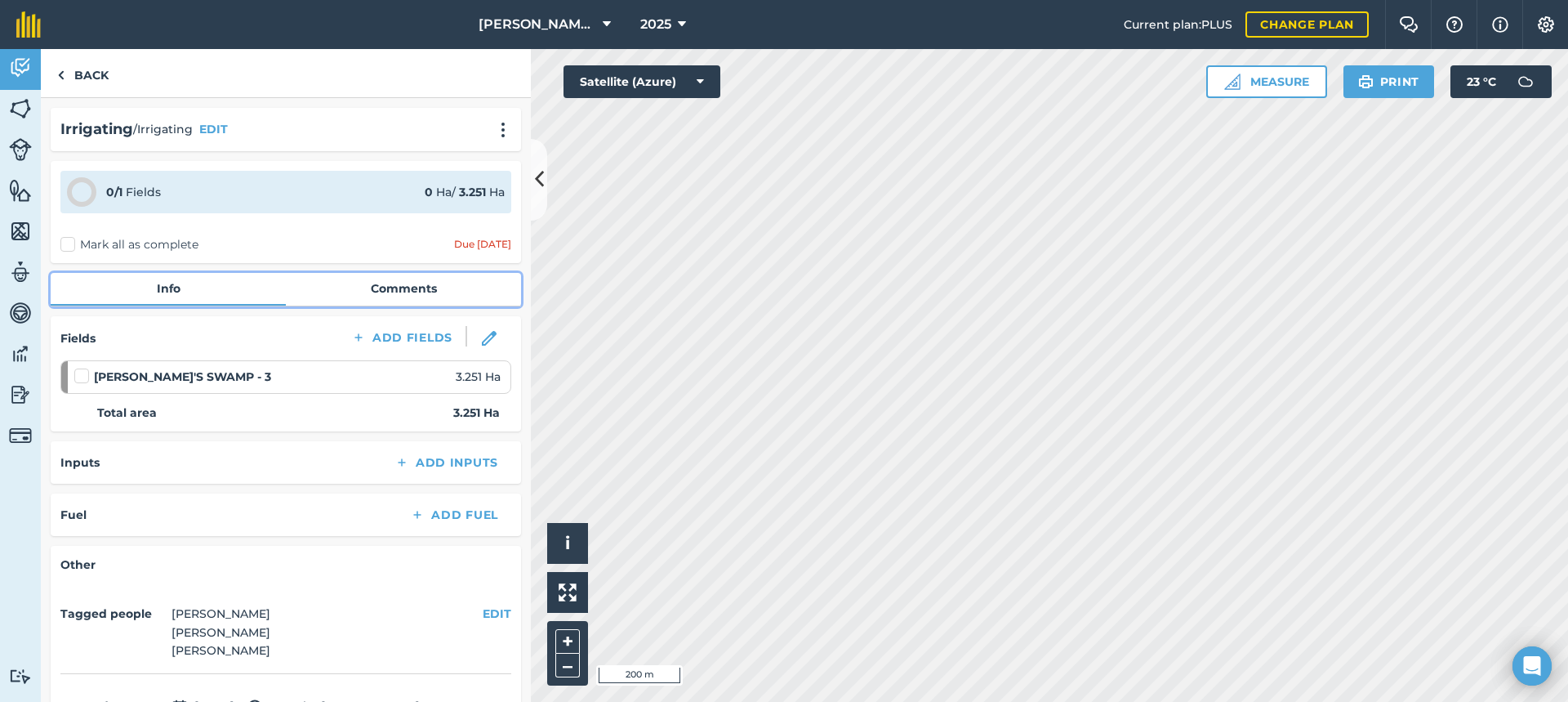
click at [366, 288] on link "Comments" at bounding box center [404, 288] width 235 height 31
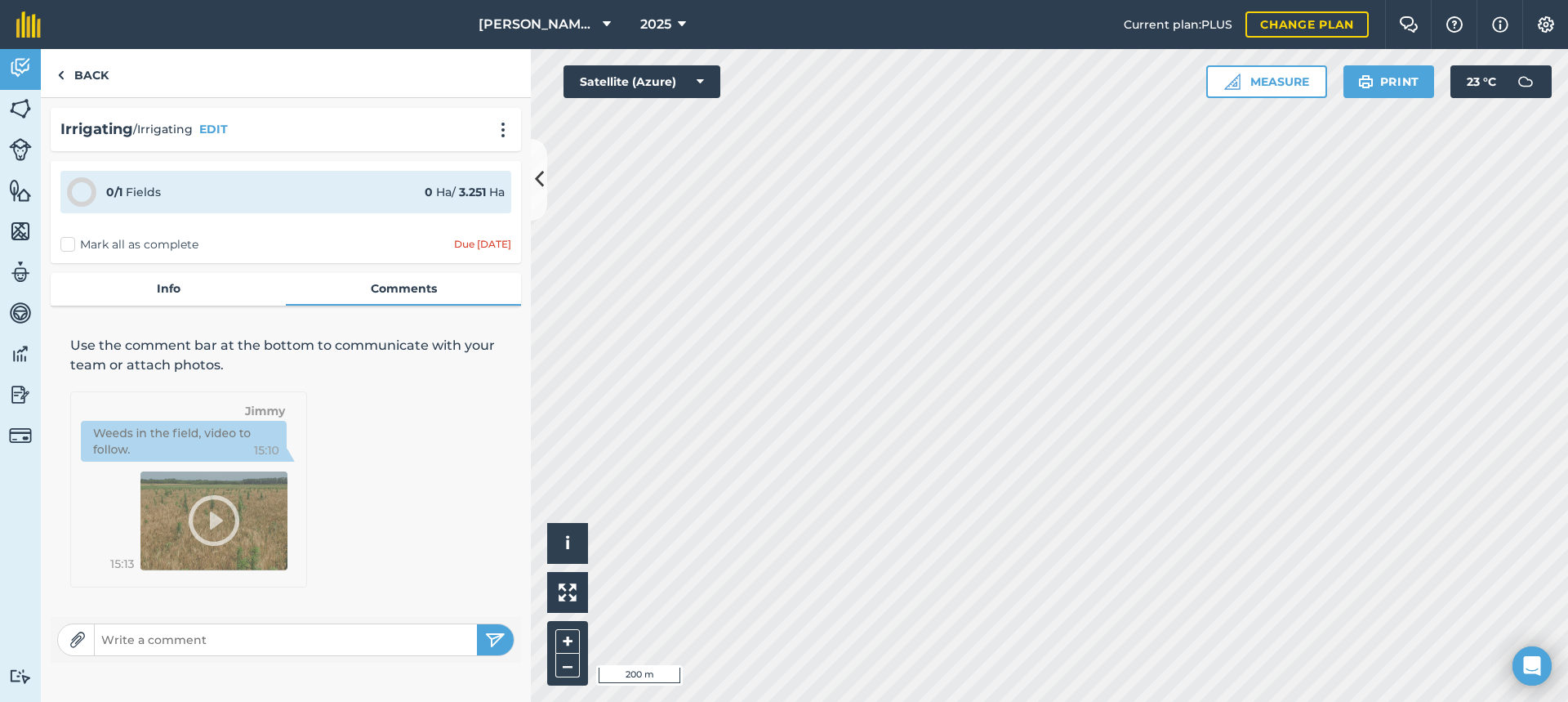
click at [136, 636] on input "text" at bounding box center [286, 639] width 382 height 23
click at [93, 75] on link "Back" at bounding box center [83, 73] width 84 height 48
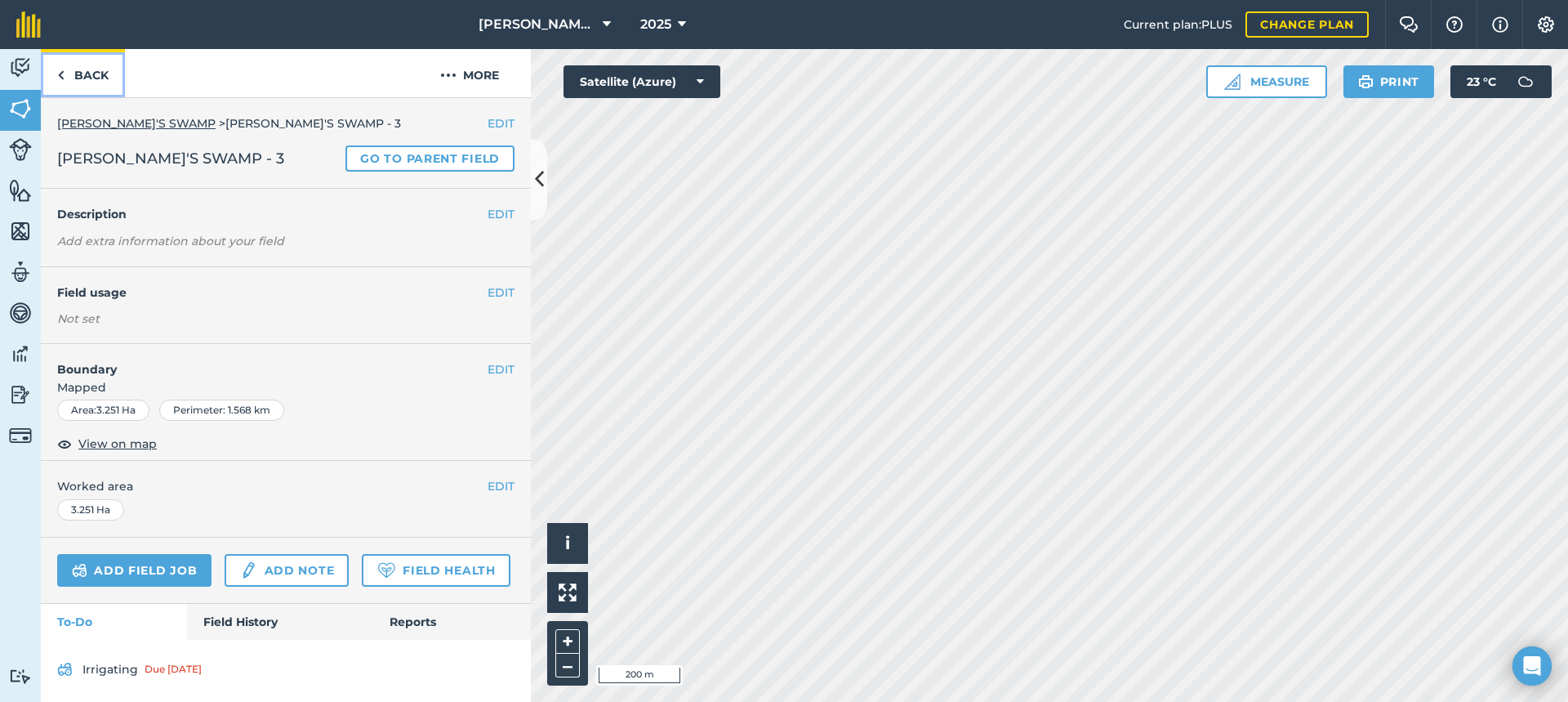
click at [94, 71] on link "Back" at bounding box center [83, 73] width 84 height 48
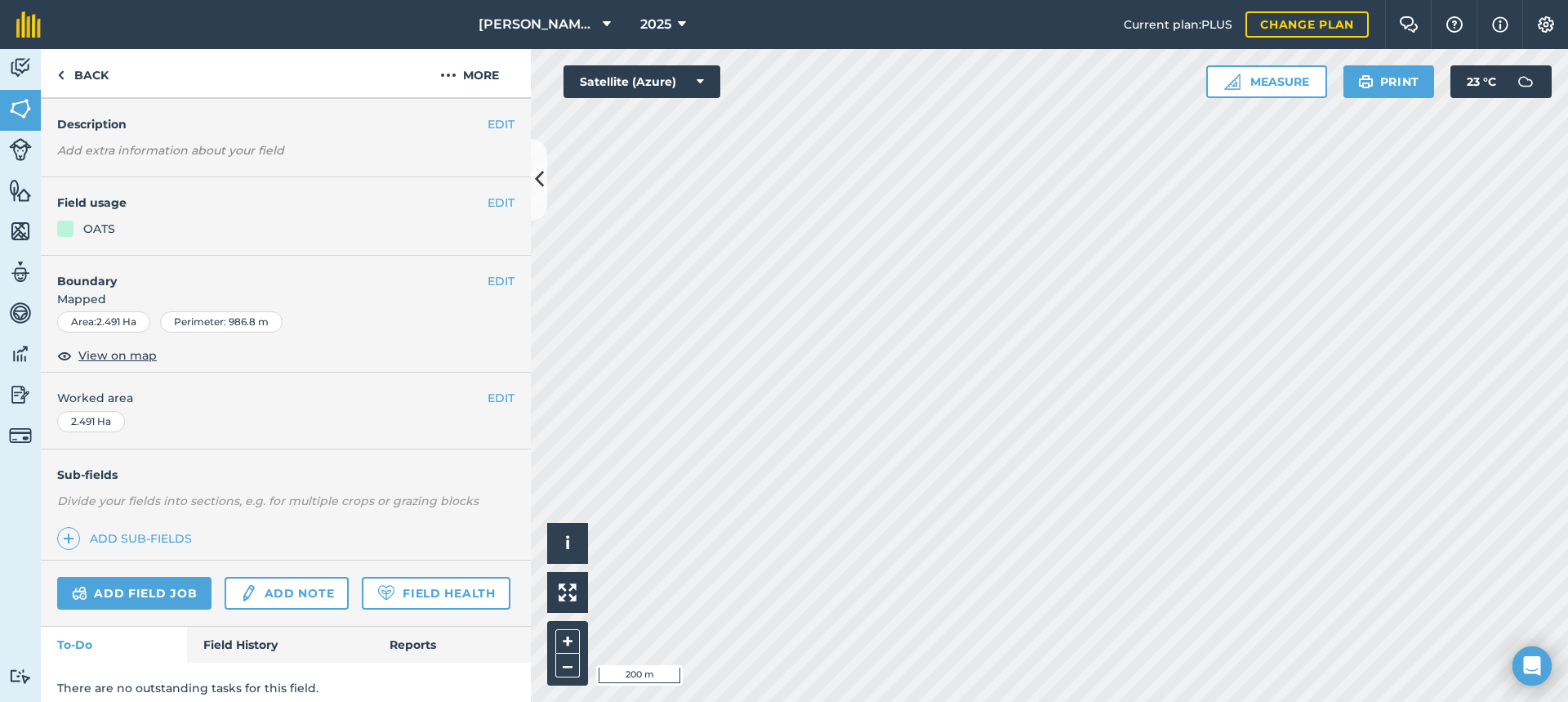
scroll to position [113, 0]
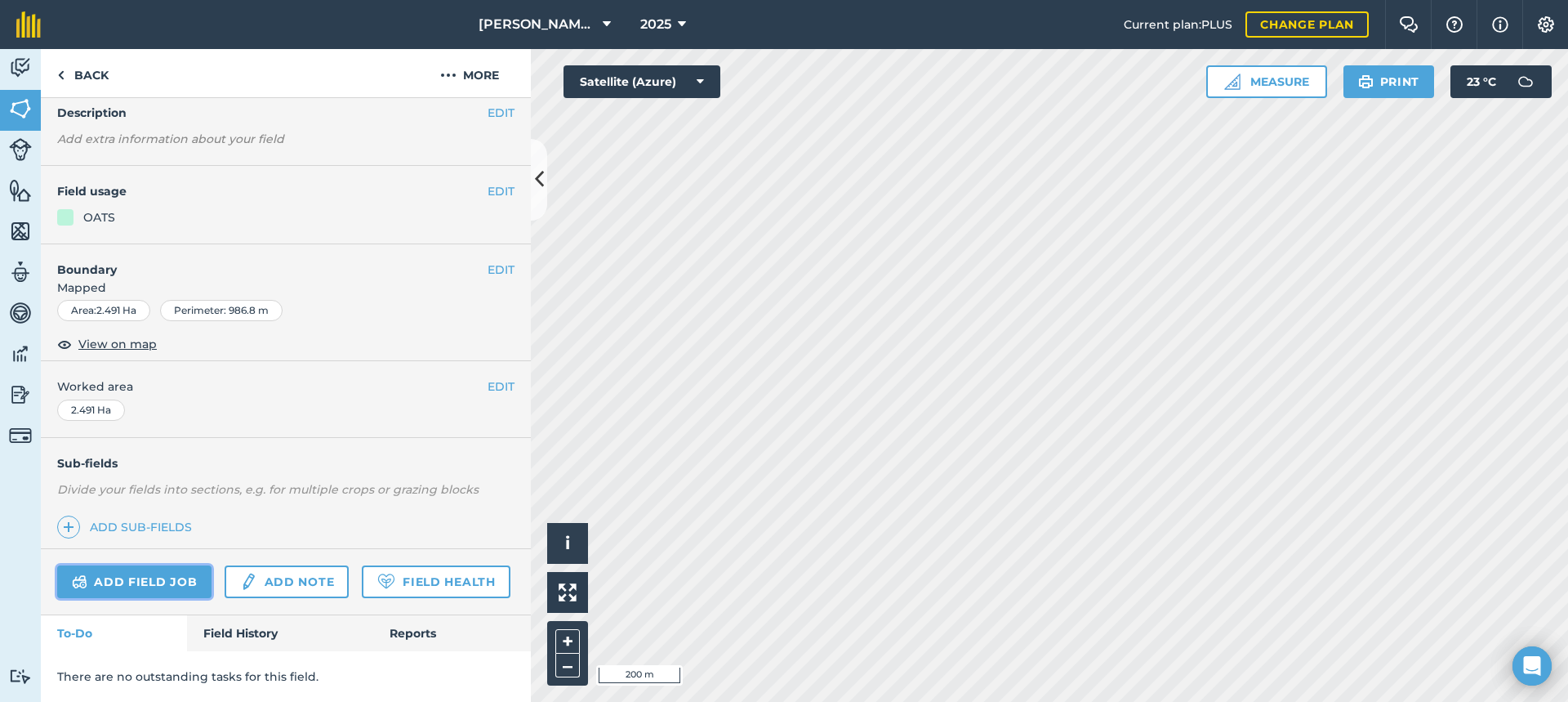
click at [166, 566] on link "Add field job" at bounding box center [133, 581] width 154 height 32
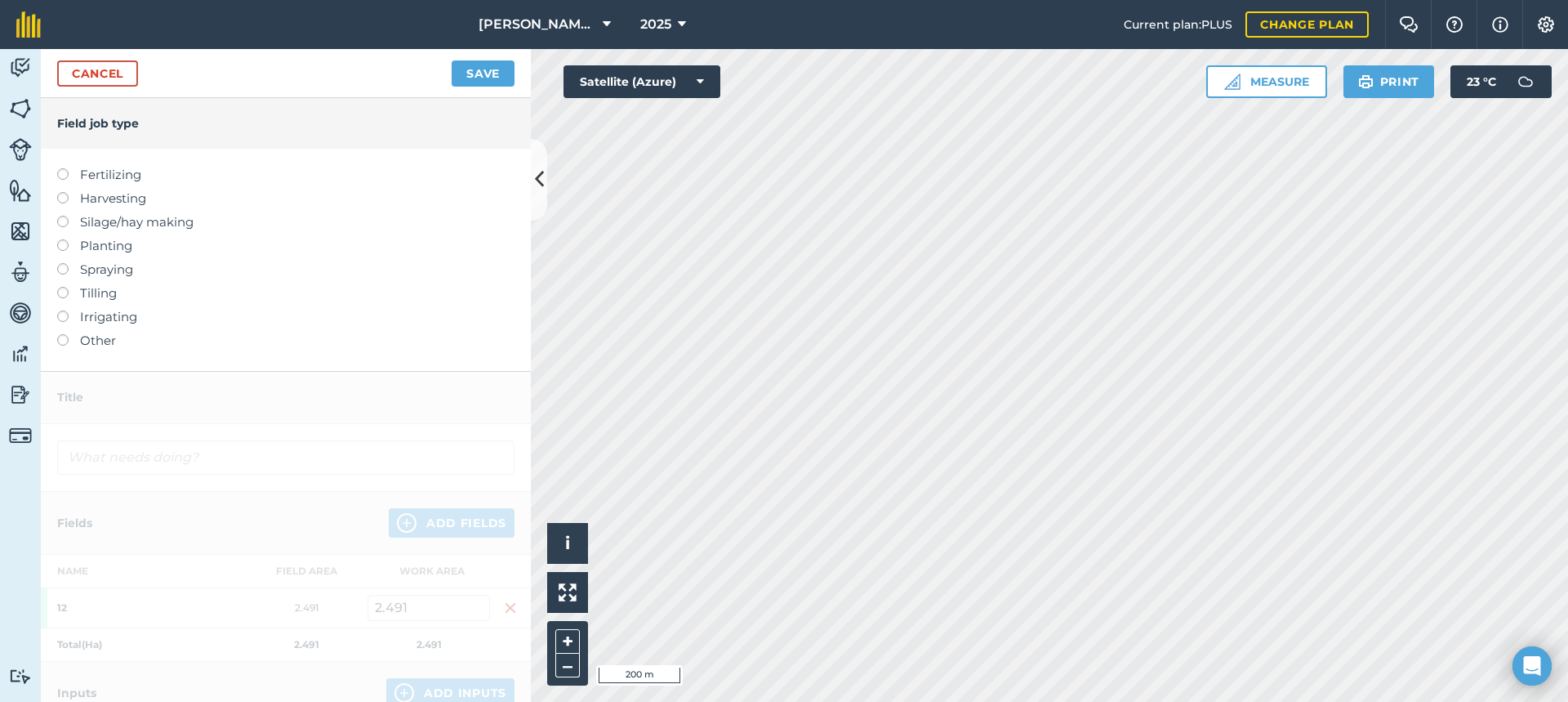
click at [61, 311] on label at bounding box center [68, 311] width 23 height 0
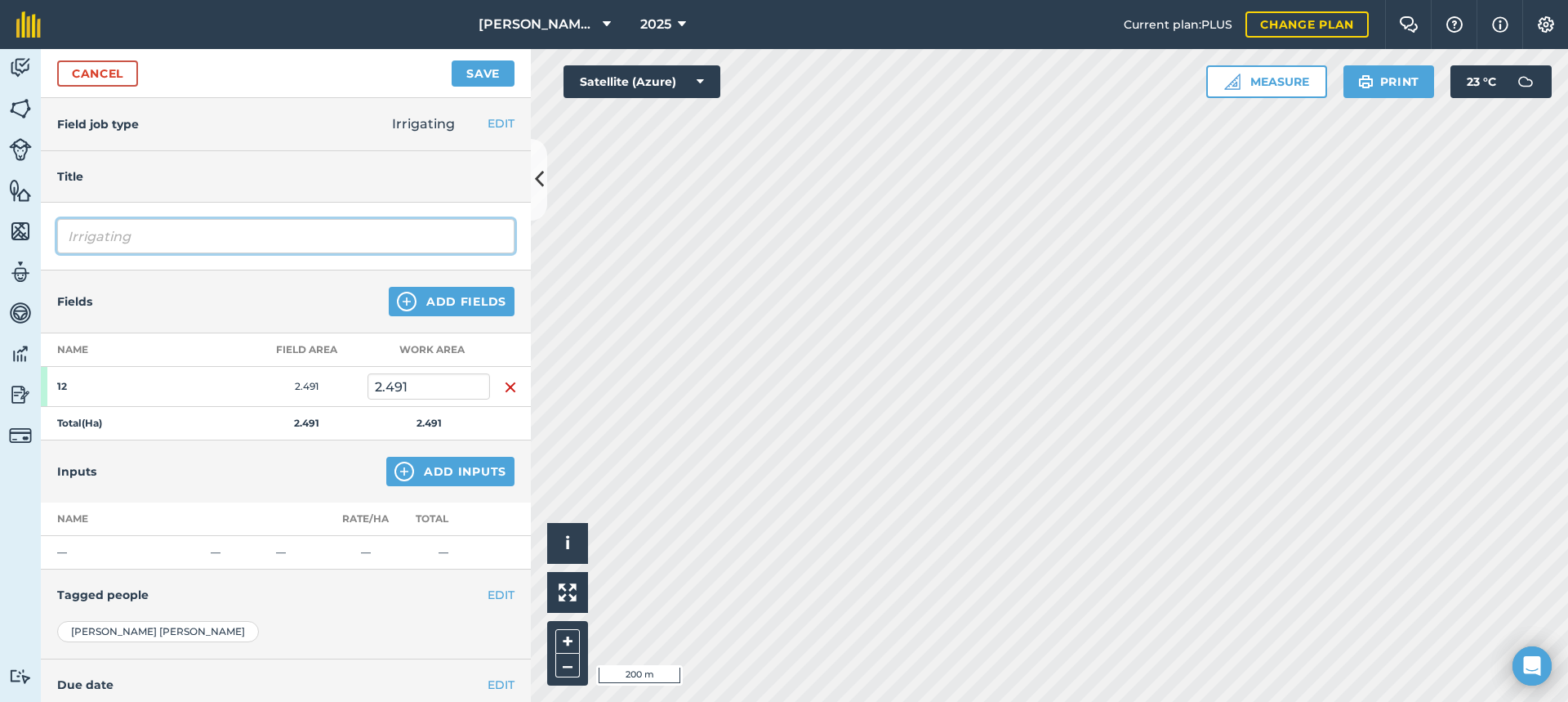
click at [188, 238] on input "Irrigating" at bounding box center [285, 235] width 458 height 34
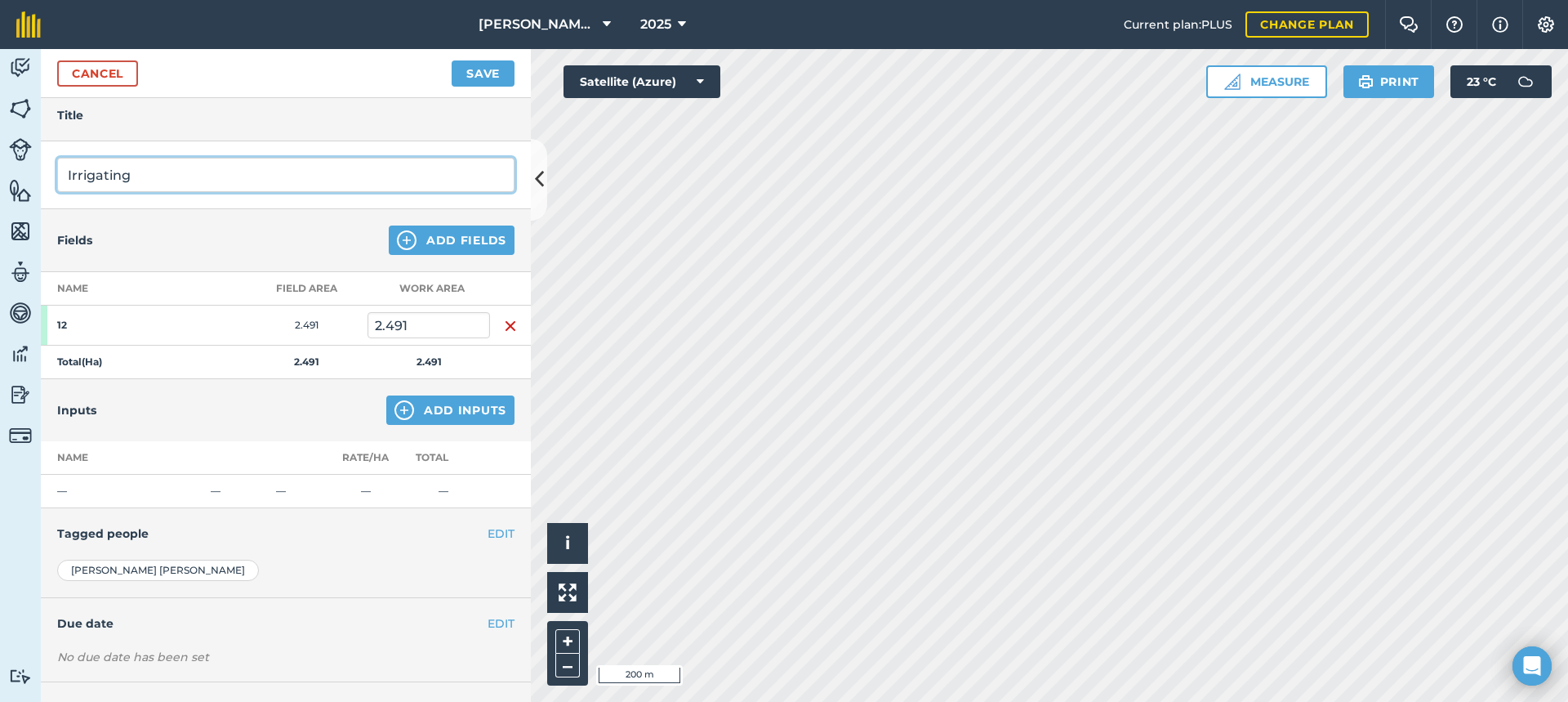
scroll to position [128, 0]
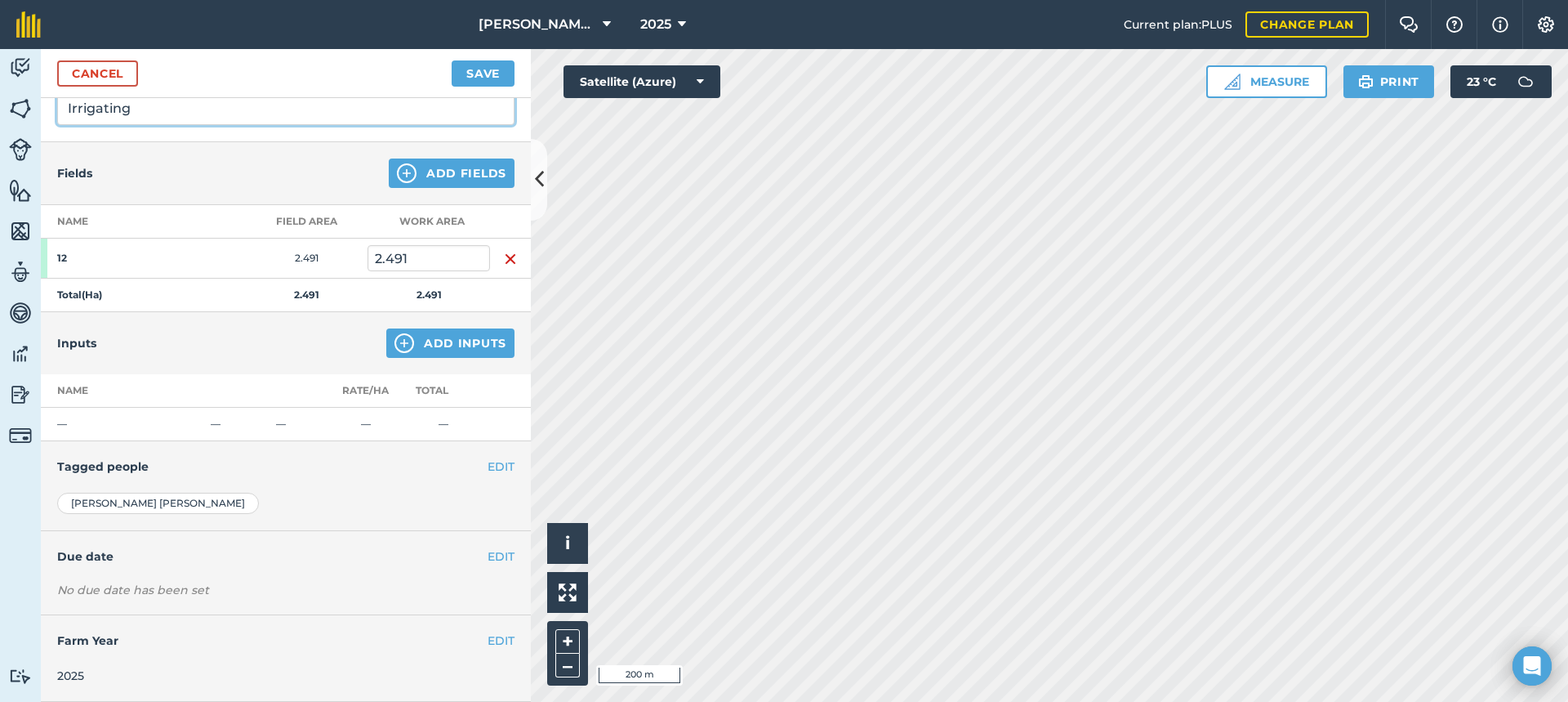
type input "Irrigating"
click at [489, 468] on button "EDIT" at bounding box center [500, 467] width 26 height 18
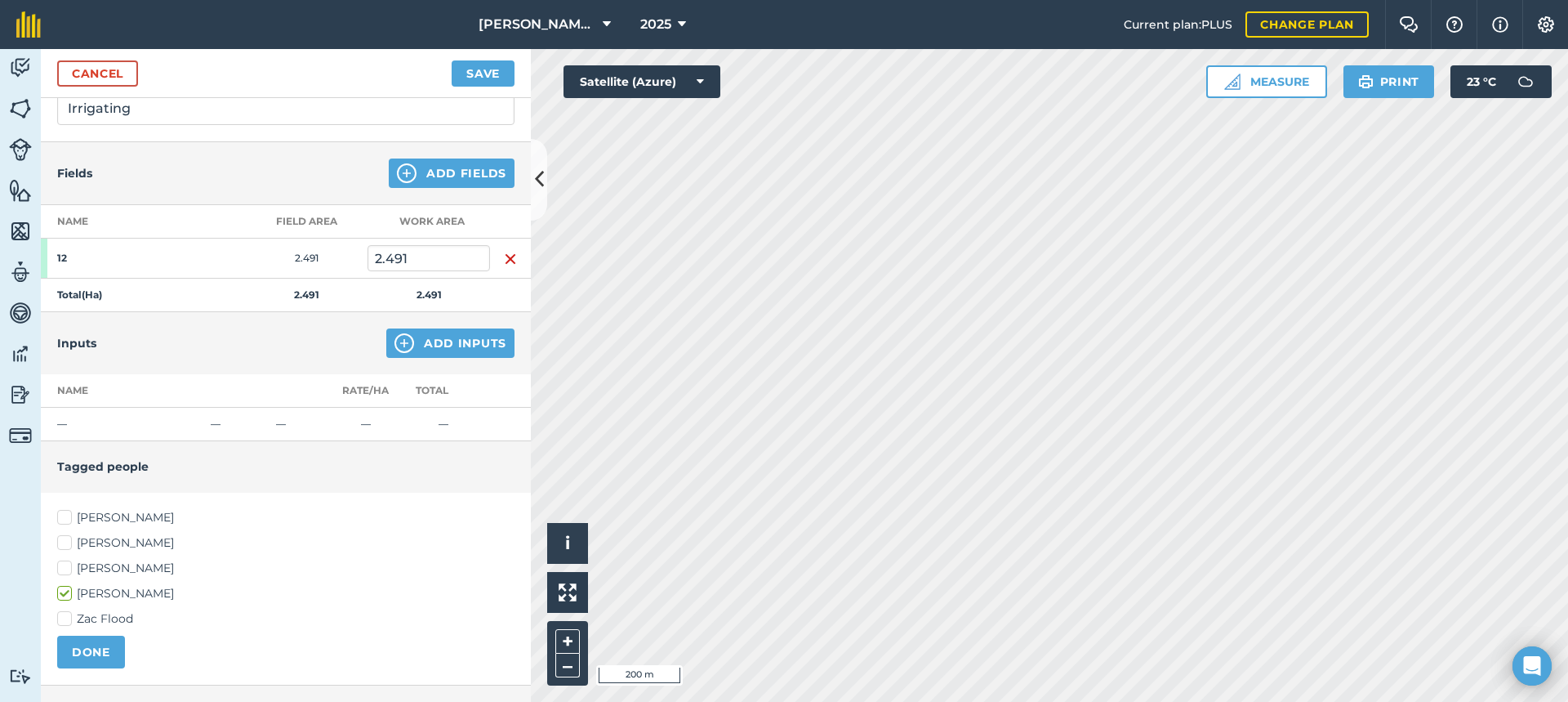
click at [65, 517] on label "[PERSON_NAME]" at bounding box center [285, 517] width 458 height 17
click at [65, 517] on input "[PERSON_NAME]" at bounding box center [62, 514] width 11 height 11
checkbox input "true"
click at [68, 570] on label "[PERSON_NAME]" at bounding box center [285, 568] width 458 height 17
click at [68, 570] on input "[PERSON_NAME]" at bounding box center [62, 565] width 11 height 11
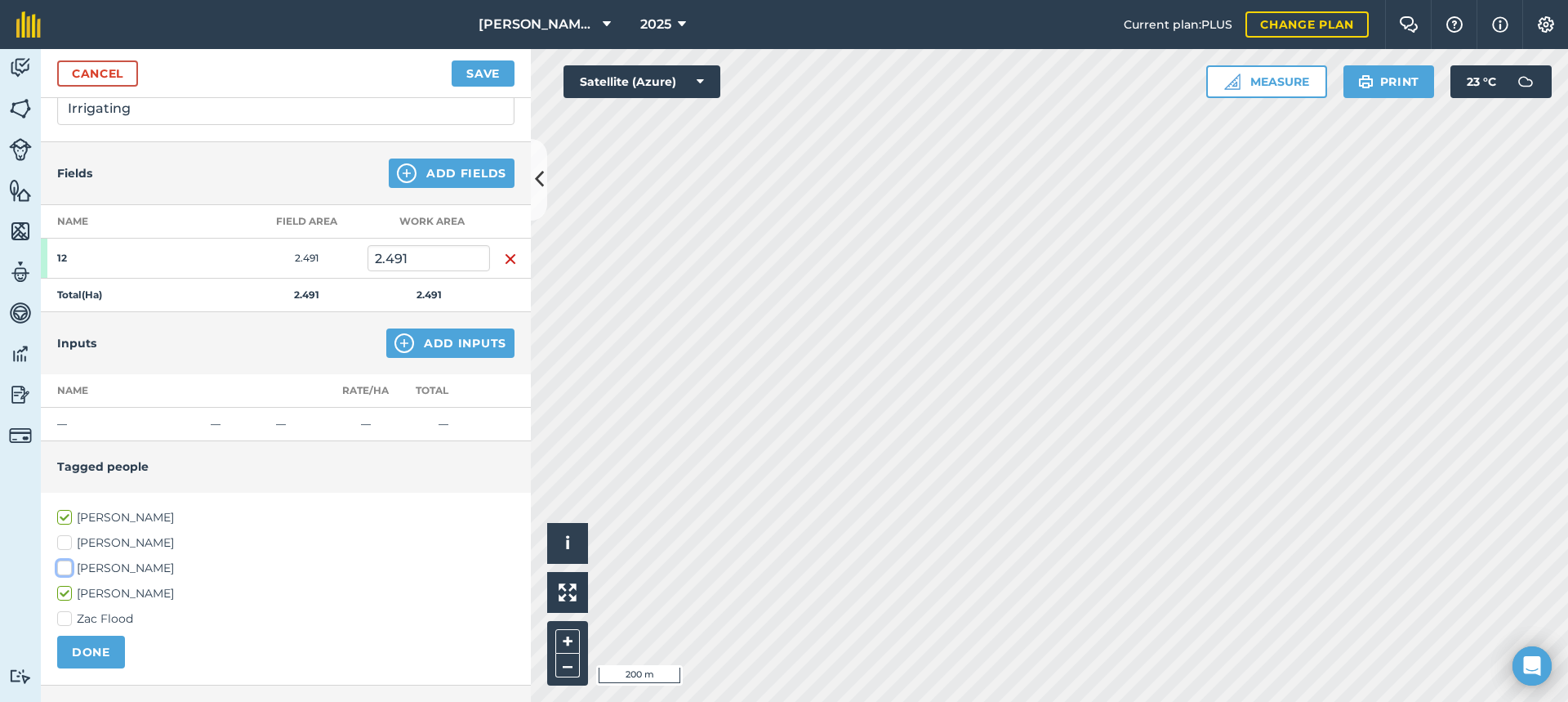
checkbox input "true"
click at [99, 647] on button "DONE" at bounding box center [90, 651] width 68 height 32
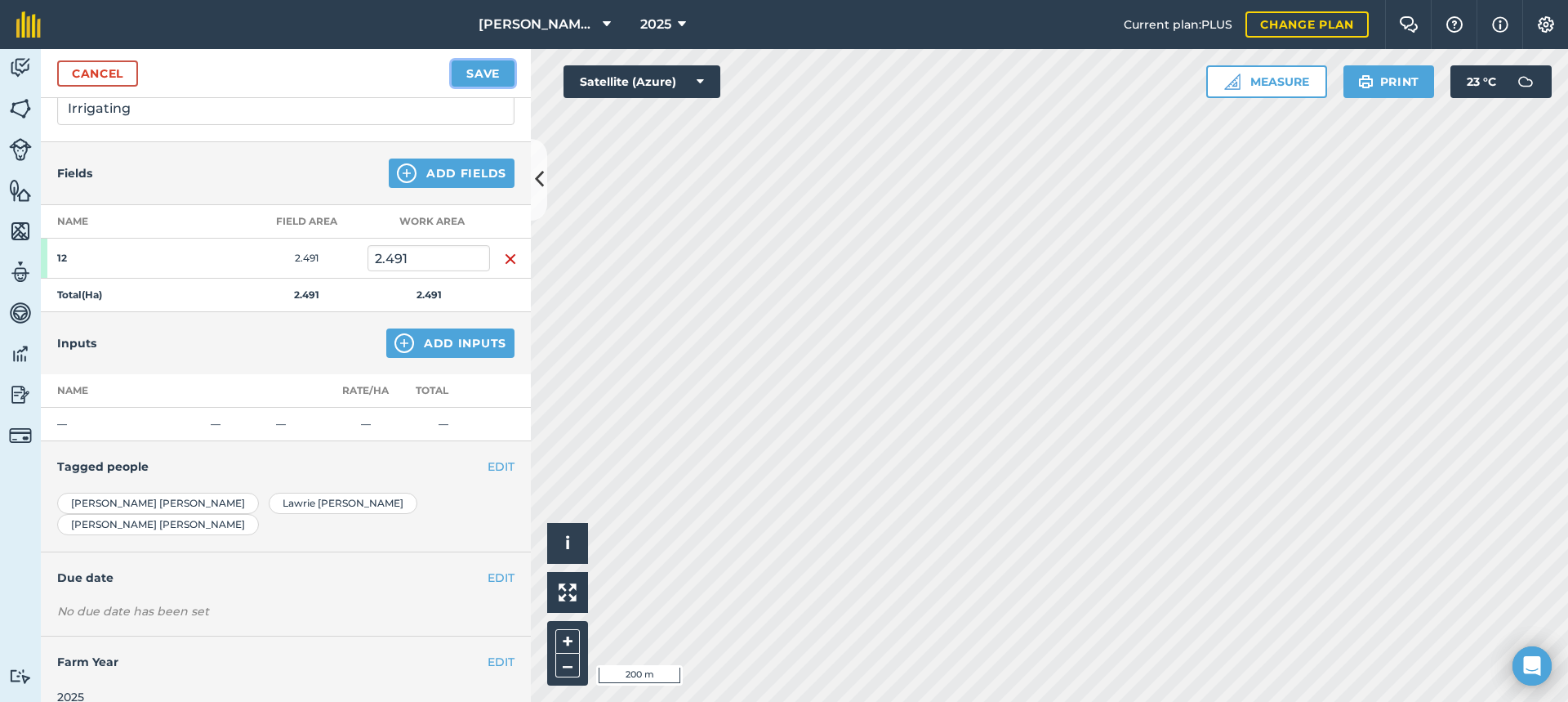
click at [475, 68] on button "Save" at bounding box center [483, 74] width 63 height 26
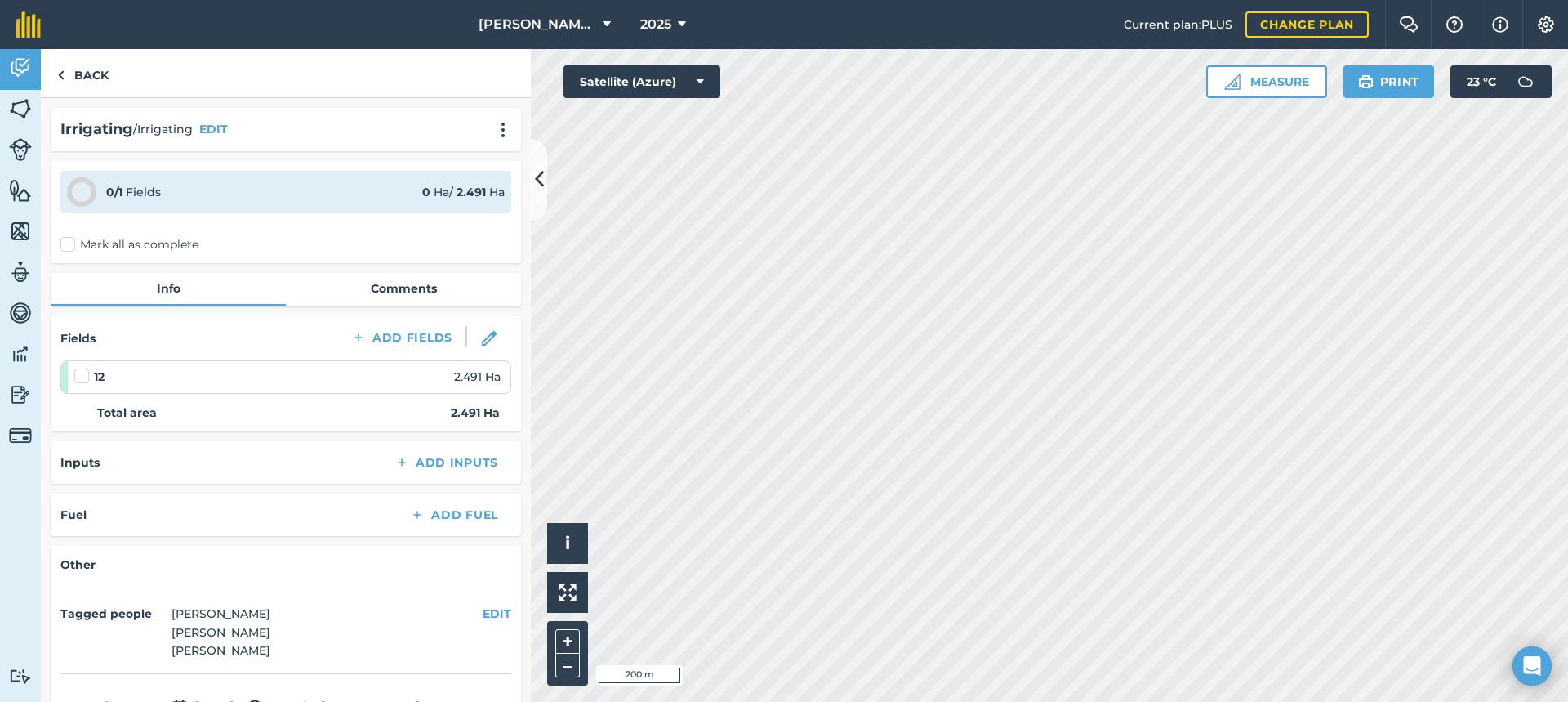
click at [66, 244] on label "Mark all as complete" at bounding box center [129, 244] width 138 height 17
click at [66, 244] on input "Mark all as complete" at bounding box center [66, 241] width 11 height 11
checkbox input "false"
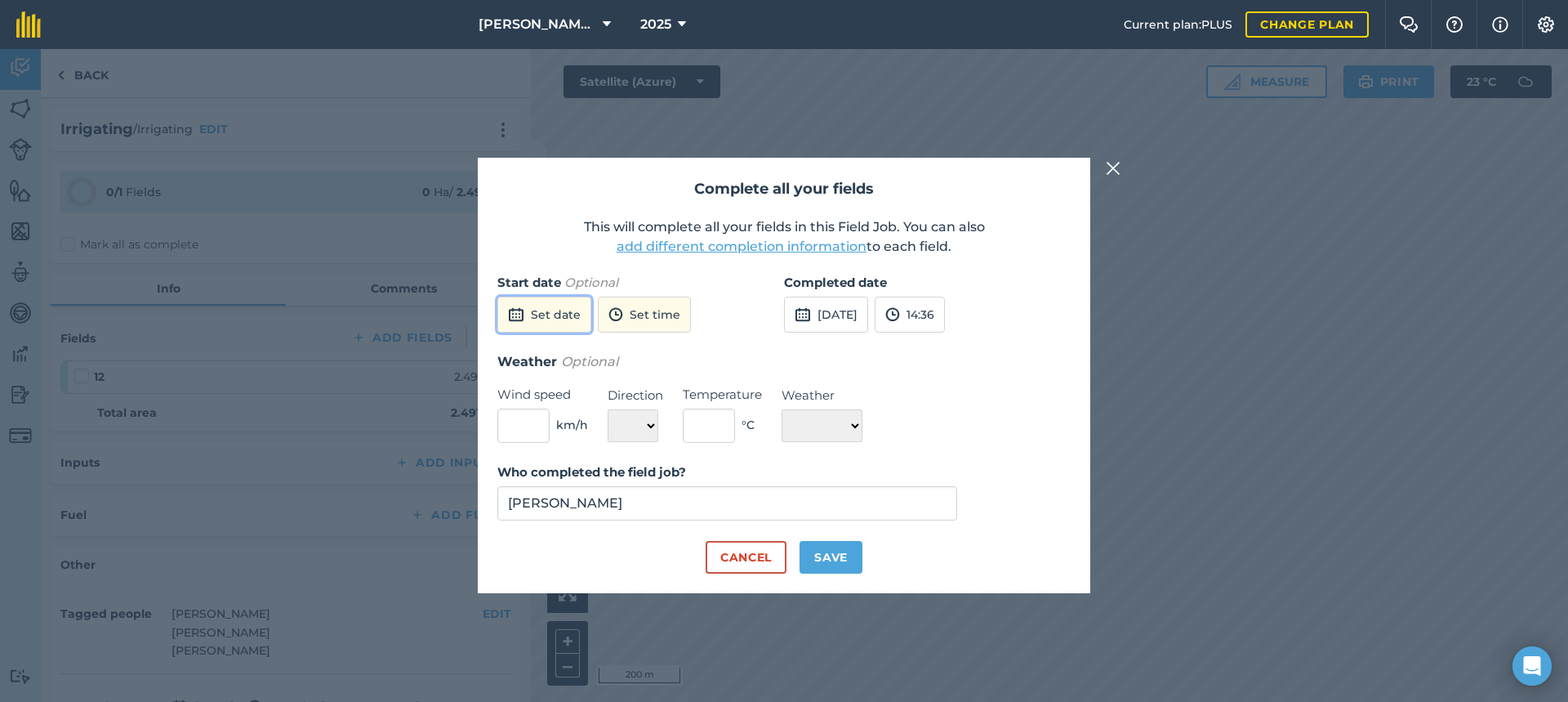
click at [575, 311] on button "Set date" at bounding box center [544, 314] width 94 height 36
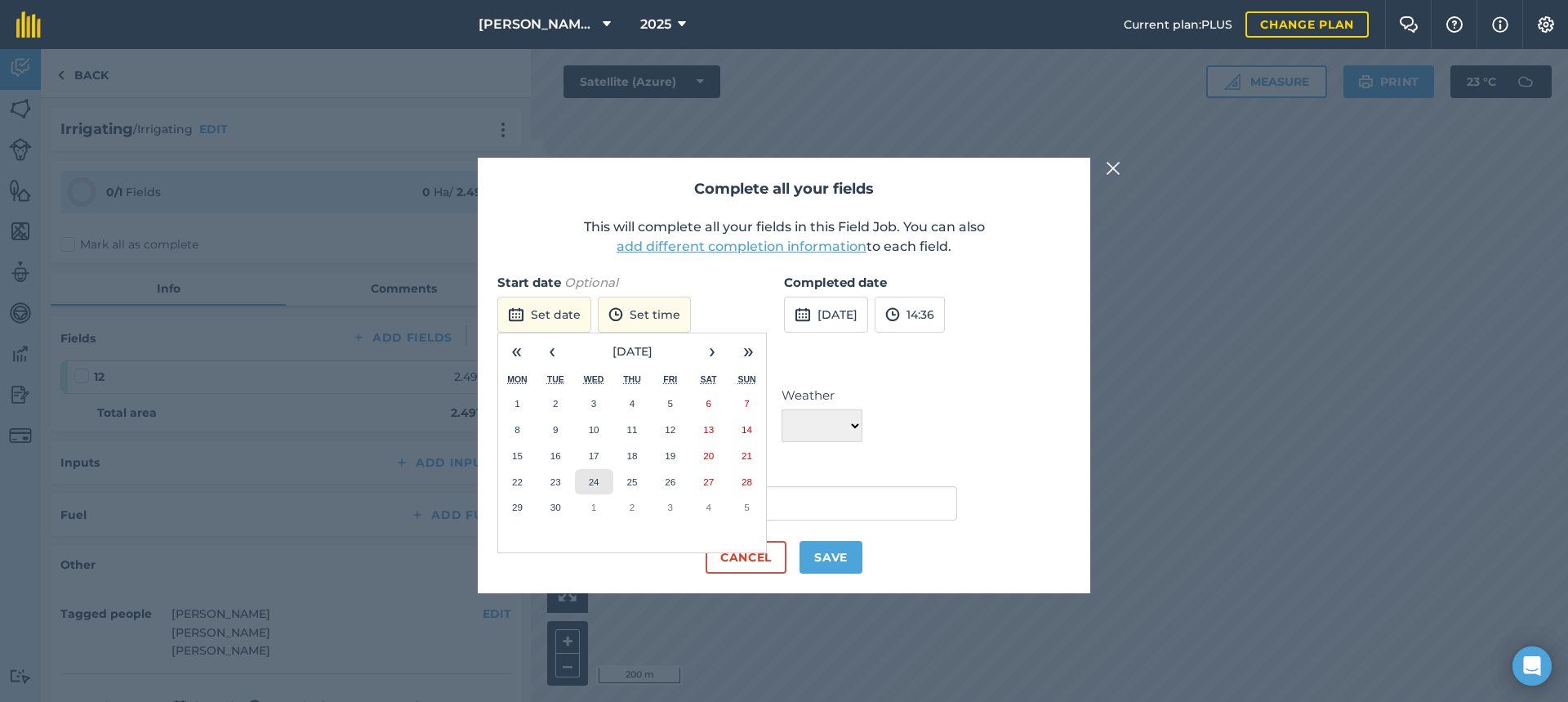
click at [595, 482] on abbr "24" at bounding box center [594, 481] width 11 height 11
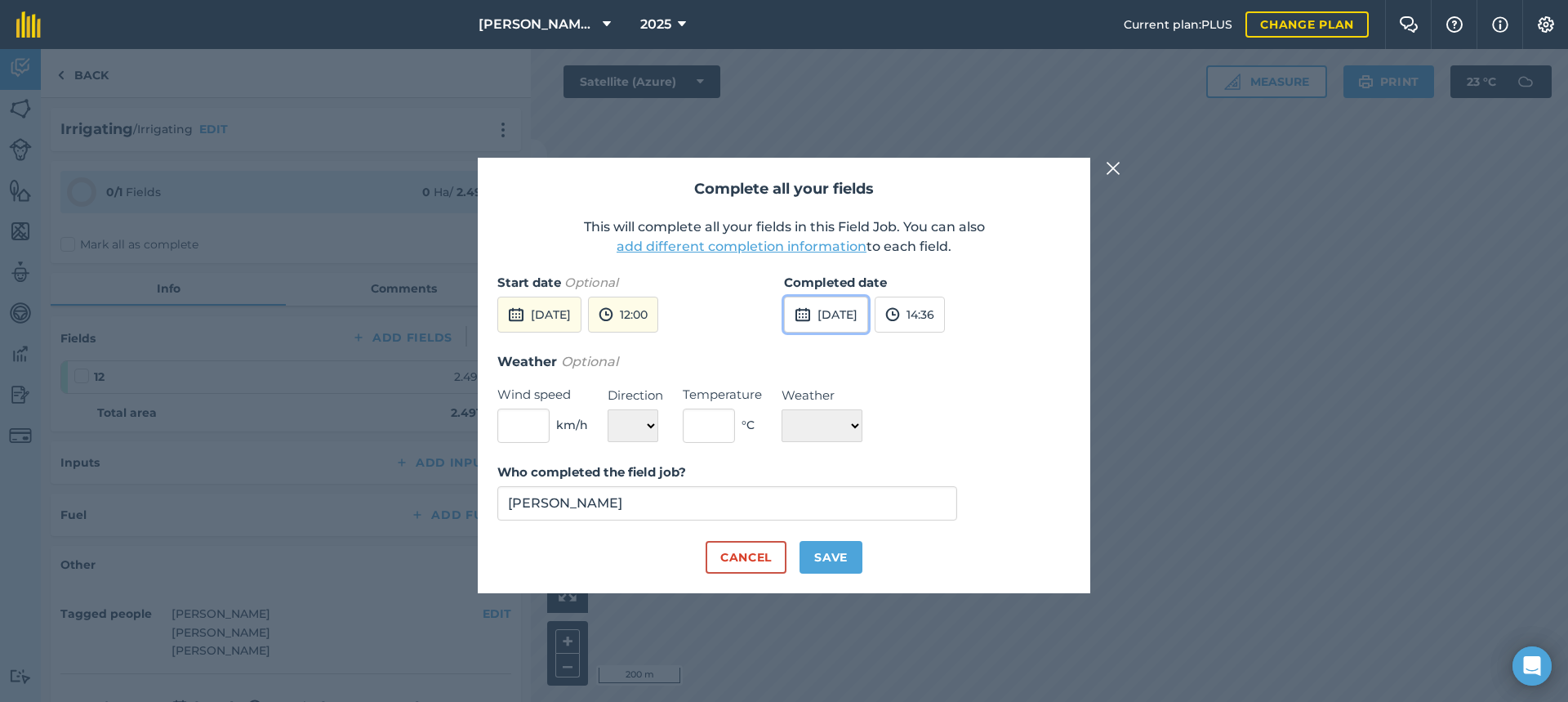
click at [833, 316] on button "[DATE]" at bounding box center [826, 314] width 84 height 36
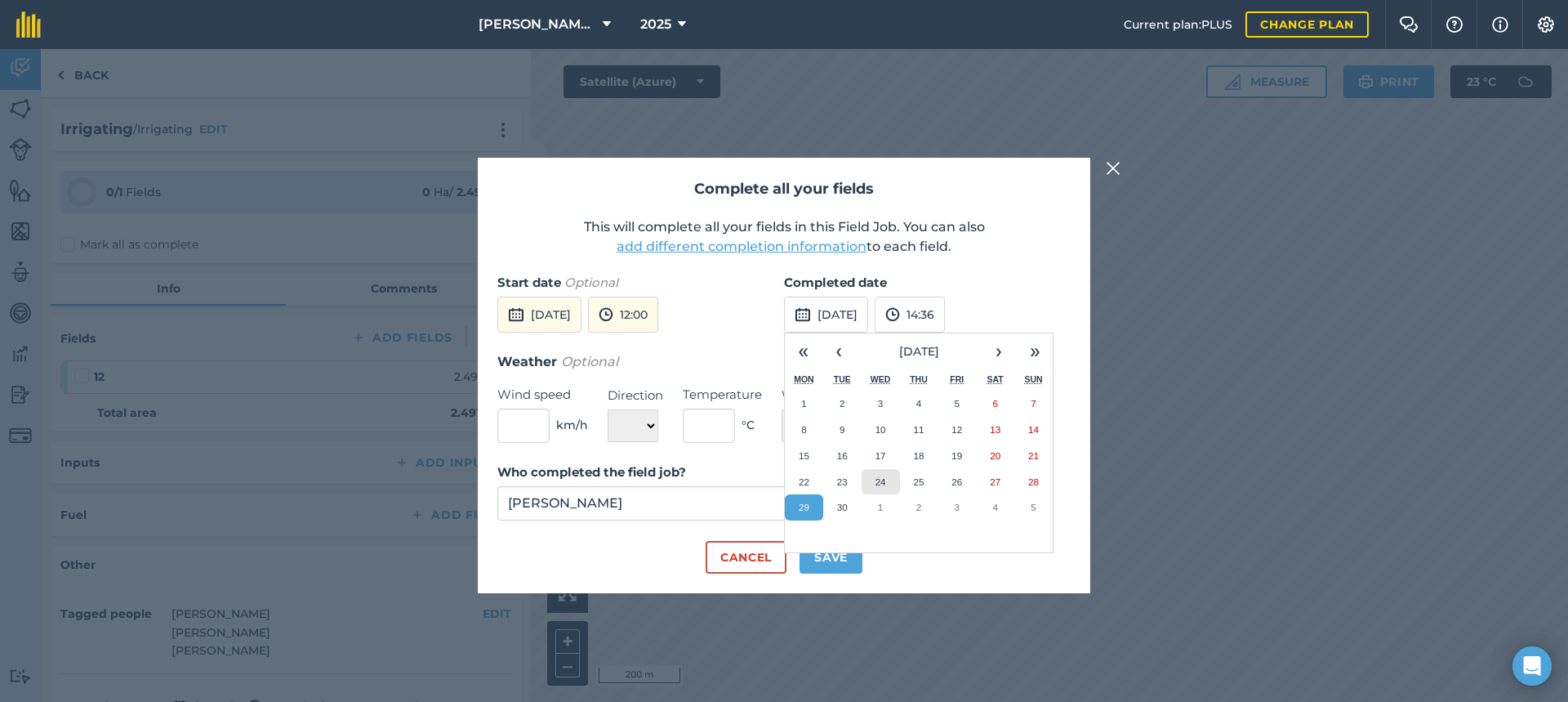
click at [880, 480] on abbr "24" at bounding box center [880, 481] width 11 height 11
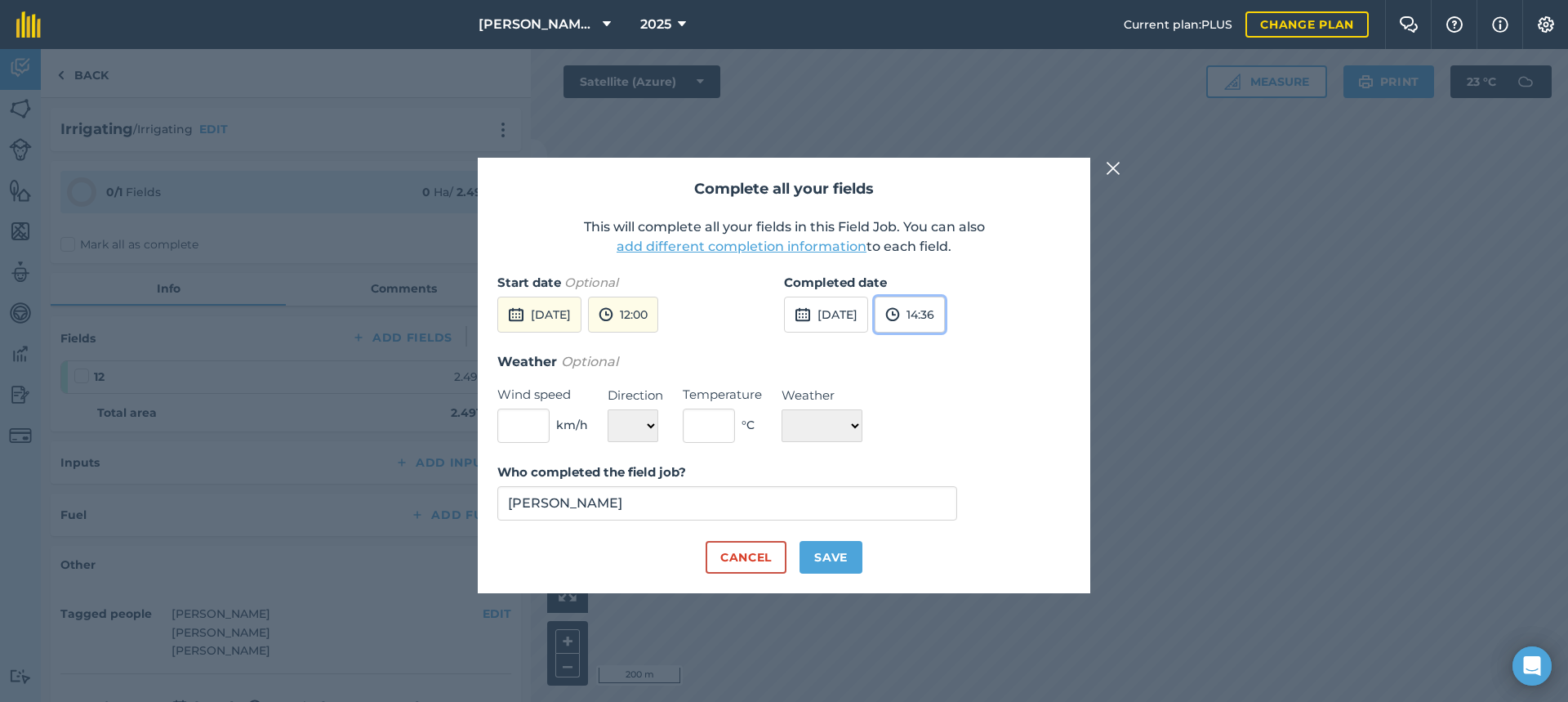
click at [945, 314] on button "14:36" at bounding box center [909, 314] width 71 height 36
click at [953, 350] on button "10:30" at bounding box center [913, 353] width 76 height 26
click at [653, 503] on input "[PERSON_NAME]" at bounding box center [726, 503] width 460 height 34
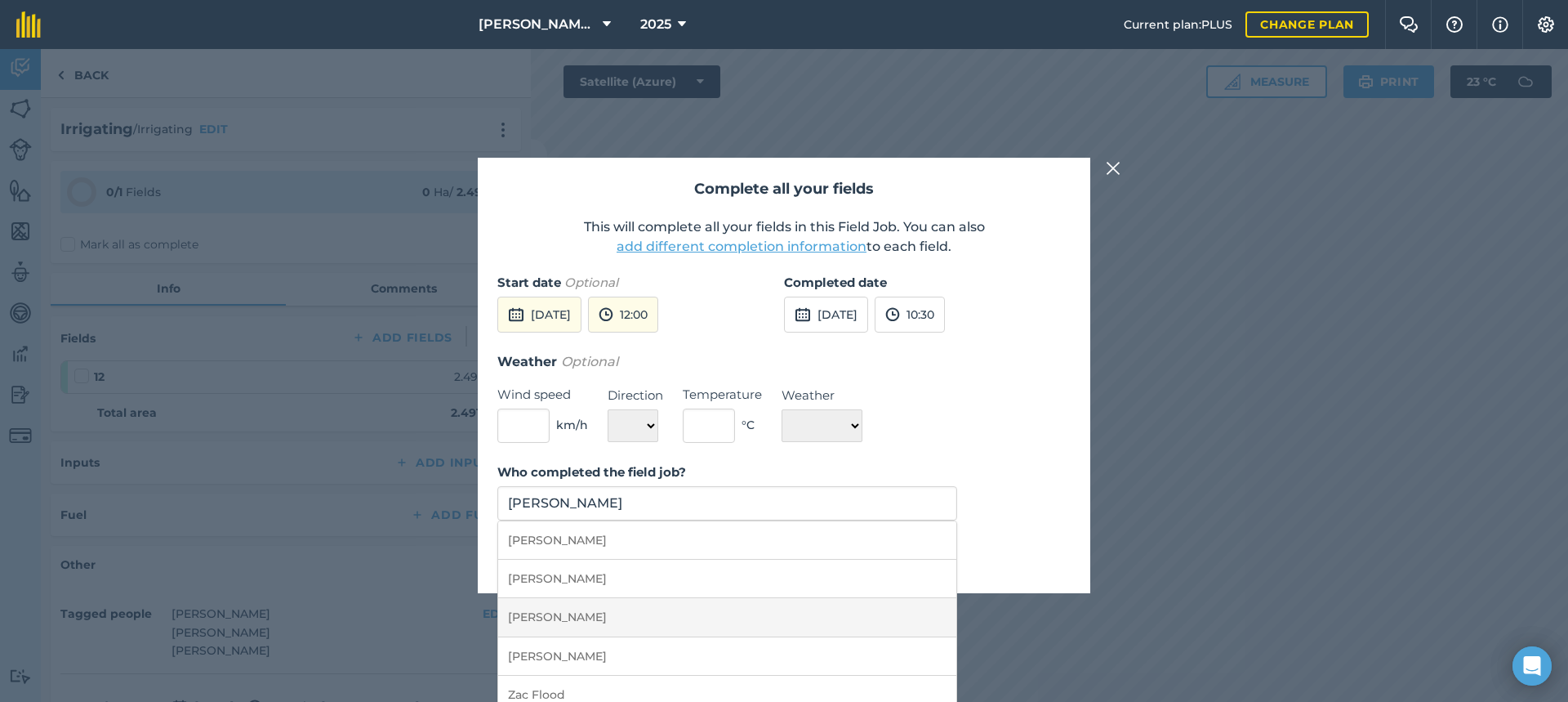
click at [571, 615] on li "[PERSON_NAME]" at bounding box center [726, 617] width 458 height 38
type input "[PERSON_NAME]"
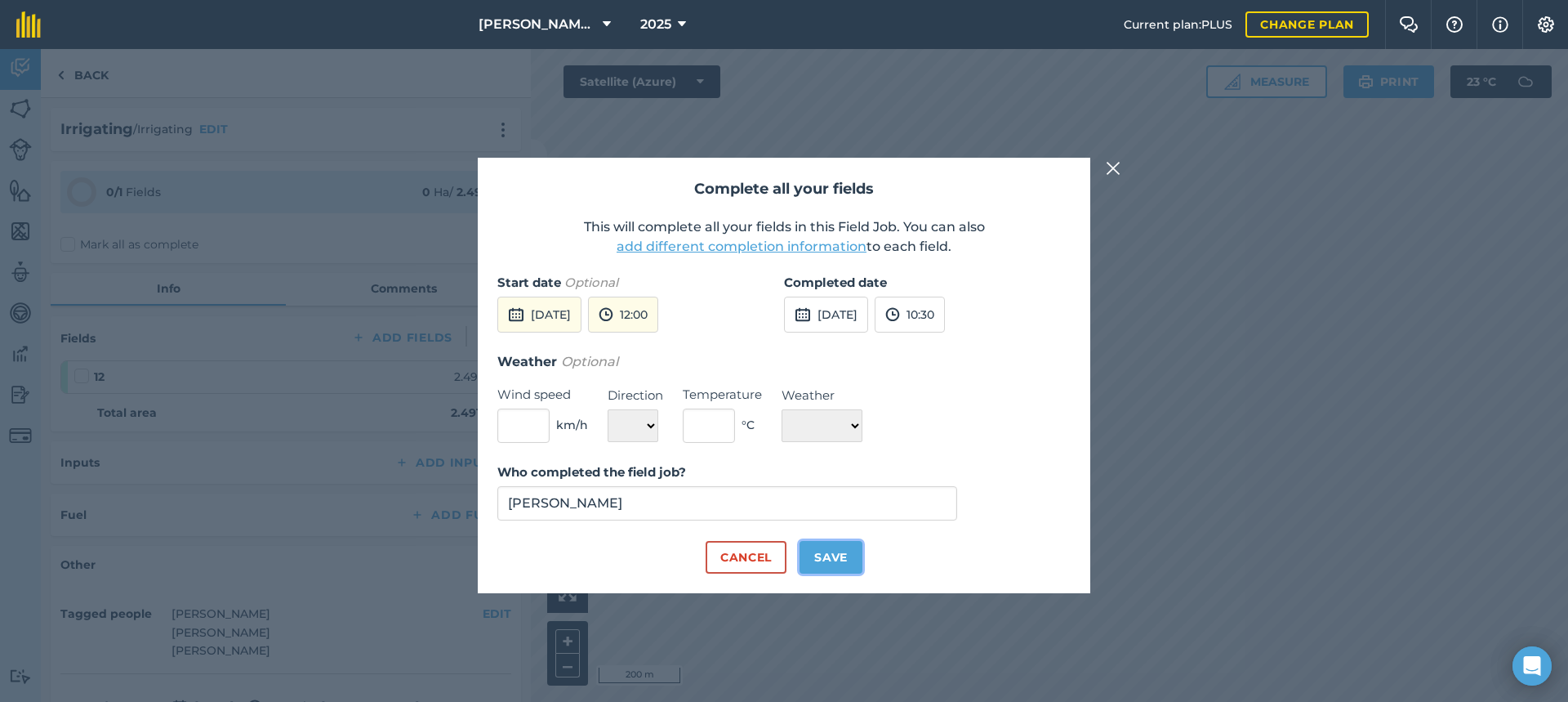
click at [850, 552] on button "Save" at bounding box center [831, 557] width 63 height 32
checkbox input "true"
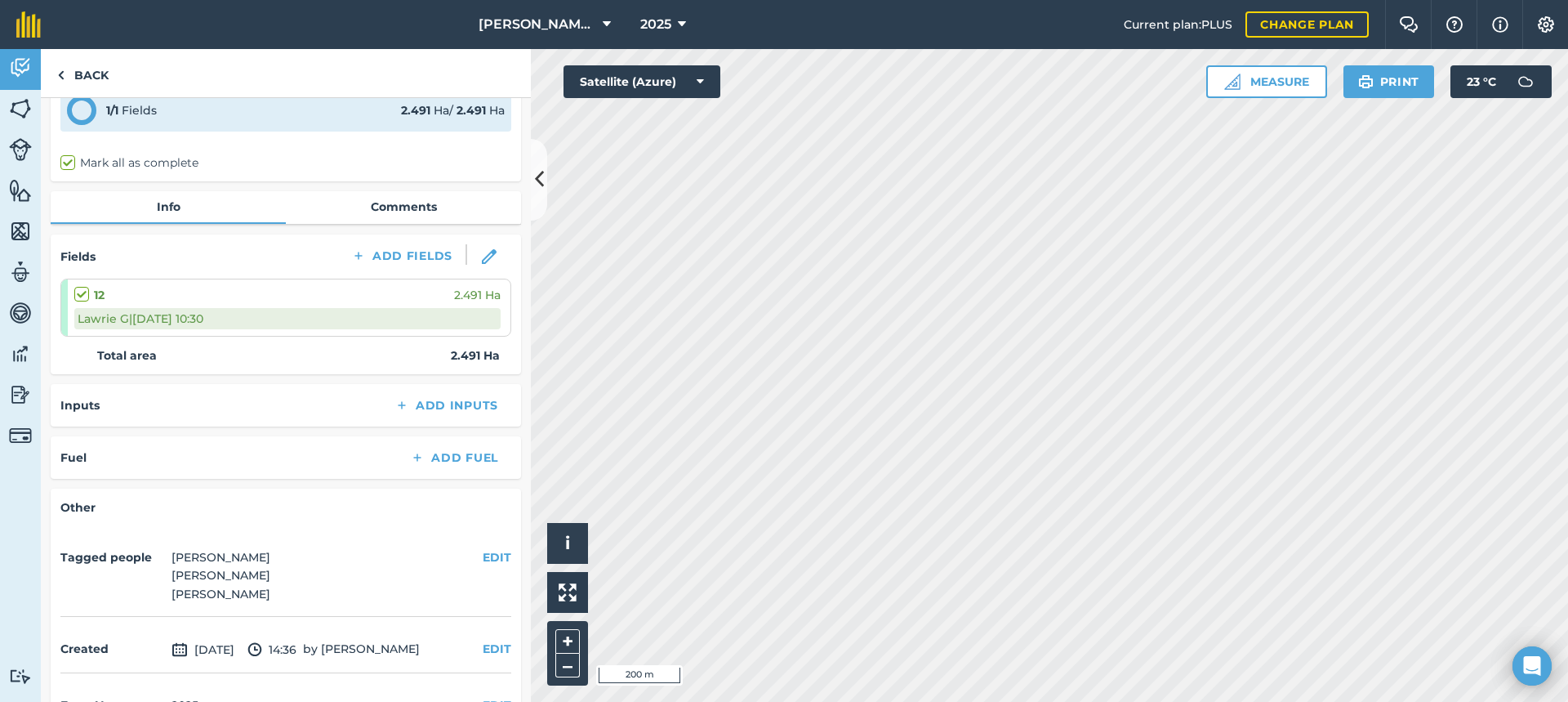
scroll to position [0, 0]
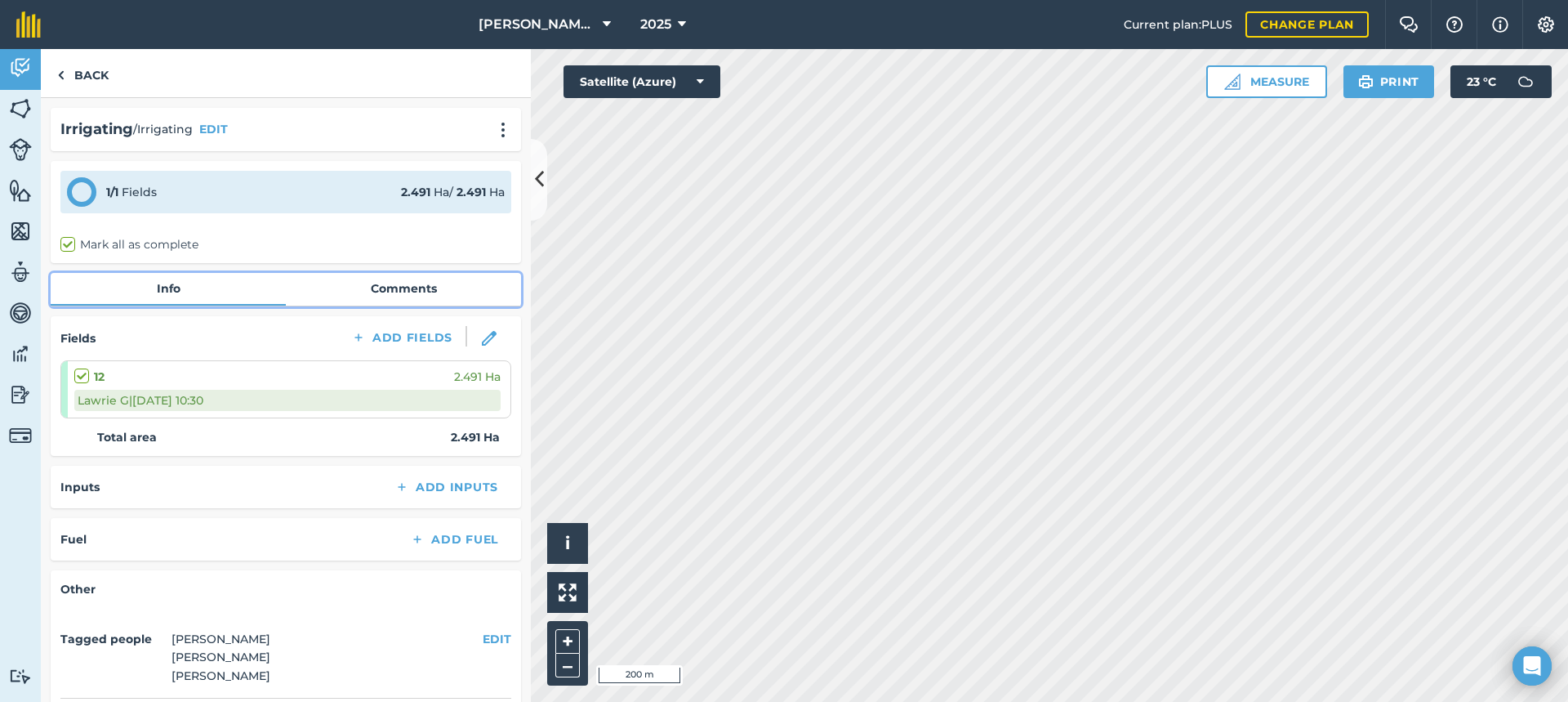
click at [404, 291] on link "Comments" at bounding box center [404, 288] width 235 height 31
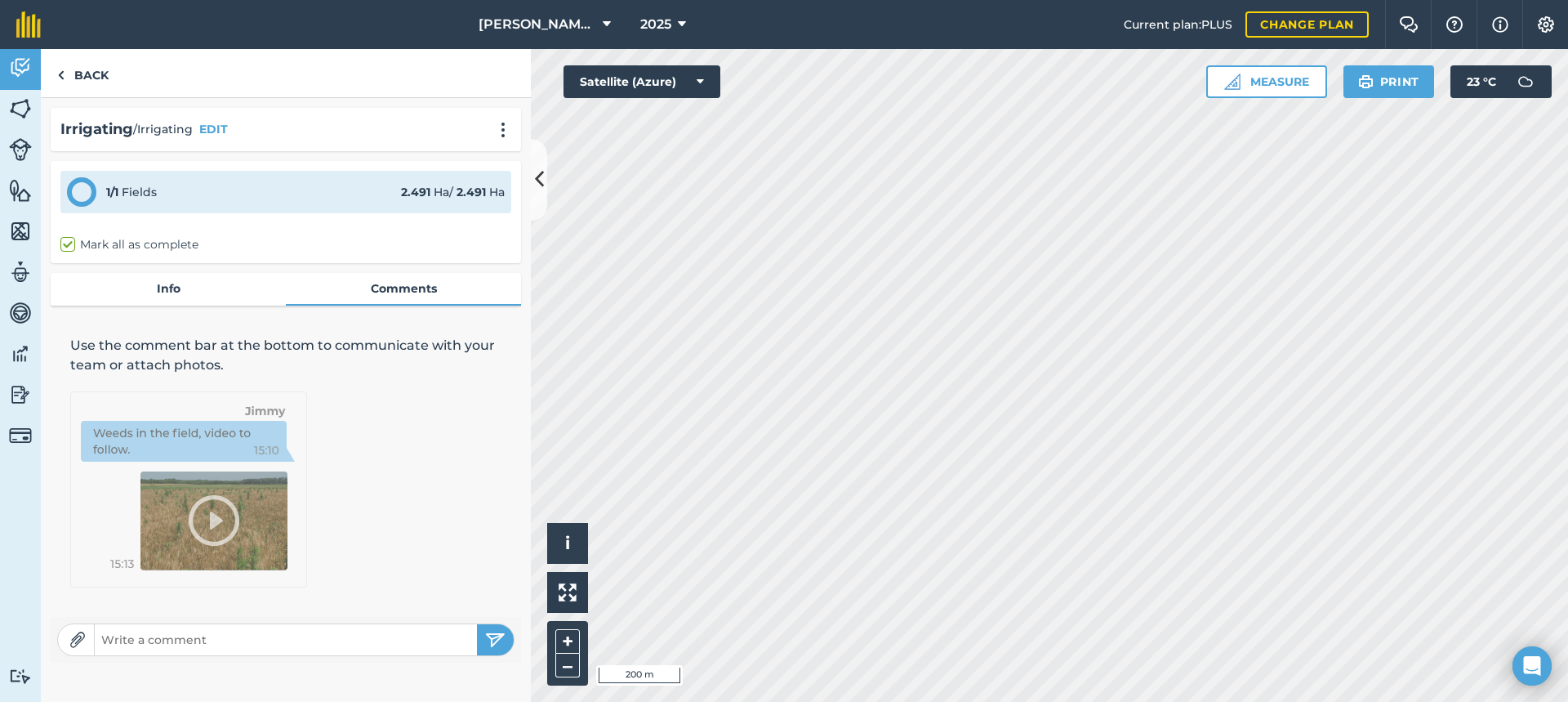
click at [142, 639] on input "text" at bounding box center [286, 639] width 382 height 23
type input "Turned ON 8:00am - OFF 10:30am. 1 1/2 Posts before LID."
click at [488, 634] on img "submit" at bounding box center [495, 639] width 21 height 20
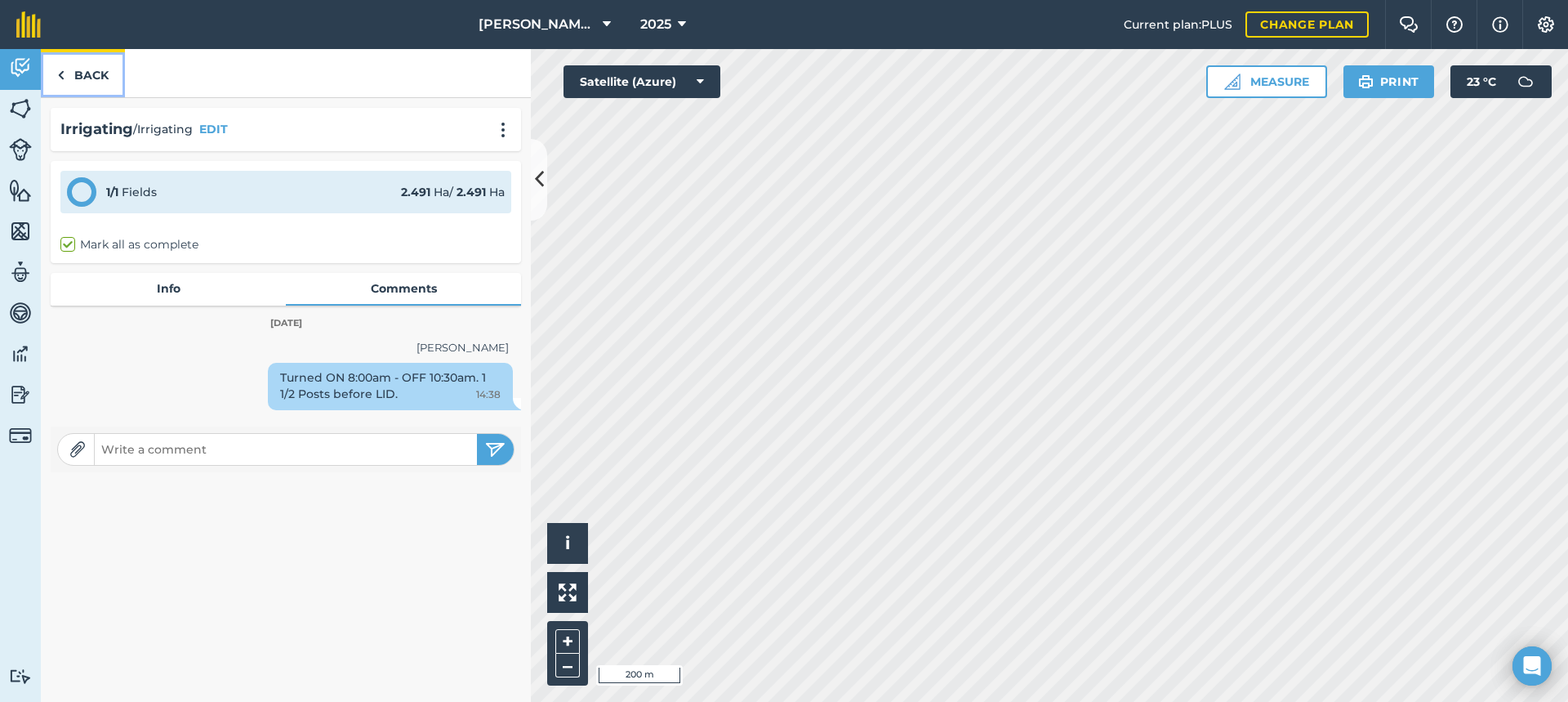
click at [93, 75] on link "Back" at bounding box center [83, 73] width 84 height 48
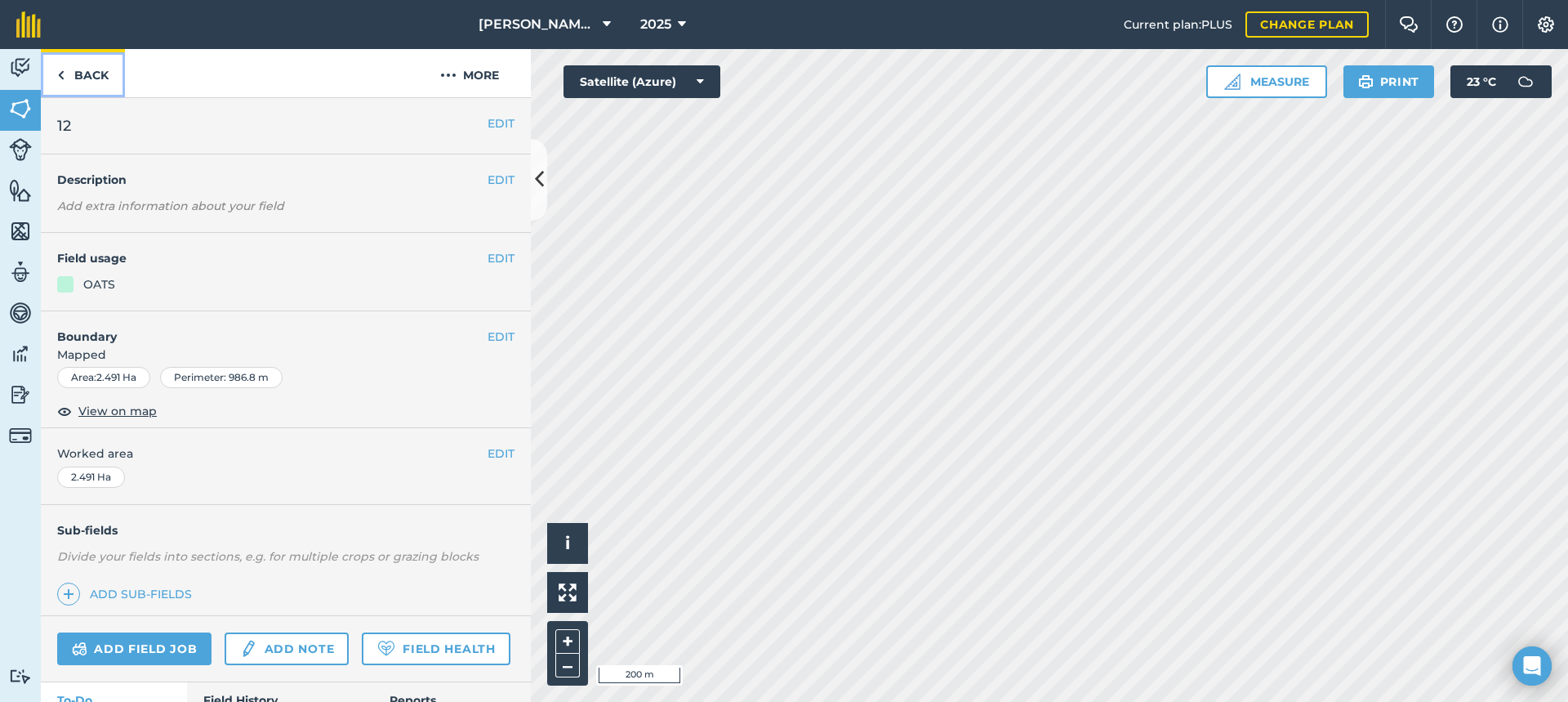
click at [93, 75] on link "Back" at bounding box center [83, 73] width 84 height 48
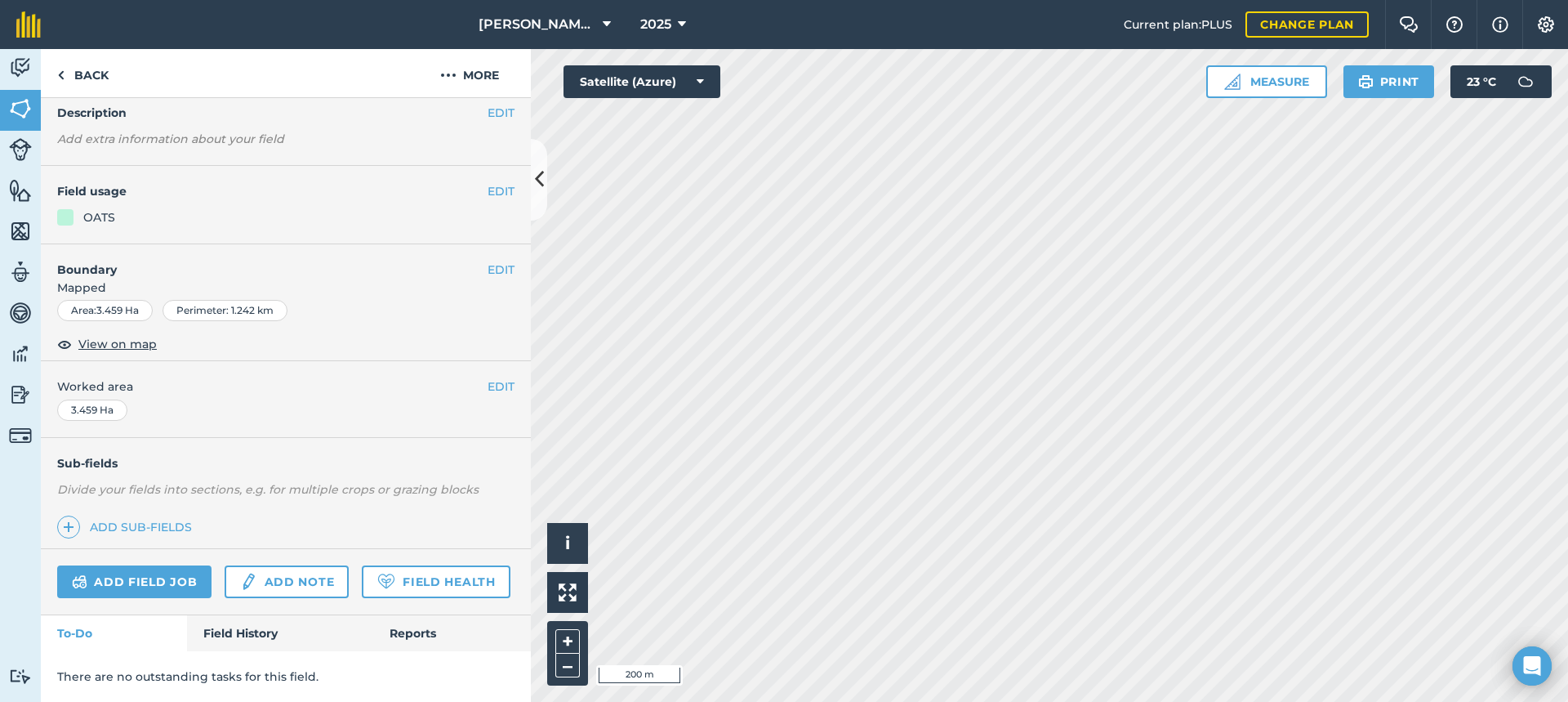
scroll to position [113, 0]
click at [169, 566] on link "Add field job" at bounding box center [133, 581] width 154 height 32
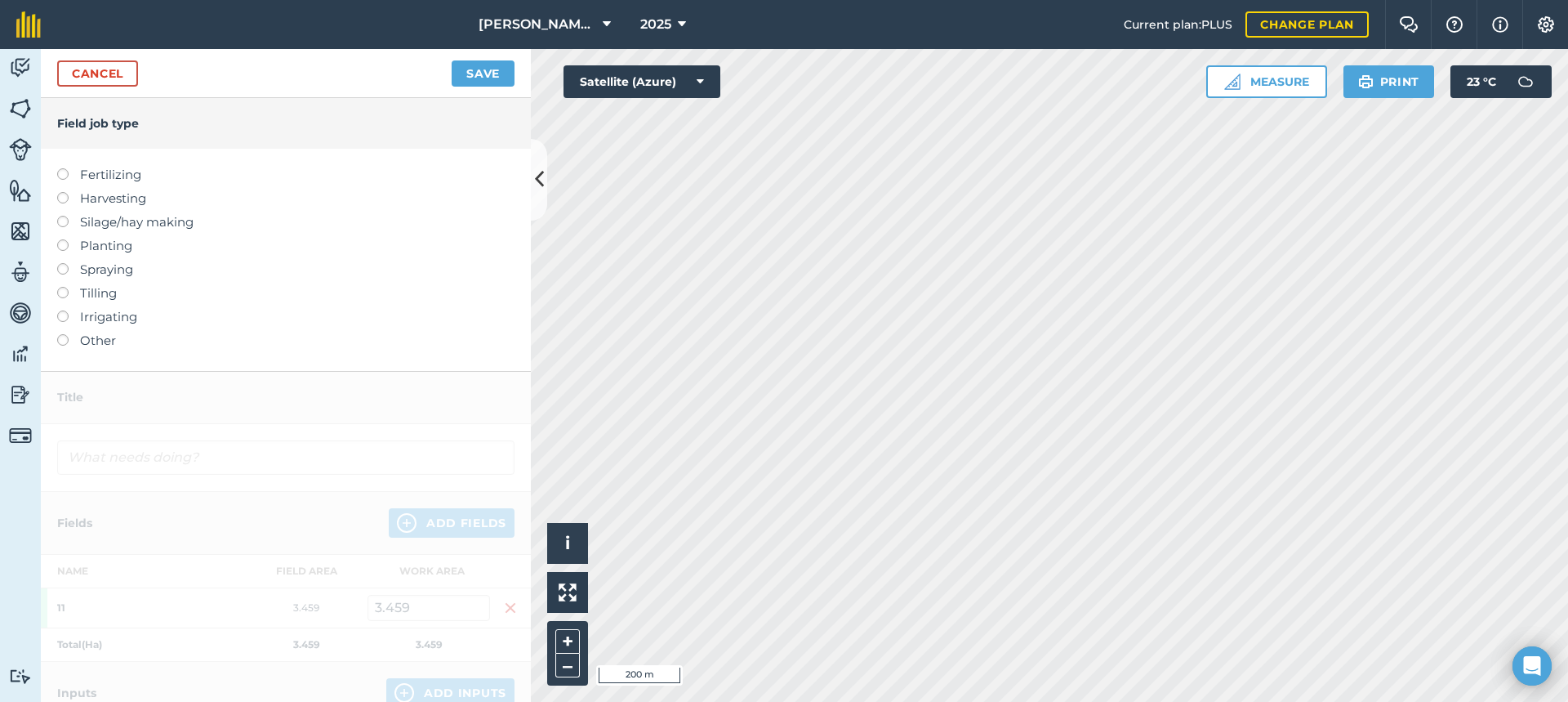
click at [60, 311] on label at bounding box center [68, 311] width 23 height 0
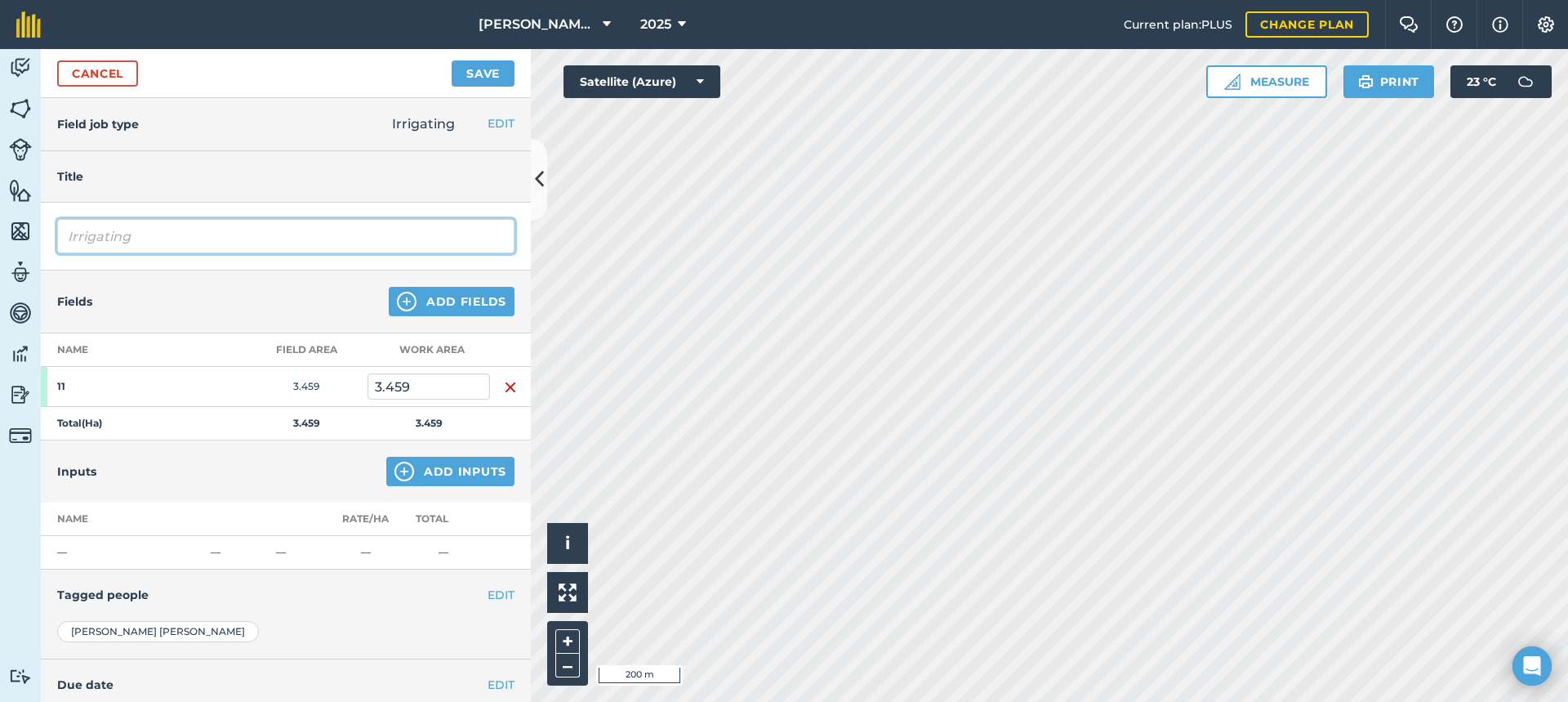
click at [184, 241] on input "Irrigating" at bounding box center [285, 235] width 458 height 34
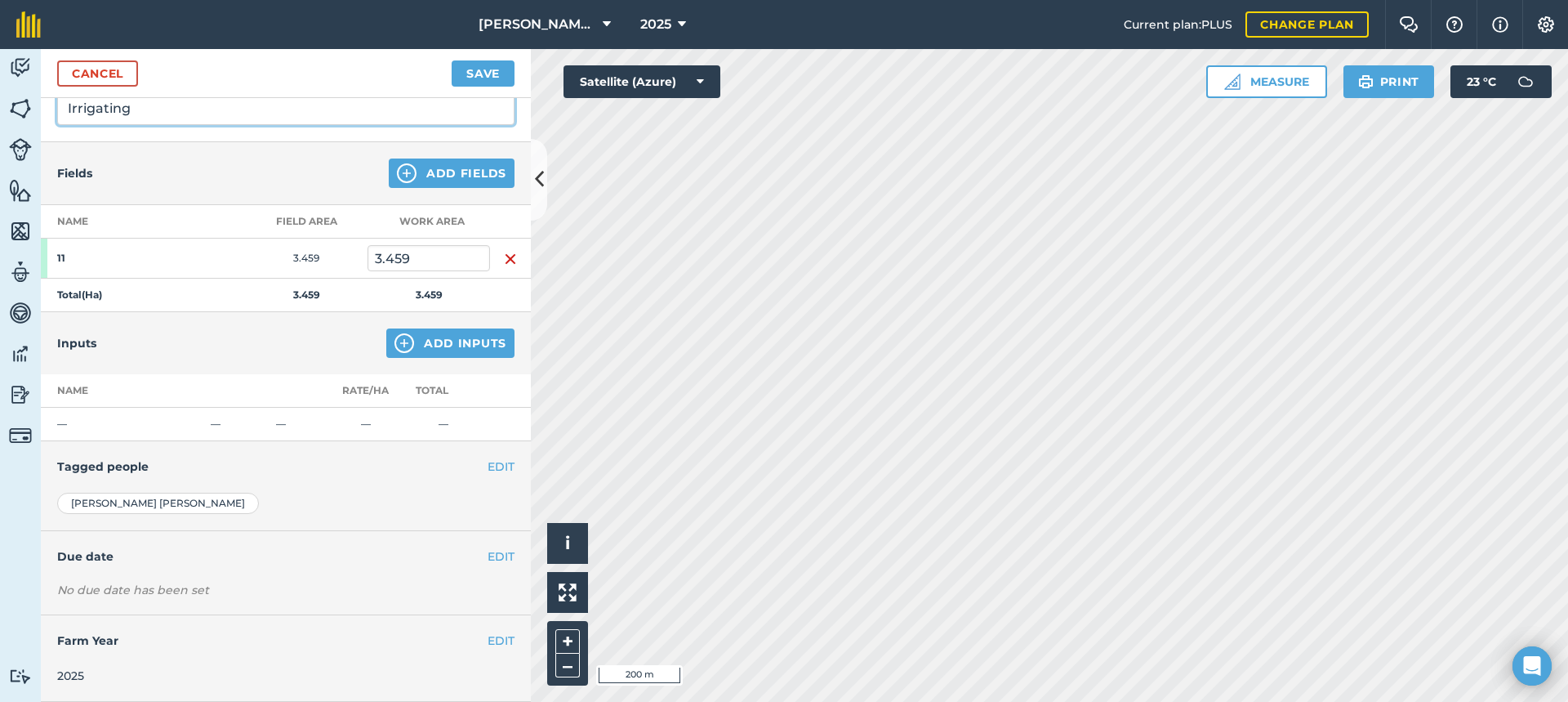
type input "Irrigating"
click at [488, 464] on button "EDIT" at bounding box center [500, 467] width 26 height 18
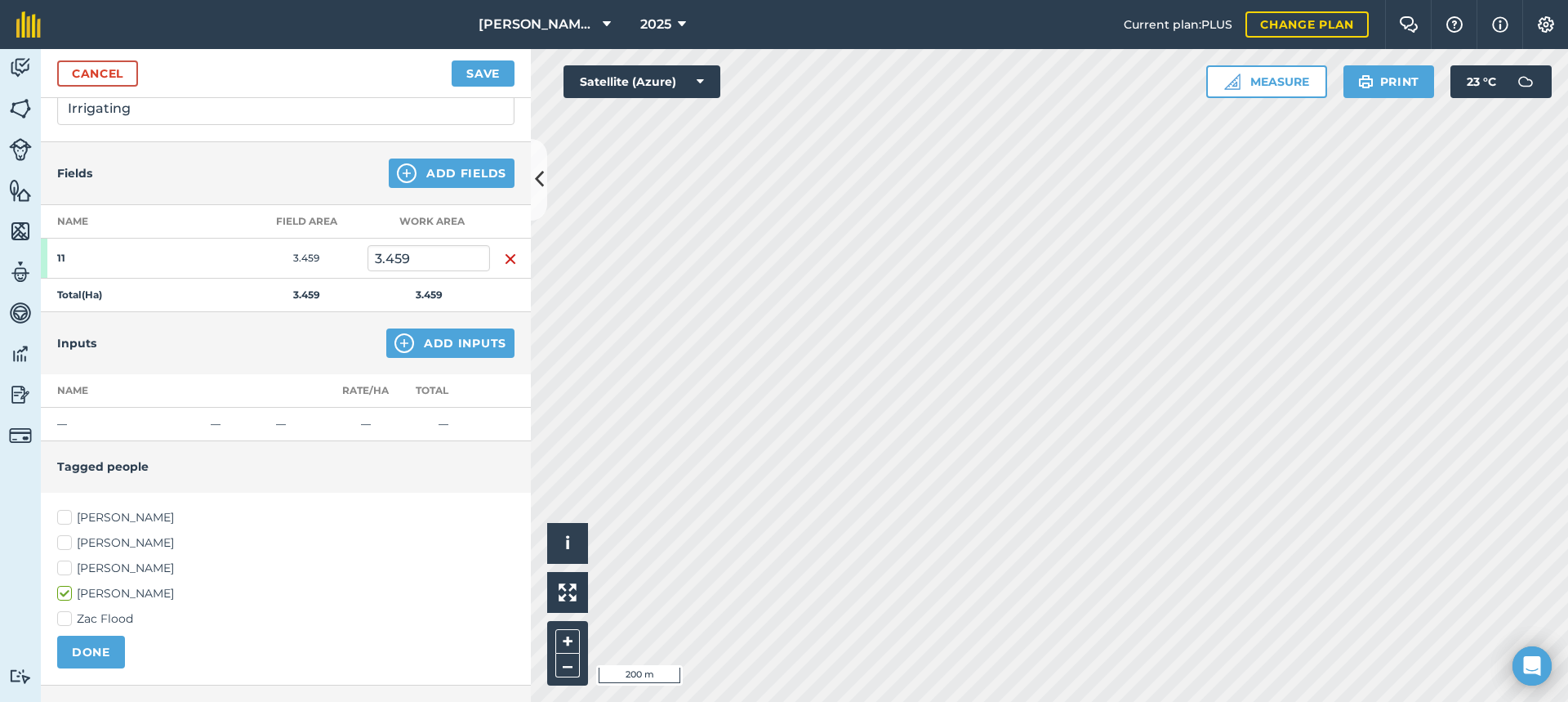
click at [65, 516] on label "[PERSON_NAME]" at bounding box center [285, 517] width 458 height 17
click at [65, 516] on input "[PERSON_NAME]" at bounding box center [62, 514] width 11 height 11
checkbox input "true"
click at [71, 573] on label "[PERSON_NAME]" at bounding box center [285, 568] width 458 height 17
click at [68, 571] on input "[PERSON_NAME]" at bounding box center [62, 565] width 11 height 11
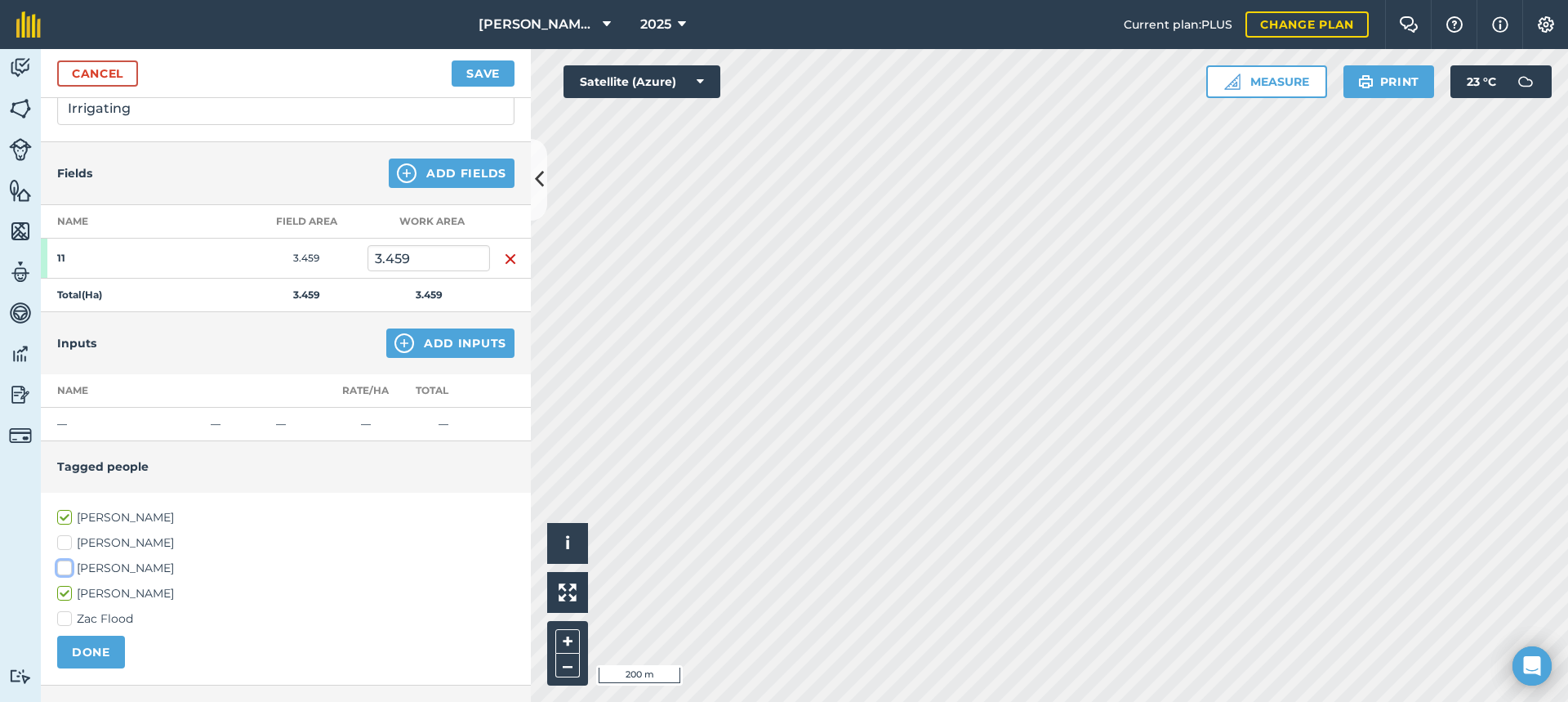
checkbox input "true"
drag, startPoint x: 100, startPoint y: 644, endPoint x: 122, endPoint y: 625, distance: 29.1
click at [100, 644] on button "DONE" at bounding box center [90, 651] width 68 height 32
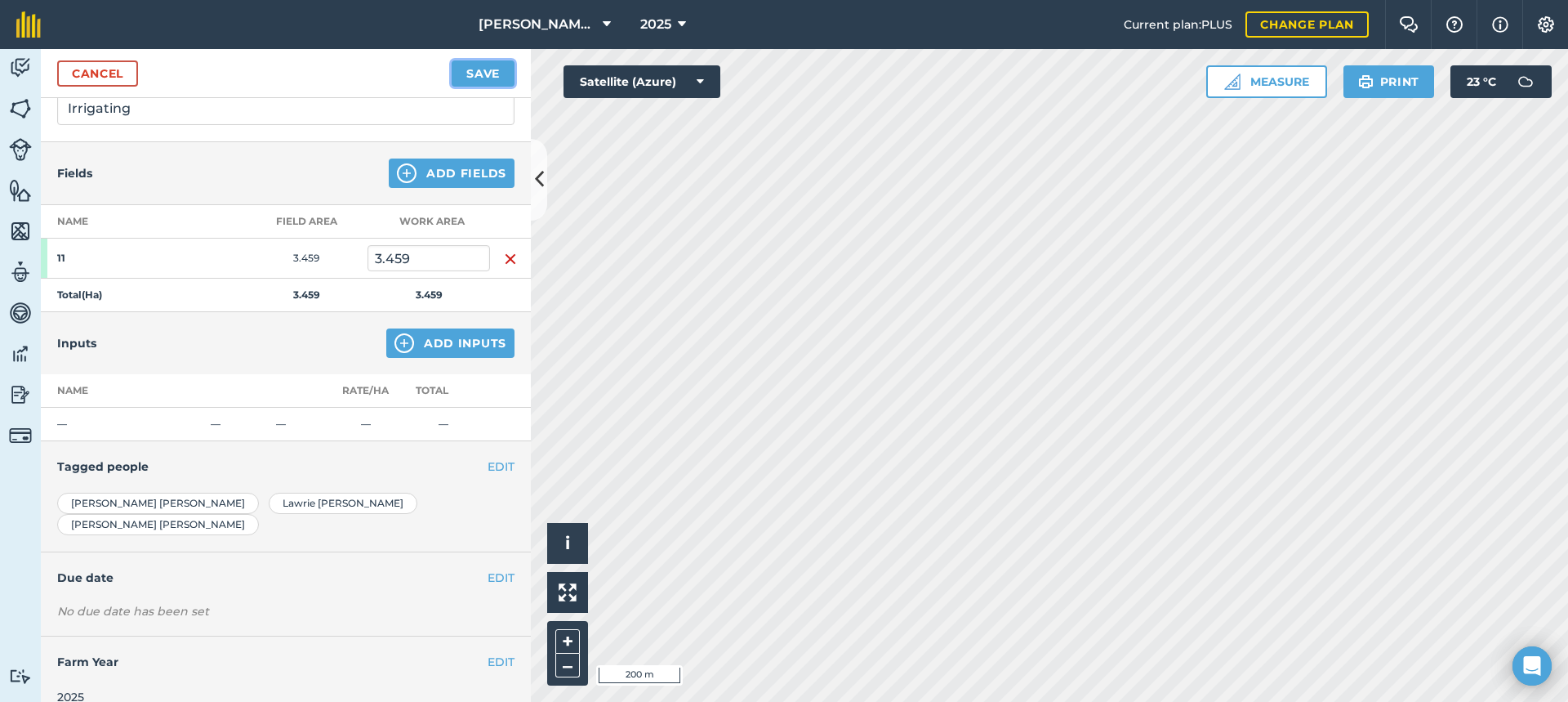
click at [471, 68] on button "Save" at bounding box center [483, 74] width 63 height 26
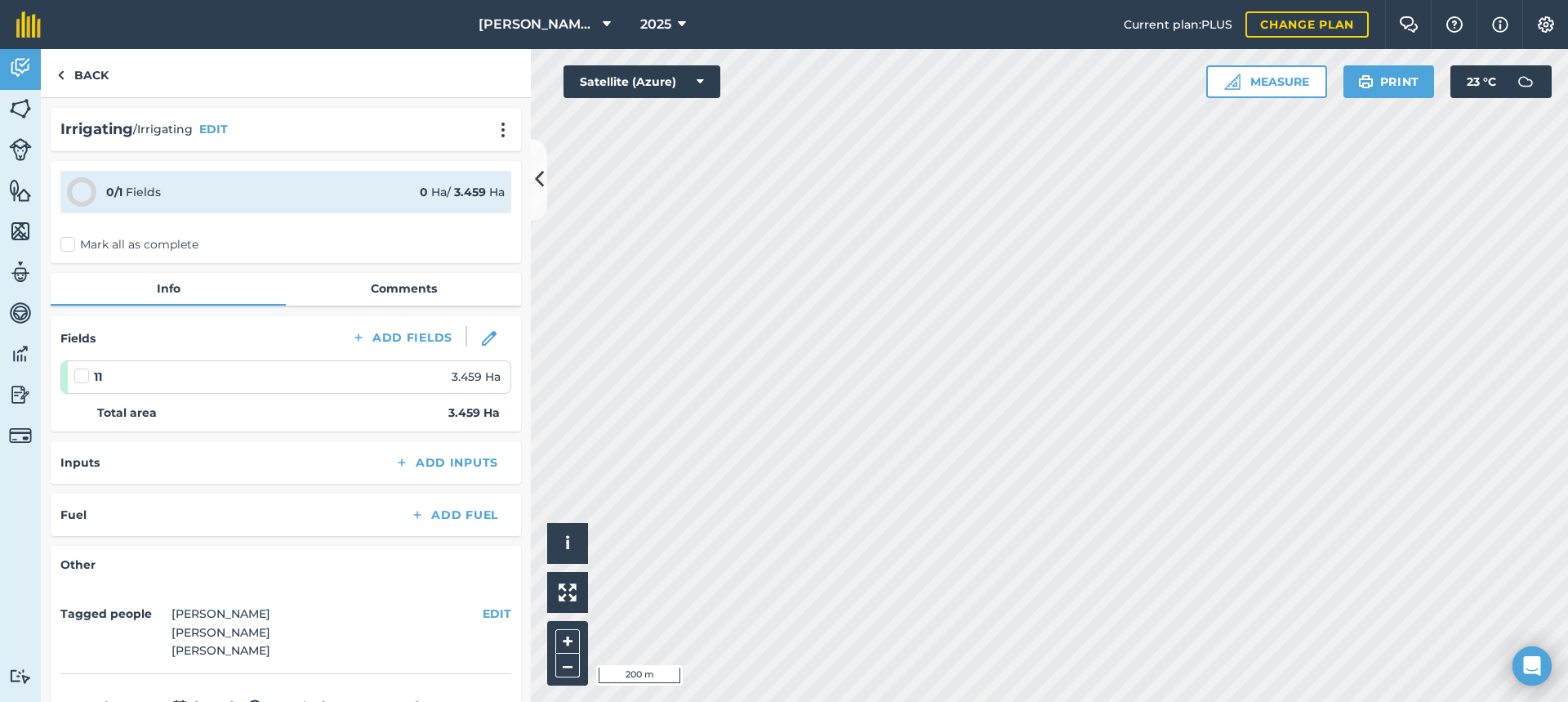
click at [69, 244] on label "Mark all as complete" at bounding box center [129, 244] width 138 height 17
click at [69, 244] on input "Mark all as complete" at bounding box center [66, 241] width 11 height 11
checkbox input "false"
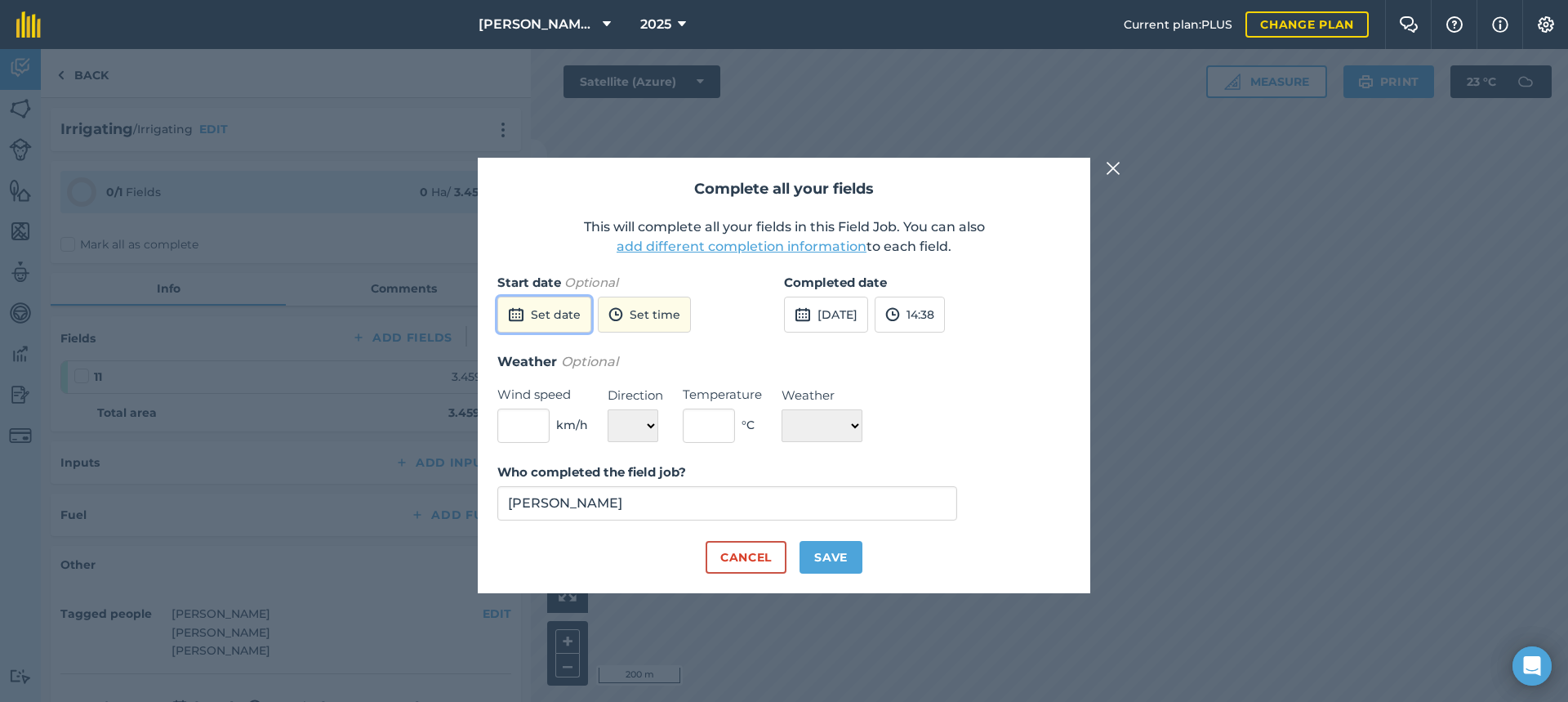
click at [567, 319] on button "Set date" at bounding box center [544, 314] width 94 height 36
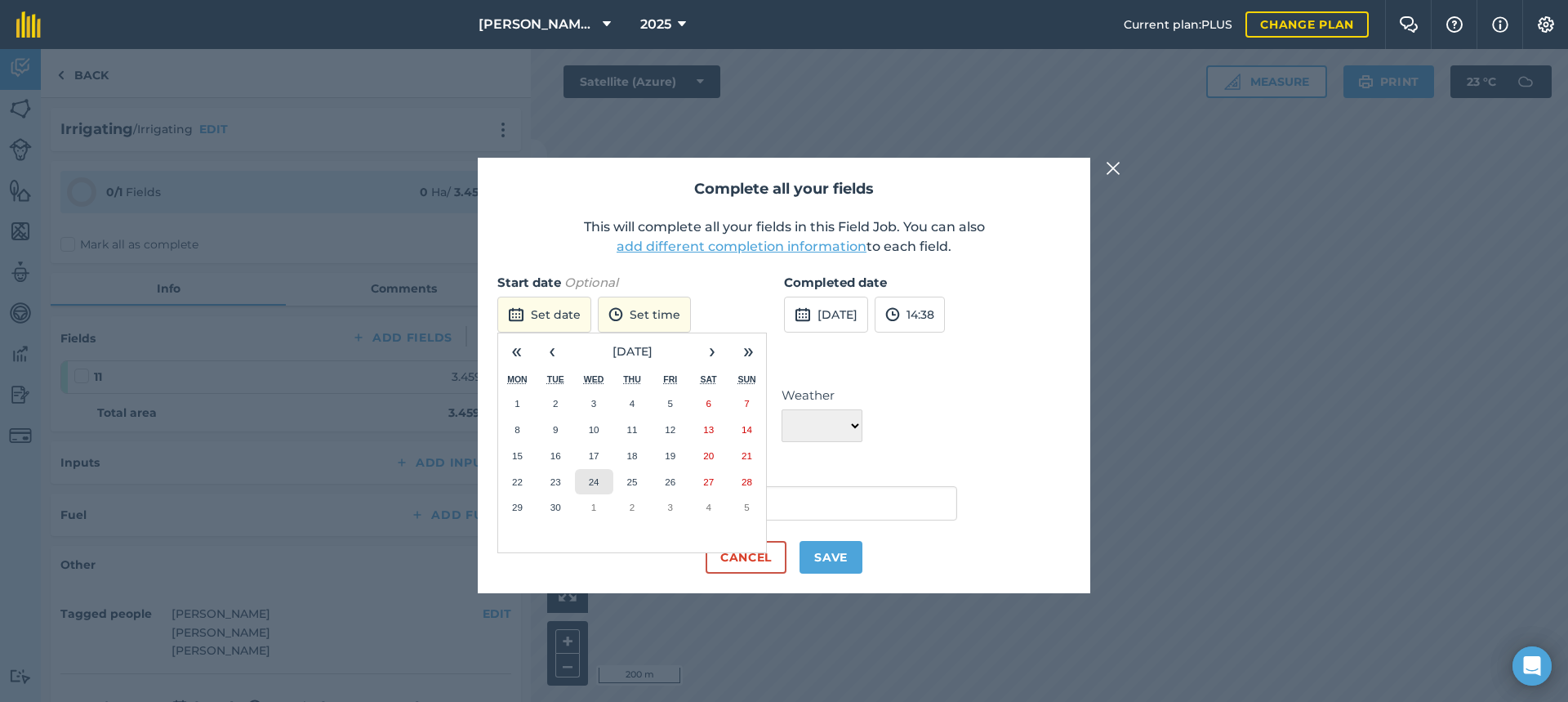
click at [597, 480] on abbr "24" at bounding box center [594, 481] width 11 height 11
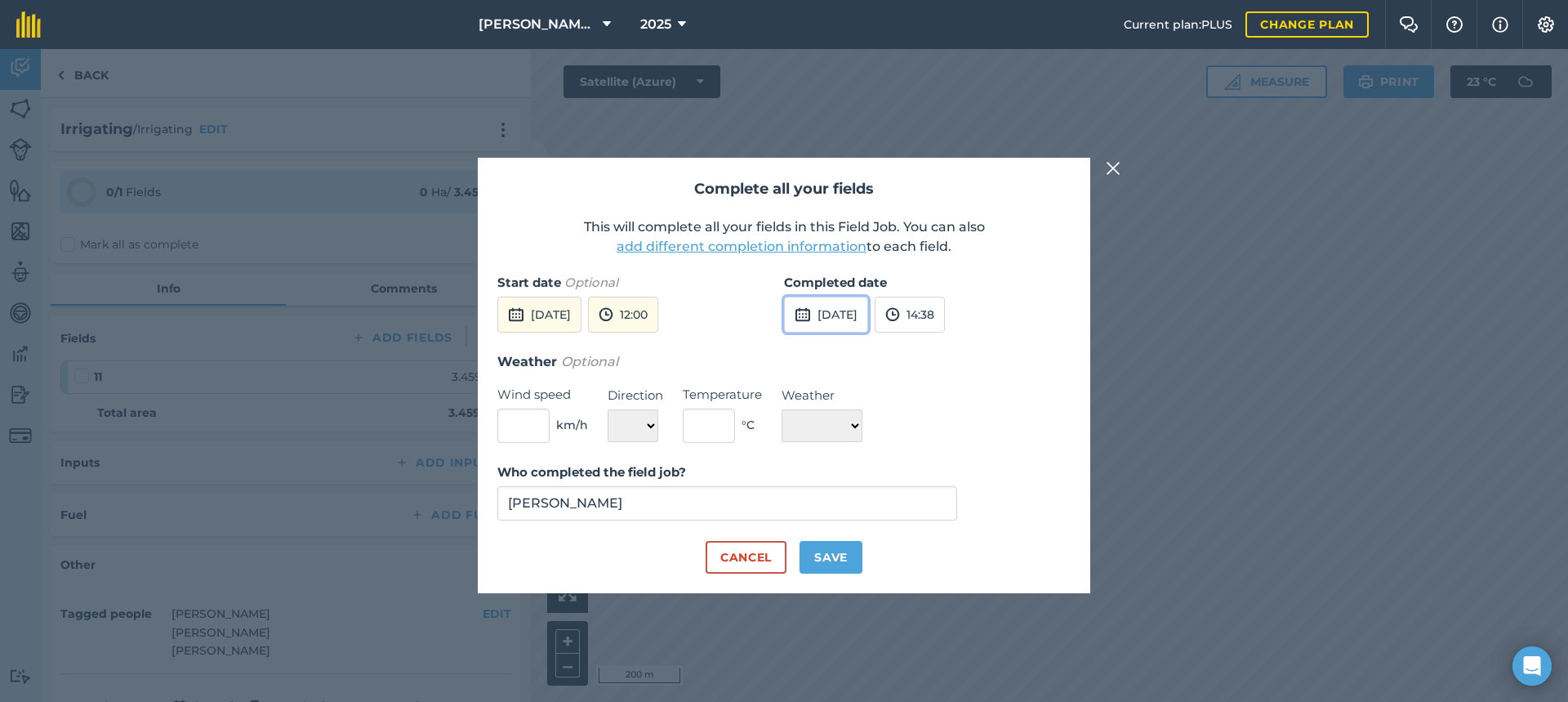
click at [865, 315] on button "[DATE]" at bounding box center [826, 314] width 84 height 36
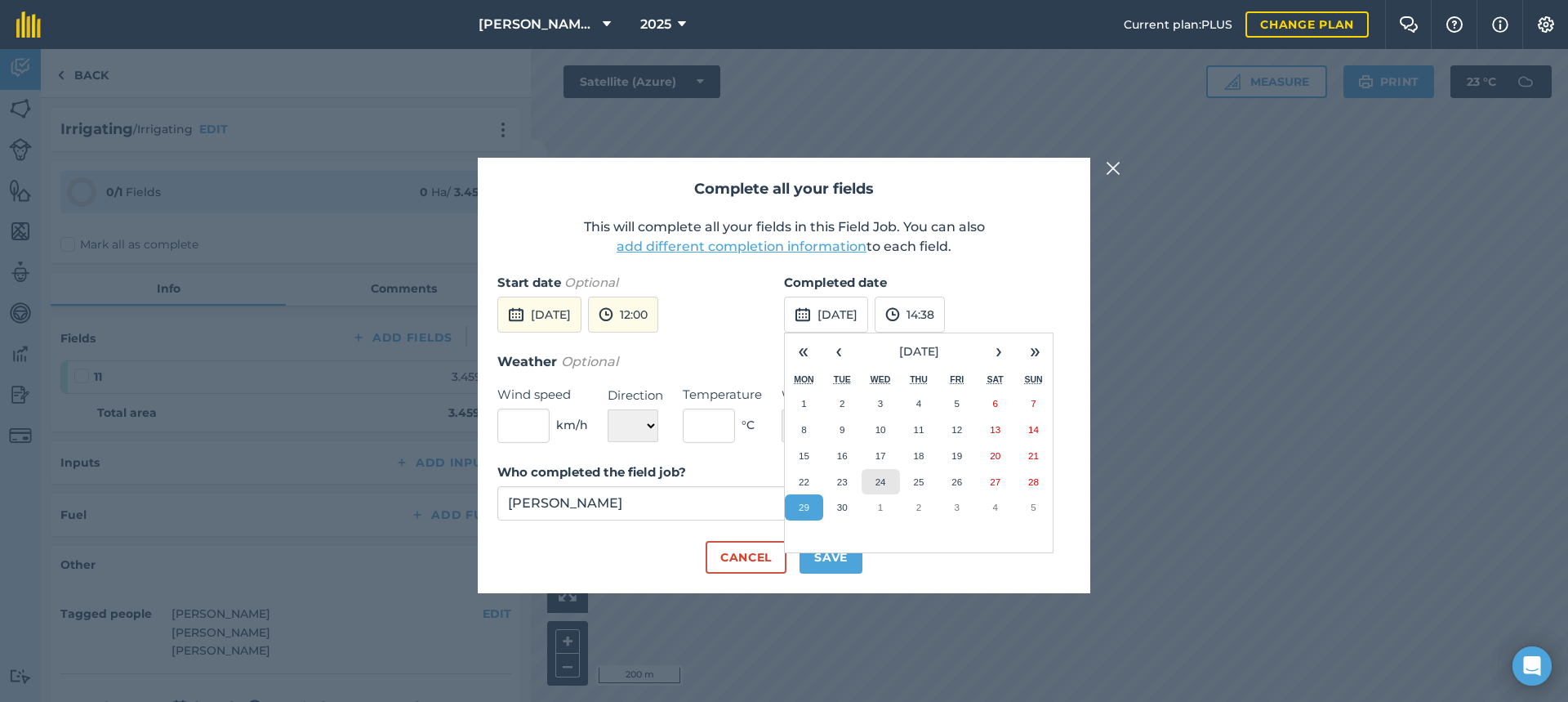
click at [877, 479] on abbr "24" at bounding box center [880, 481] width 11 height 11
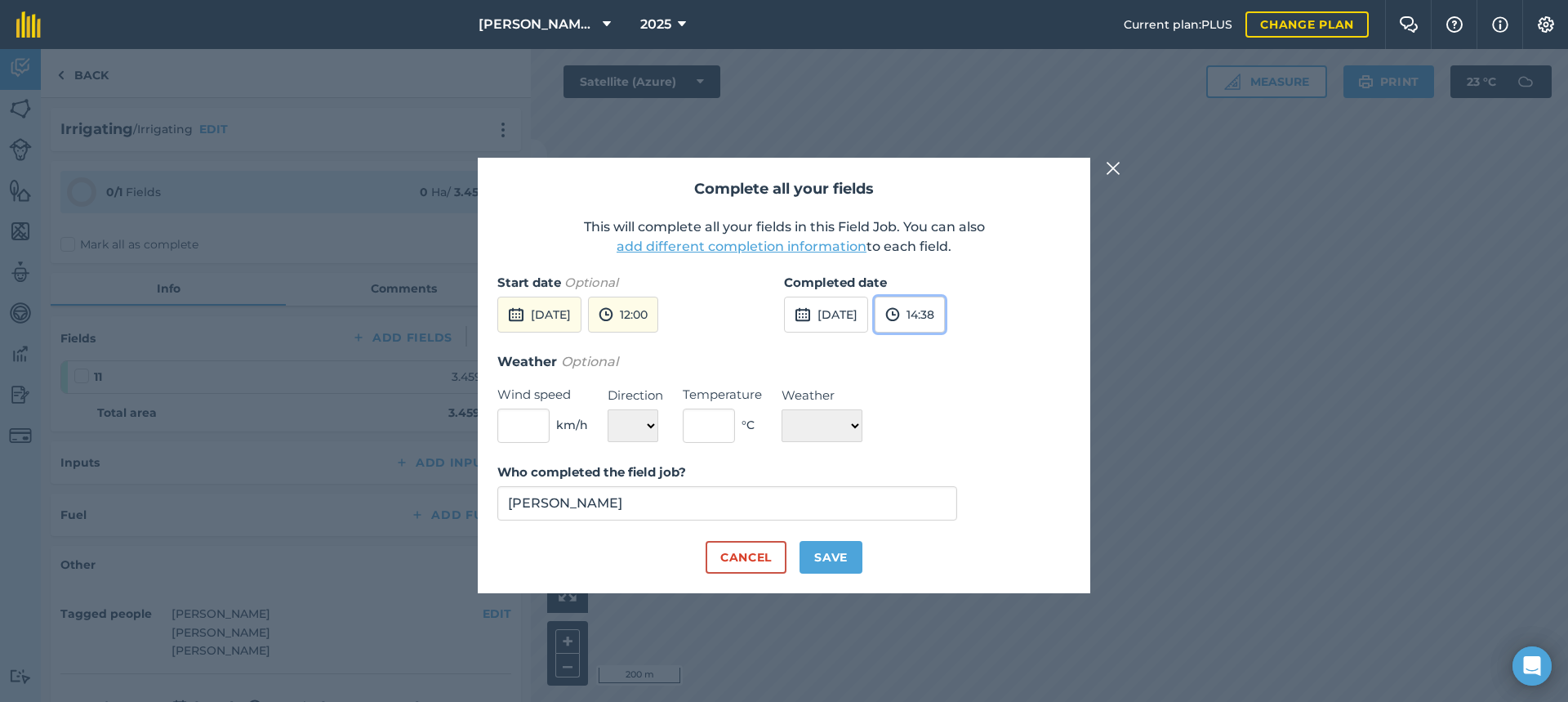
click at [945, 316] on button "14:38" at bounding box center [909, 314] width 71 height 36
click at [953, 399] on button "13:00" at bounding box center [913, 402] width 76 height 26
click at [611, 497] on input "[PERSON_NAME]" at bounding box center [726, 503] width 460 height 34
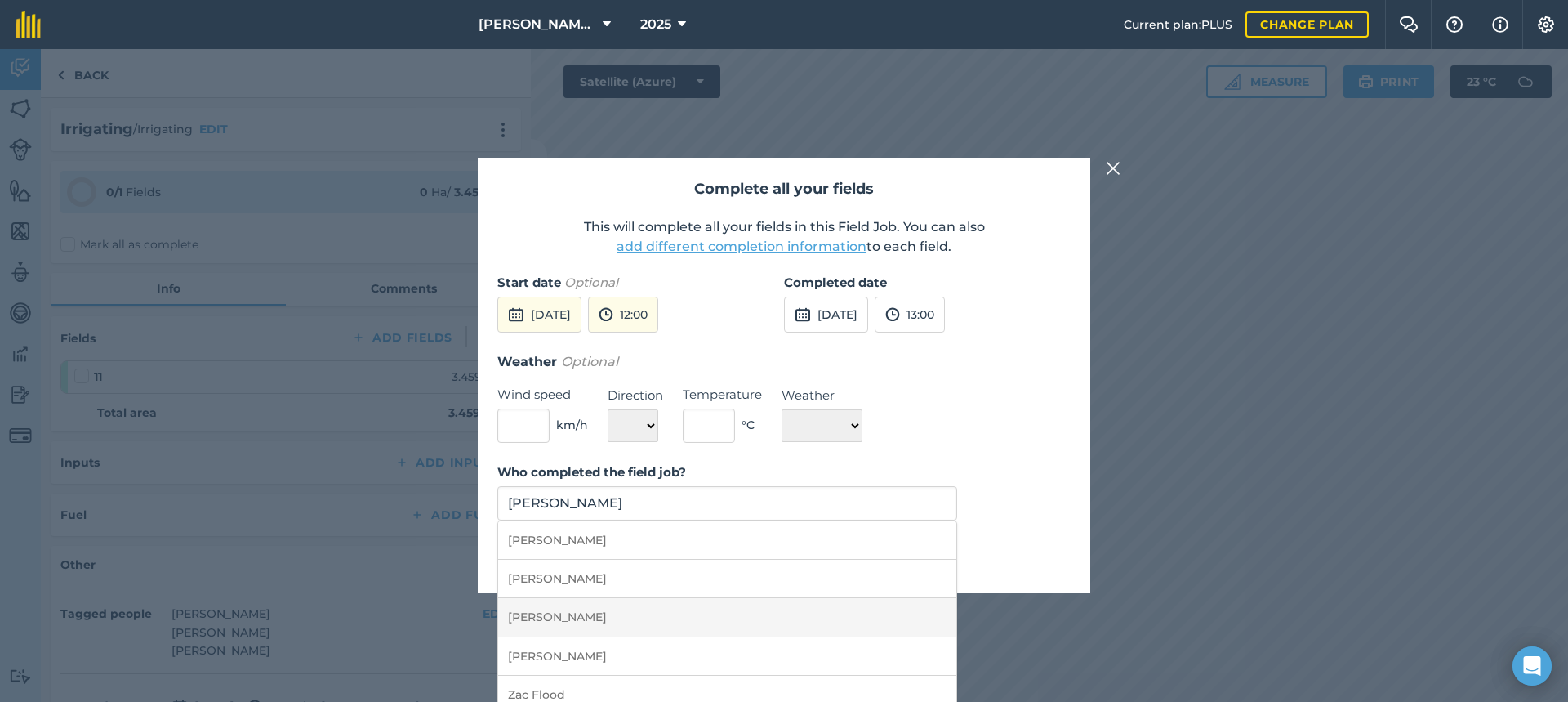
click at [567, 615] on li "[PERSON_NAME]" at bounding box center [726, 617] width 458 height 38
type input "[PERSON_NAME]"
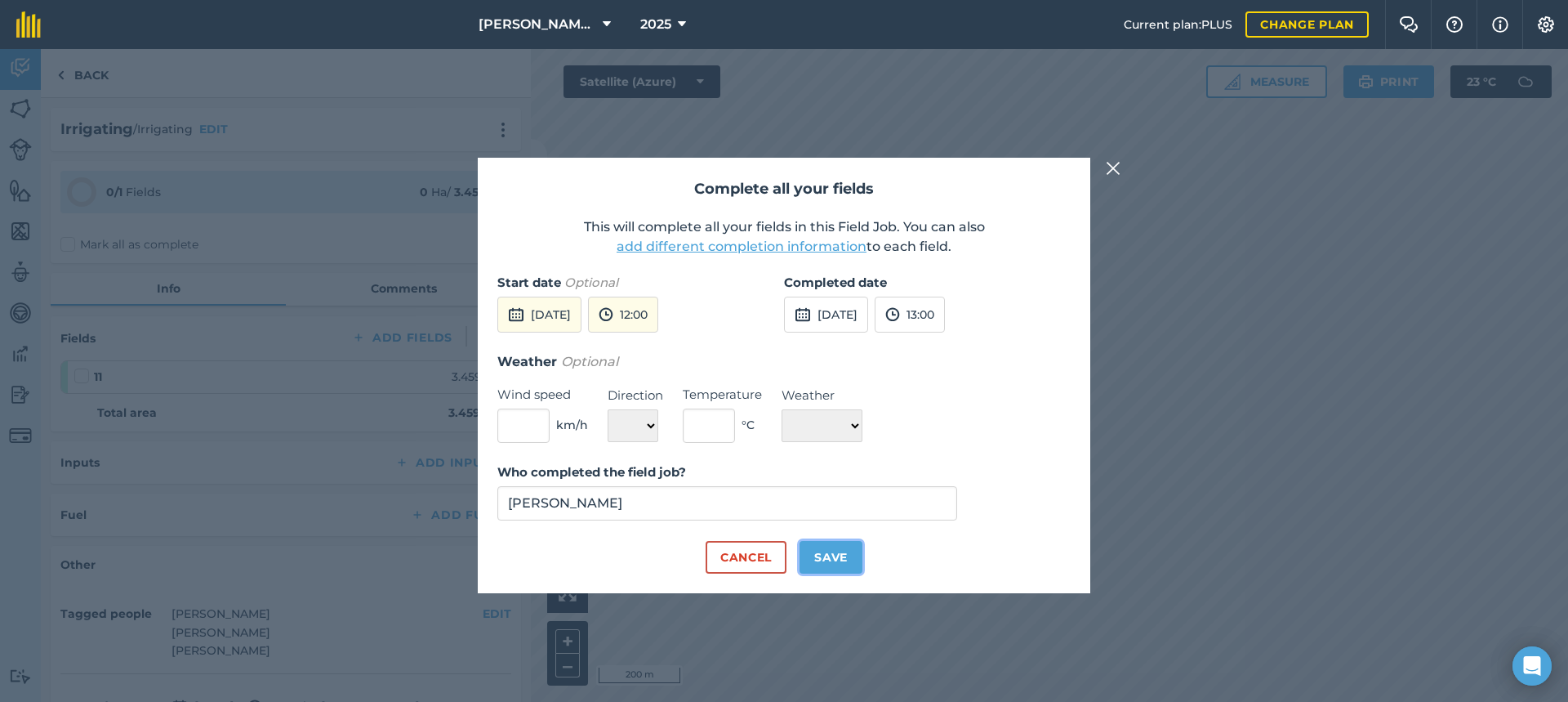
click at [829, 554] on button "Save" at bounding box center [831, 557] width 63 height 32
checkbox input "true"
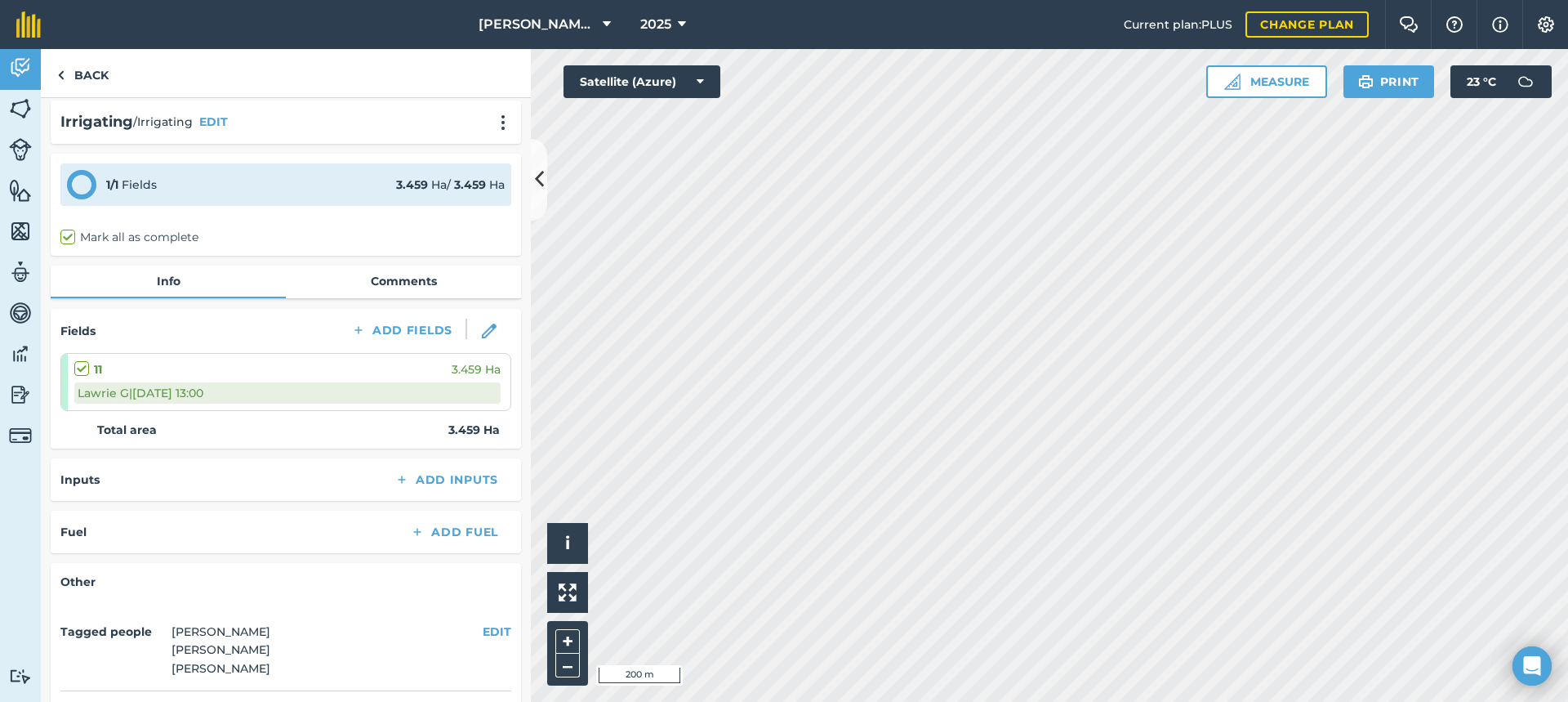
scroll to position [0, 0]
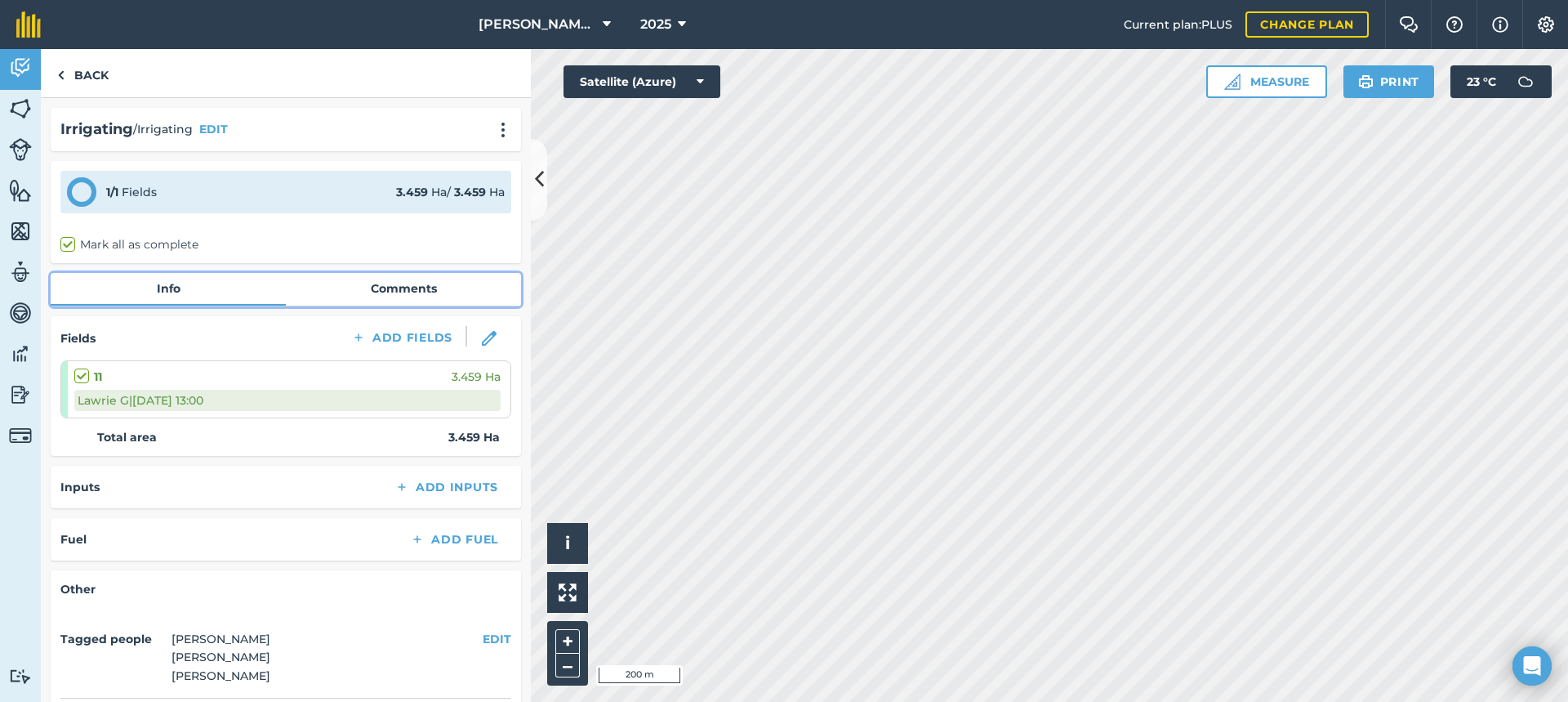
click at [399, 286] on link "Comments" at bounding box center [404, 288] width 235 height 31
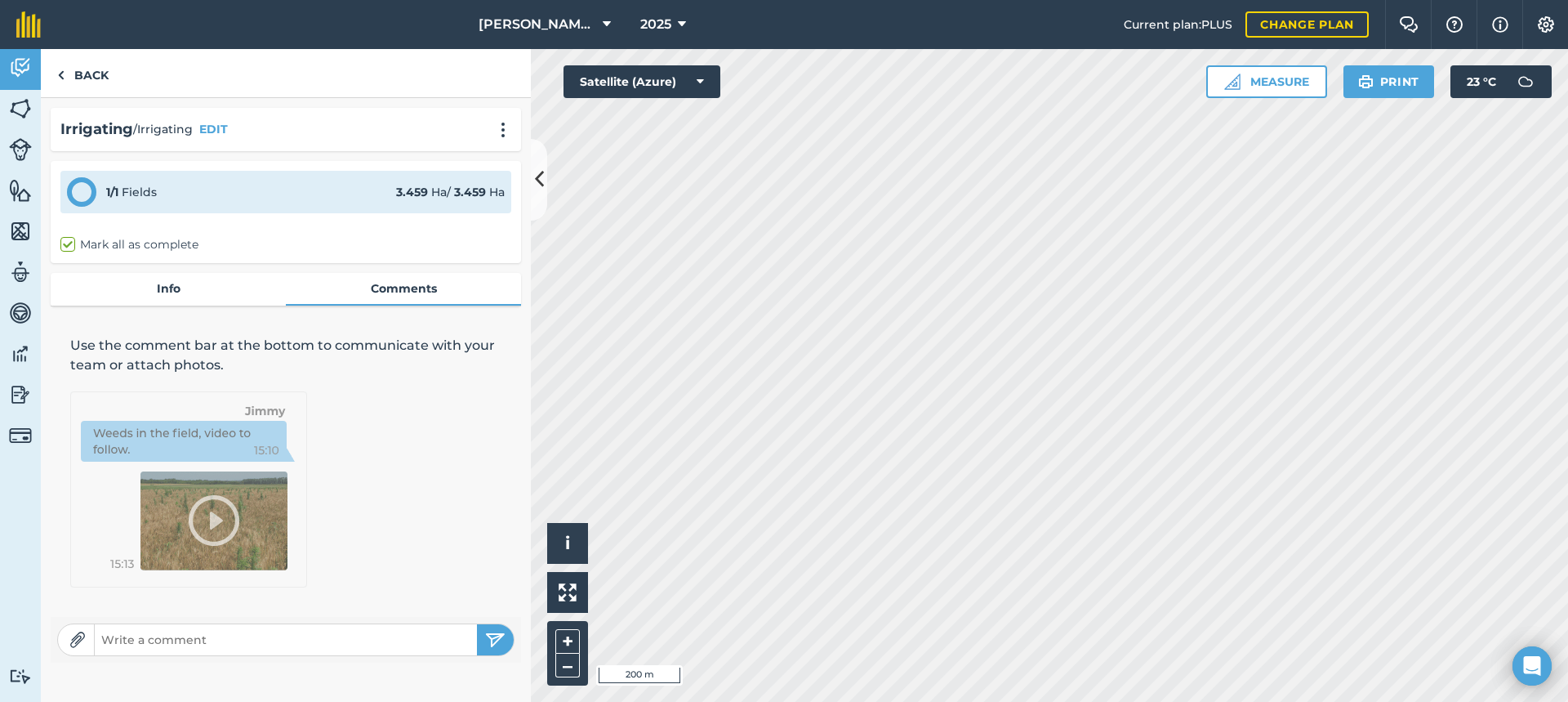
click at [134, 636] on input "text" at bounding box center [286, 639] width 382 height 23
type input "Turned ON 10:30am - OFF 1:00pm. 3 posts before LID"
click at [495, 635] on img "submit" at bounding box center [495, 639] width 21 height 20
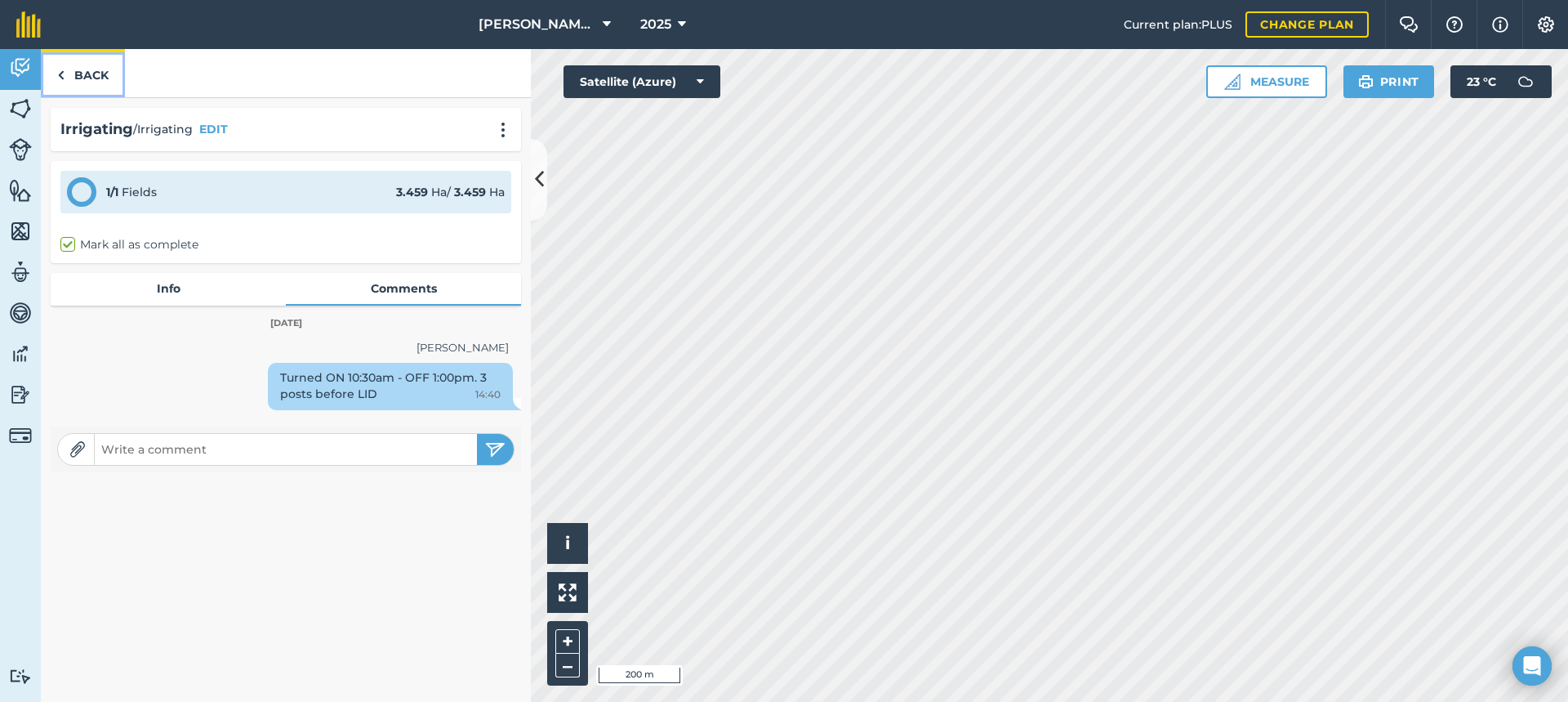
click at [93, 73] on link "Back" at bounding box center [83, 73] width 84 height 48
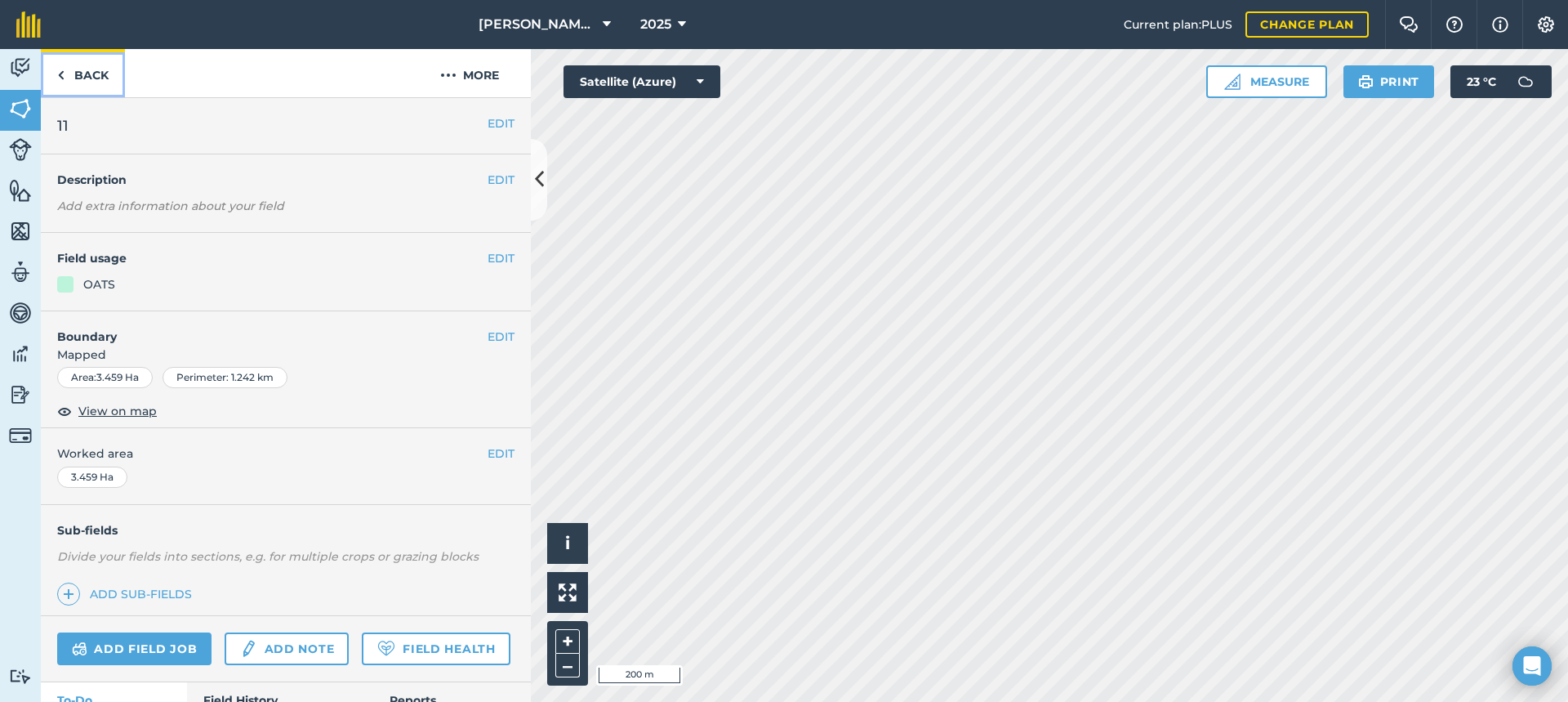
click at [93, 73] on link "Back" at bounding box center [83, 73] width 84 height 48
click at [148, 647] on link "Add field job" at bounding box center [133, 648] width 154 height 32
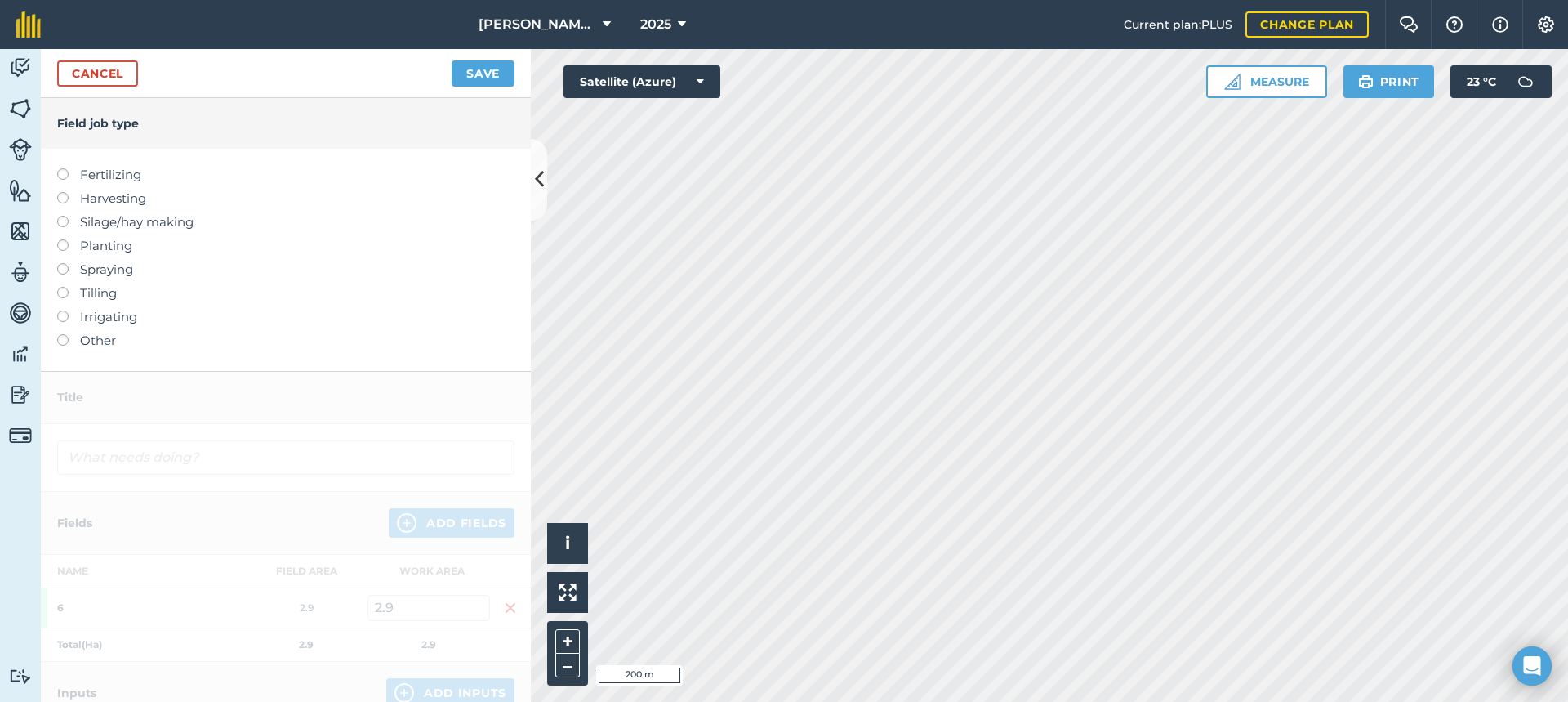
click at [65, 216] on label at bounding box center [68, 216] width 23 height 0
type input "Silage/hay making"
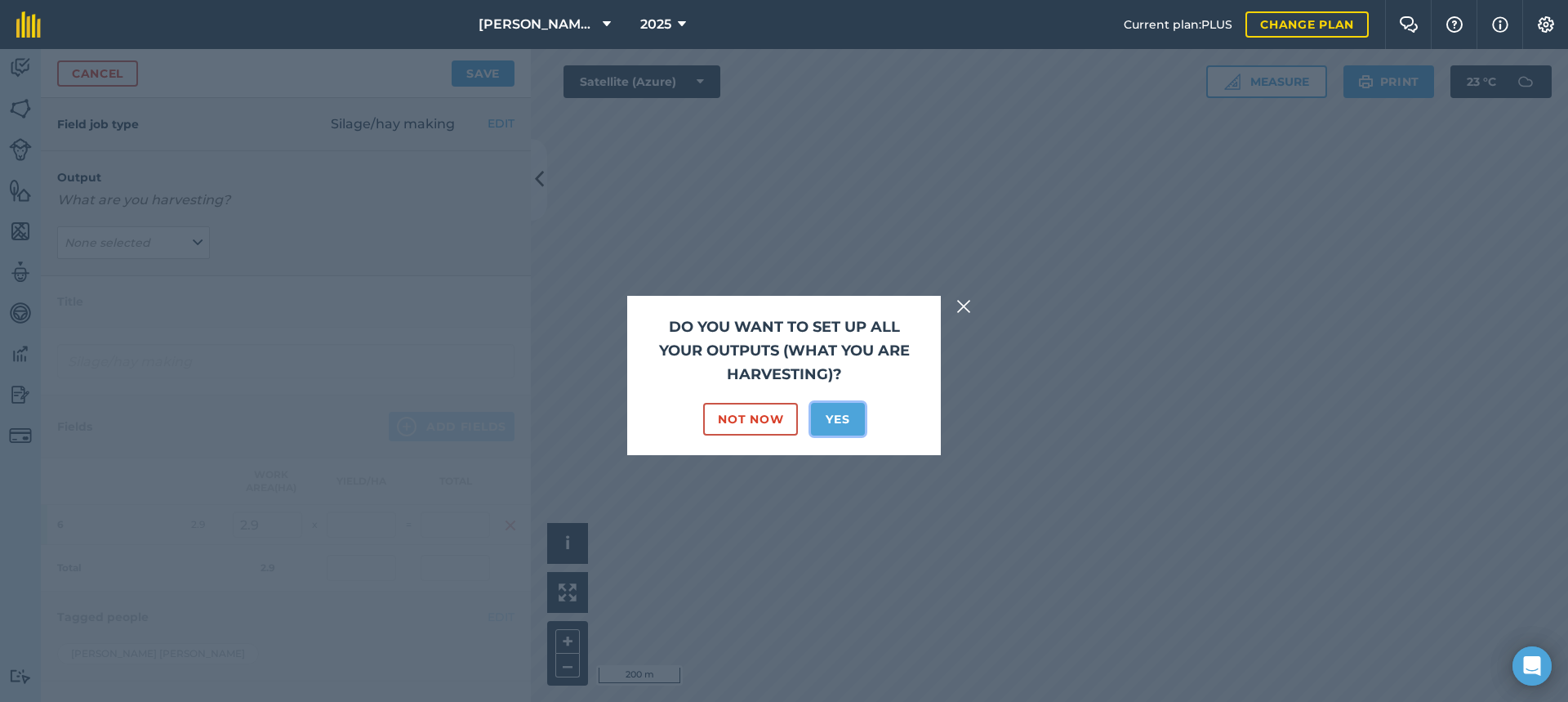
click at [825, 415] on button "Yes" at bounding box center [837, 419] width 53 height 32
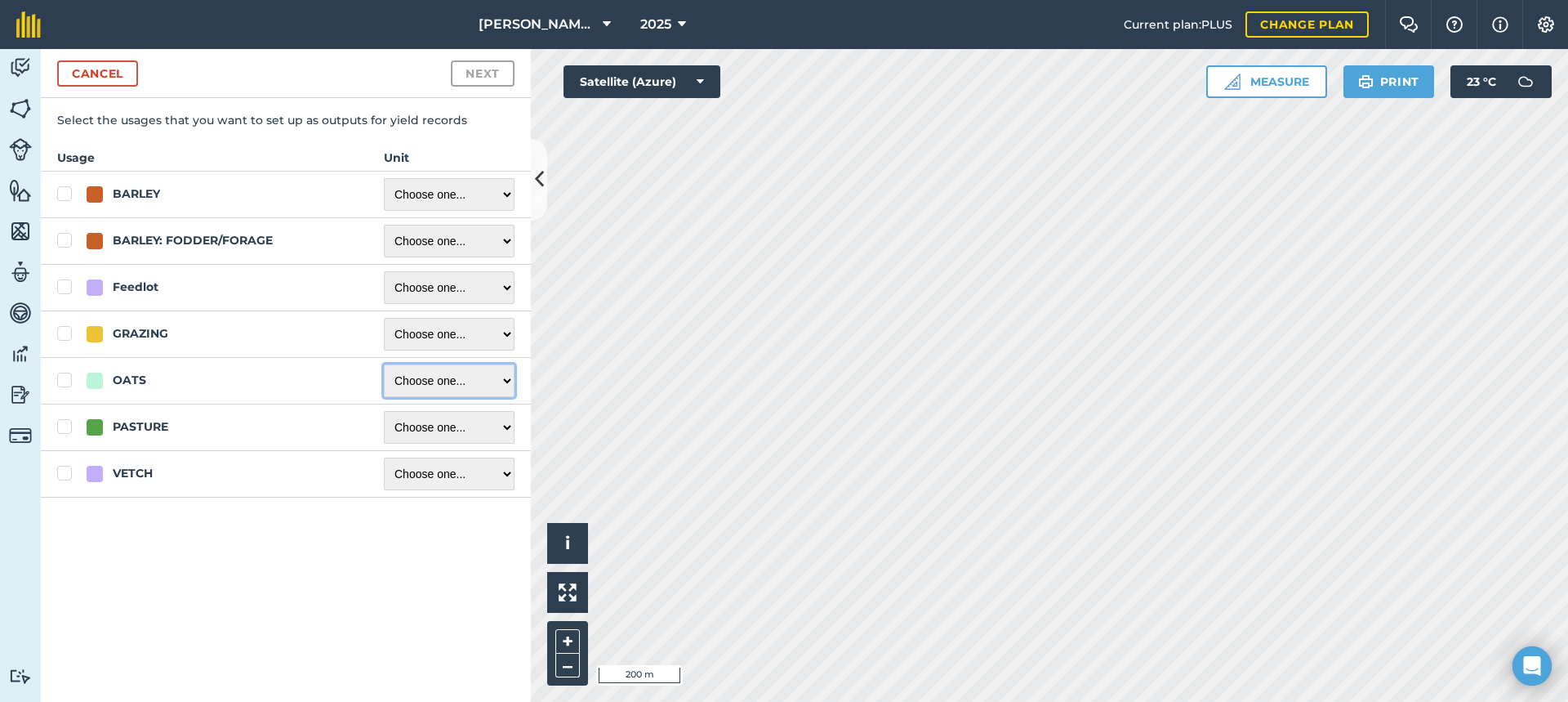
click at [508, 380] on select "Choose one ... Kilograms/kg Metric tonnes/t Litres/L Pounds/lb Imperial tons/t …" at bounding box center [449, 380] width 130 height 32
click at [247, 611] on div "Select the usages that you want to set up as outputs for yield records Usage Un…" at bounding box center [286, 406] width 490 height 590
click at [80, 74] on button "Cancel" at bounding box center [97, 74] width 80 height 26
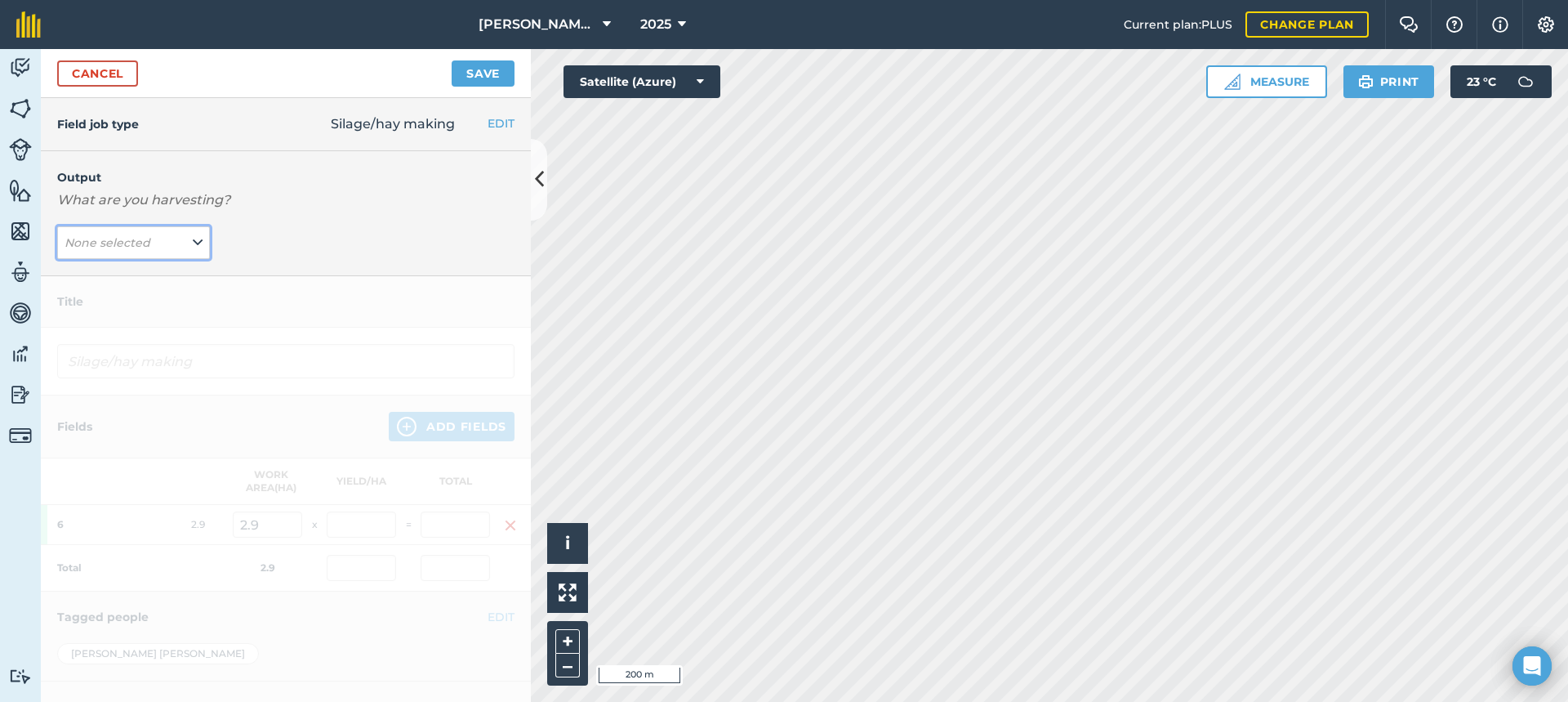
click at [194, 239] on icon at bounding box center [198, 242] width 10 height 18
click at [163, 276] on button "Add Output" at bounding box center [135, 277] width 149 height 23
